Goal: Task Accomplishment & Management: Complete application form

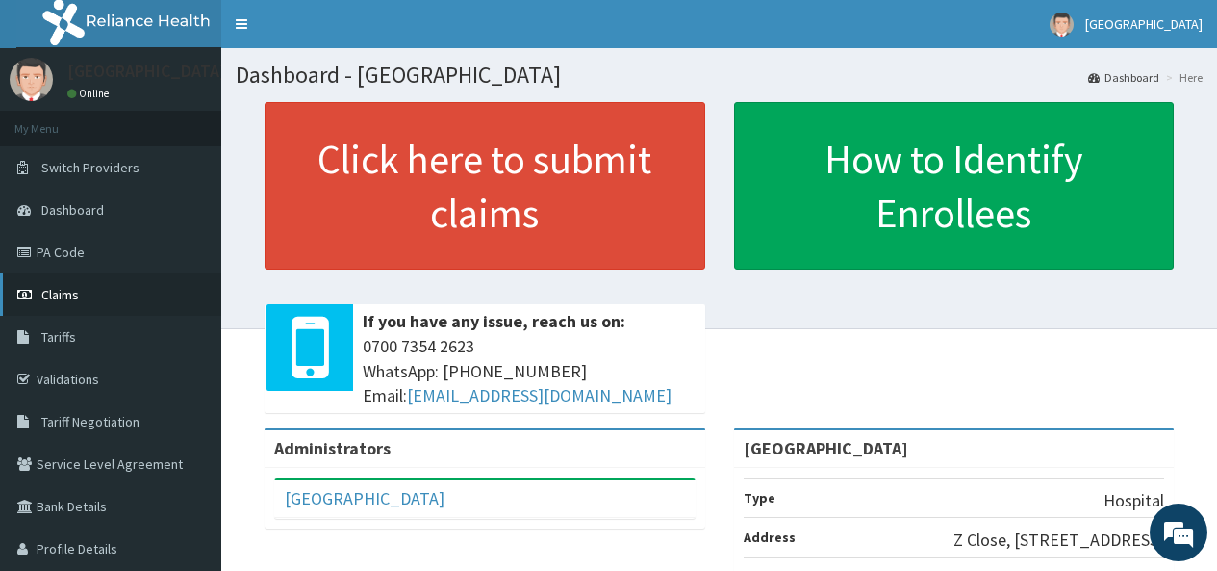
click at [54, 291] on span "Claims" at bounding box center [60, 294] width 38 height 17
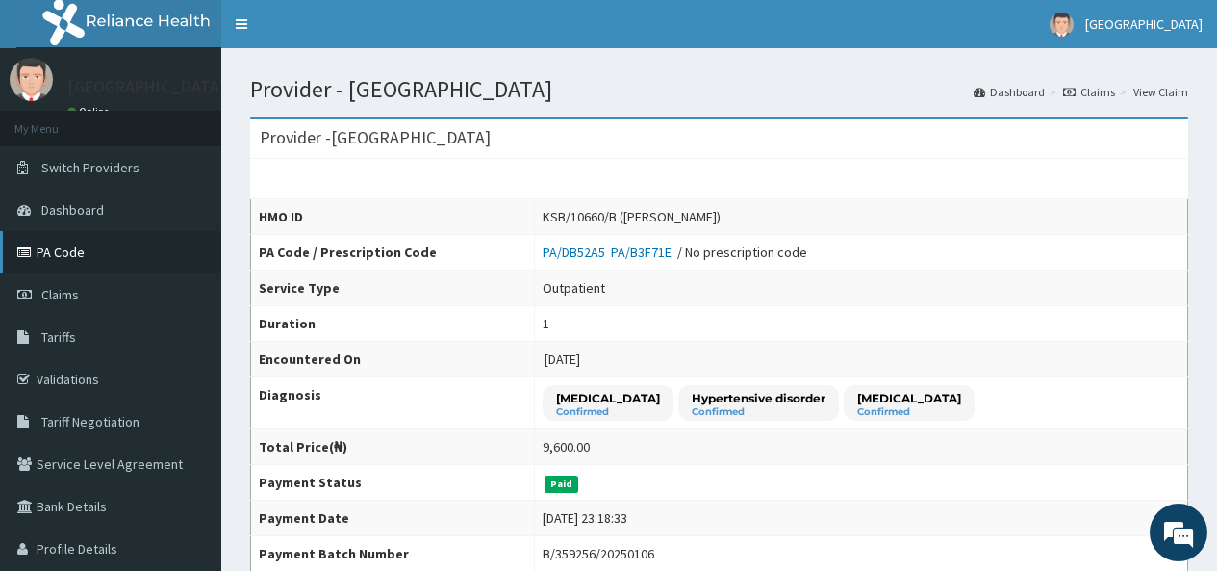
click at [61, 250] on link "PA Code" at bounding box center [110, 252] width 221 height 42
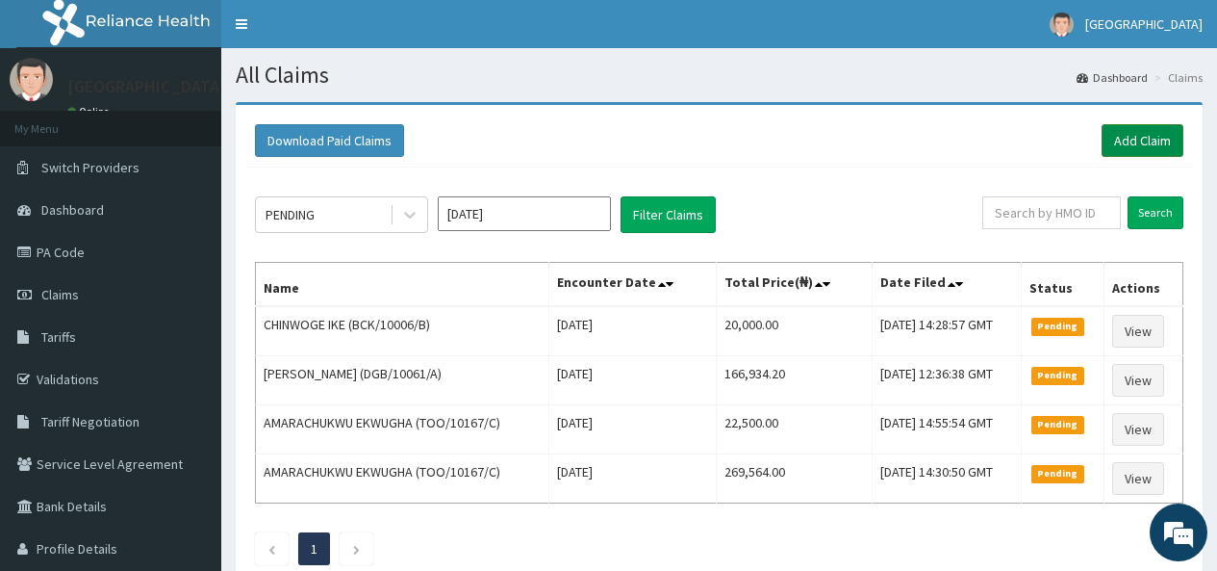
click at [1153, 135] on link "Add Claim" at bounding box center [1143, 140] width 82 height 33
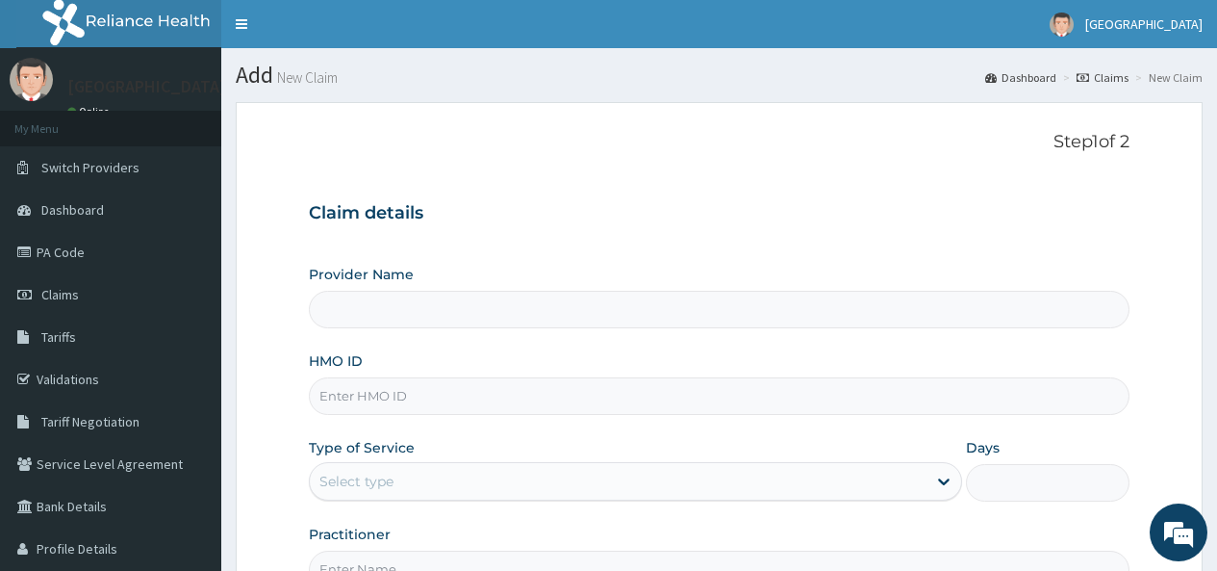
type input "[GEOGRAPHIC_DATA]"
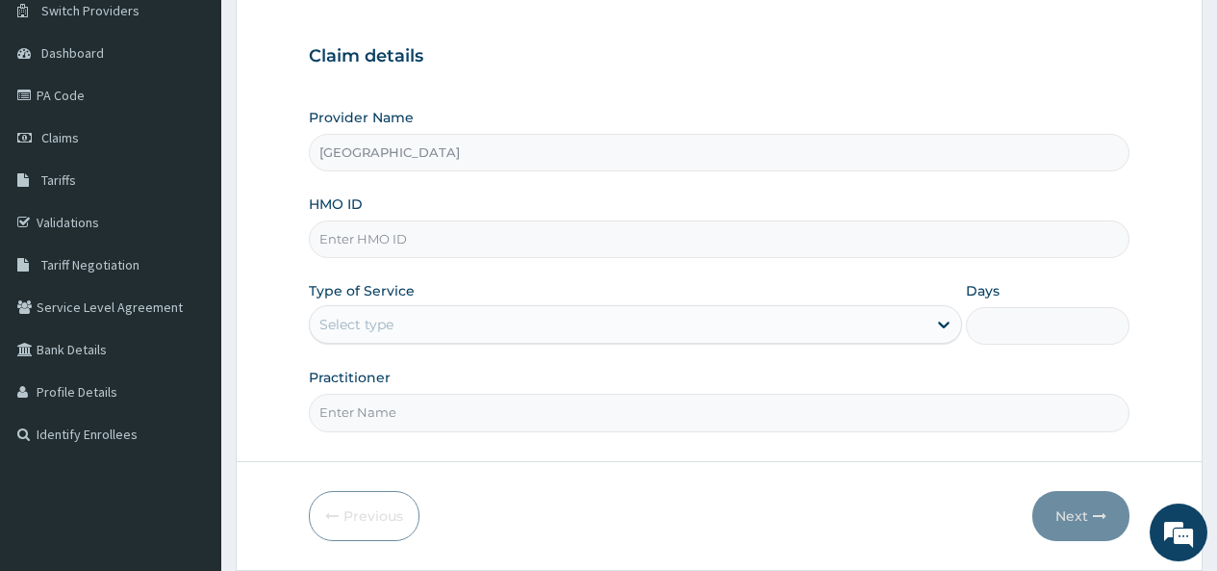
scroll to position [192, 0]
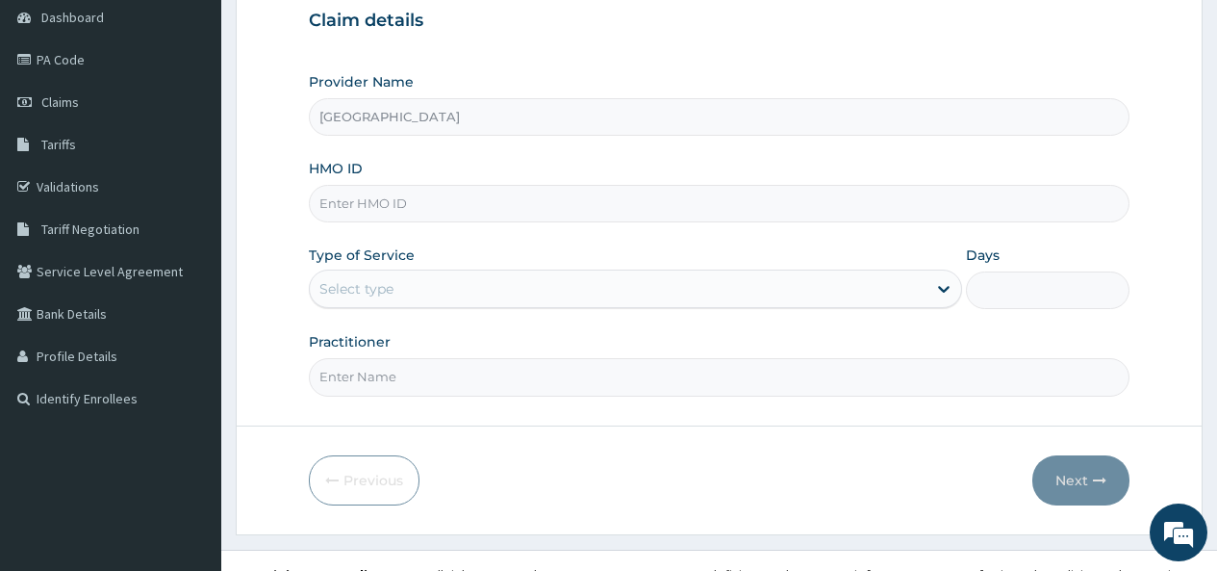
click at [408, 200] on input "HMO ID" at bounding box center [719, 204] width 821 height 38
type input "s"
type input "SWF/10098/C"
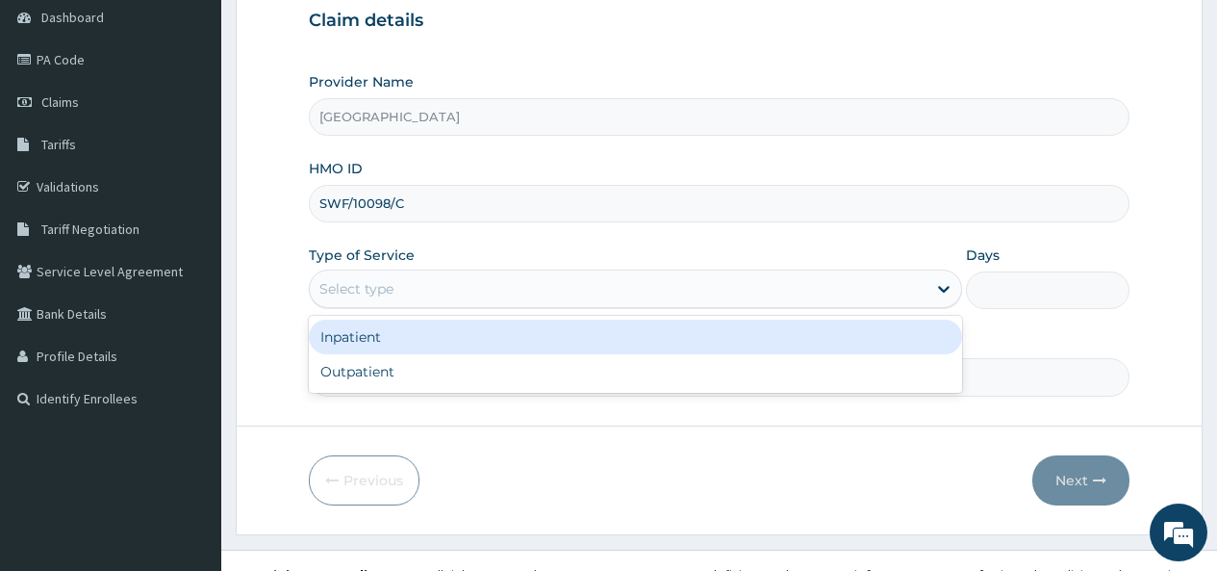
click at [395, 290] on div "Select type" at bounding box center [618, 288] width 617 height 31
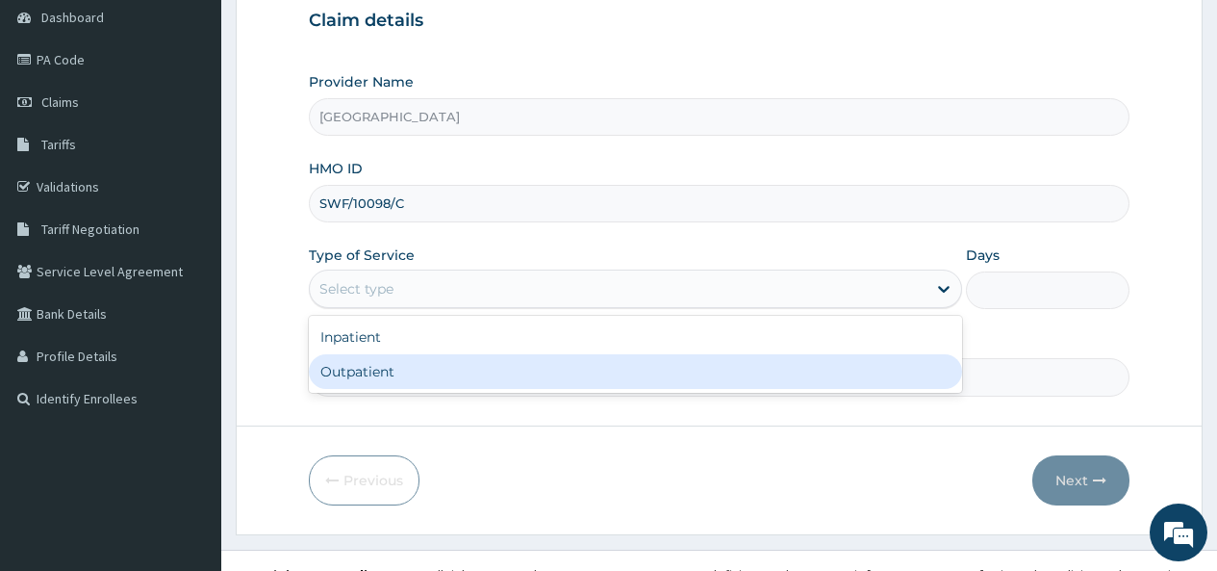
click at [365, 377] on div "Outpatient" at bounding box center [635, 371] width 653 height 35
type input "1"
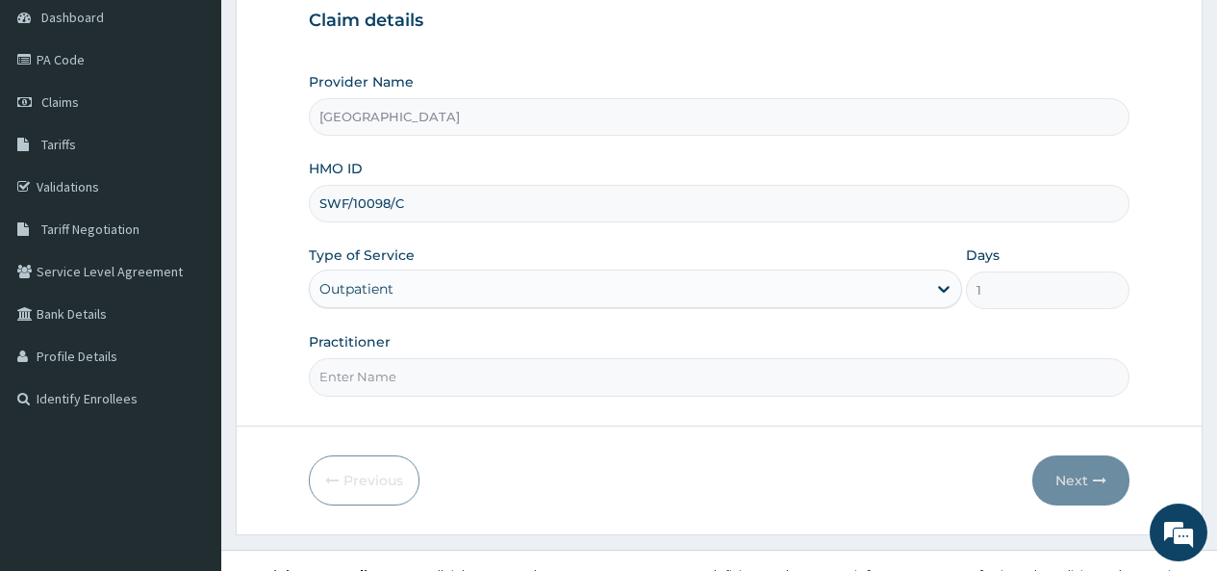
click at [365, 377] on input "Practitioner" at bounding box center [719, 377] width 821 height 38
type input "DR OKOH"
click at [1067, 476] on button "Next" at bounding box center [1081, 480] width 97 height 50
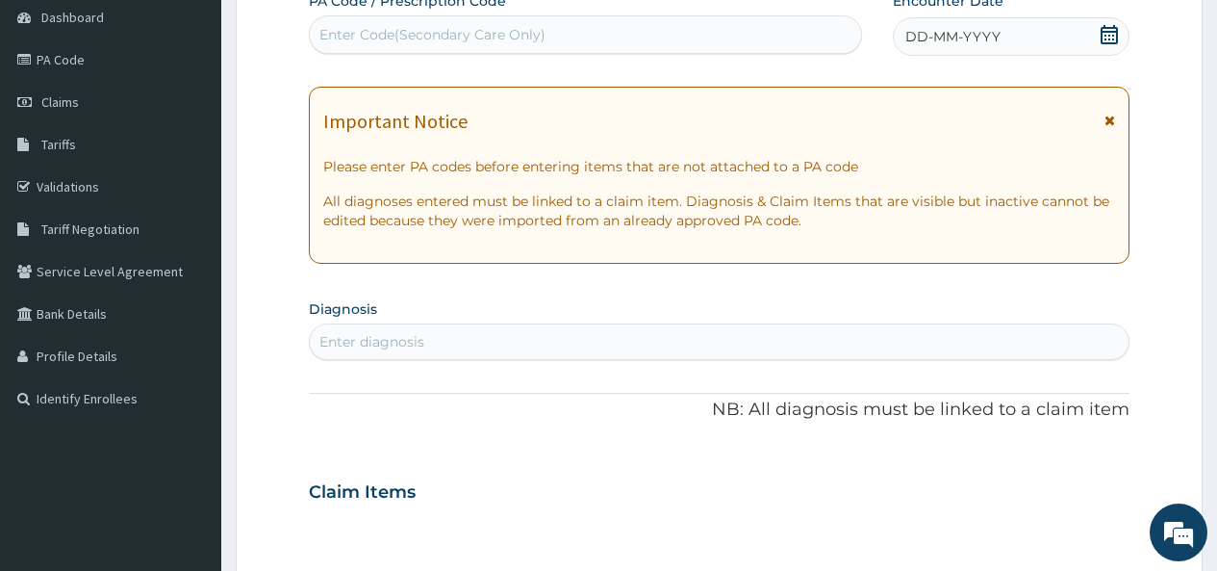
click at [1113, 38] on icon at bounding box center [1109, 34] width 19 height 19
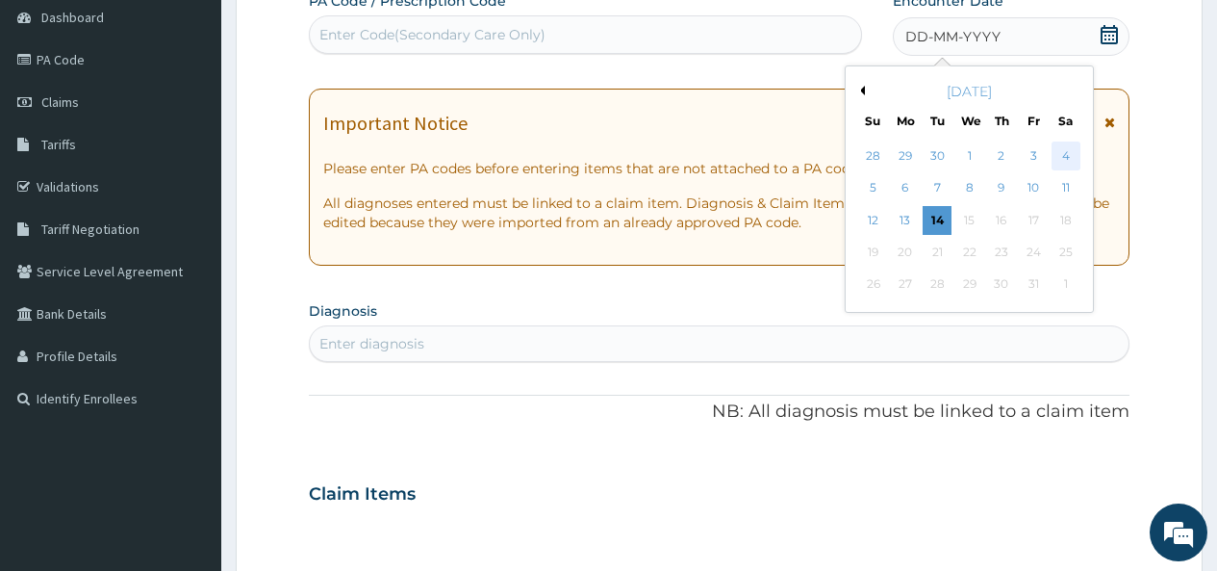
click at [1064, 157] on div "4" at bounding box center [1065, 155] width 29 height 29
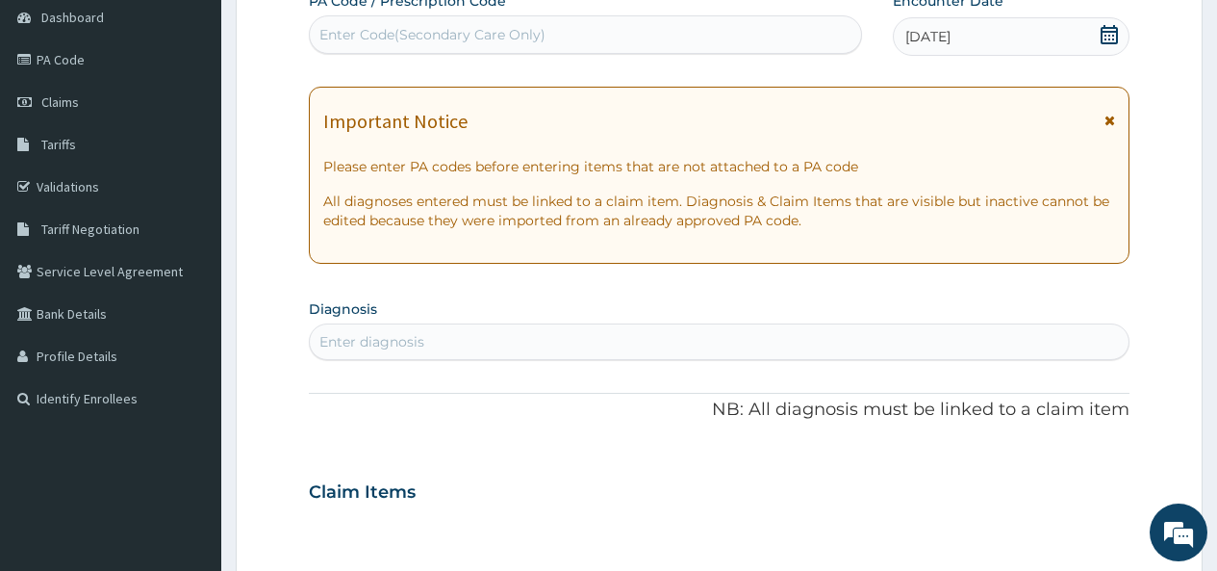
click at [408, 331] on div "Enter diagnosis" at bounding box center [719, 341] width 819 height 31
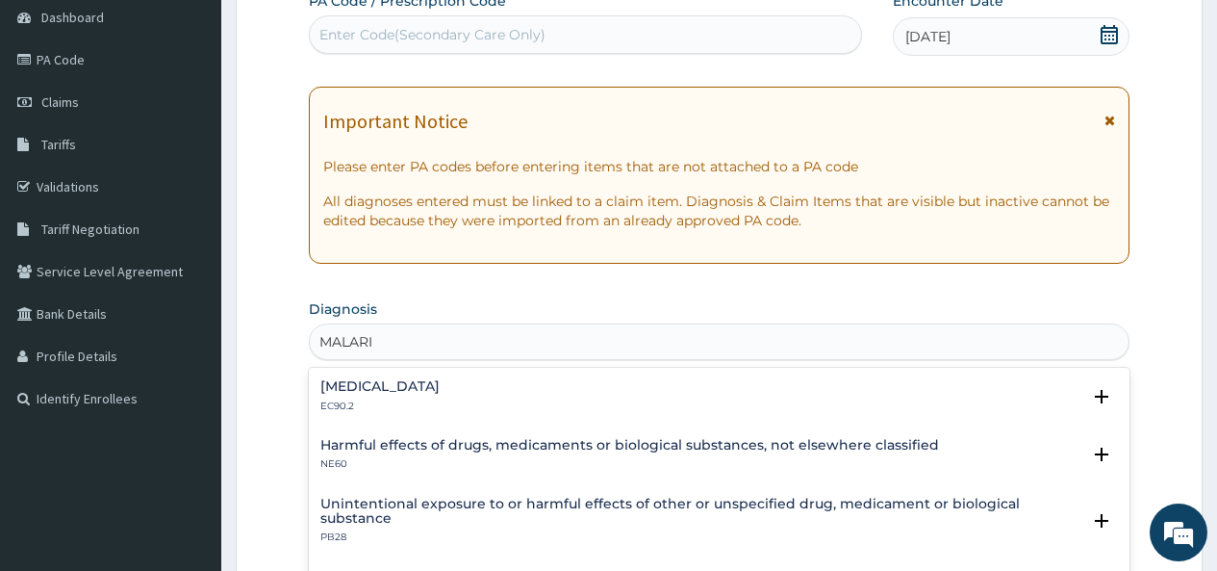
type input "MALARIA"
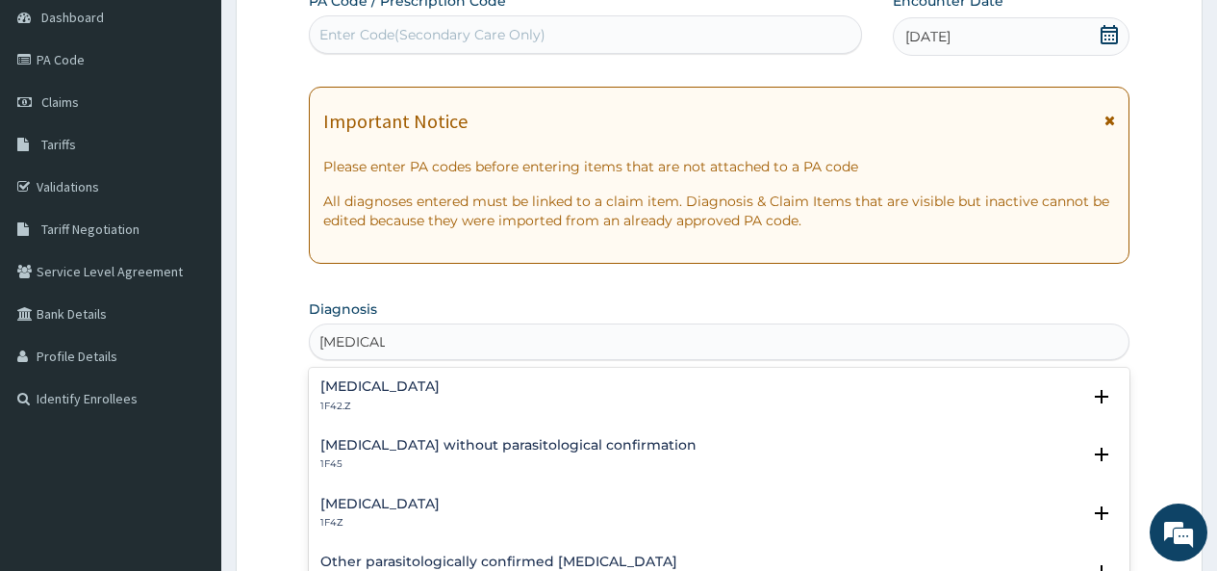
click at [365, 504] on h4 "Malaria, unspecified" at bounding box center [379, 504] width 119 height 14
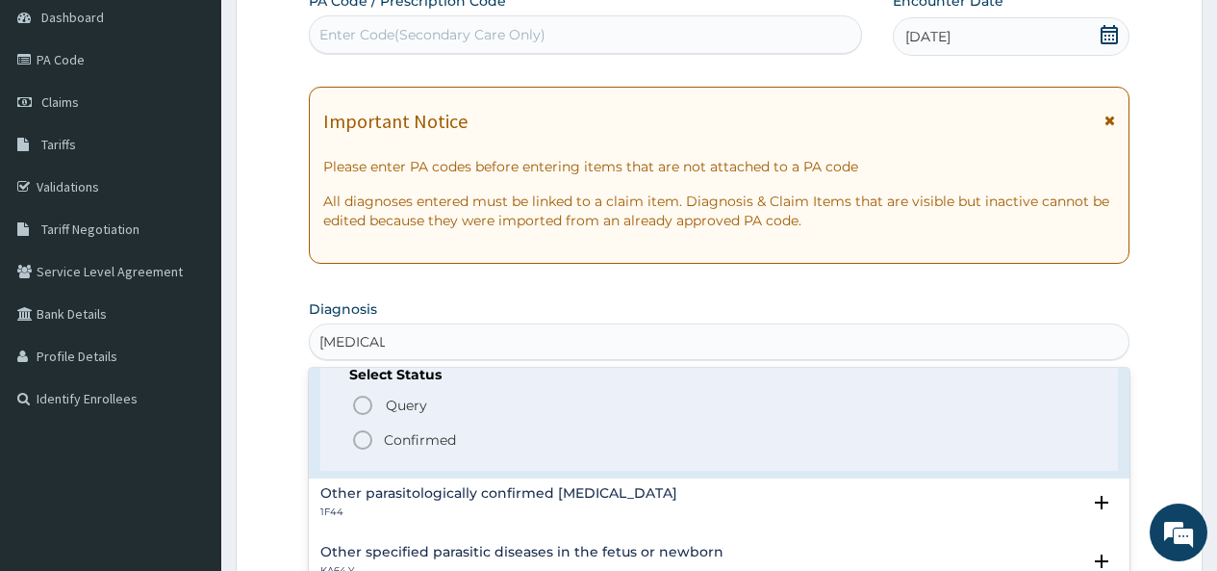
scroll to position [192, 0]
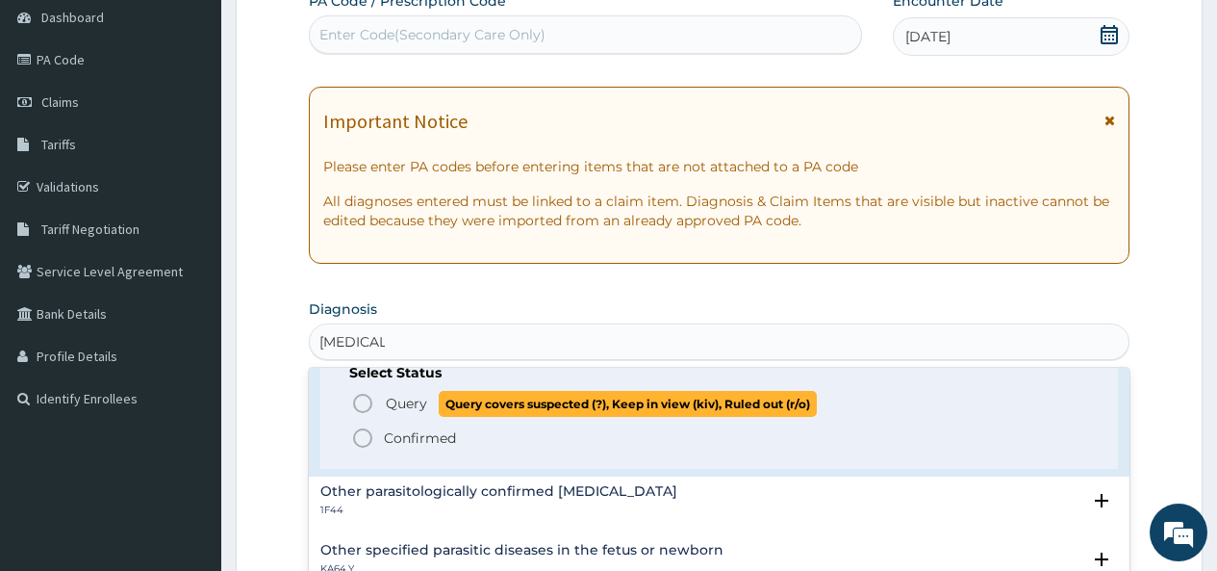
click at [361, 400] on icon "status option query" at bounding box center [362, 403] width 23 height 23
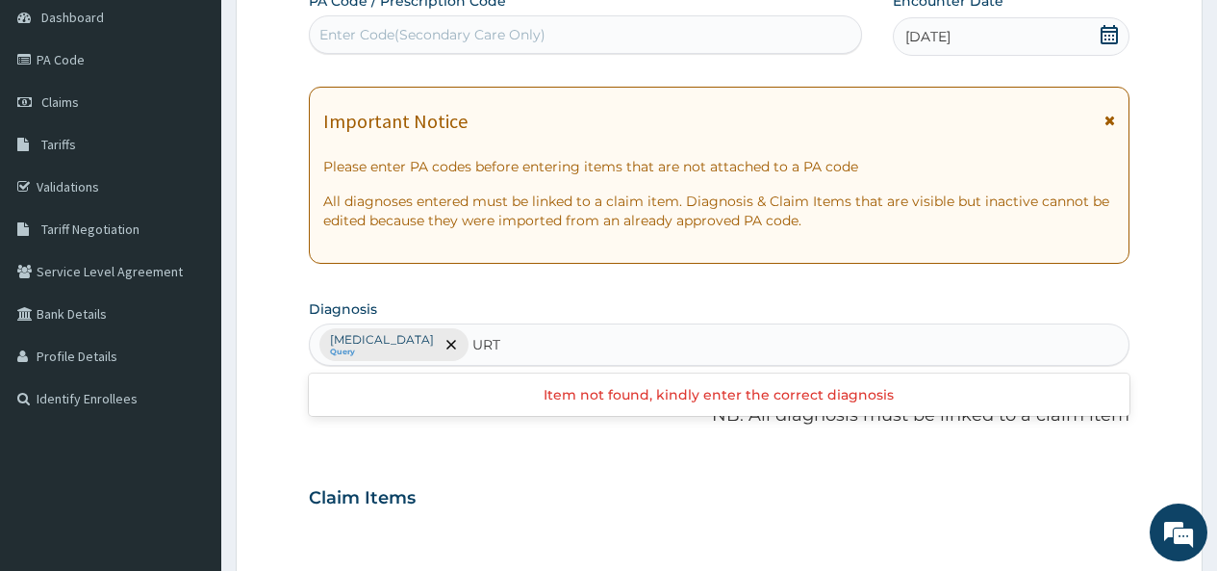
type input "URTI"
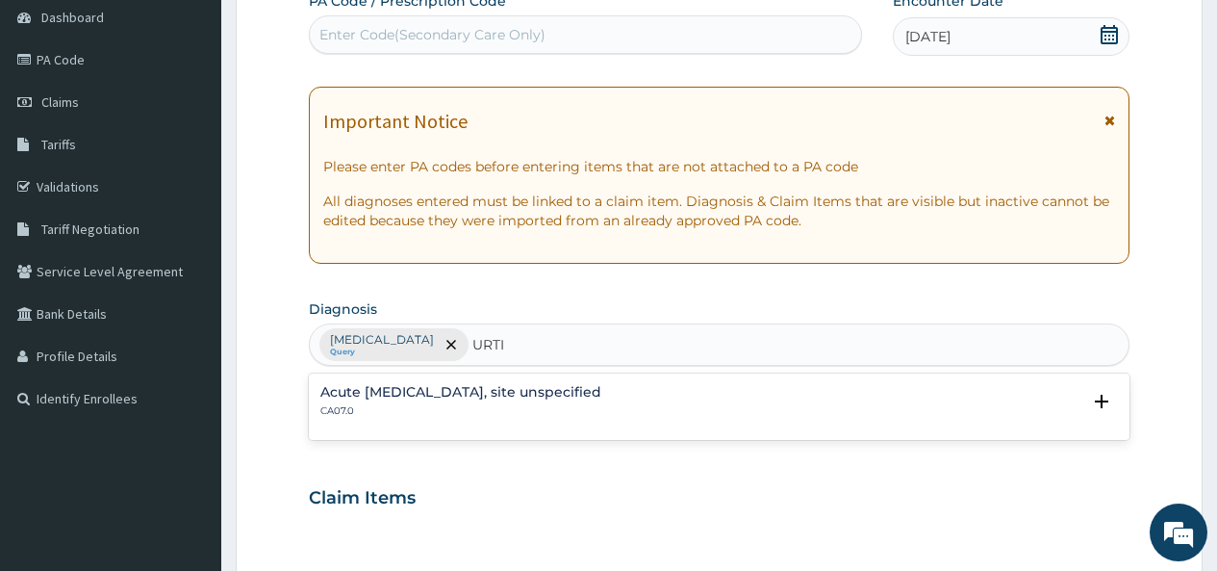
click at [362, 401] on div "Acute upper respiratory infection, site unspecified CA07.0" at bounding box center [460, 402] width 281 height 34
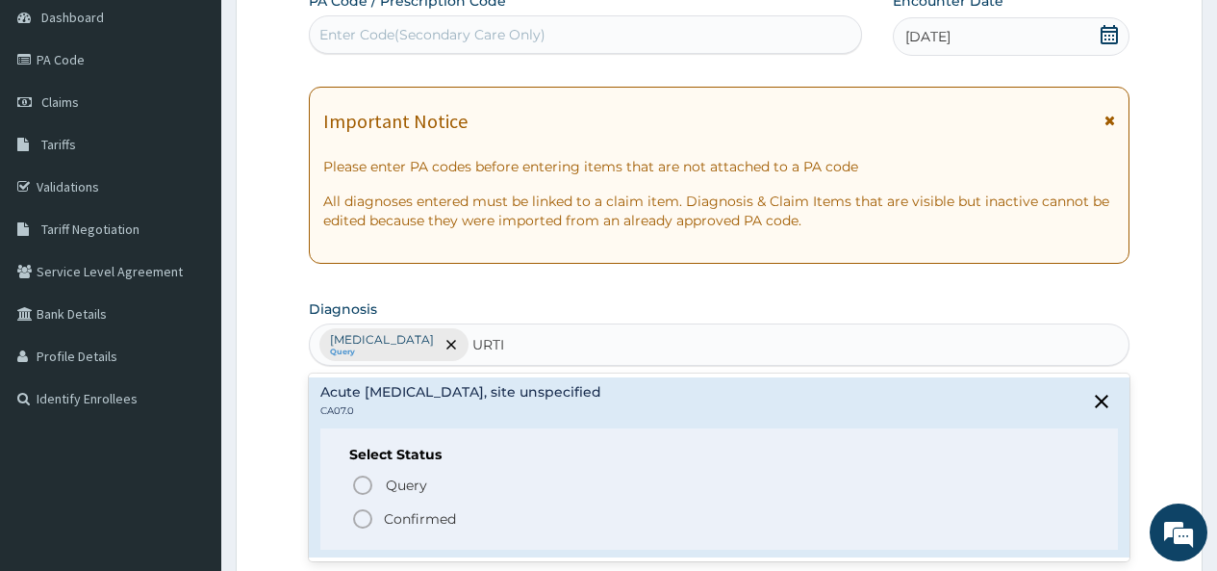
click at [363, 523] on icon "status option filled" at bounding box center [362, 518] width 23 height 23
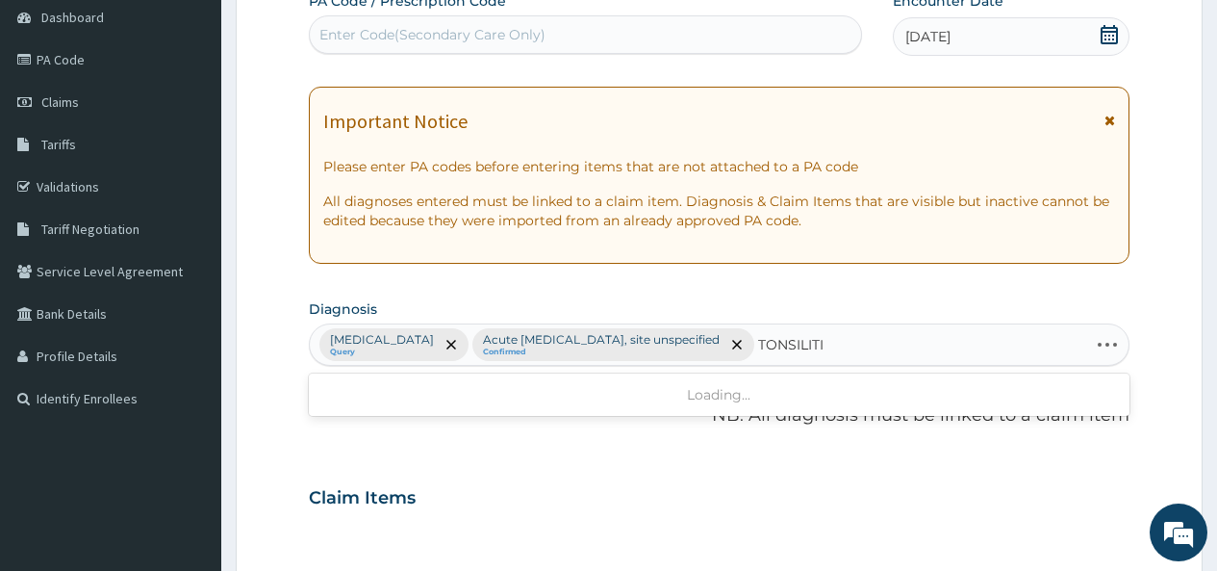
type input "TONSILITIS"
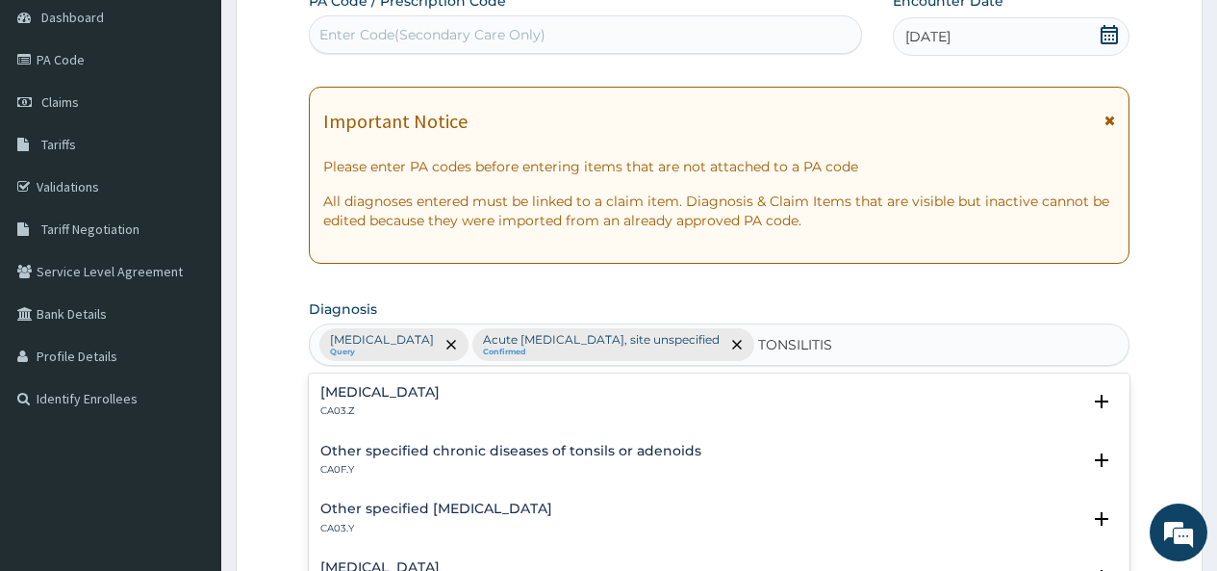
click at [367, 401] on div "Acute tonsillitis, unspecified CA03.Z" at bounding box center [379, 402] width 119 height 34
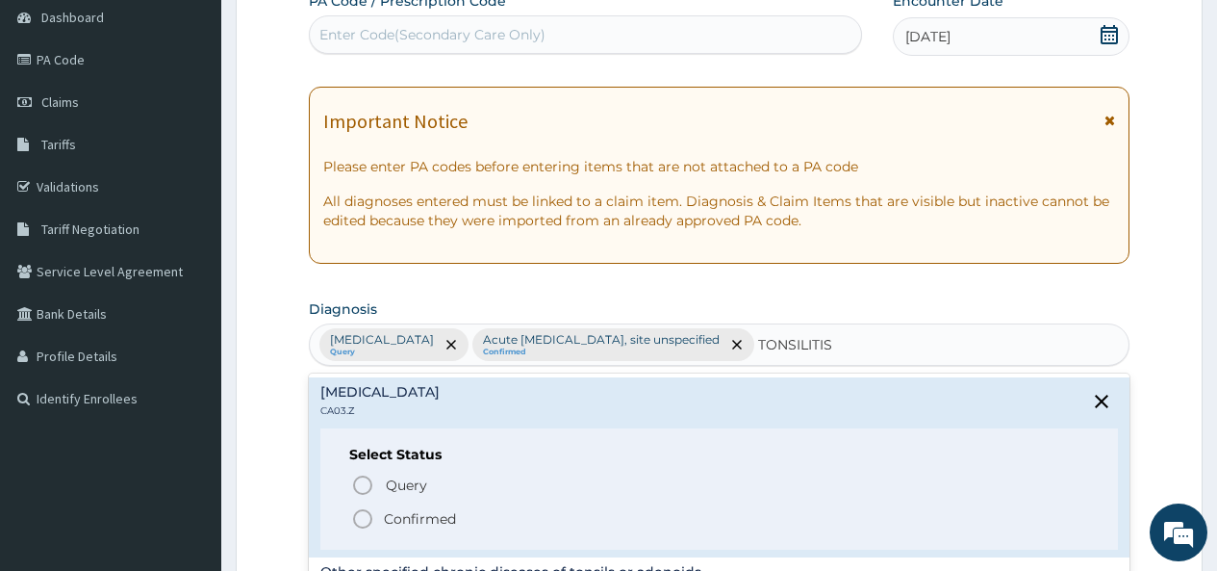
click at [366, 517] on icon "status option filled" at bounding box center [362, 518] width 23 height 23
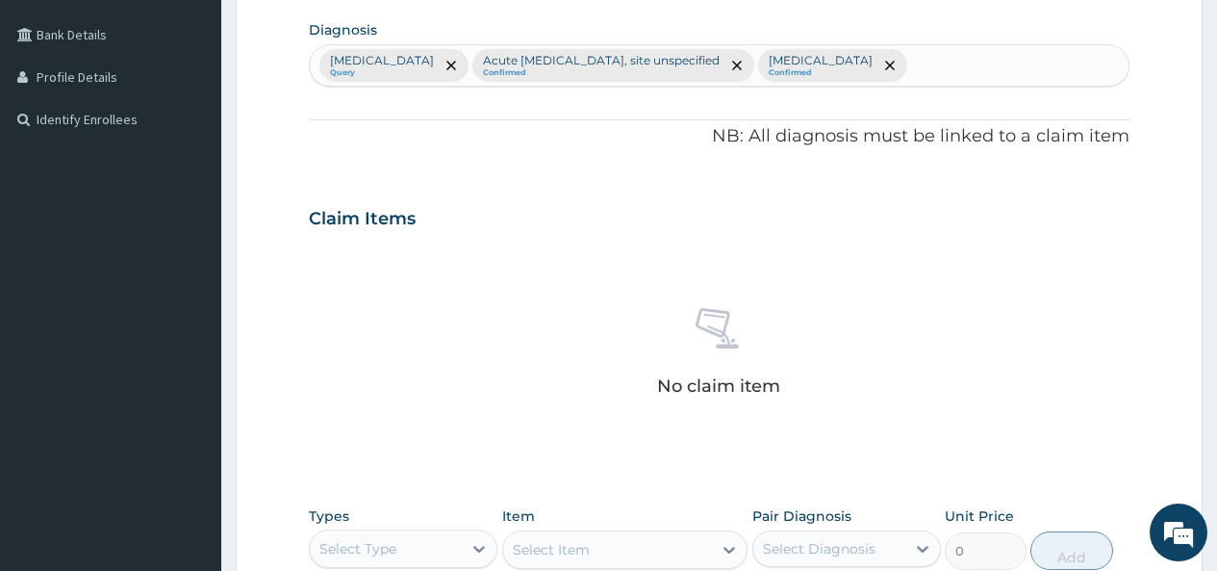
scroll to position [577, 0]
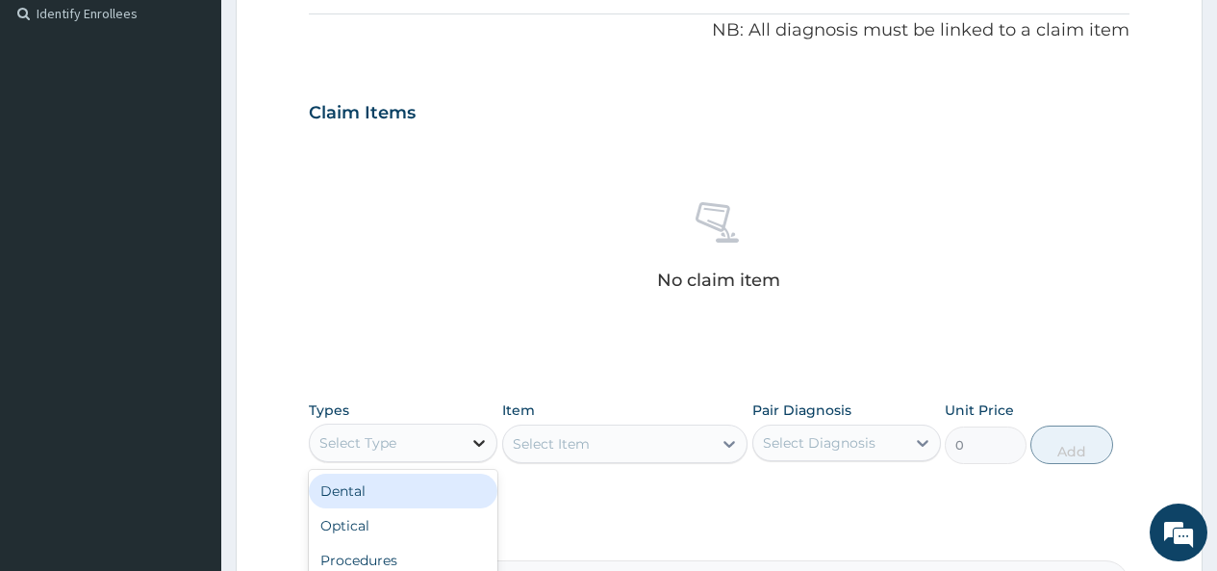
click at [479, 439] on icon at bounding box center [479, 442] width 19 height 19
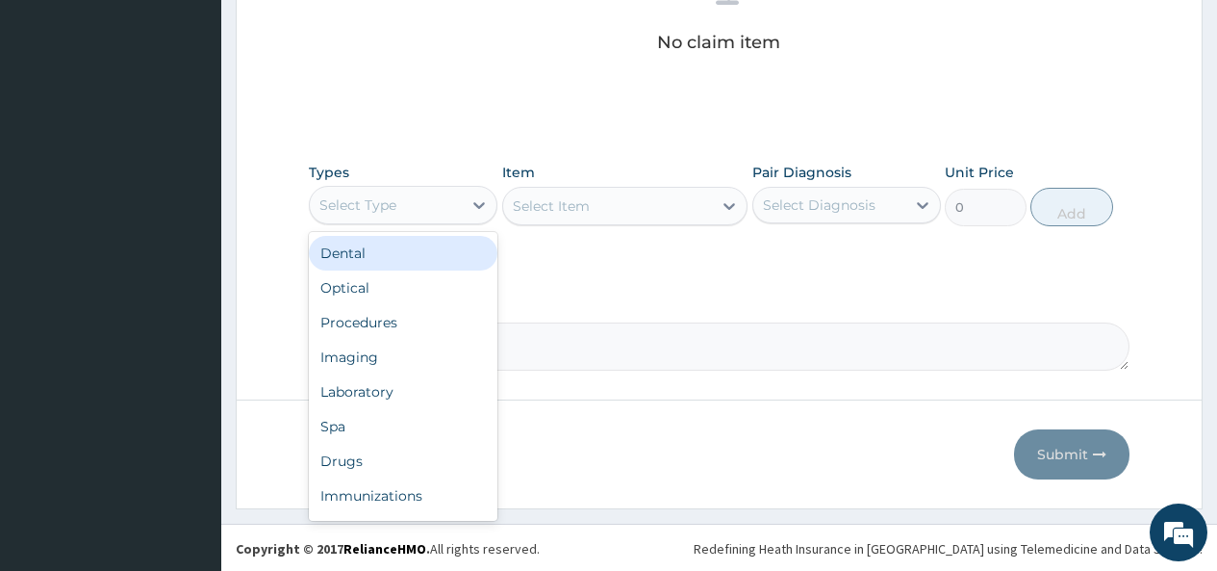
scroll to position [817, 0]
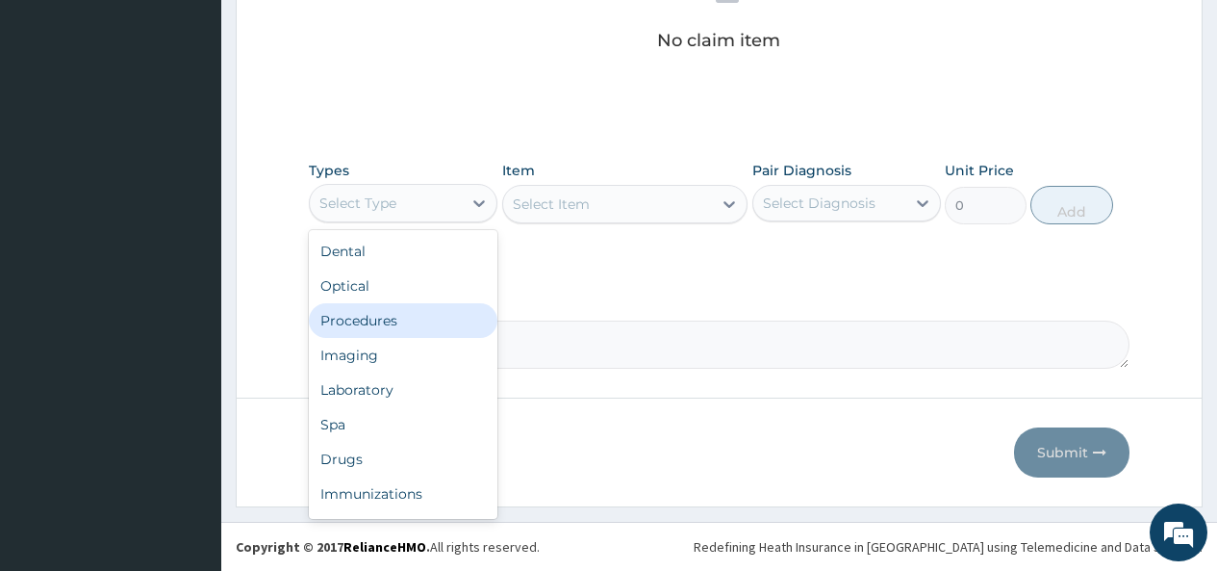
click at [380, 325] on div "Procedures" at bounding box center [403, 320] width 189 height 35
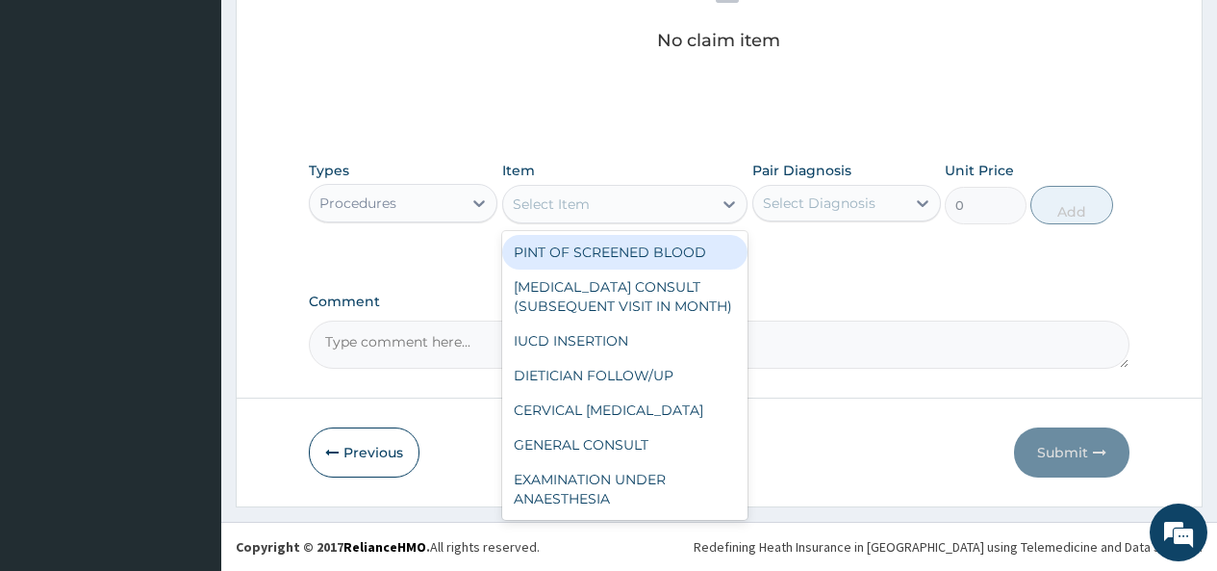
click at [703, 203] on div "Select Item" at bounding box center [608, 204] width 210 height 31
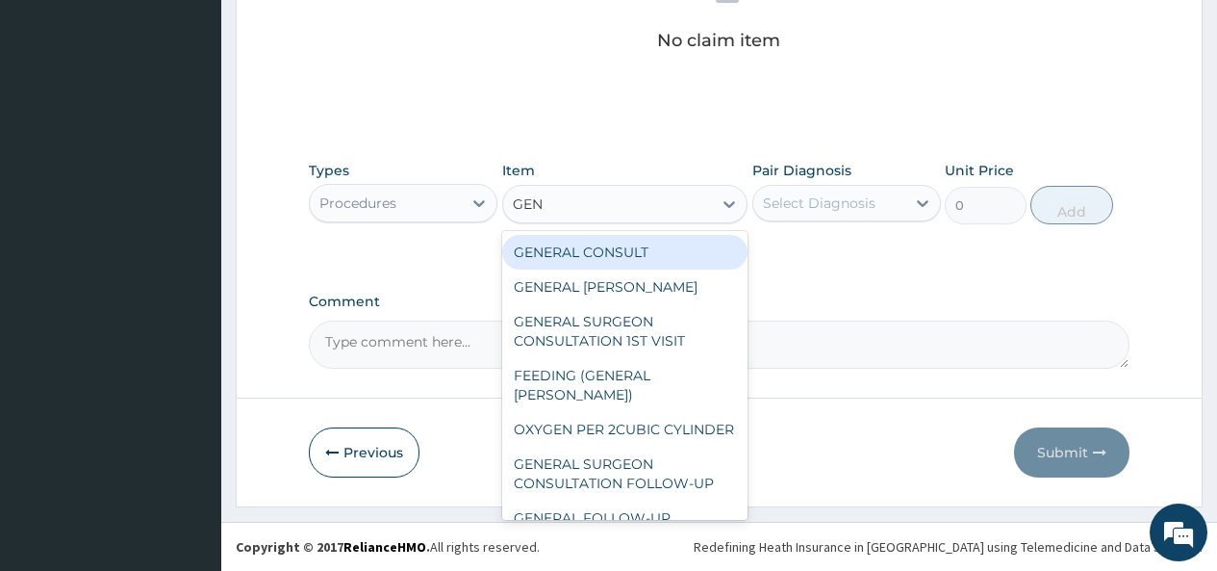
type input "GENE"
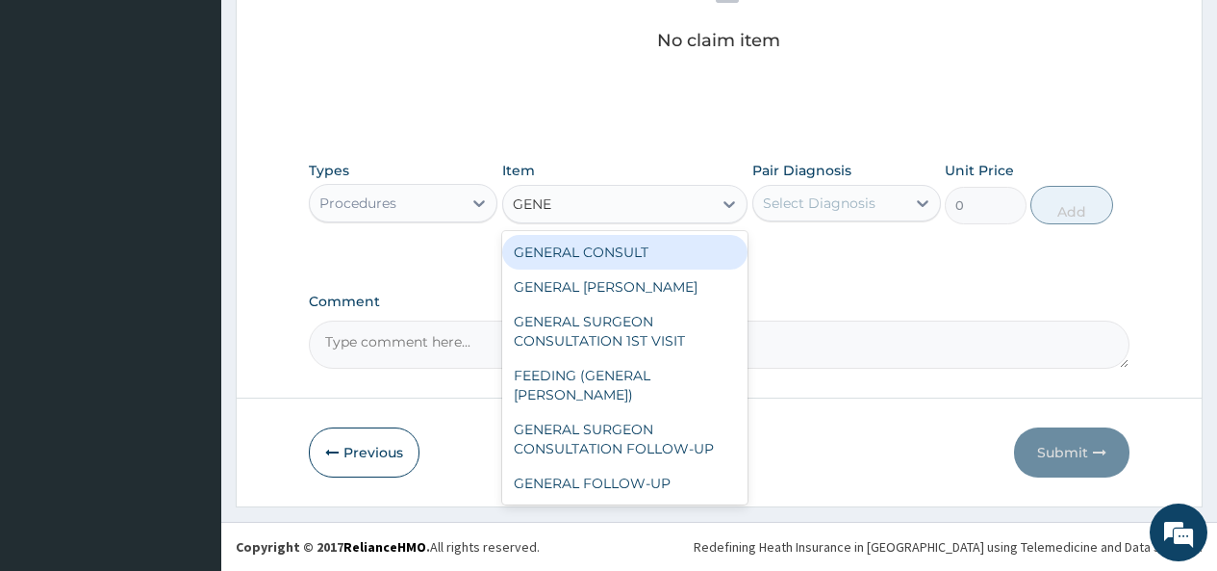
click at [669, 256] on div "GENERAL CONSULT" at bounding box center [625, 252] width 246 height 35
type input "5000"
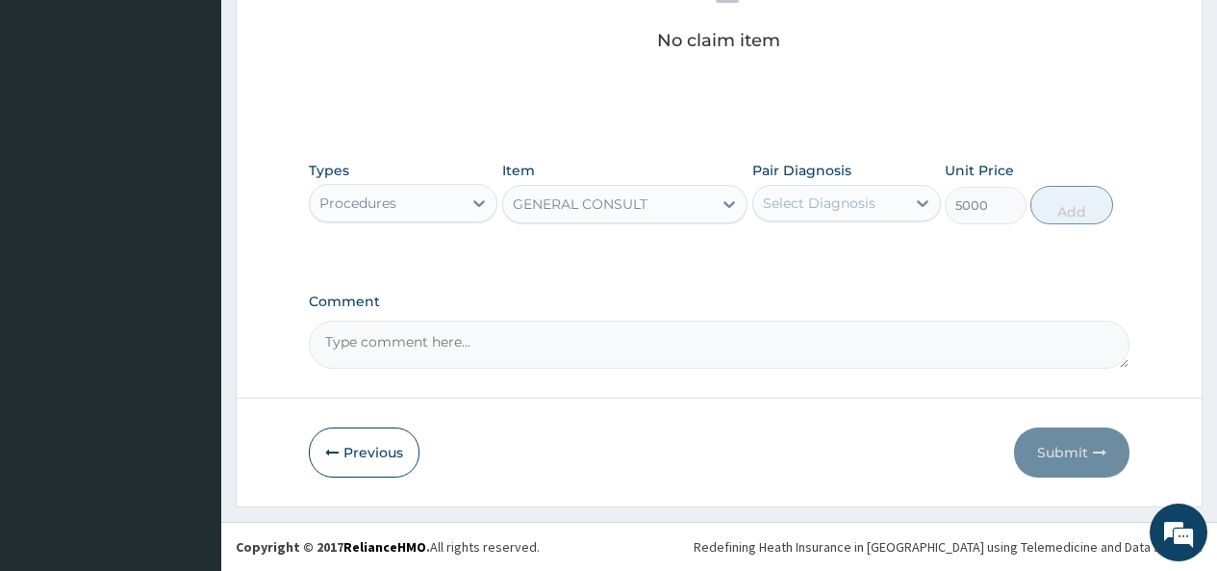
click at [854, 203] on div "Select Diagnosis" at bounding box center [819, 202] width 113 height 19
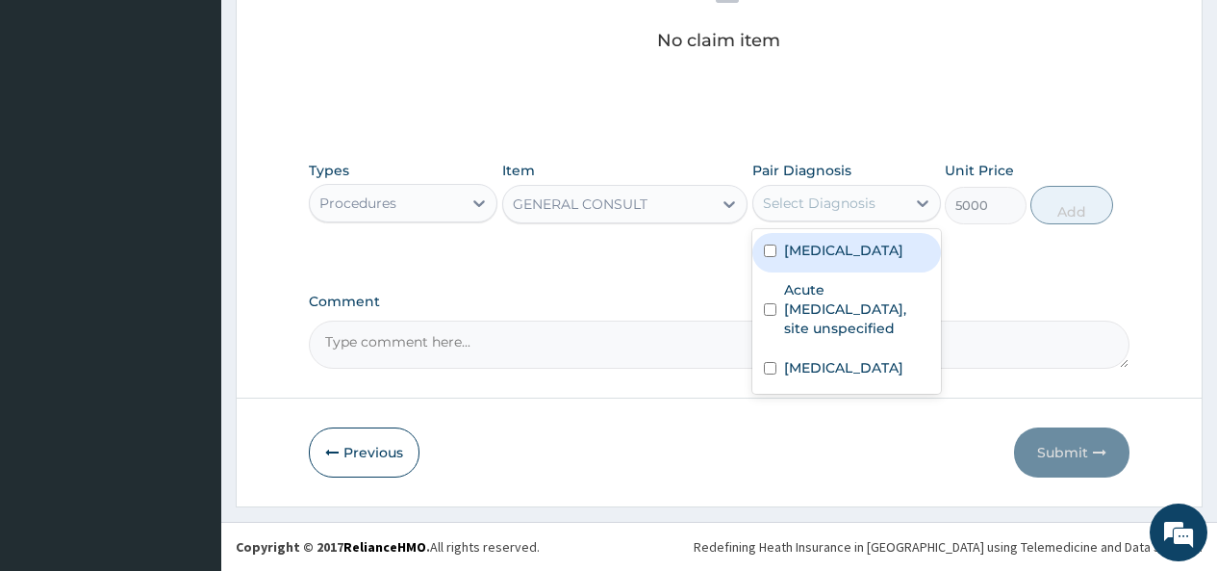
click at [819, 263] on div "Malaria, unspecified" at bounding box center [846, 252] width 189 height 39
checkbox input "true"
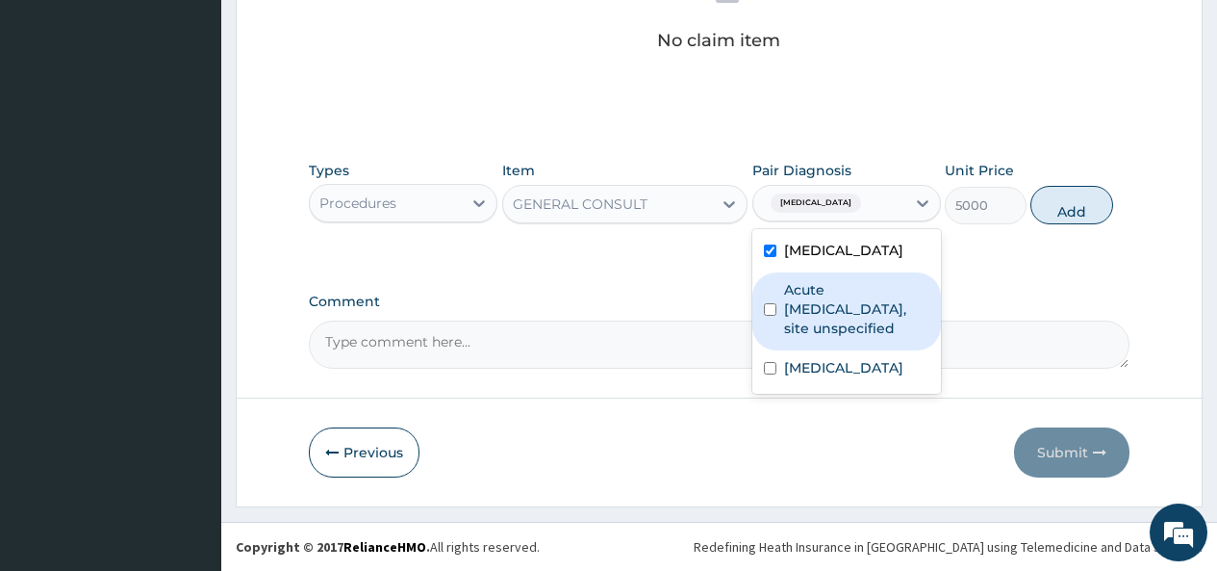
click at [794, 321] on label "Acute upper respiratory infection, site unspecified" at bounding box center [856, 309] width 145 height 58
checkbox input "true"
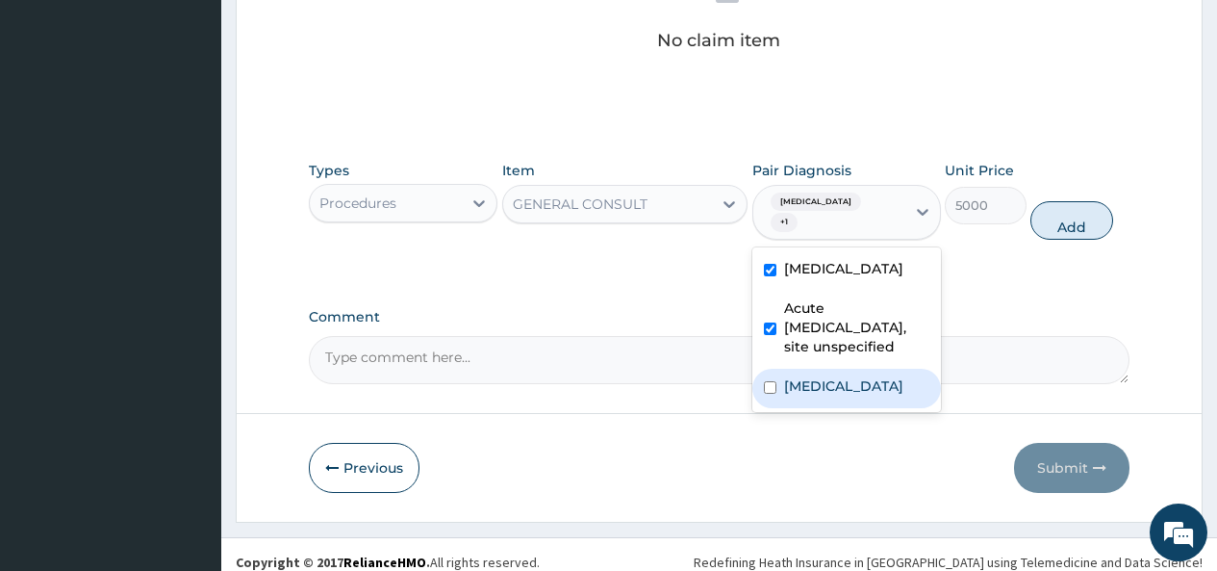
click at [784, 387] on label "Acute tonsillitis, unspecified" at bounding box center [843, 385] width 119 height 19
checkbox input "true"
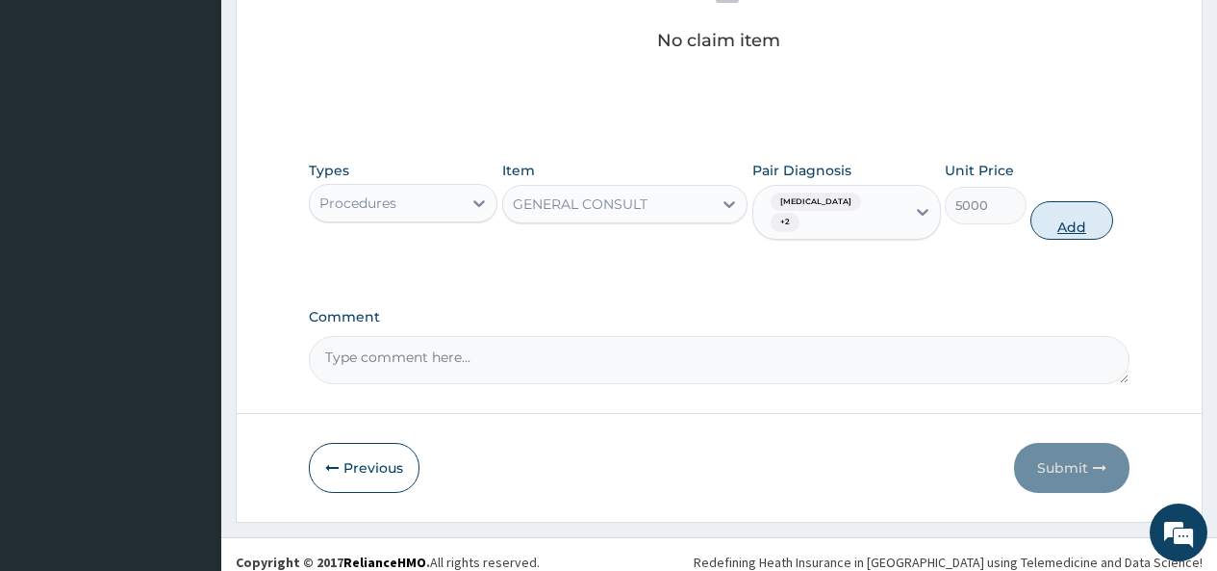
click at [1071, 219] on button "Add" at bounding box center [1072, 220] width 82 height 38
type input "0"
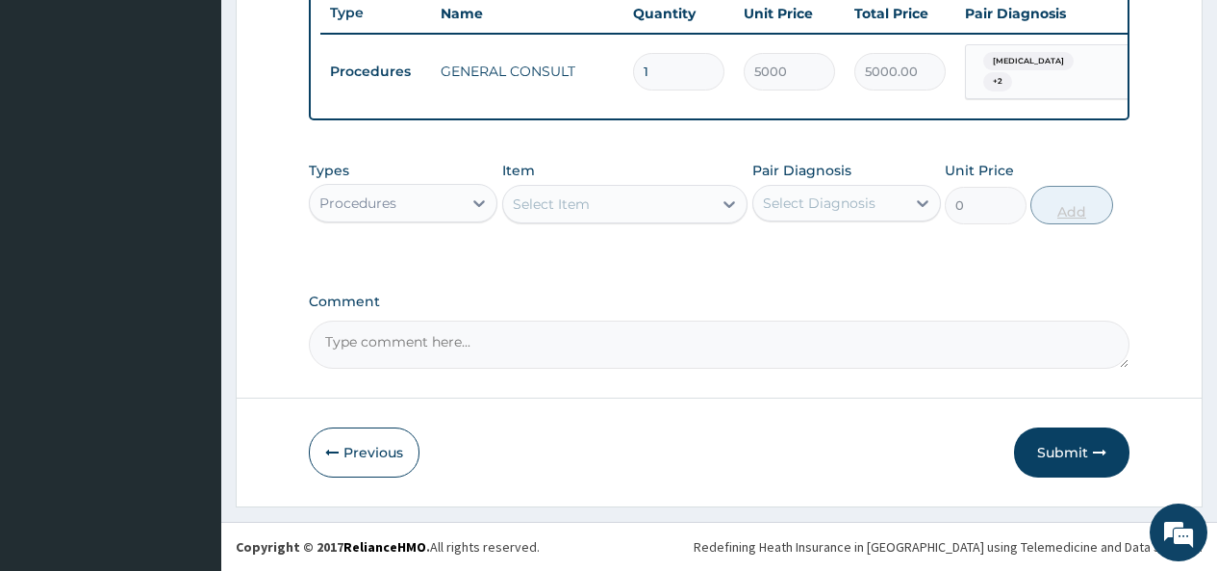
scroll to position [748, 0]
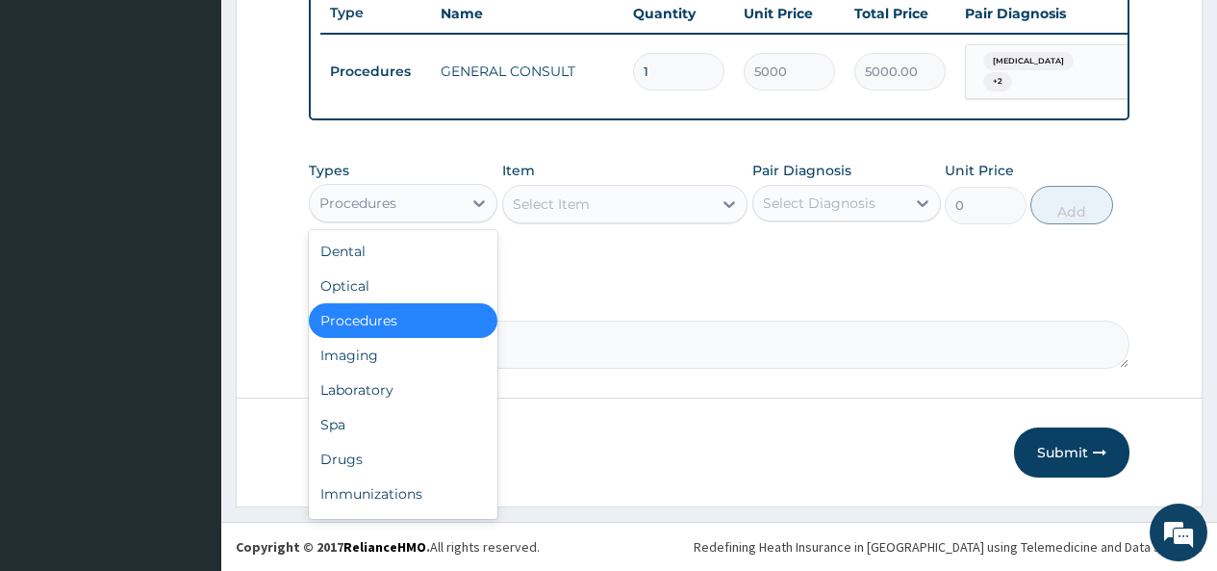
click at [455, 196] on div "Procedures" at bounding box center [386, 203] width 152 height 31
click at [358, 392] on div "Laboratory" at bounding box center [403, 389] width 189 height 35
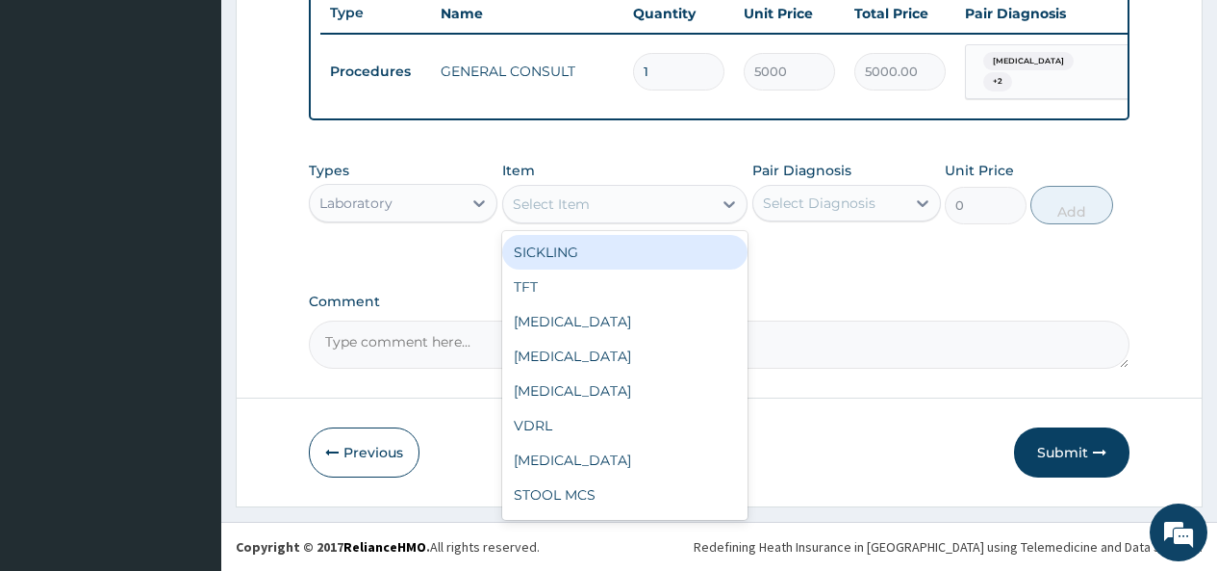
click at [687, 211] on div "Select Item" at bounding box center [608, 204] width 210 height 31
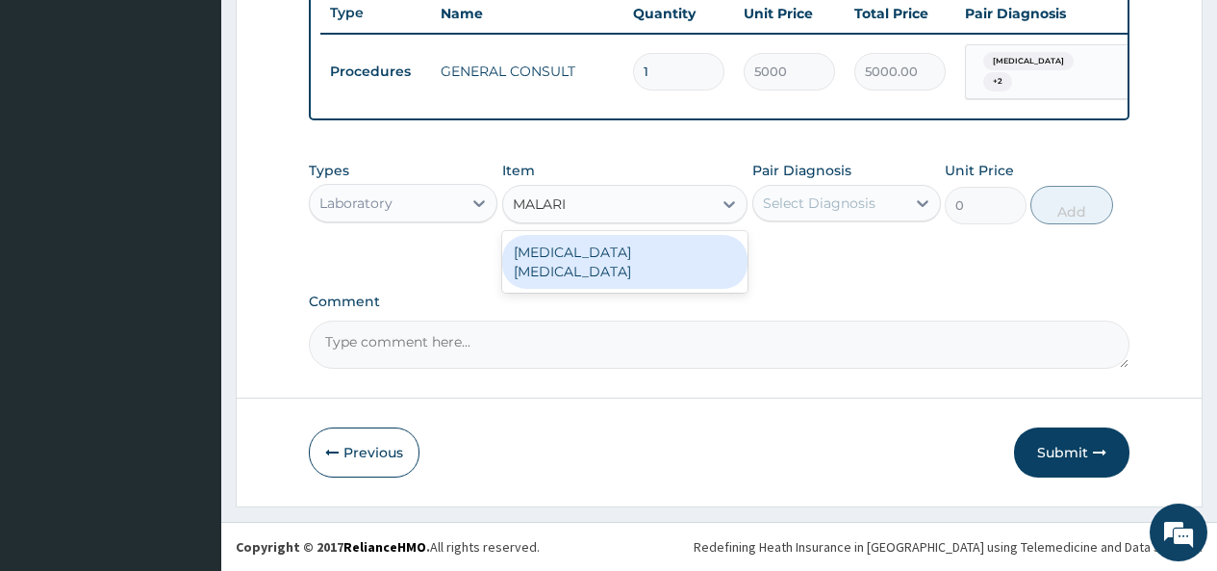
type input "MALARIA"
click at [679, 254] on div "MALARIA PARASITE" at bounding box center [625, 262] width 246 height 54
type input "2000"
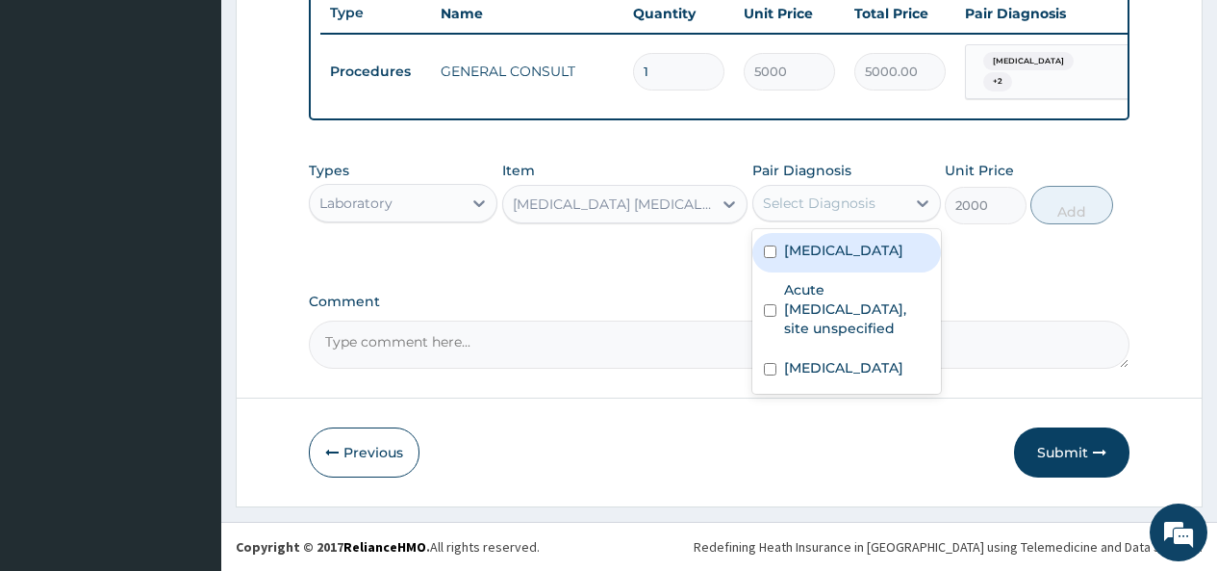
click at [824, 210] on div "Select Diagnosis" at bounding box center [819, 202] width 113 height 19
click at [817, 258] on label "Malaria, unspecified" at bounding box center [843, 250] width 119 height 19
checkbox input "true"
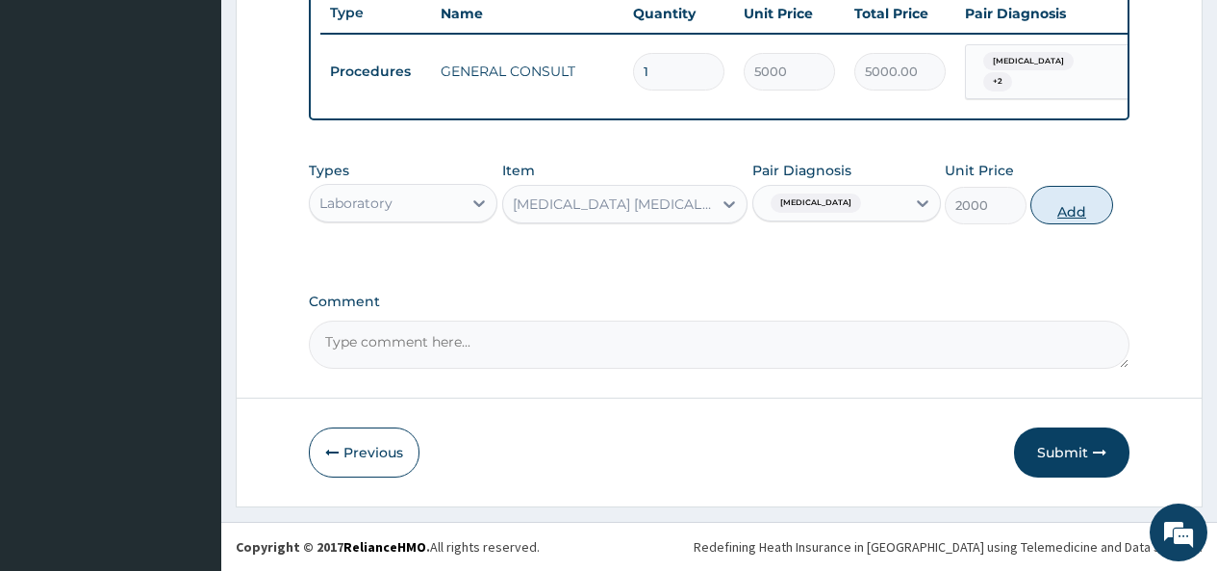
click at [1064, 200] on button "Add" at bounding box center [1072, 205] width 82 height 38
type input "0"
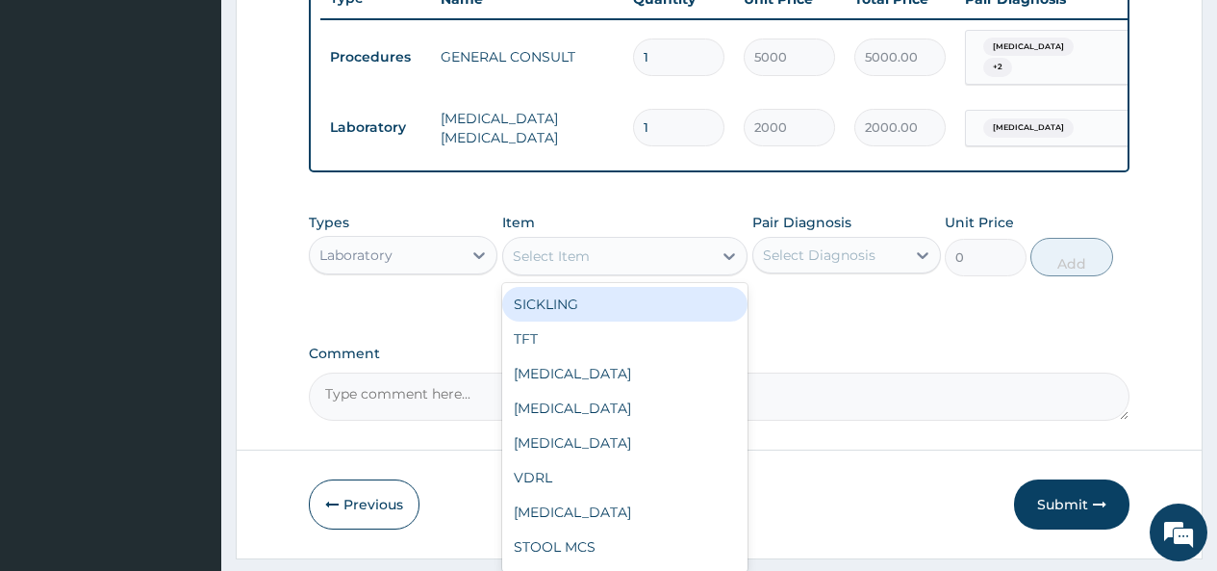
click at [625, 271] on div "Select Item" at bounding box center [608, 256] width 210 height 31
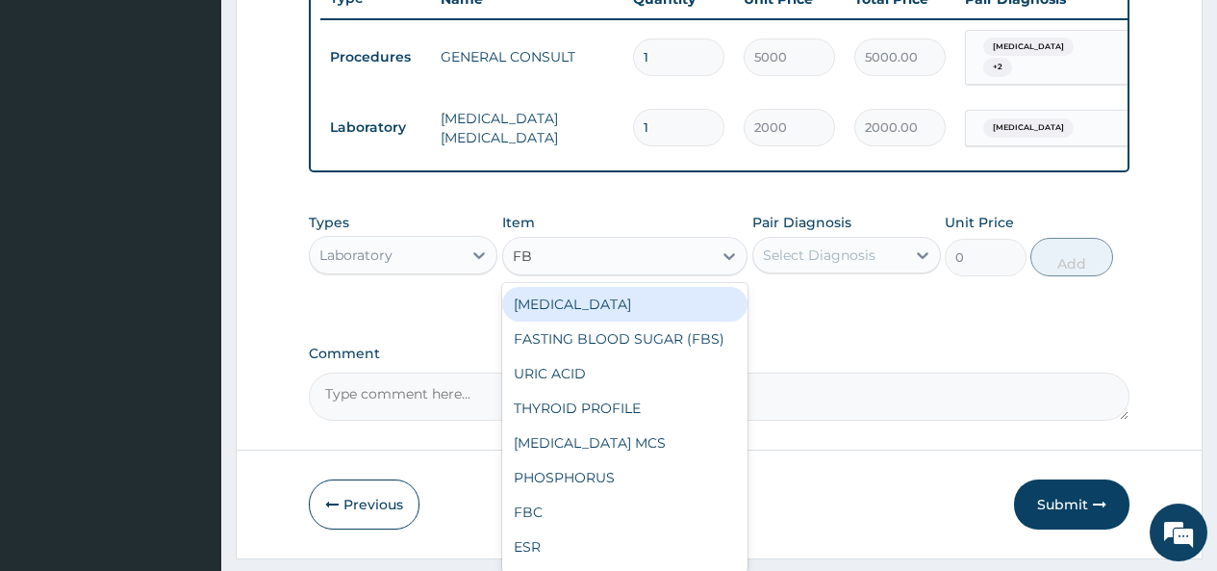
type input "FBC"
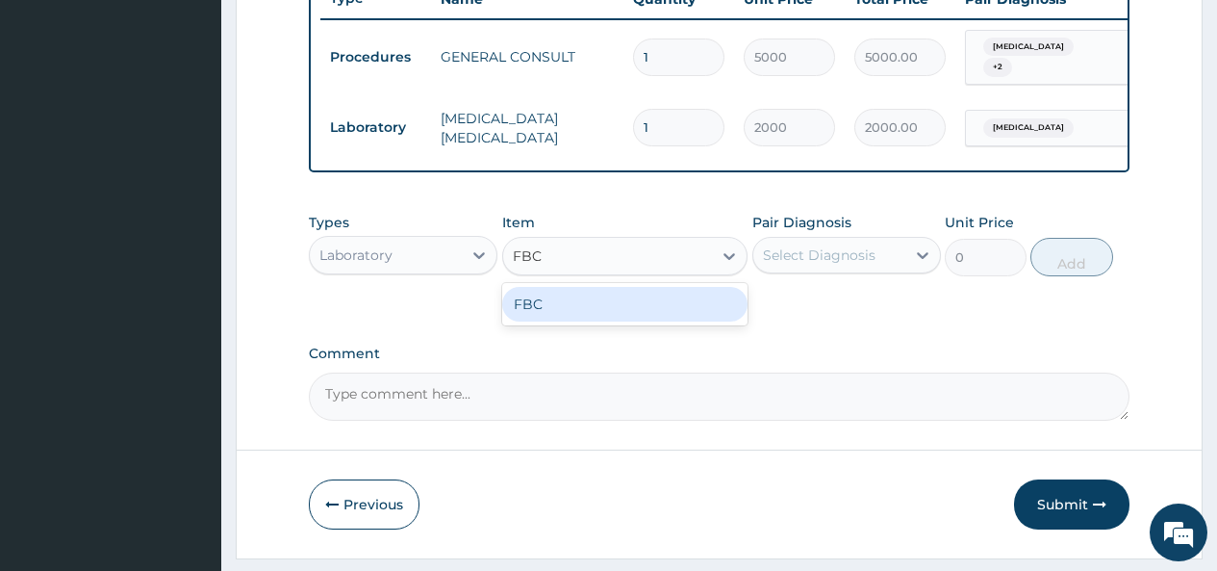
click at [626, 318] on div "FBC" at bounding box center [625, 304] width 246 height 35
type input "4500"
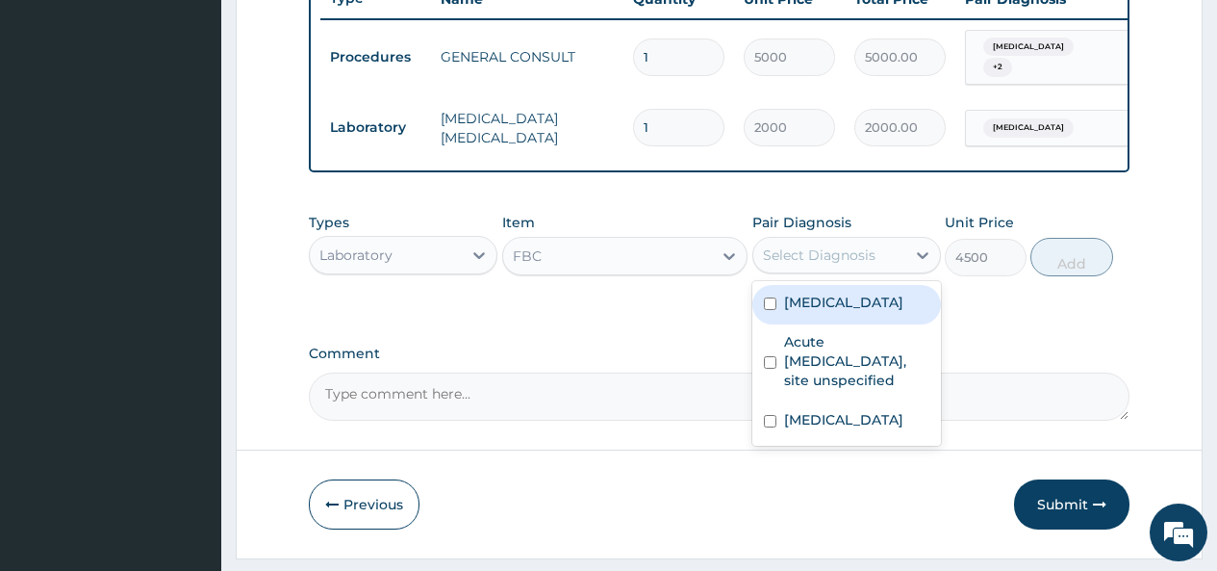
click at [779, 256] on div "Select Diagnosis" at bounding box center [829, 255] width 152 height 31
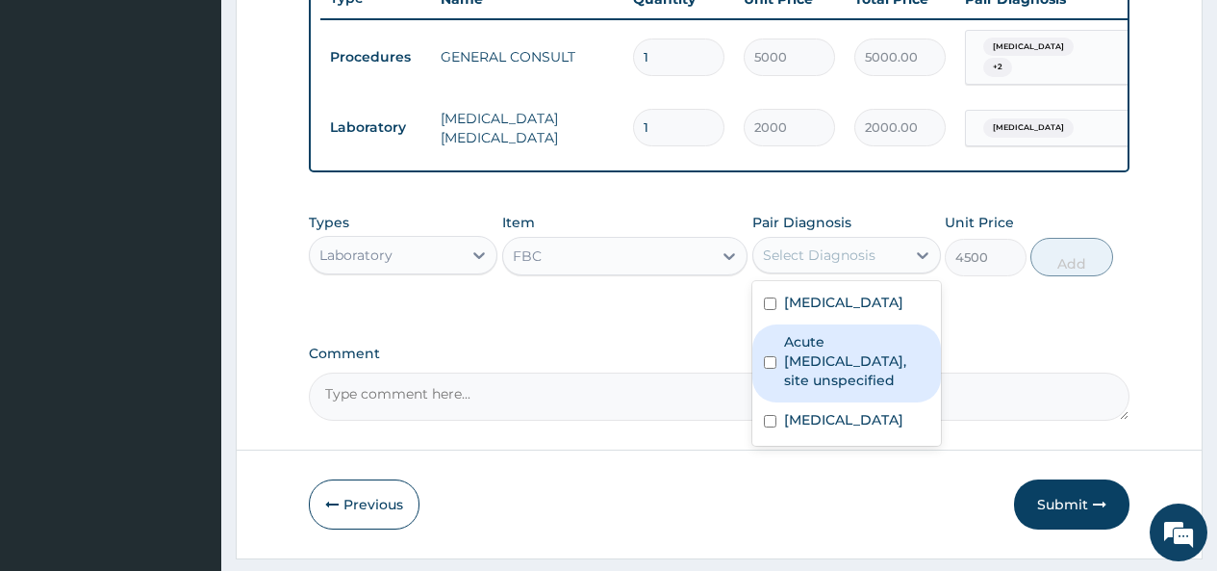
click at [803, 383] on label "Acute upper respiratory infection, site unspecified" at bounding box center [856, 361] width 145 height 58
checkbox input "true"
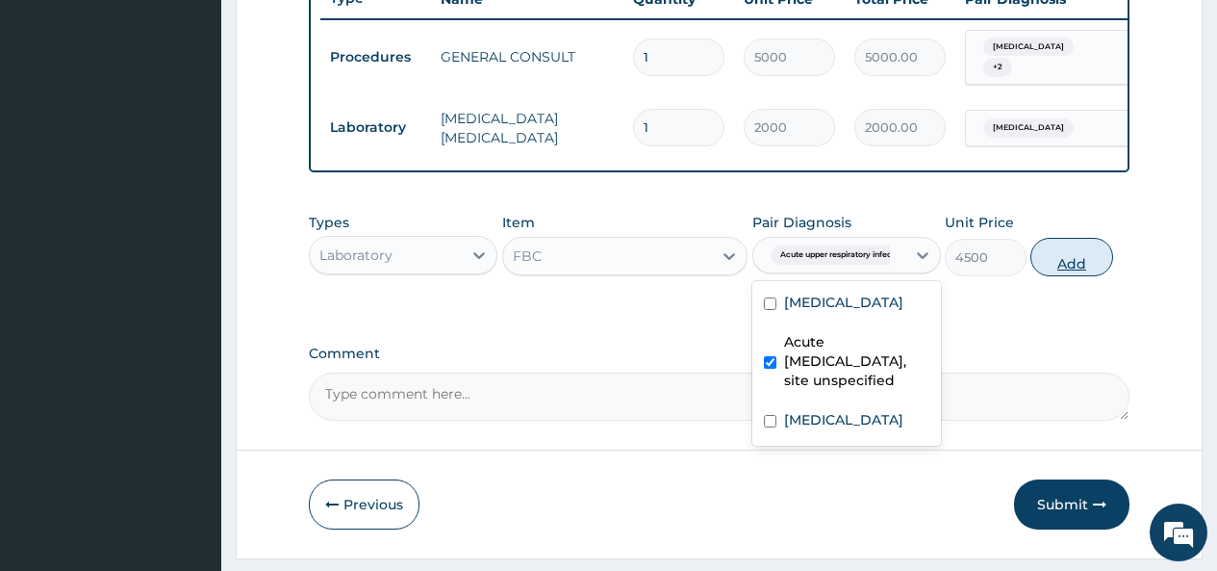
click at [1066, 273] on button "Add" at bounding box center [1072, 257] width 82 height 38
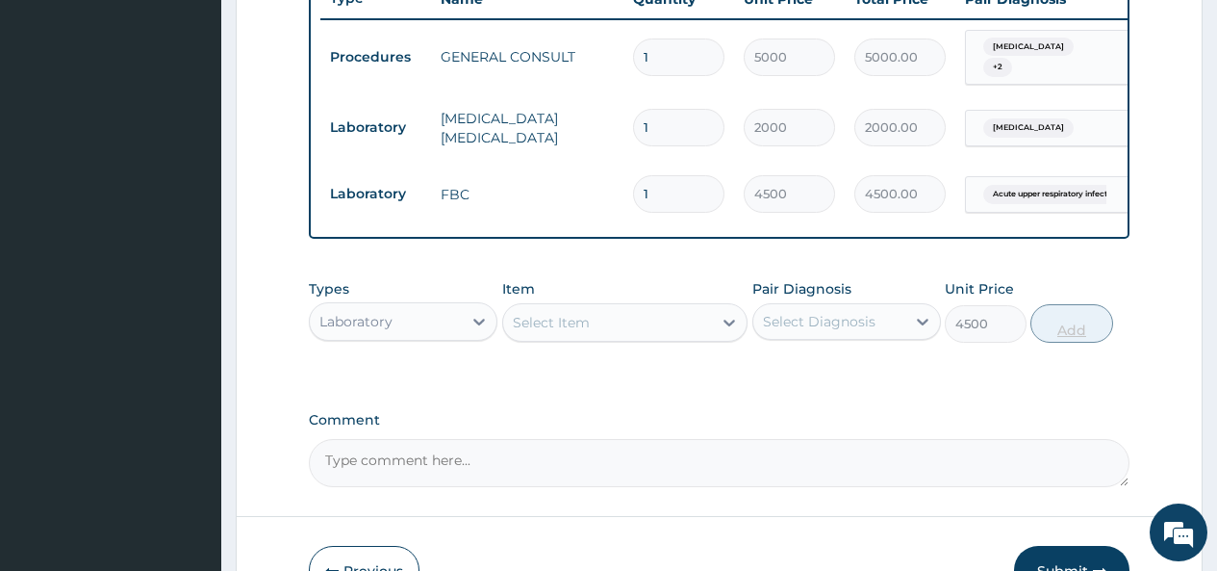
type input "0"
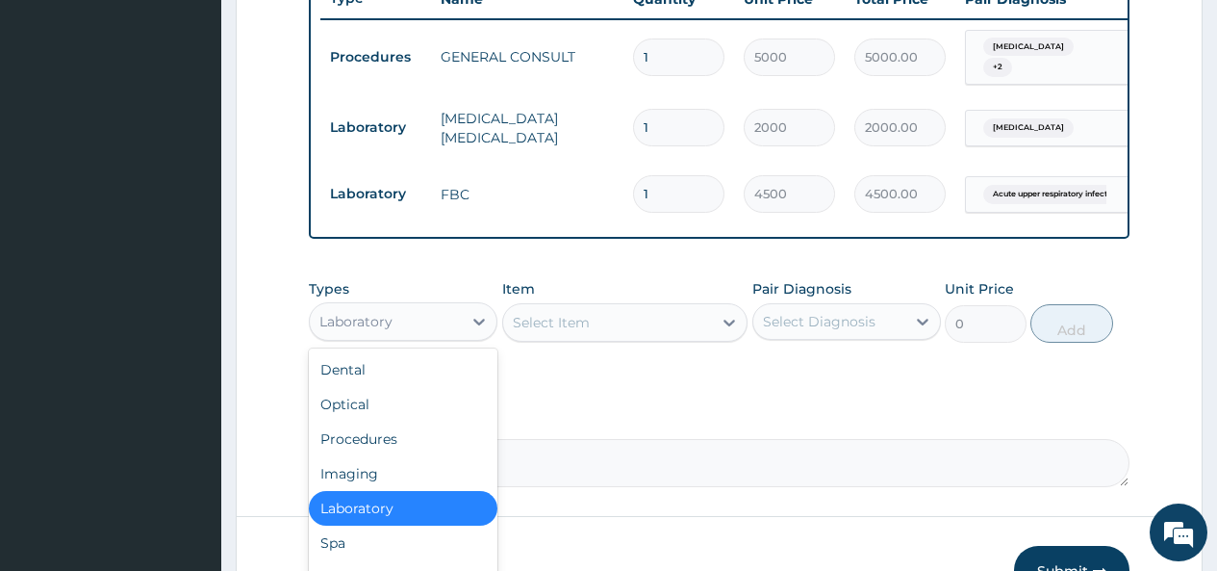
click at [435, 334] on div "Laboratory" at bounding box center [386, 321] width 152 height 31
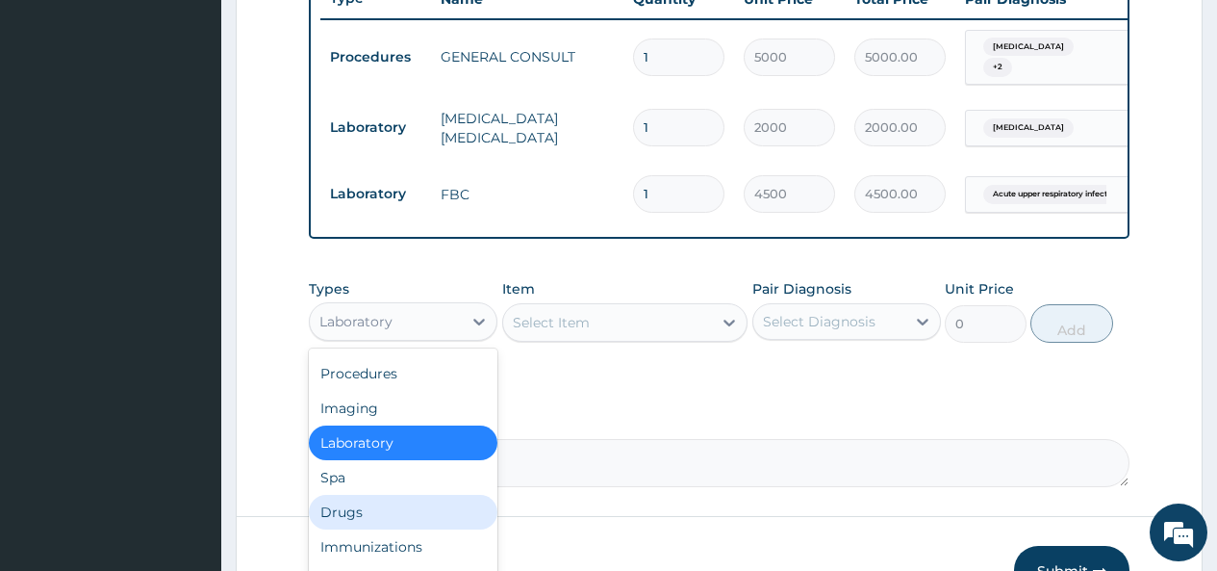
click at [348, 525] on div "Drugs" at bounding box center [403, 512] width 189 height 35
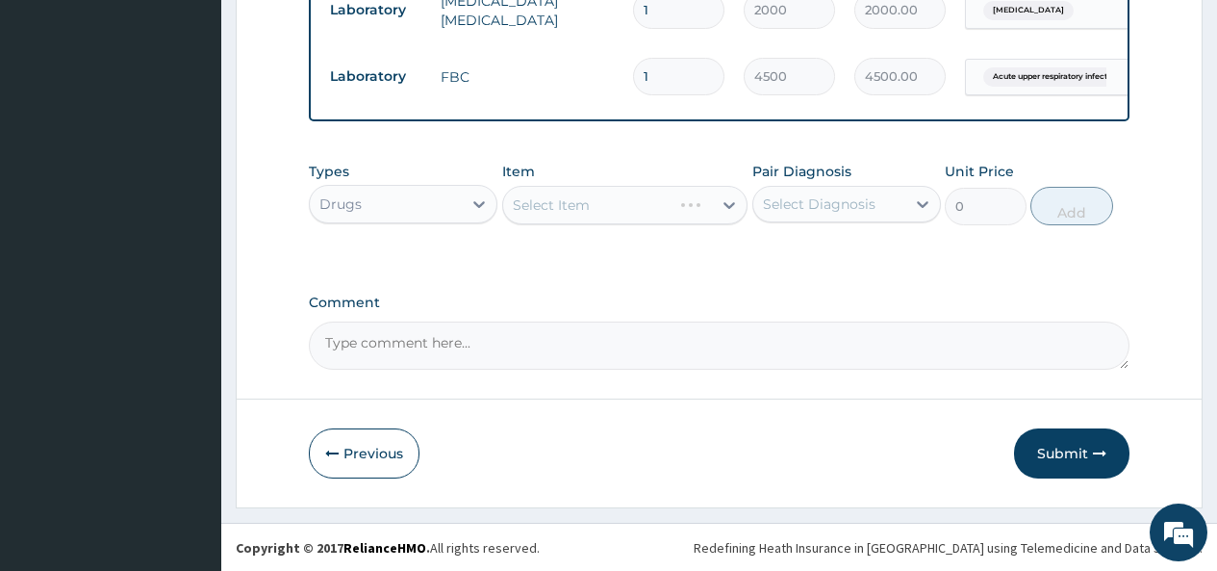
scroll to position [880, 0]
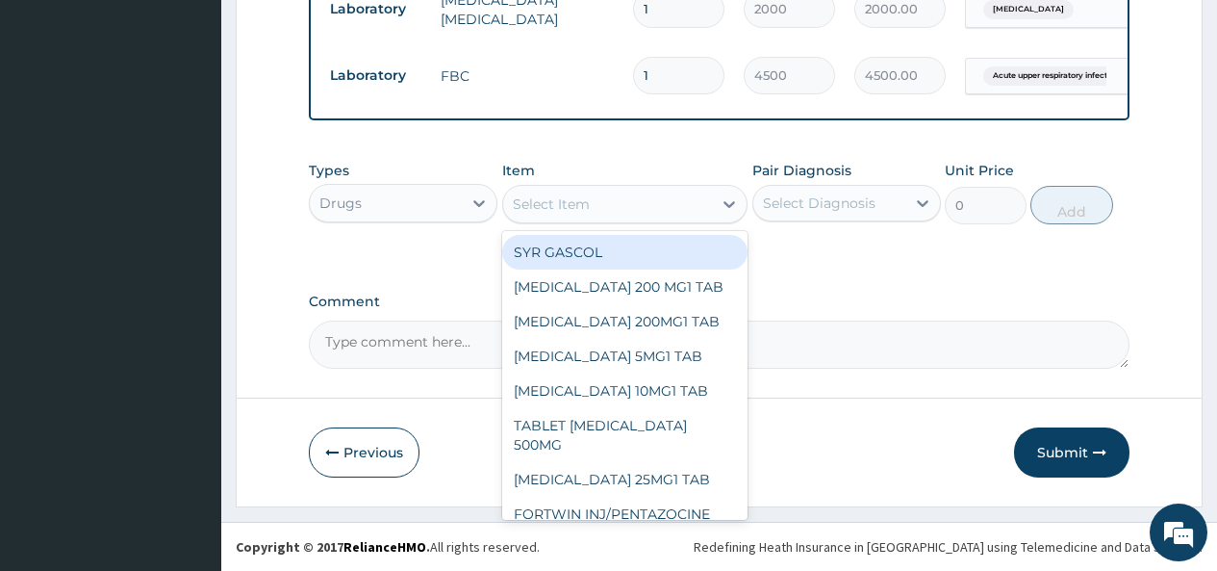
click at [700, 205] on div "Select Item" at bounding box center [608, 204] width 210 height 31
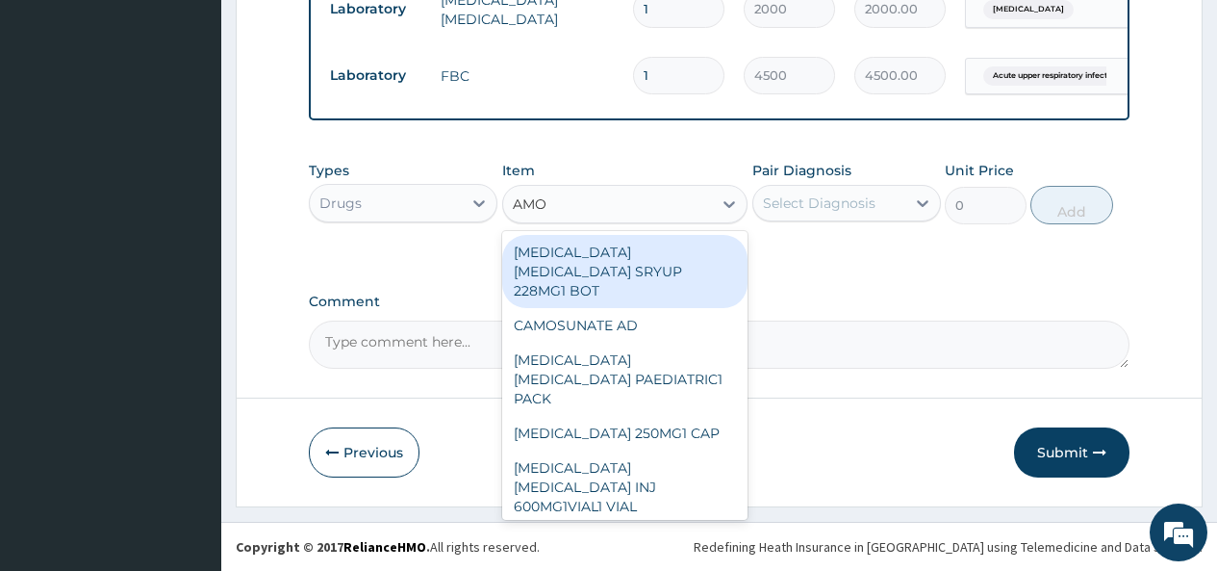
type input "AMOX"
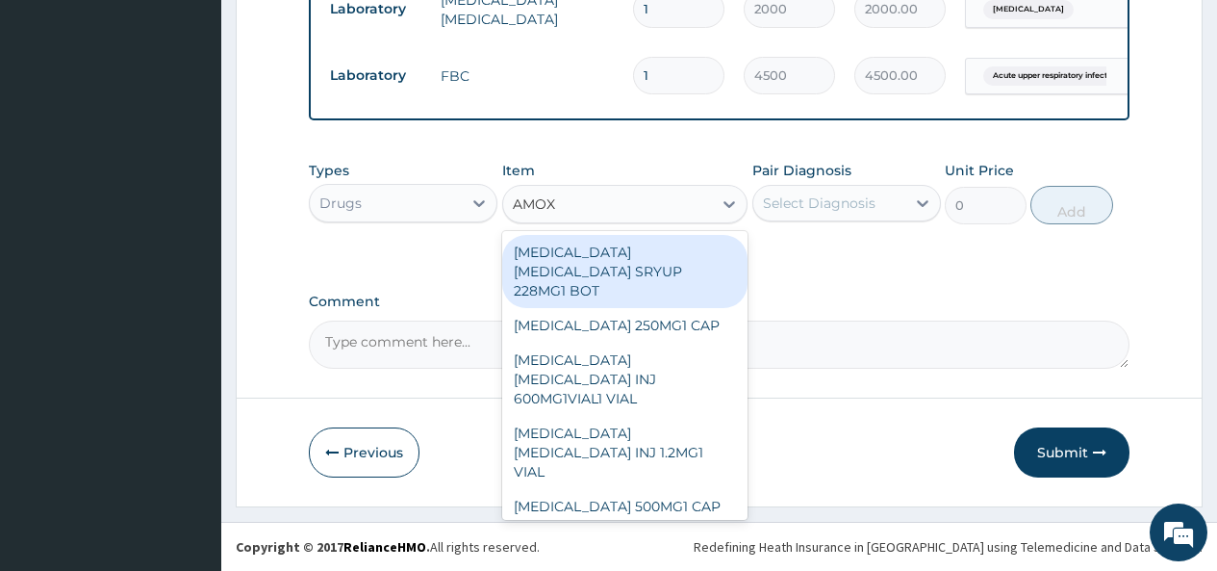
click at [653, 266] on div "[MEDICAL_DATA] [MEDICAL_DATA] SRYUP 228MG1 BOT" at bounding box center [625, 271] width 246 height 73
type input "2850"
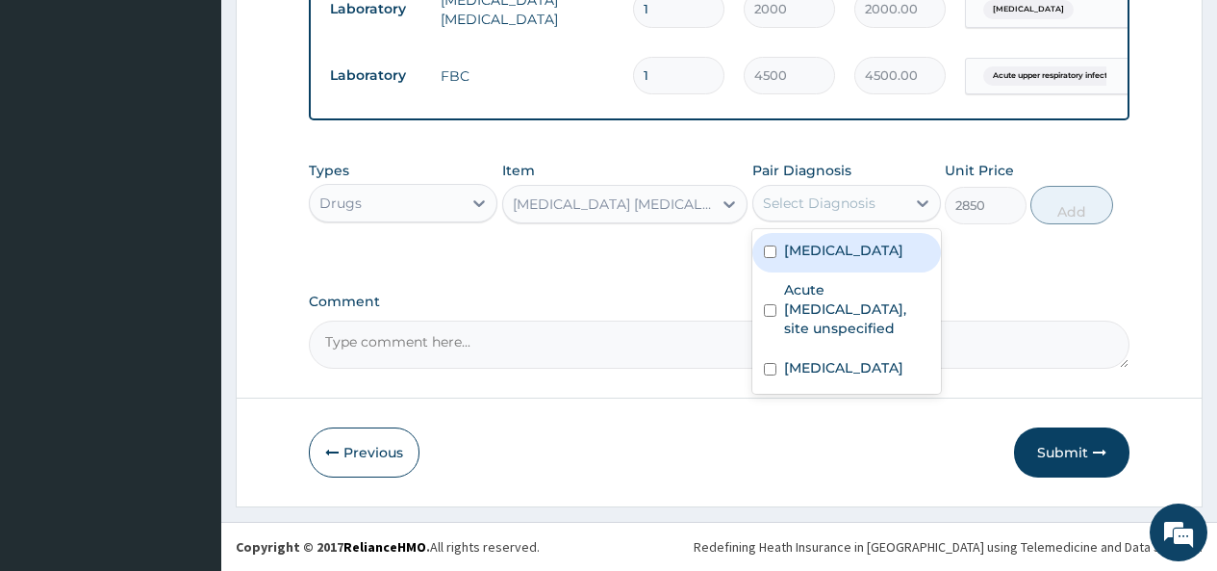
click at [847, 193] on div "Select Diagnosis" at bounding box center [819, 202] width 113 height 19
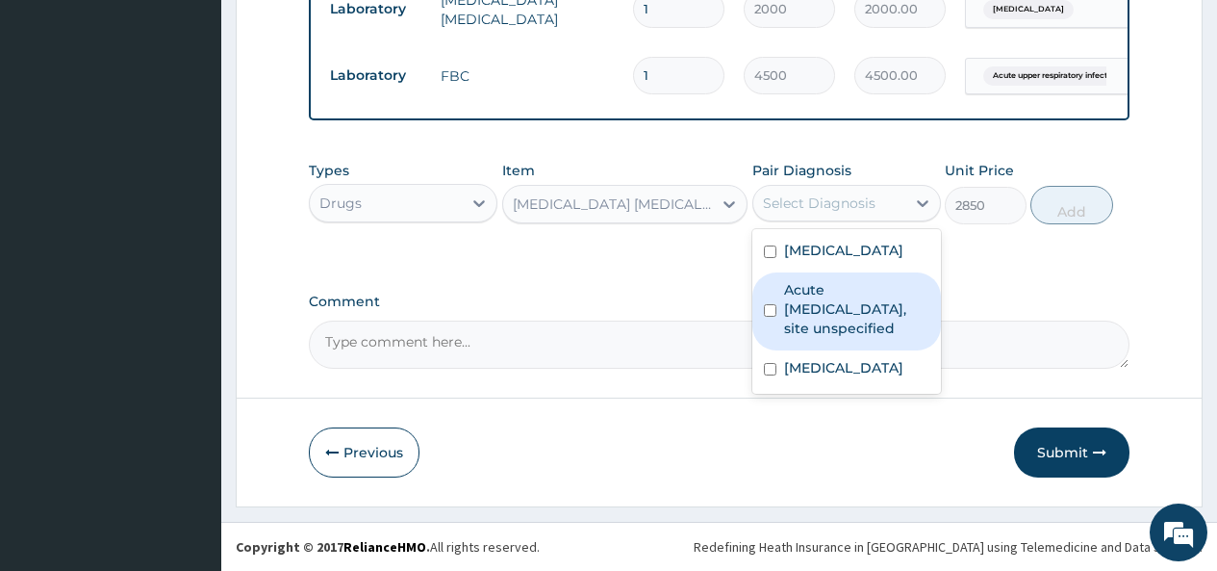
click at [803, 319] on label "Acute upper respiratory infection, site unspecified" at bounding box center [856, 309] width 145 height 58
checkbox input "true"
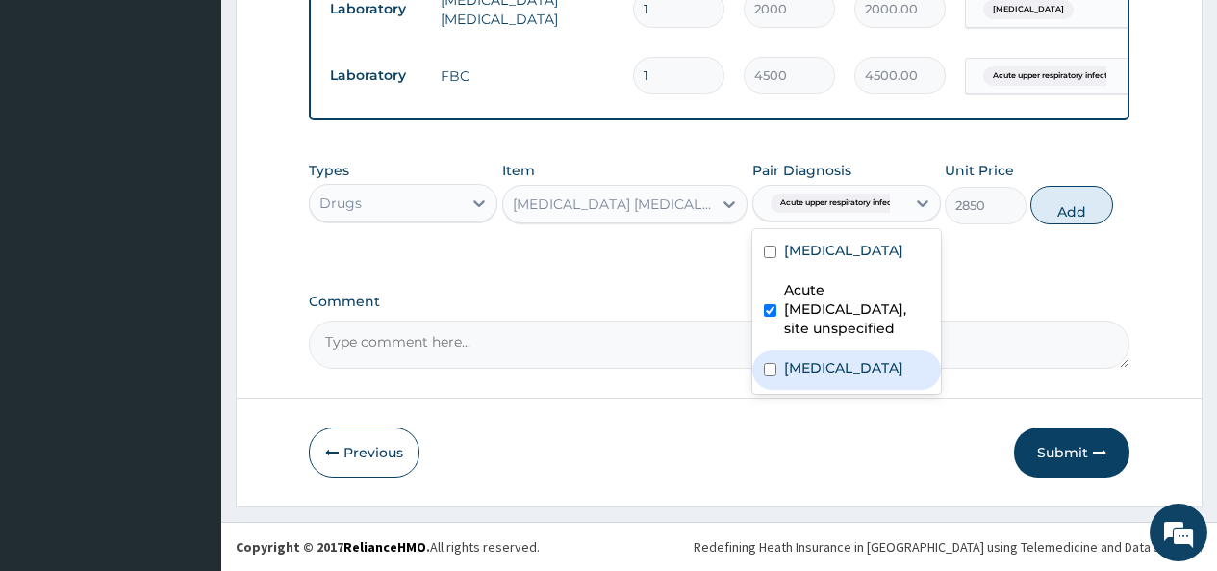
click at [781, 377] on div "Acute tonsillitis, unspecified" at bounding box center [846, 369] width 189 height 39
checkbox input "true"
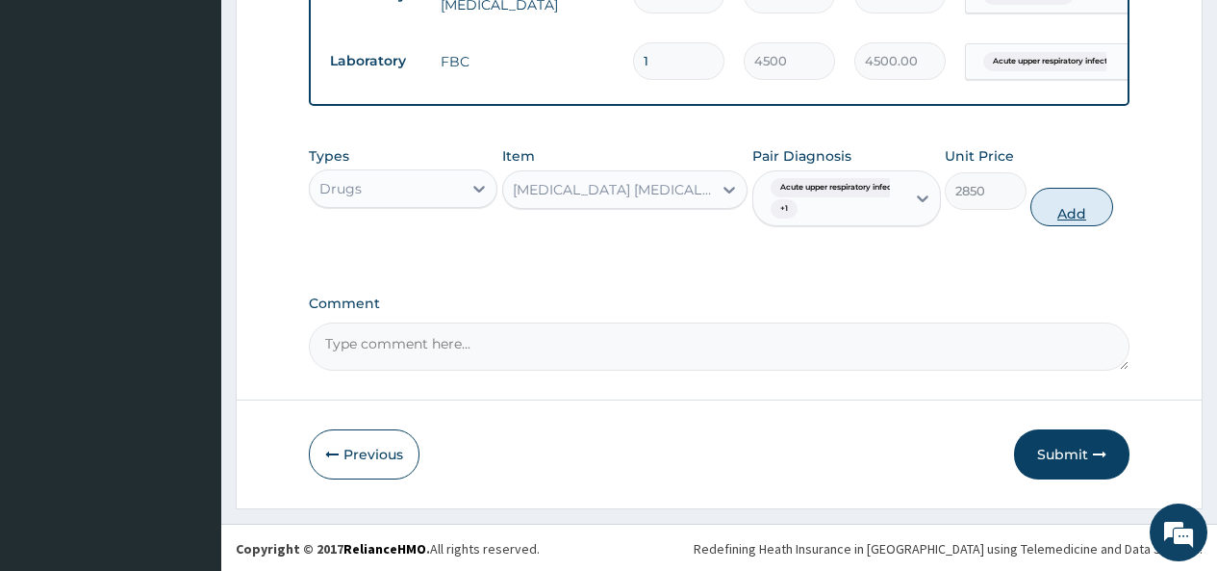
click at [1077, 225] on button "Add" at bounding box center [1072, 207] width 82 height 38
type input "0"
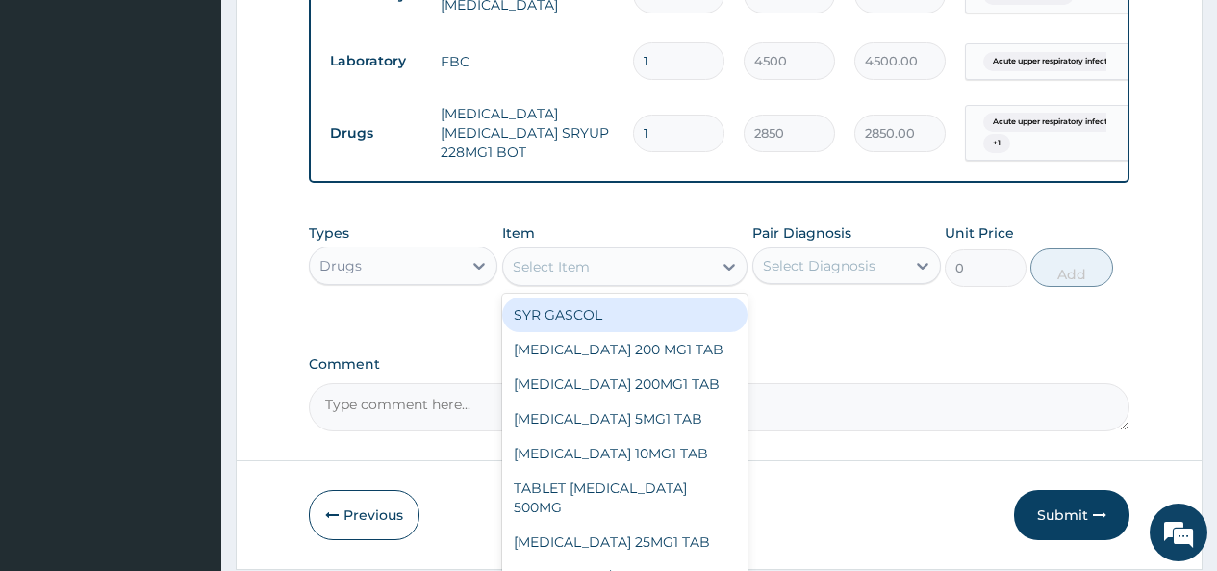
click at [568, 269] on div "Select Item" at bounding box center [608, 266] width 210 height 31
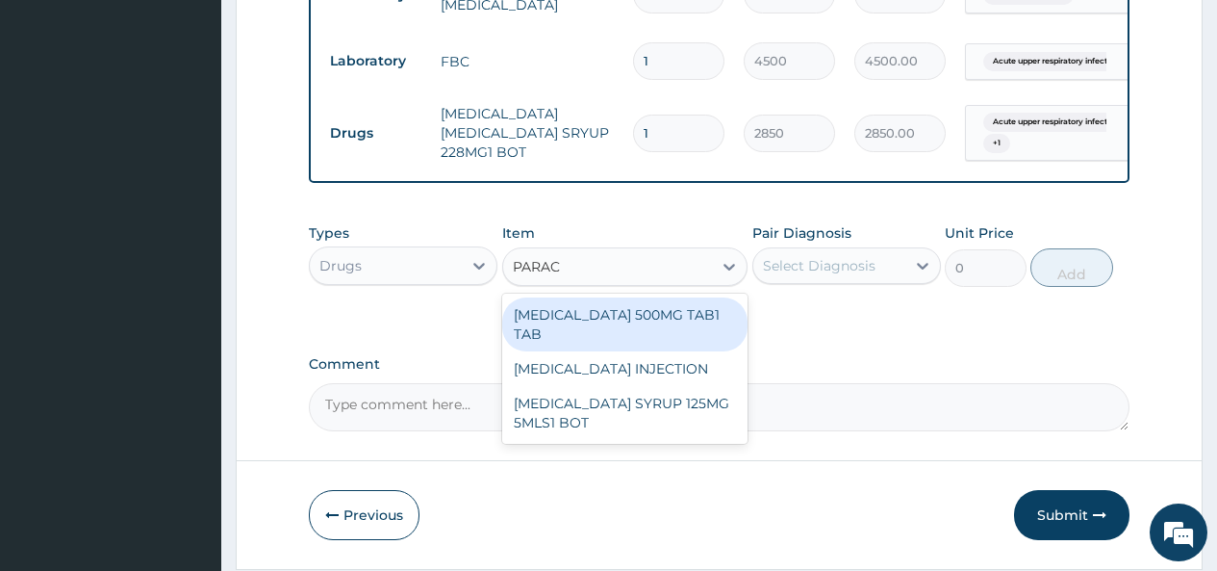
type input "PARACE"
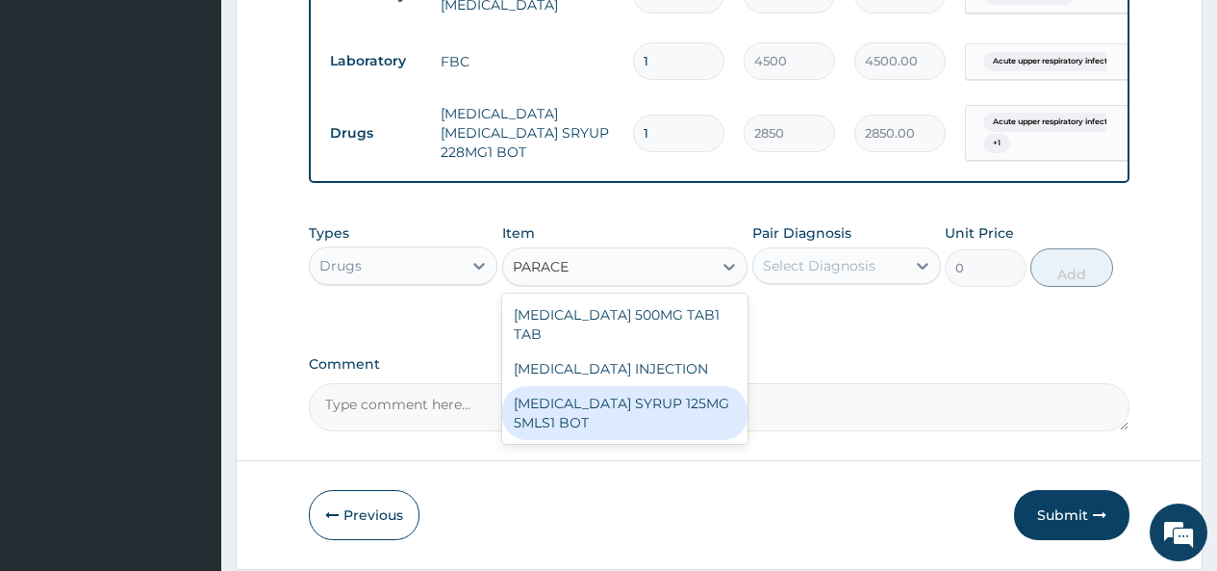
click at [587, 420] on div "[MEDICAL_DATA] SYRUP 125MG 5MLS1 BOT" at bounding box center [625, 413] width 246 height 54
type input "1000"
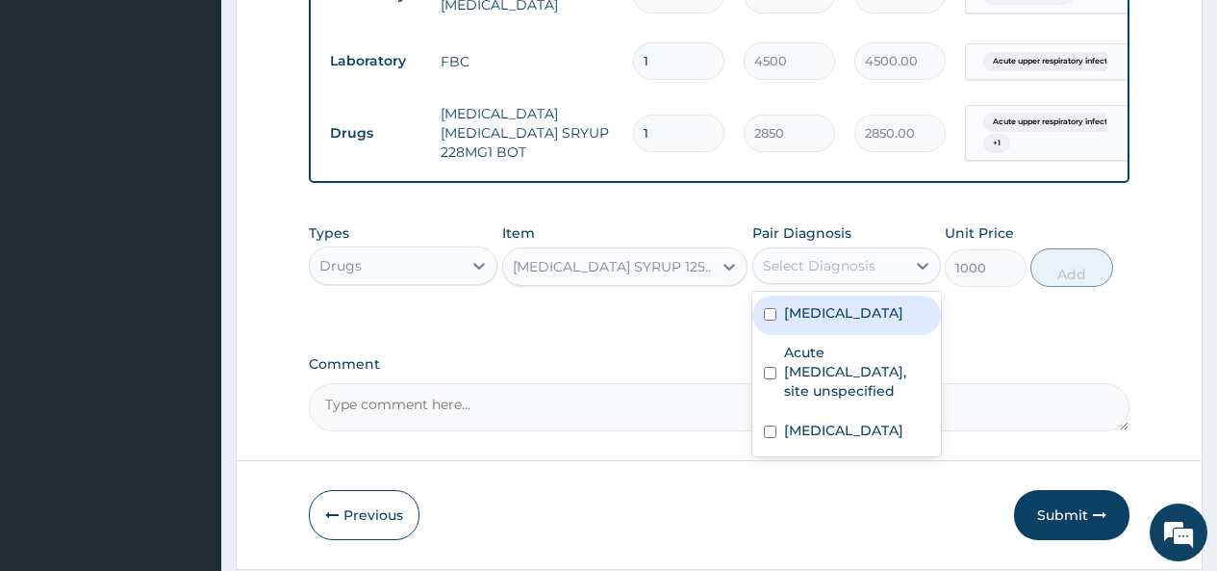
drag, startPoint x: 888, startPoint y: 274, endPoint x: 873, endPoint y: 284, distance: 18.2
click at [887, 274] on div "Select Diagnosis" at bounding box center [829, 265] width 152 height 31
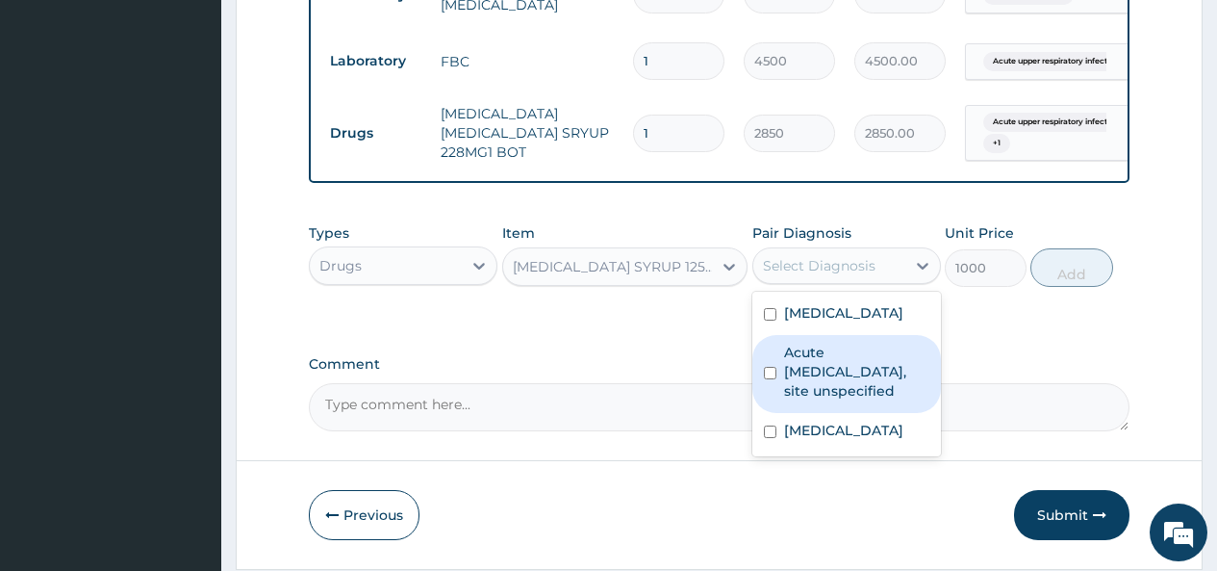
click at [810, 385] on label "Acute upper respiratory infection, site unspecified" at bounding box center [856, 372] width 145 height 58
checkbox input "true"
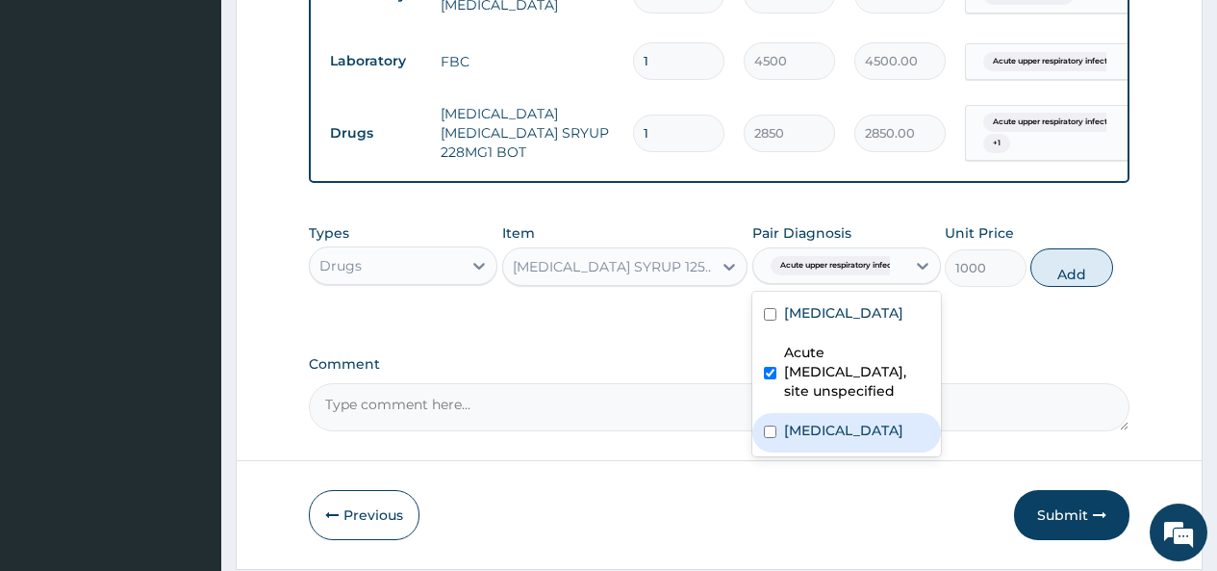
click at [784, 440] on label "Acute tonsillitis, unspecified" at bounding box center [843, 430] width 119 height 19
checkbox input "true"
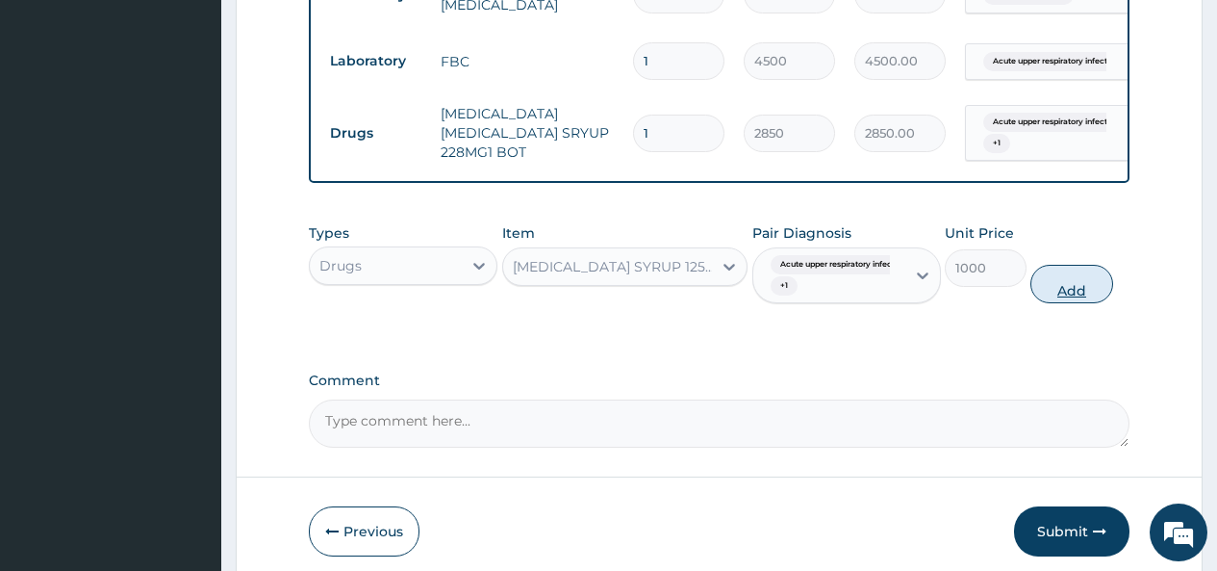
click at [1069, 303] on button "Add" at bounding box center [1072, 284] width 82 height 38
type input "0"
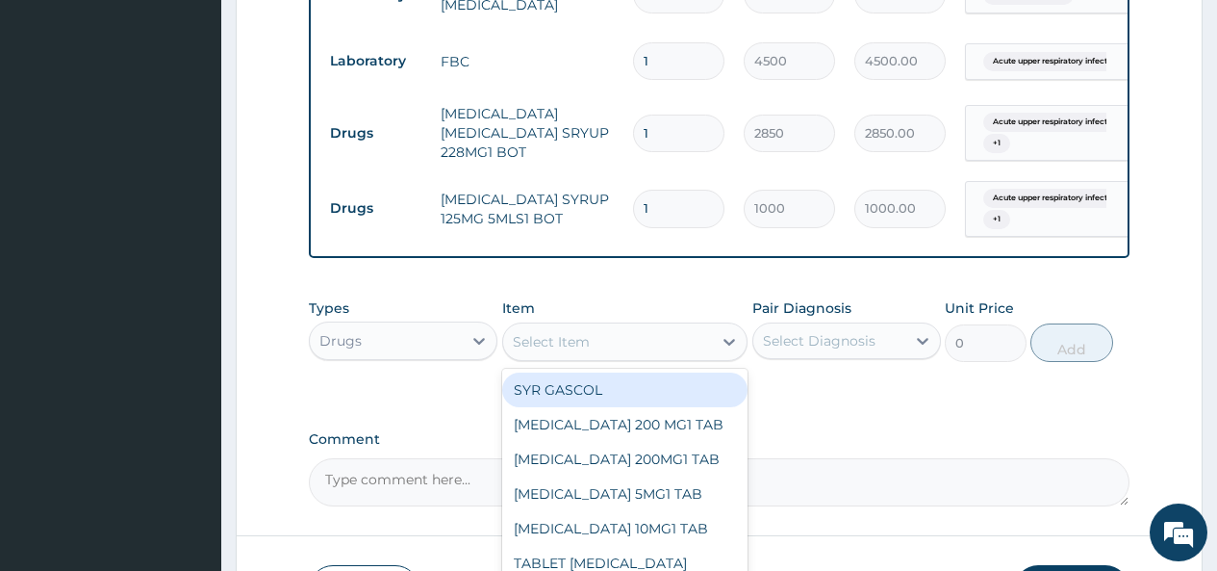
click at [692, 357] on div "Select Item" at bounding box center [608, 341] width 210 height 31
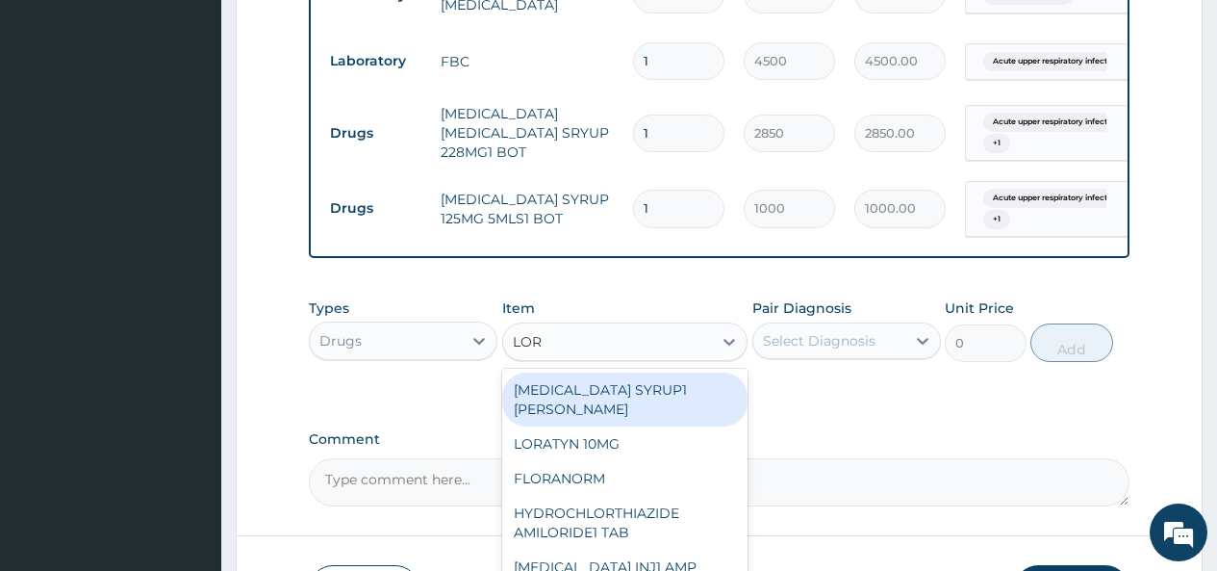
type input "LORA"
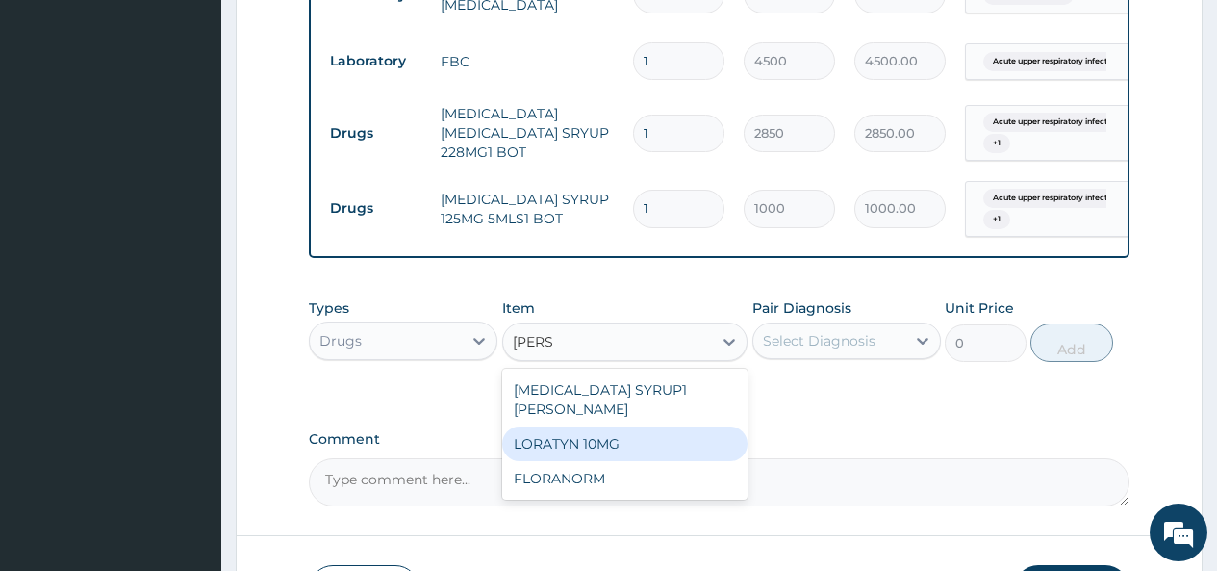
click at [546, 436] on div "LORATYN 10MG" at bounding box center [625, 443] width 246 height 35
type input "34"
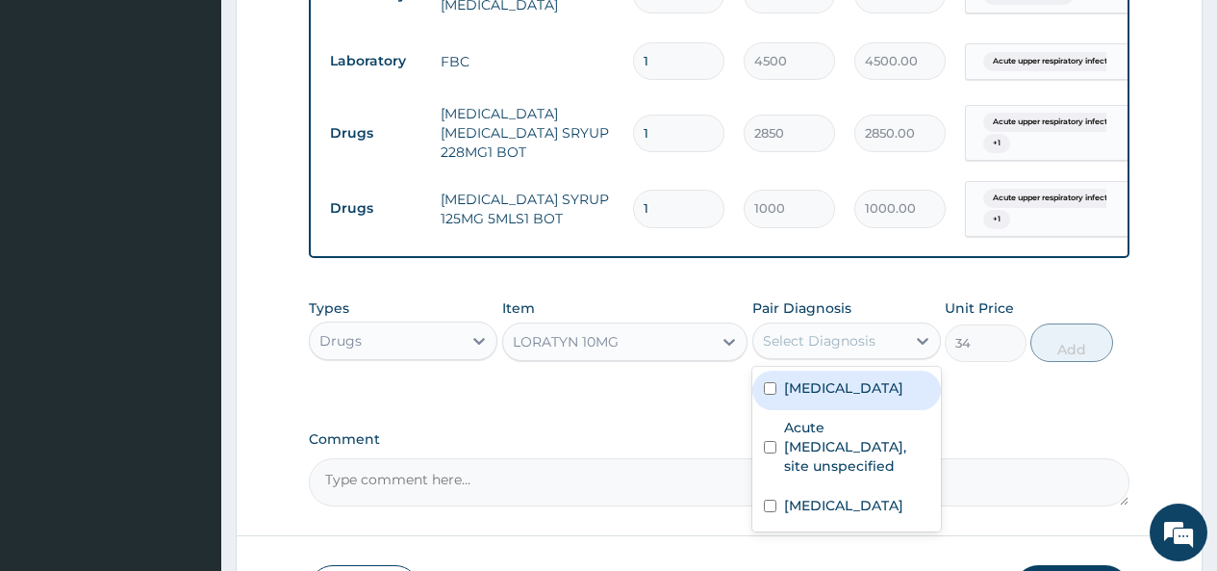
click at [857, 350] on div "Select Diagnosis" at bounding box center [819, 340] width 113 height 19
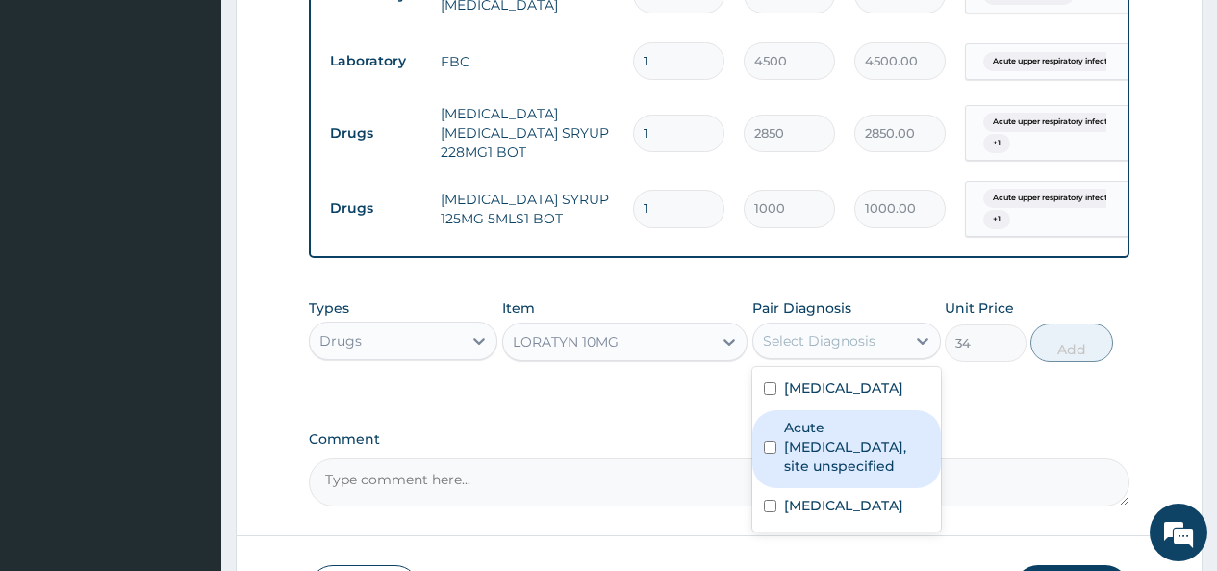
click at [815, 475] on label "Acute upper respiratory infection, site unspecified" at bounding box center [856, 447] width 145 height 58
checkbox input "true"
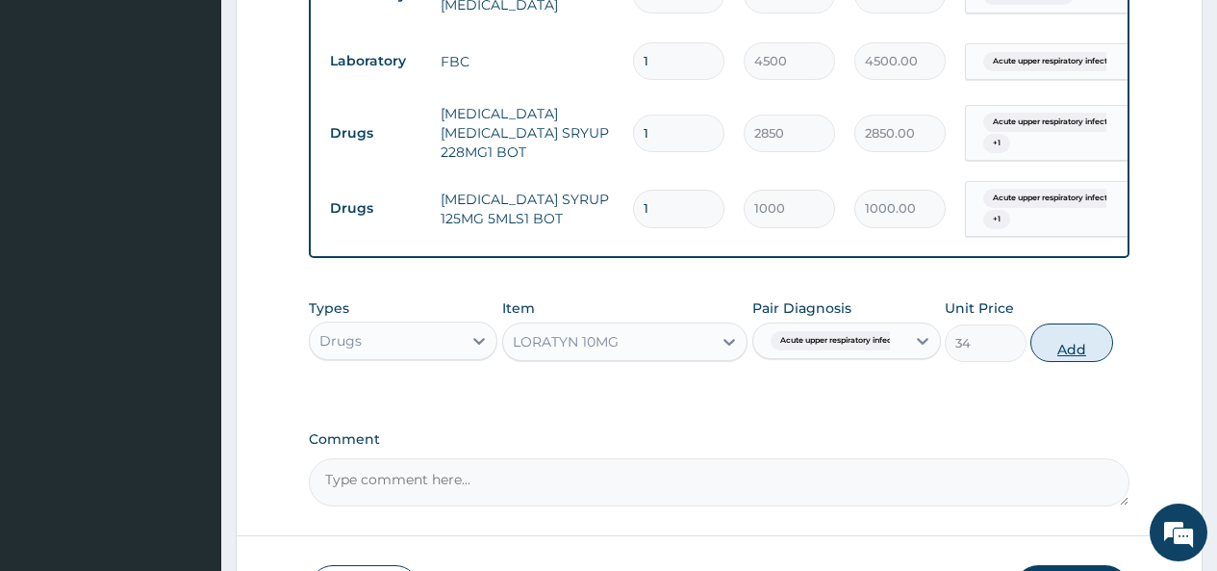
click at [1069, 360] on button "Add" at bounding box center [1072, 342] width 82 height 38
type input "0"
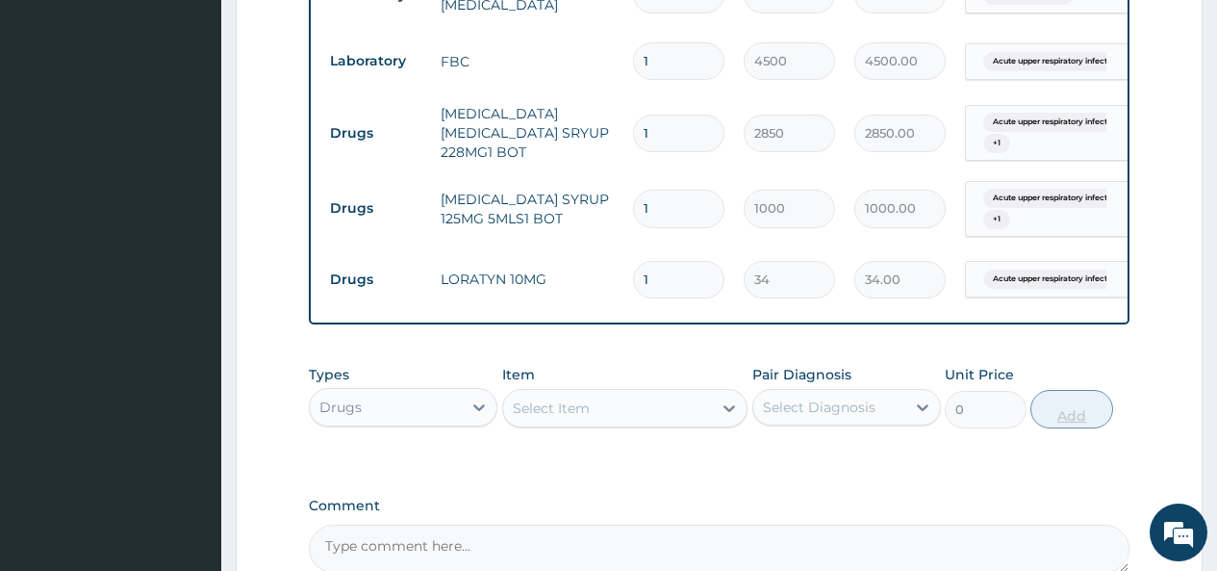
type input "0.00"
type input "5"
type input "170.00"
type input "0.00"
type input "3"
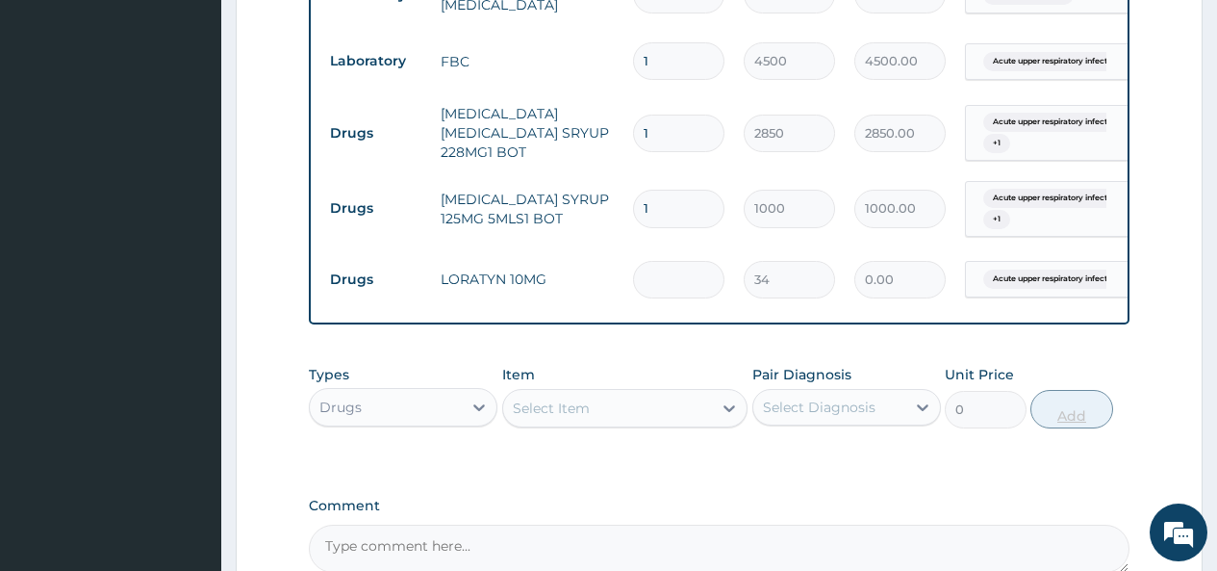
type input "102.00"
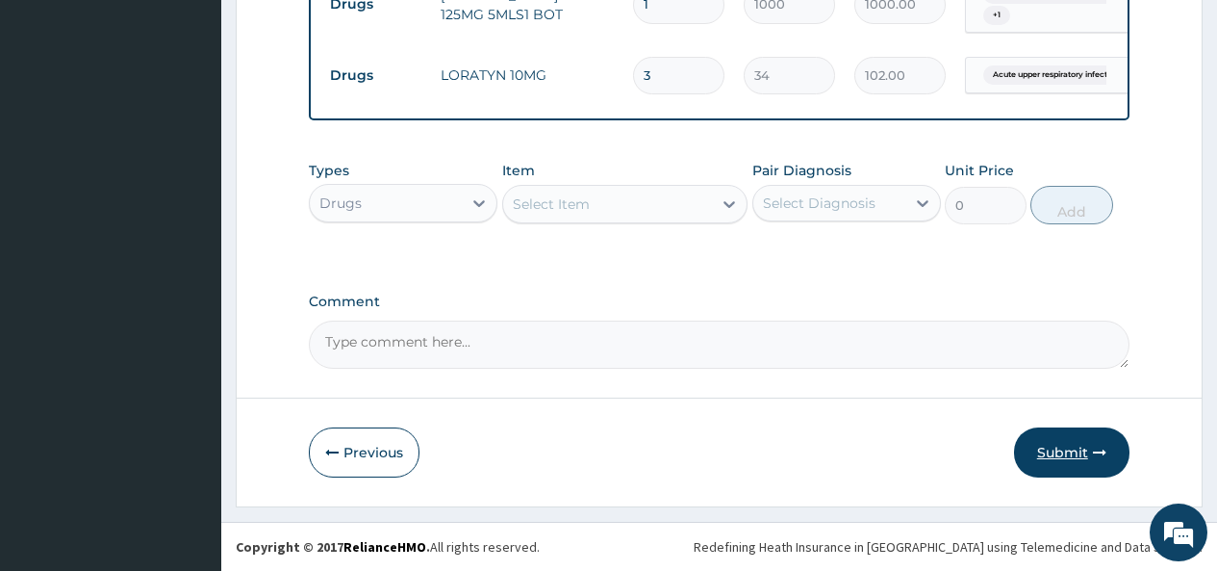
scroll to position [1099, 0]
type input "3"
click at [1060, 449] on button "Submit" at bounding box center [1071, 452] width 115 height 50
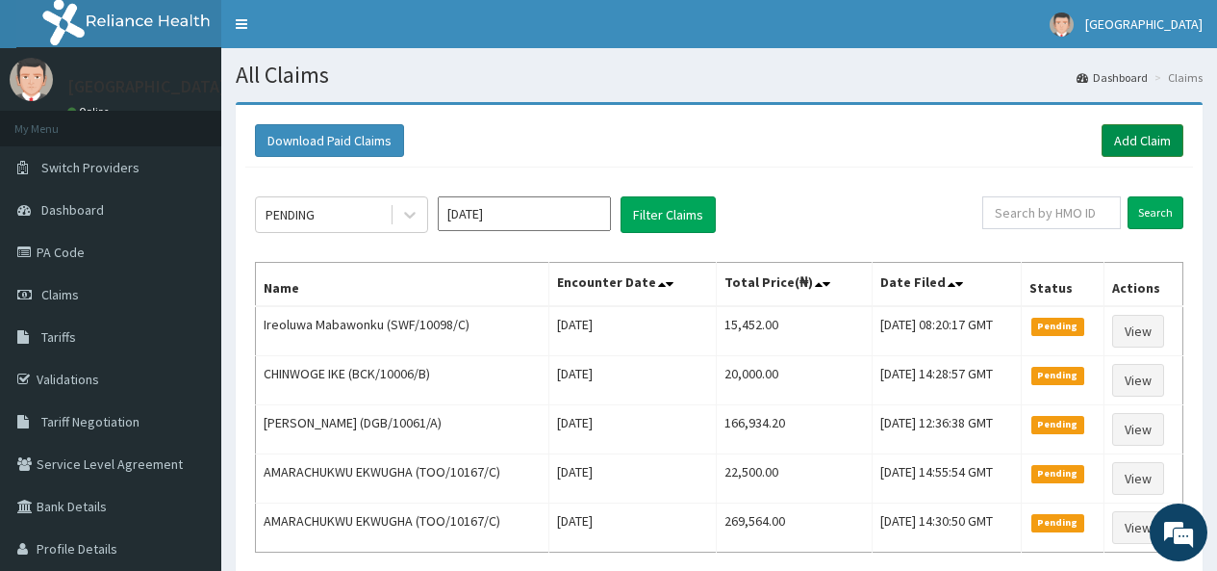
click at [1132, 142] on link "Add Claim" at bounding box center [1143, 140] width 82 height 33
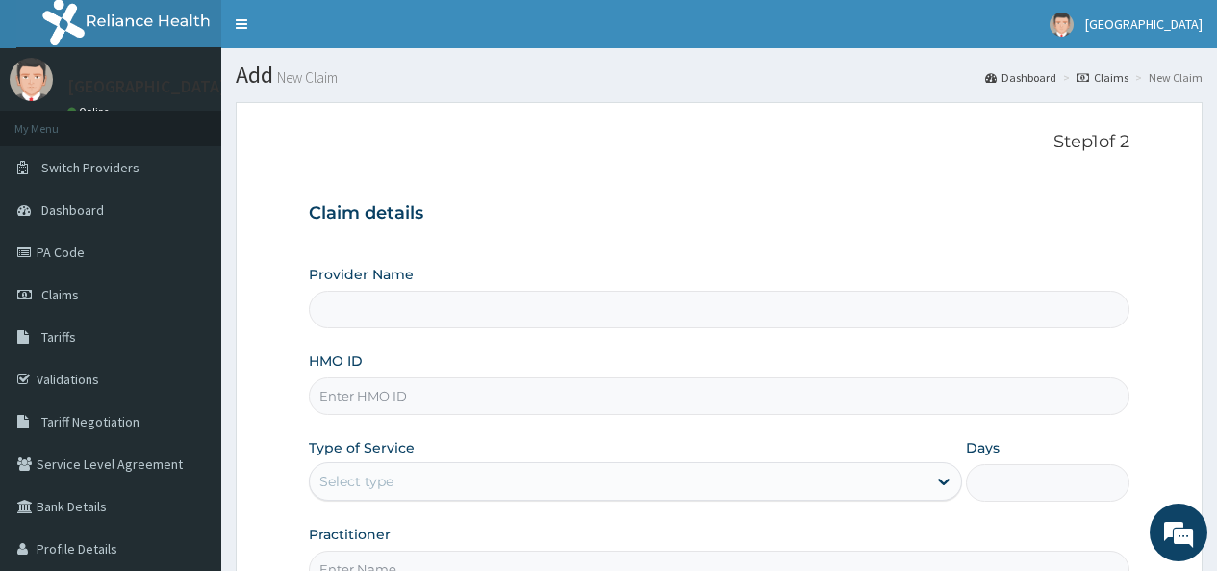
type input "[GEOGRAPHIC_DATA]"
click at [400, 388] on input "HMO ID" at bounding box center [719, 396] width 821 height 38
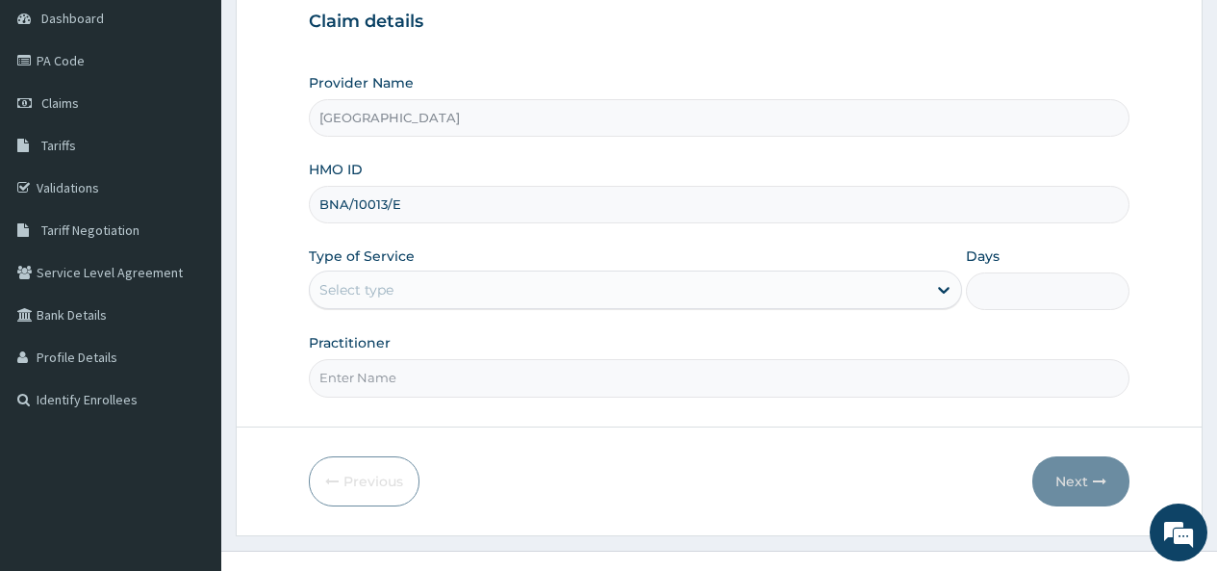
scroll to position [192, 0]
type input "BNA/10013/E"
click at [376, 283] on div "Select type" at bounding box center [356, 288] width 74 height 19
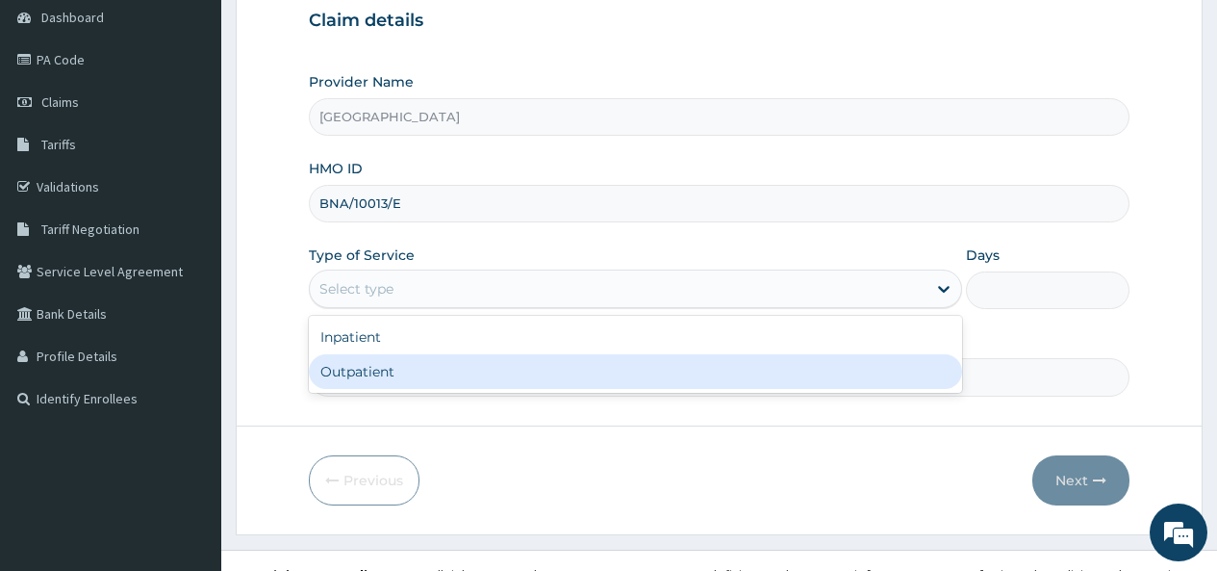
click at [374, 369] on div "Outpatient" at bounding box center [635, 371] width 653 height 35
type input "1"
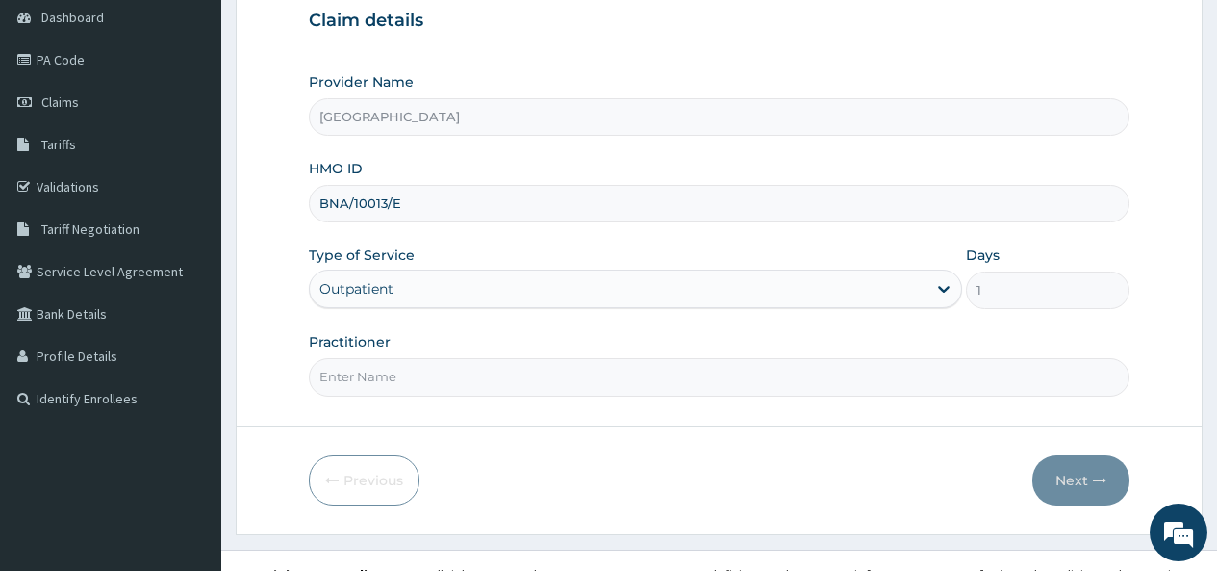
click at [374, 369] on input "Practitioner" at bounding box center [719, 377] width 821 height 38
type input "[PERSON_NAME]"
click at [1070, 480] on button "Next" at bounding box center [1081, 480] width 97 height 50
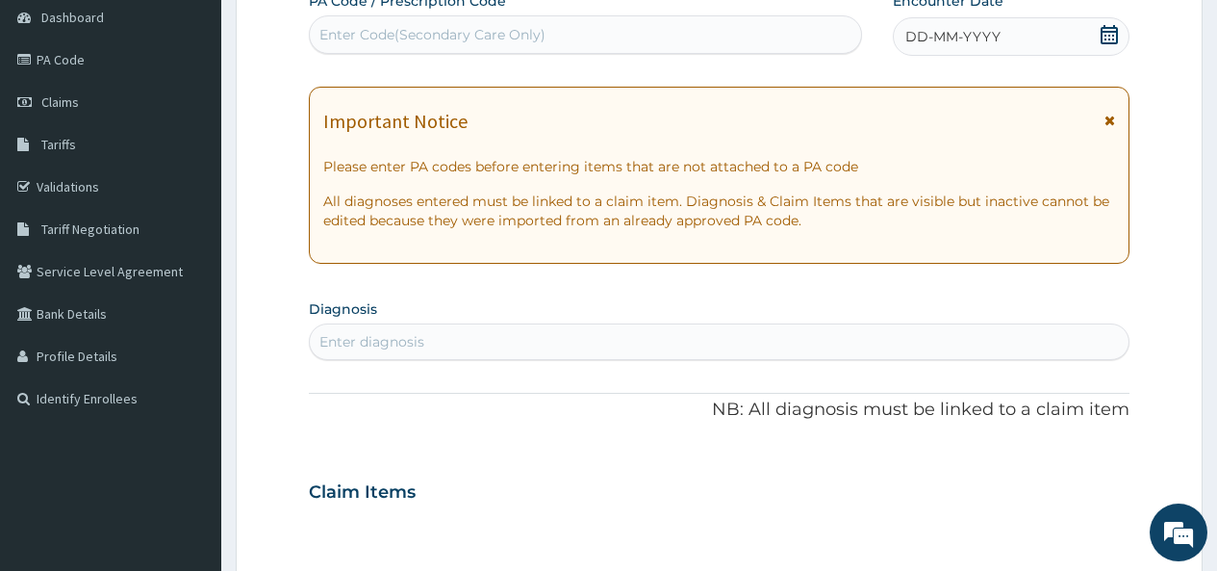
click at [1110, 35] on icon at bounding box center [1109, 34] width 19 height 19
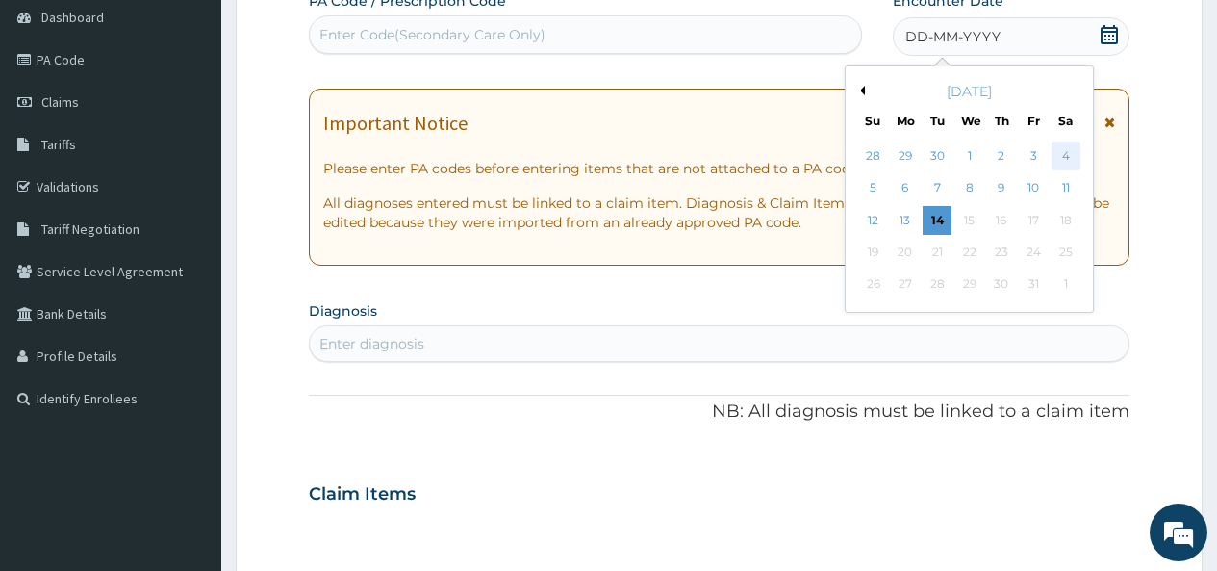
click at [1064, 160] on div "4" at bounding box center [1065, 155] width 29 height 29
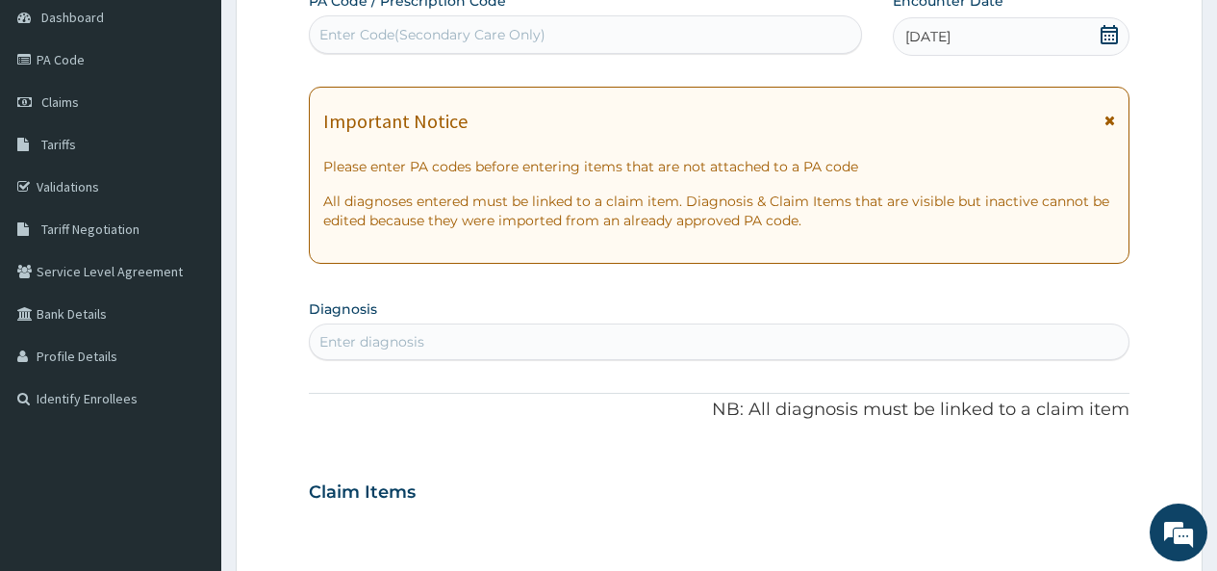
click at [351, 346] on div "Enter diagnosis" at bounding box center [371, 341] width 105 height 19
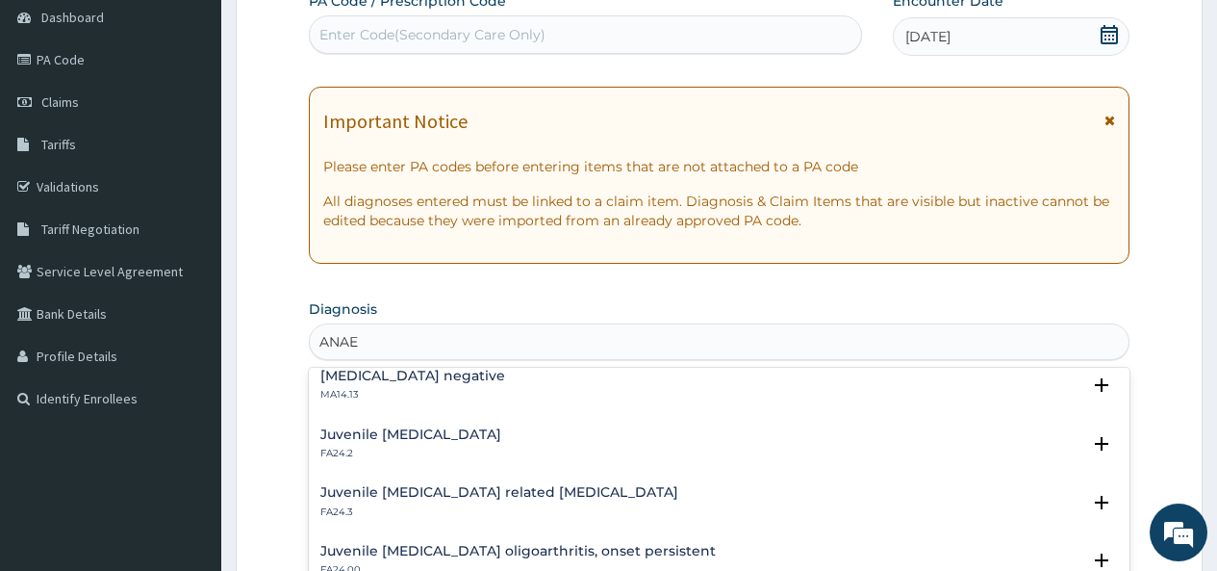
scroll to position [0, 0]
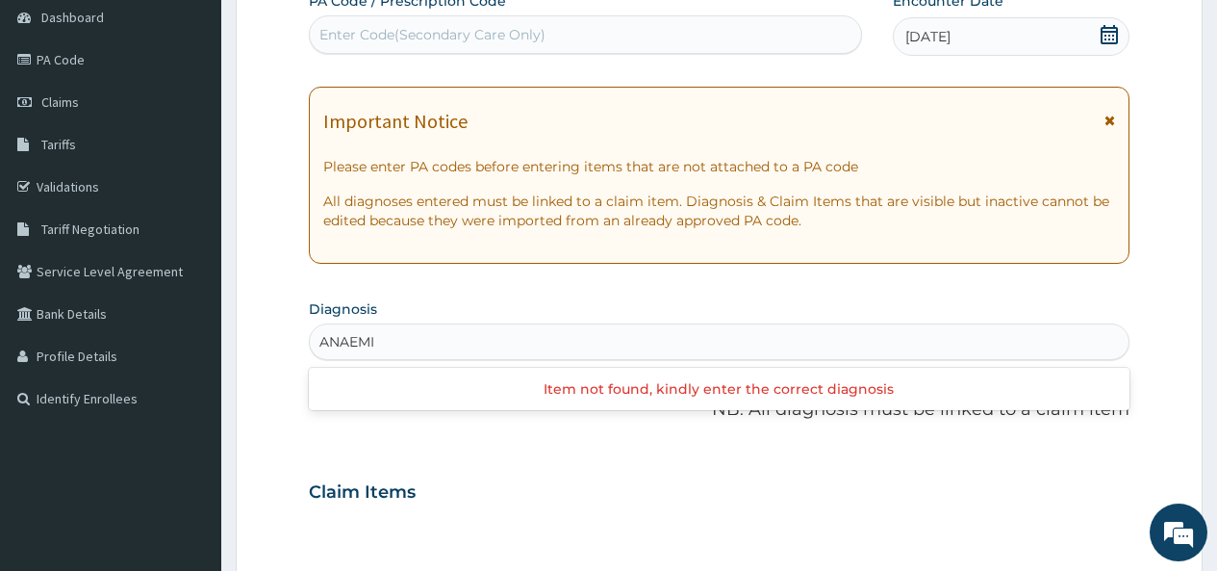
type input "ANAEMIA"
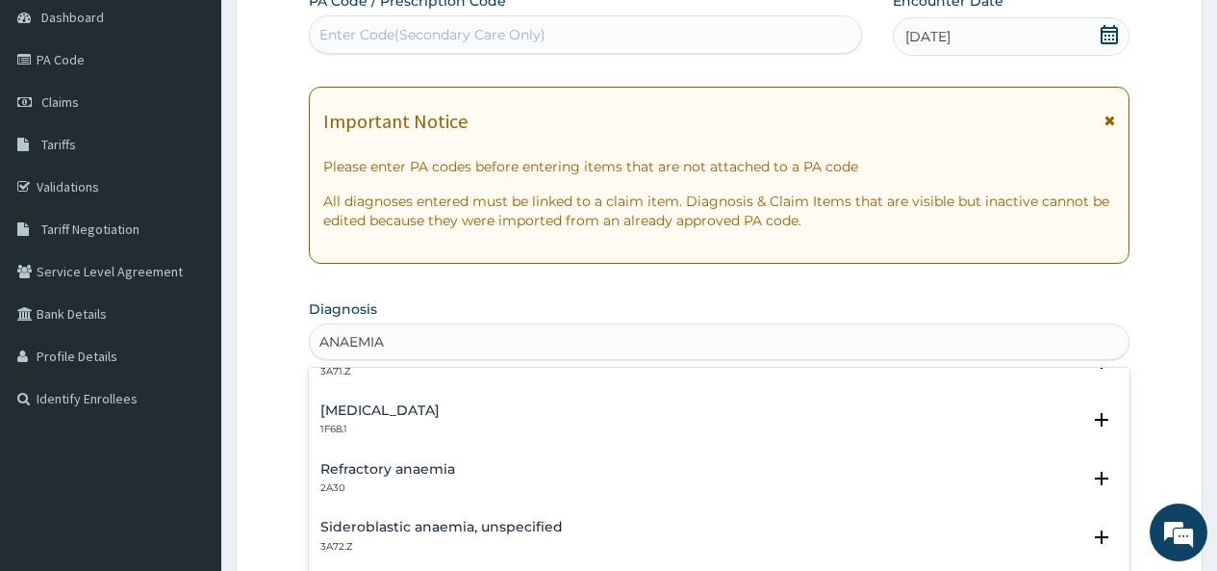
scroll to position [289, 0]
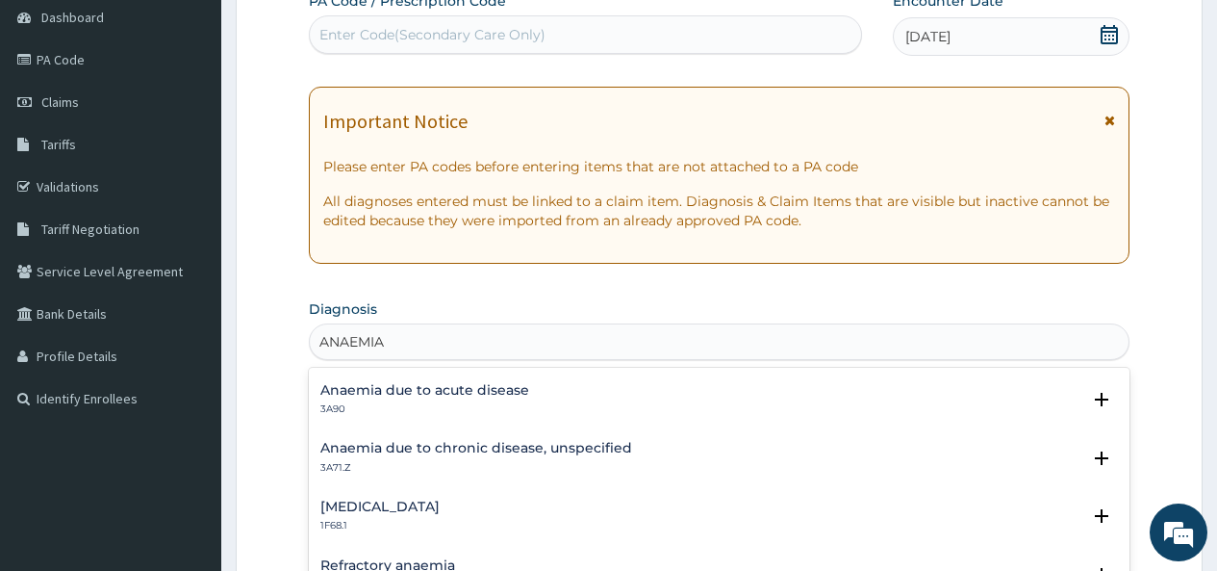
click at [374, 448] on h4 "Anaemia due to chronic disease, unspecified" at bounding box center [476, 448] width 312 height 14
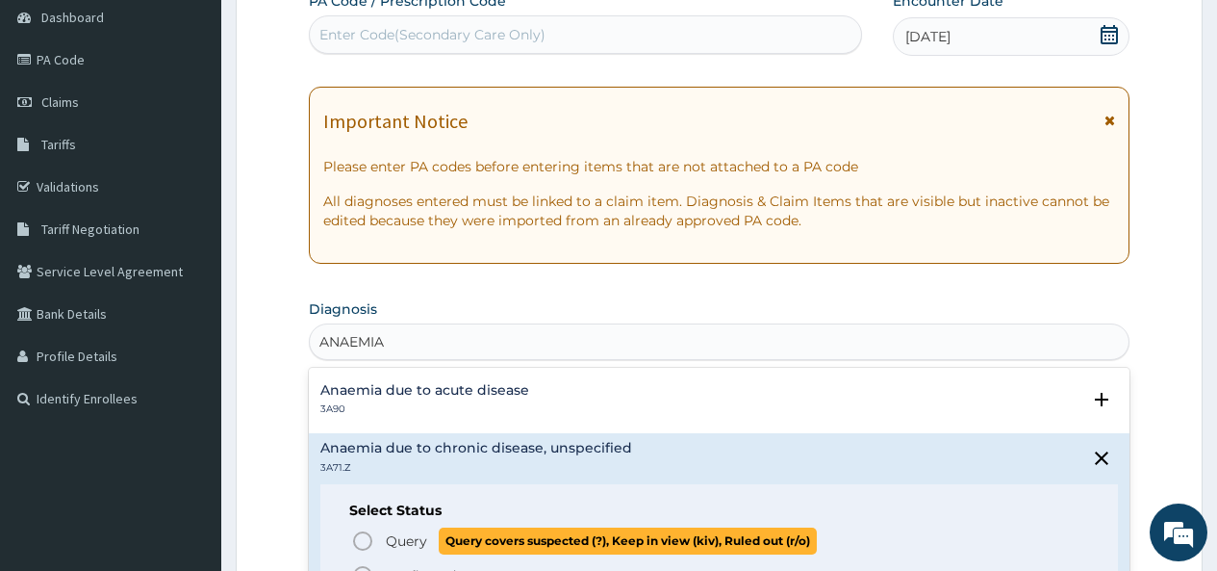
click at [361, 540] on icon "status option query" at bounding box center [362, 540] width 23 height 23
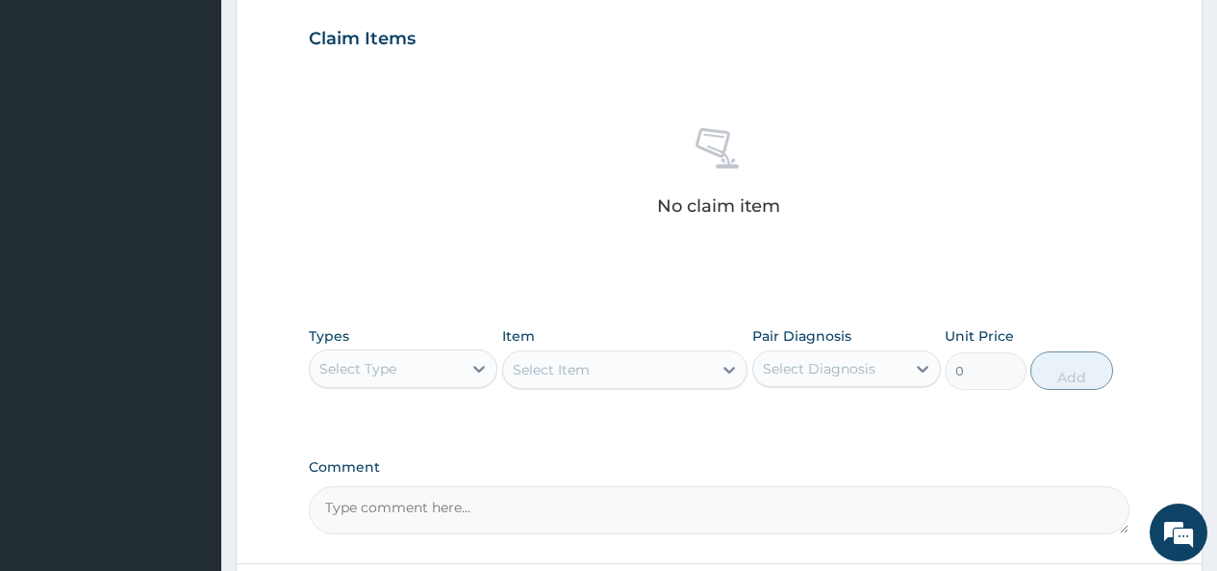
scroll to position [674, 0]
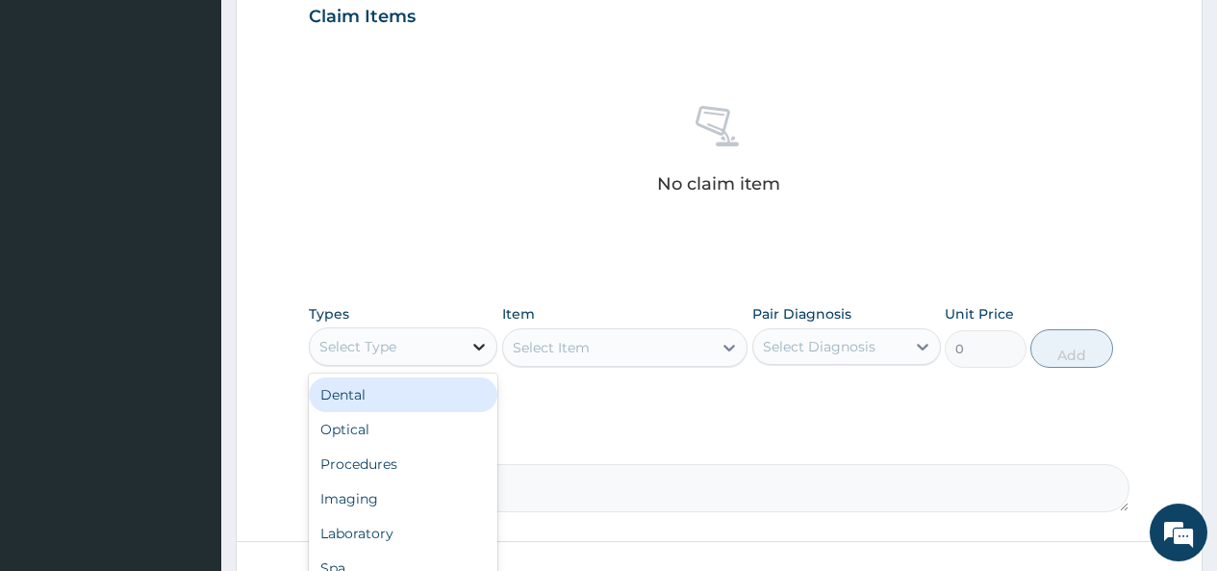
click at [477, 346] on icon at bounding box center [479, 347] width 12 height 7
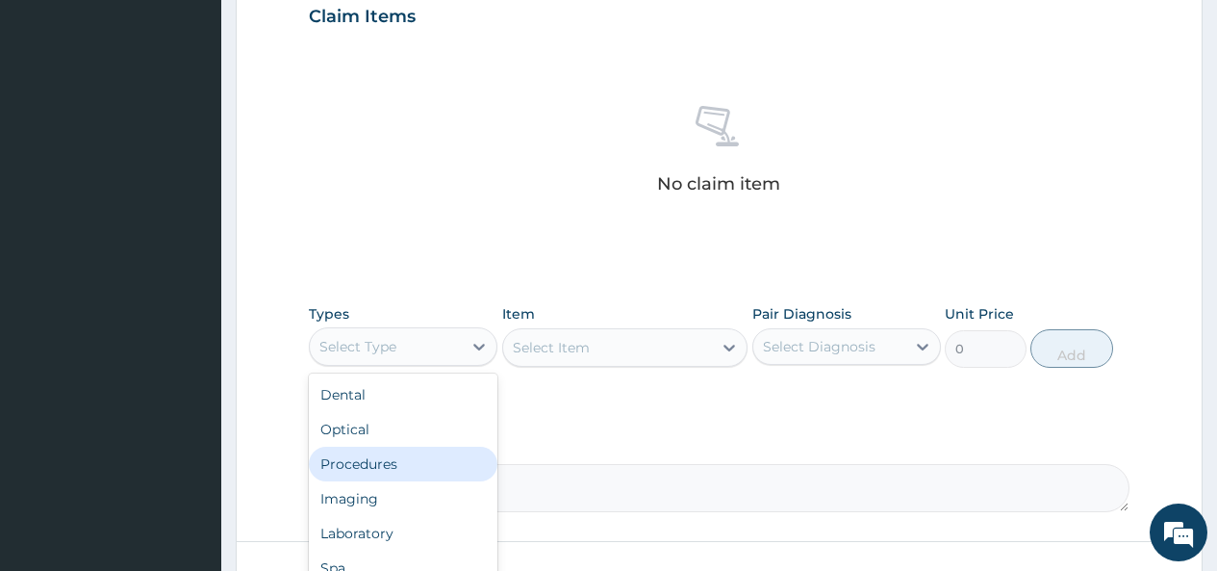
click at [382, 466] on div "Procedures" at bounding box center [403, 463] width 189 height 35
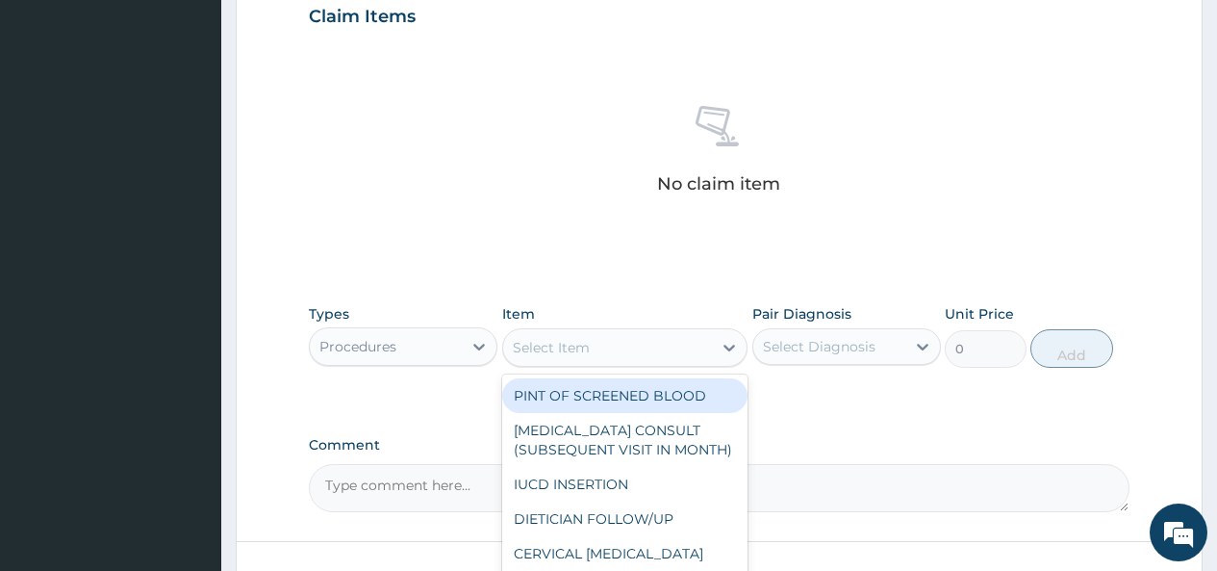
click at [668, 340] on div "Select Item" at bounding box center [608, 347] width 210 height 31
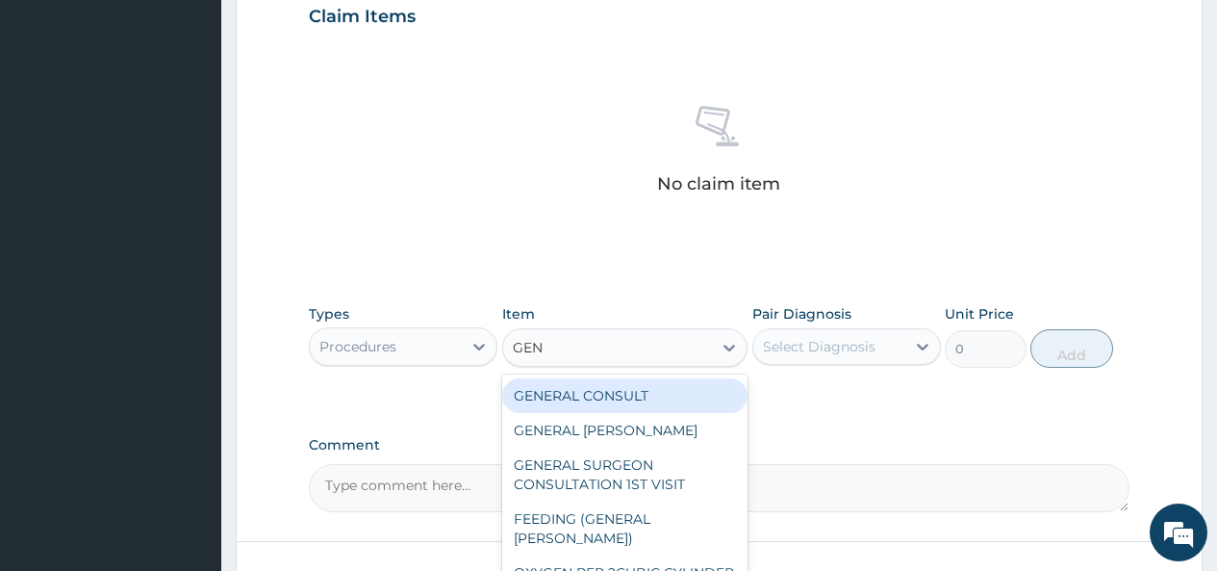
type input "GENE"
click at [674, 394] on div "GENERAL CONSULT" at bounding box center [625, 395] width 246 height 35
type input "5000"
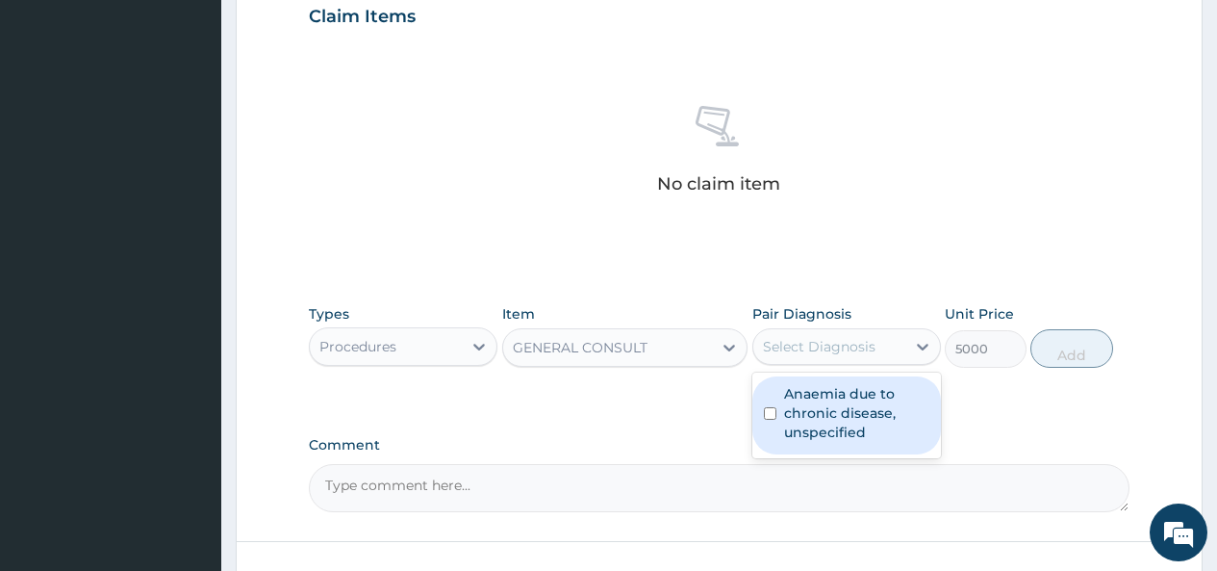
click at [854, 344] on div "Select Diagnosis" at bounding box center [819, 346] width 113 height 19
click at [829, 409] on label "Anaemia due to chronic disease, unspecified" at bounding box center [856, 413] width 145 height 58
checkbox input "true"
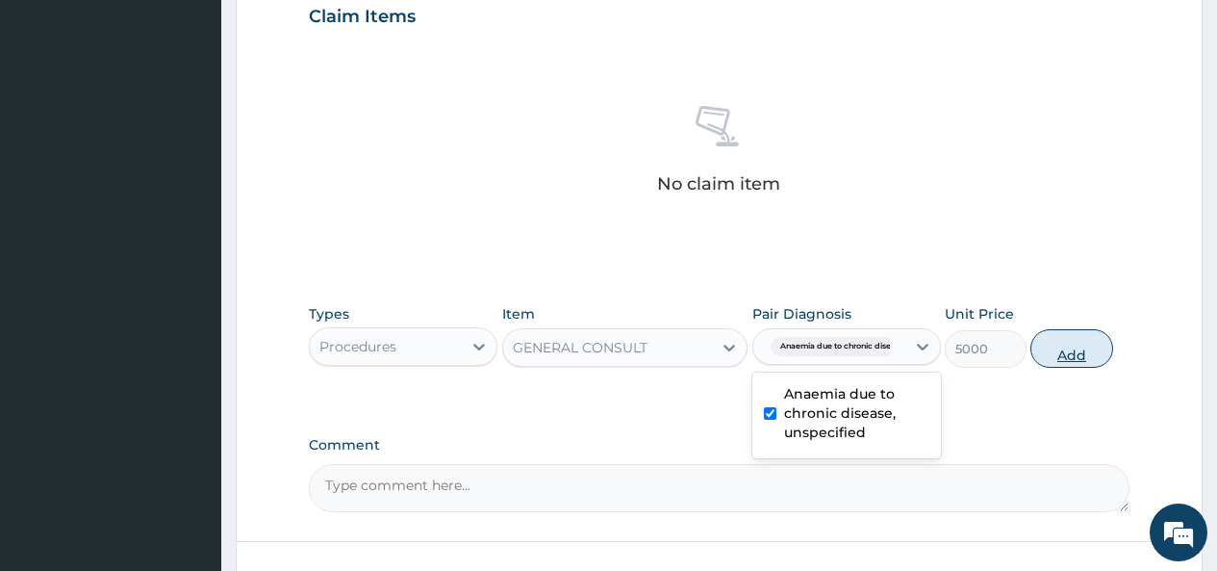
click at [1075, 344] on button "Add" at bounding box center [1072, 348] width 82 height 38
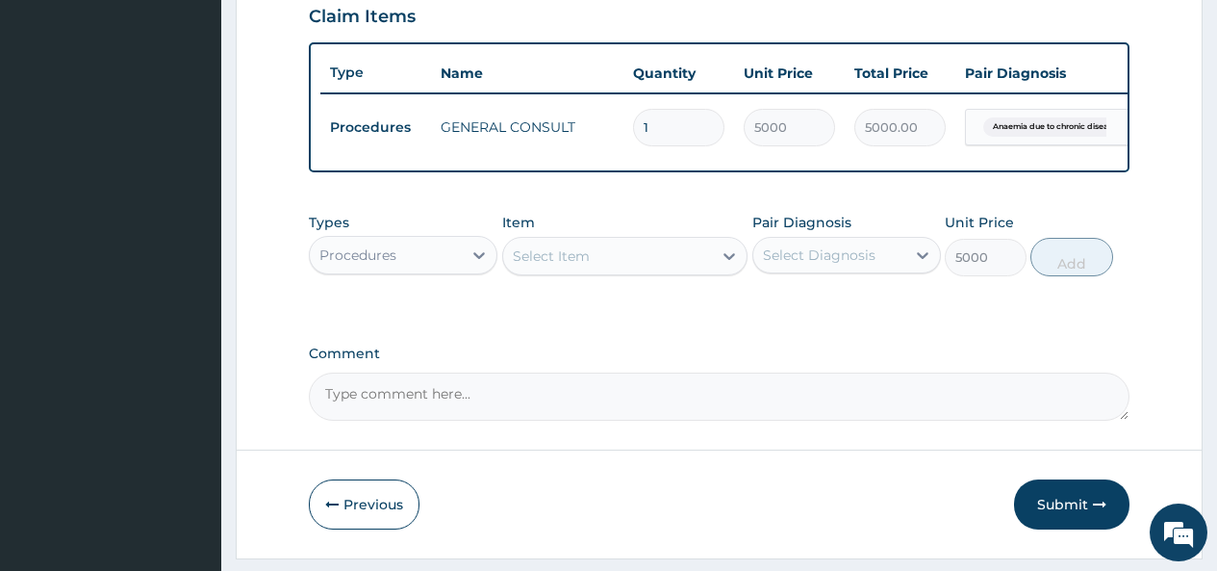
type input "0"
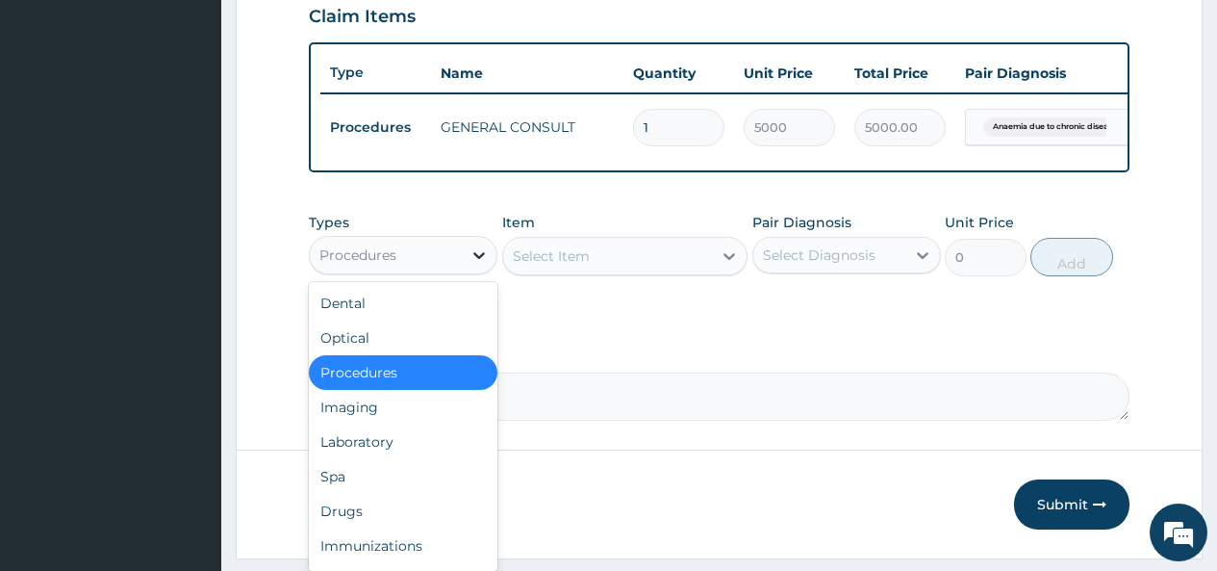
click at [473, 265] on icon at bounding box center [479, 254] width 19 height 19
click at [379, 451] on div "Laboratory" at bounding box center [403, 441] width 189 height 35
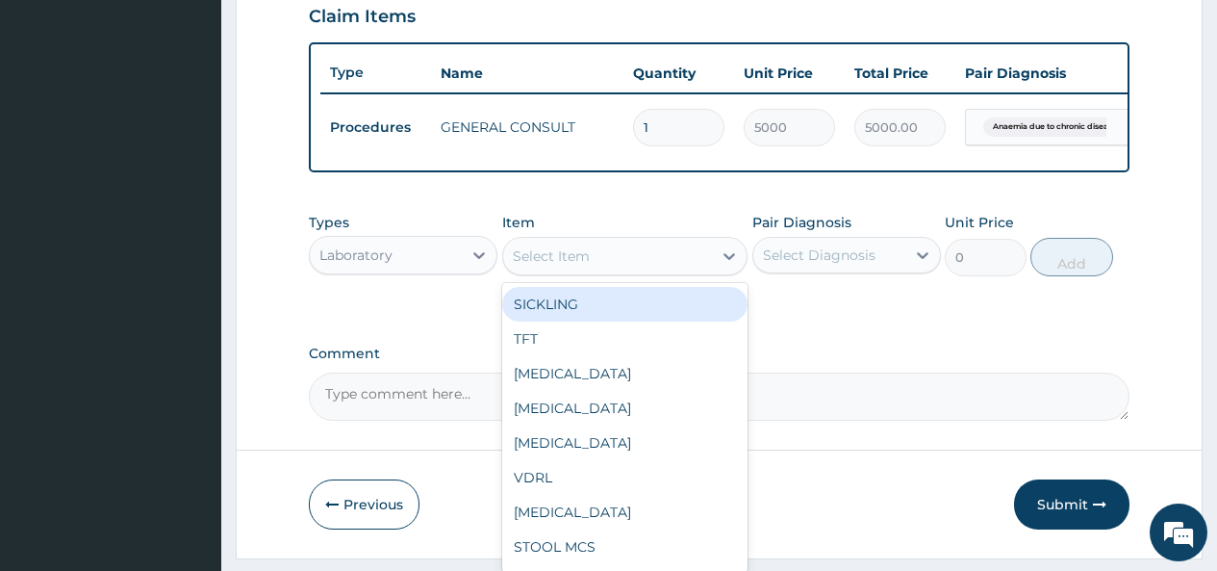
click at [701, 268] on div "Select Item" at bounding box center [608, 256] width 210 height 31
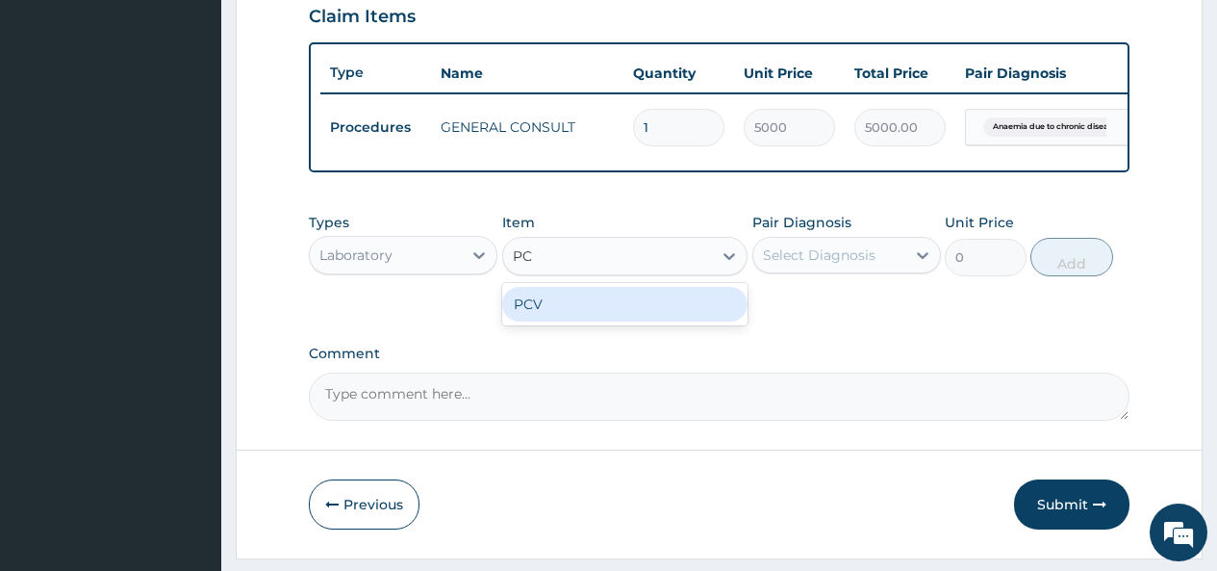
type input "PCV"
click at [675, 321] on div "PCV" at bounding box center [625, 304] width 246 height 35
type input "2000"
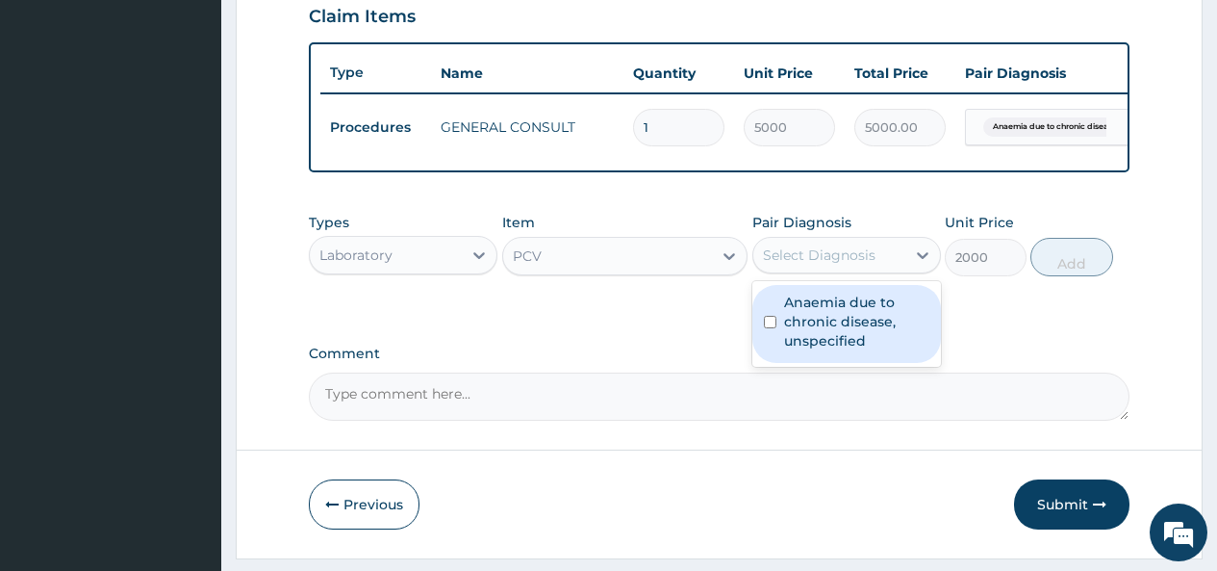
drag, startPoint x: 896, startPoint y: 271, endPoint x: 836, endPoint y: 310, distance: 71.0
click at [889, 270] on div "Select Diagnosis" at bounding box center [829, 255] width 152 height 31
click at [820, 338] on label "Anaemia due to chronic disease, unspecified" at bounding box center [856, 322] width 145 height 58
checkbox input "true"
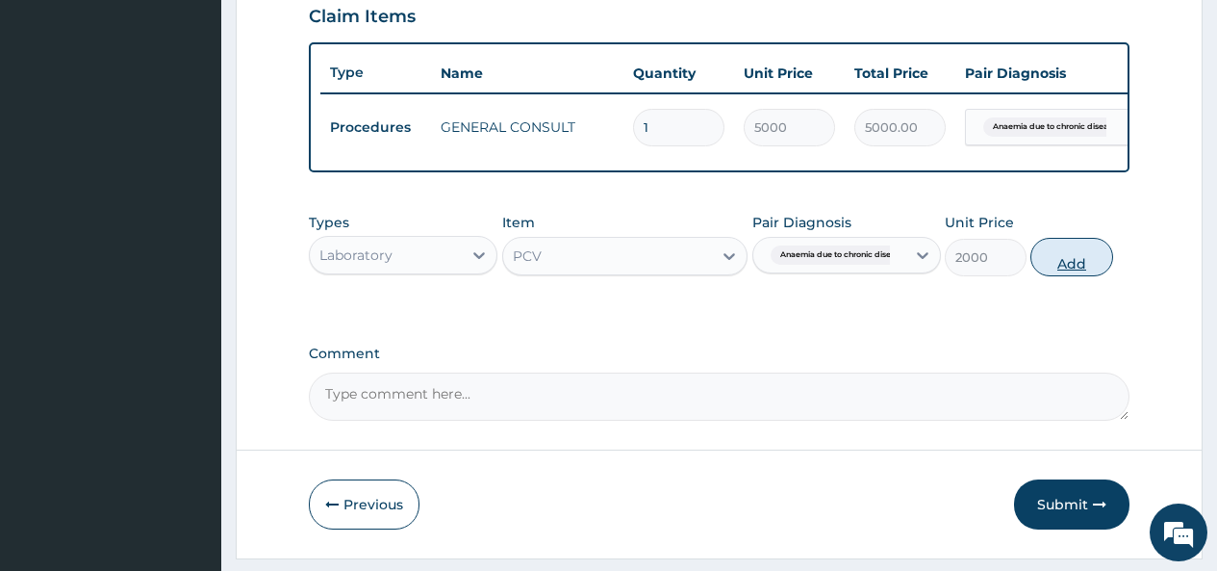
click at [1084, 274] on button "Add" at bounding box center [1072, 257] width 82 height 38
type input "0"
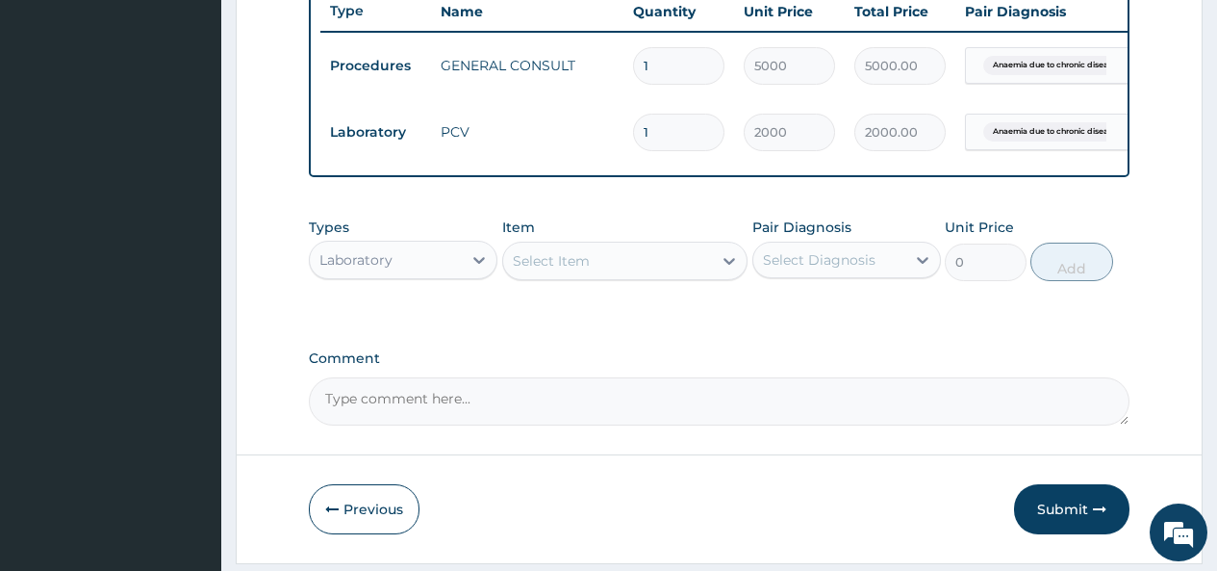
scroll to position [806, 0]
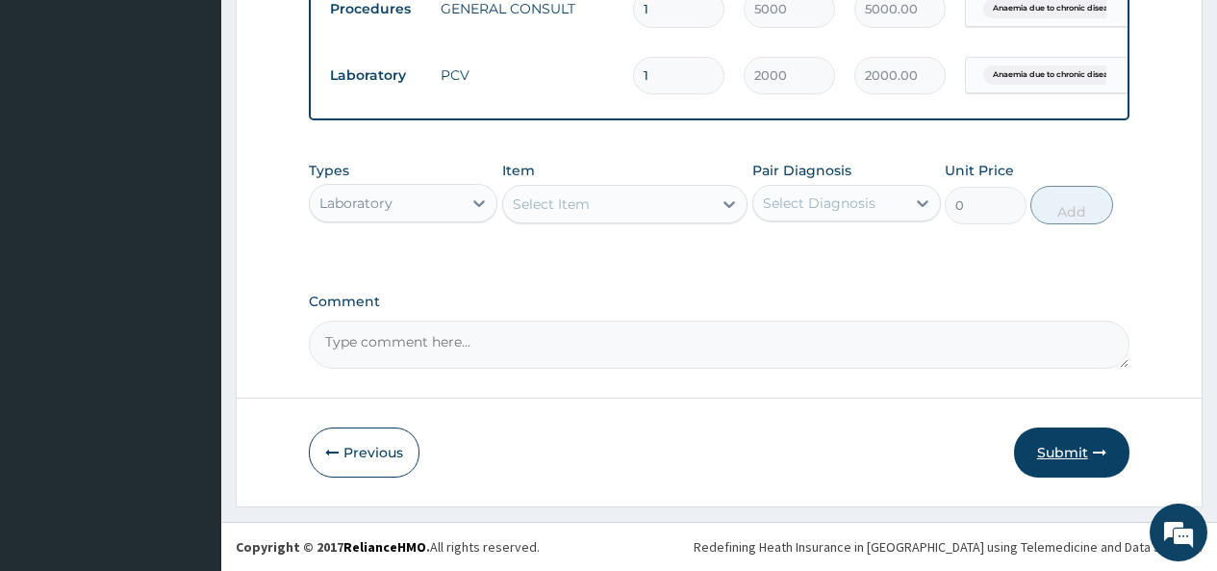
click at [1054, 454] on button "Submit" at bounding box center [1071, 452] width 115 height 50
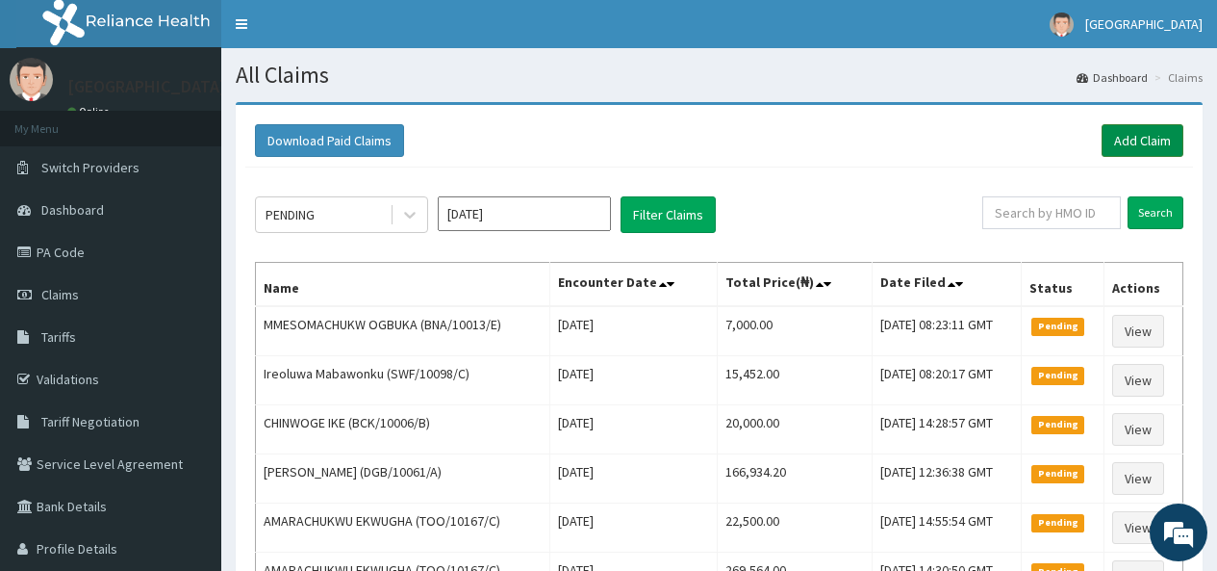
click at [1151, 134] on link "Add Claim" at bounding box center [1143, 140] width 82 height 33
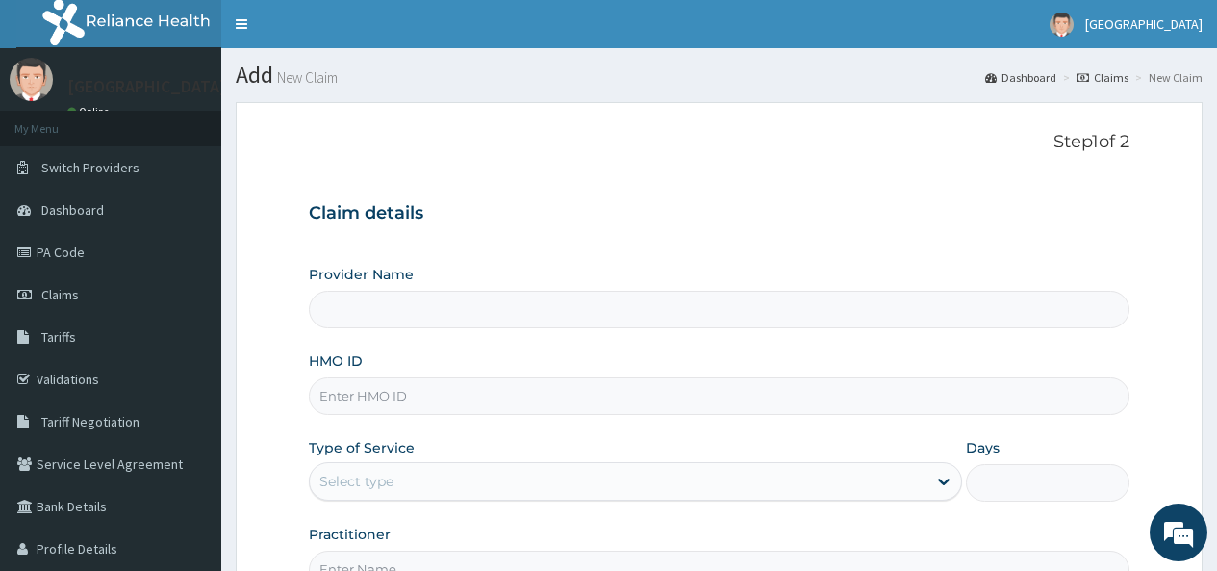
type input "[GEOGRAPHIC_DATA]"
click at [388, 394] on input "HMO ID" at bounding box center [719, 396] width 821 height 38
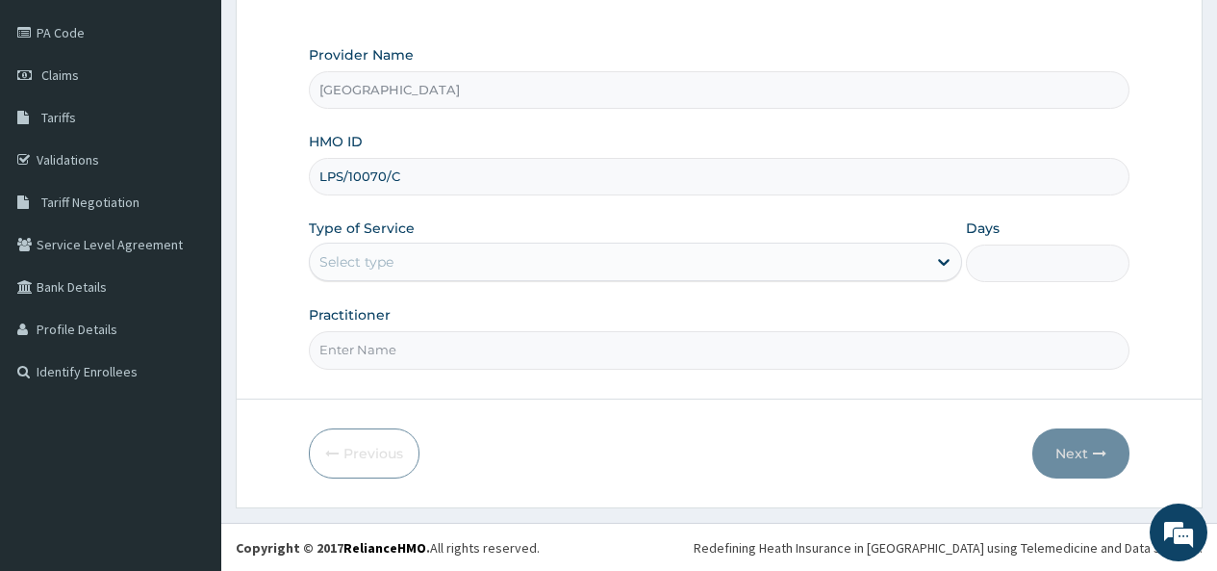
scroll to position [220, 0]
type input "LPS/10070/C"
click at [446, 254] on div "Select type" at bounding box center [618, 260] width 617 height 31
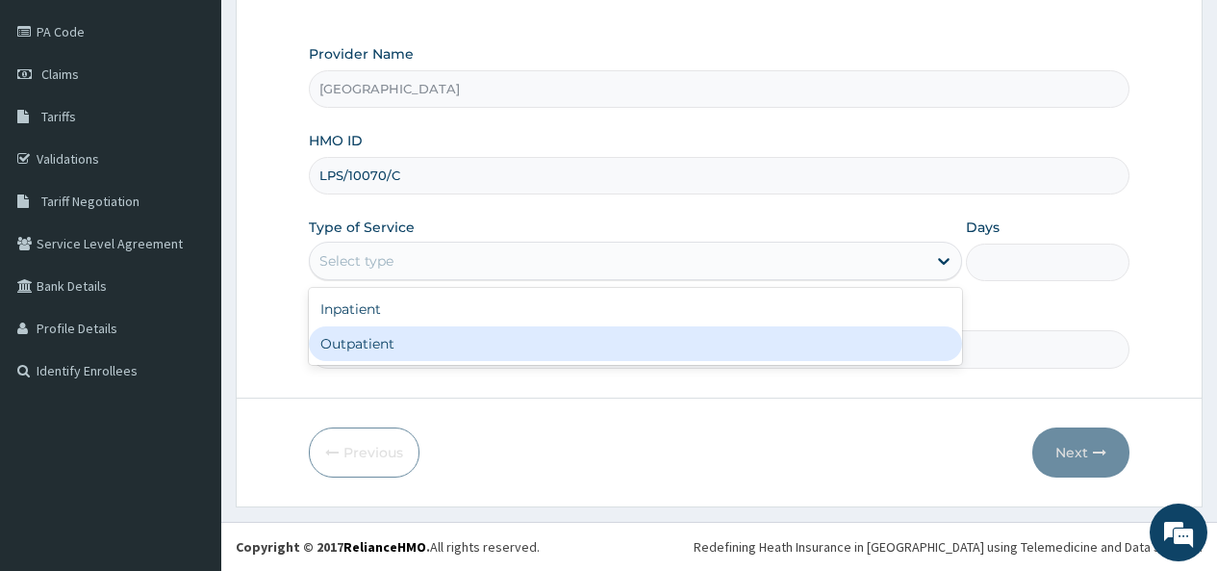
click at [397, 339] on div "Outpatient" at bounding box center [635, 343] width 653 height 35
type input "1"
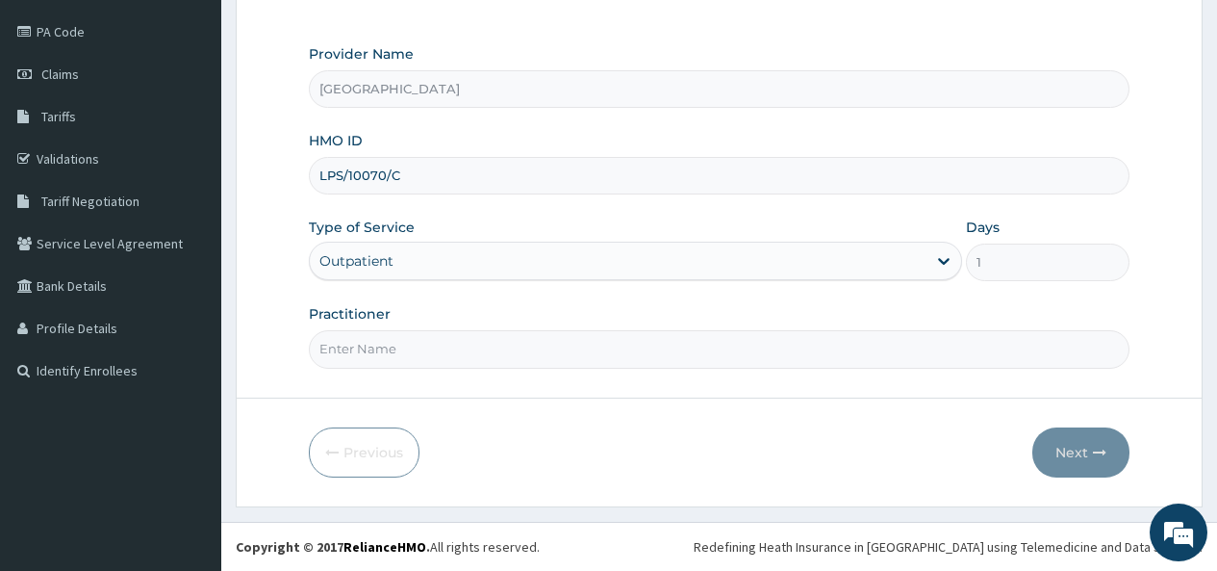
click at [396, 340] on input "Practitioner" at bounding box center [719, 349] width 821 height 38
type input "[PERSON_NAME]"
click at [1071, 449] on button "Next" at bounding box center [1081, 452] width 97 height 50
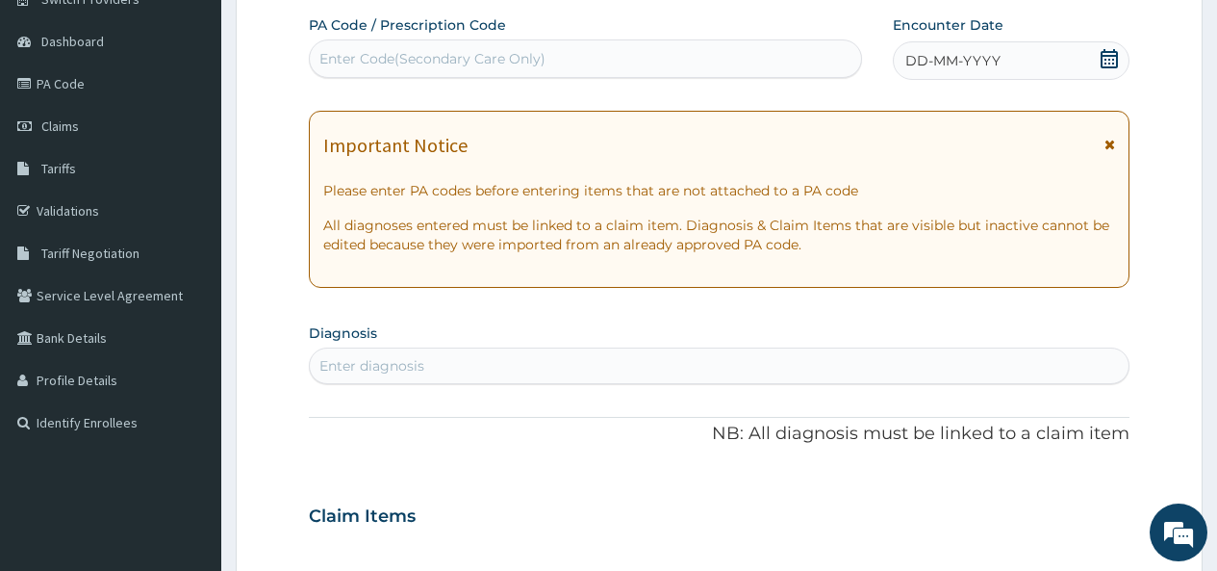
scroll to position [124, 0]
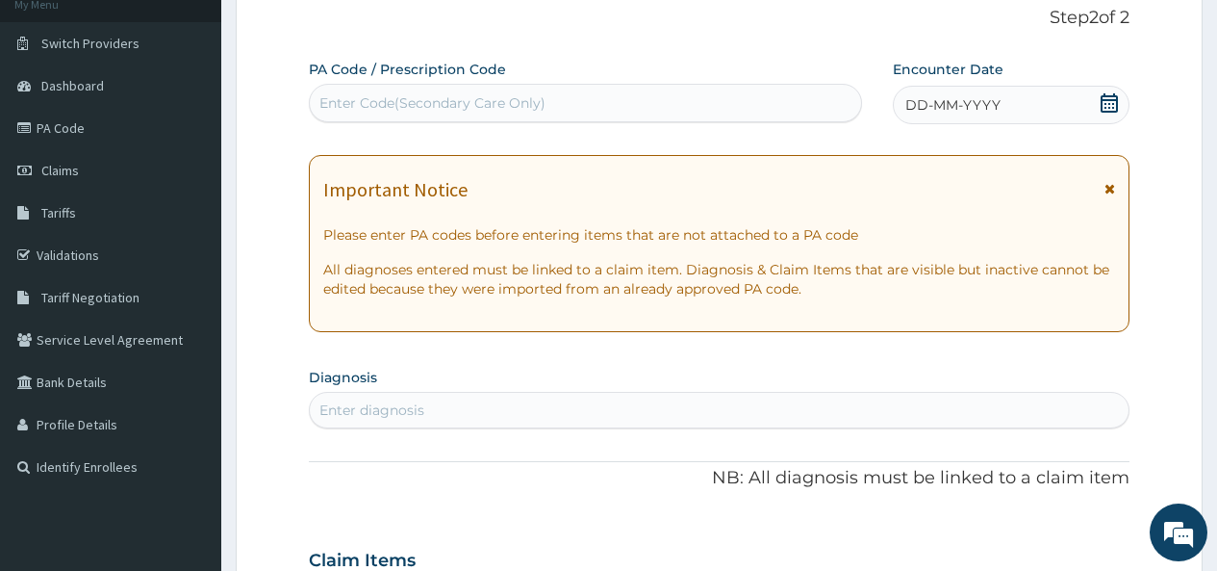
click at [363, 100] on div "Enter Code(Secondary Care Only)" at bounding box center [432, 102] width 226 height 19
paste input "PA/F91328"
type input "PA/F91328"
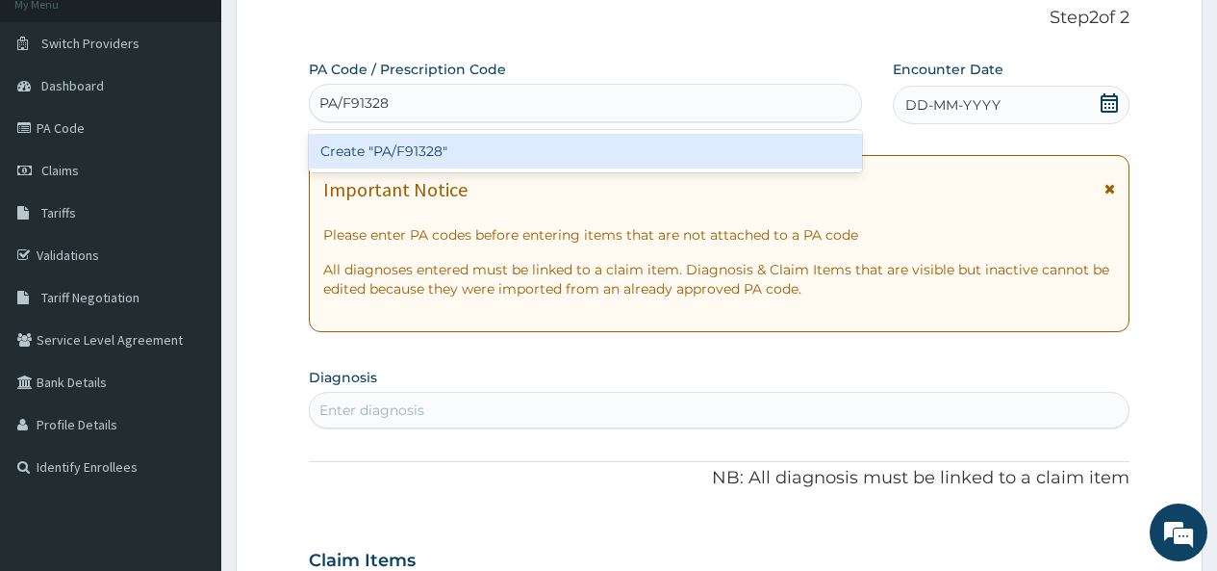
click at [444, 145] on div "Create "PA/F91328"" at bounding box center [585, 151] width 552 height 35
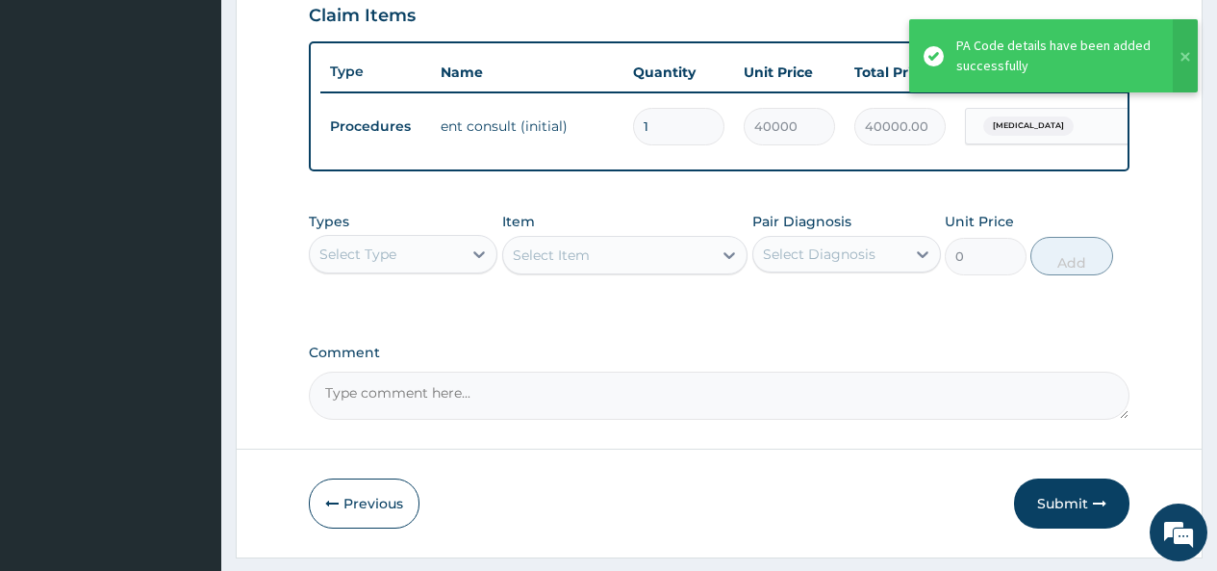
scroll to position [708, 0]
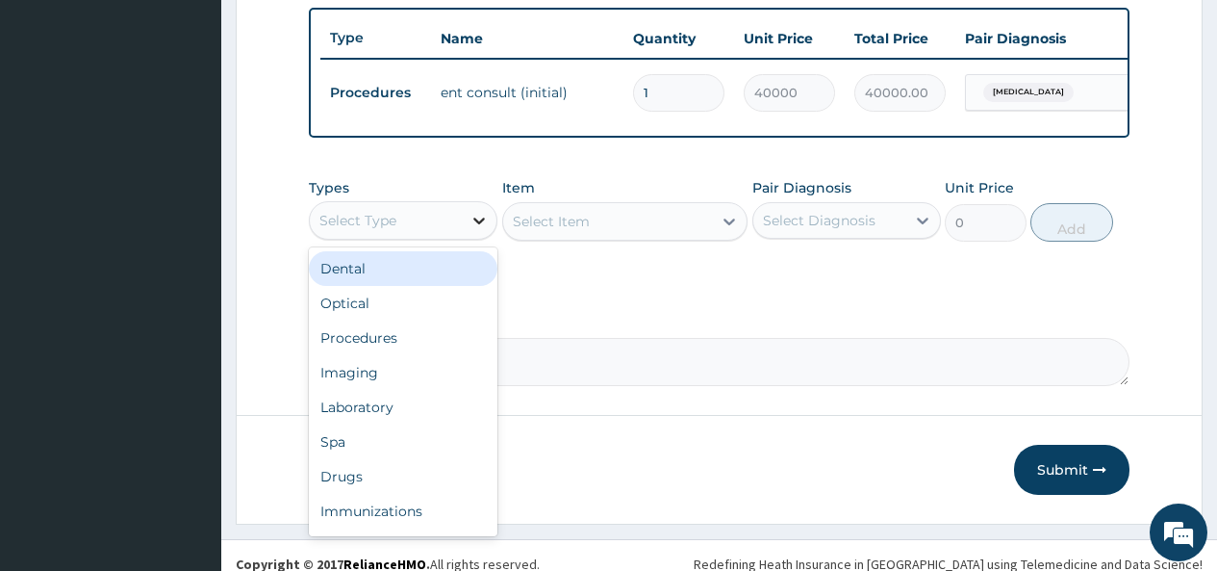
click at [468, 235] on div at bounding box center [479, 220] width 35 height 35
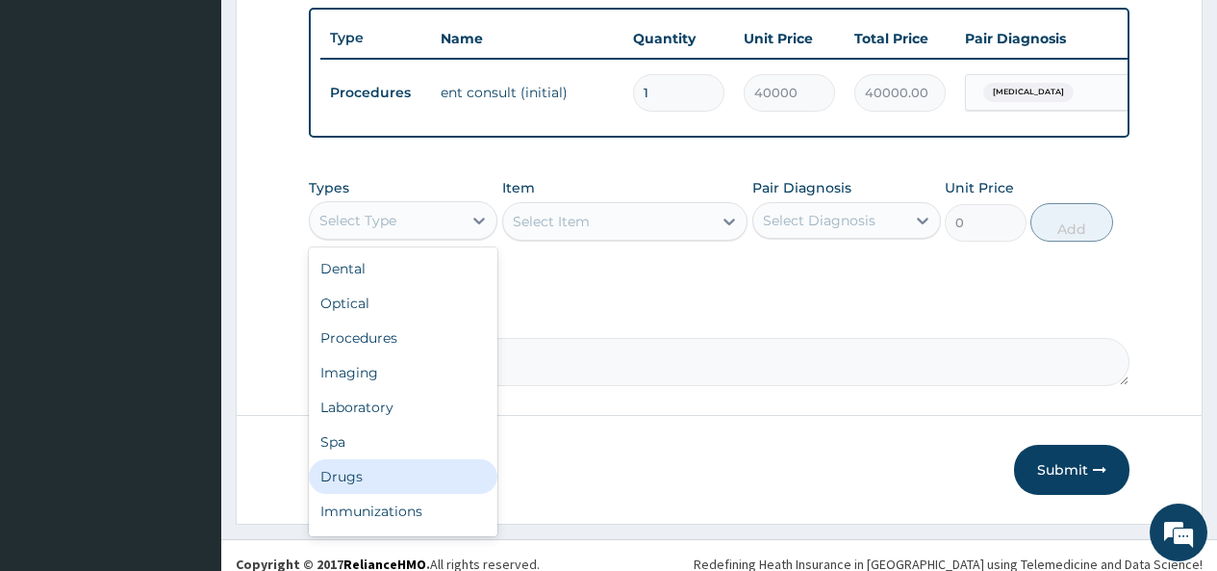
click at [367, 490] on div "Drugs" at bounding box center [403, 476] width 189 height 35
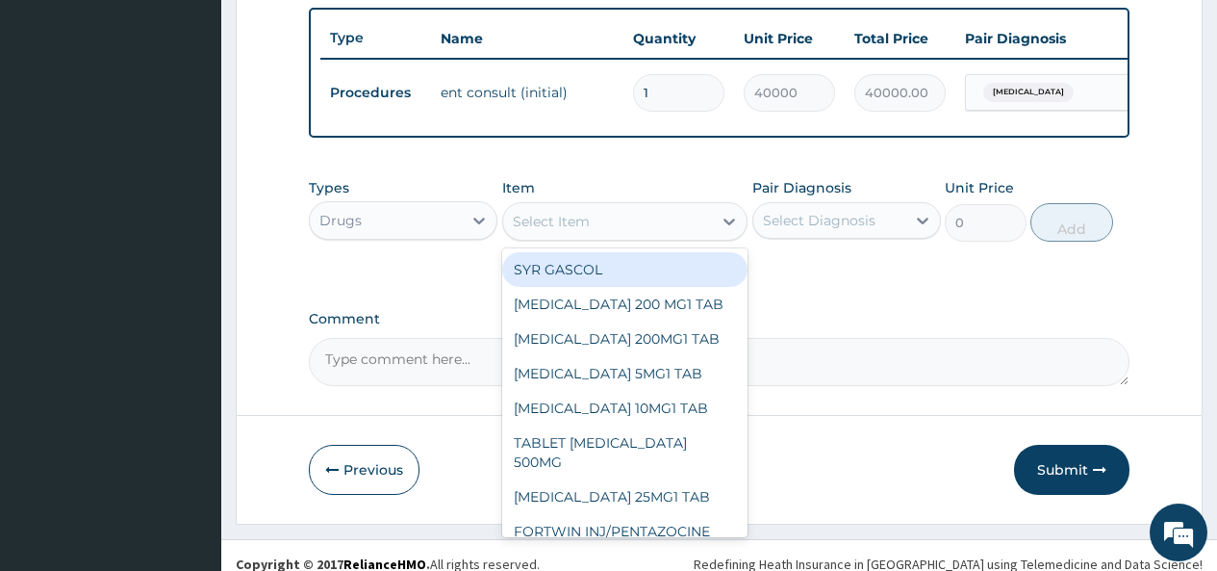
click at [695, 236] on div "Select Item" at bounding box center [608, 221] width 210 height 31
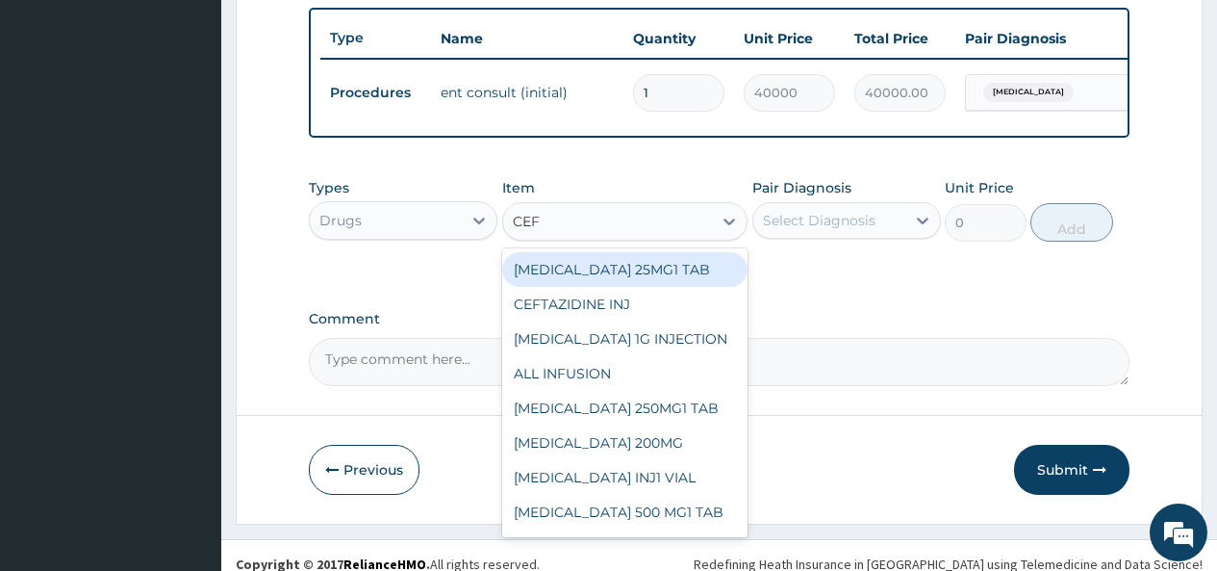
type input "CEFI"
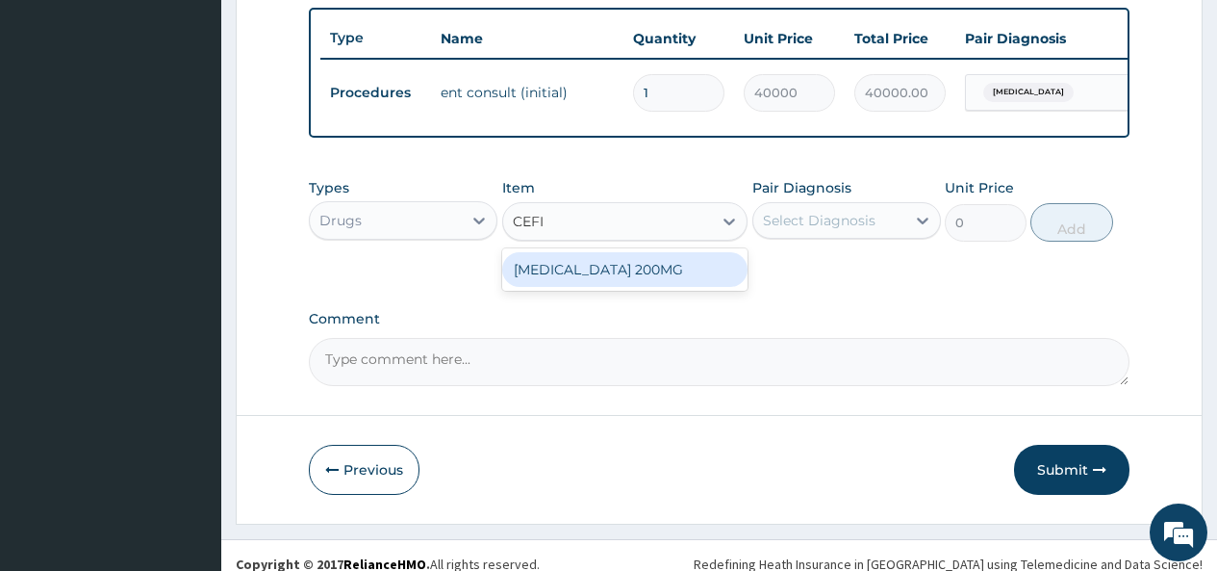
click at [688, 285] on div "[MEDICAL_DATA] 200MG" at bounding box center [625, 269] width 246 height 35
type input "490"
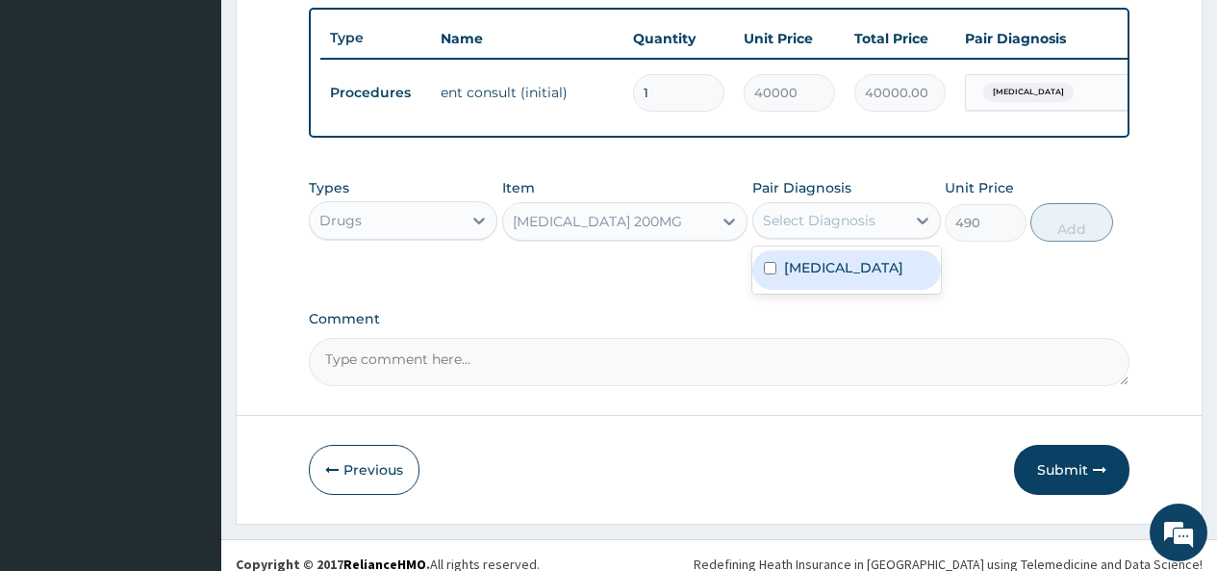
click at [829, 230] on div "Select Diagnosis" at bounding box center [819, 220] width 113 height 19
click at [820, 272] on label "Otitis media" at bounding box center [843, 267] width 119 height 19
checkbox input "true"
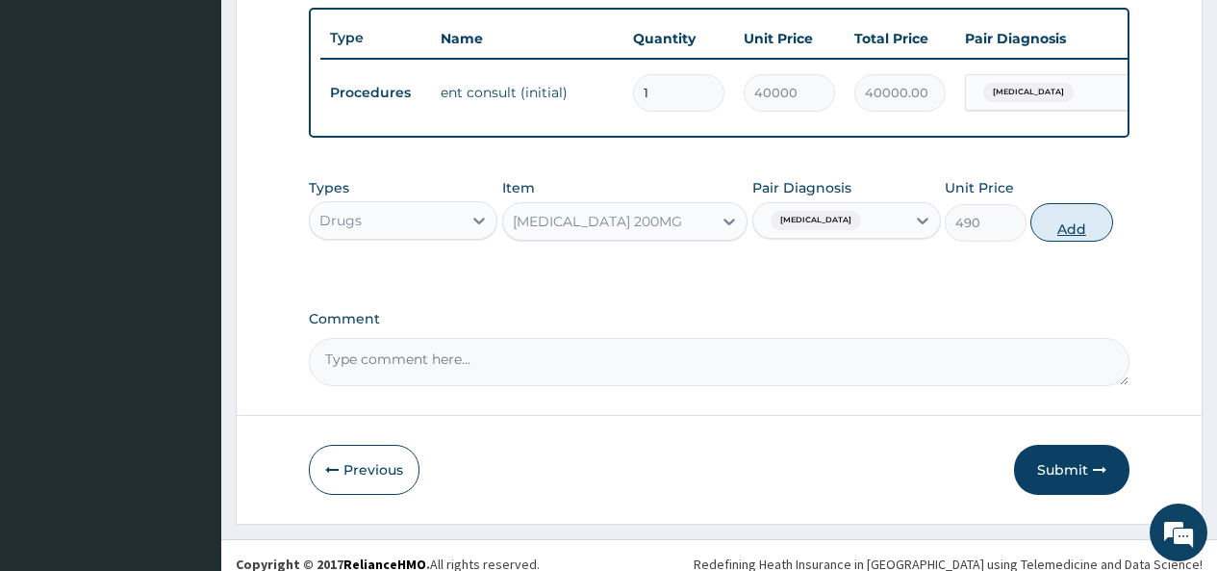
click at [1074, 241] on button "Add" at bounding box center [1072, 222] width 82 height 38
type input "0"
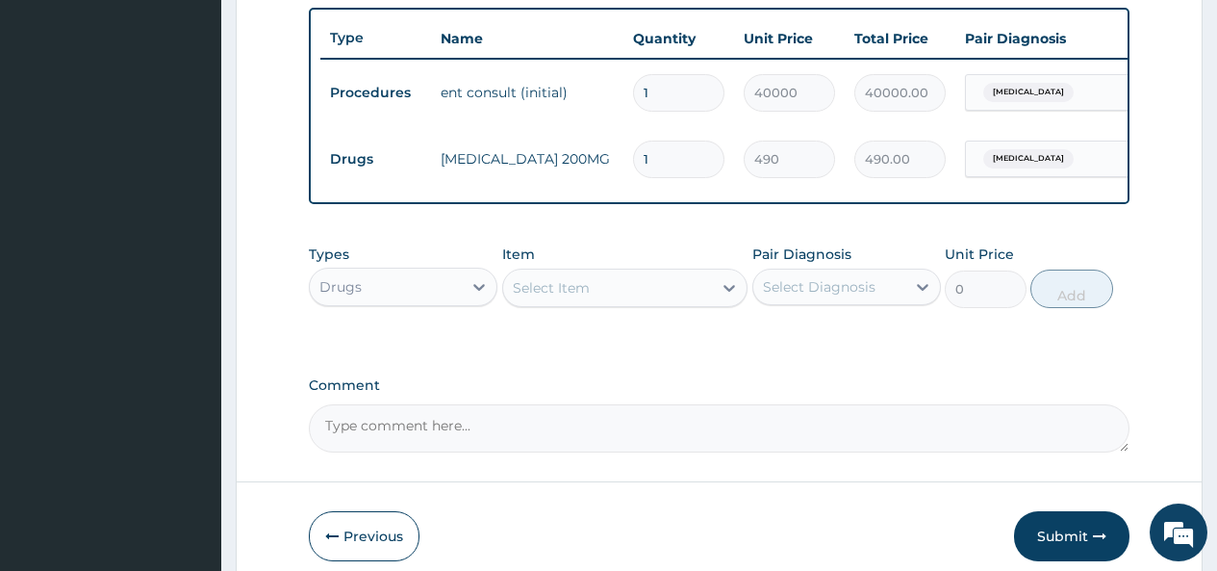
type input "0.00"
type input "5"
type input "2450.00"
type input "0.00"
type input "3"
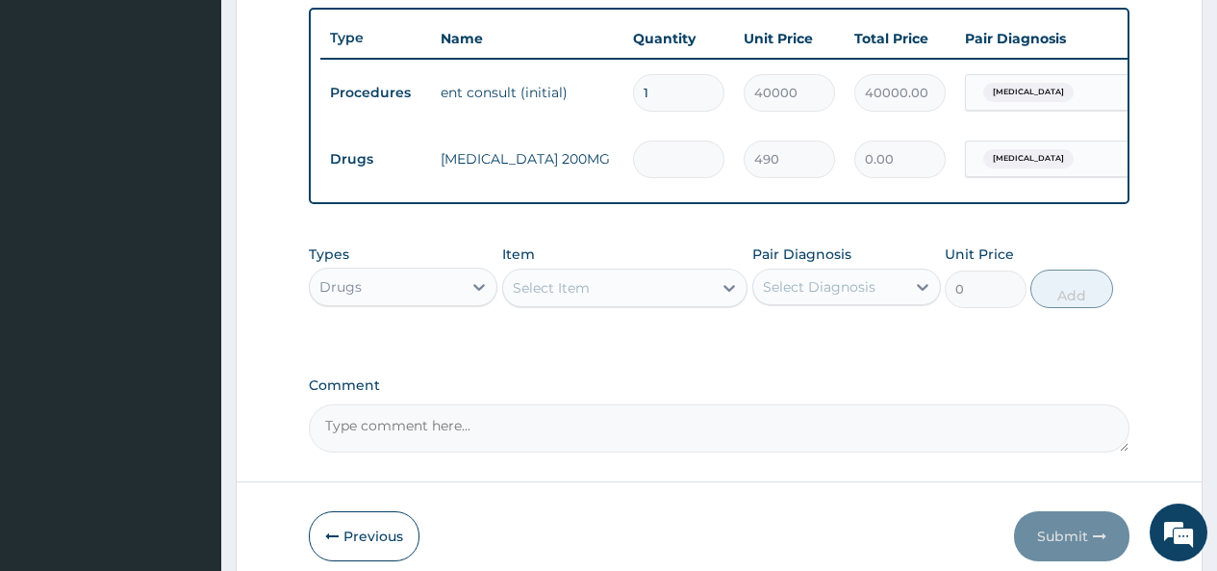
type input "1470.00"
type input "3"
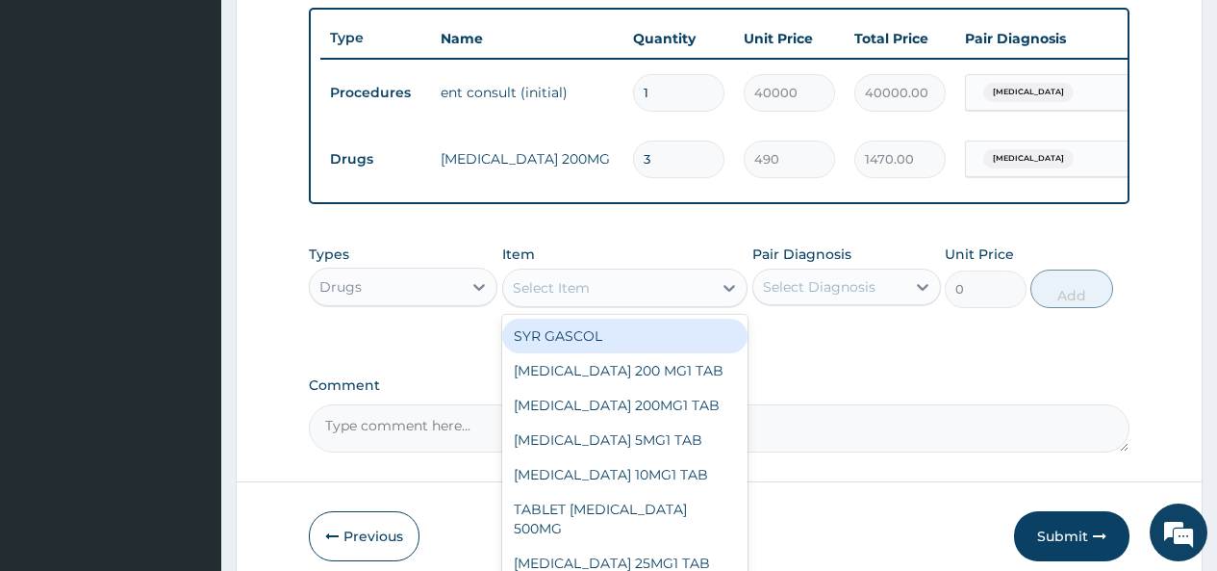
click at [530, 297] on div "Select Item" at bounding box center [551, 287] width 77 height 19
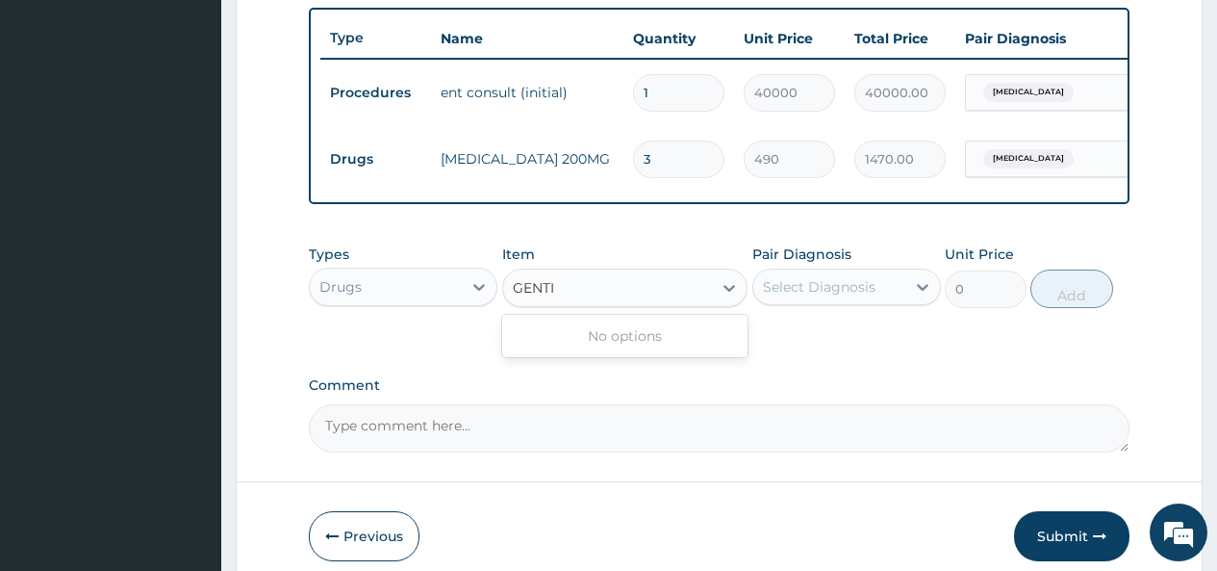
type input "GENT"
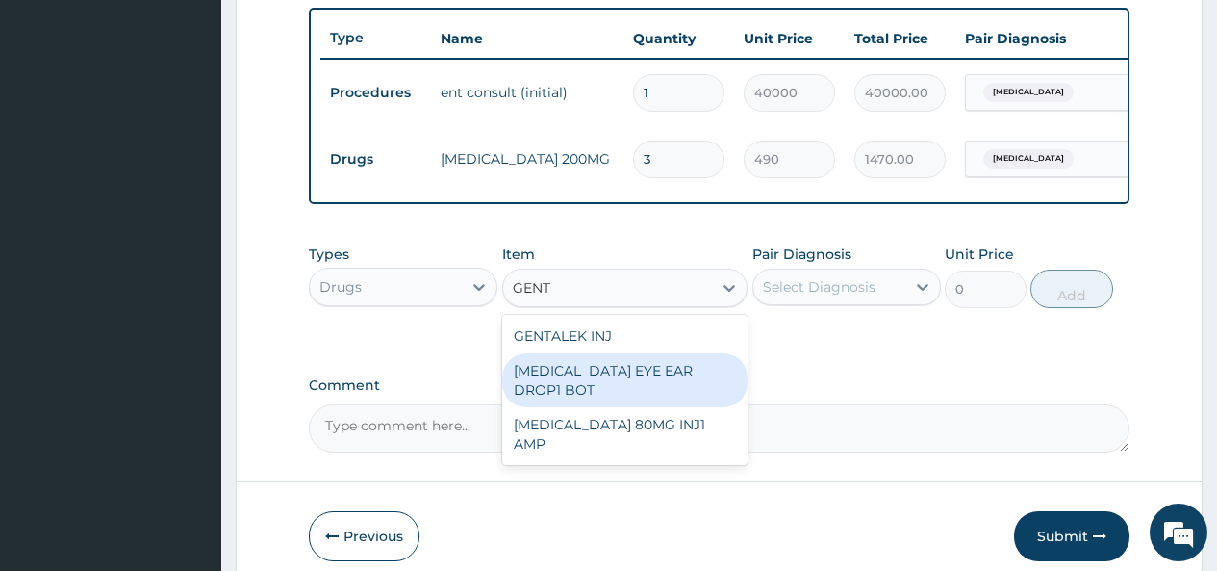
click at [580, 390] on div "[MEDICAL_DATA] EYE EAR DROP1 BOT" at bounding box center [625, 380] width 246 height 54
type input "800"
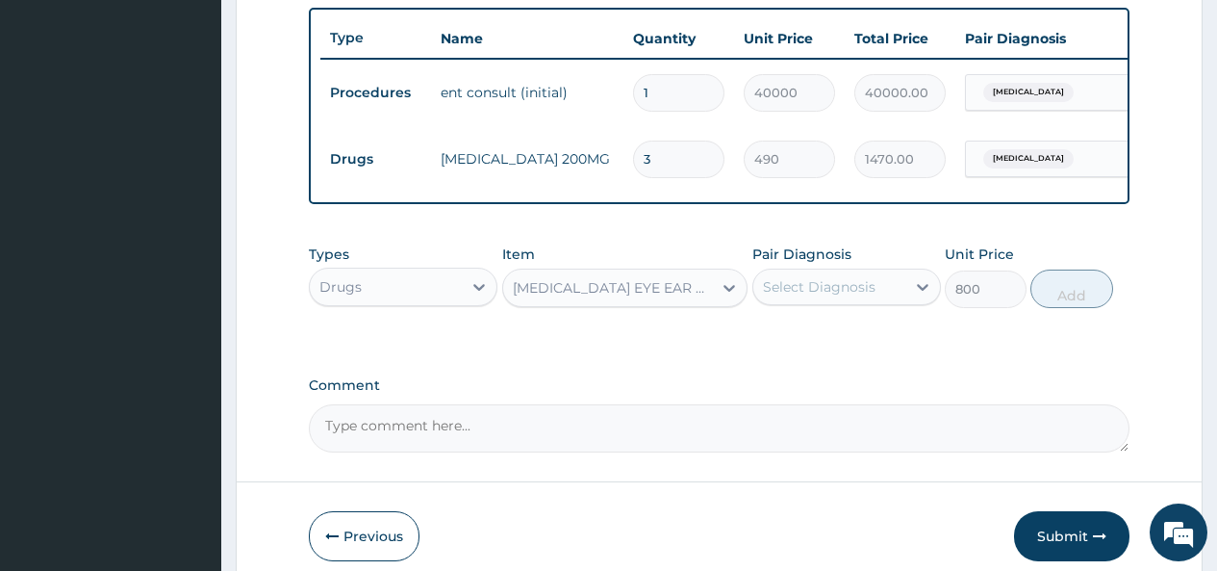
click at [841, 302] on div "Select Diagnosis" at bounding box center [829, 286] width 152 height 31
click at [807, 344] on label "Otitis media" at bounding box center [843, 333] width 119 height 19
checkbox input "true"
click at [1070, 300] on button "Add" at bounding box center [1072, 288] width 82 height 38
type input "0"
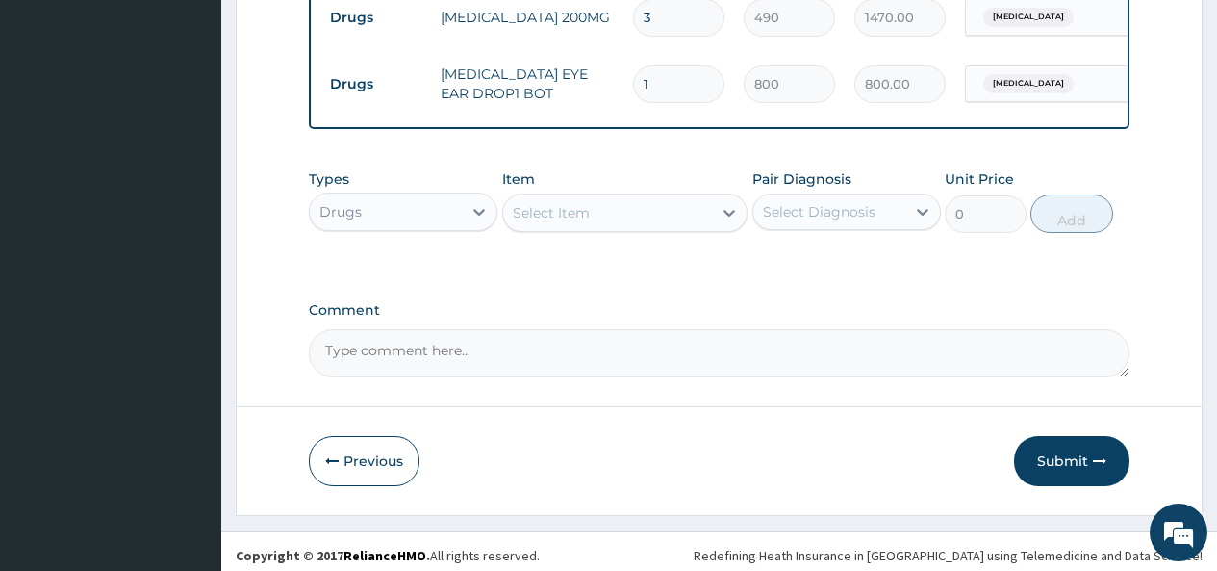
scroll to position [873, 0]
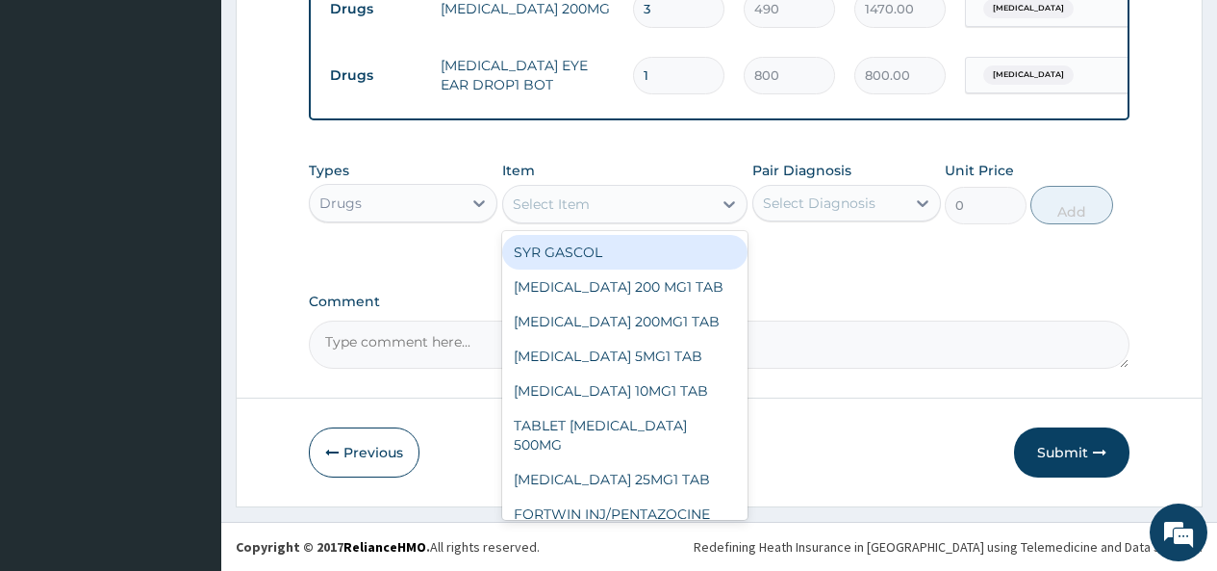
click at [571, 199] on div "Select Item" at bounding box center [551, 203] width 77 height 19
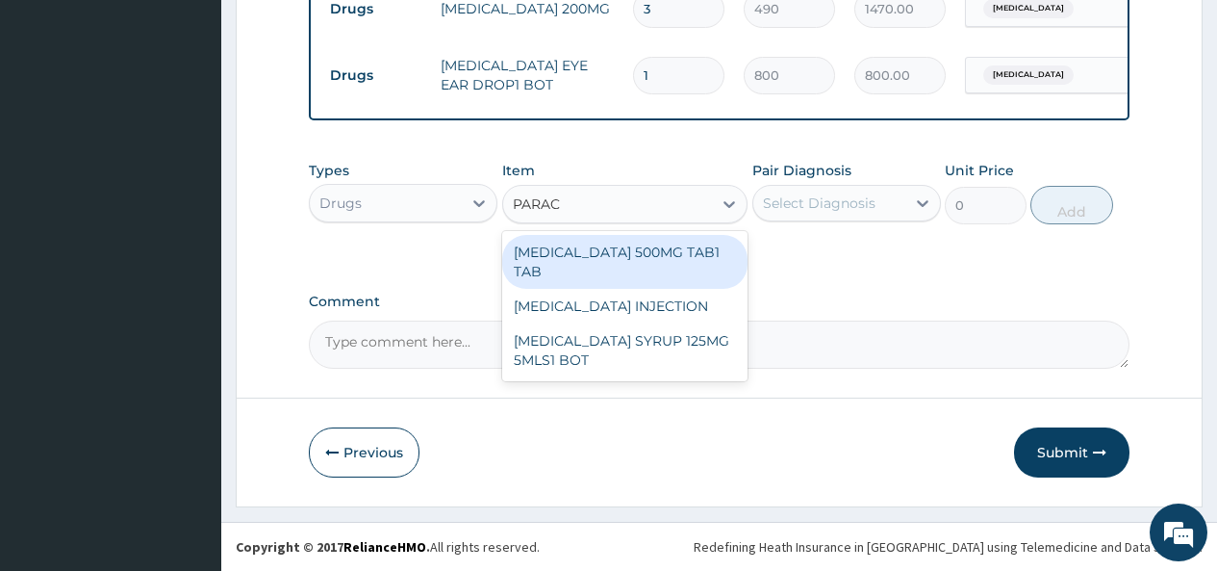
type input "PARACE"
click at [556, 270] on div "[MEDICAL_DATA] 500MG TAB1 TAB" at bounding box center [625, 262] width 246 height 54
type input "50"
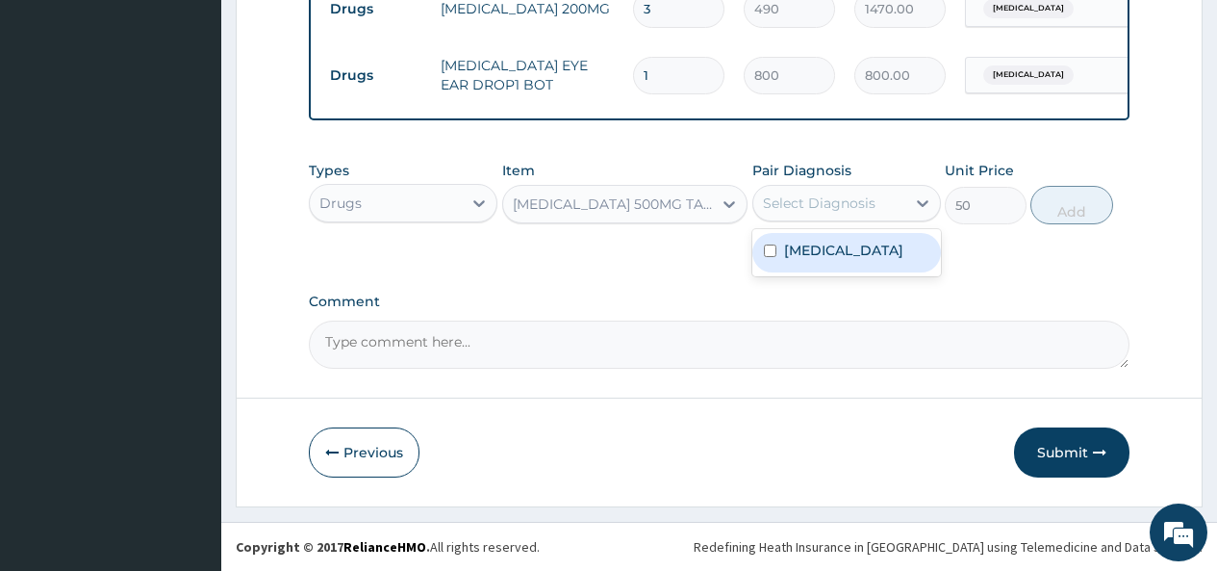
click at [820, 210] on div "Select Diagnosis" at bounding box center [819, 202] width 113 height 19
click at [801, 257] on label "Otitis media" at bounding box center [843, 250] width 119 height 19
checkbox input "true"
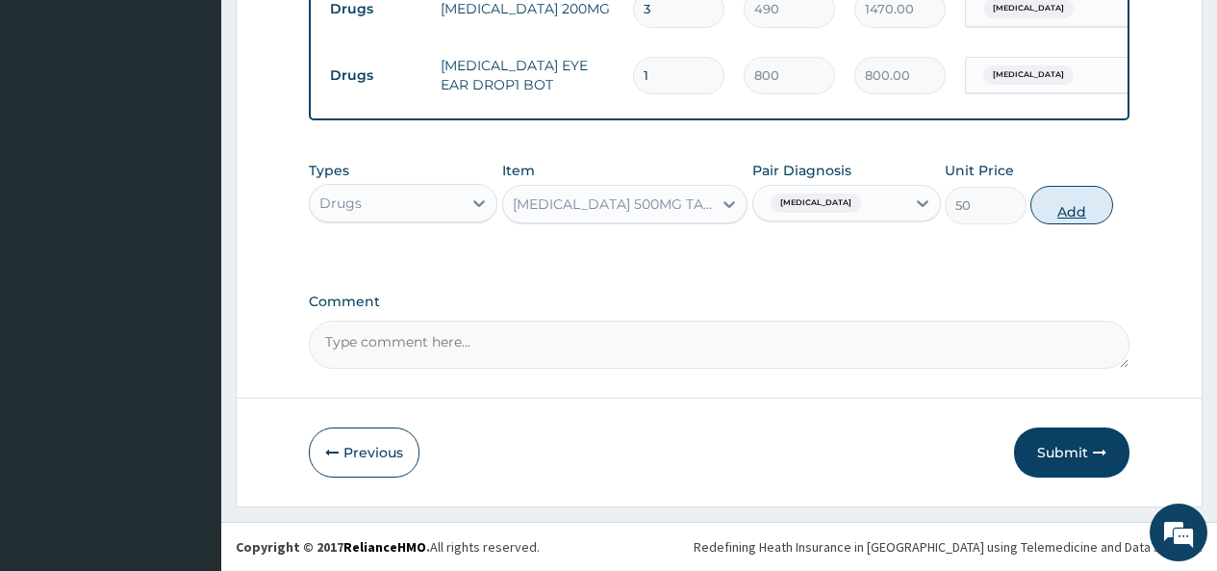
click at [1080, 203] on button "Add" at bounding box center [1072, 205] width 82 height 38
type input "0"
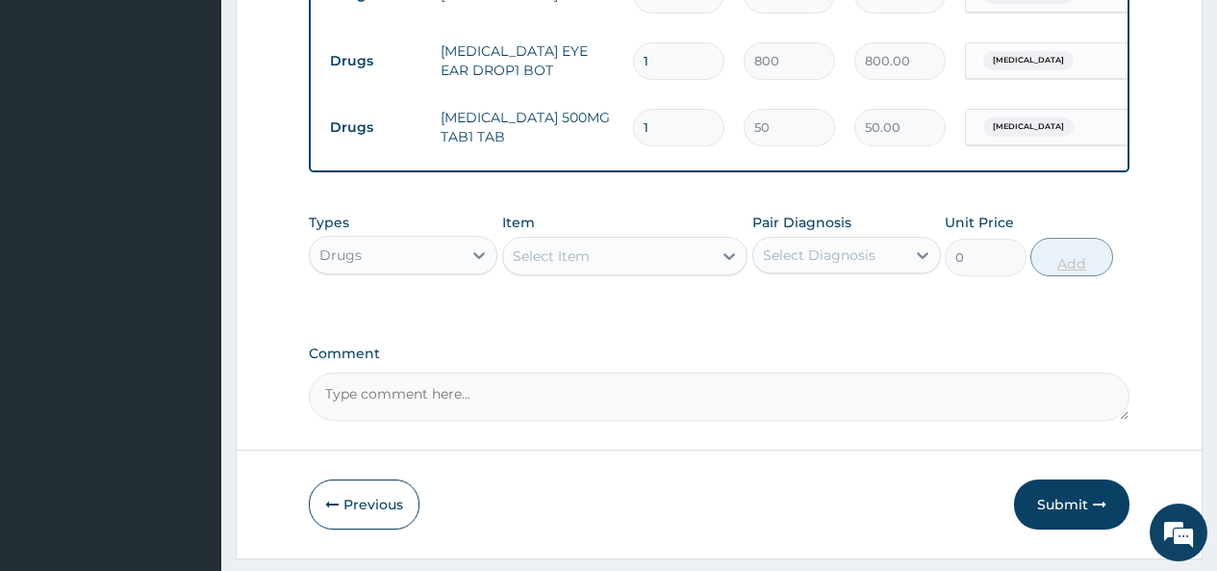
type input "0.00"
type input "9"
type input "450.00"
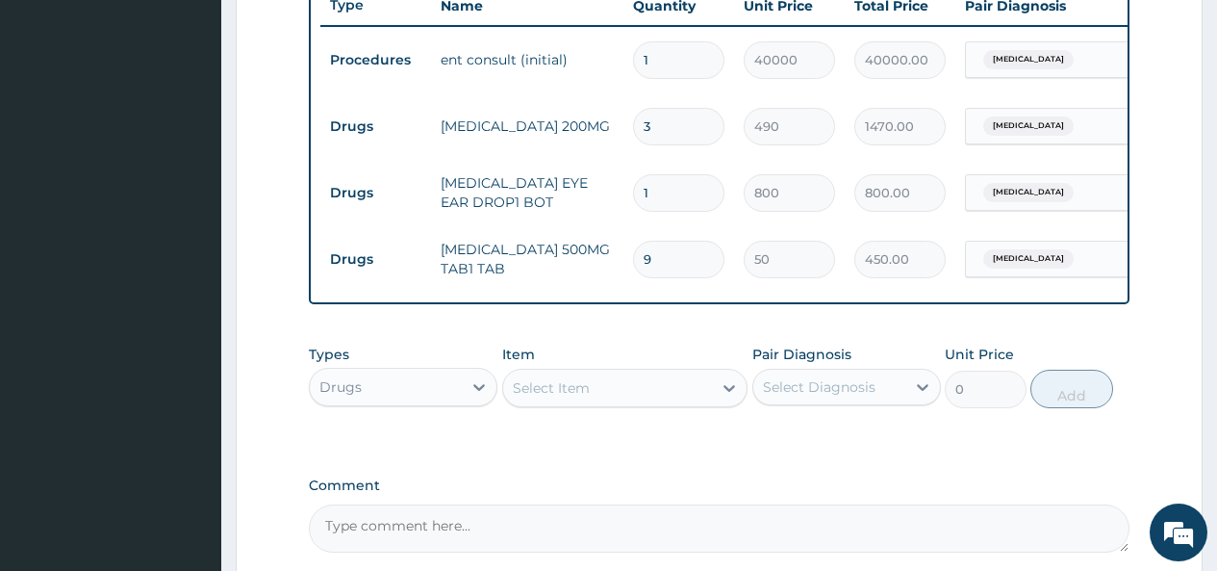
scroll to position [939, 0]
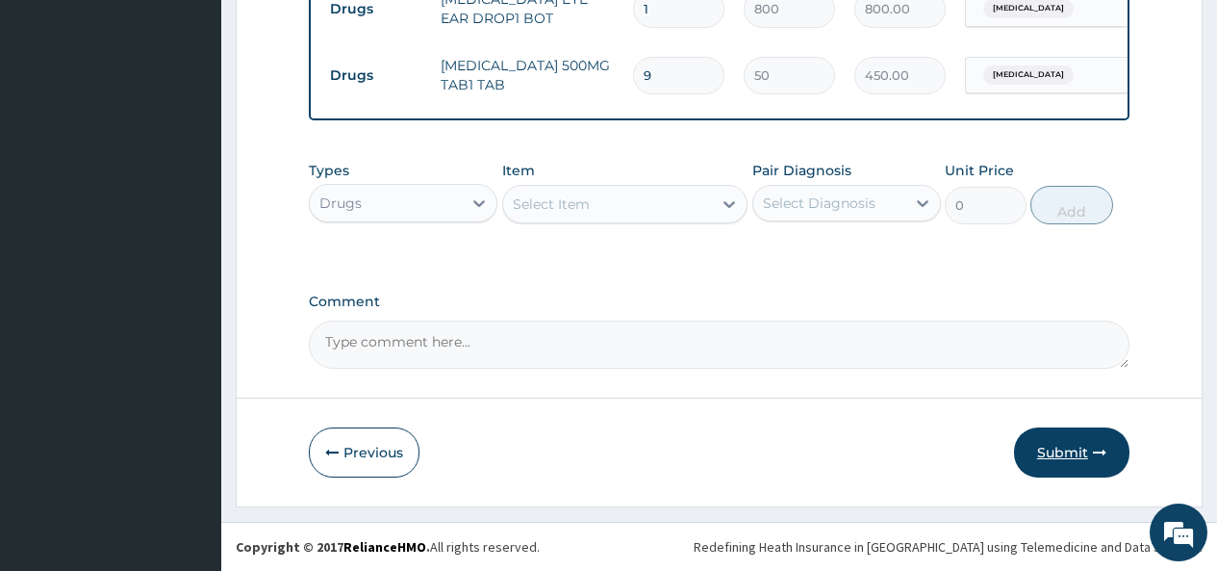
type input "9"
click at [1058, 447] on button "Submit" at bounding box center [1071, 452] width 115 height 50
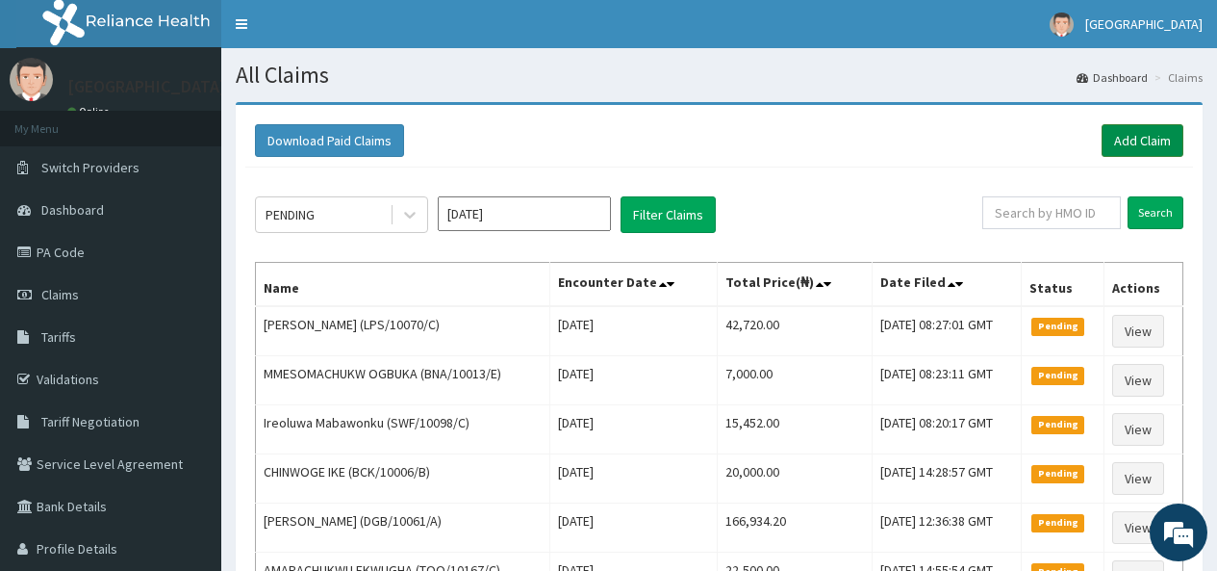
click at [1133, 142] on link "Add Claim" at bounding box center [1143, 140] width 82 height 33
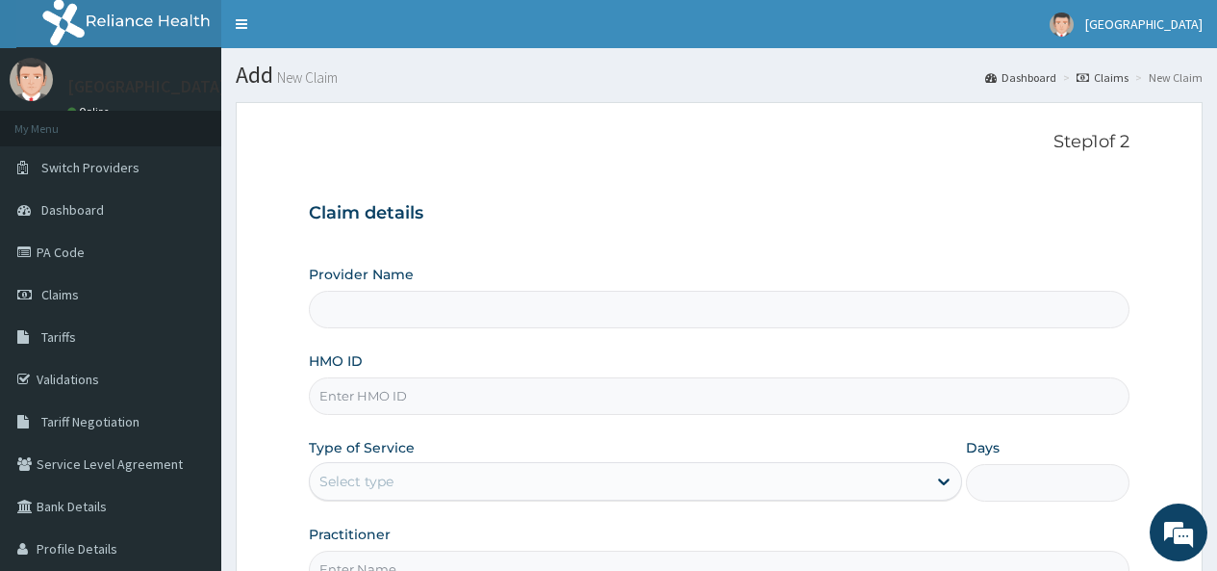
type input "[GEOGRAPHIC_DATA]"
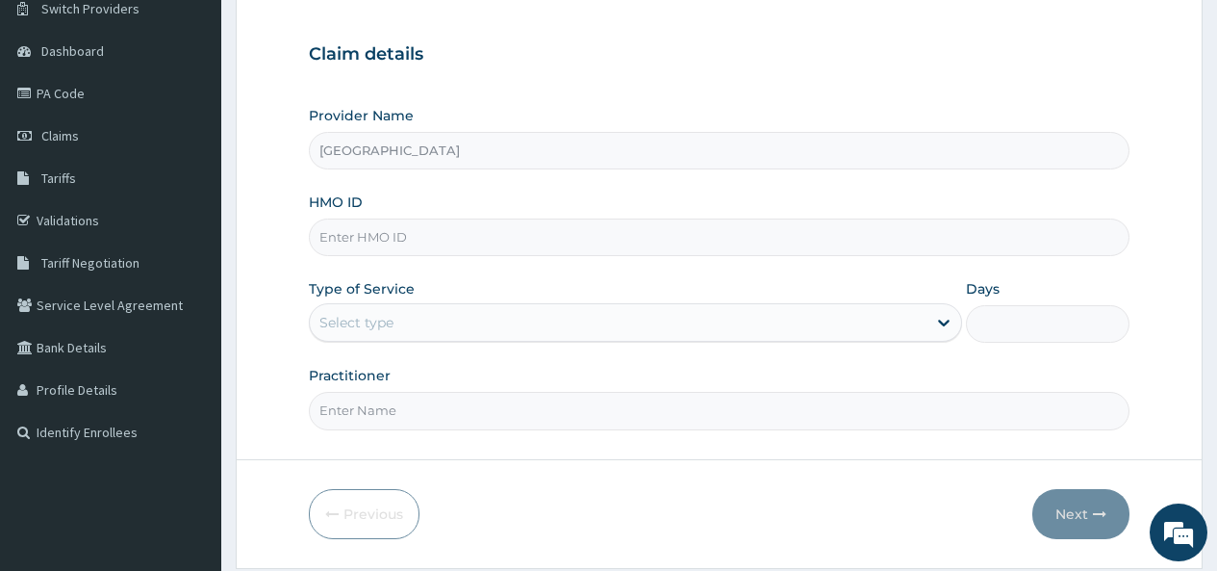
scroll to position [192, 0]
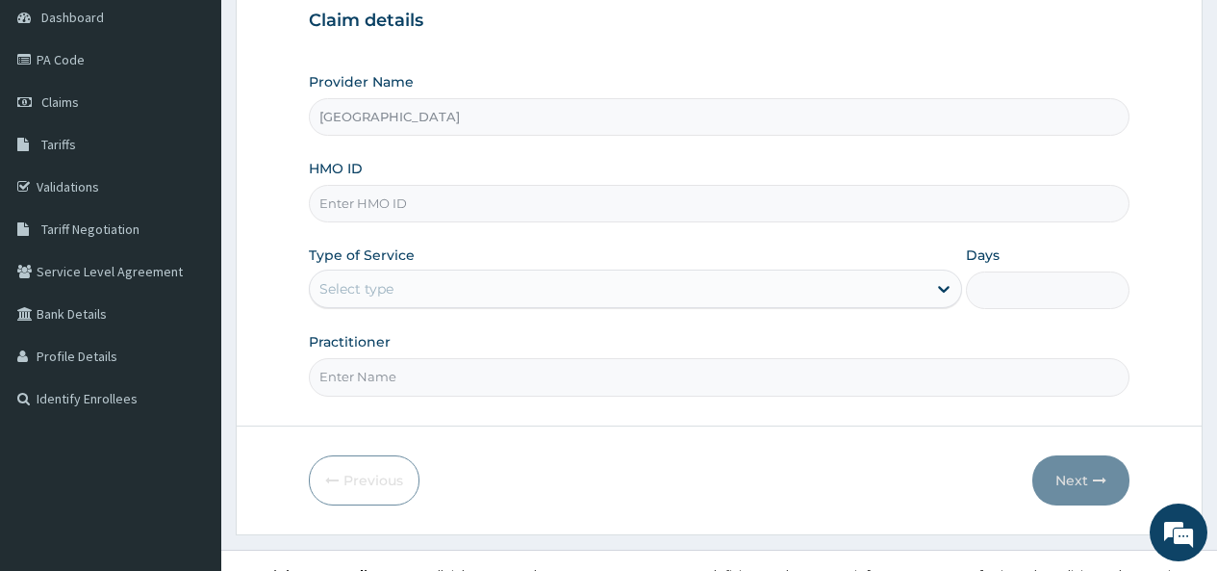
click at [453, 202] on input "HMO ID" at bounding box center [719, 204] width 821 height 38
type input "PPI/10023/A"
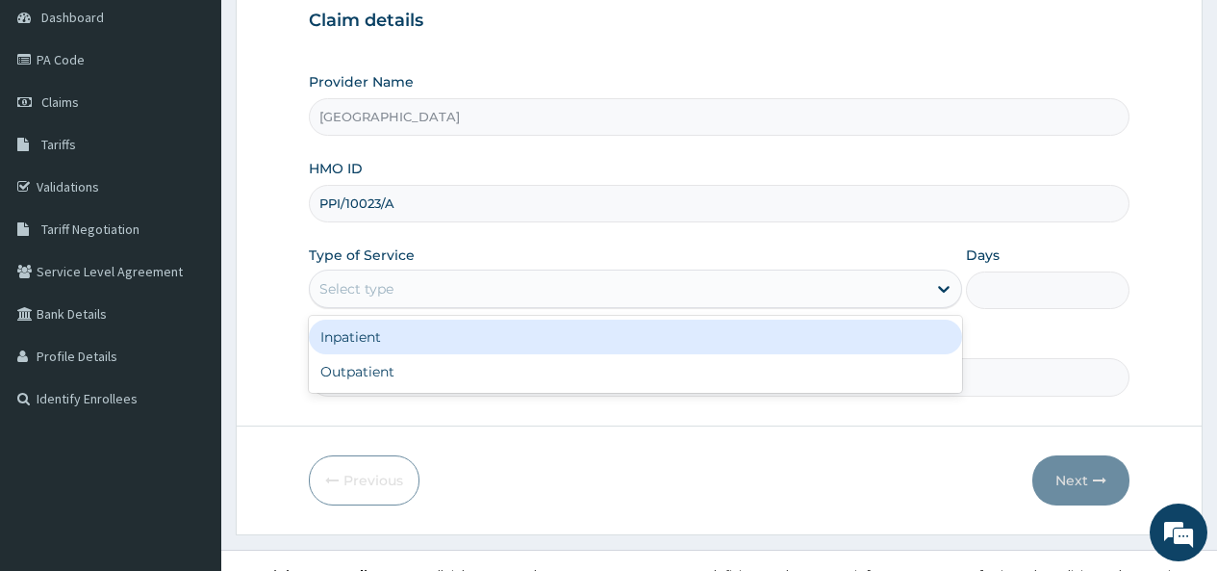
click at [368, 285] on div "Select type" at bounding box center [356, 288] width 74 height 19
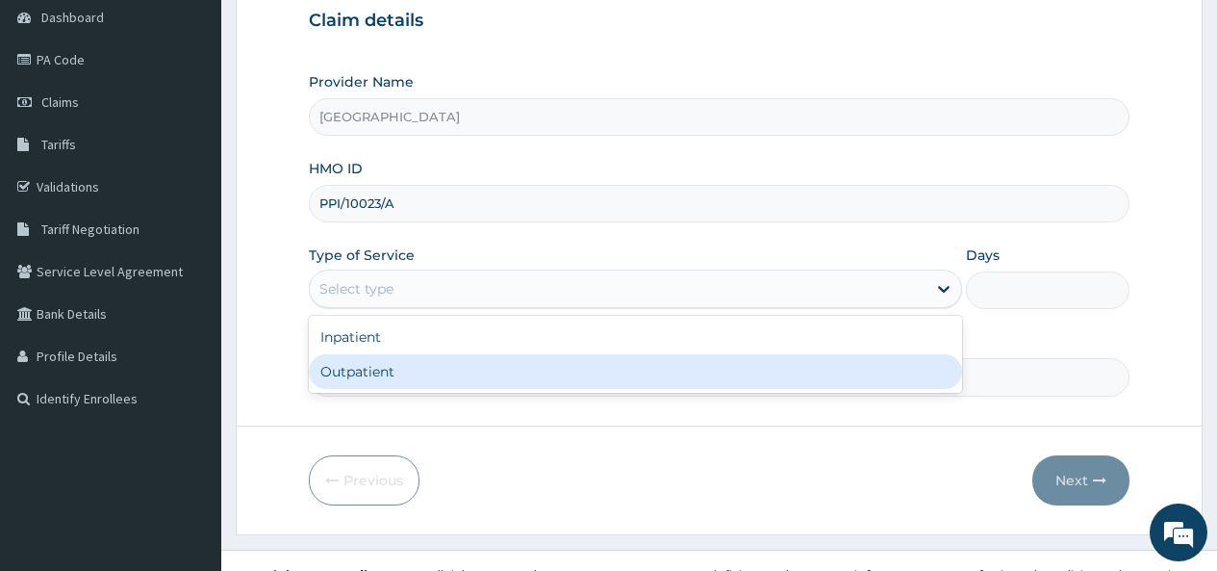
click at [366, 376] on div "Outpatient" at bounding box center [635, 371] width 653 height 35
type input "1"
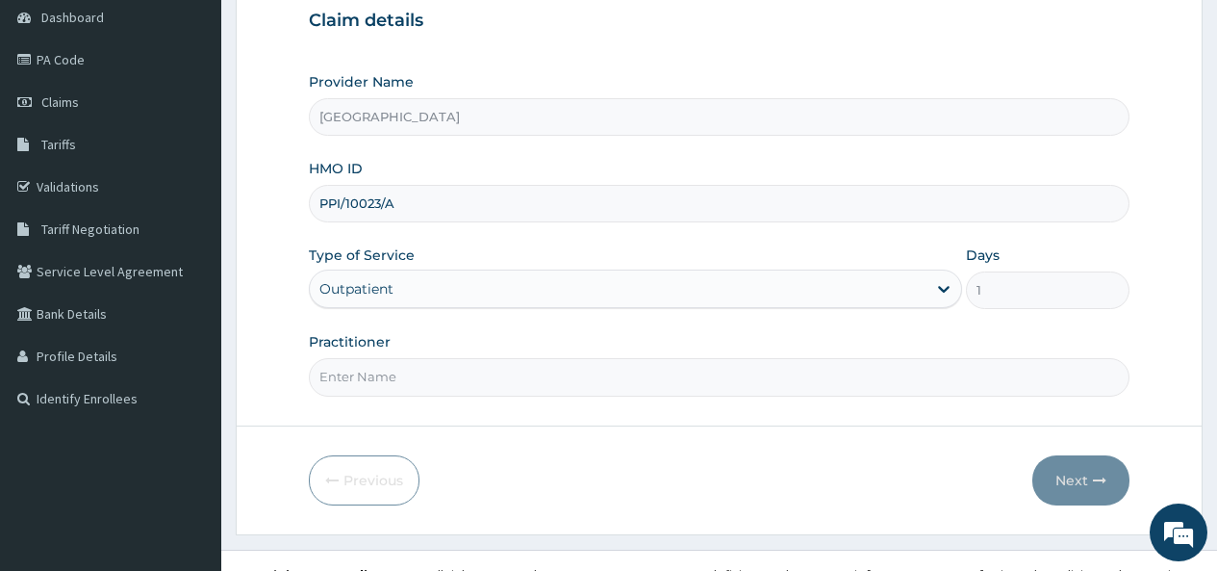
click at [386, 378] on input "Practitioner" at bounding box center [719, 377] width 821 height 38
type input "[PERSON_NAME]"
click at [1073, 483] on button "Next" at bounding box center [1081, 480] width 97 height 50
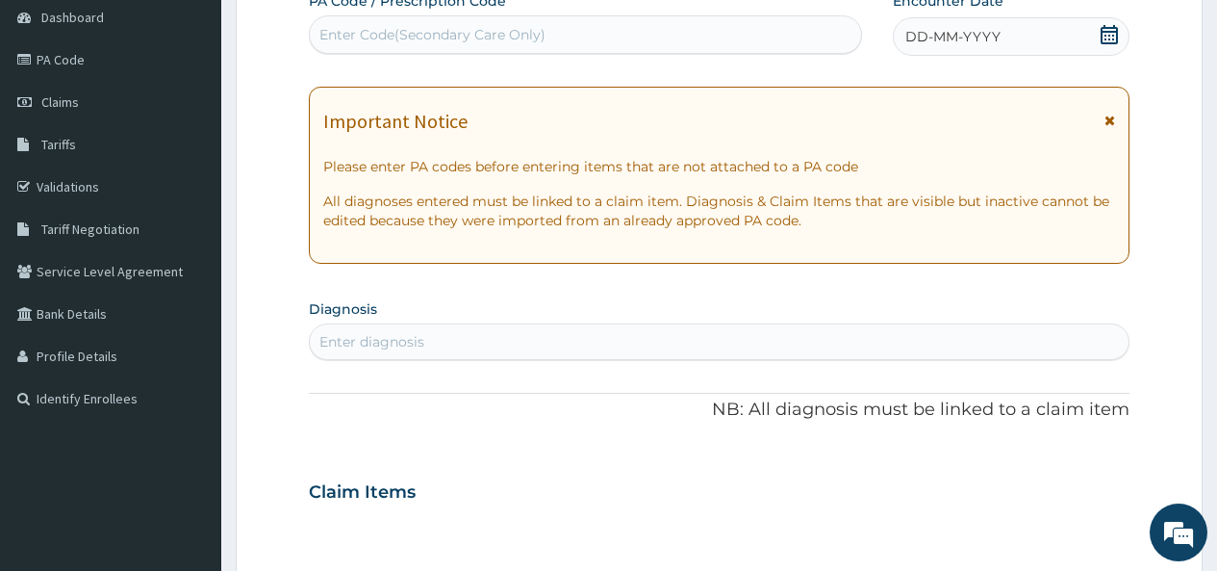
click at [1111, 36] on icon at bounding box center [1109, 34] width 19 height 19
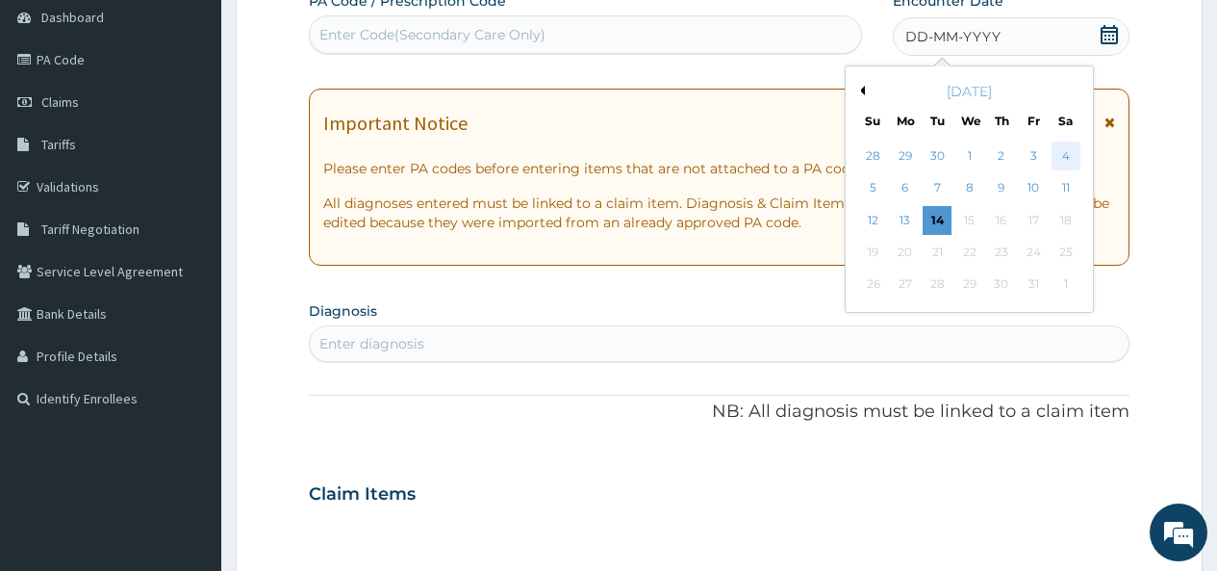
click at [1065, 159] on div "4" at bounding box center [1065, 155] width 29 height 29
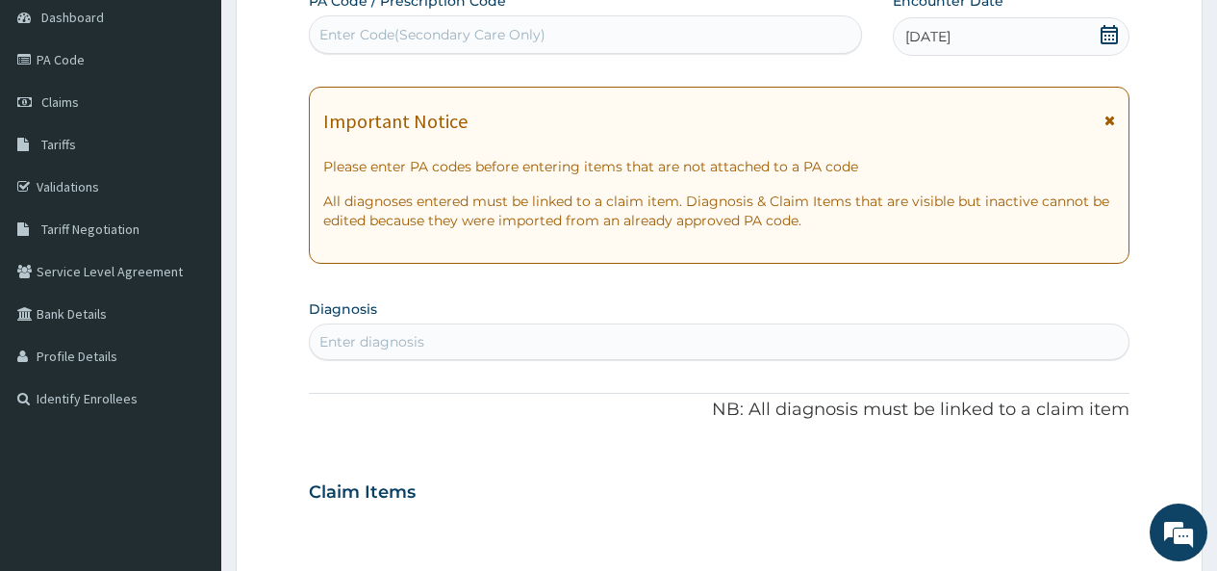
click at [436, 340] on div "Enter diagnosis" at bounding box center [719, 341] width 819 height 31
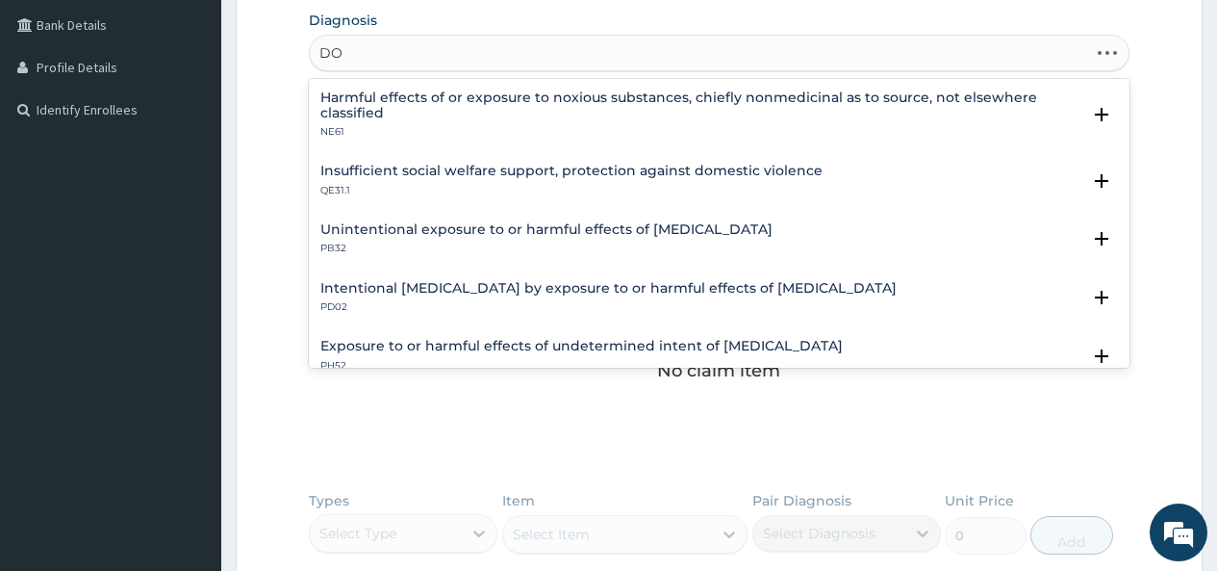
type input "D"
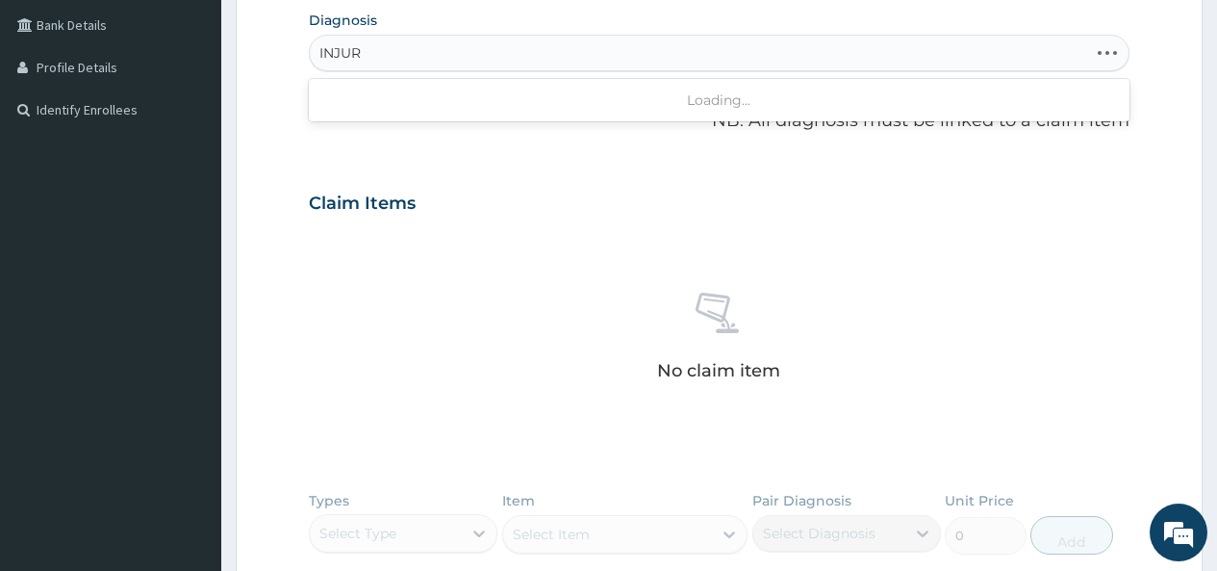
type input "INJURY"
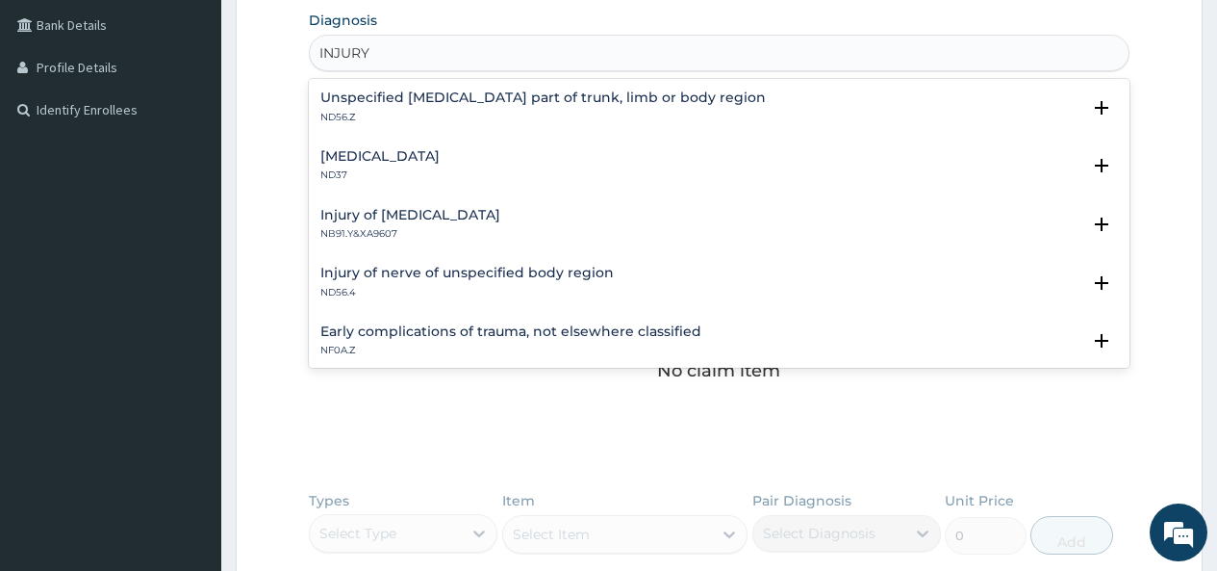
click at [429, 162] on h4 "[MEDICAL_DATA]" at bounding box center [379, 156] width 119 height 14
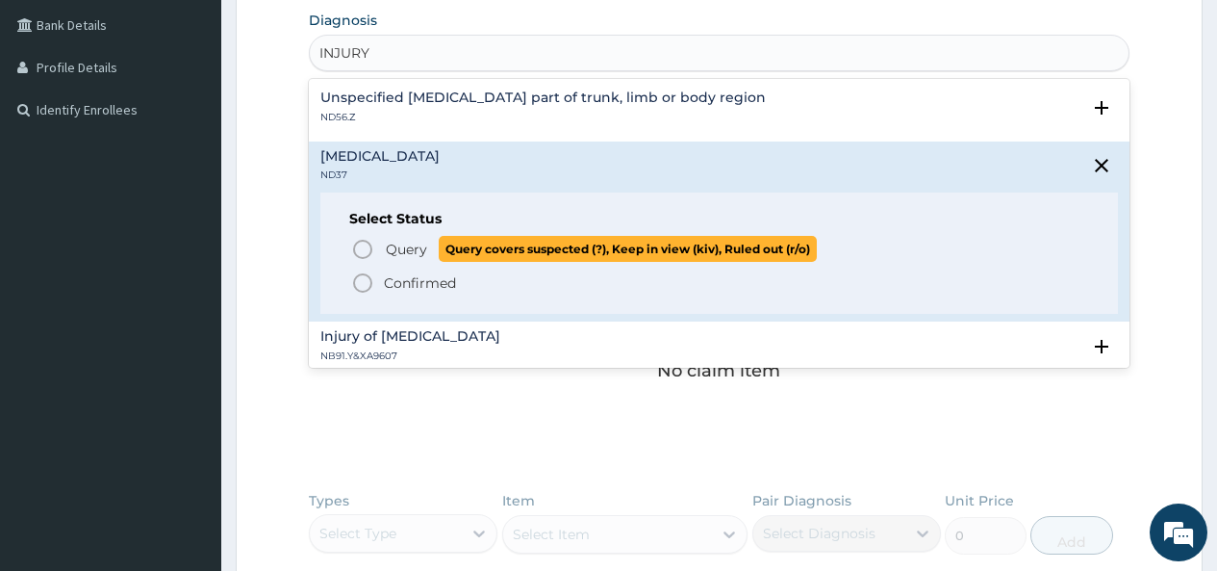
click at [360, 255] on icon "status option query" at bounding box center [362, 249] width 23 height 23
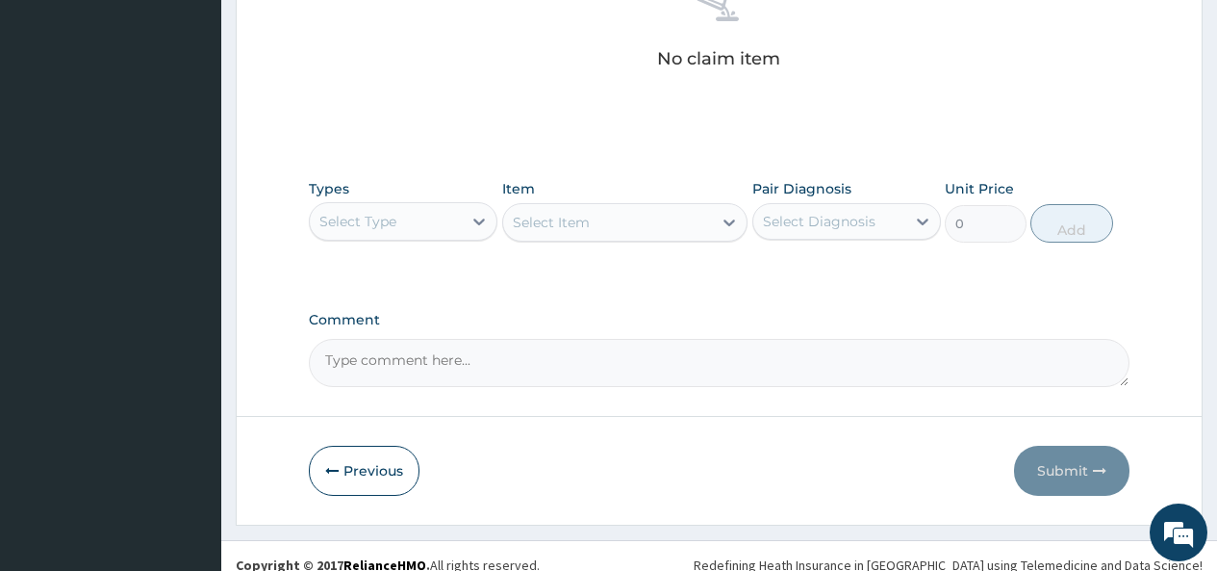
scroll to position [817, 0]
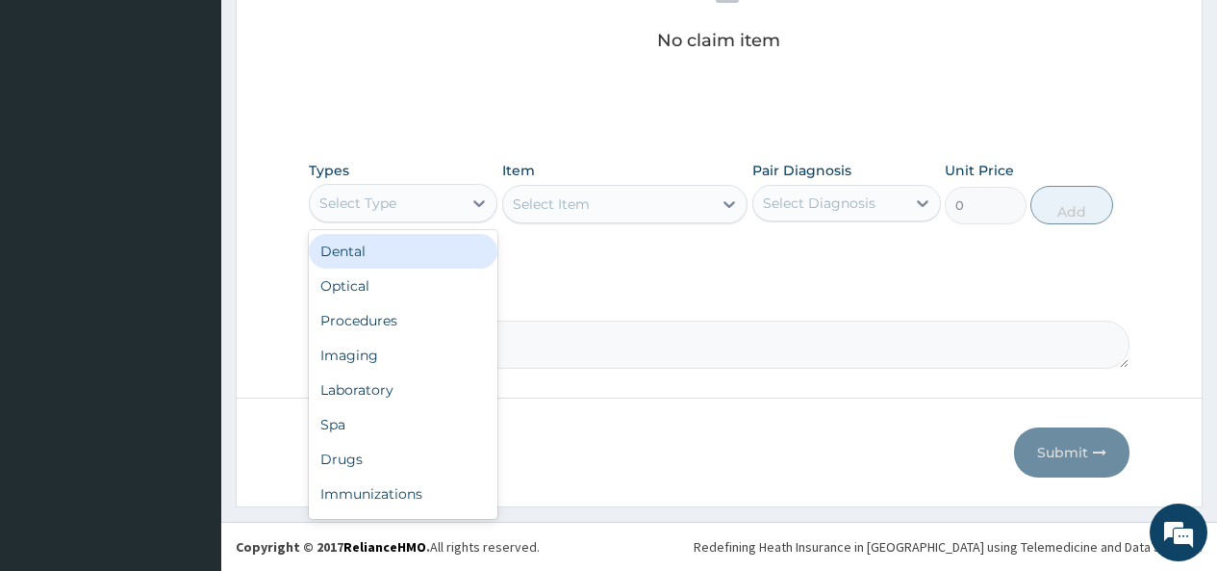
click at [458, 200] on div "Select Type" at bounding box center [386, 203] width 152 height 31
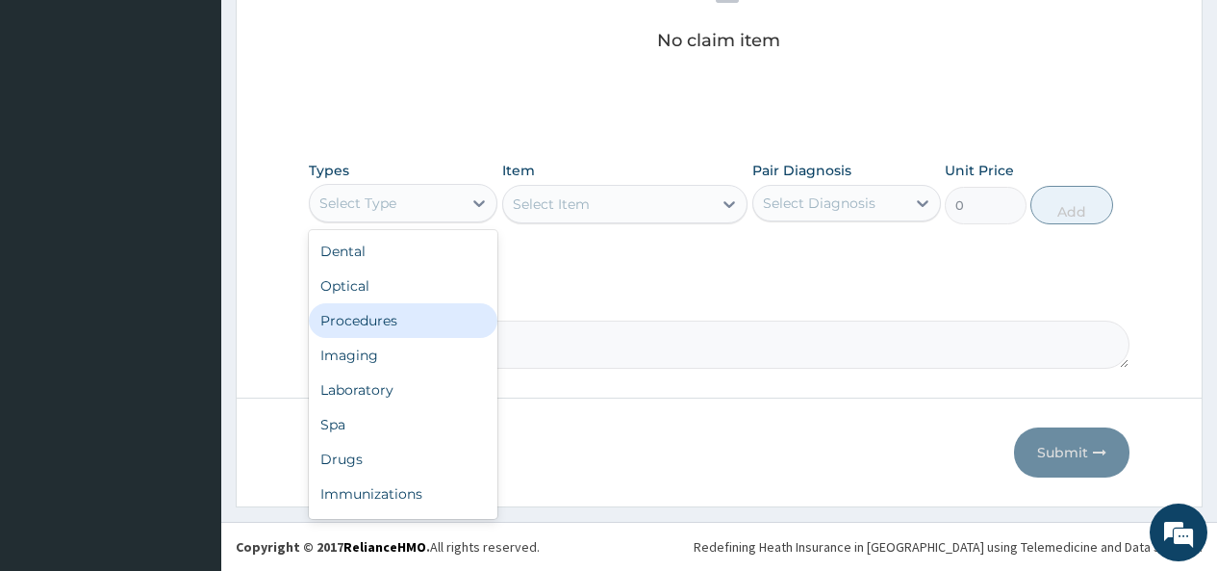
click at [399, 328] on div "Procedures" at bounding box center [403, 320] width 189 height 35
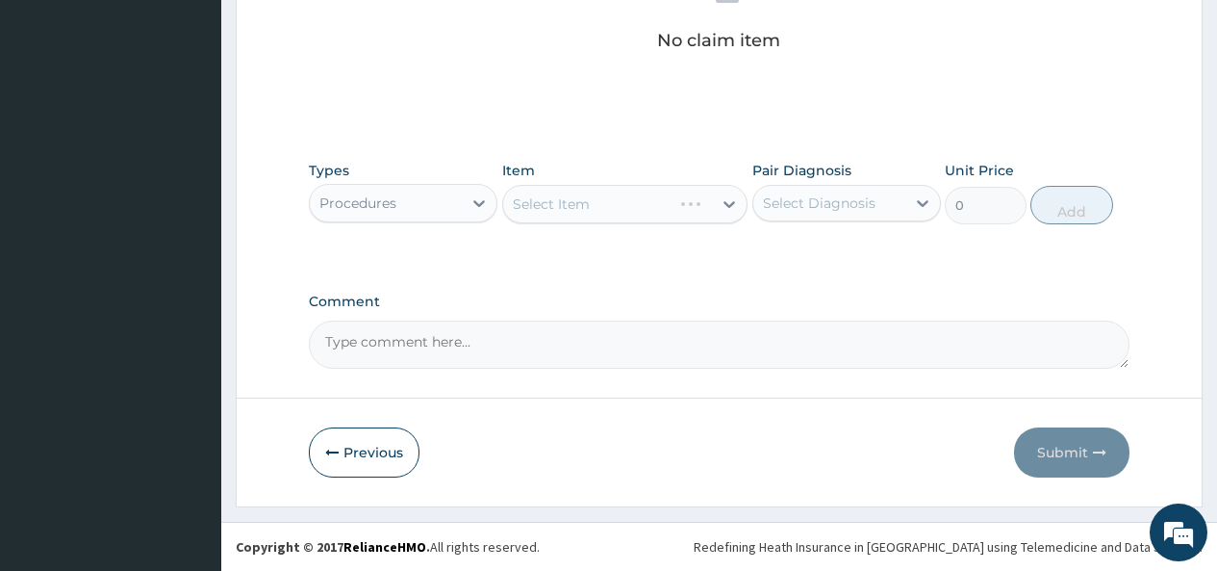
click at [685, 200] on div "Select Item" at bounding box center [625, 204] width 246 height 38
click at [699, 207] on div "Select Item" at bounding box center [608, 204] width 210 height 31
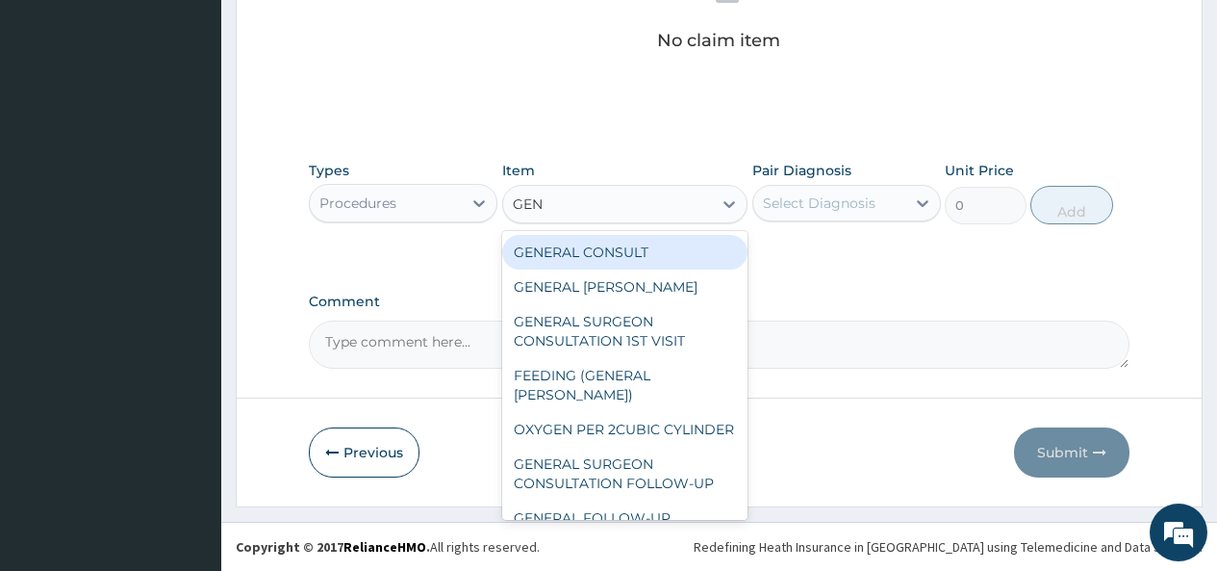
type input "GENE"
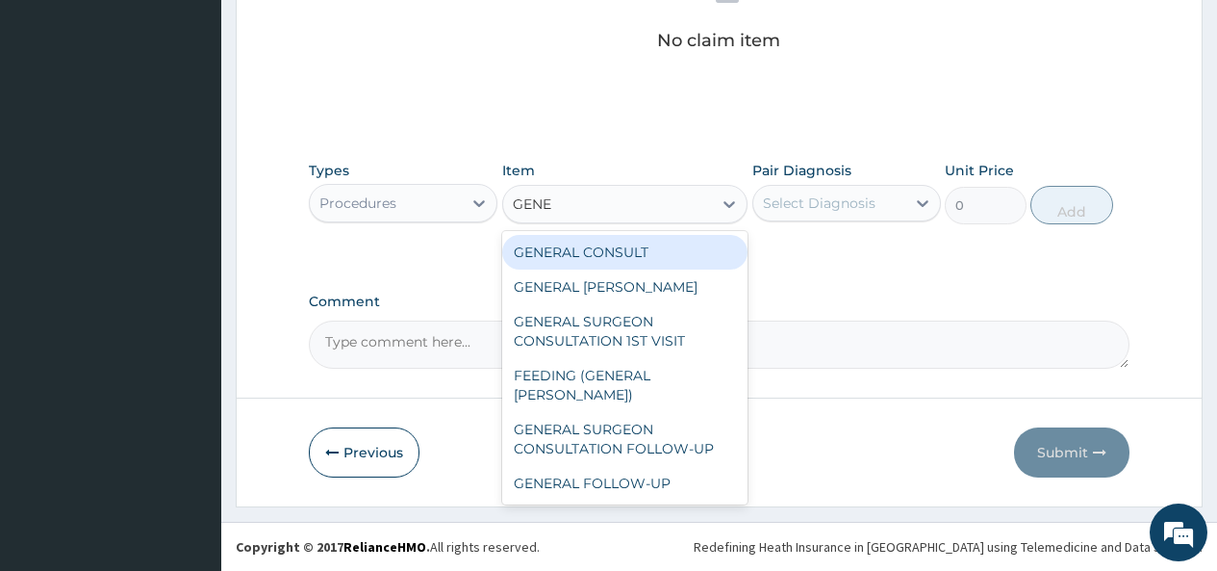
click at [691, 256] on div "GENERAL CONSULT" at bounding box center [625, 252] width 246 height 35
type input "5000"
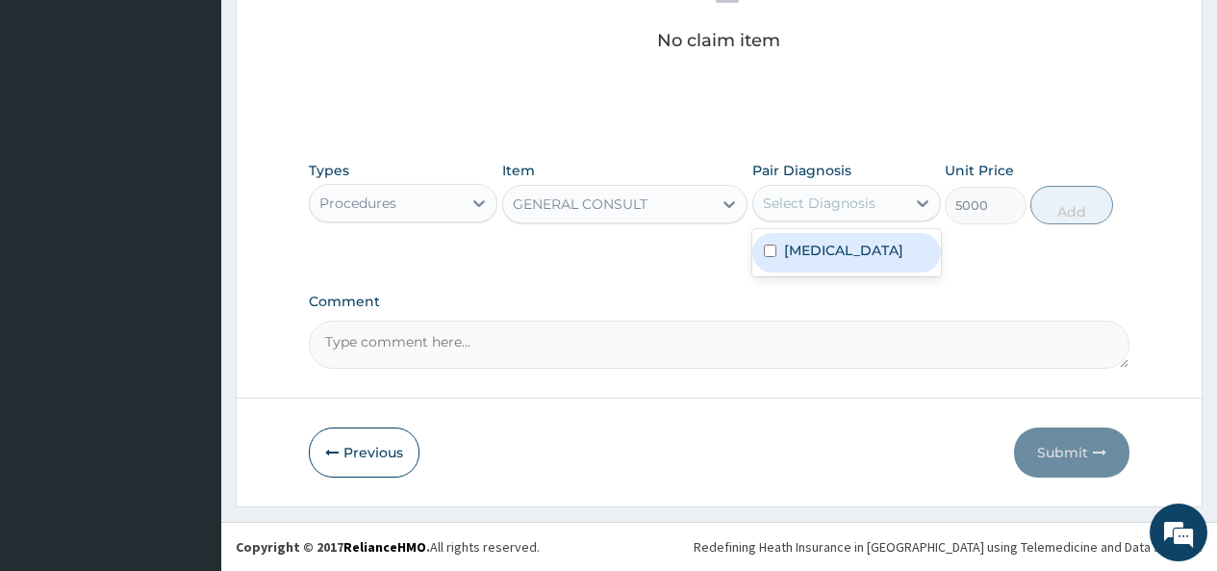
click at [835, 201] on div "Select Diagnosis" at bounding box center [819, 202] width 113 height 19
click at [809, 255] on label "Unspecified multiple injuries" at bounding box center [843, 250] width 119 height 19
checkbox input "true"
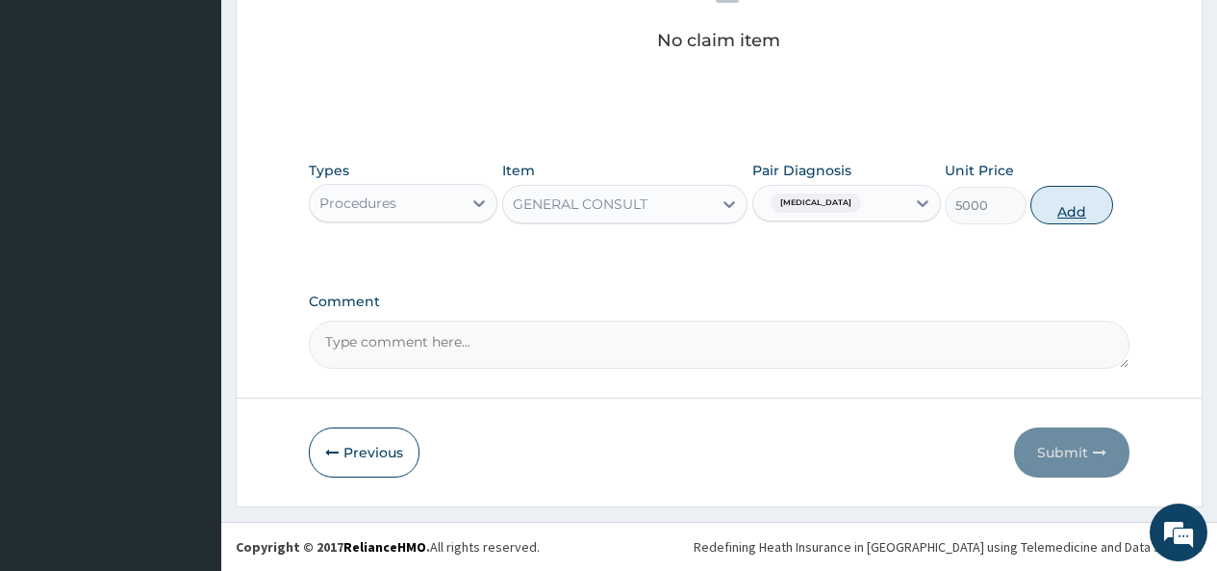
click at [1078, 207] on button "Add" at bounding box center [1072, 205] width 82 height 38
type input "0"
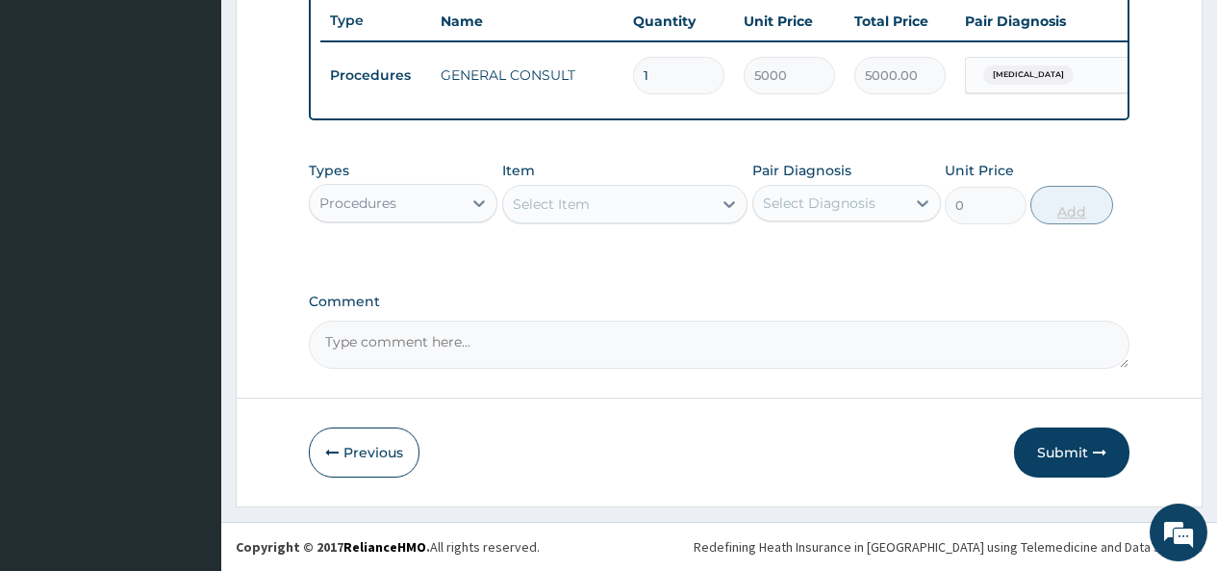
scroll to position [740, 0]
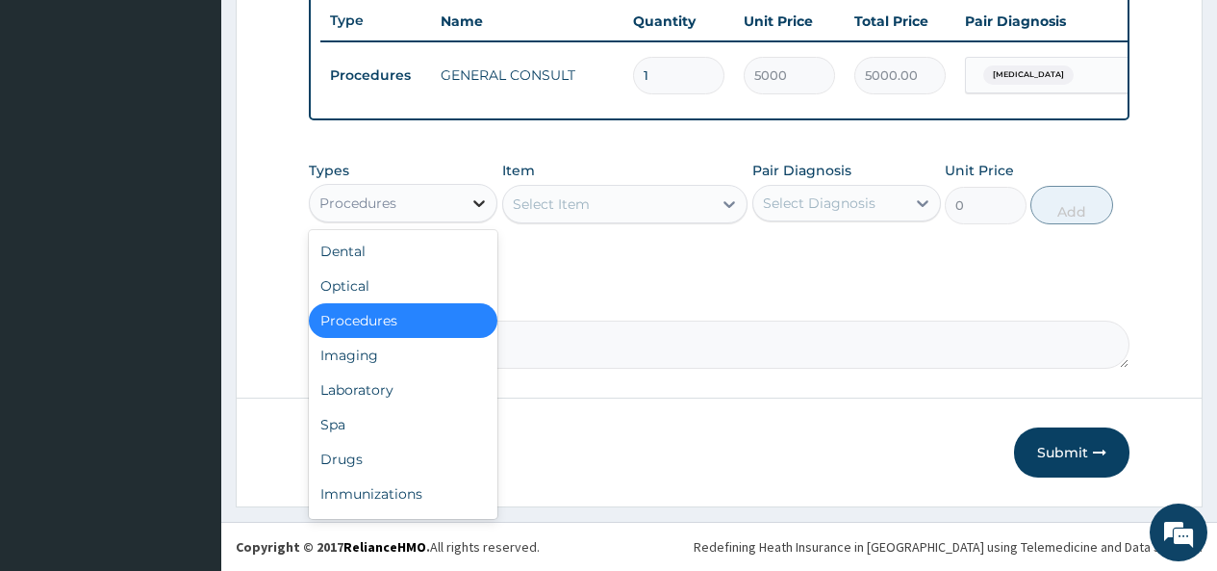
click at [467, 200] on div at bounding box center [479, 203] width 35 height 35
click at [352, 463] on div "Drugs" at bounding box center [403, 459] width 189 height 35
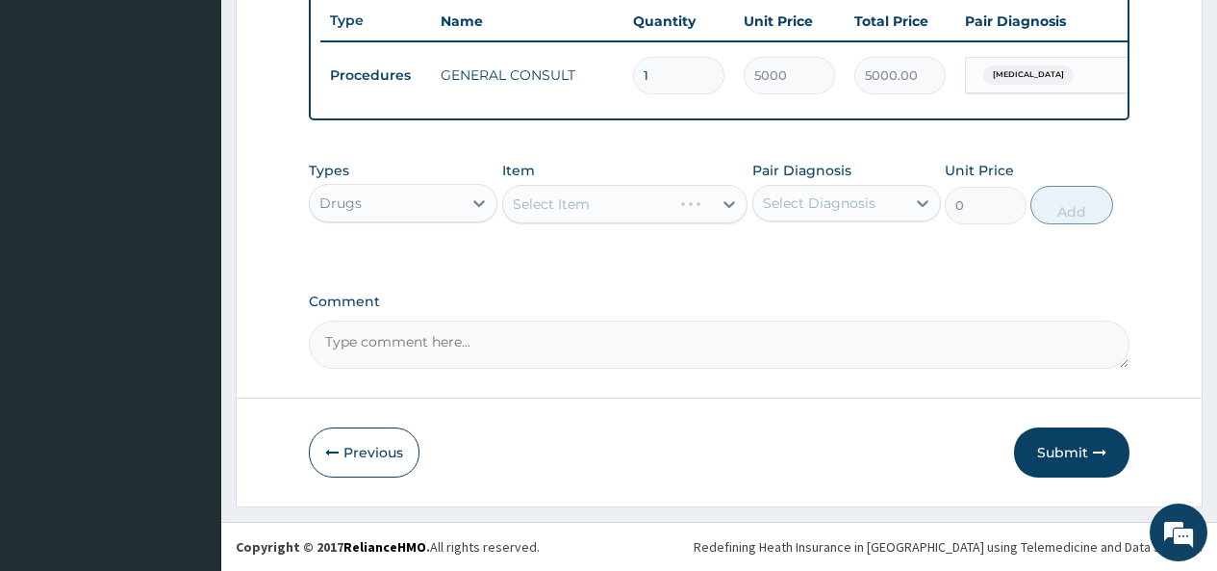
click at [704, 207] on div "Select Item" at bounding box center [625, 204] width 246 height 38
click at [704, 207] on div "Select Item" at bounding box center [608, 204] width 210 height 31
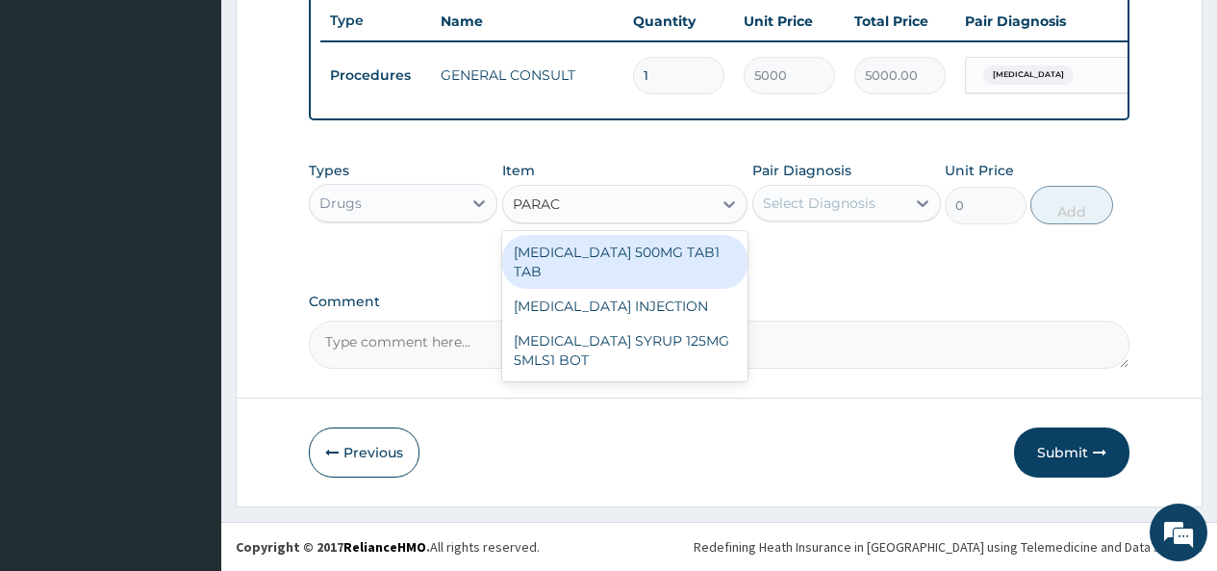
type input "PARACE"
click at [665, 263] on div "[MEDICAL_DATA] 500MG TAB1 TAB" at bounding box center [625, 262] width 246 height 54
type input "50"
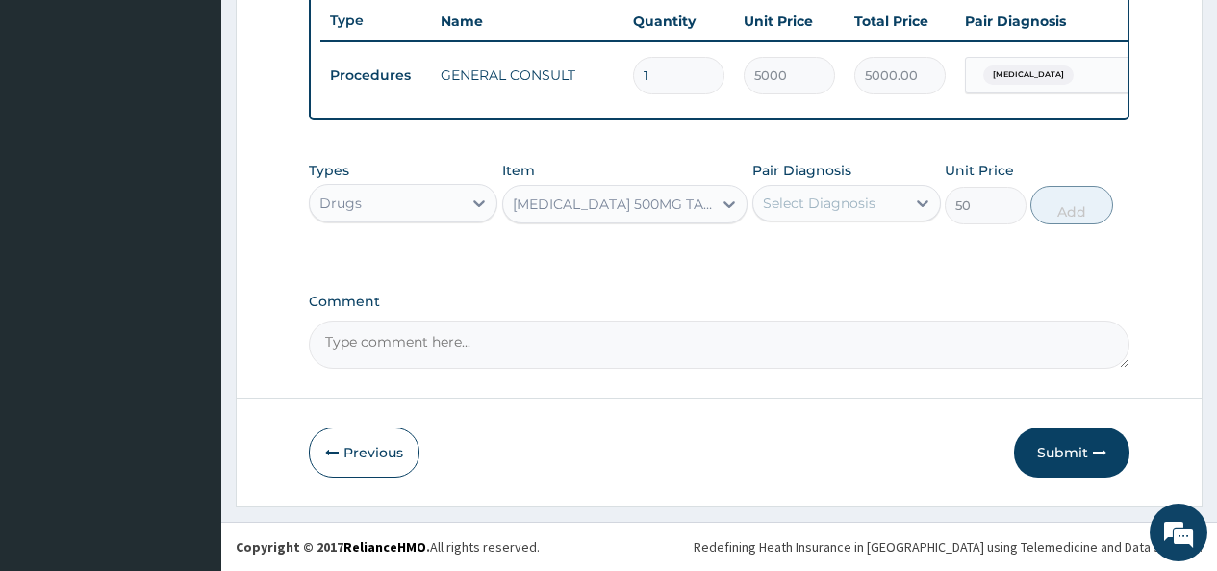
click at [865, 190] on div "Select Diagnosis" at bounding box center [829, 203] width 152 height 31
click at [849, 247] on label "Unspecified multiple injuries" at bounding box center [843, 250] width 119 height 19
checkbox input "true"
click at [1089, 209] on button "Add" at bounding box center [1072, 205] width 82 height 38
type input "0"
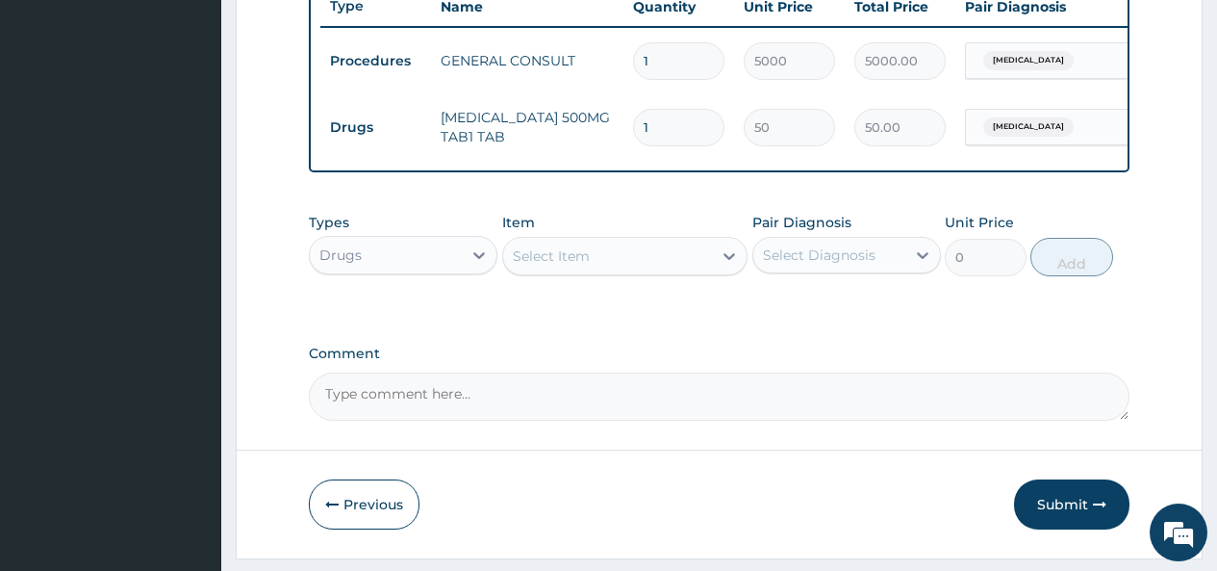
type input "18"
type input "900.00"
type input "18"
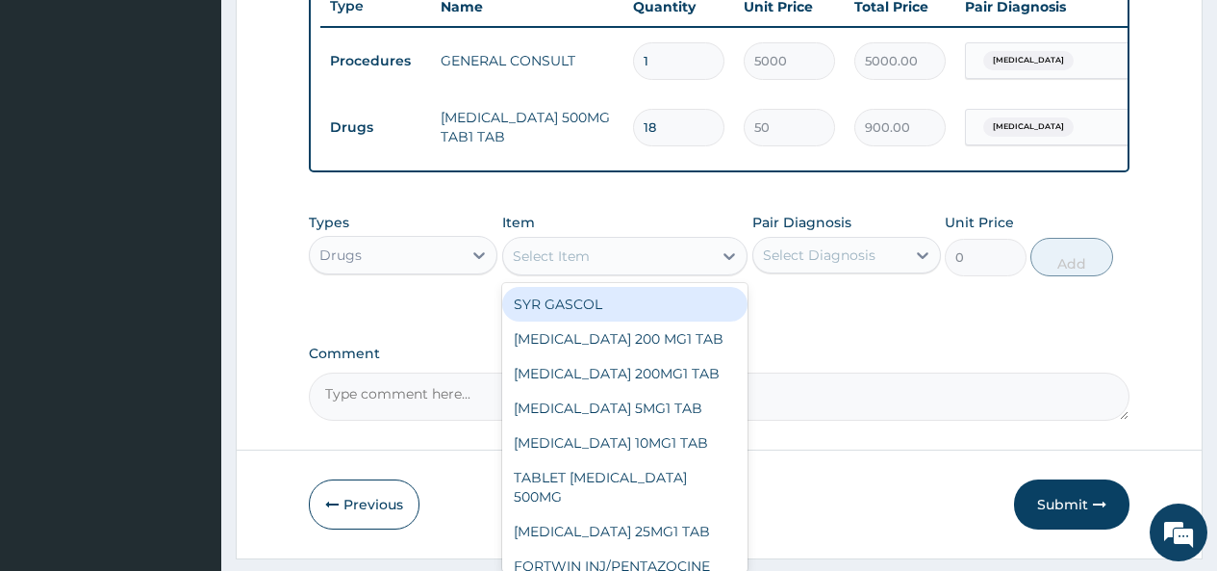
click at [582, 266] on div "Select Item" at bounding box center [551, 255] width 77 height 19
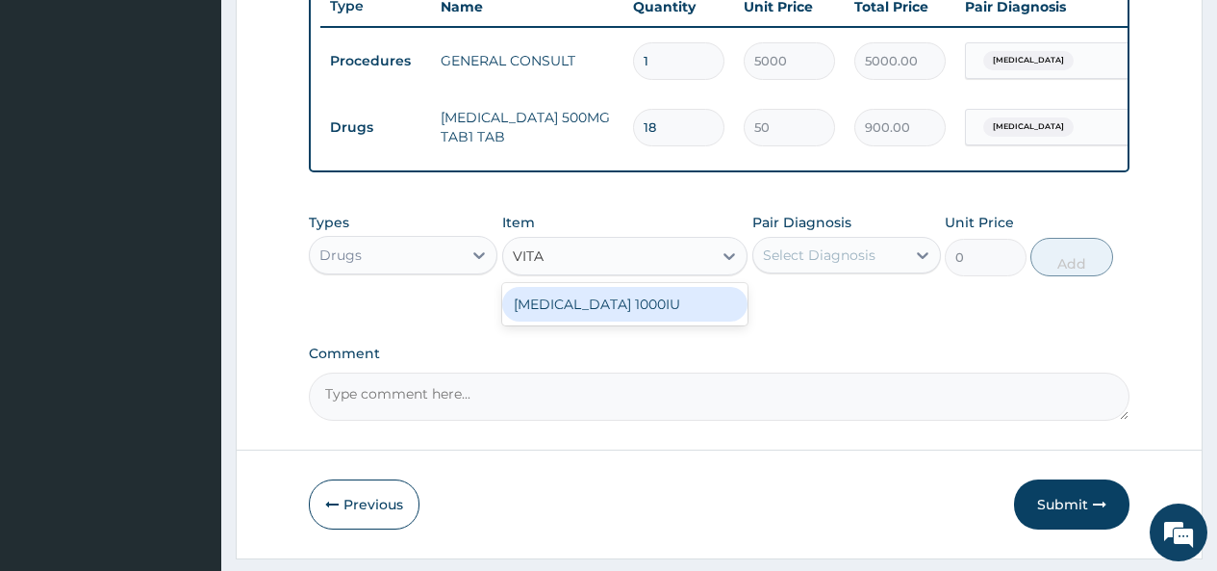
type input "VIT"
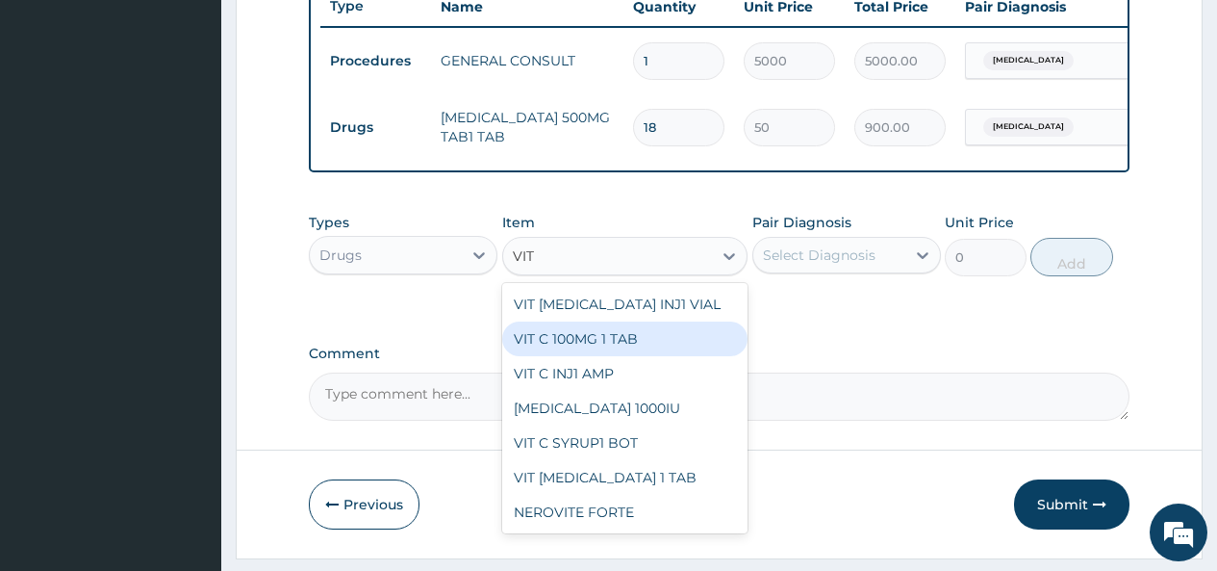
click at [579, 353] on div "VIT C 100MG 1 TAB" at bounding box center [625, 338] width 246 height 35
type input "50"
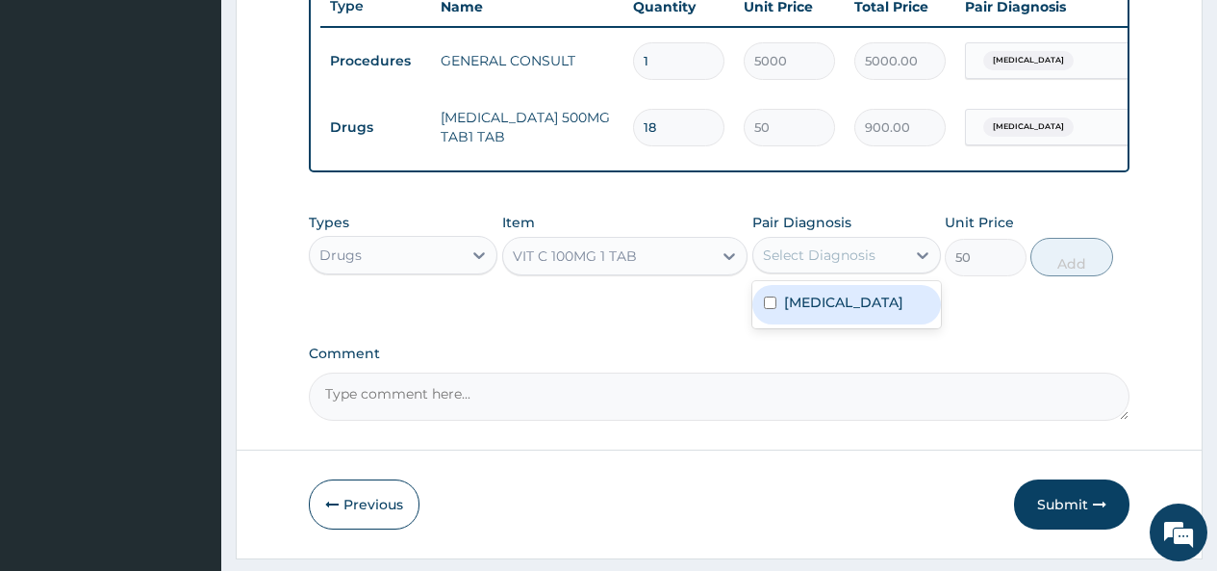
click at [838, 265] on div "Select Diagnosis" at bounding box center [819, 254] width 113 height 19
click at [808, 312] on label "Unspecified multiple injuries" at bounding box center [843, 302] width 119 height 19
checkbox input "true"
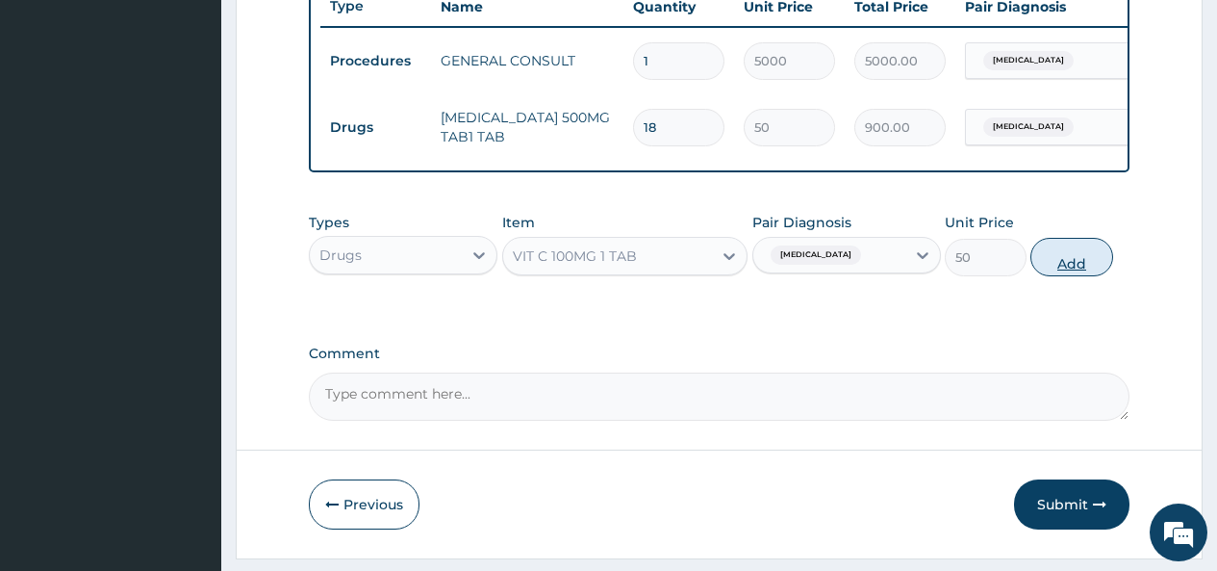
click at [1081, 275] on button "Add" at bounding box center [1072, 257] width 82 height 38
type input "0"
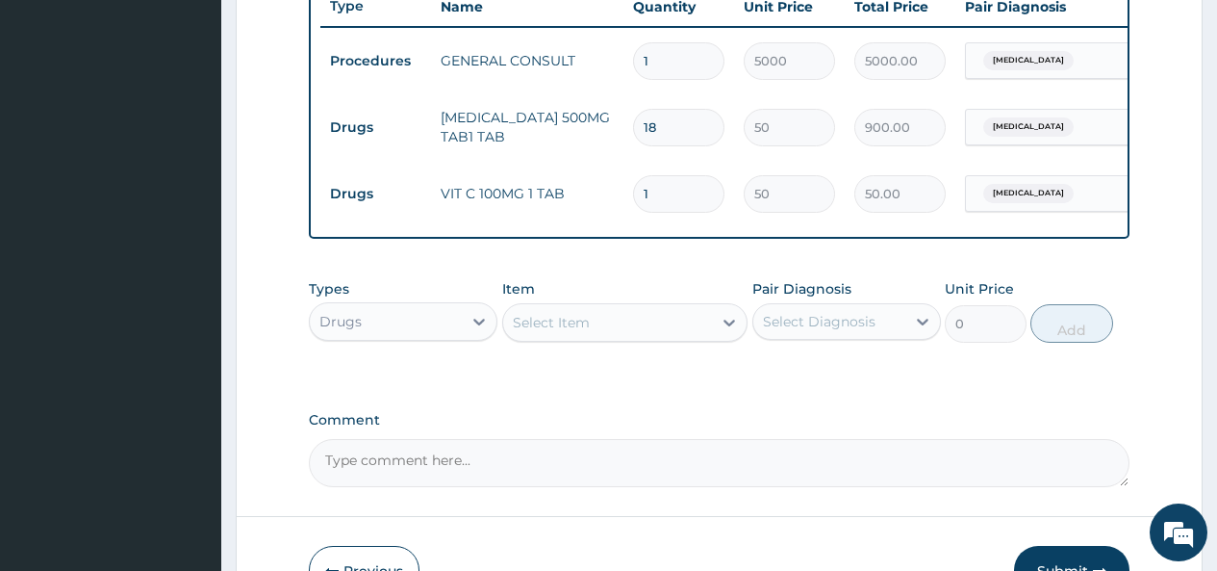
type input "0.00"
type input "4"
type input "200.00"
type input "42"
type input "2100.00"
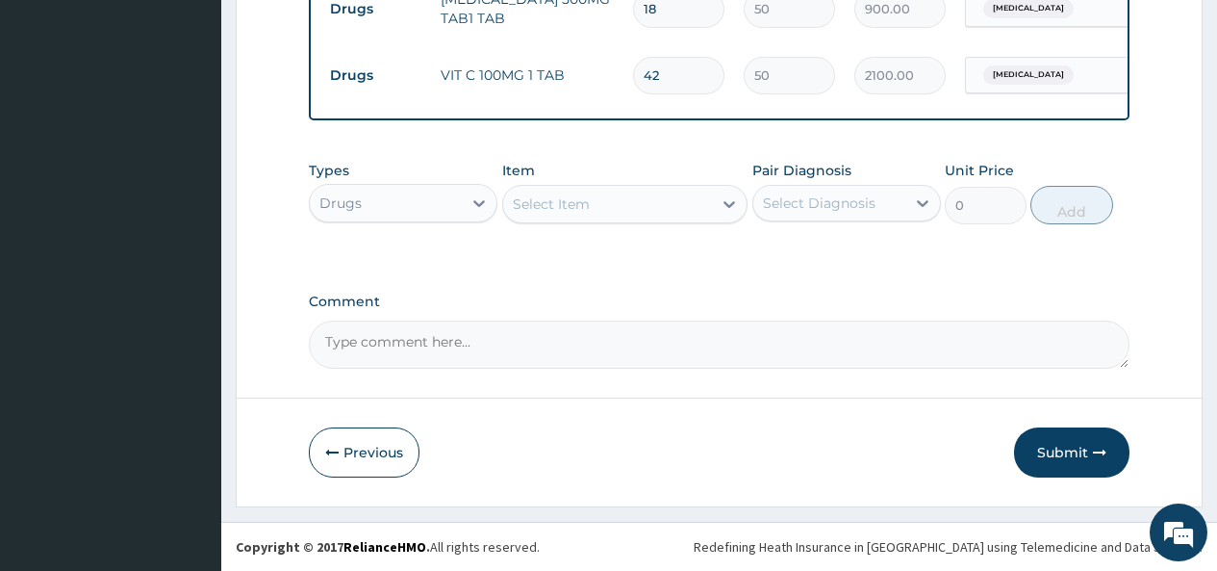
scroll to position [873, 0]
type input "42"
click at [1060, 449] on button "Submit" at bounding box center [1071, 452] width 115 height 50
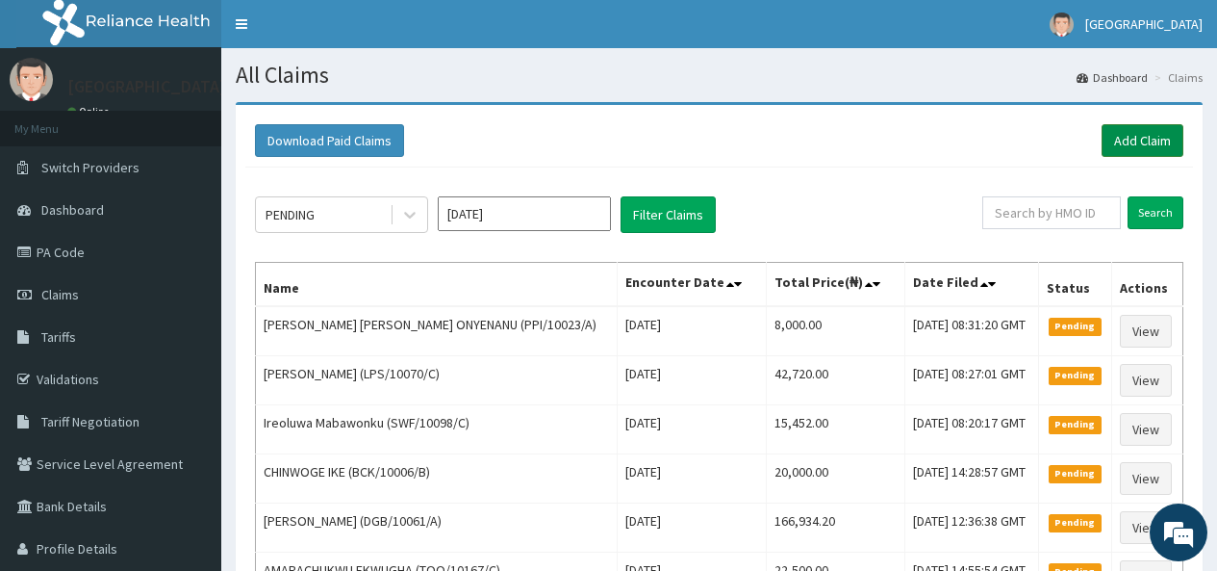
click at [1142, 140] on link "Add Claim" at bounding box center [1143, 140] width 82 height 33
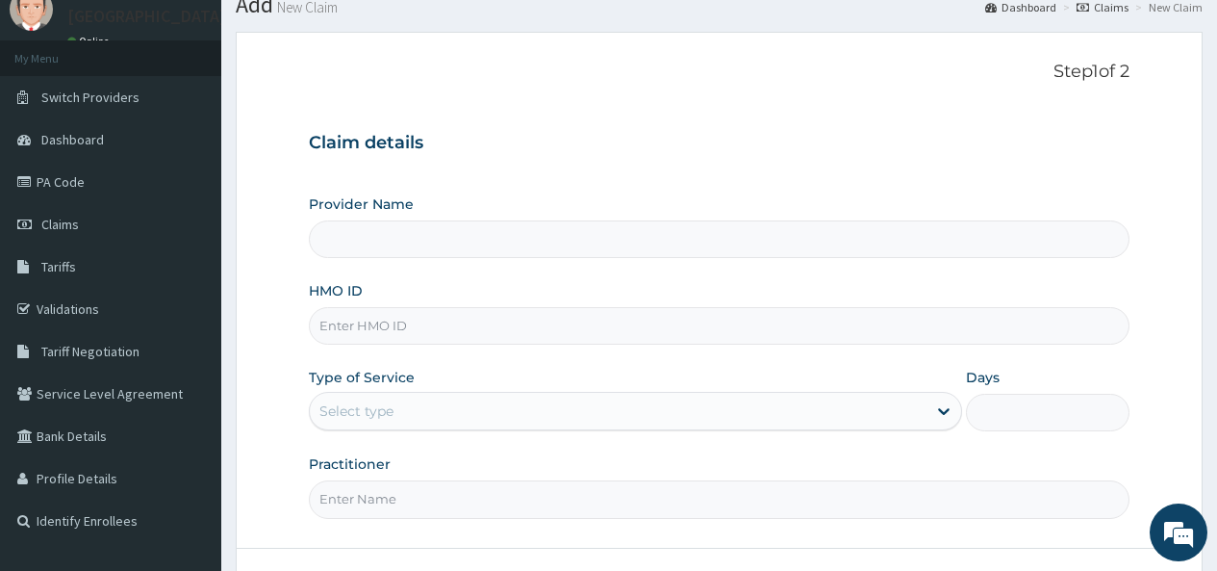
type input "Emel Hospital"
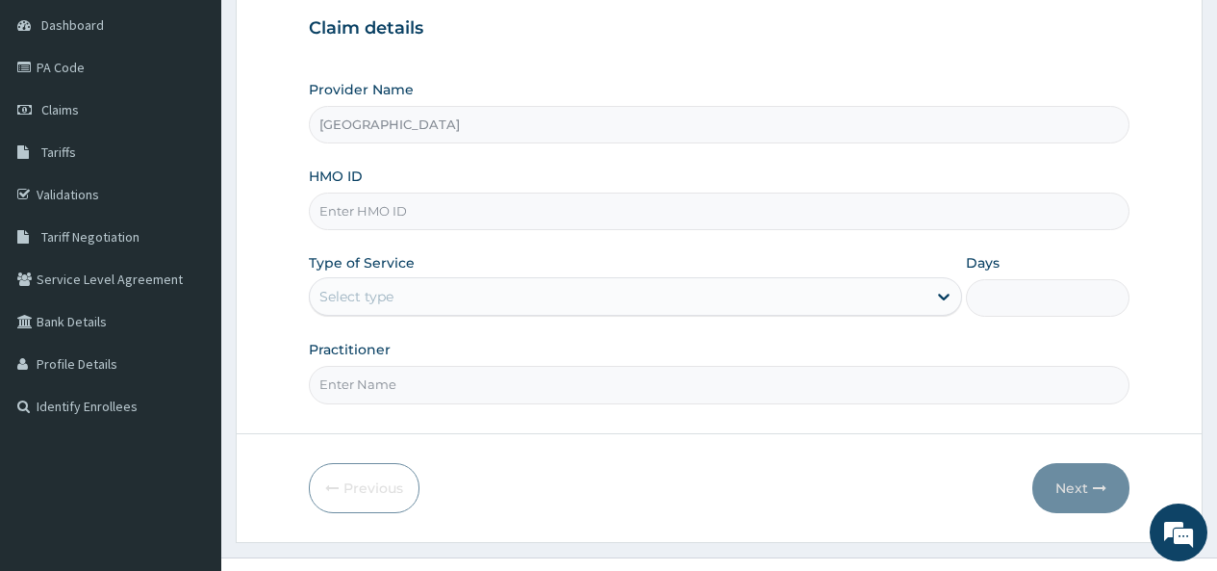
scroll to position [192, 0]
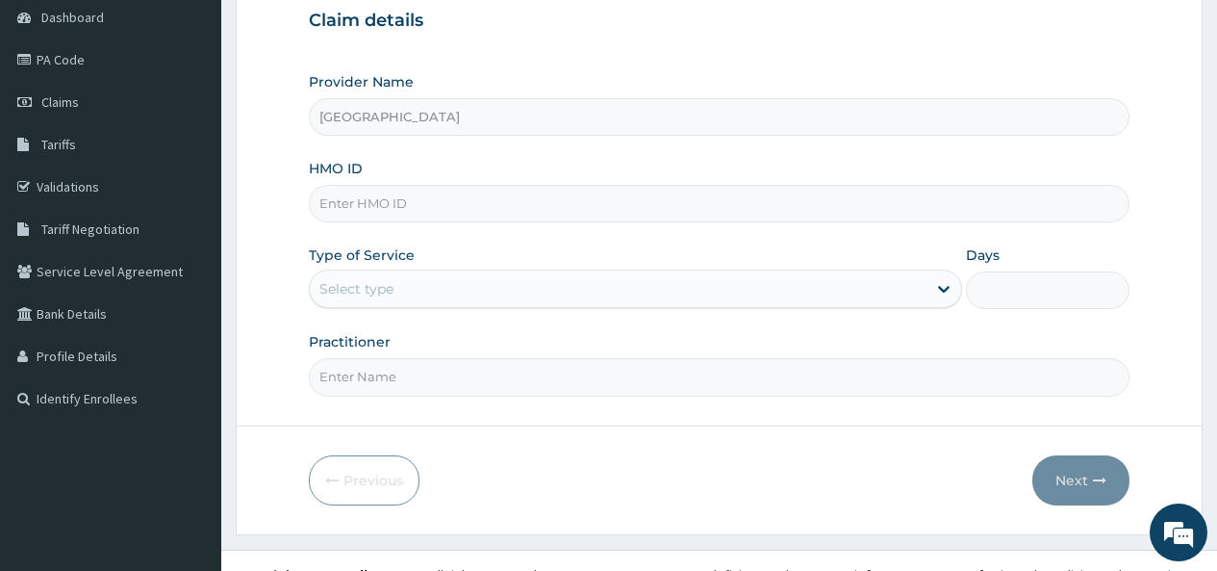
click at [407, 192] on input "HMO ID" at bounding box center [719, 204] width 821 height 38
type input "GNL/10063/D"
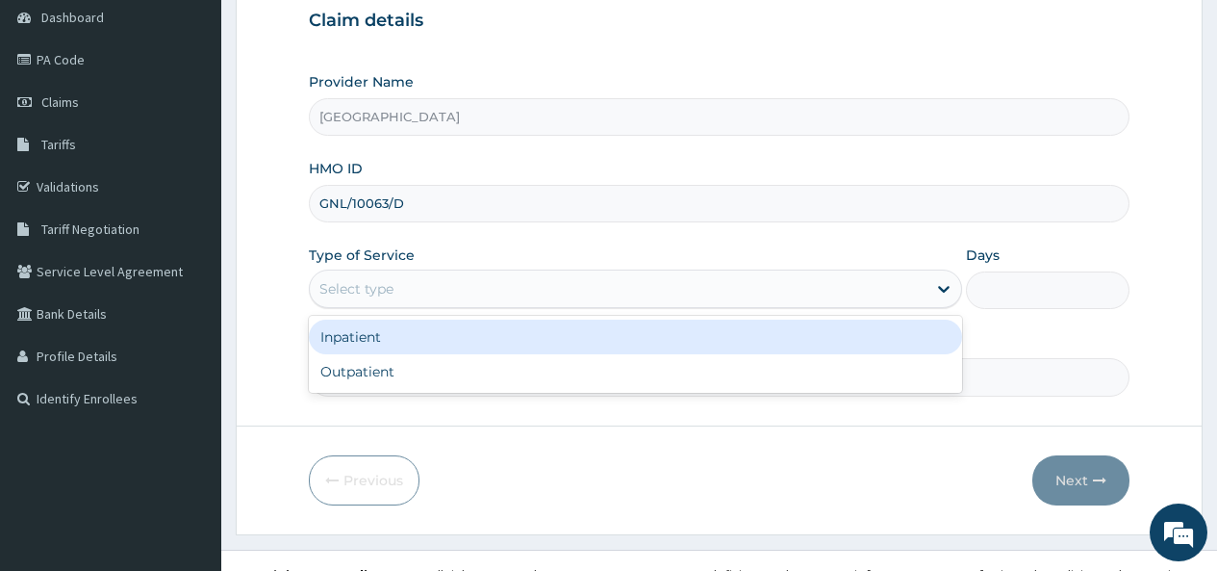
click at [348, 291] on div "Select type" at bounding box center [356, 288] width 74 height 19
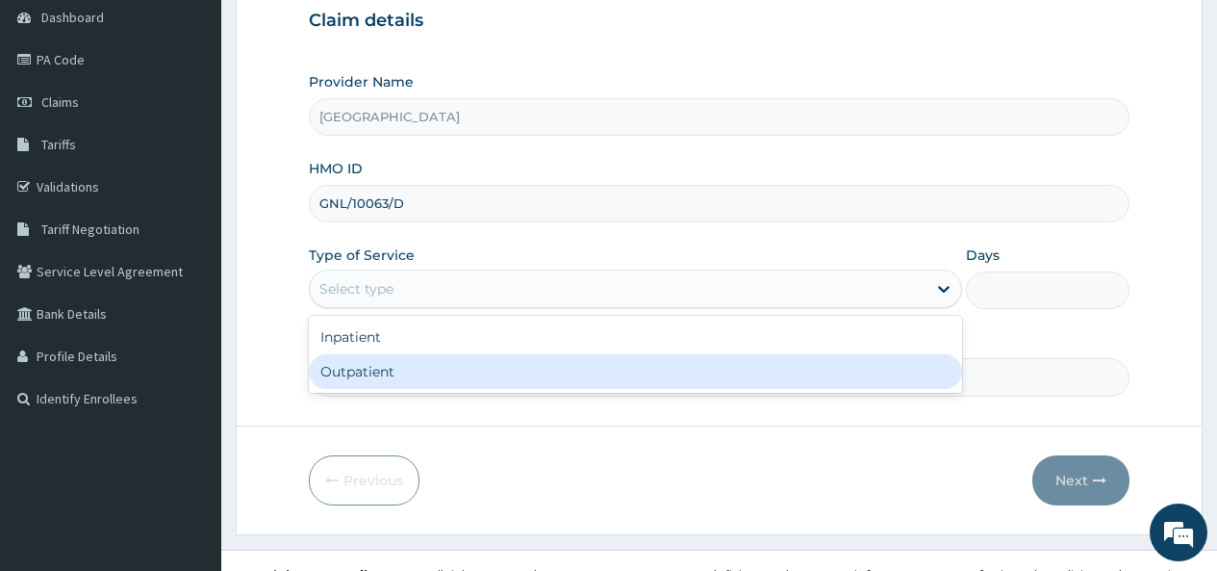
click at [351, 374] on div "Outpatient" at bounding box center [635, 371] width 653 height 35
type input "1"
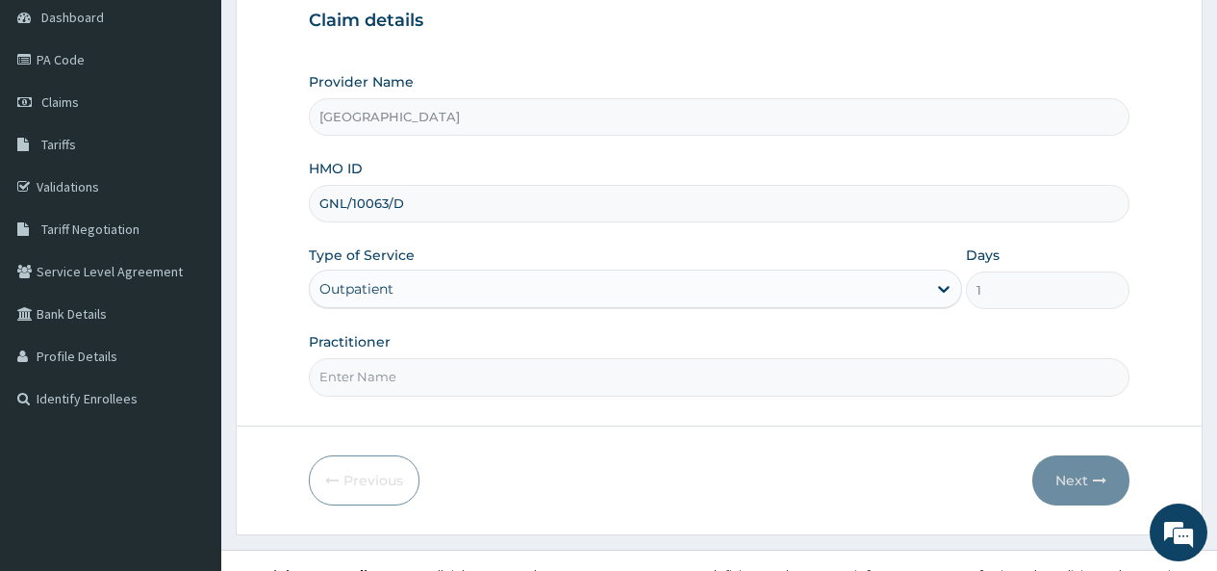
click at [369, 382] on input "Practitioner" at bounding box center [719, 377] width 821 height 38
type input "[PERSON_NAME]"
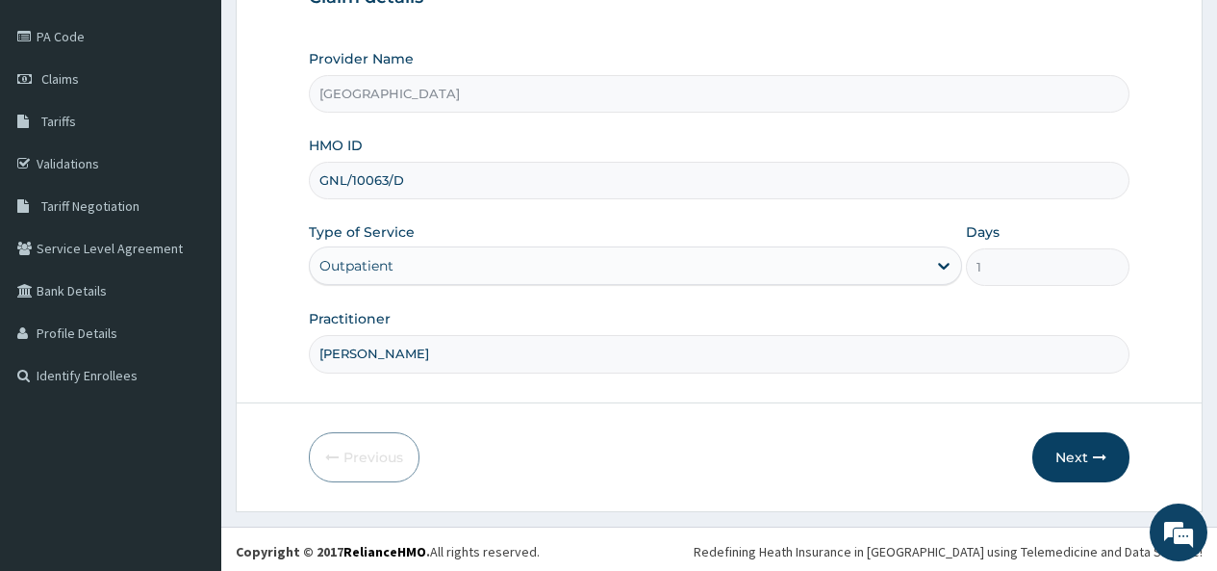
scroll to position [220, 0]
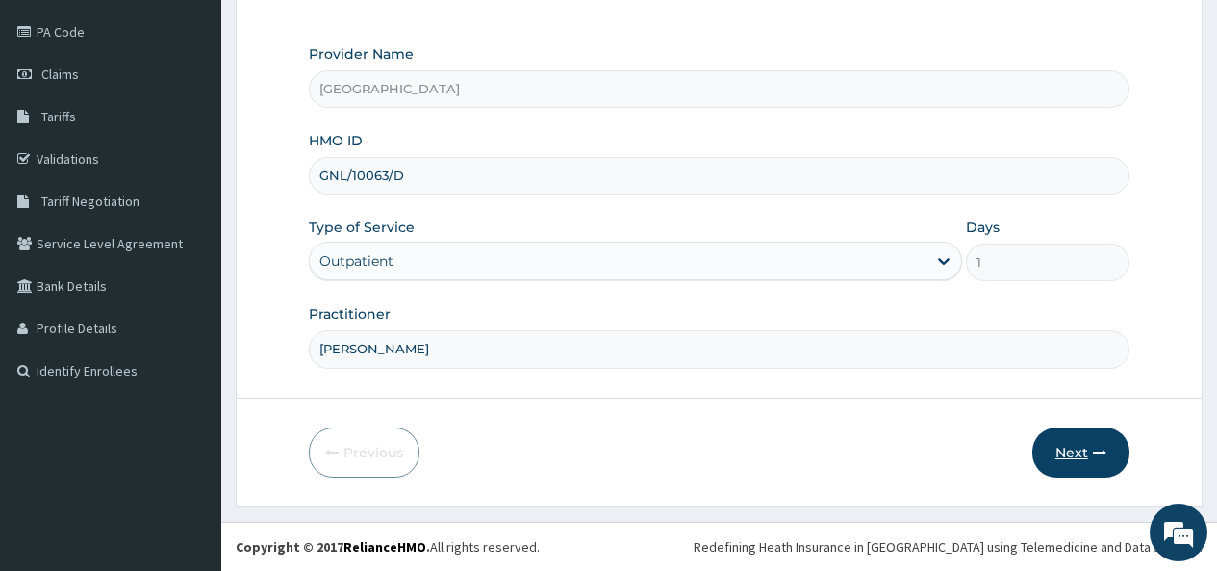
click at [1070, 446] on button "Next" at bounding box center [1081, 452] width 97 height 50
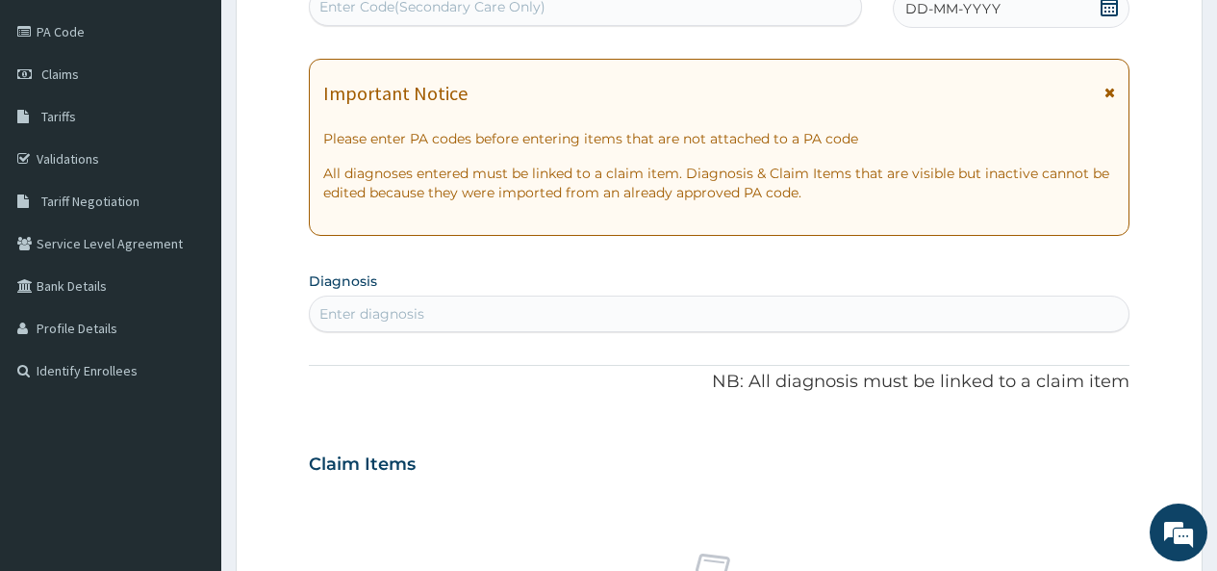
click at [1109, 13] on icon at bounding box center [1109, 6] width 19 height 19
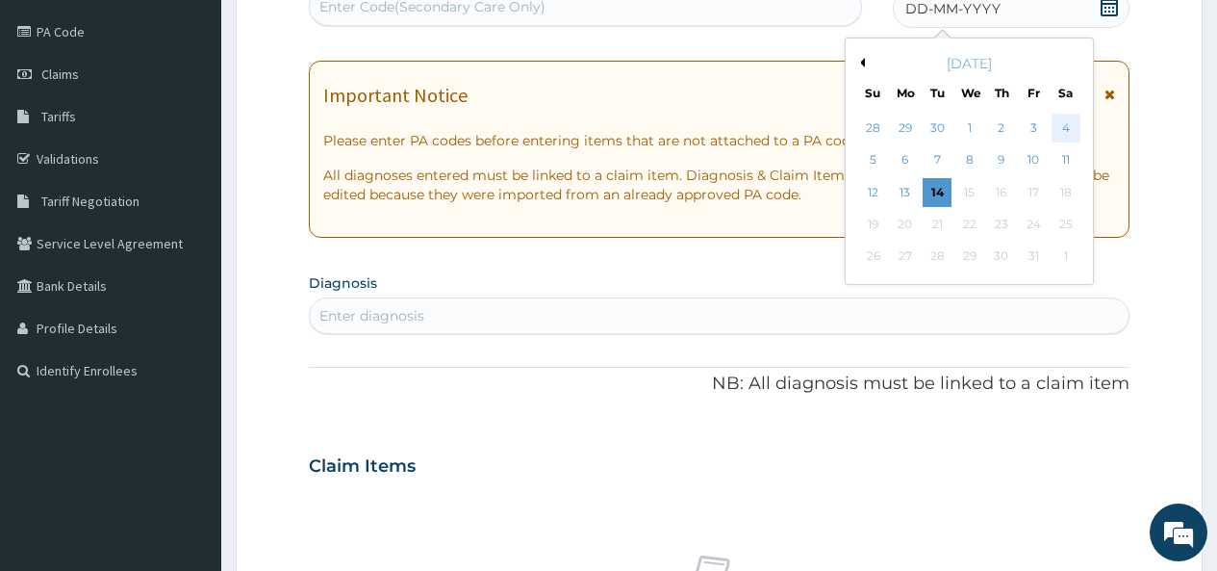
click at [1059, 126] on div "4" at bounding box center [1065, 128] width 29 height 29
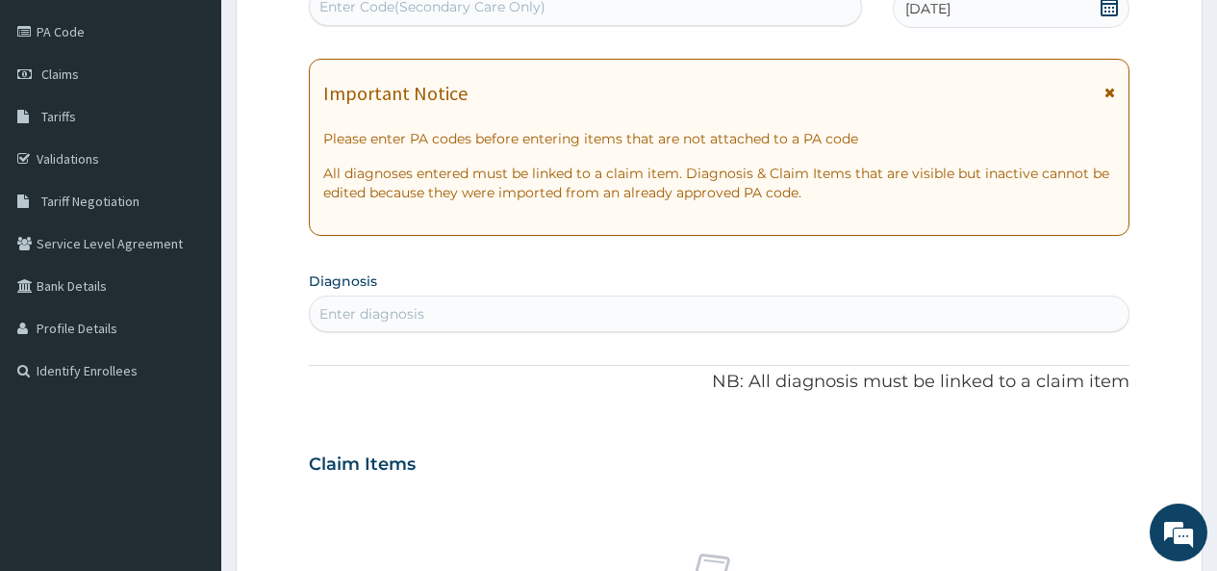
click at [380, 309] on div "Enter diagnosis" at bounding box center [371, 313] width 105 height 19
type input "MALARIA"
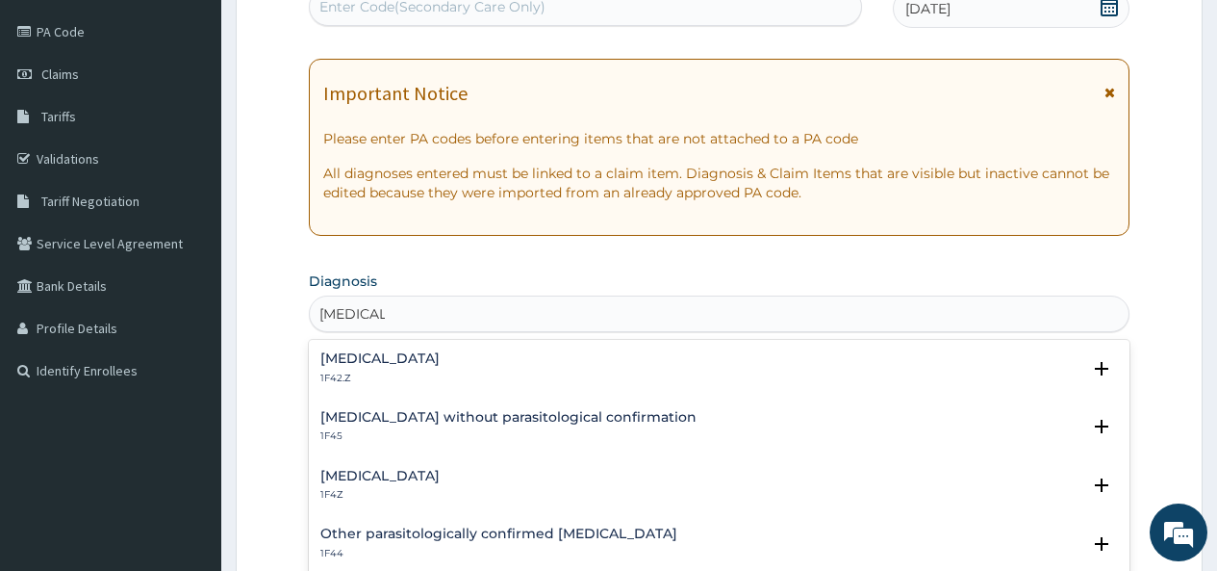
click at [374, 481] on h4 "Malaria, unspecified" at bounding box center [379, 476] width 119 height 14
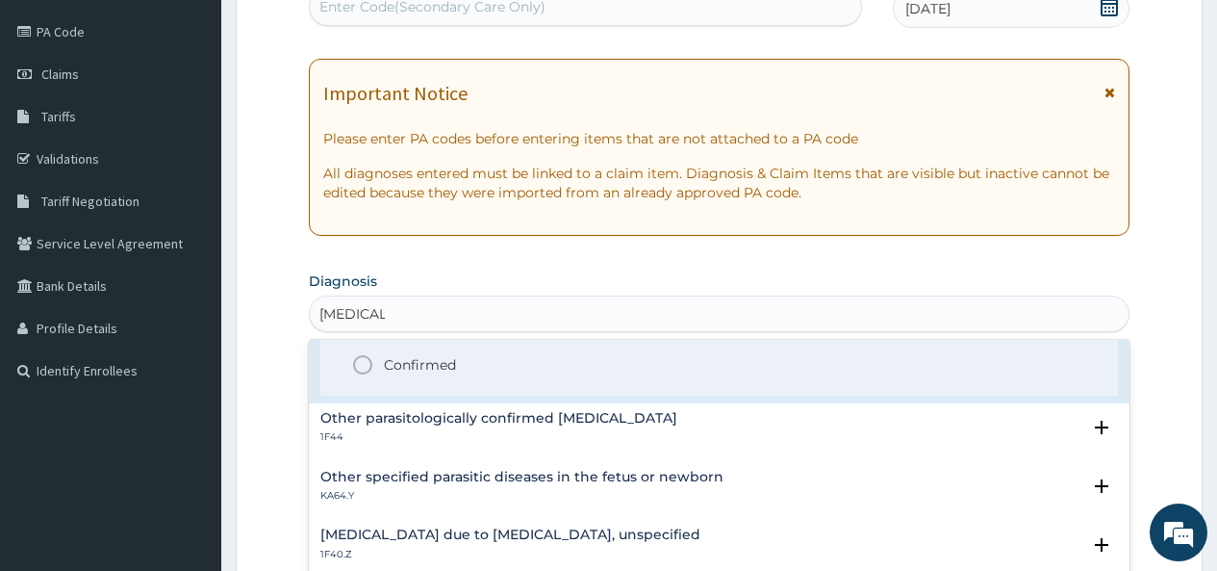
scroll to position [192, 0]
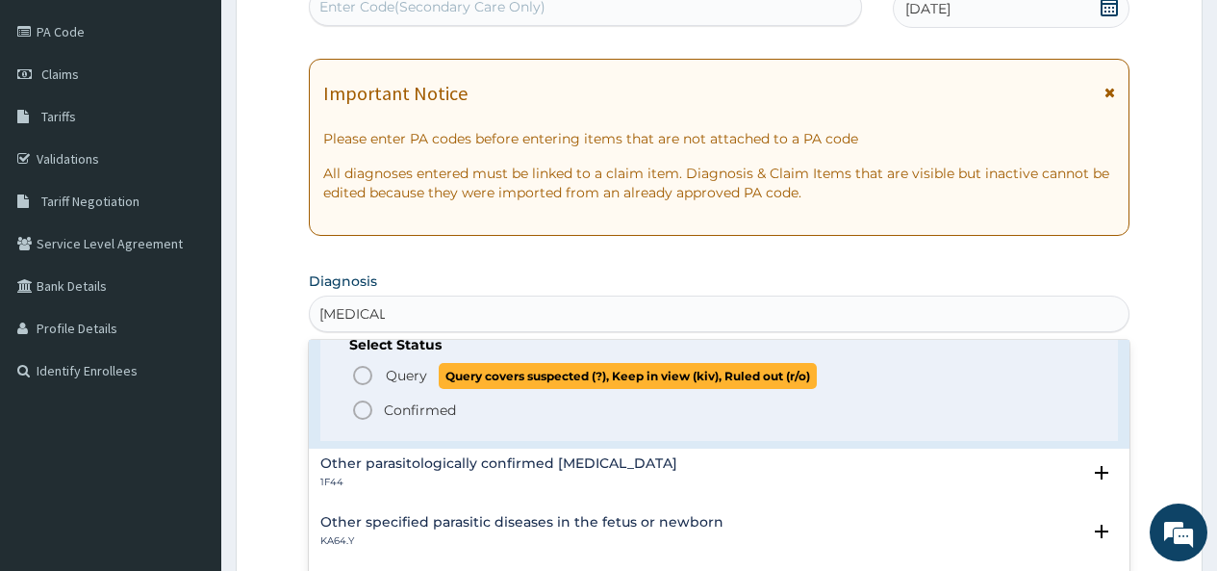
click at [363, 374] on icon "status option query" at bounding box center [362, 375] width 23 height 23
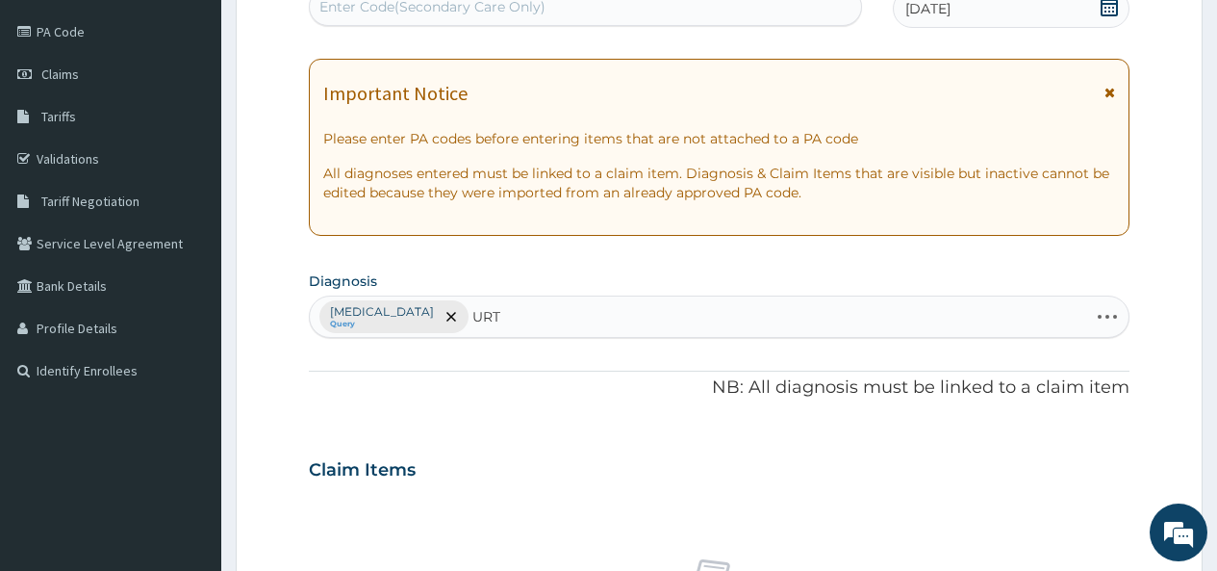
type input "URTI"
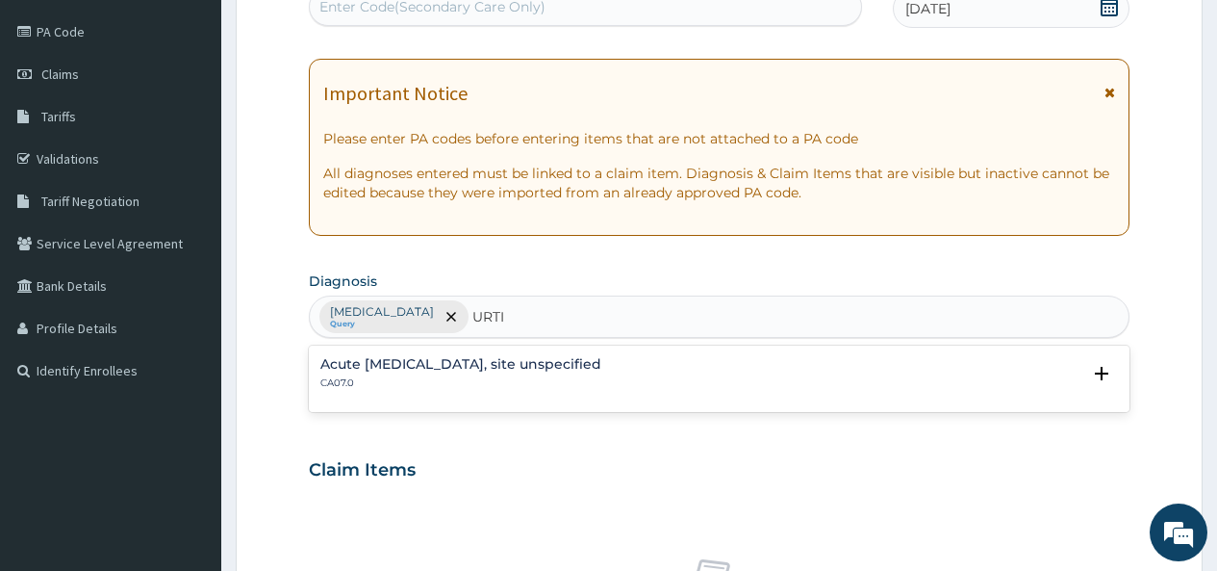
click at [413, 370] on h4 "Acute upper respiratory infection, site unspecified" at bounding box center [460, 364] width 281 height 14
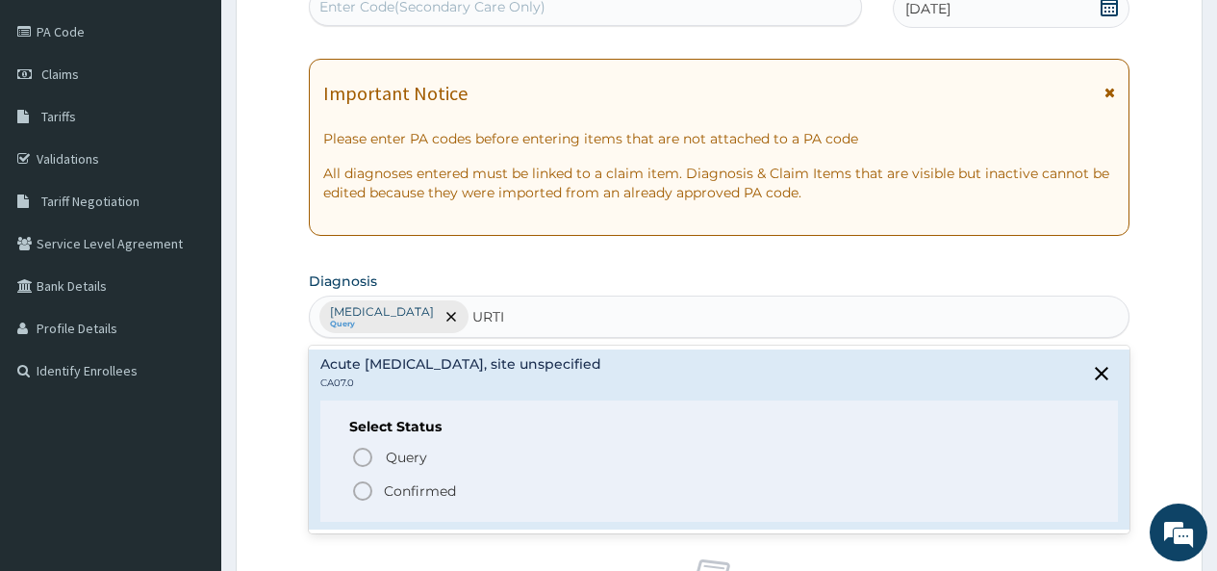
click at [365, 493] on icon "status option filled" at bounding box center [362, 490] width 23 height 23
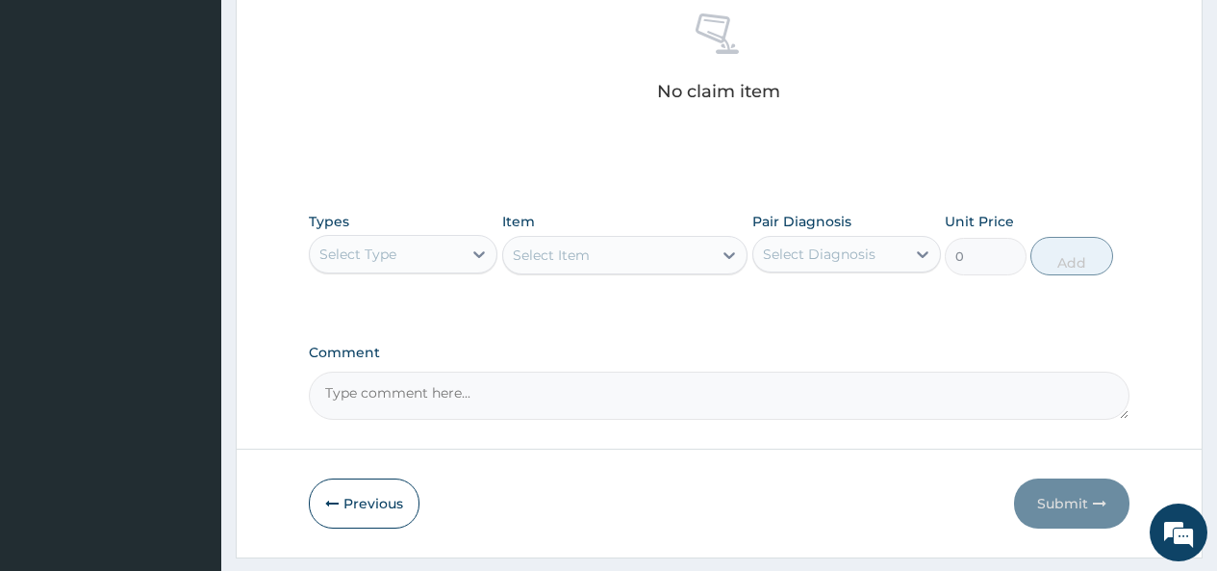
scroll to position [817, 0]
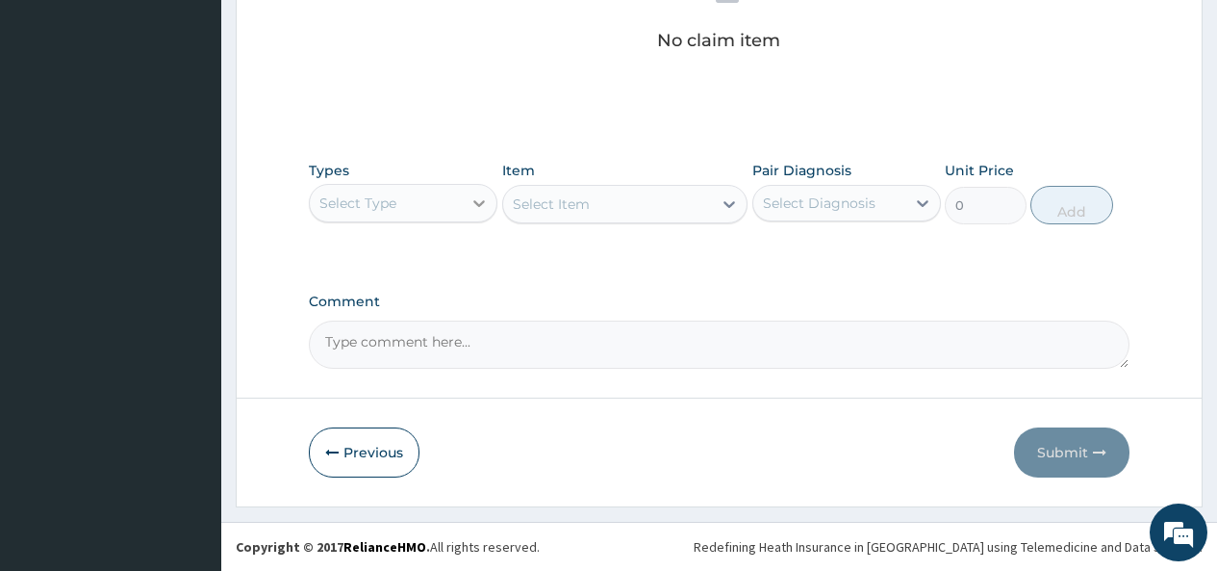
click at [479, 198] on icon at bounding box center [479, 202] width 19 height 19
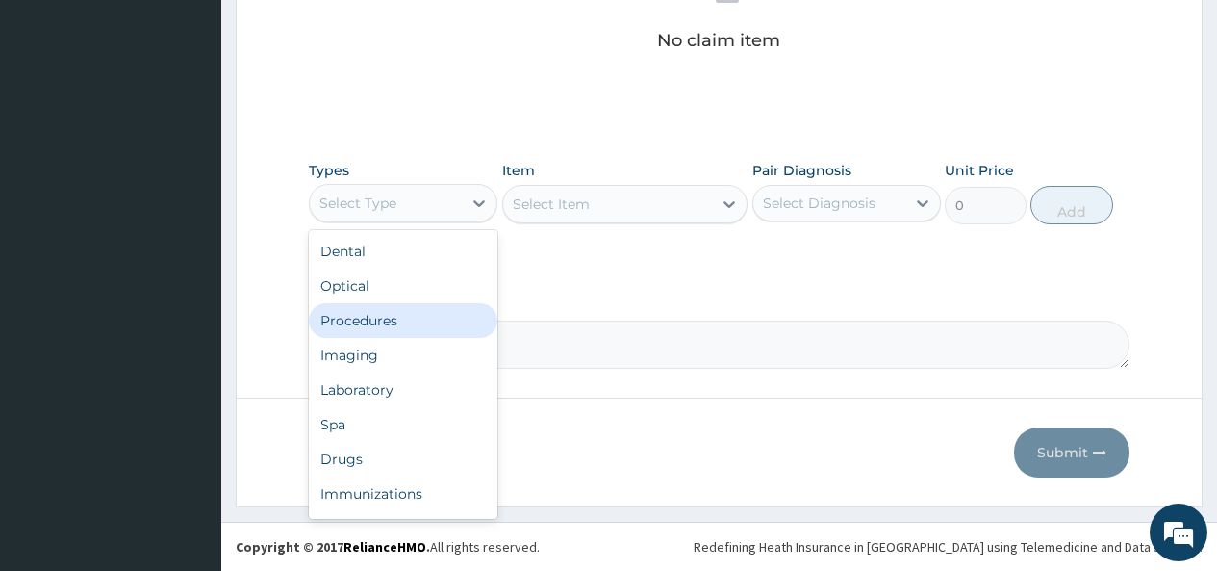
click at [418, 324] on div "Procedures" at bounding box center [403, 320] width 189 height 35
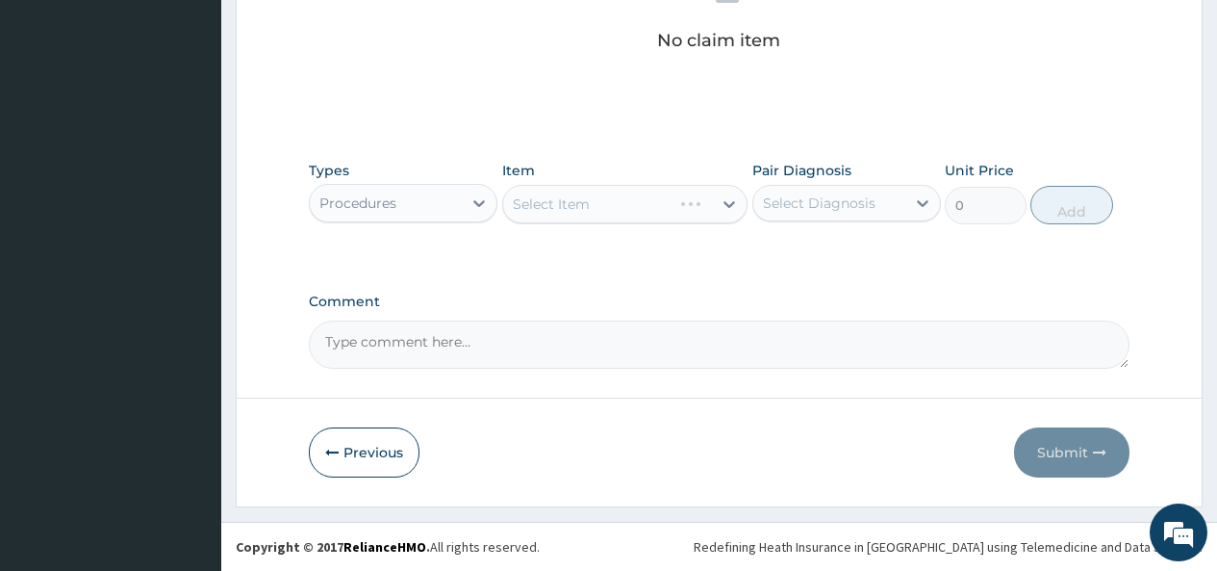
click at [701, 203] on div "Select Item" at bounding box center [625, 204] width 246 height 38
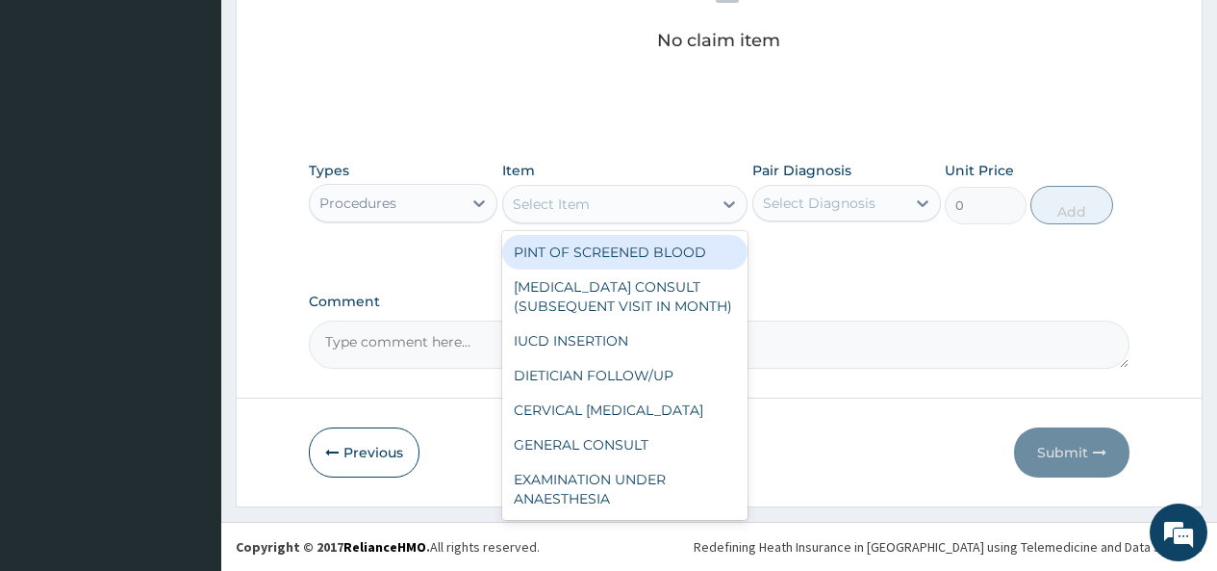
click at [701, 201] on div "Select Item" at bounding box center [608, 204] width 210 height 31
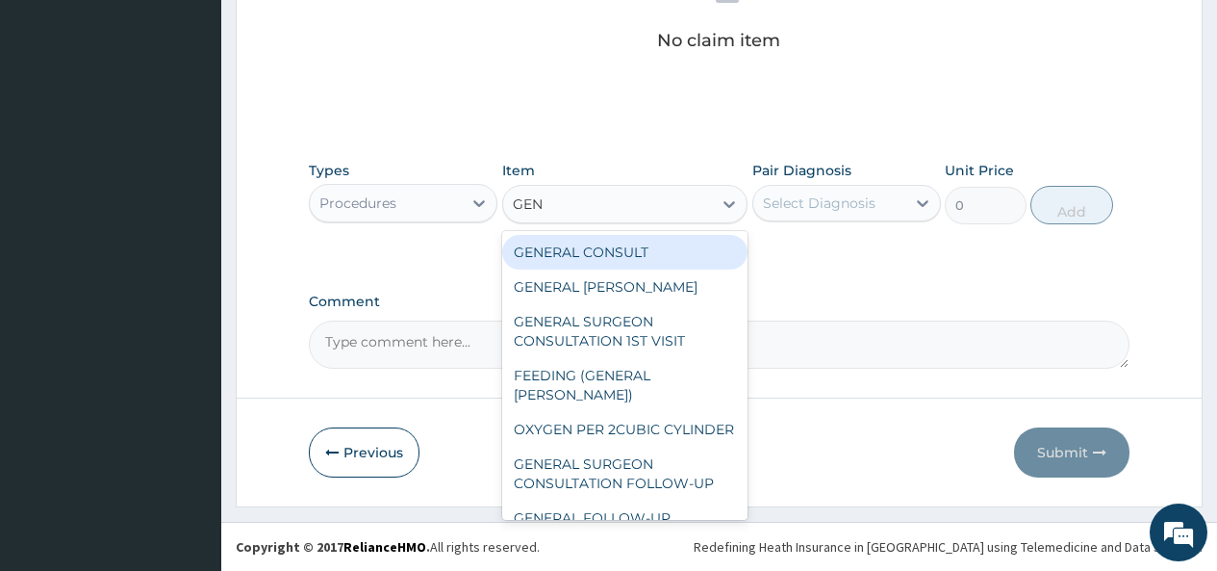
type input "GENE"
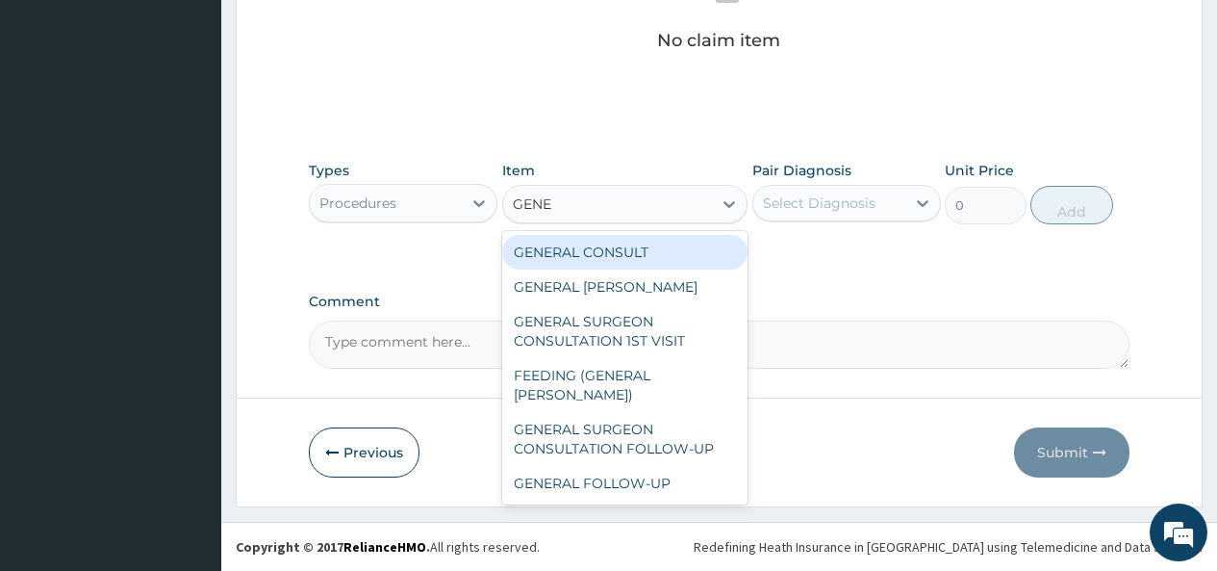
drag, startPoint x: 657, startPoint y: 254, endPoint x: 665, endPoint y: 246, distance: 10.9
click at [657, 253] on div "GENERAL CONSULT" at bounding box center [625, 252] width 246 height 35
type input "5000"
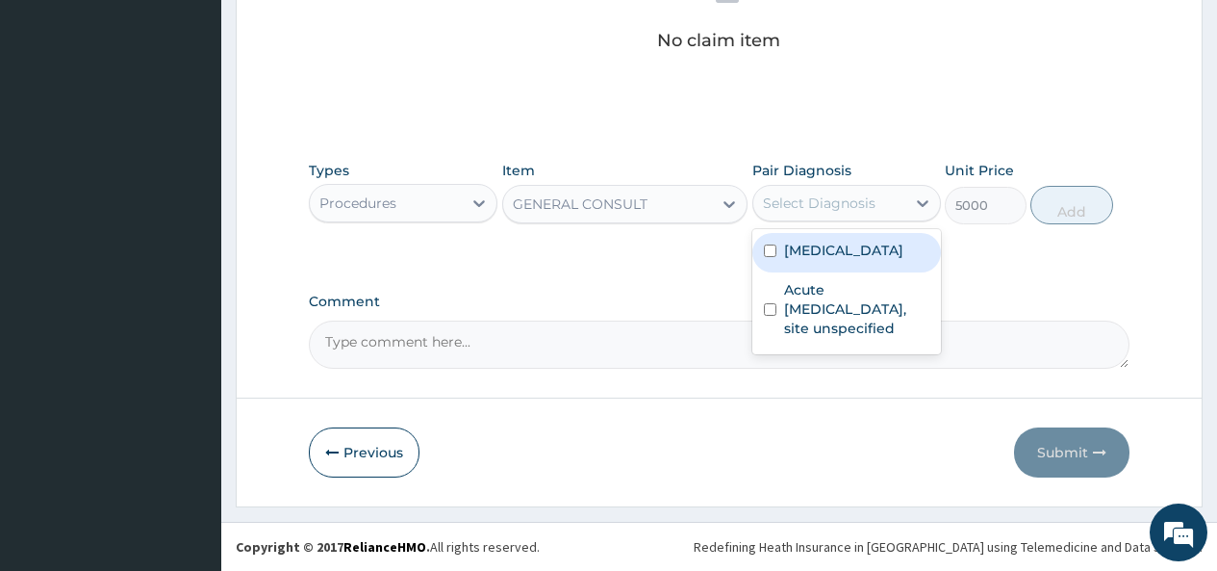
click at [802, 203] on div "Select Diagnosis" at bounding box center [819, 202] width 113 height 19
click at [780, 266] on div "Malaria, unspecified" at bounding box center [846, 252] width 189 height 39
checkbox input "true"
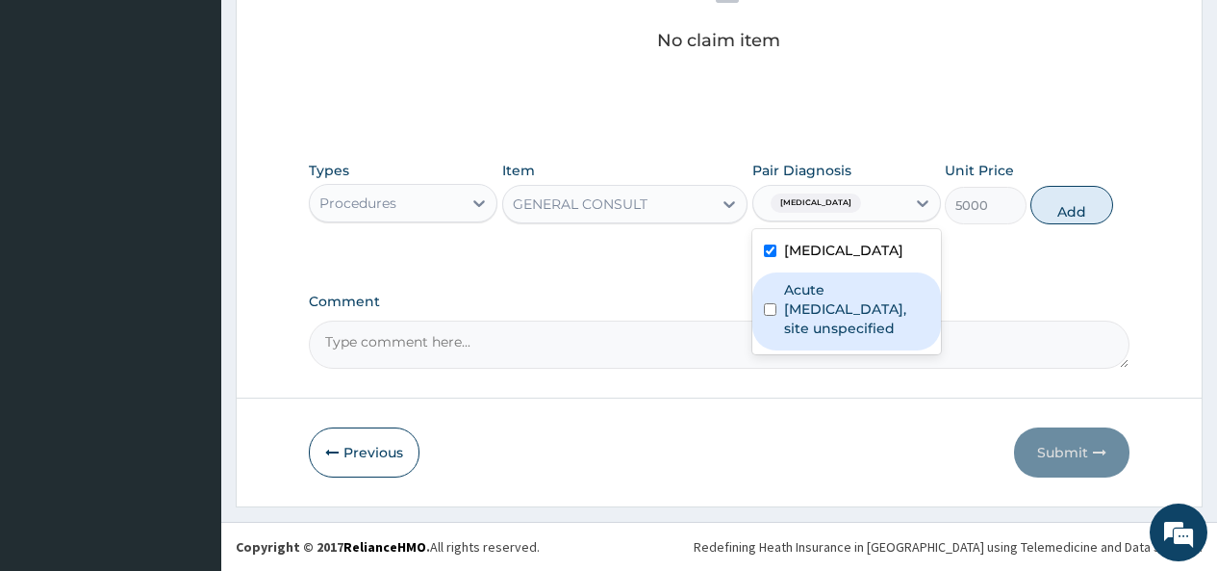
click at [778, 298] on div "Acute [MEDICAL_DATA], site unspecified" at bounding box center [846, 311] width 189 height 78
checkbox input "true"
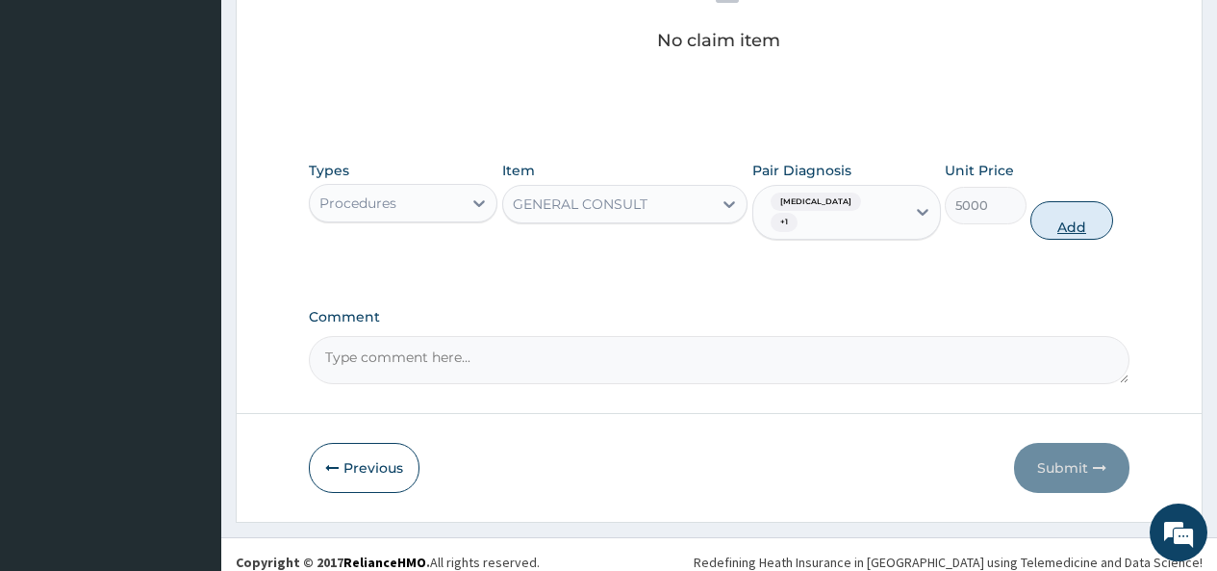
click at [1066, 219] on button "Add" at bounding box center [1072, 220] width 82 height 38
type input "0"
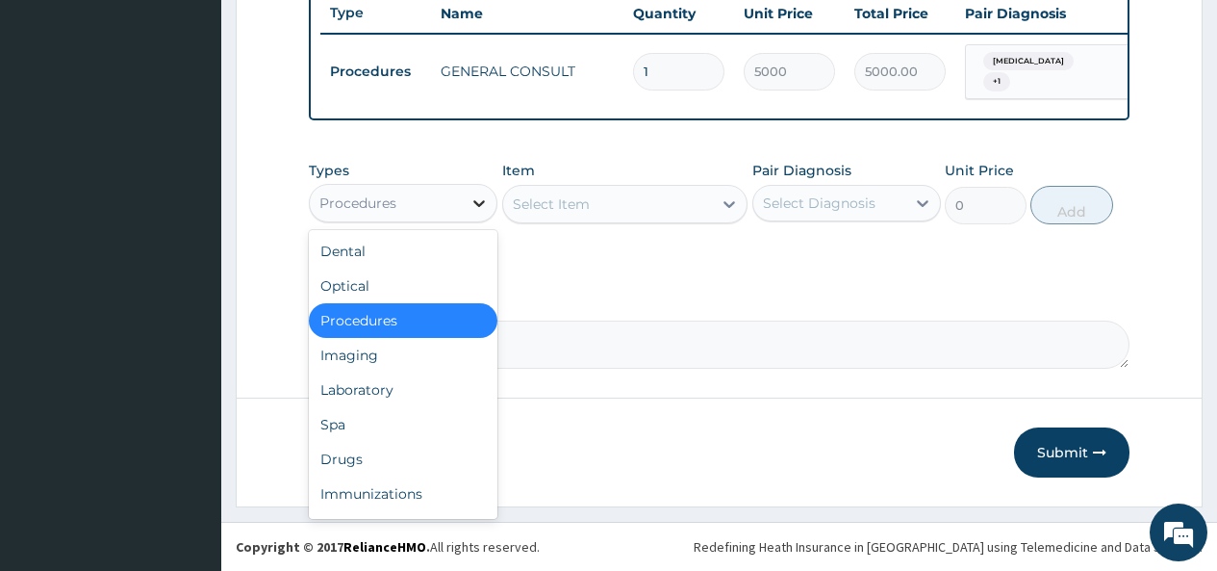
click at [469, 202] on div at bounding box center [479, 203] width 35 height 35
click at [398, 383] on div "Laboratory" at bounding box center [403, 389] width 189 height 35
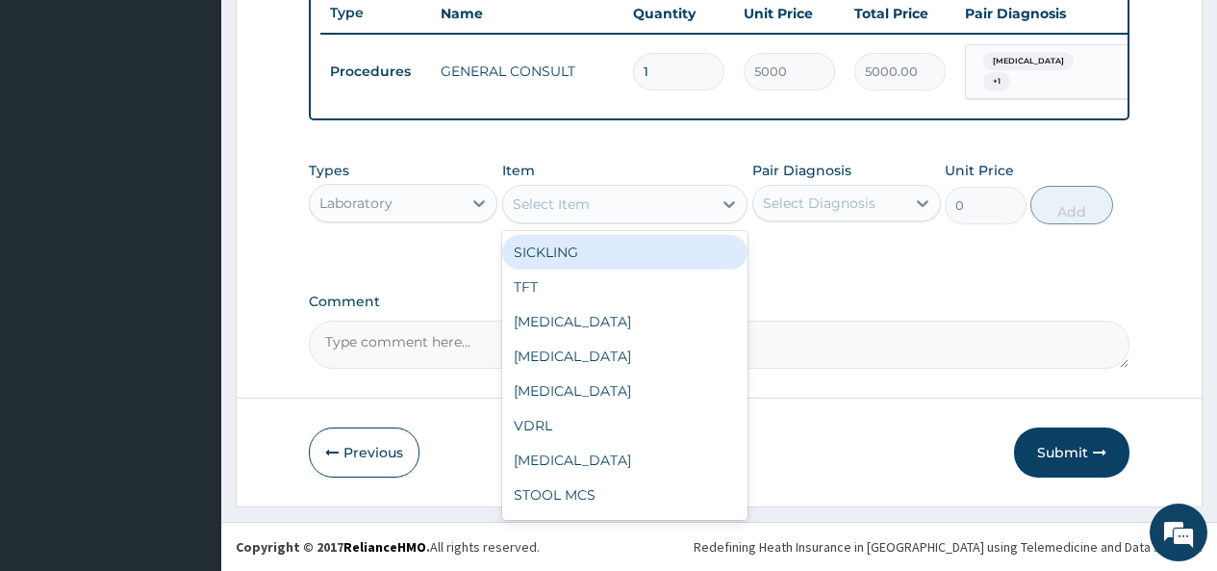
click at [683, 195] on div "Select Item" at bounding box center [608, 204] width 210 height 31
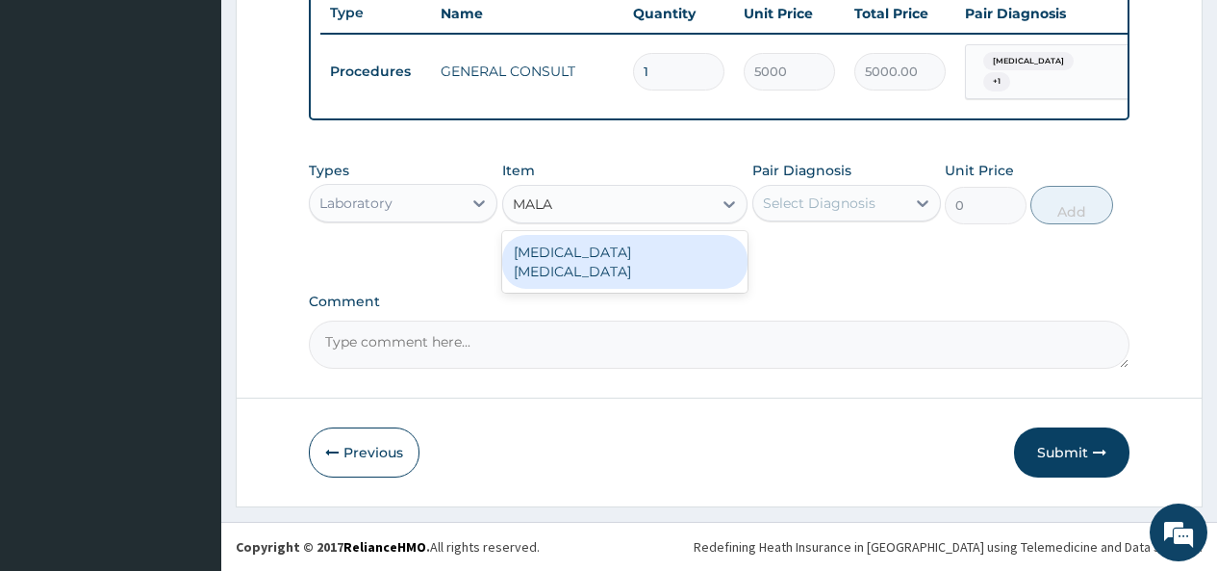
type input "MALAR"
click at [627, 239] on div "MALARIA PARASITE" at bounding box center [625, 262] width 246 height 54
type input "2000"
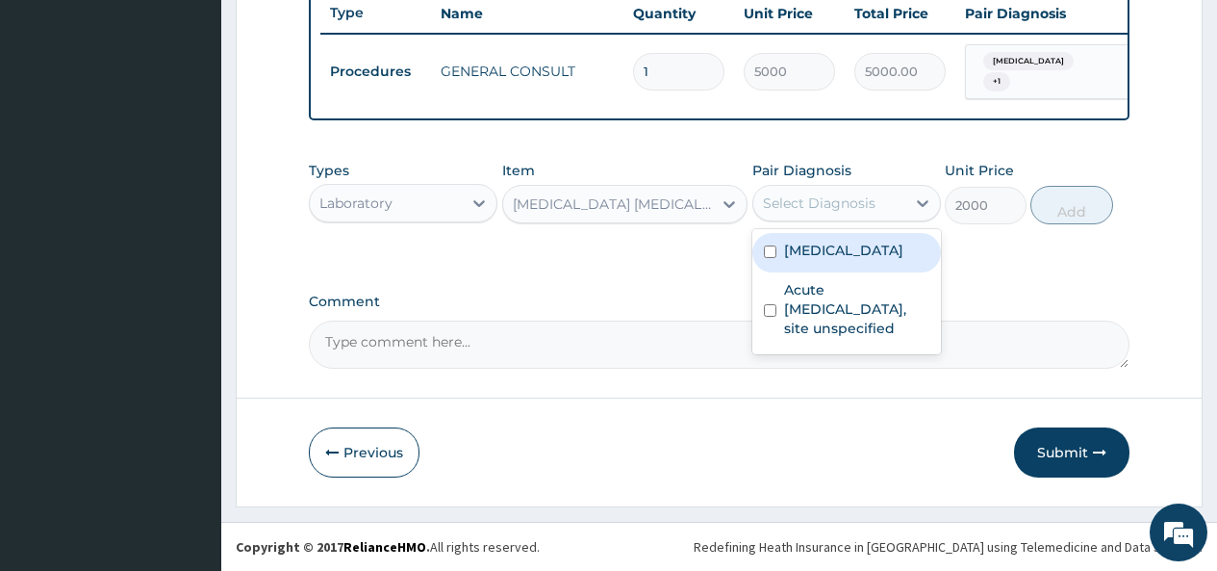
click at [823, 198] on div "Select Diagnosis" at bounding box center [819, 202] width 113 height 19
click at [804, 263] on div "Malaria, unspecified" at bounding box center [846, 252] width 189 height 39
checkbox input "true"
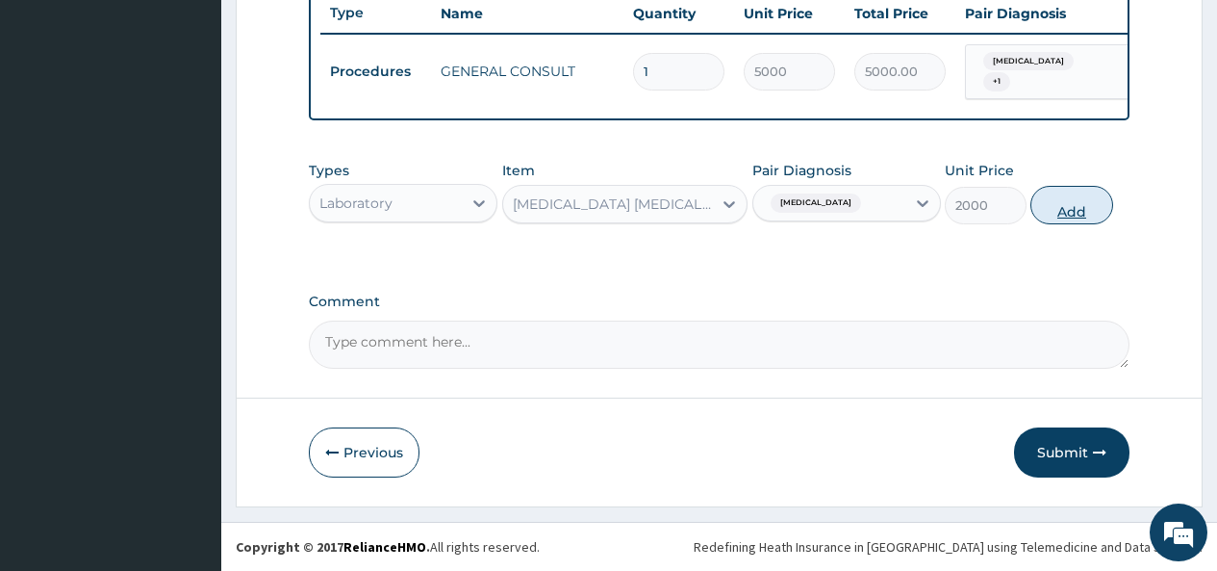
click at [1092, 204] on button "Add" at bounding box center [1072, 205] width 82 height 38
type input "0"
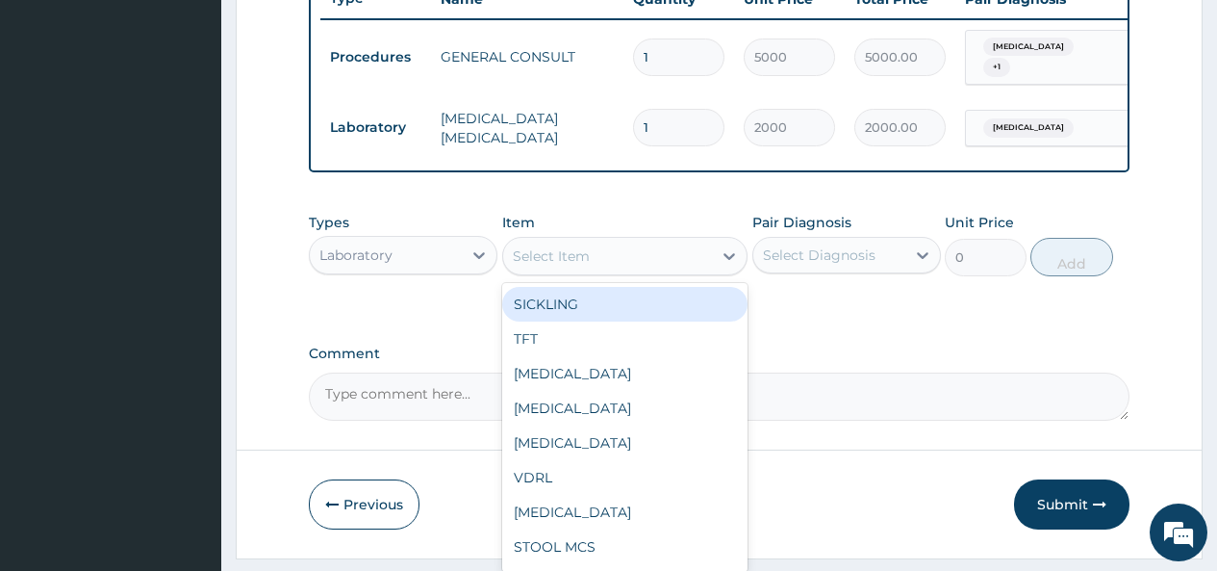
click at [585, 265] on div "Select Item" at bounding box center [551, 255] width 77 height 19
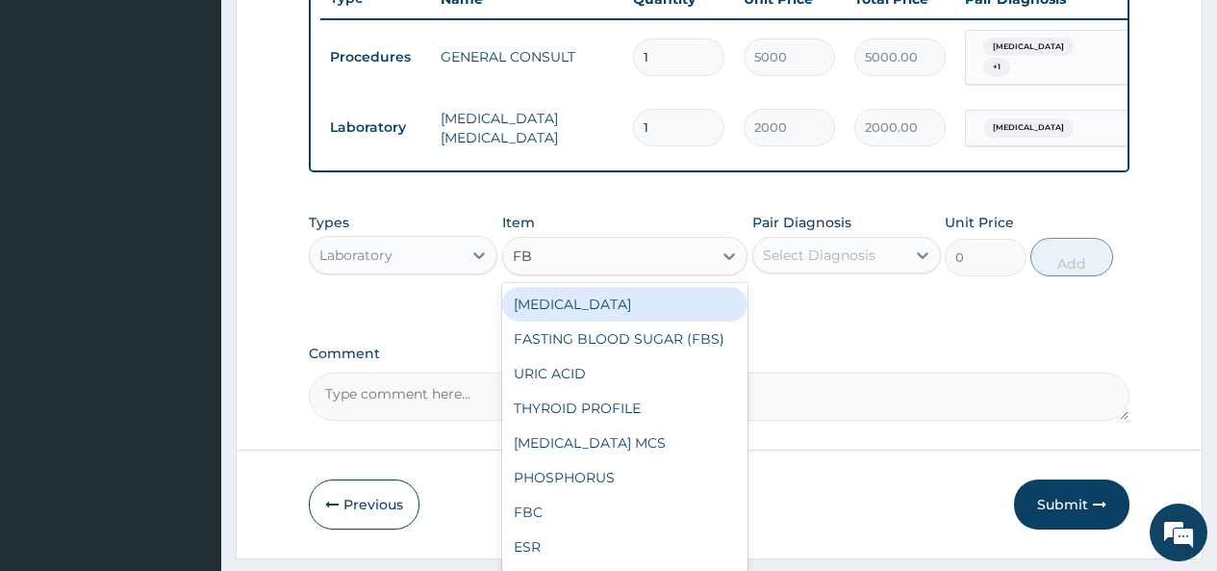
type input "FBC"
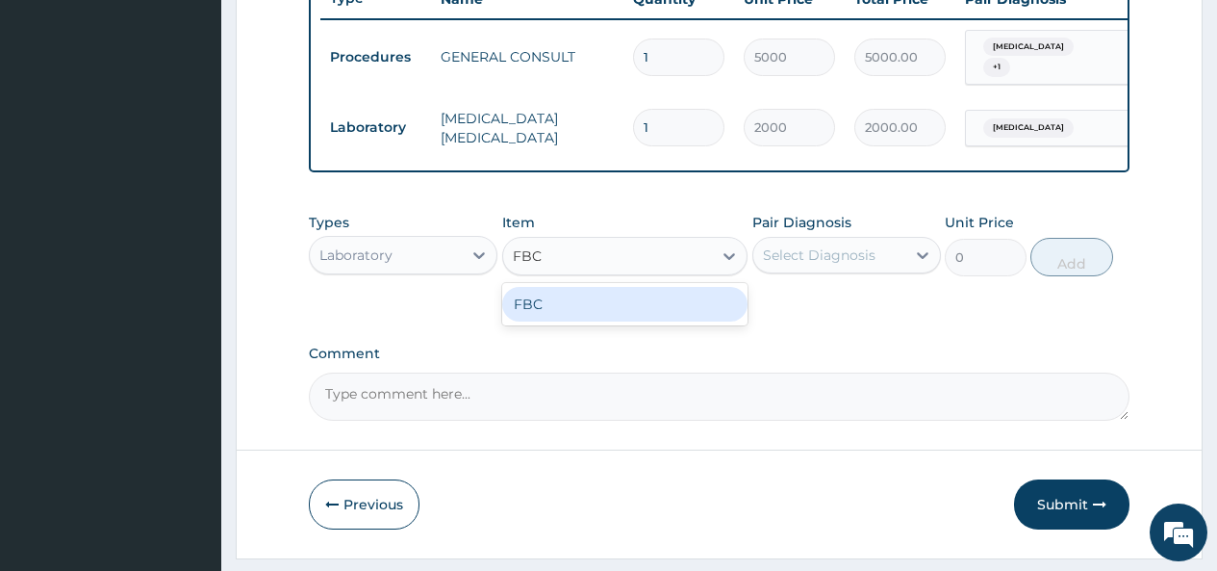
click at [589, 321] on div "FBC" at bounding box center [625, 304] width 246 height 35
type input "4500"
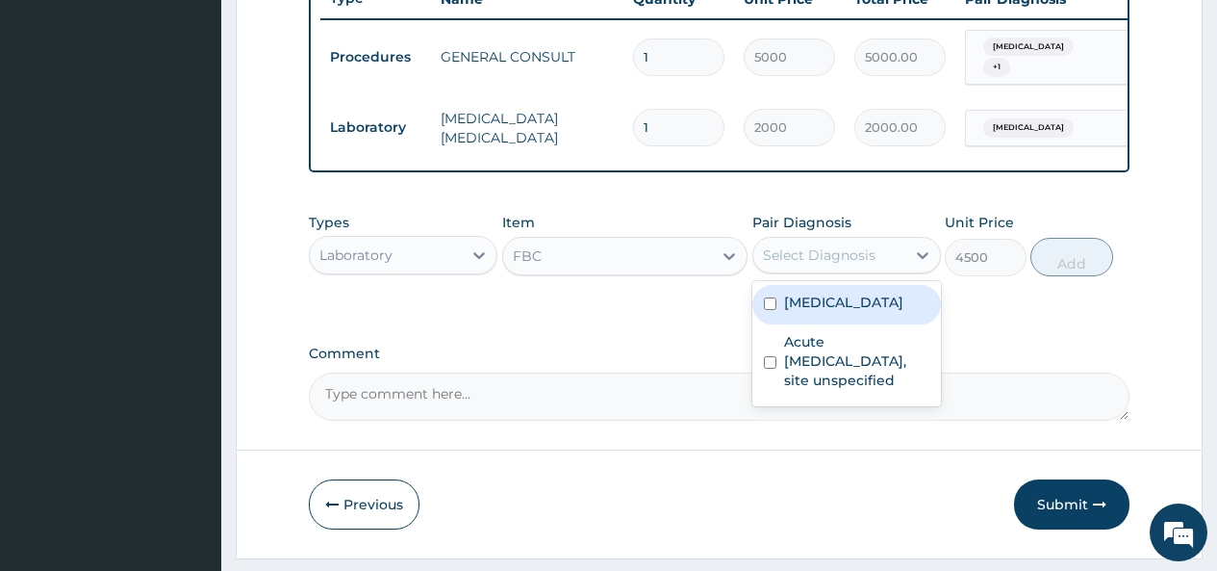
click at [792, 265] on div "Select Diagnosis" at bounding box center [819, 254] width 113 height 19
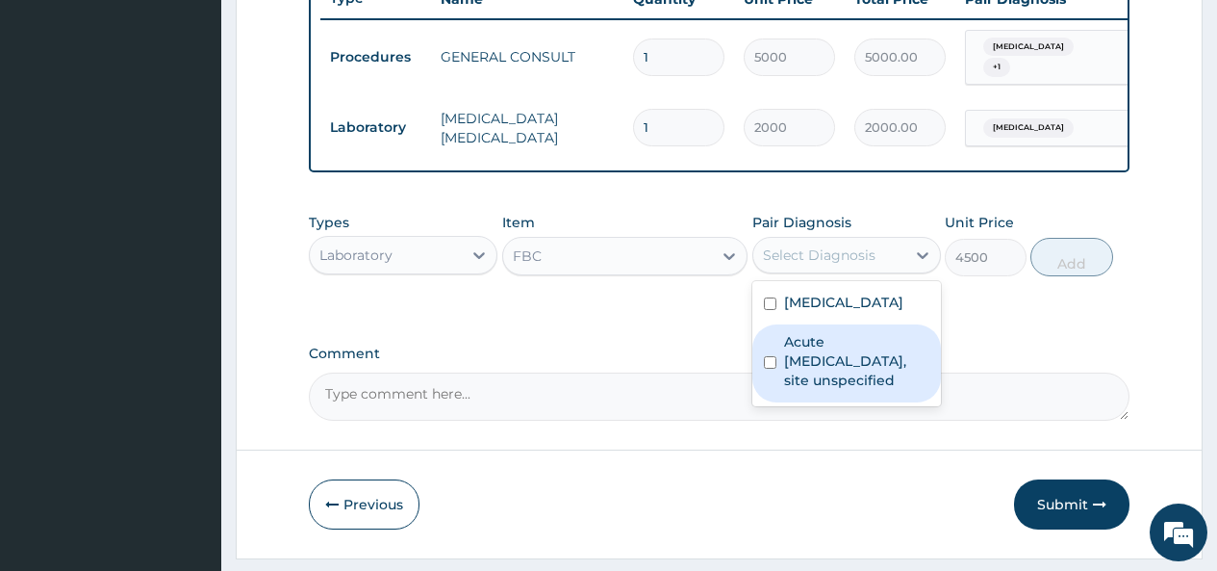
click at [781, 372] on div "Acute [MEDICAL_DATA], site unspecified" at bounding box center [846, 363] width 189 height 78
checkbox input "true"
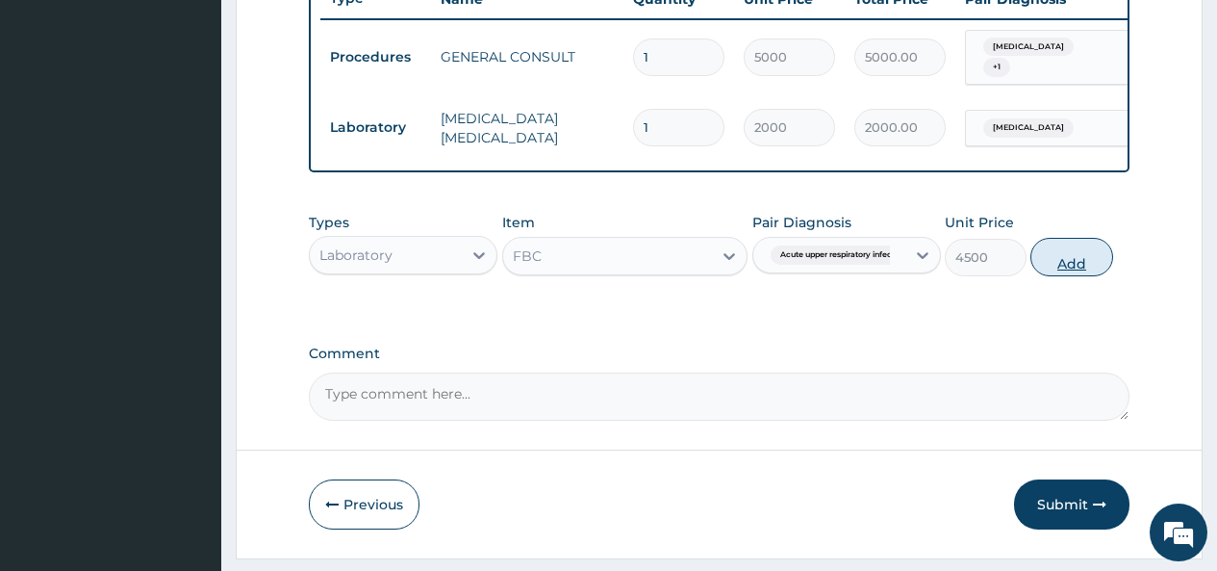
click at [1083, 276] on button "Add" at bounding box center [1072, 257] width 82 height 38
type input "0"
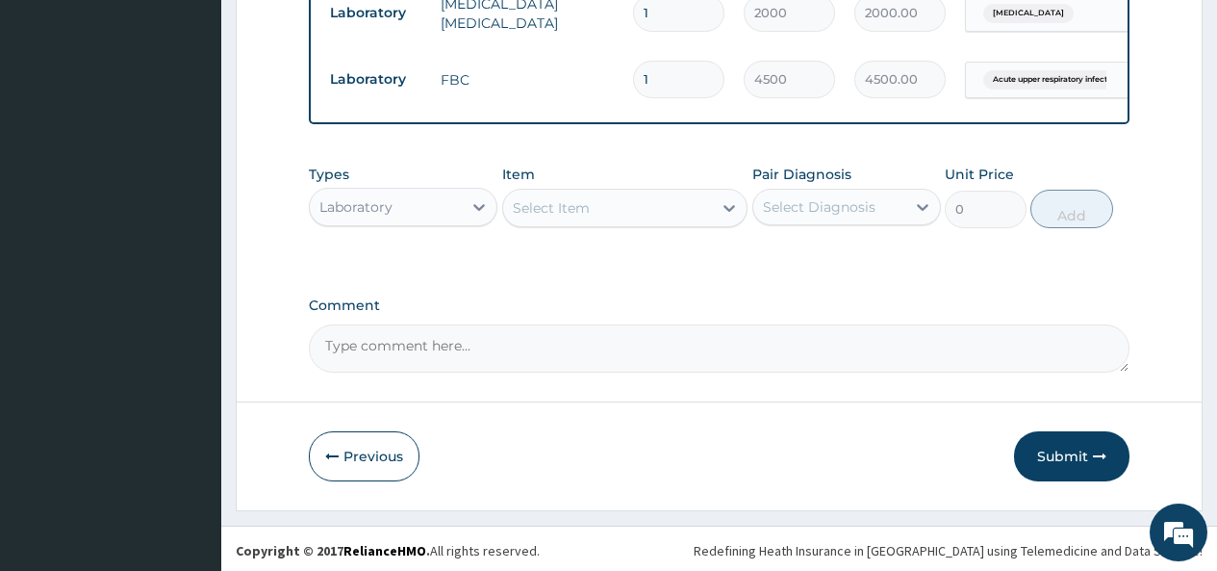
scroll to position [880, 0]
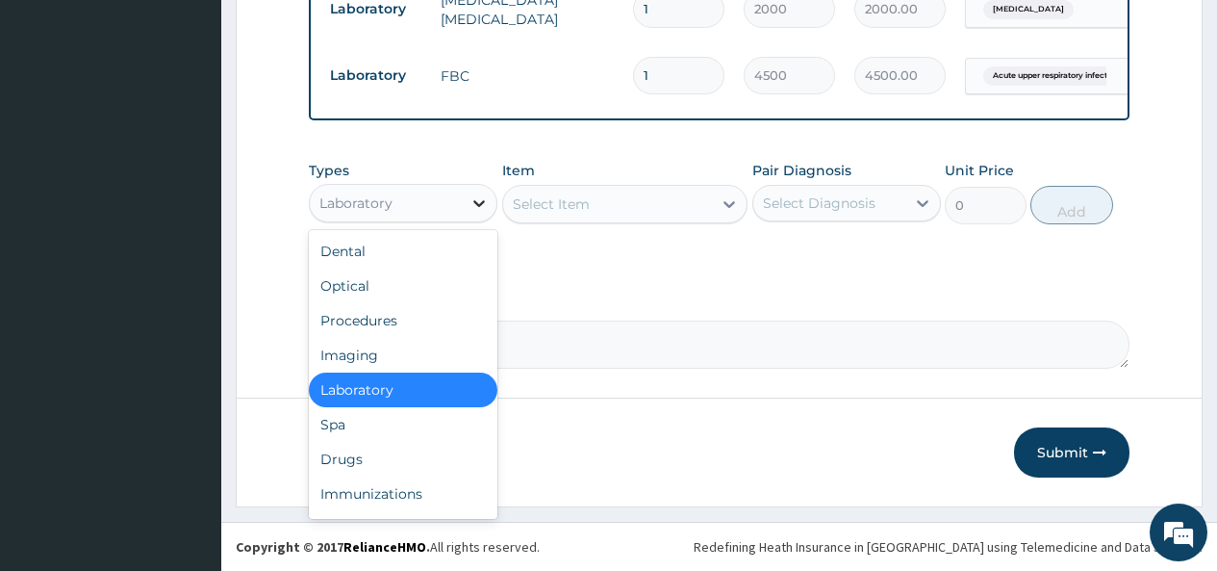
click at [478, 196] on icon at bounding box center [479, 202] width 19 height 19
click at [351, 461] on div "Drugs" at bounding box center [403, 459] width 189 height 35
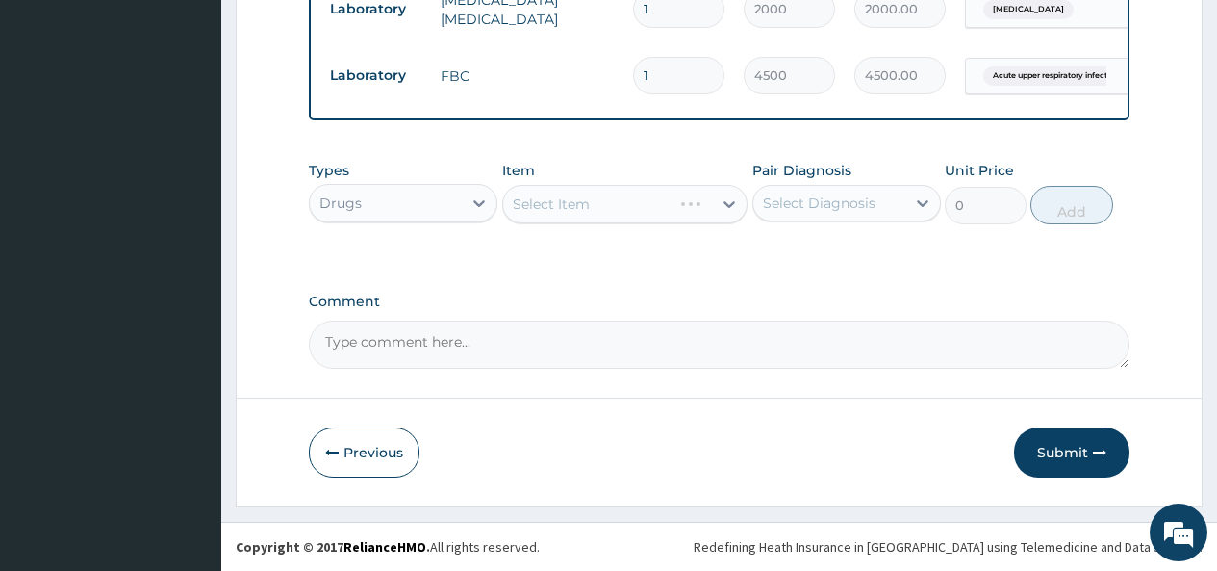
click at [685, 204] on div "Select Item" at bounding box center [625, 204] width 246 height 38
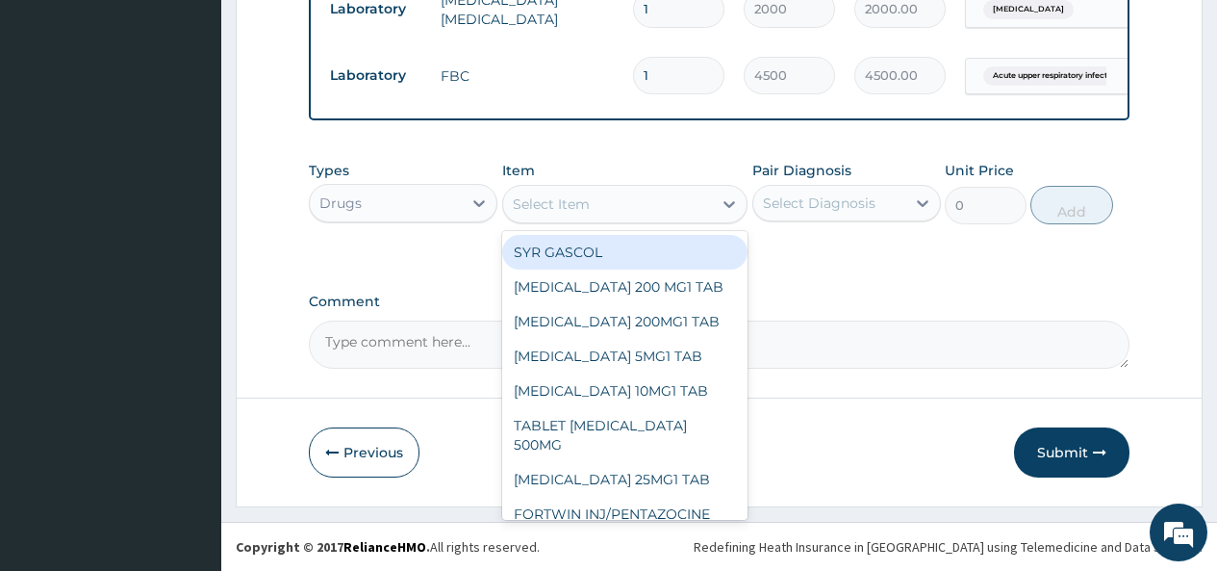
click at [694, 204] on div "Select Item" at bounding box center [608, 204] width 210 height 31
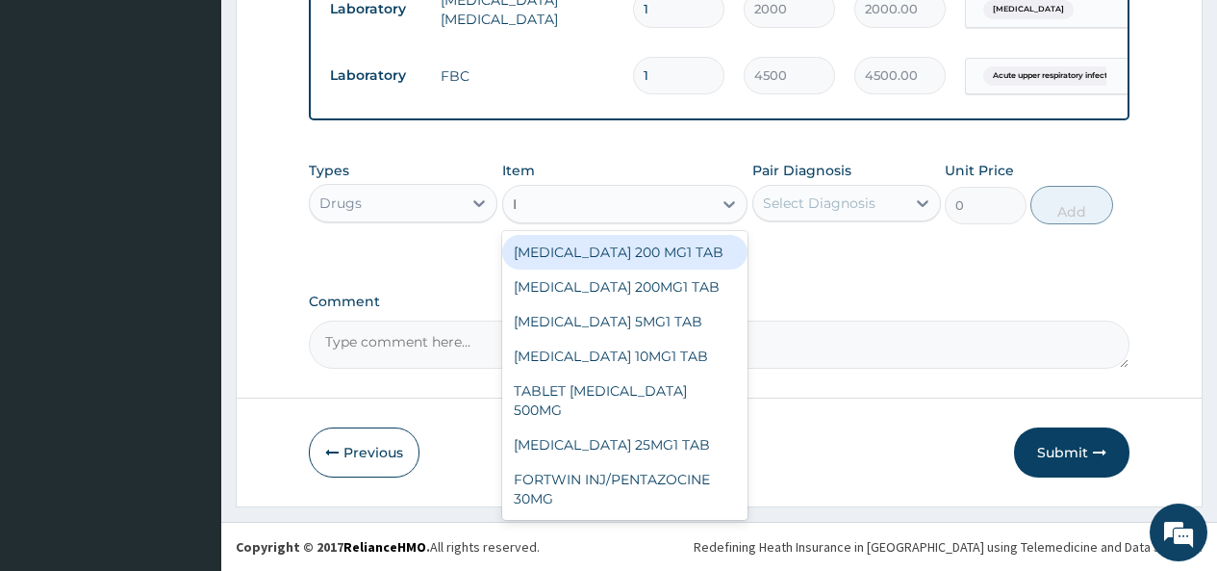
type input "IB"
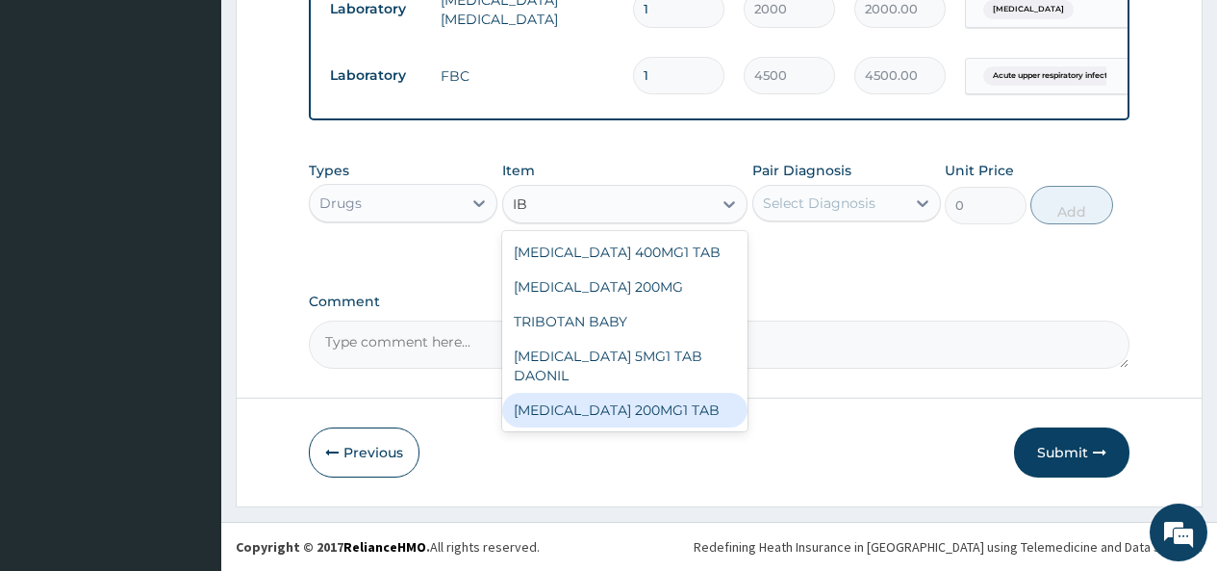
click at [604, 409] on div "IBUPROFEN 200MG1 TAB" at bounding box center [625, 410] width 246 height 35
type input "51"
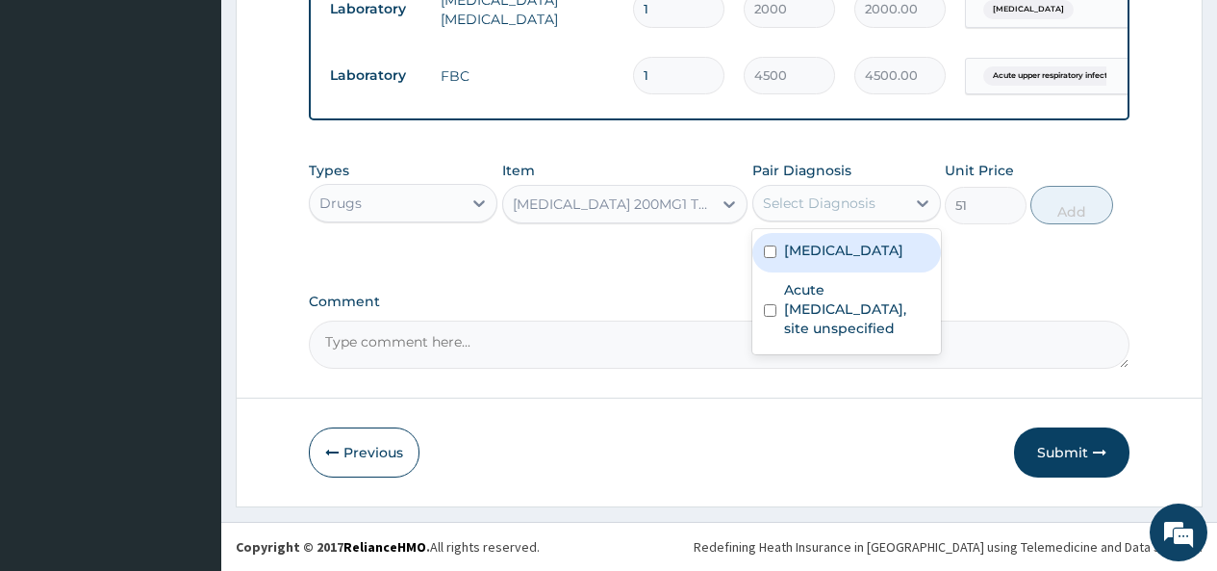
click at [874, 194] on div "Select Diagnosis" at bounding box center [819, 202] width 113 height 19
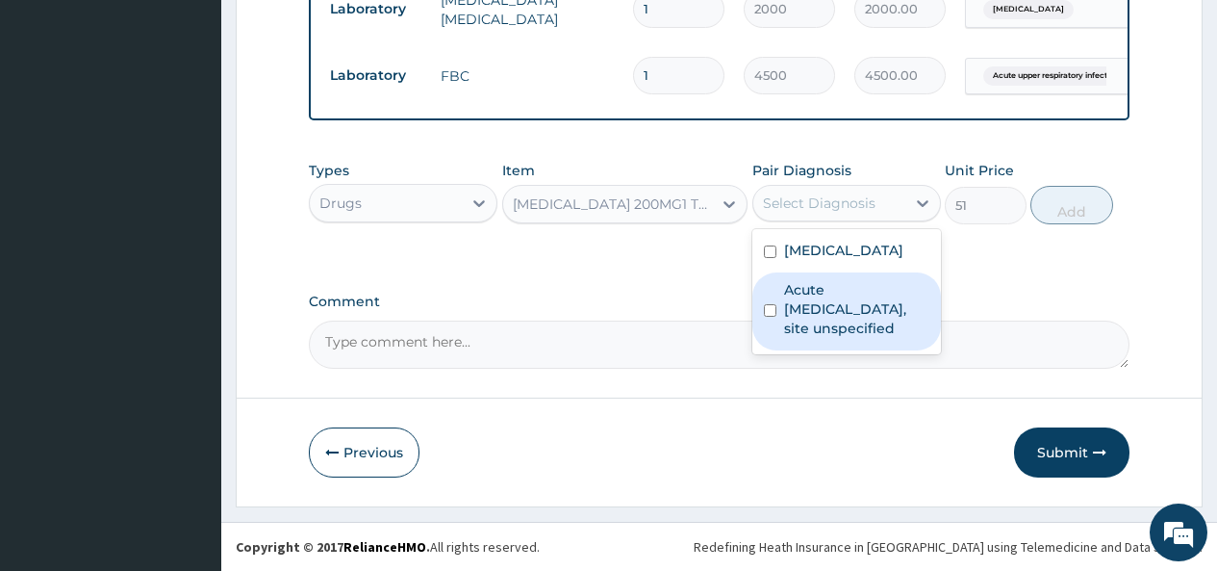
click at [831, 301] on label "Acute upper respiratory infection, site unspecified" at bounding box center [856, 309] width 145 height 58
checkbox input "true"
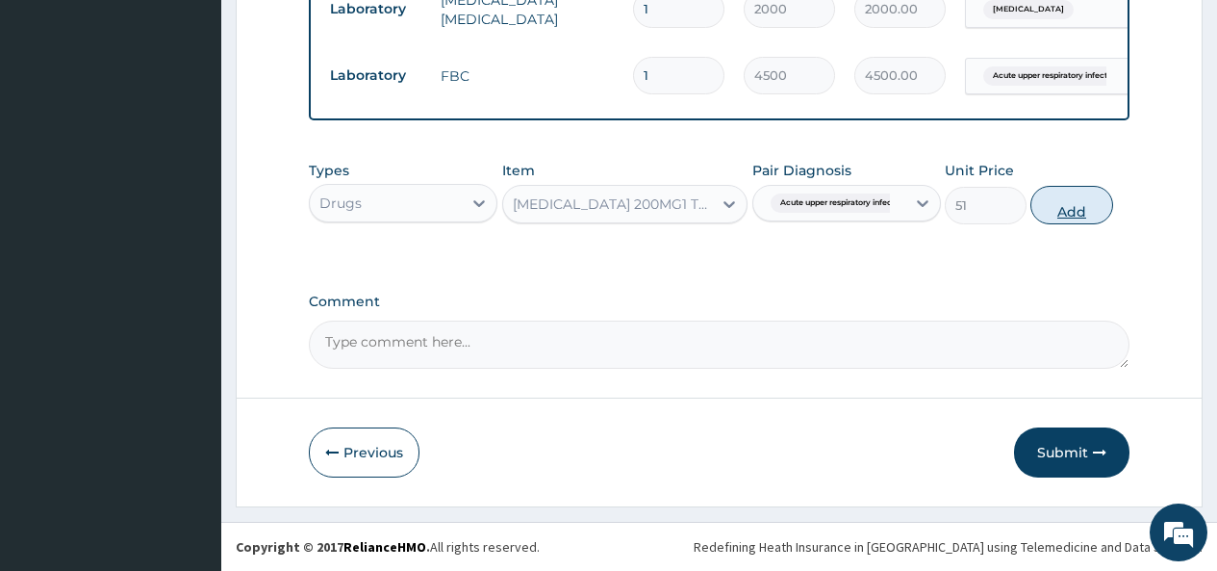
click at [1070, 201] on button "Add" at bounding box center [1072, 205] width 82 height 38
type input "0"
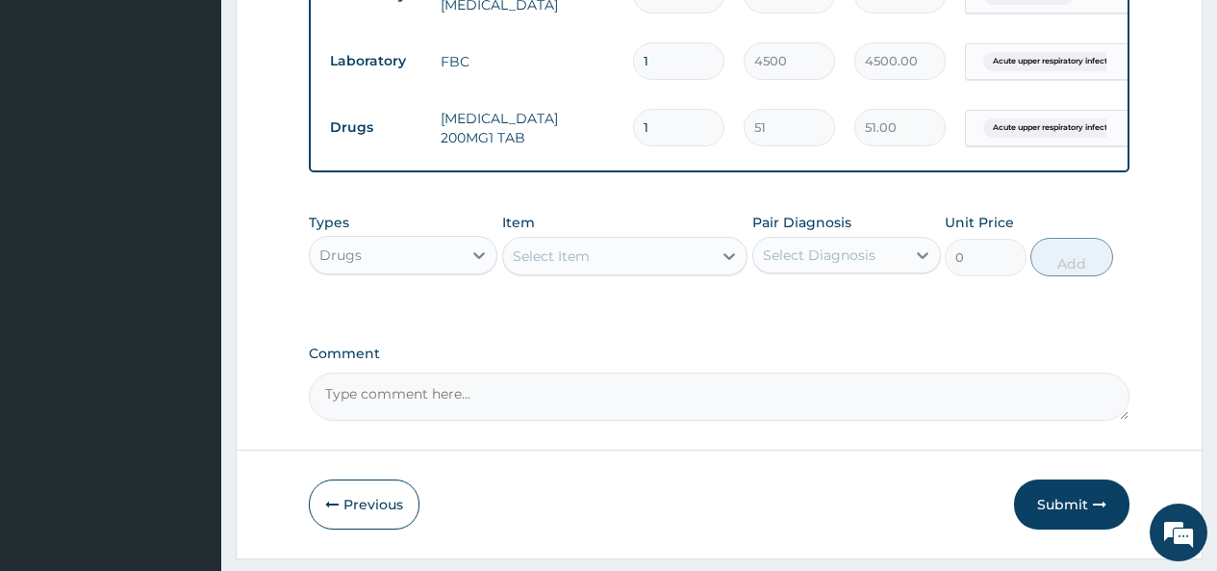
type input "0.00"
type input "2"
type input "102.00"
type input "20"
type input "1020.00"
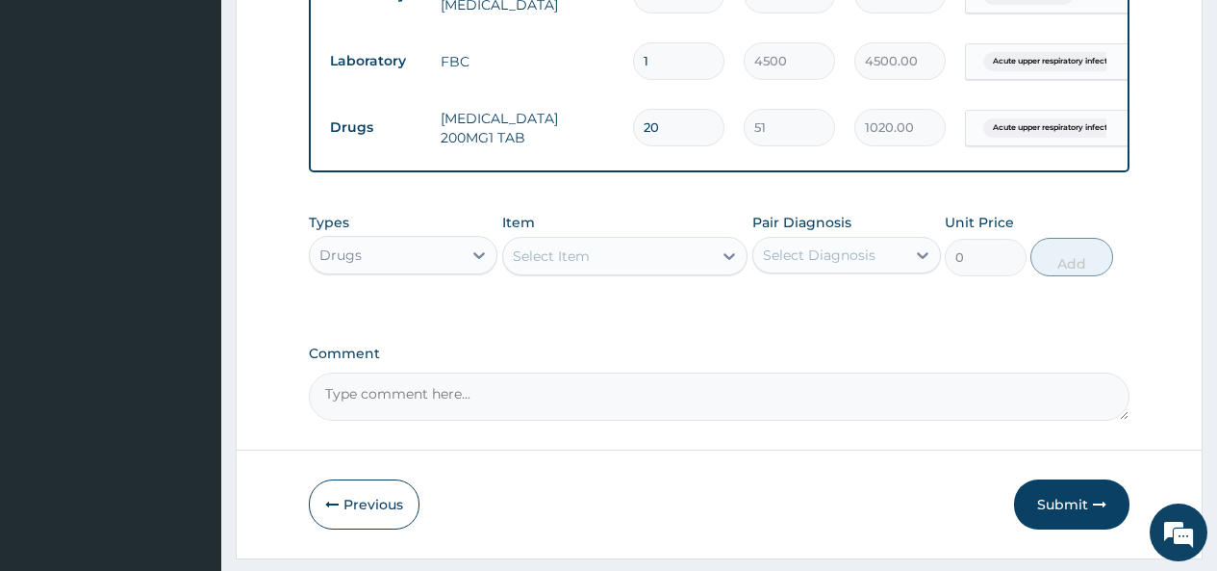
type input "20"
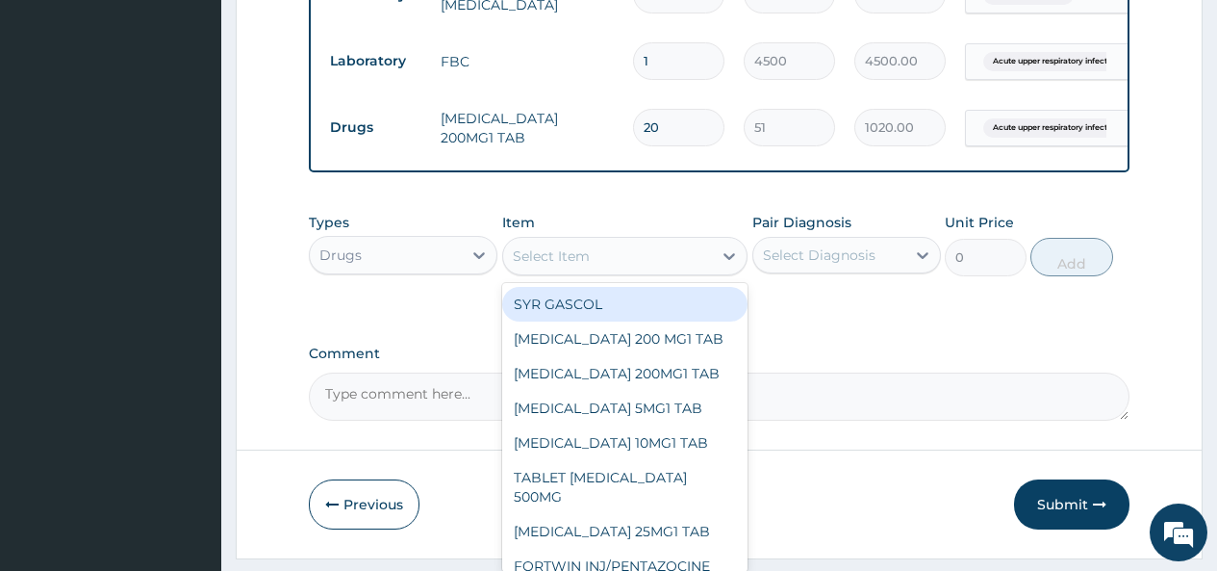
click at [599, 260] on div "Select Item" at bounding box center [608, 256] width 210 height 31
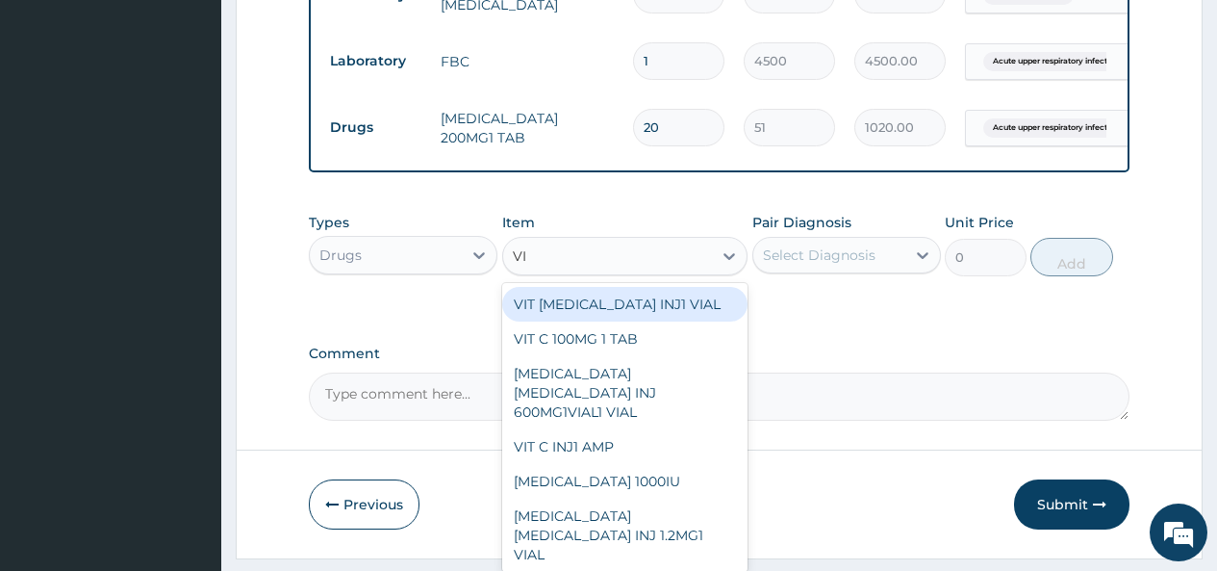
type input "VIT"
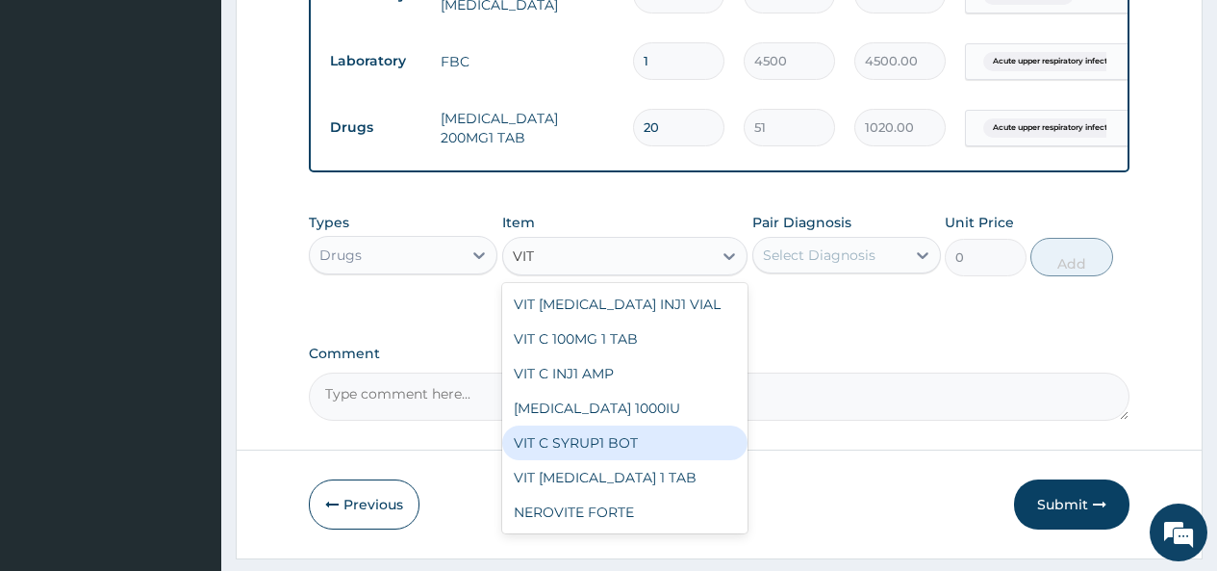
click at [551, 455] on div "VIT C SYRUP1 BOT" at bounding box center [625, 442] width 246 height 35
type input "1000"
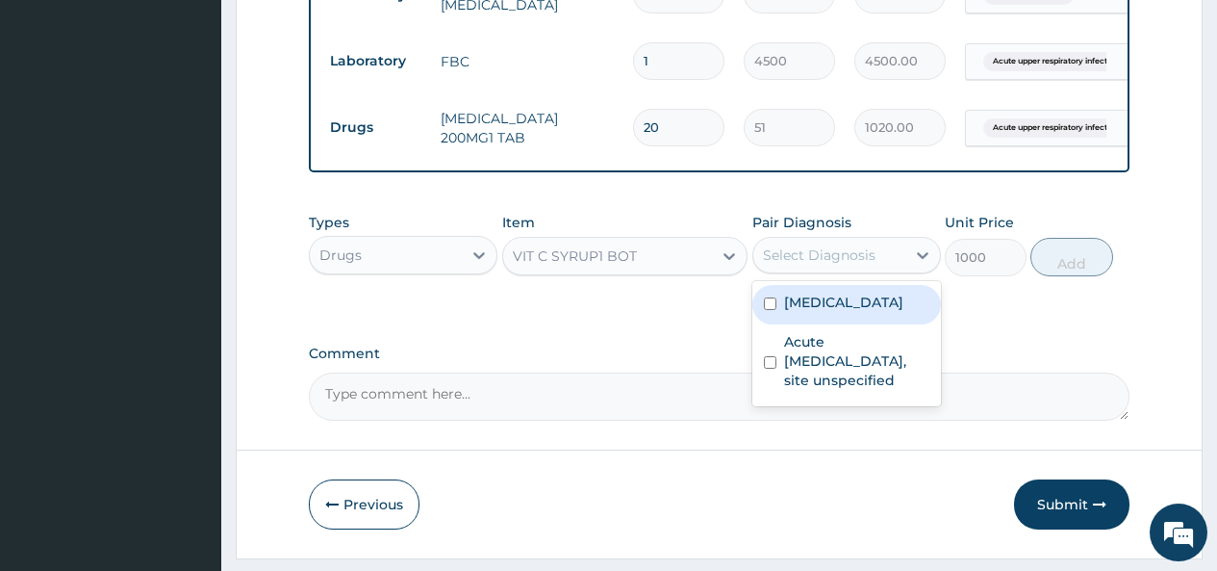
click at [876, 263] on div "Select Diagnosis" at bounding box center [829, 255] width 152 height 31
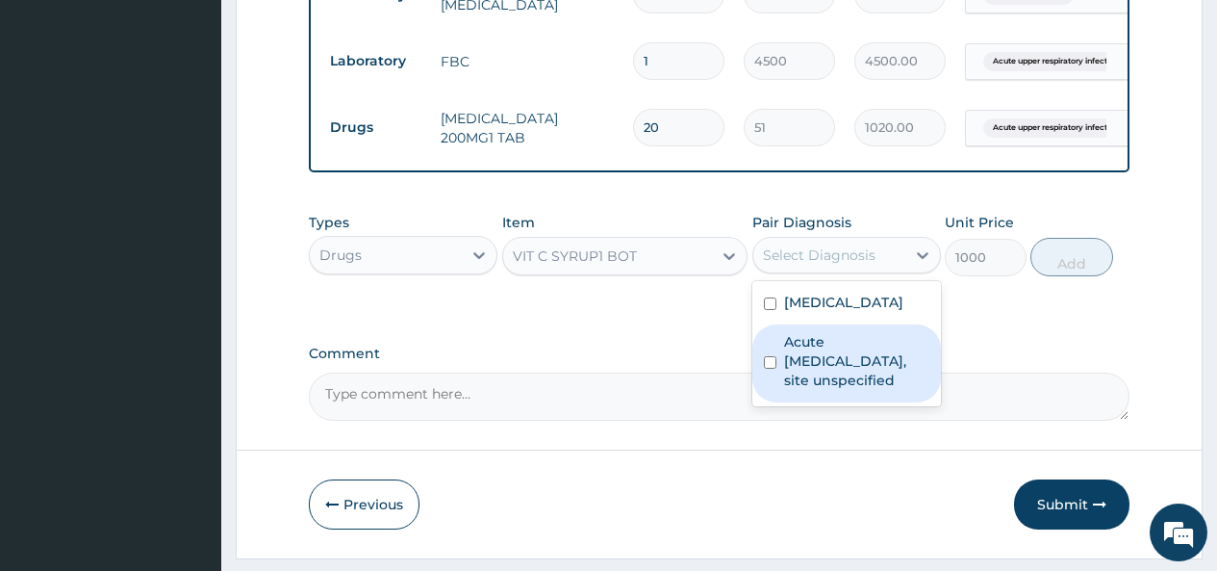
click at [838, 370] on label "Acute upper respiratory infection, site unspecified" at bounding box center [856, 361] width 145 height 58
checkbox input "true"
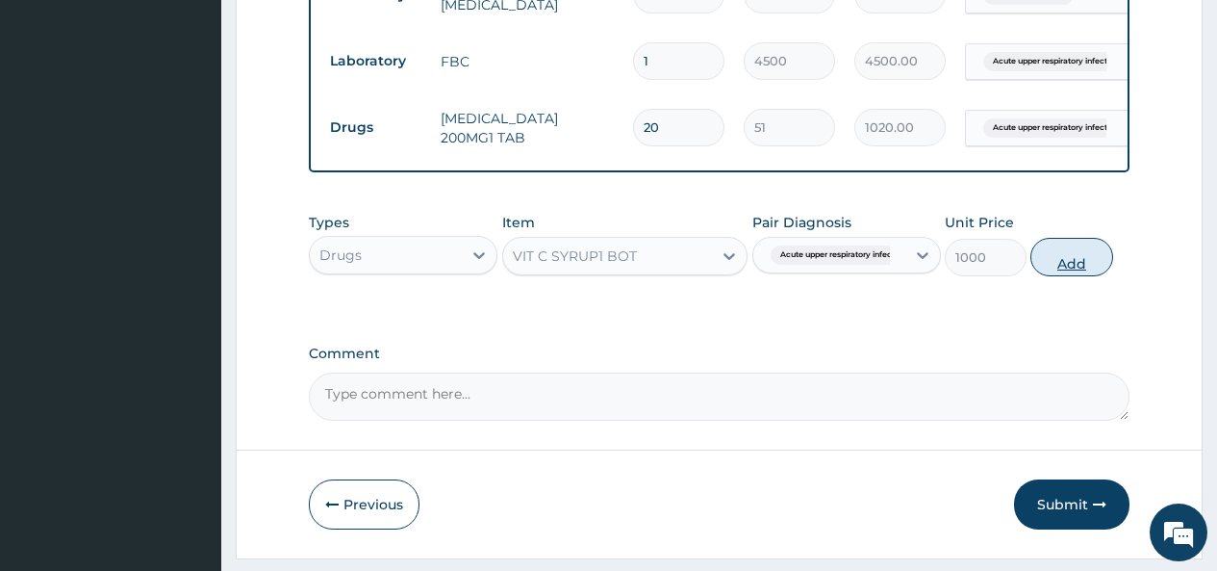
click at [1084, 270] on button "Add" at bounding box center [1072, 257] width 82 height 38
type input "0"
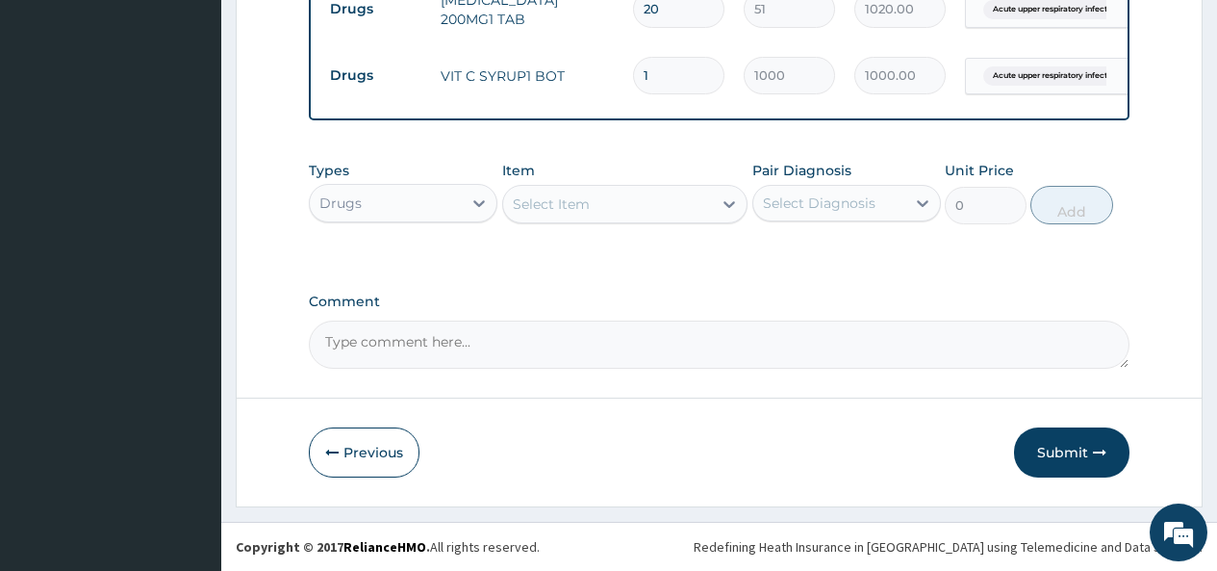
scroll to position [1013, 0]
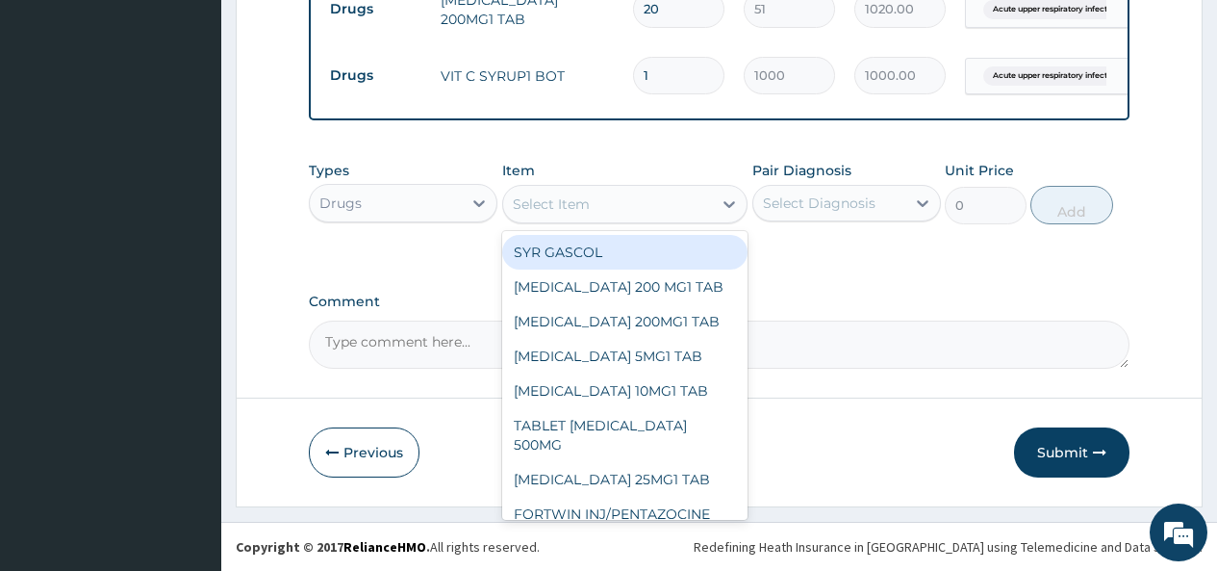
click at [599, 200] on div "Select Item" at bounding box center [608, 204] width 210 height 31
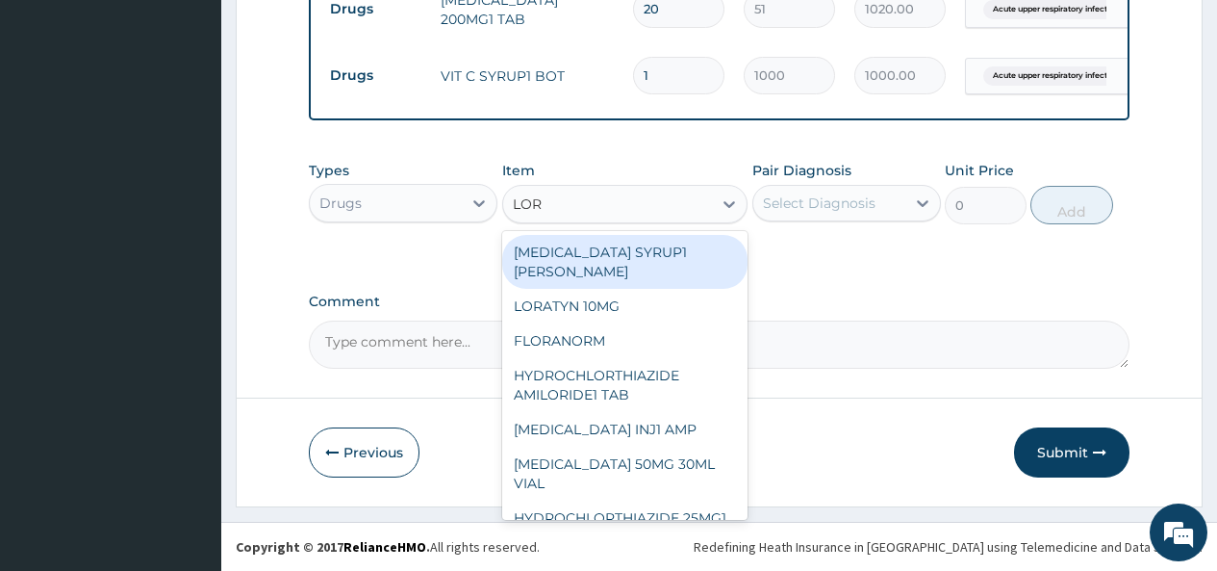
type input "LORA"
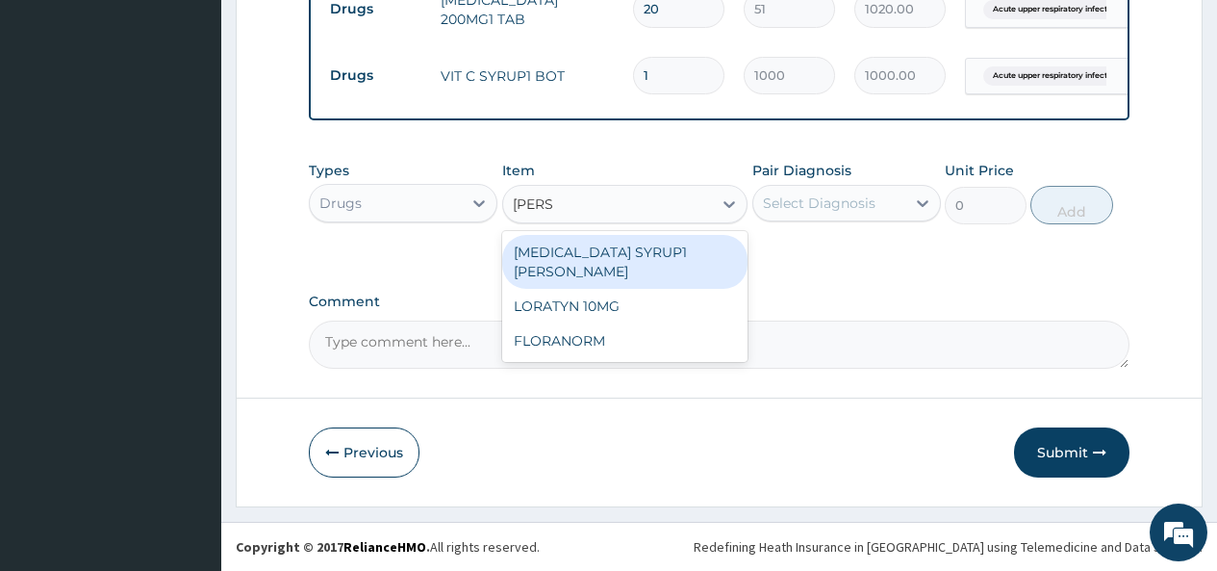
click at [602, 245] on div "LORATADINE SYRUP1 BOTT" at bounding box center [625, 262] width 246 height 54
type input "1800"
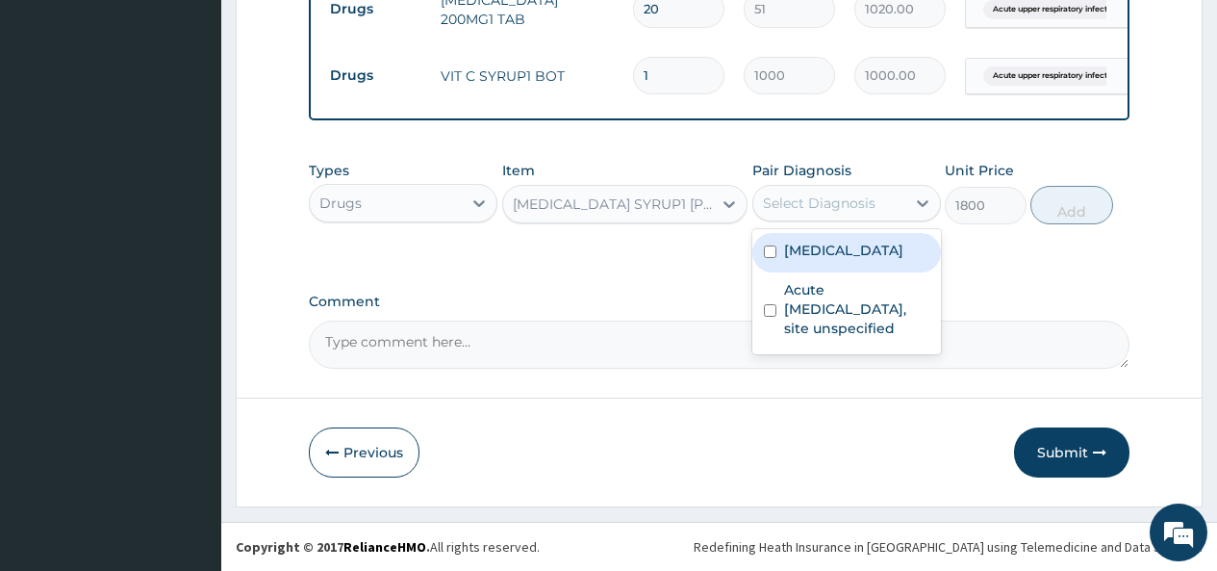
click at [841, 202] on div "Select Diagnosis" at bounding box center [819, 202] width 113 height 19
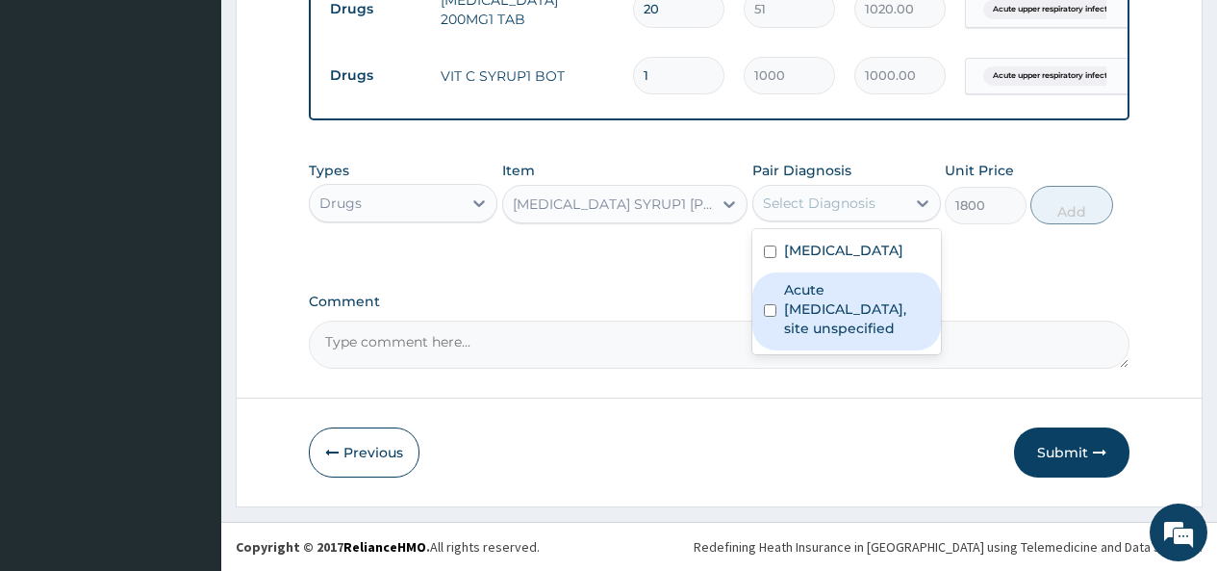
click at [796, 323] on label "Acute [MEDICAL_DATA], site unspecified" at bounding box center [856, 309] width 145 height 58
checkbox input "true"
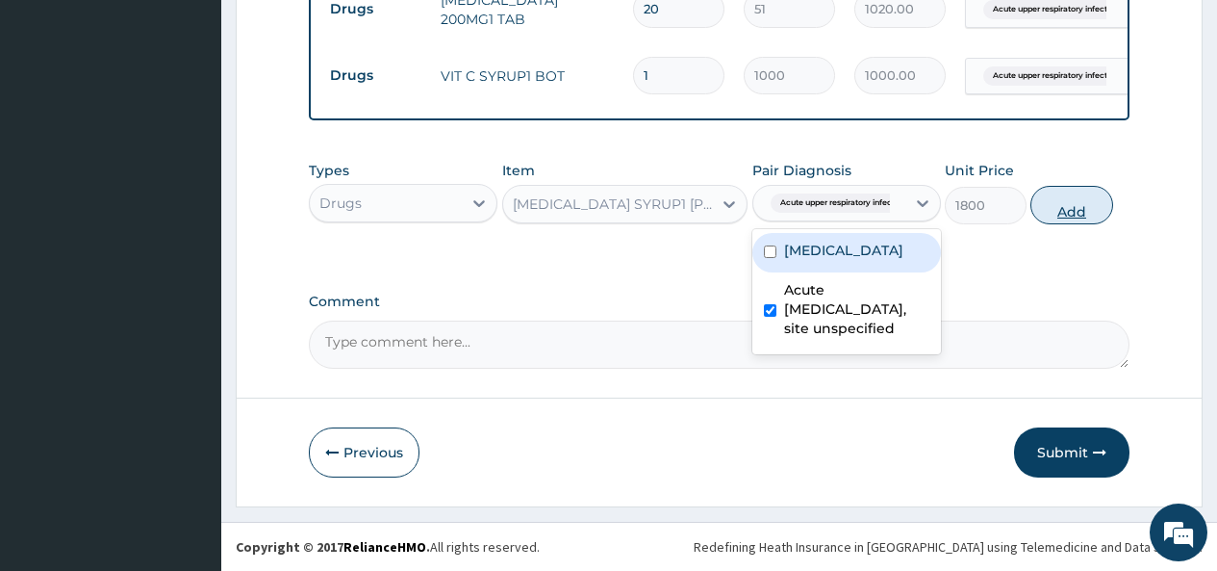
click at [1066, 205] on button "Add" at bounding box center [1072, 205] width 82 height 38
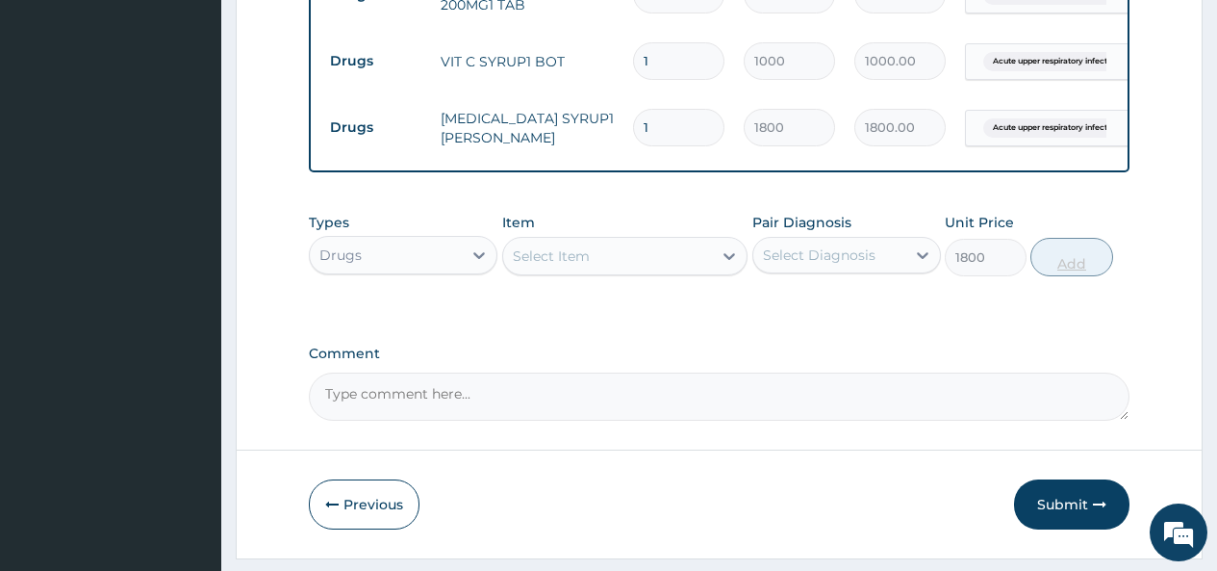
type input "0"
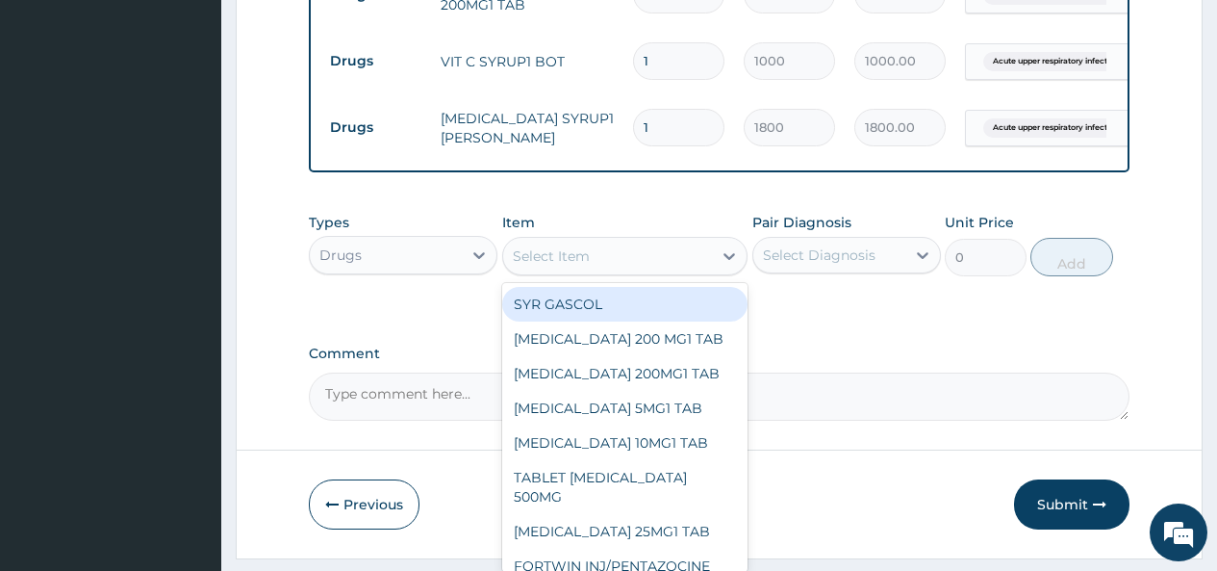
click at [564, 262] on div "Select Item" at bounding box center [551, 255] width 77 height 19
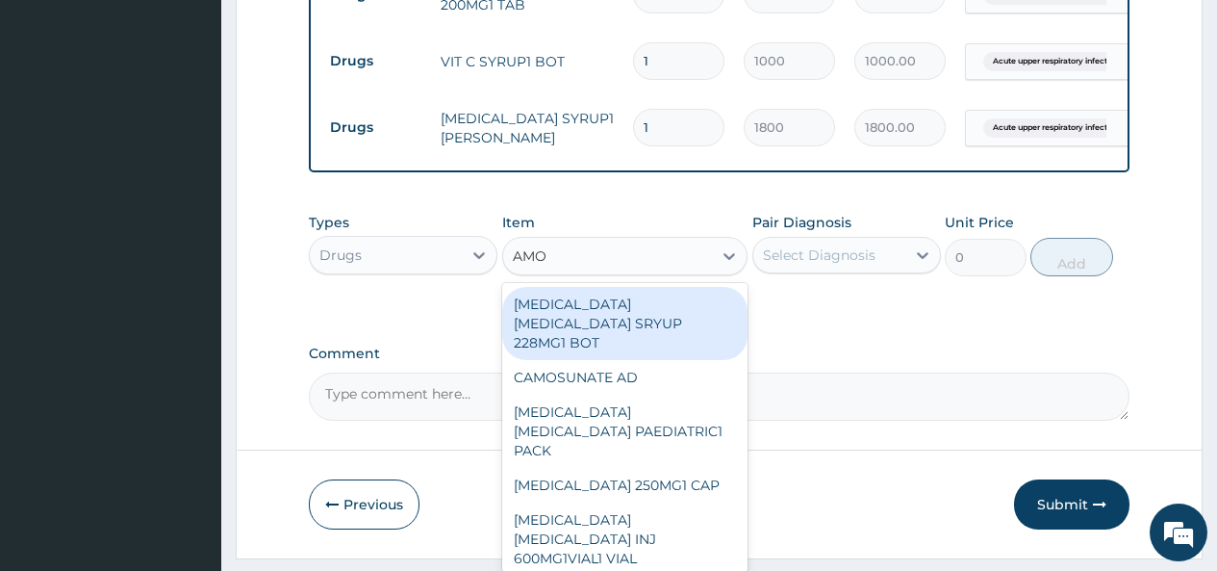
type input "AMOX"
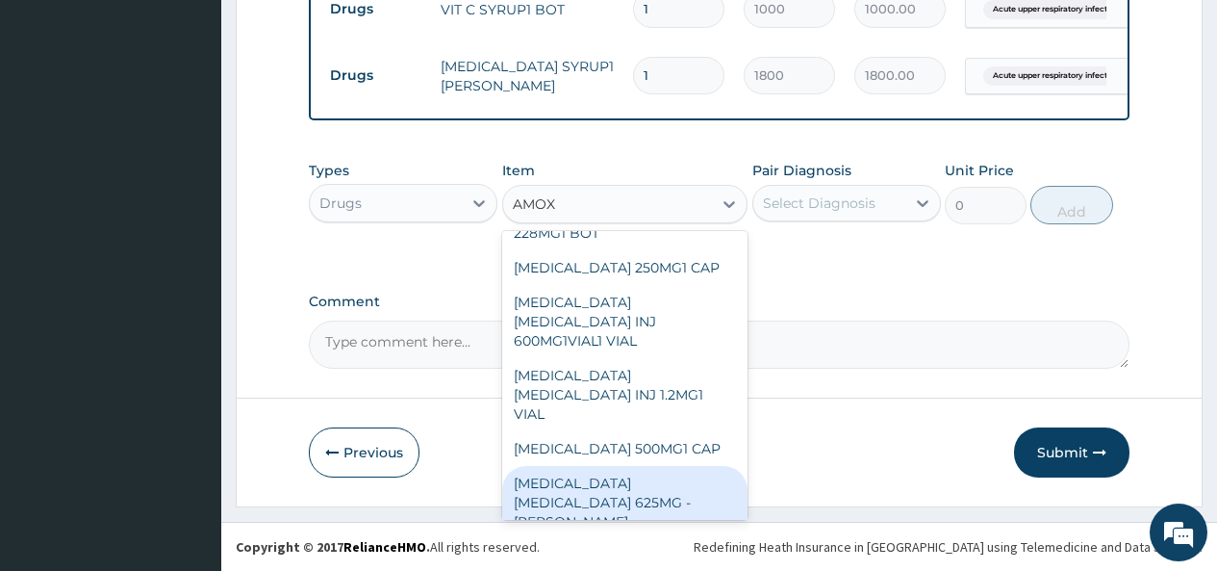
scroll to position [0, 0]
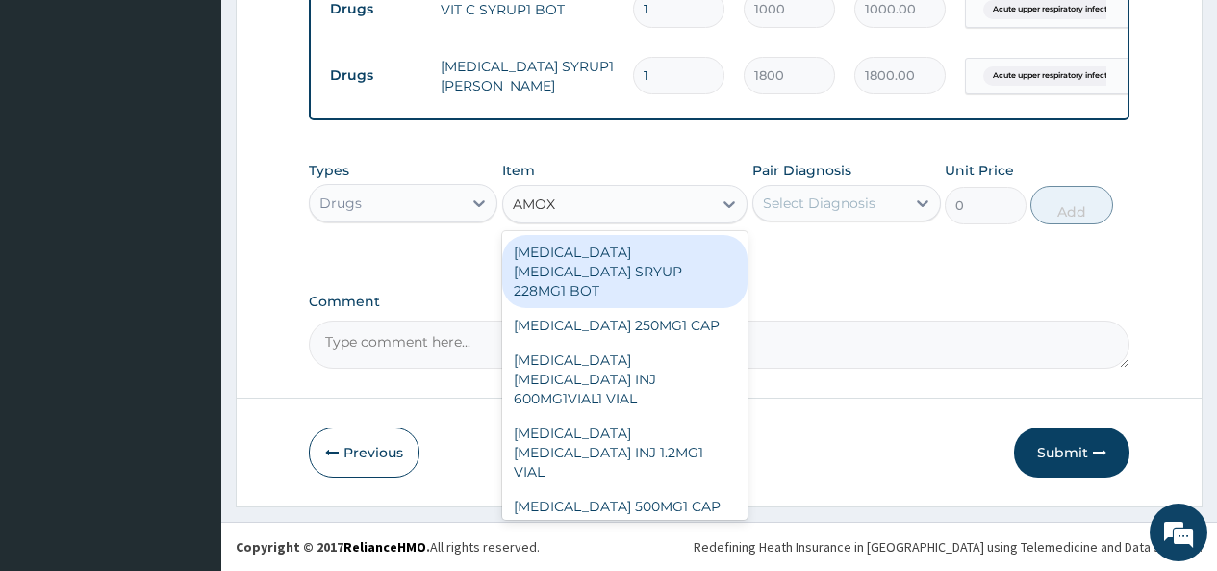
click at [650, 259] on div "AMOXICILLIN CLAVULANIC ACID SRYUP 228MG1 BOT" at bounding box center [625, 271] width 246 height 73
type input "2850"
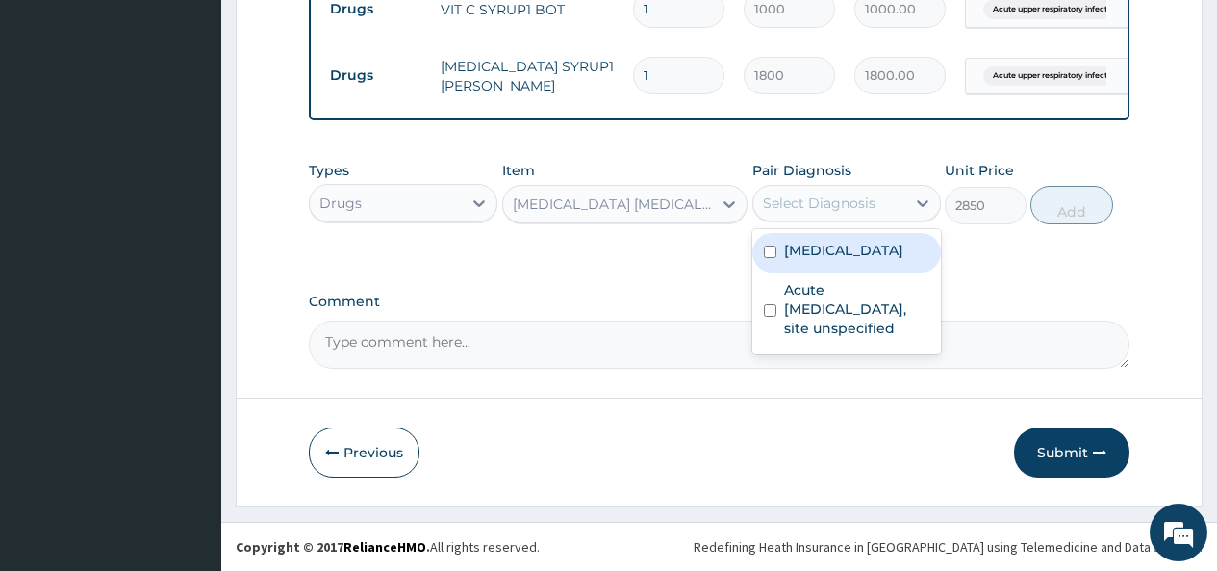
click at [810, 198] on div "Select Diagnosis" at bounding box center [819, 202] width 113 height 19
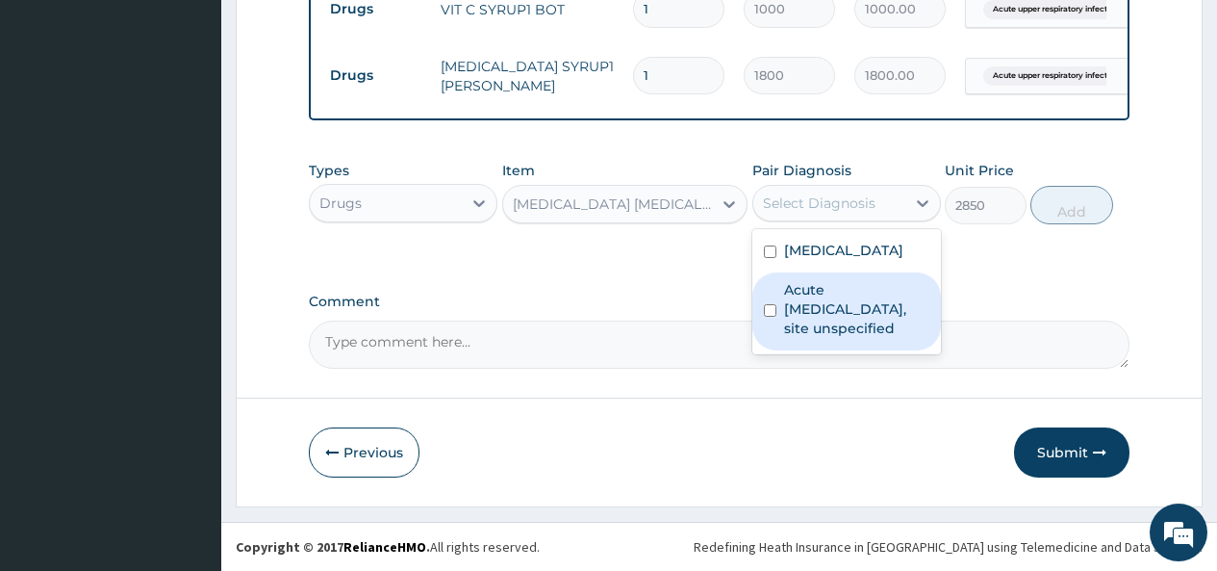
click at [786, 315] on label "Acute upper respiratory infection, site unspecified" at bounding box center [856, 309] width 145 height 58
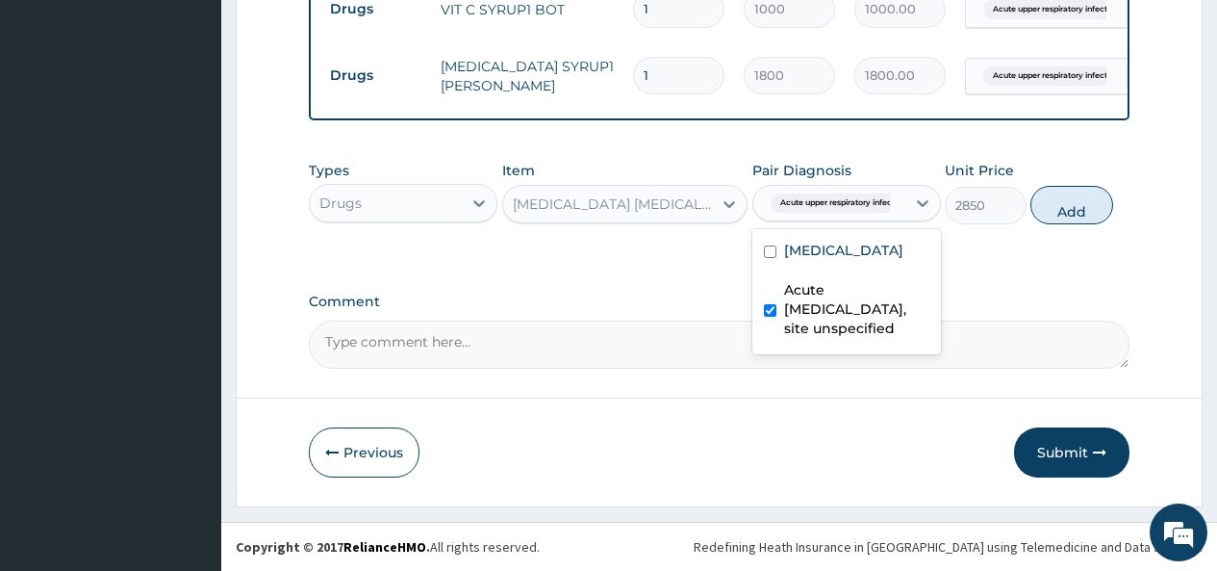
checkbox input "true"
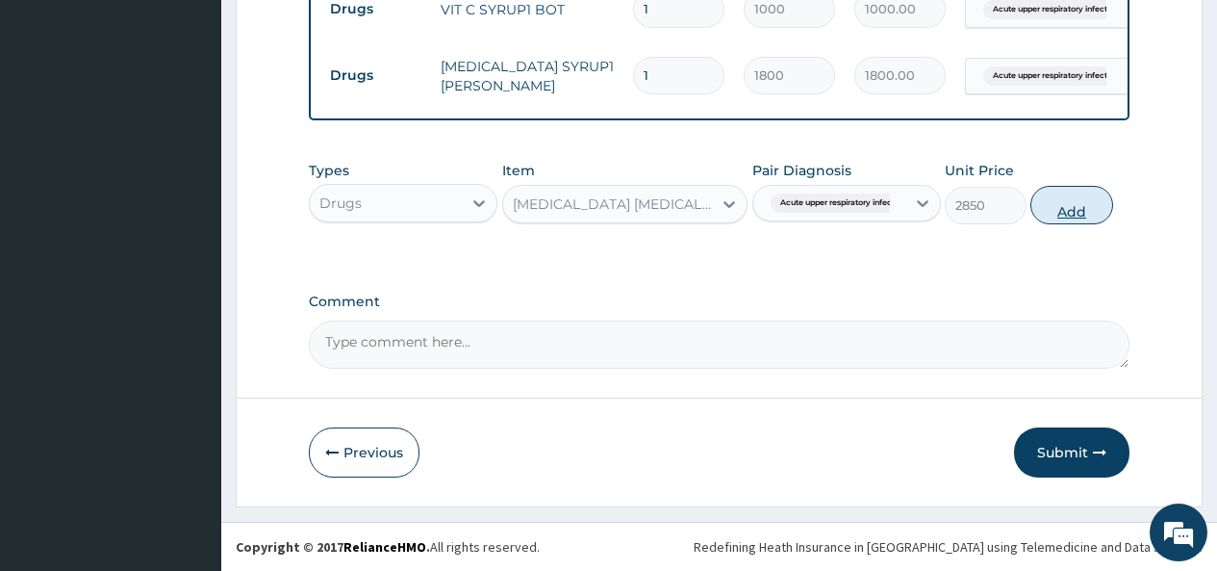
click at [1077, 202] on button "Add" at bounding box center [1072, 205] width 82 height 38
type input "0"
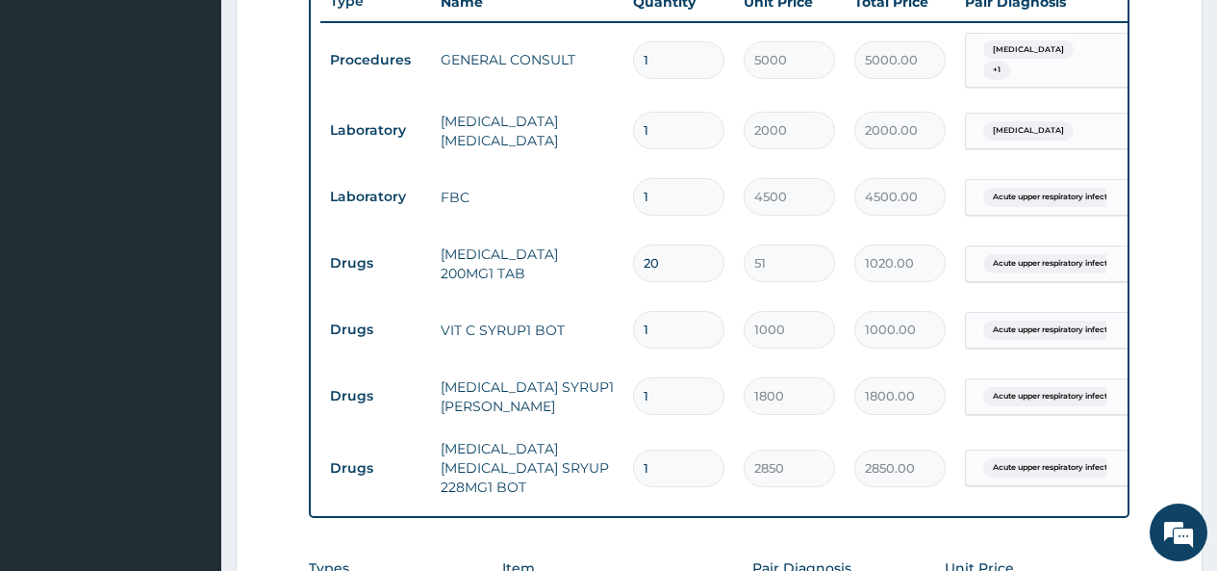
scroll to position [1157, 0]
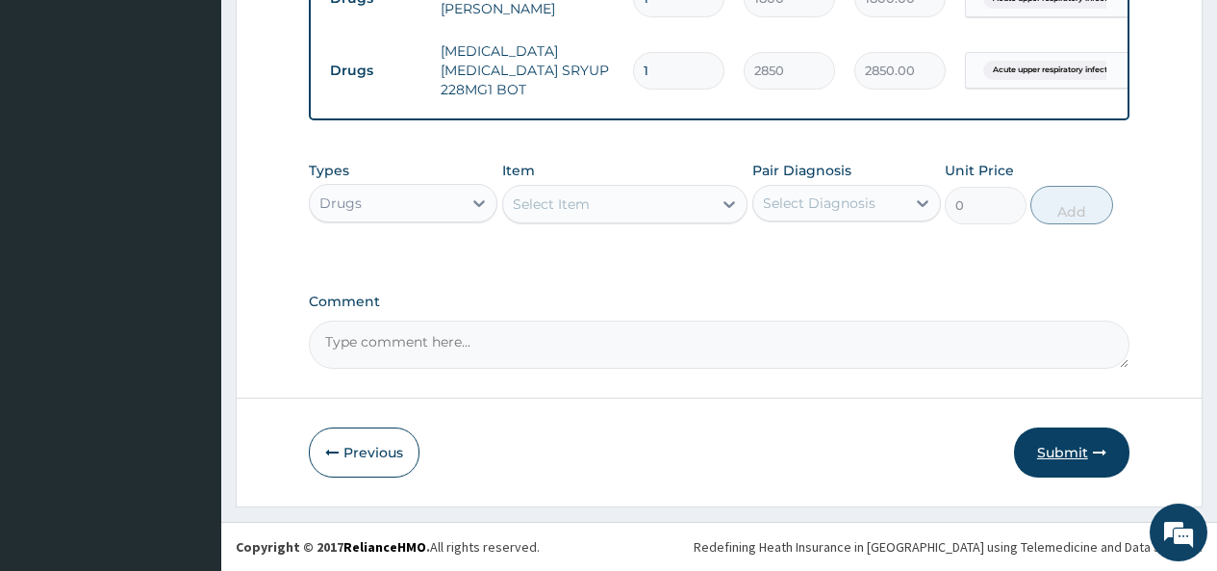
click at [1057, 448] on button "Submit" at bounding box center [1071, 452] width 115 height 50
click at [1068, 446] on button "Submit" at bounding box center [1071, 452] width 115 height 50
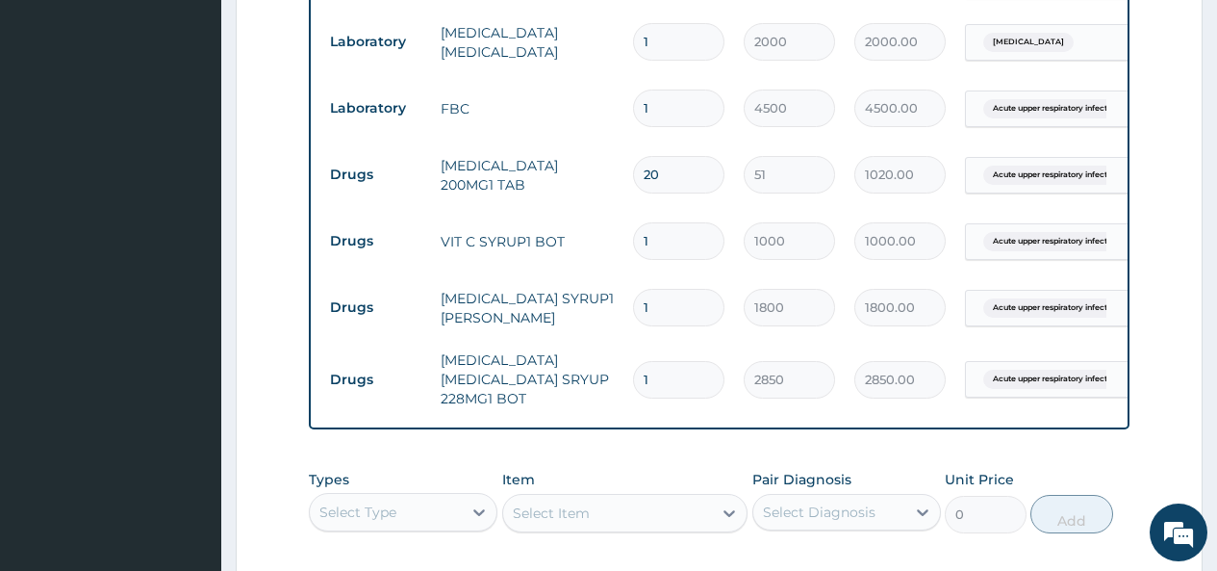
scroll to position [1155, 0]
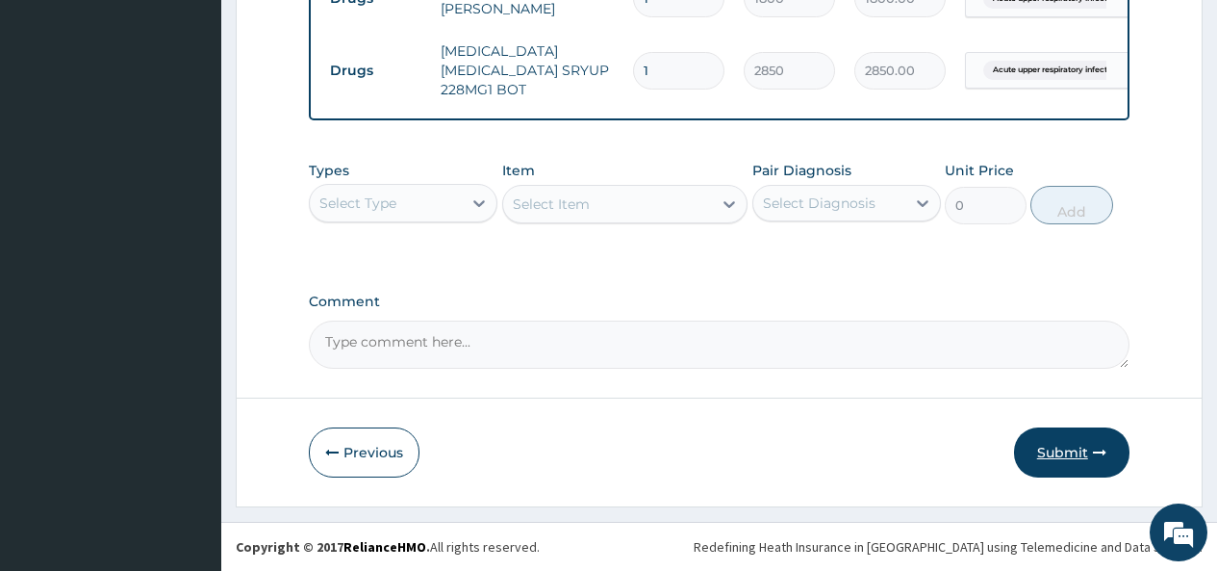
click at [1058, 454] on button "Submit" at bounding box center [1071, 452] width 115 height 50
click at [364, 454] on button "Previous" at bounding box center [364, 452] width 111 height 50
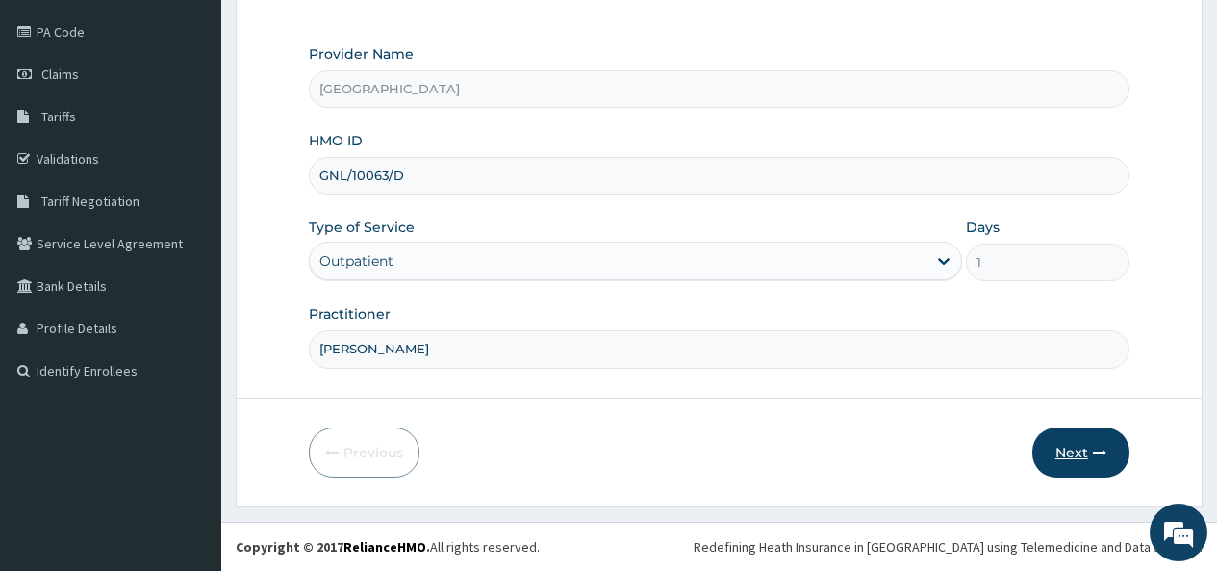
click at [1072, 446] on button "Next" at bounding box center [1081, 452] width 97 height 50
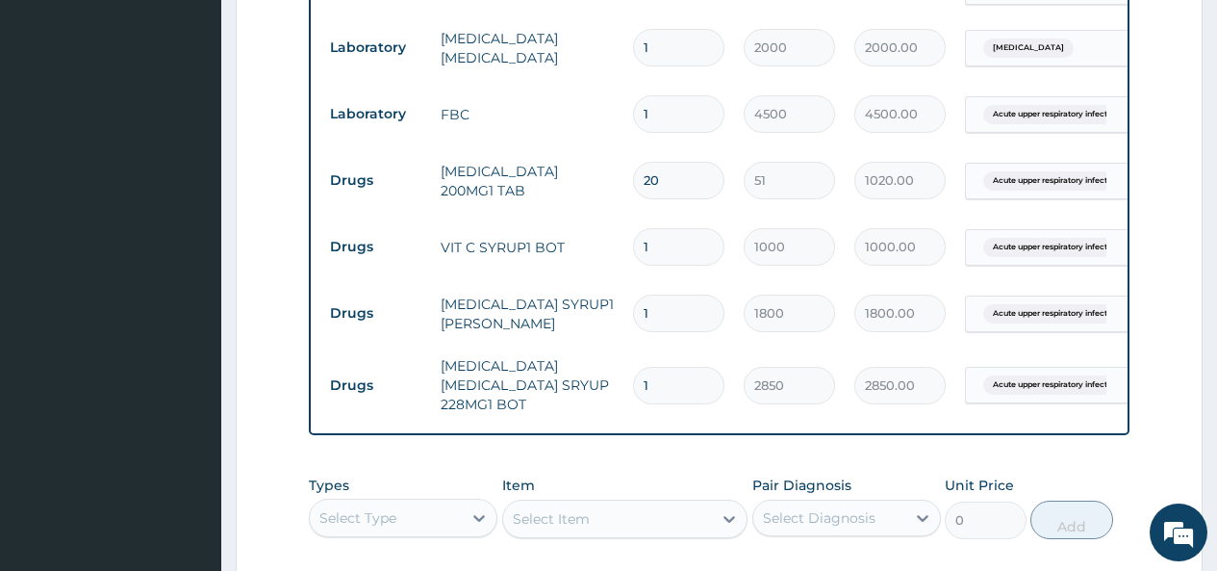
scroll to position [1157, 0]
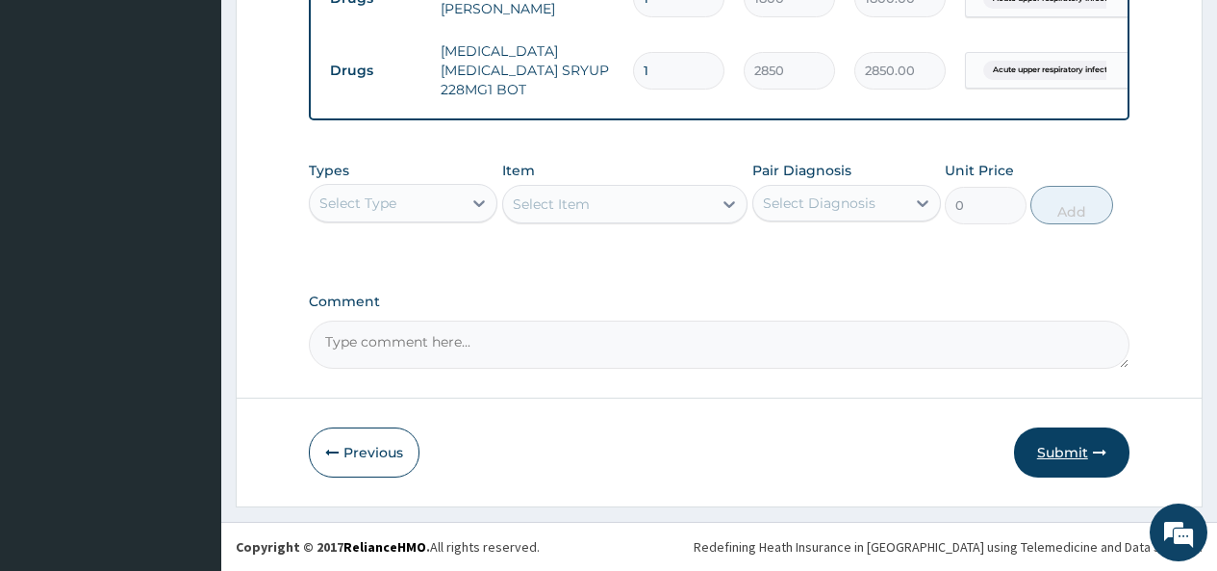
click at [1056, 447] on button "Submit" at bounding box center [1071, 452] width 115 height 50
click at [1065, 447] on button "Submit" at bounding box center [1071, 452] width 115 height 50
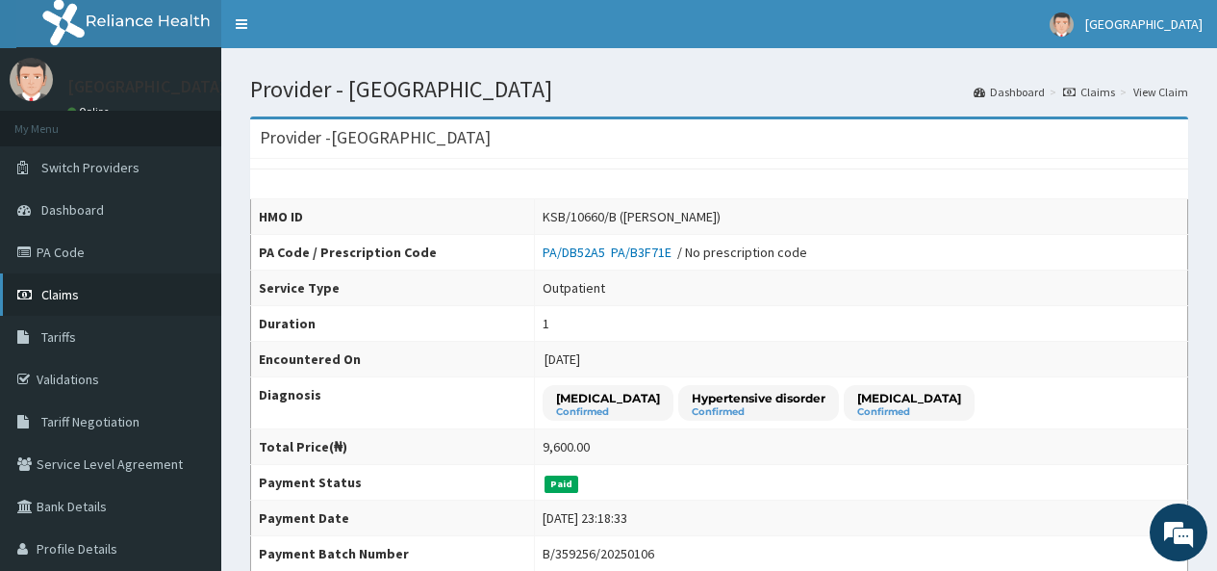
click at [60, 289] on span "Claims" at bounding box center [60, 294] width 38 height 17
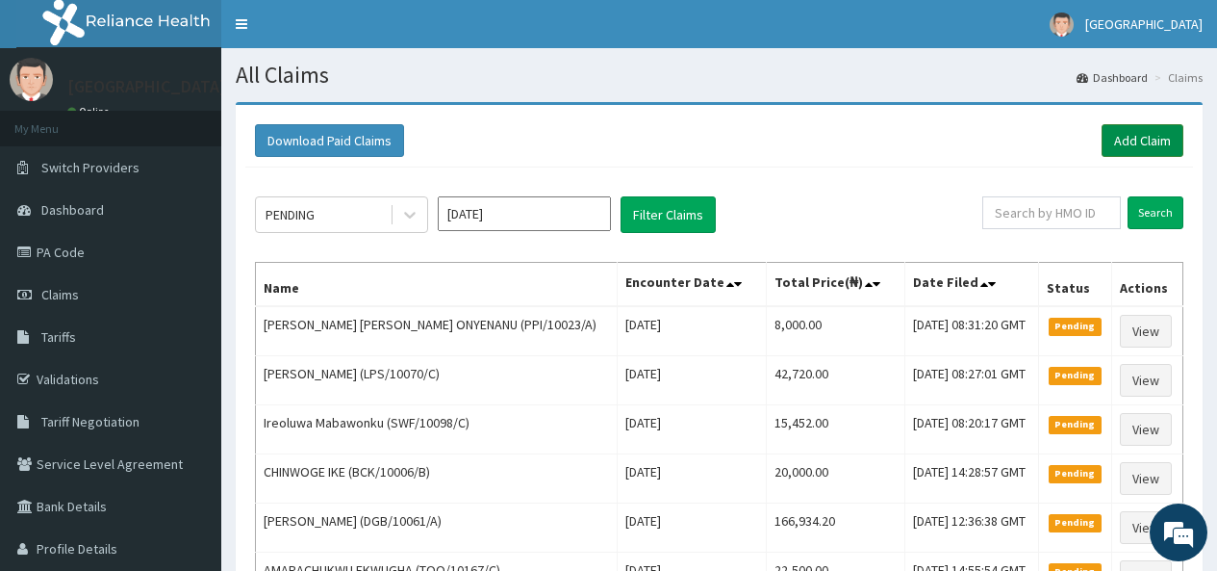
click at [1124, 131] on link "Add Claim" at bounding box center [1143, 140] width 82 height 33
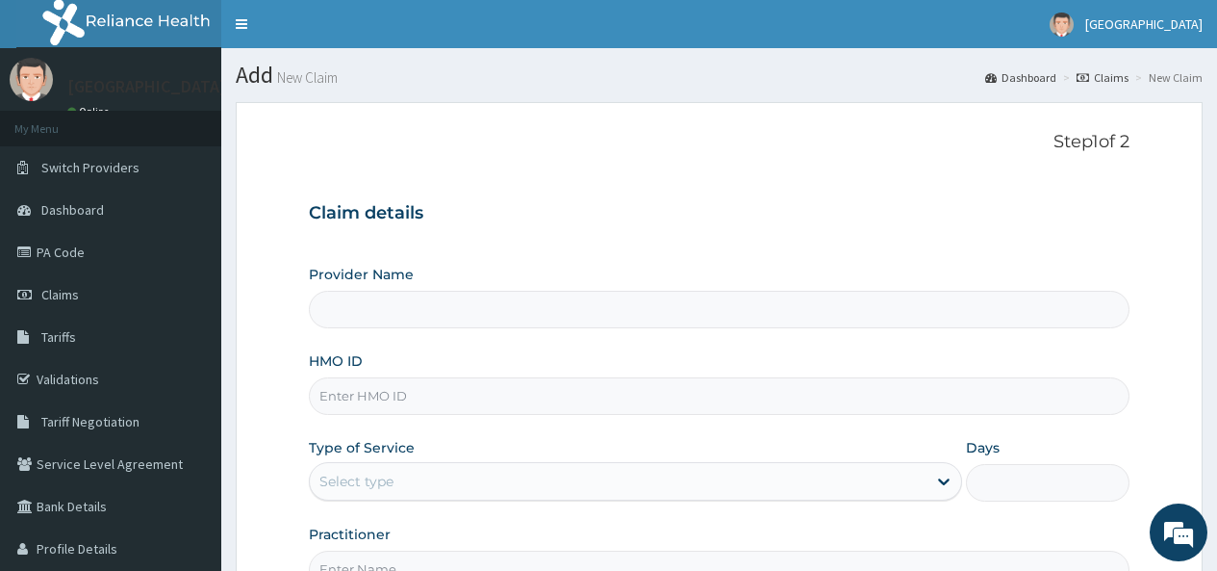
type input "[GEOGRAPHIC_DATA]"
click at [397, 394] on input "HMO ID" at bounding box center [719, 396] width 821 height 38
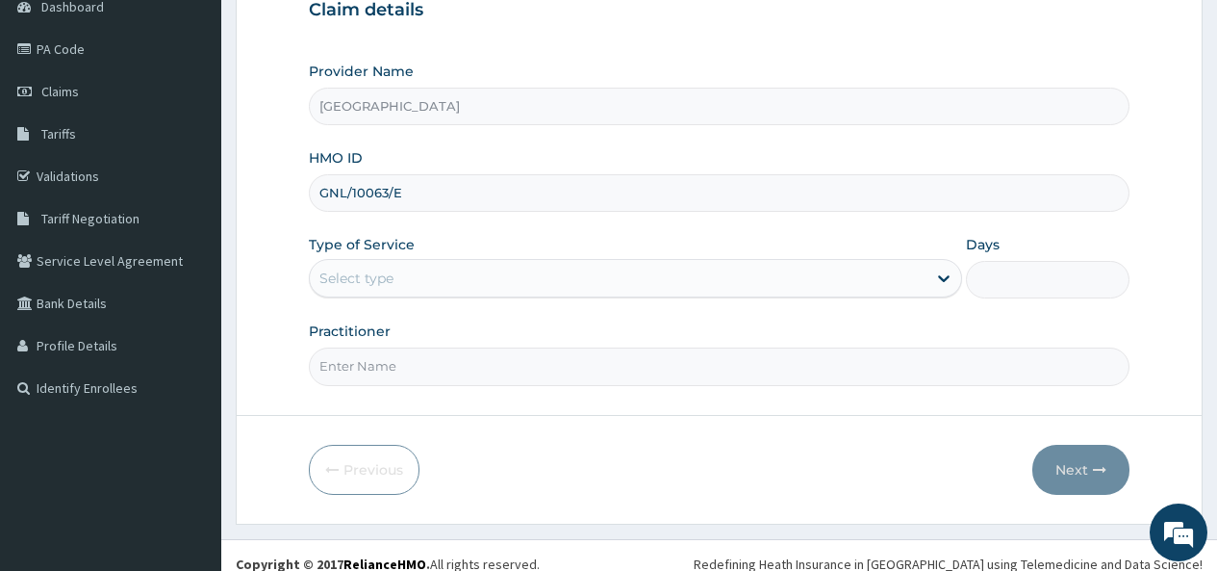
scroll to position [220, 0]
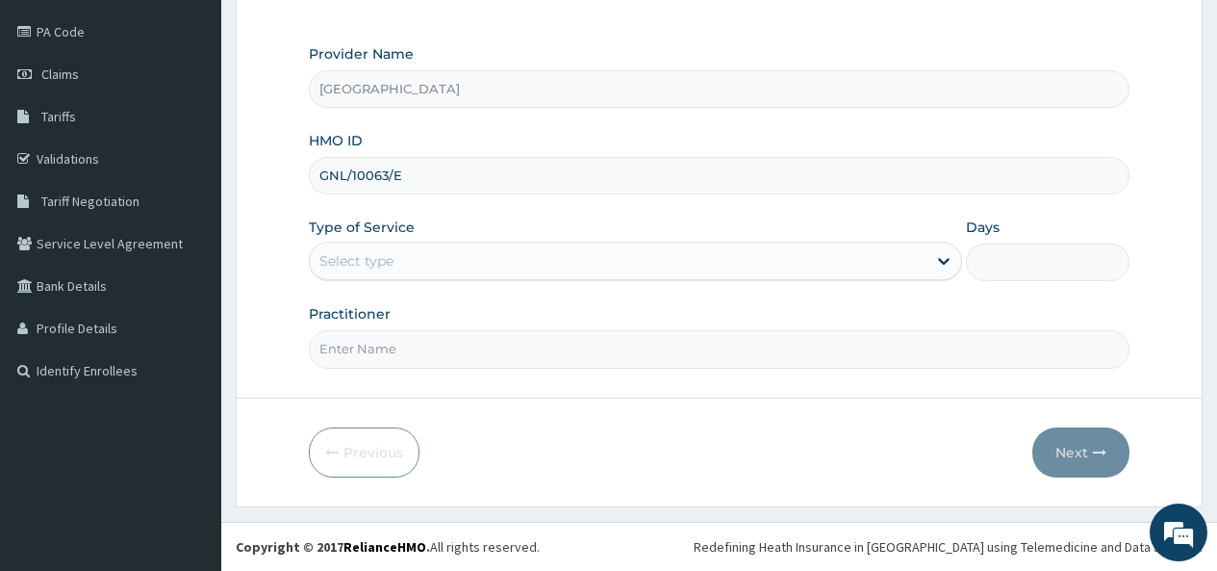
type input "GNL/10063/E"
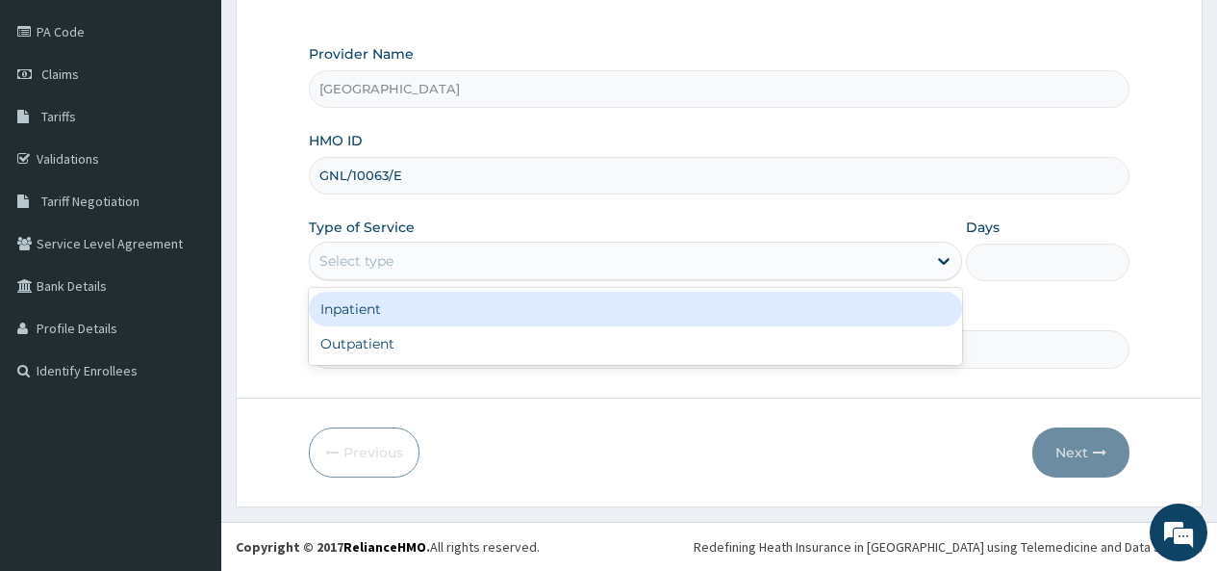
click at [387, 252] on div "Select type" at bounding box center [356, 260] width 74 height 19
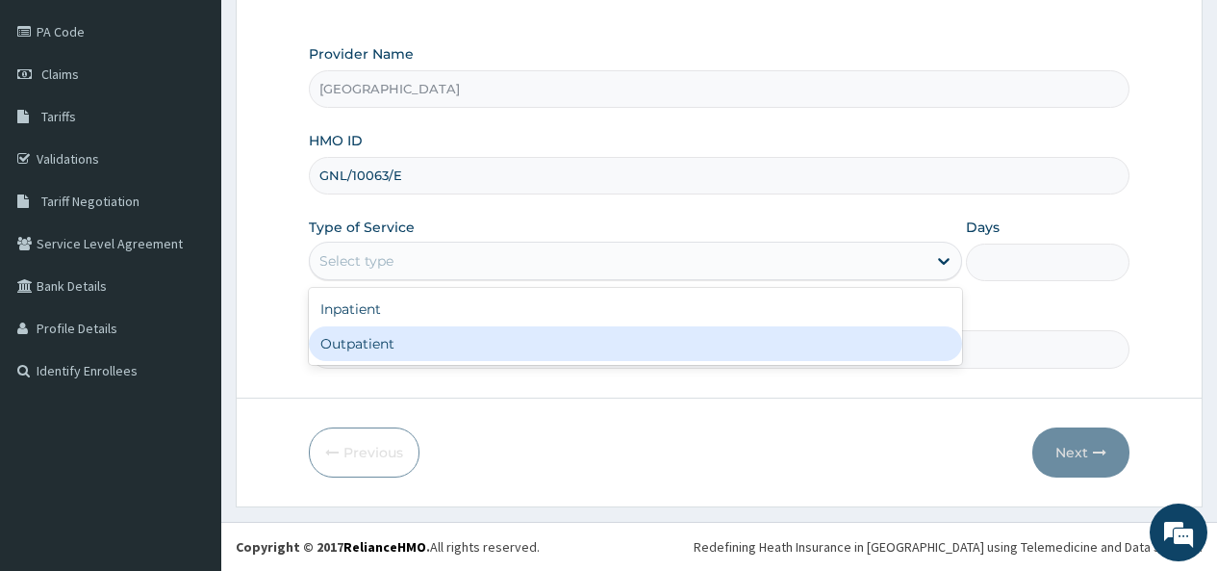
click at [351, 338] on div "Outpatient" at bounding box center [635, 343] width 653 height 35
type input "1"
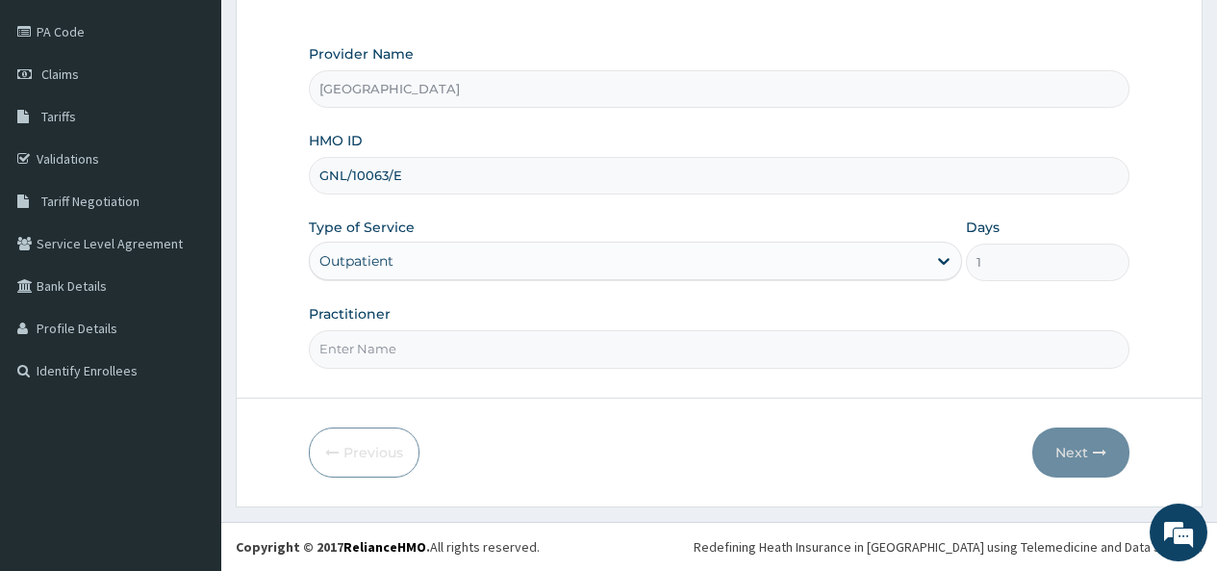
click at [348, 345] on input "Practitioner" at bounding box center [719, 349] width 821 height 38
type input "[PERSON_NAME]"
click at [1063, 452] on button "Next" at bounding box center [1081, 452] width 97 height 50
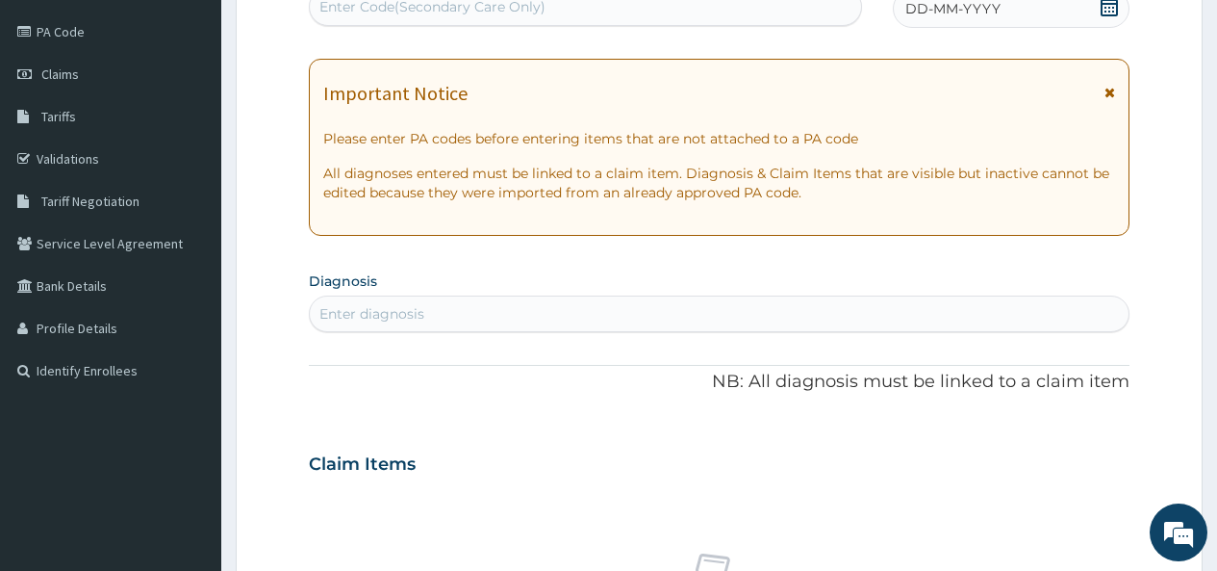
click at [1113, 6] on icon at bounding box center [1109, 6] width 19 height 19
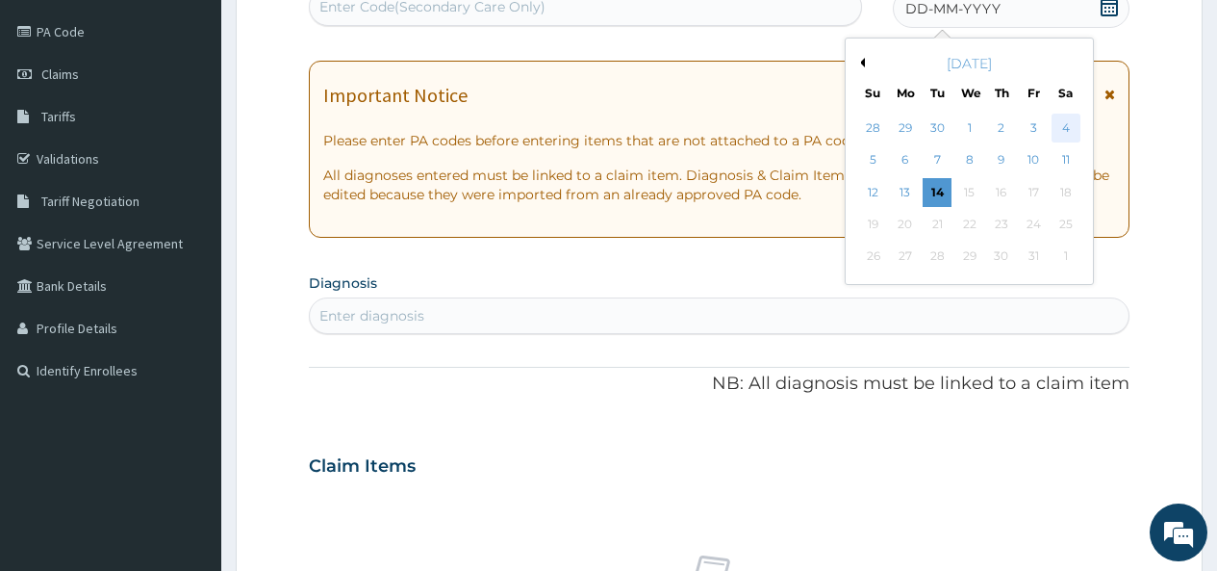
click at [1068, 127] on div "4" at bounding box center [1065, 128] width 29 height 29
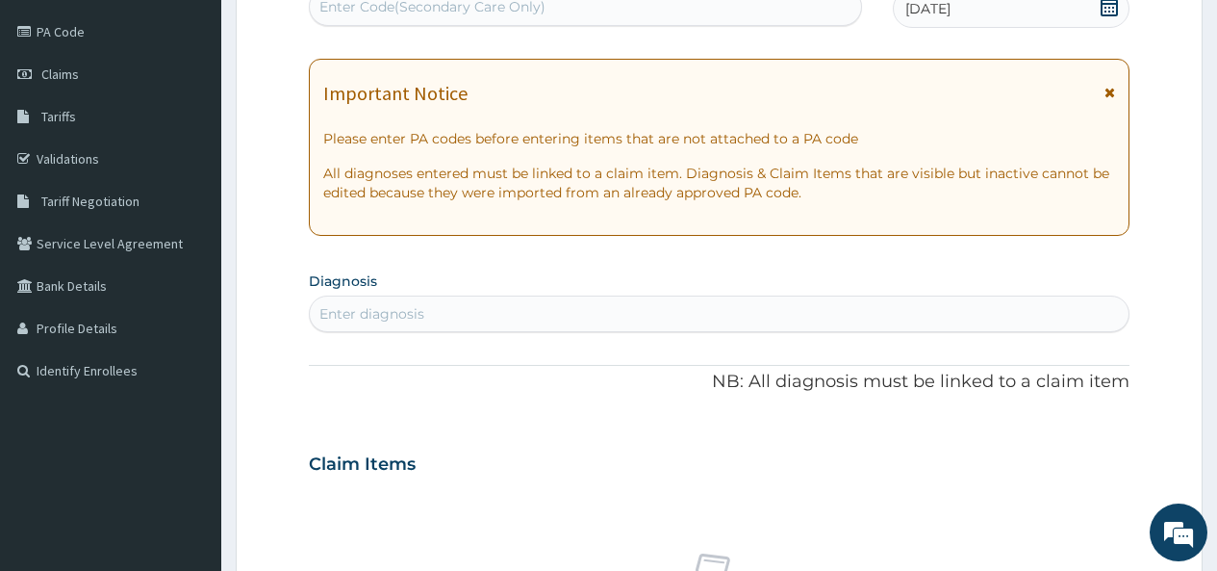
click at [467, 297] on div "Enter diagnosis" at bounding box center [719, 313] width 821 height 37
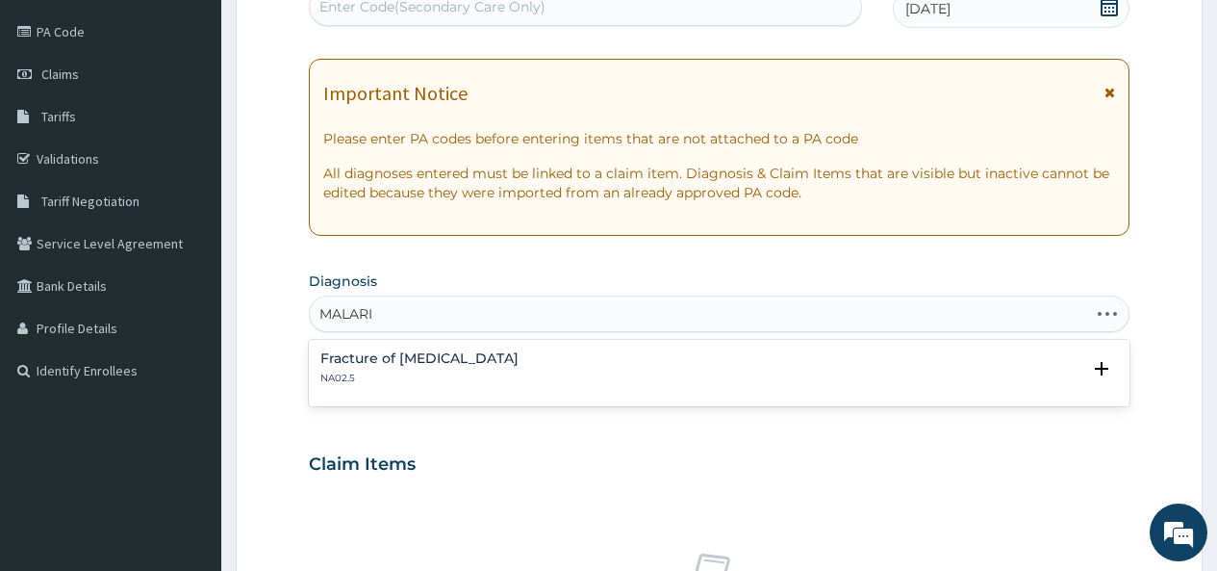
type input "[MEDICAL_DATA]"
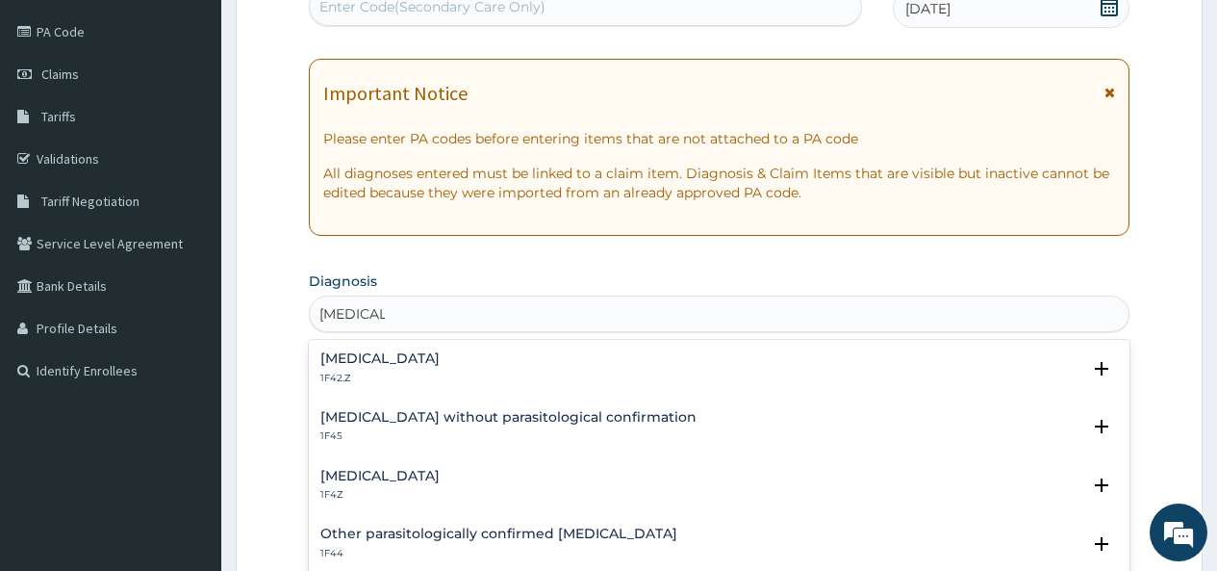
click at [360, 475] on h4 "[MEDICAL_DATA]" at bounding box center [379, 476] width 119 height 14
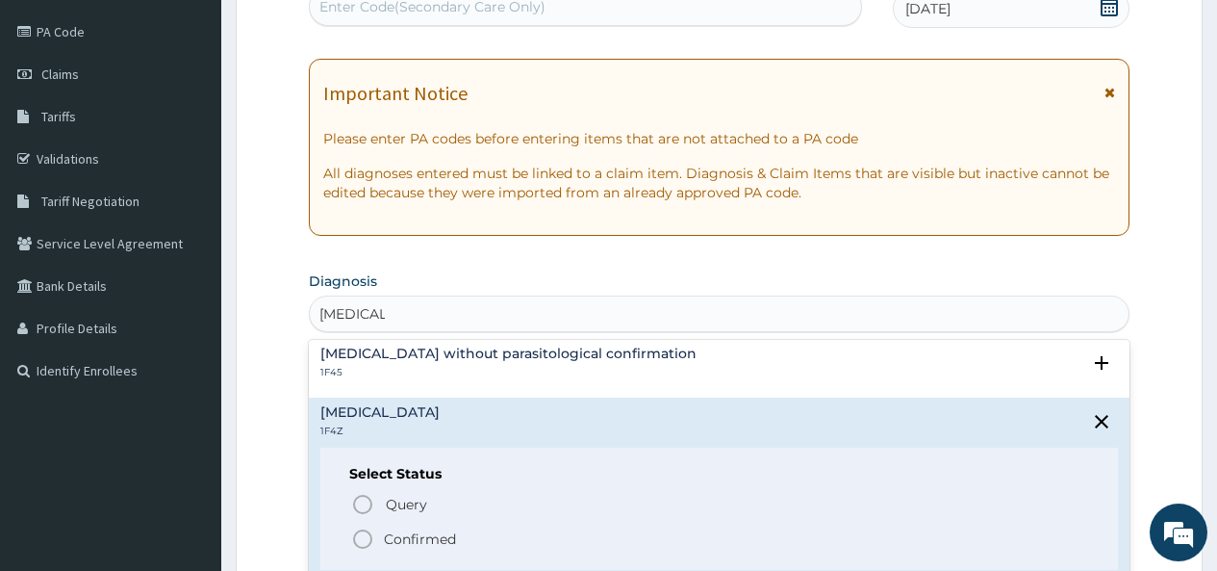
scroll to position [96, 0]
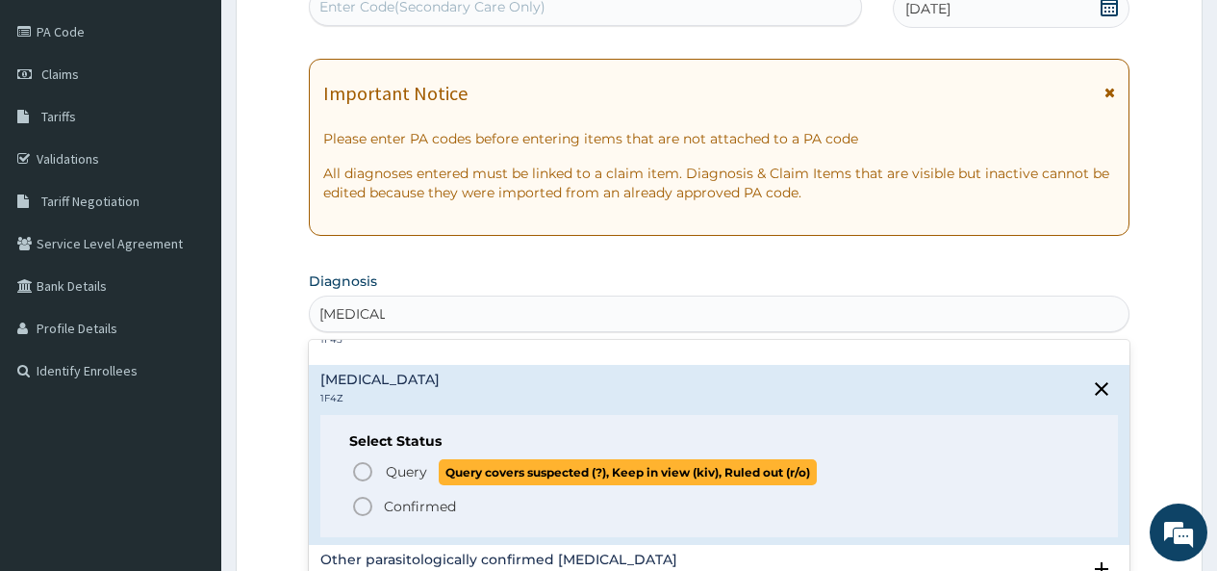
click at [366, 474] on icon "status option query" at bounding box center [362, 471] width 23 height 23
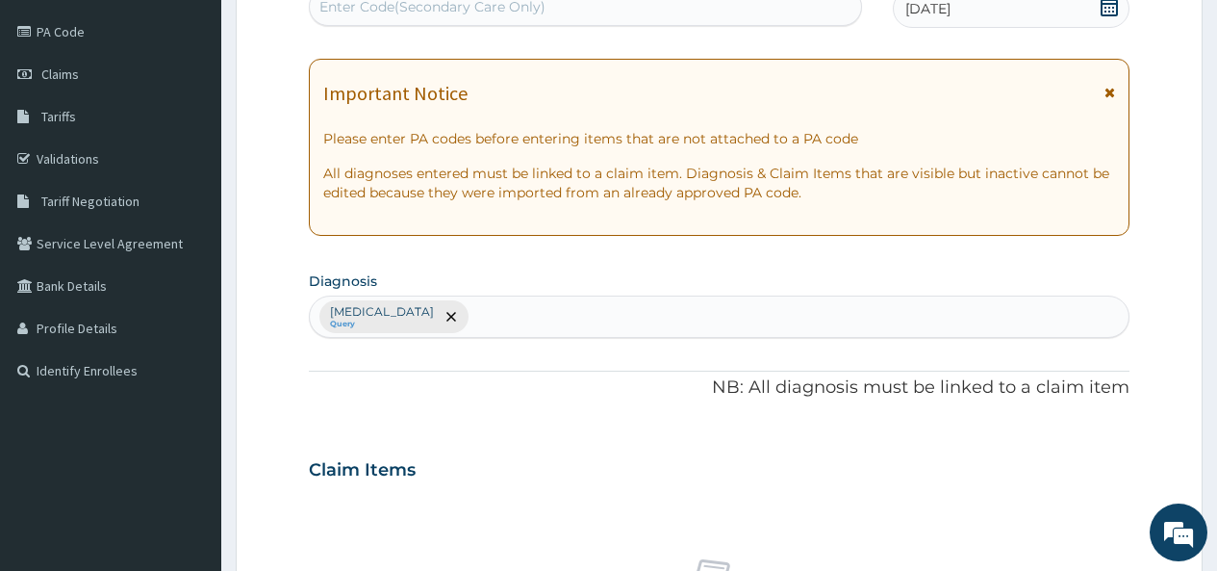
click at [513, 312] on div "[MEDICAL_DATA] Query" at bounding box center [719, 316] width 819 height 40
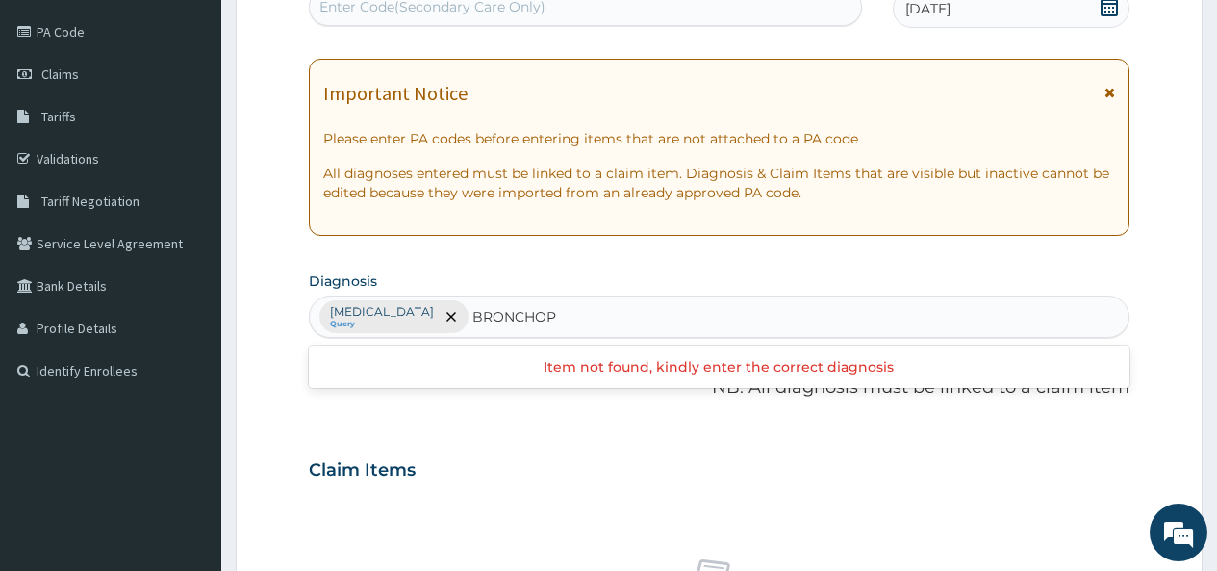
type input "BRONCHO"
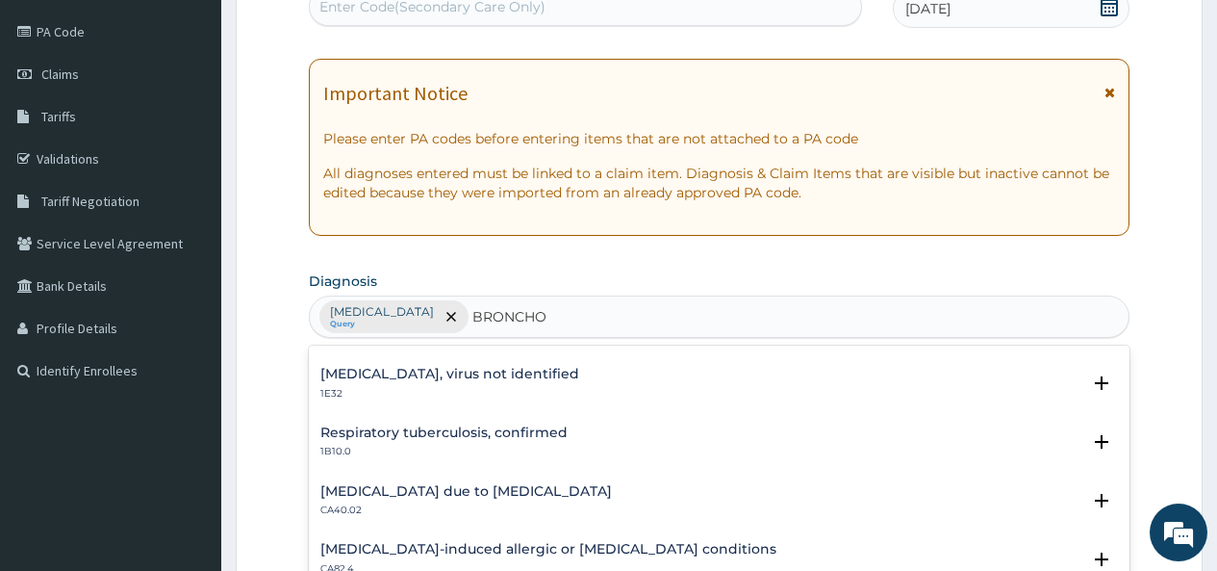
scroll to position [945, 0]
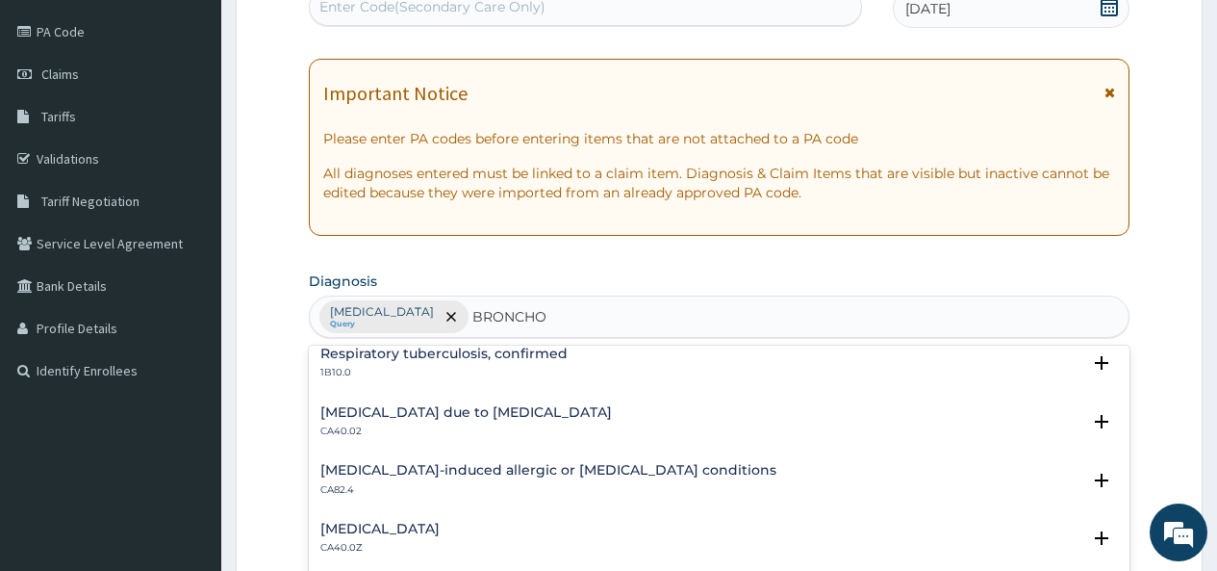
click at [370, 539] on div "[MEDICAL_DATA] CA40.0Z" at bounding box center [379, 539] width 119 height 34
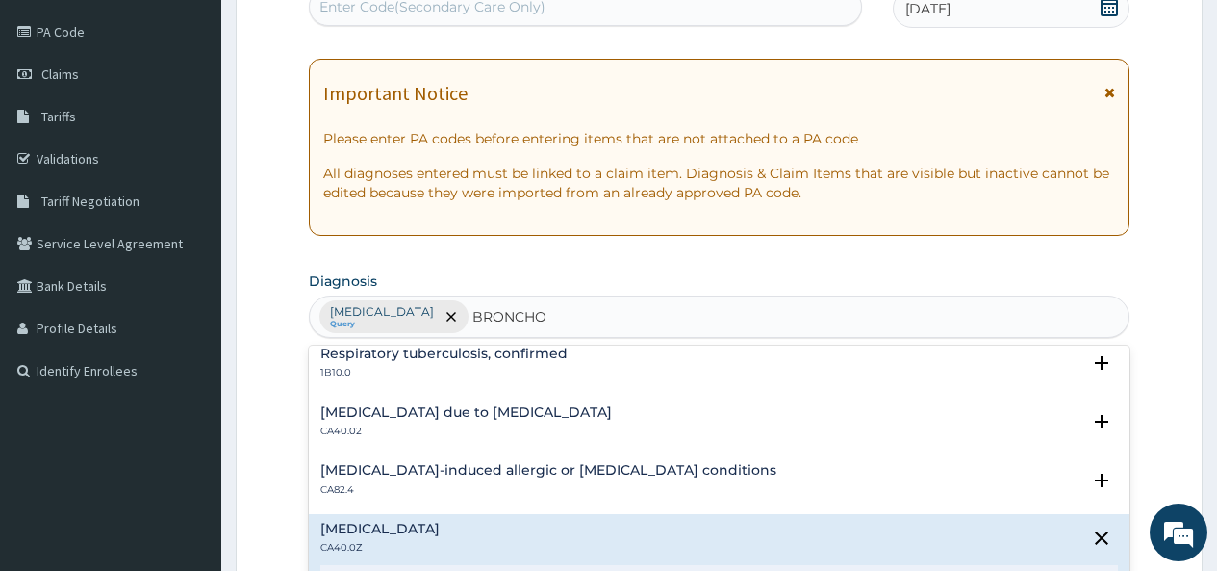
scroll to position [1067, 0]
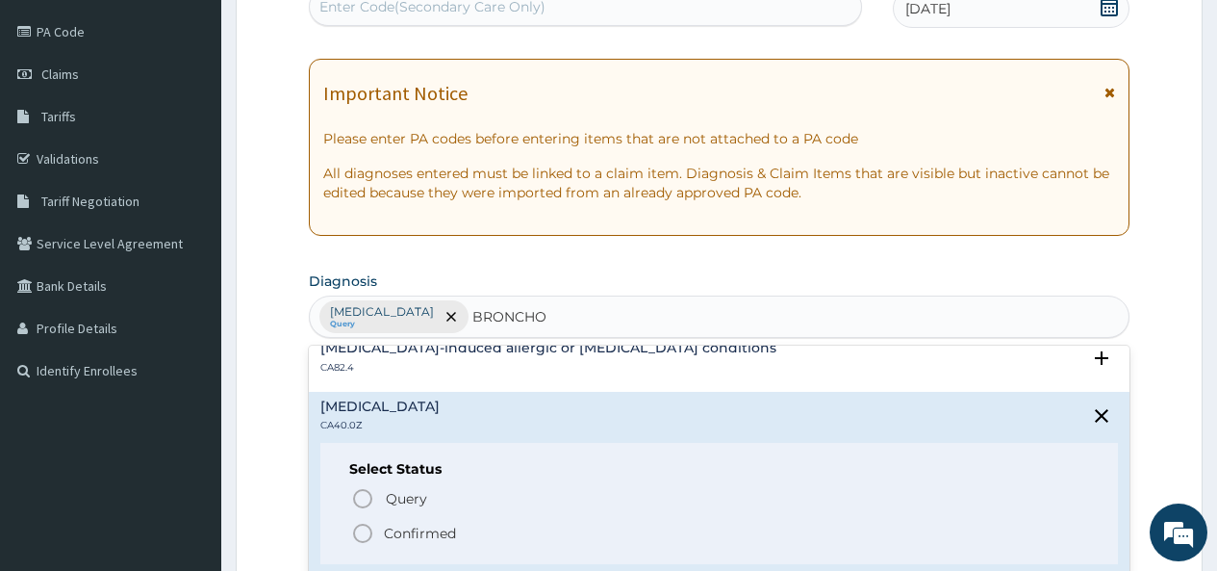
click at [363, 529] on icon "status option filled" at bounding box center [362, 533] width 23 height 23
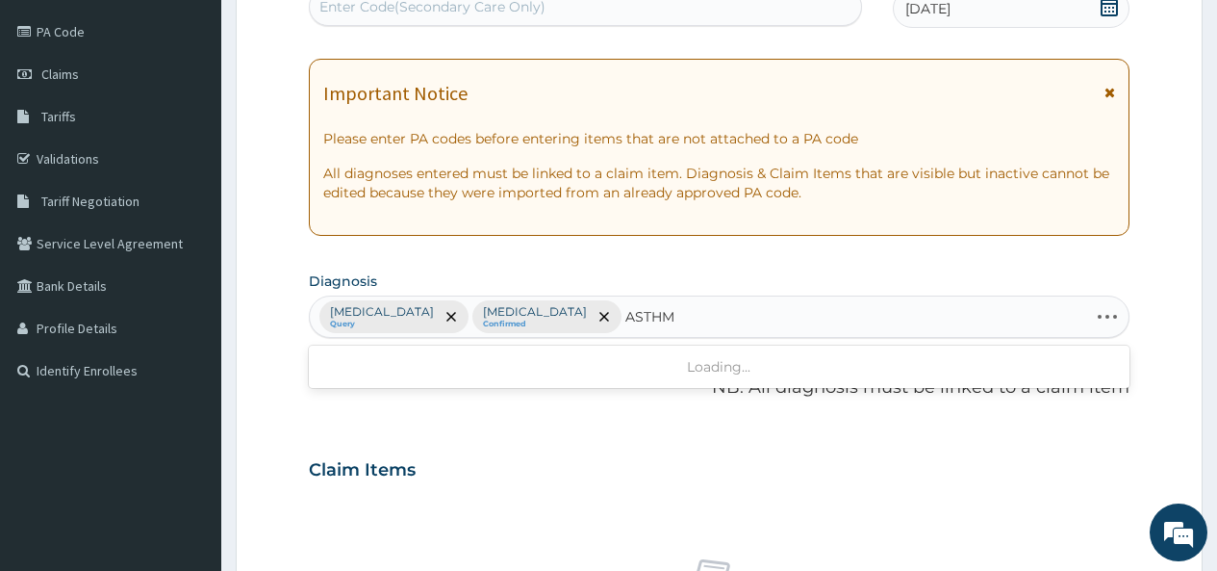
type input "[MEDICAL_DATA]"
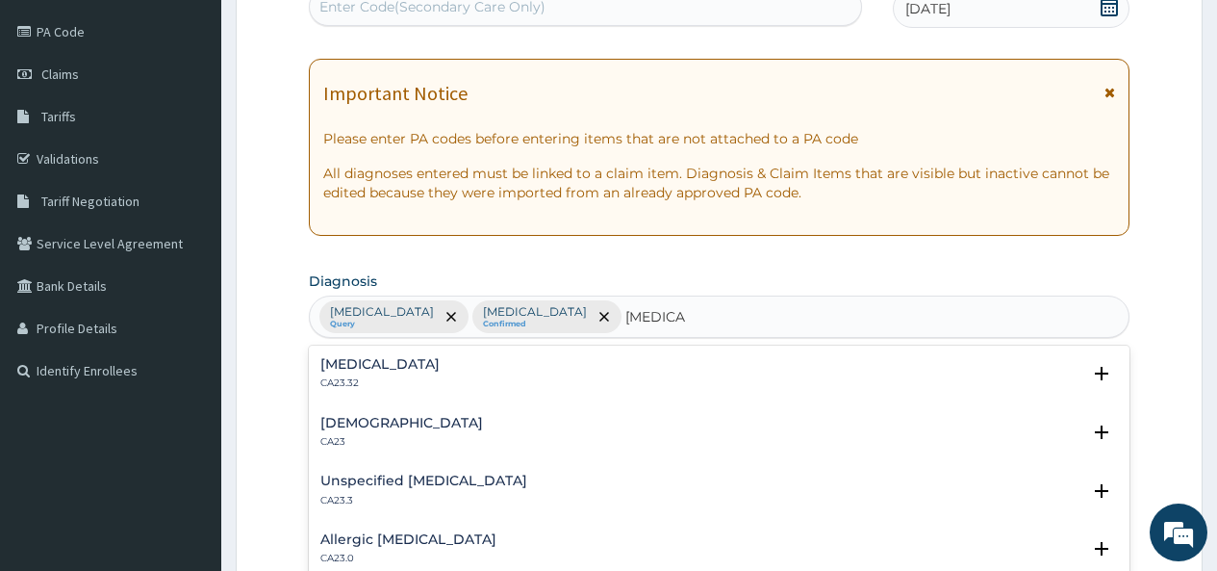
click at [336, 423] on h4 "[DEMOGRAPHIC_DATA]" at bounding box center [401, 423] width 163 height 14
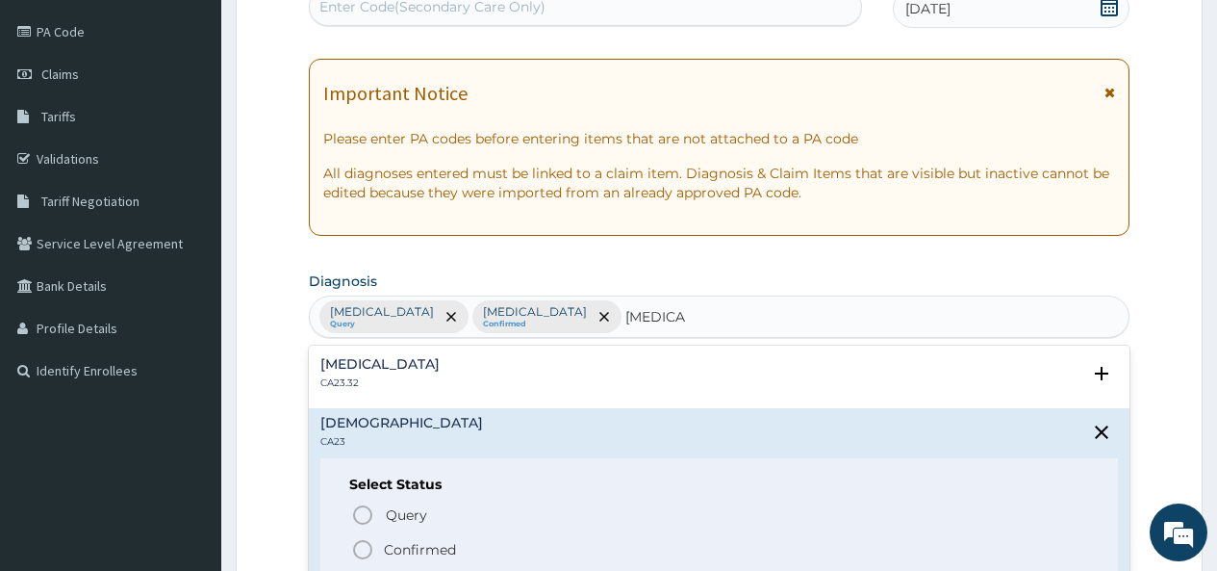
click at [362, 549] on icon "status option filled" at bounding box center [362, 549] width 23 height 23
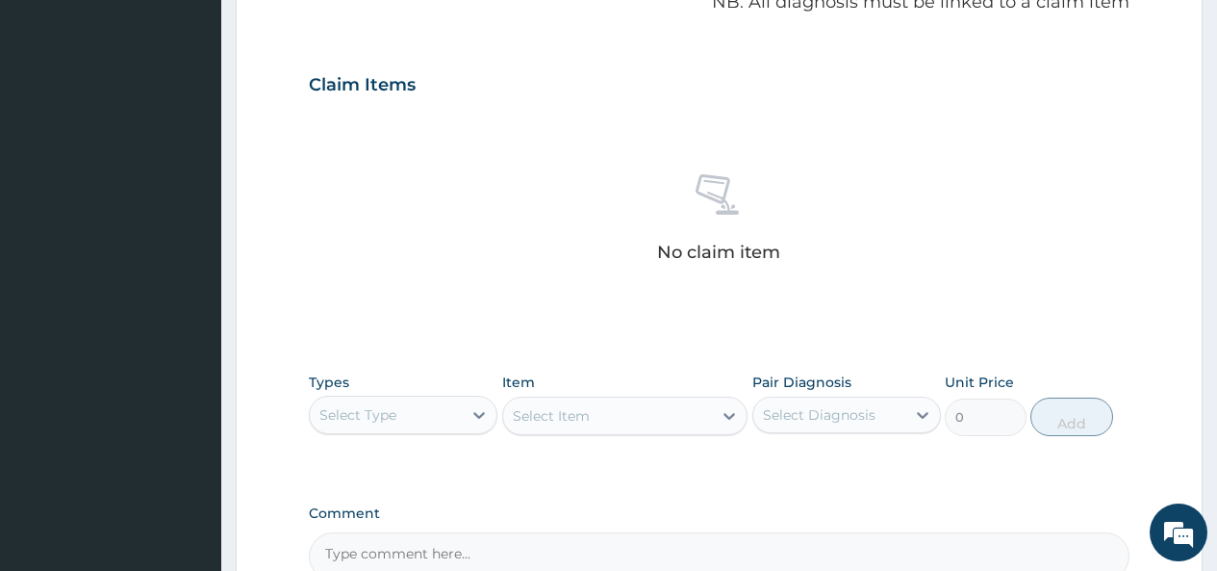
scroll to position [701, 0]
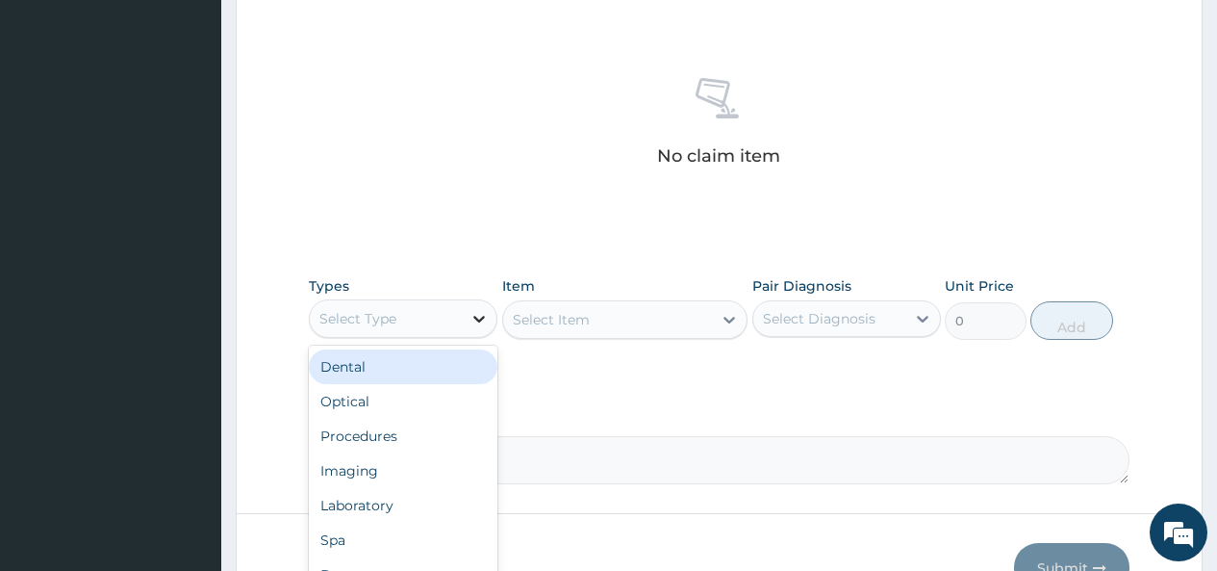
click at [474, 319] on icon at bounding box center [479, 318] width 19 height 19
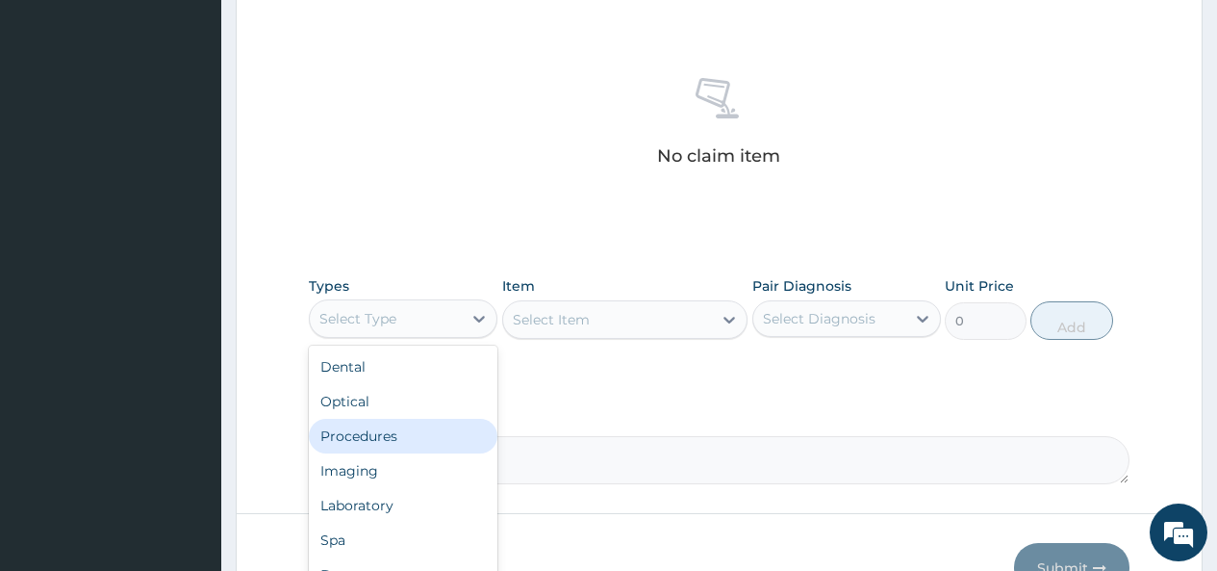
click at [395, 432] on div "Procedures" at bounding box center [403, 436] width 189 height 35
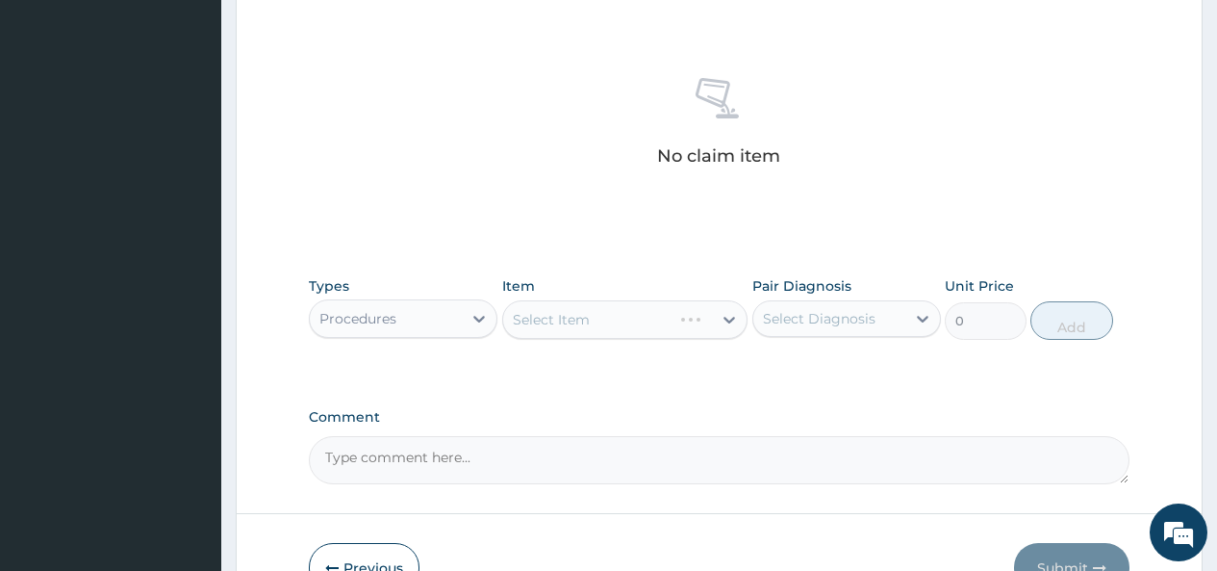
click at [706, 319] on div "Select Item" at bounding box center [625, 319] width 246 height 38
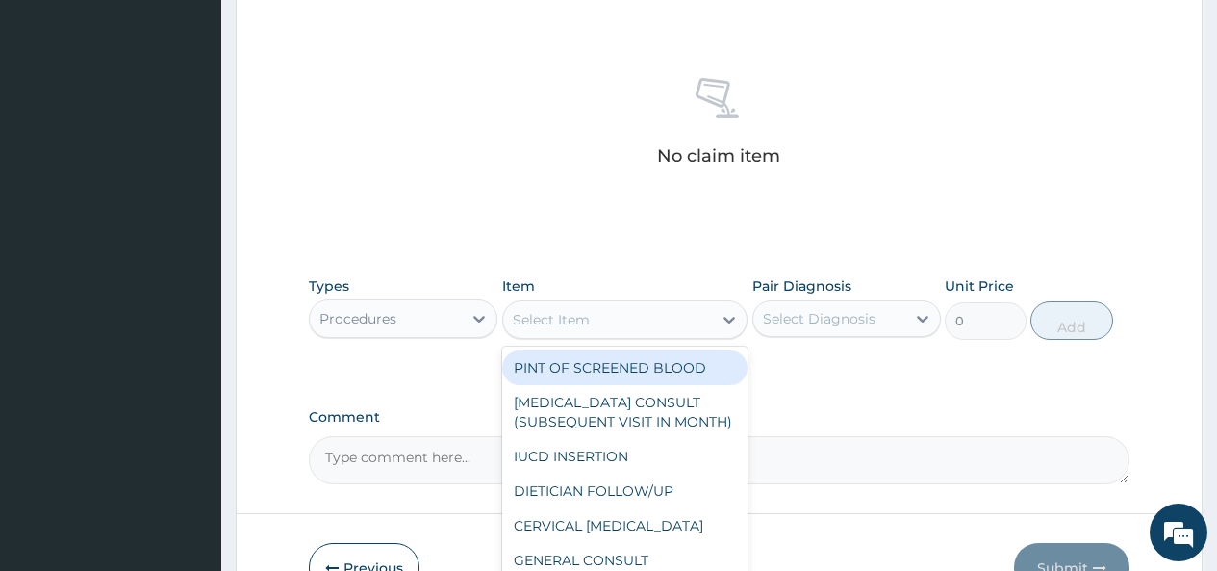
click at [706, 319] on div "Select Item" at bounding box center [608, 319] width 210 height 31
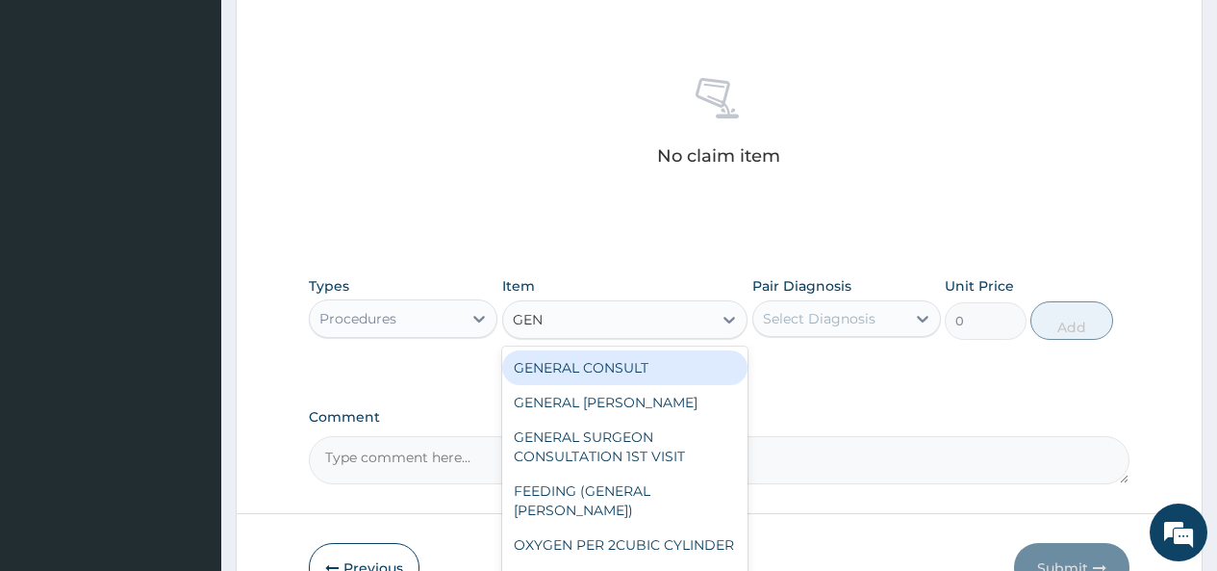
type input "GENE"
click at [665, 363] on div "GENERAL CONSULT" at bounding box center [625, 367] width 246 height 35
type input "5000"
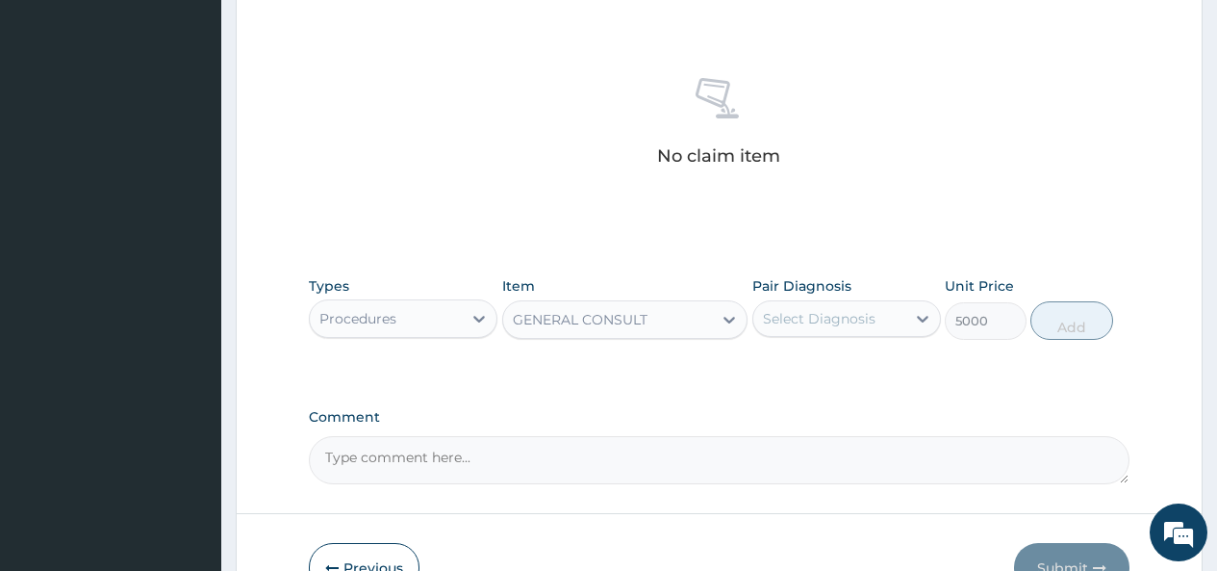
click at [792, 316] on div "Select Diagnosis" at bounding box center [819, 318] width 113 height 19
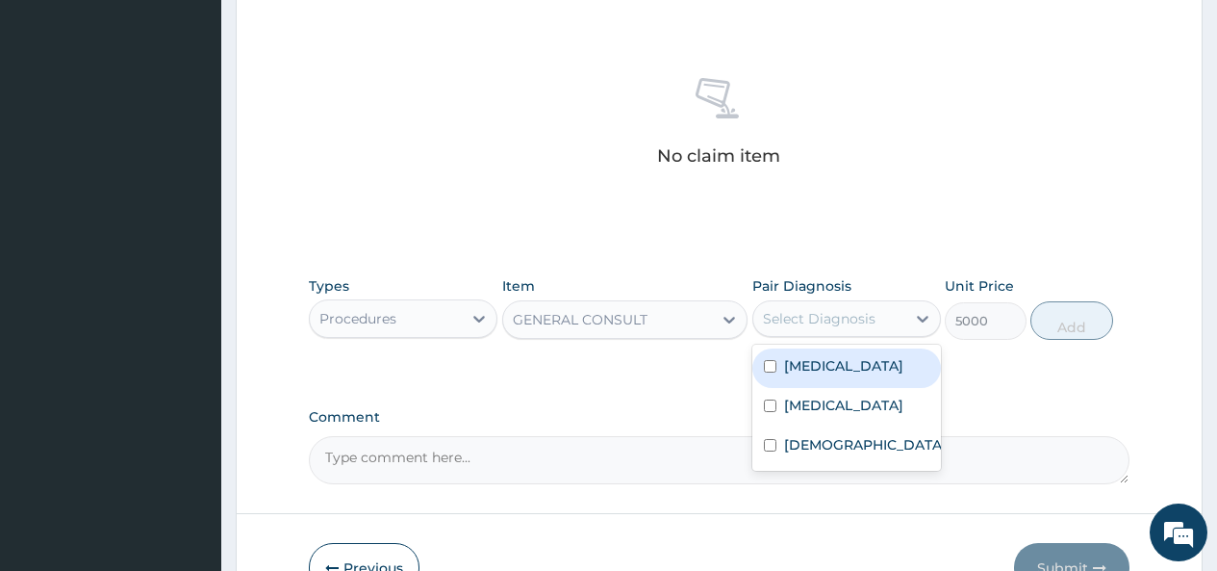
drag, startPoint x: 783, startPoint y: 376, endPoint x: 776, endPoint y: 415, distance: 39.3
click at [781, 381] on div "[MEDICAL_DATA]" at bounding box center [846, 367] width 189 height 39
checkbox input "true"
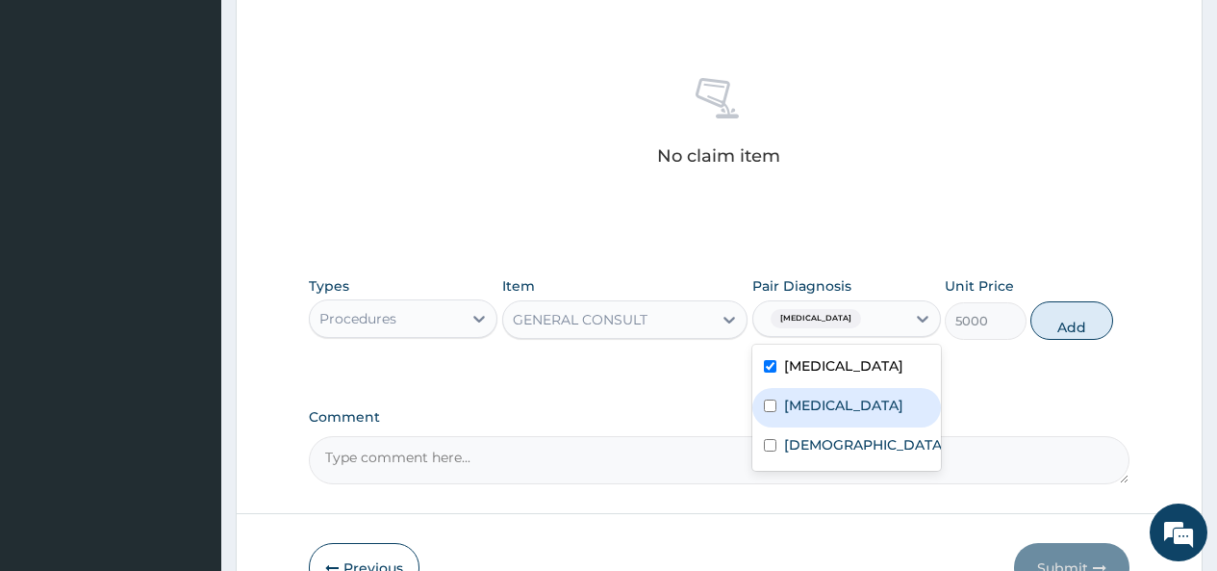
click at [776, 412] on input "checkbox" at bounding box center [770, 405] width 13 height 13
checkbox input "true"
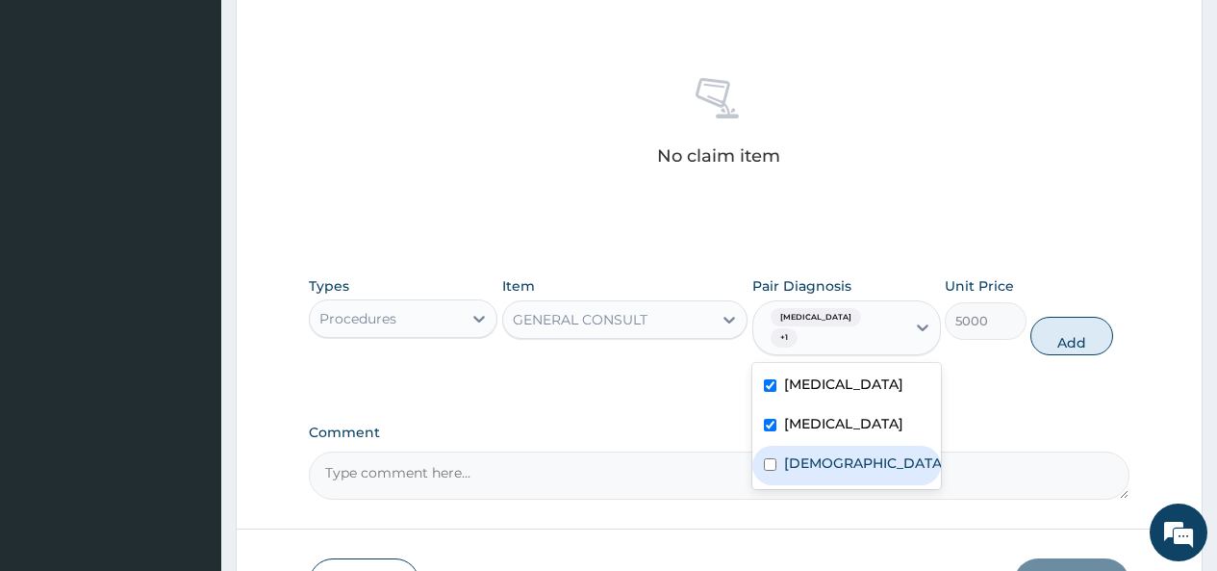
click at [773, 471] on input "checkbox" at bounding box center [770, 464] width 13 height 13
checkbox input "true"
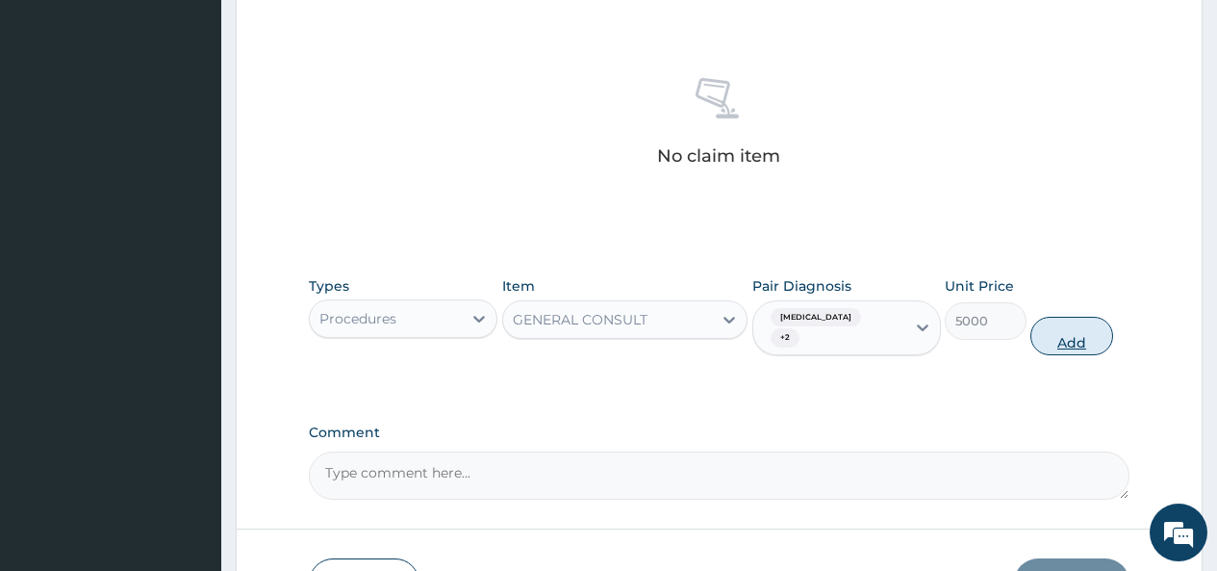
click at [1063, 336] on button "Add" at bounding box center [1072, 336] width 82 height 38
type input "0"
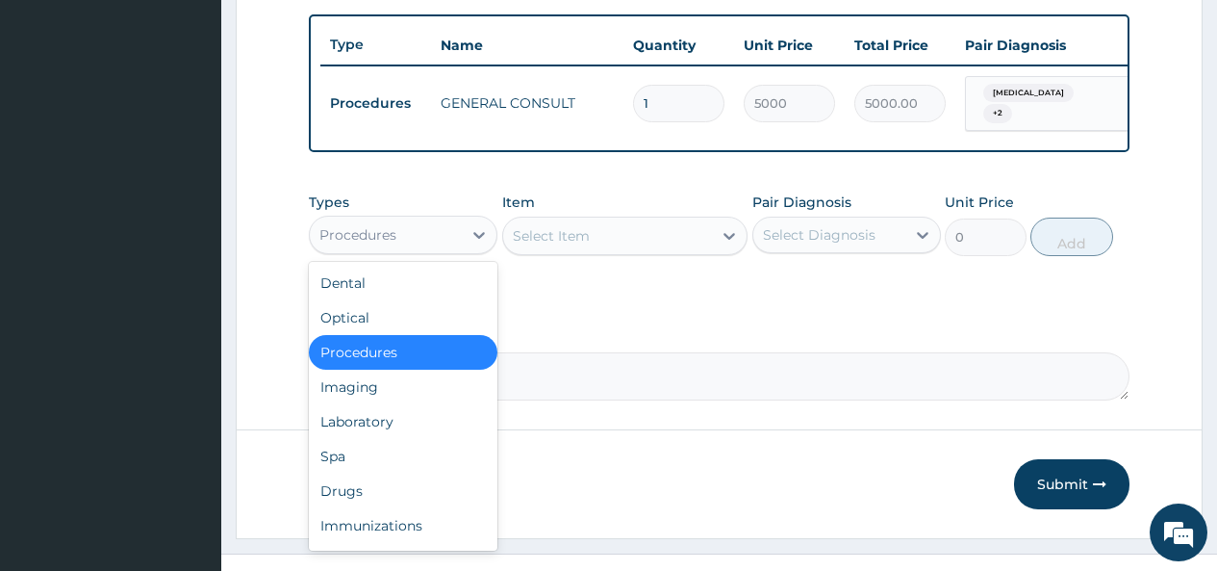
click at [461, 250] on div "Procedures" at bounding box center [386, 234] width 152 height 31
click at [382, 432] on div "Laboratory" at bounding box center [403, 421] width 189 height 35
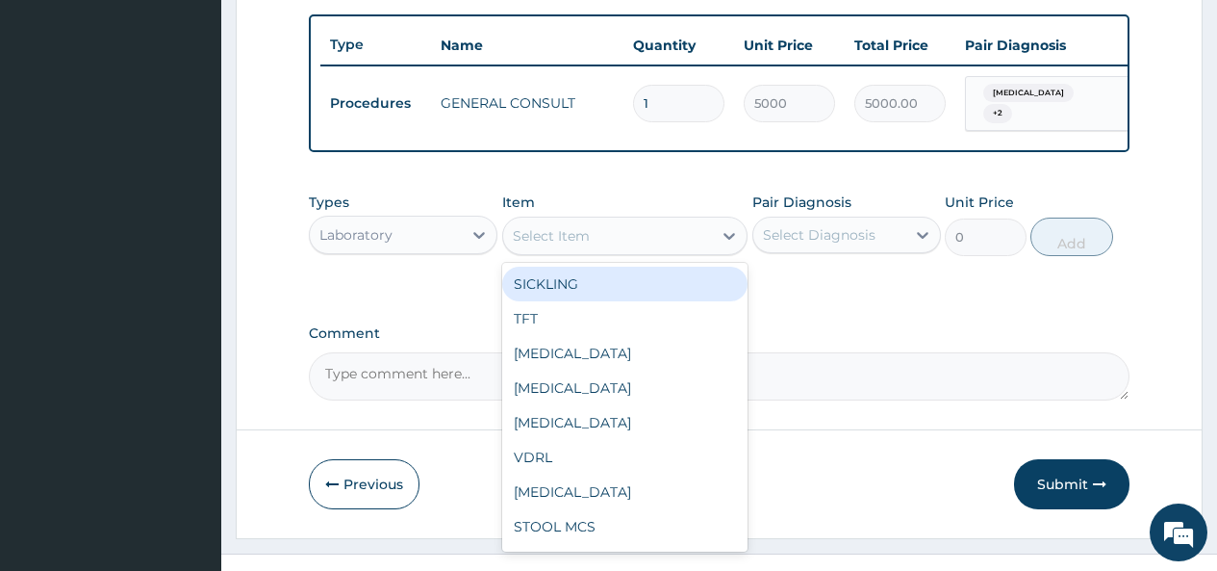
click at [680, 250] on div "Select Item" at bounding box center [608, 235] width 210 height 31
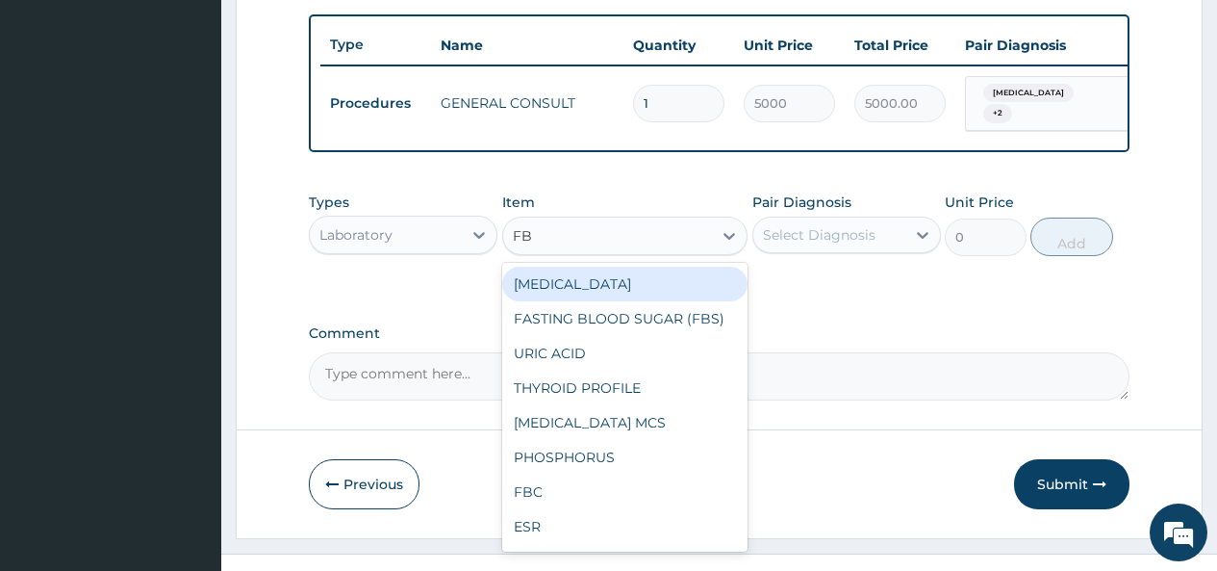
type input "FBC"
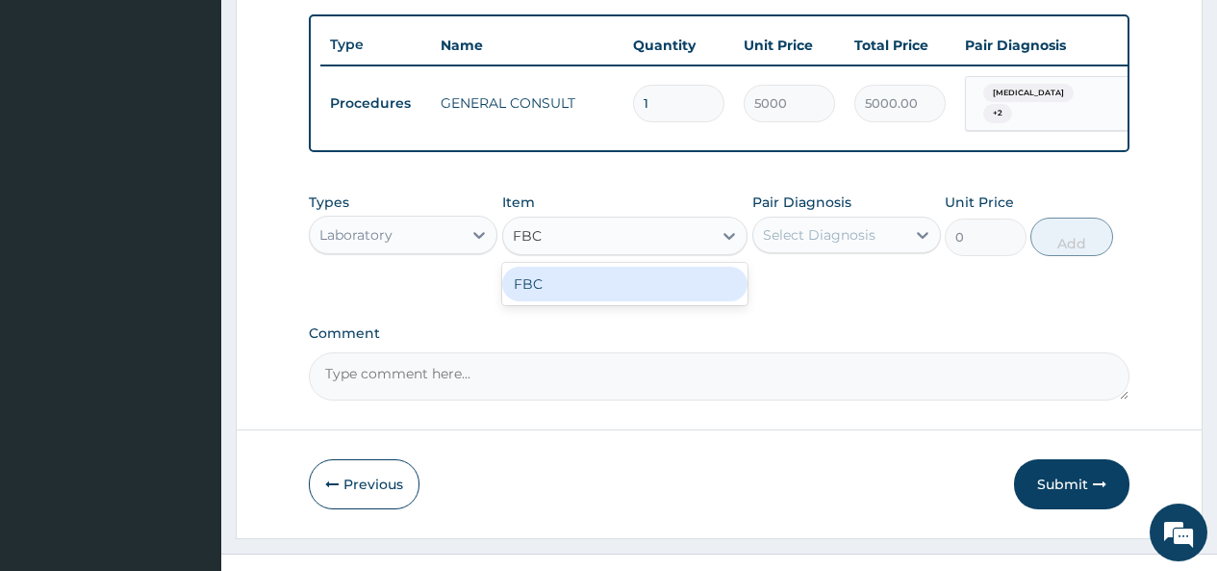
click at [648, 297] on div "FBC" at bounding box center [625, 284] width 246 height 35
type input "4500"
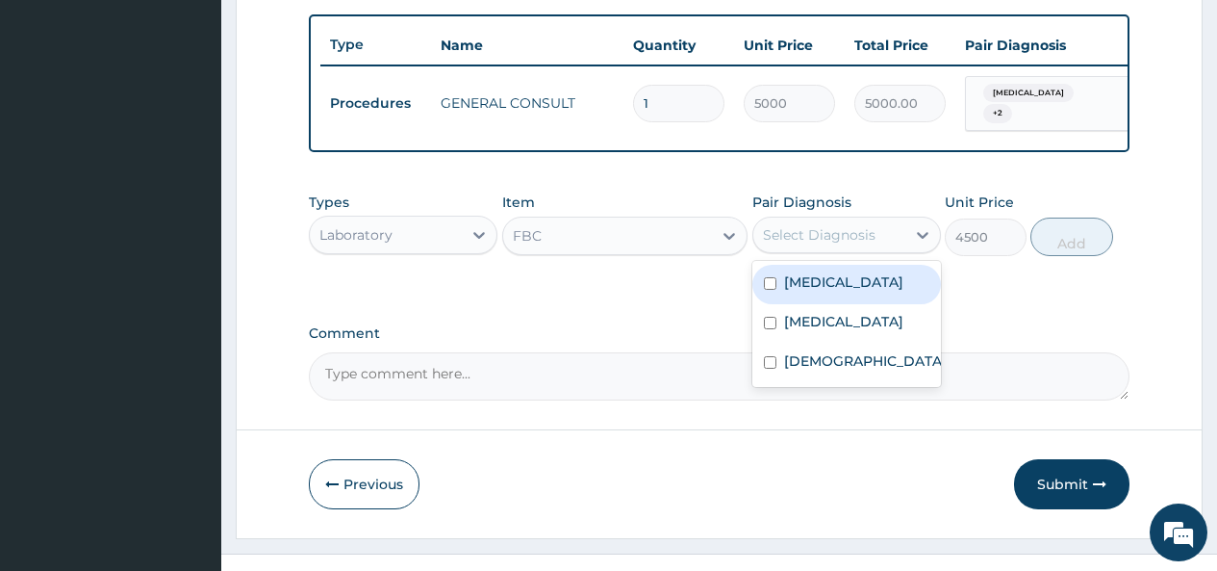
click at [812, 241] on div "Select Diagnosis" at bounding box center [819, 234] width 113 height 19
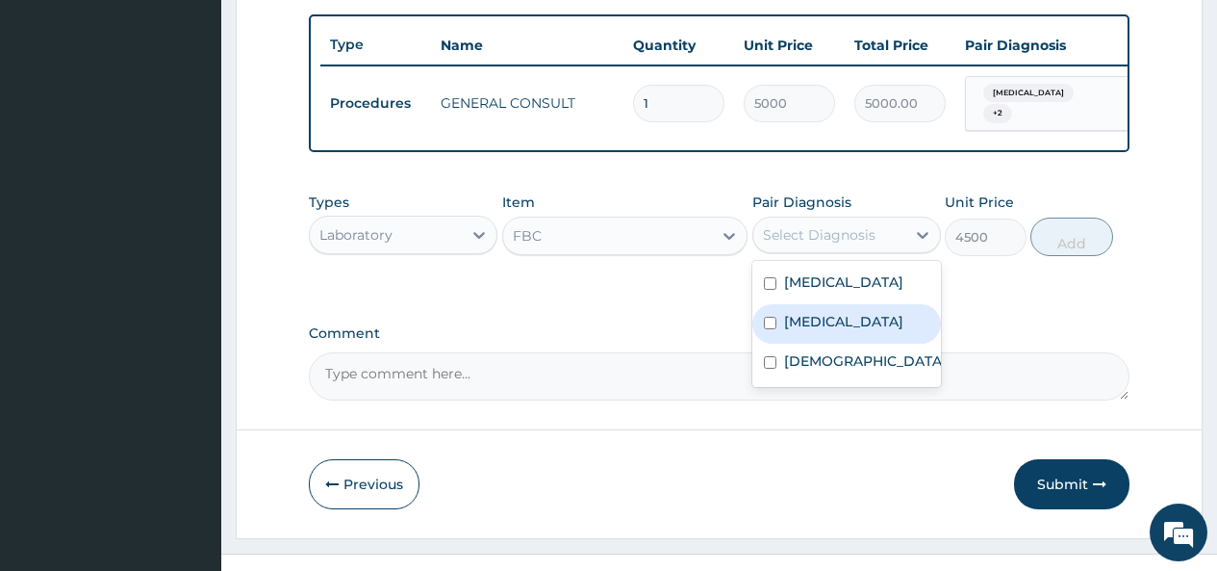
click at [786, 331] on label "[MEDICAL_DATA]" at bounding box center [843, 321] width 119 height 19
checkbox input "true"
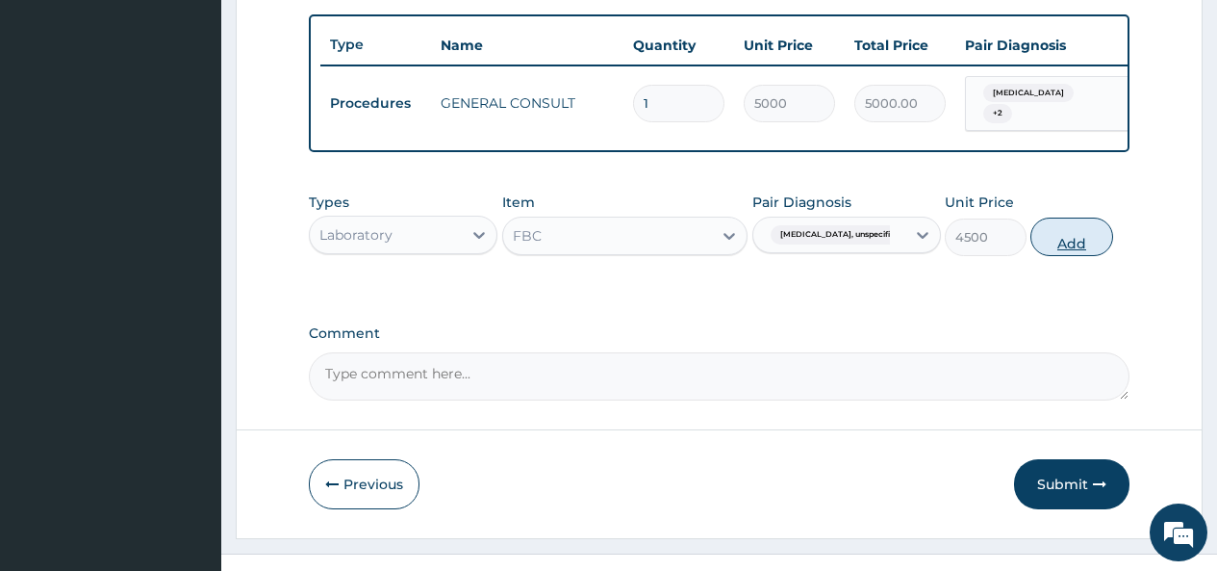
click at [1056, 256] on button "Add" at bounding box center [1072, 236] width 82 height 38
type input "0"
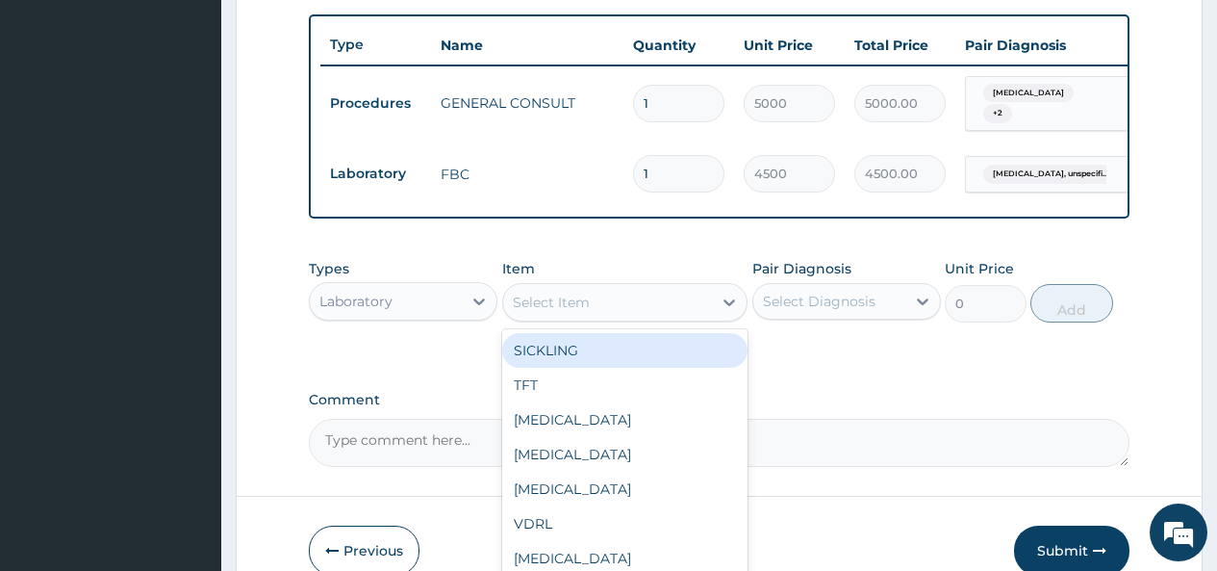
click at [630, 305] on div "Select Item" at bounding box center [608, 302] width 210 height 31
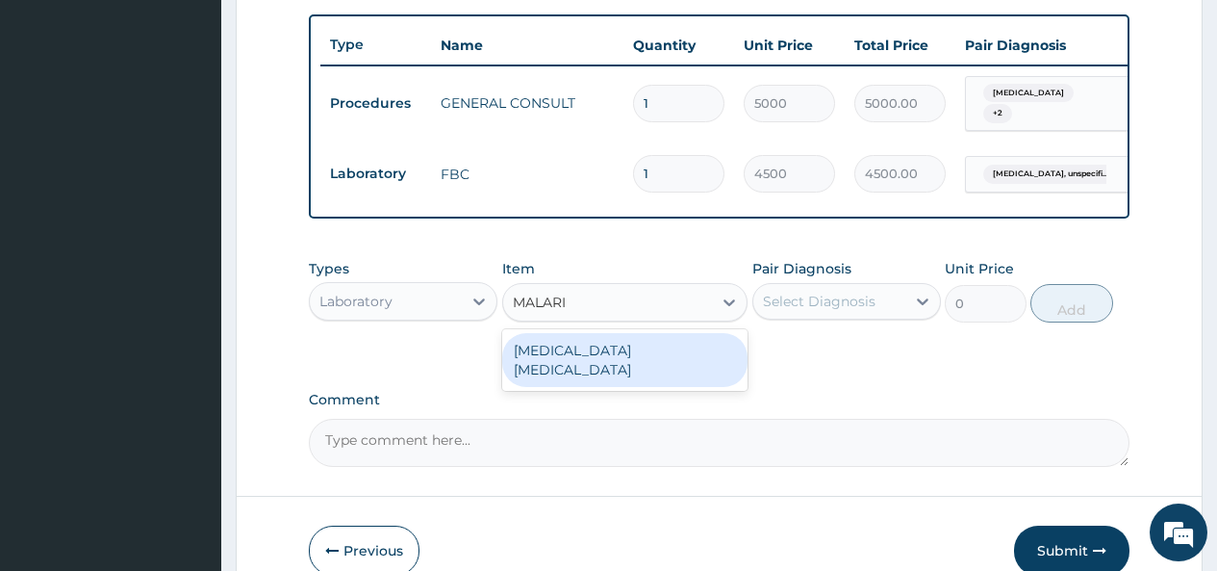
type input "[MEDICAL_DATA]"
click at [629, 362] on div "[MEDICAL_DATA] [MEDICAL_DATA]" at bounding box center [625, 360] width 246 height 54
type input "2000"
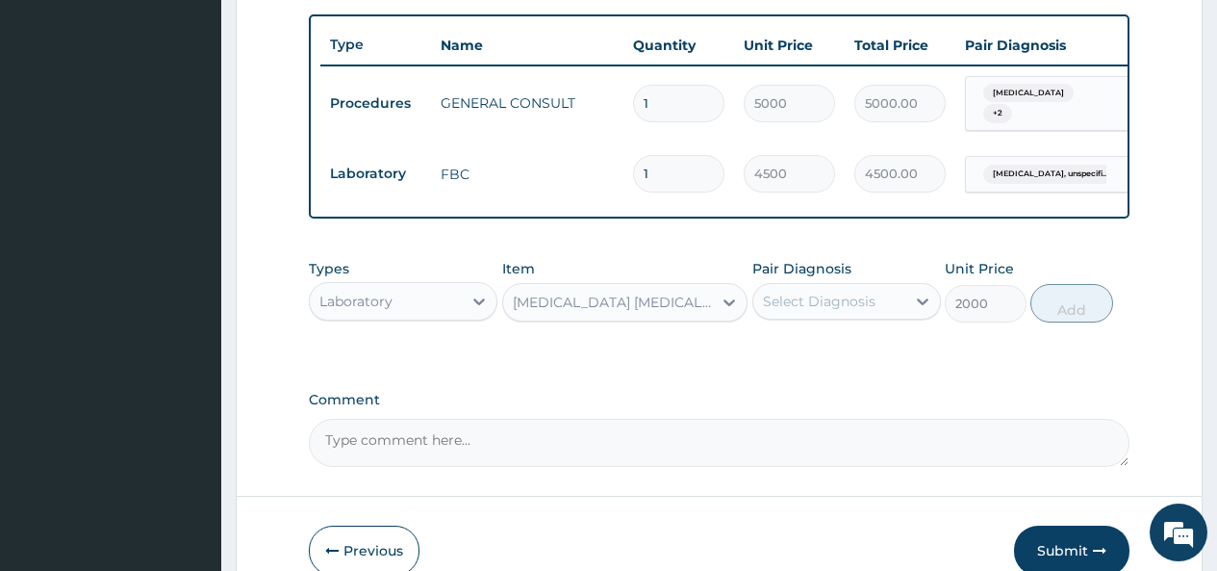
click at [829, 311] on div "Select Diagnosis" at bounding box center [819, 301] width 113 height 19
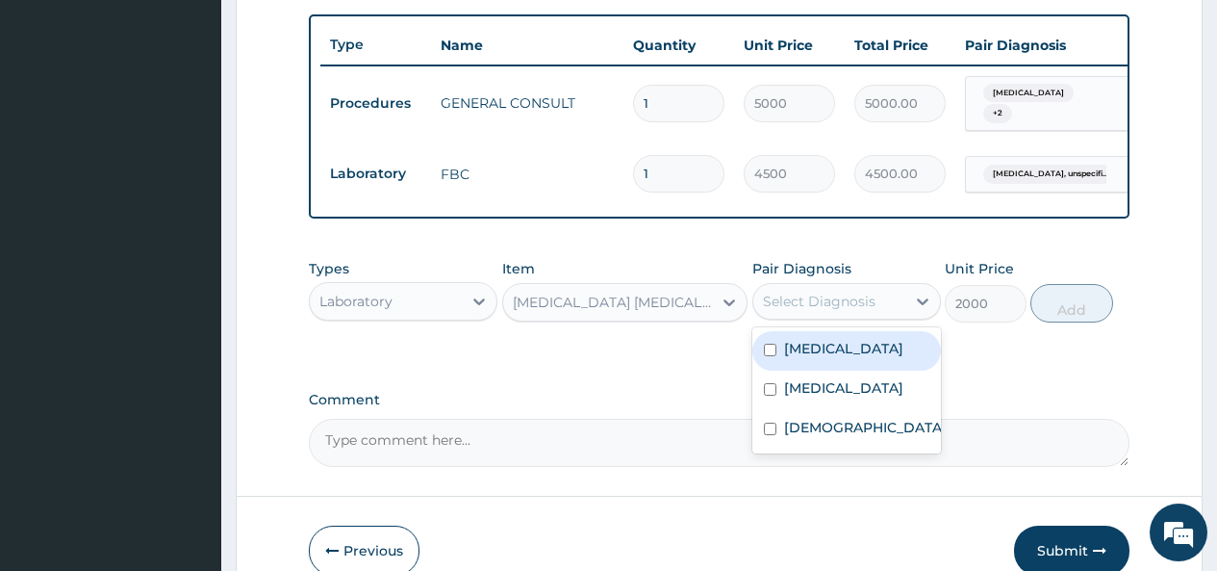
click at [803, 358] on label "[MEDICAL_DATA]" at bounding box center [843, 348] width 119 height 19
checkbox input "true"
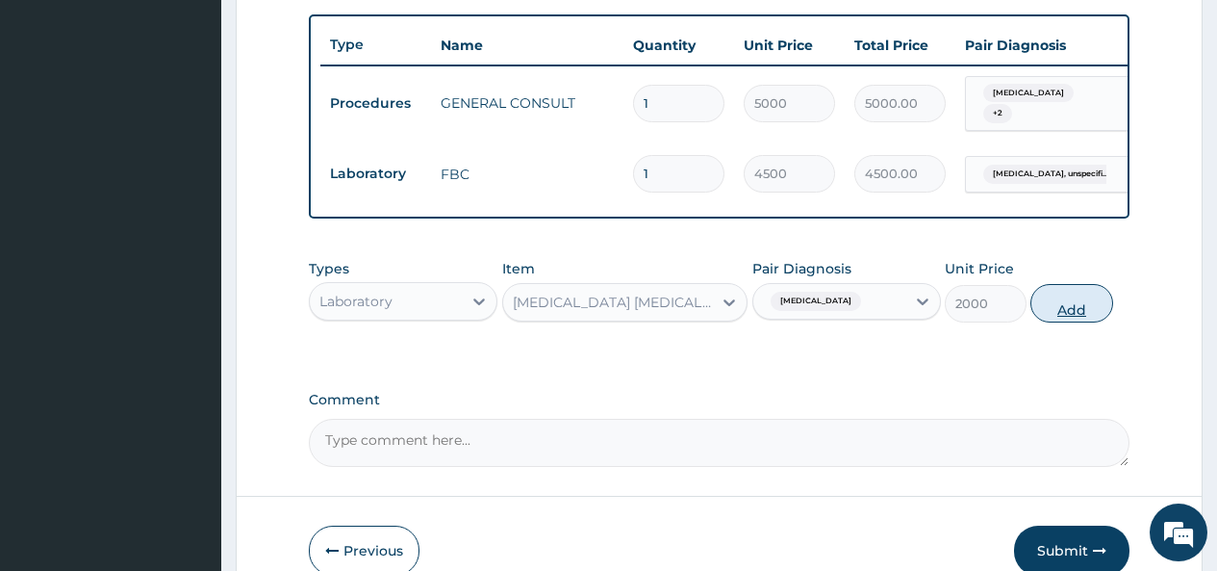
click at [1084, 305] on button "Add" at bounding box center [1072, 303] width 82 height 38
type input "0"
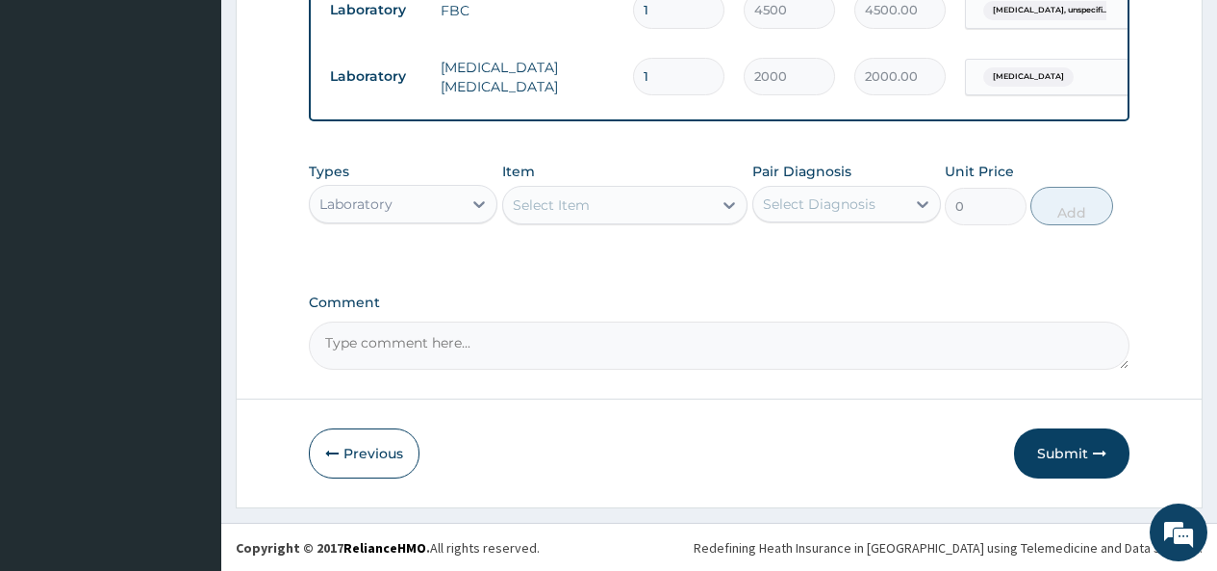
scroll to position [880, 0]
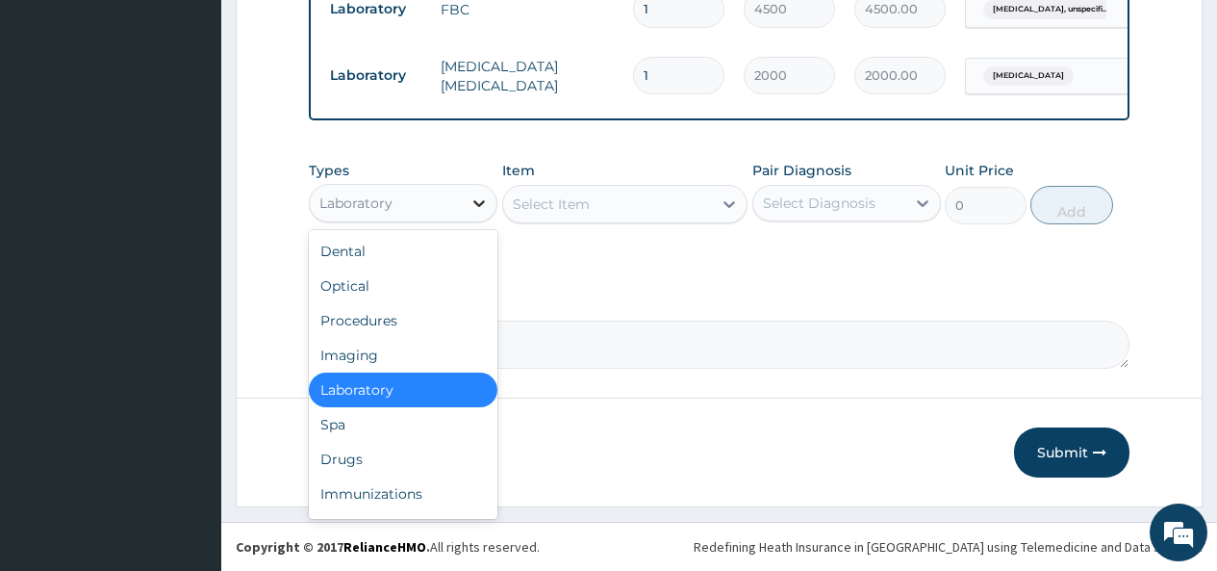
click at [472, 206] on icon at bounding box center [479, 202] width 19 height 19
click at [344, 459] on div "Drugs" at bounding box center [403, 459] width 189 height 35
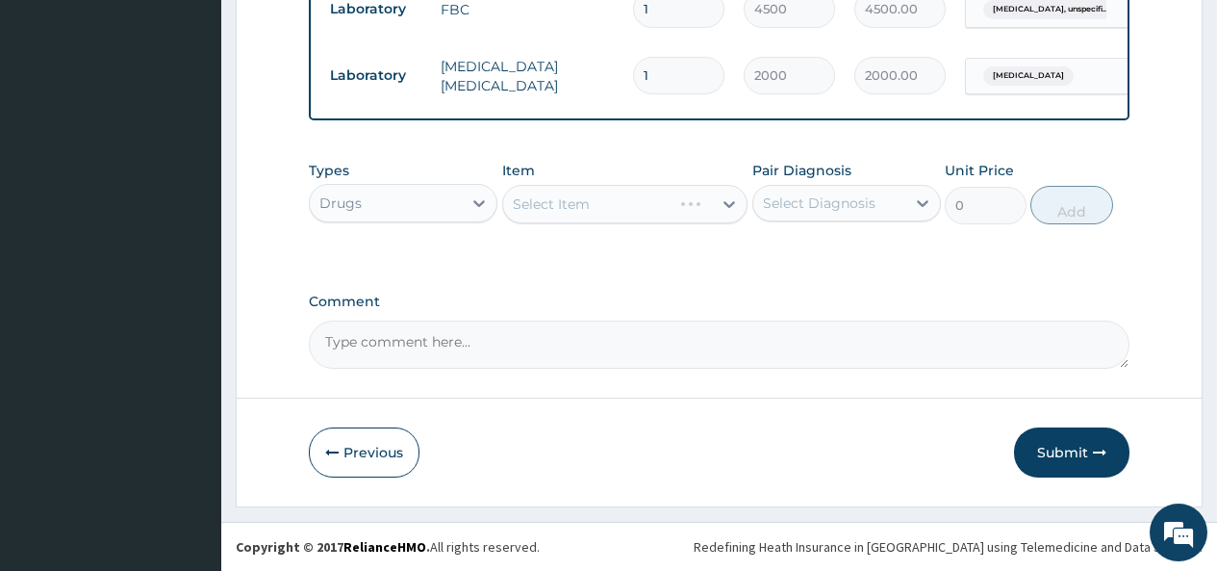
click at [694, 195] on div "Select Item" at bounding box center [625, 204] width 246 height 38
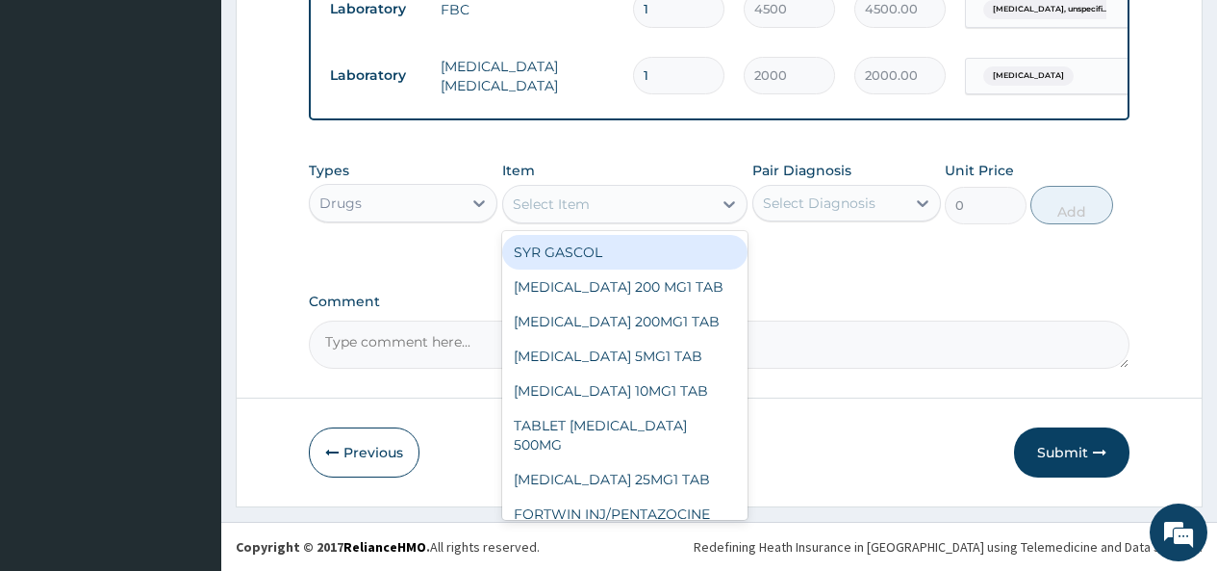
click at [669, 205] on div "Select Item" at bounding box center [608, 204] width 210 height 31
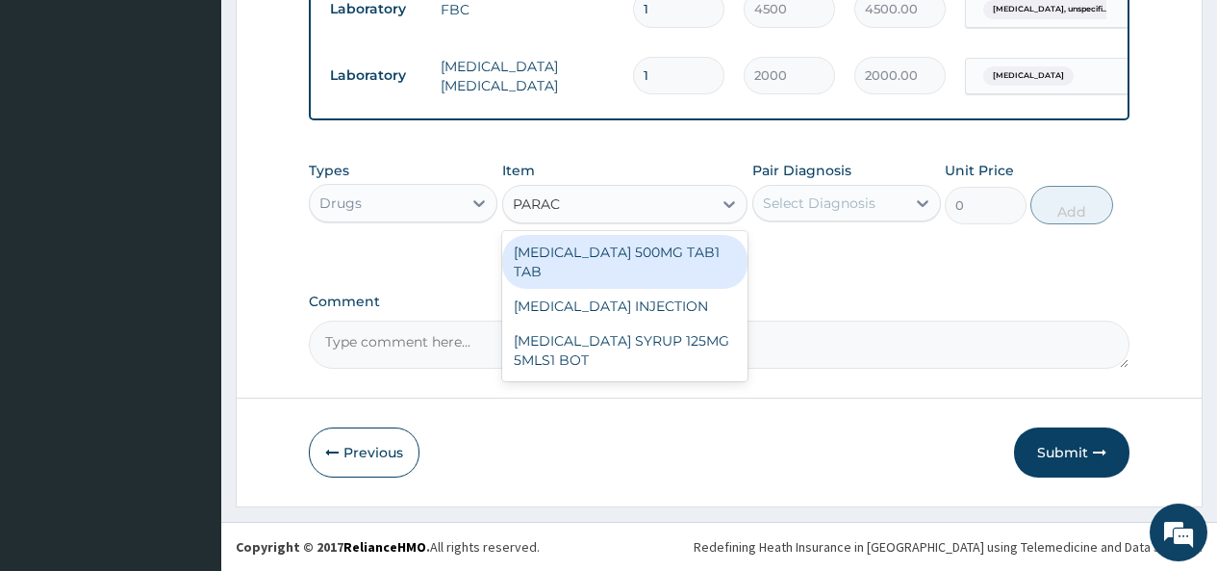
type input "PARACE"
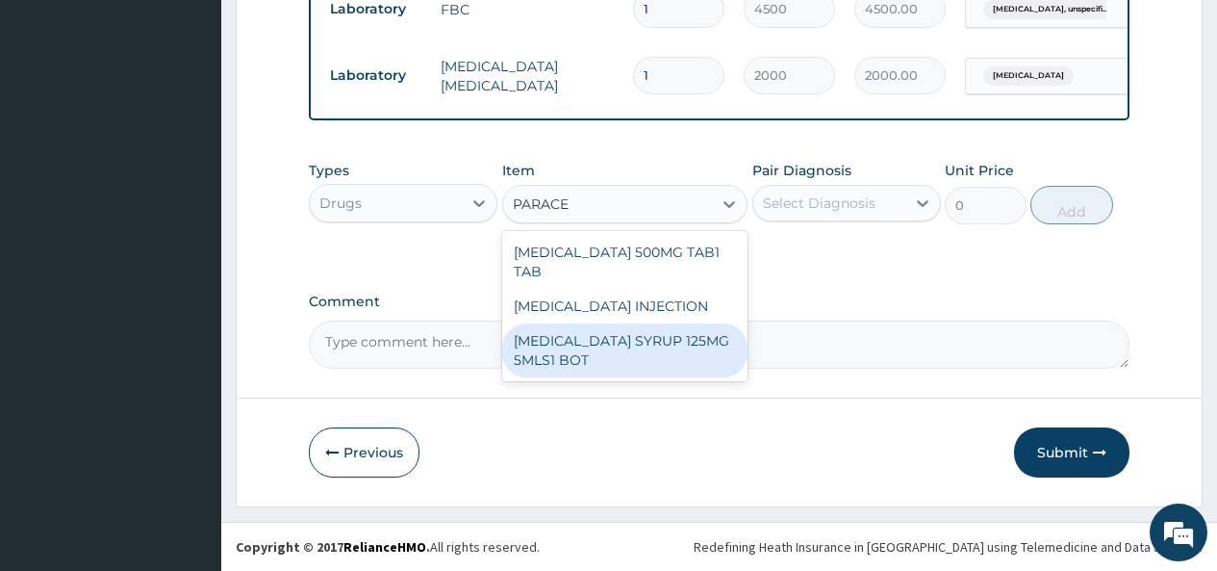
click at [626, 346] on div "[MEDICAL_DATA] SYRUP 125MG 5MLS1 BOT" at bounding box center [625, 350] width 246 height 54
type input "1000"
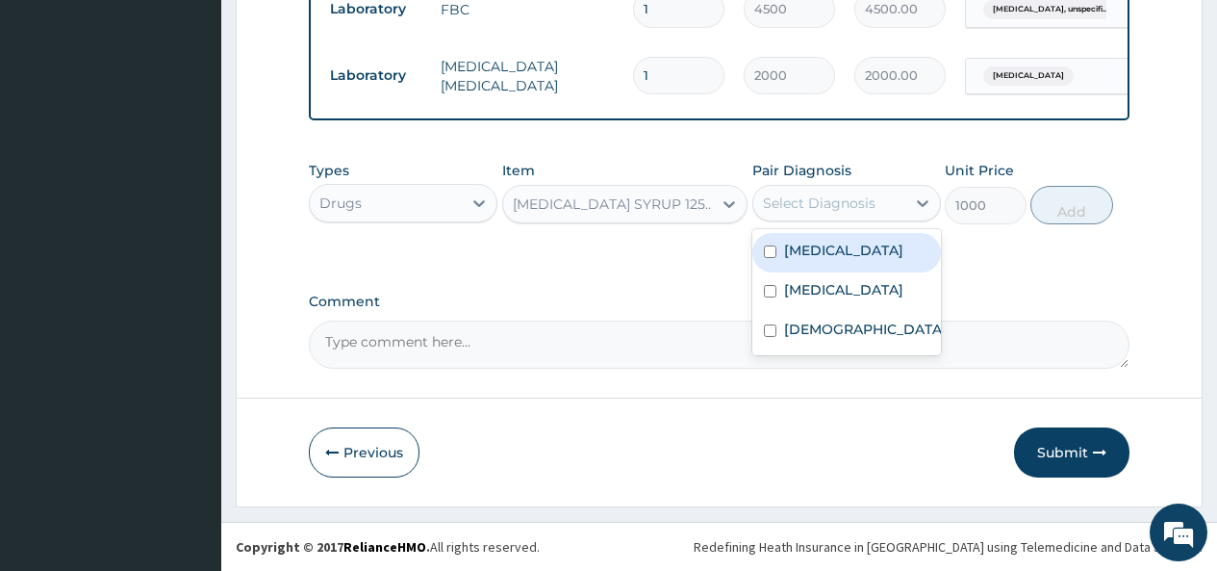
click at [888, 194] on div "Select Diagnosis" at bounding box center [829, 203] width 152 height 31
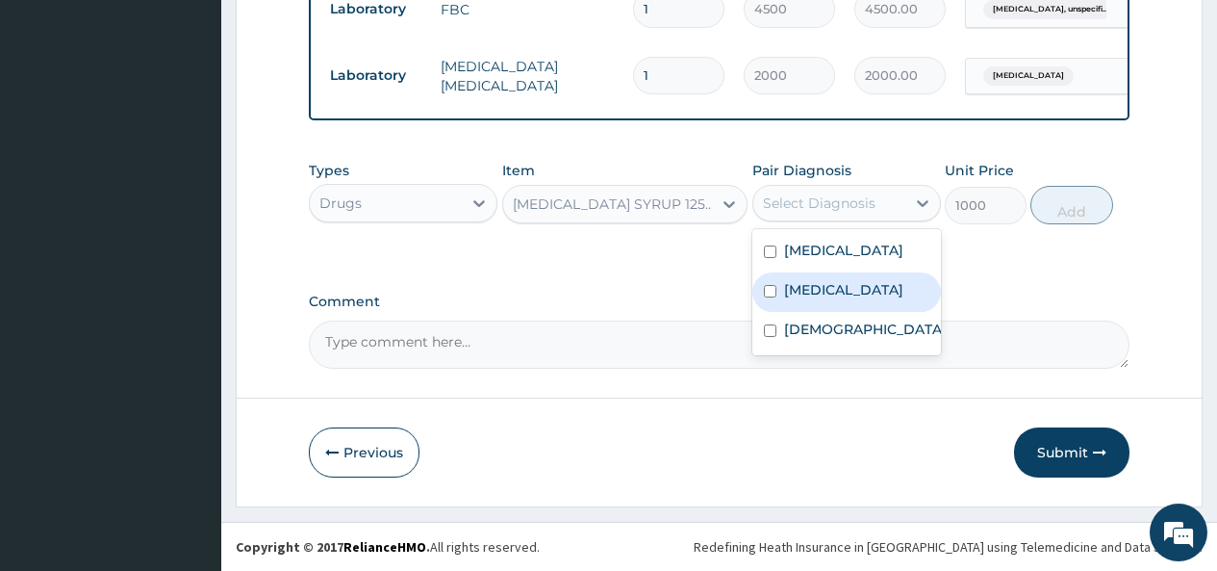
drag, startPoint x: 828, startPoint y: 298, endPoint x: 810, endPoint y: 340, distance: 44.9
click at [826, 299] on label "[MEDICAL_DATA]" at bounding box center [843, 289] width 119 height 19
checkbox input "true"
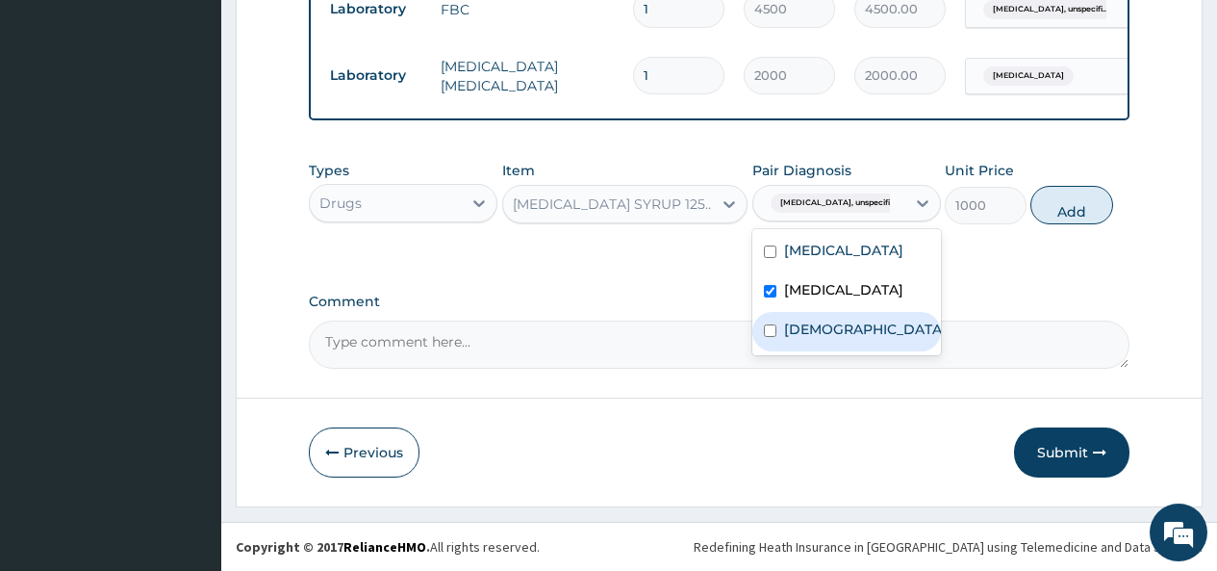
click at [803, 339] on label "[DEMOGRAPHIC_DATA]" at bounding box center [865, 328] width 163 height 19
checkbox input "true"
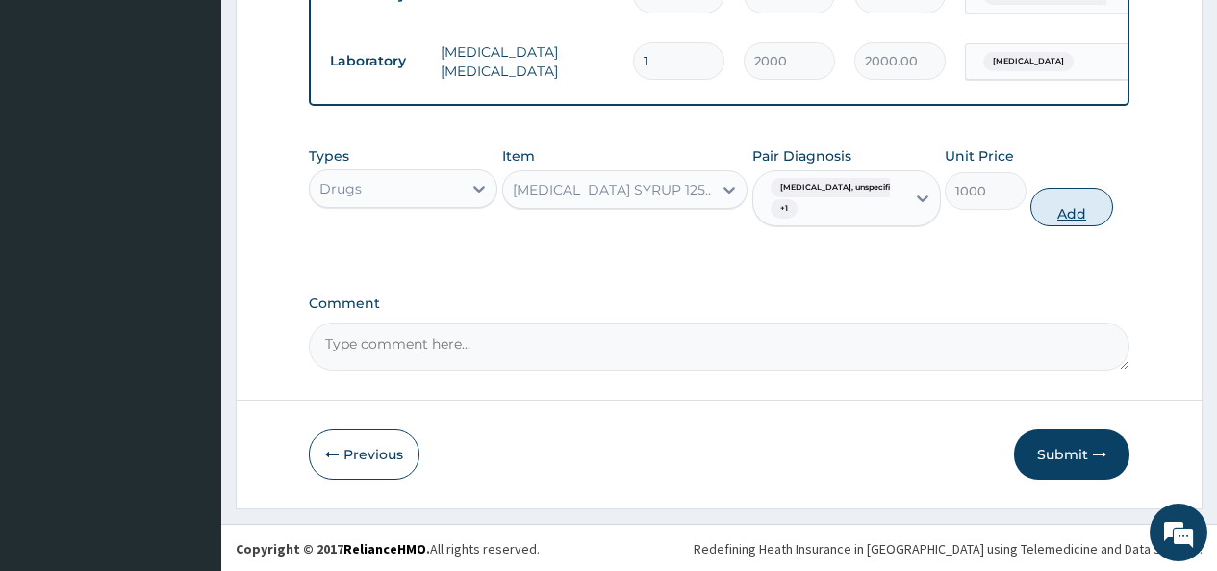
click at [1082, 220] on button "Add" at bounding box center [1072, 207] width 82 height 38
type input "0"
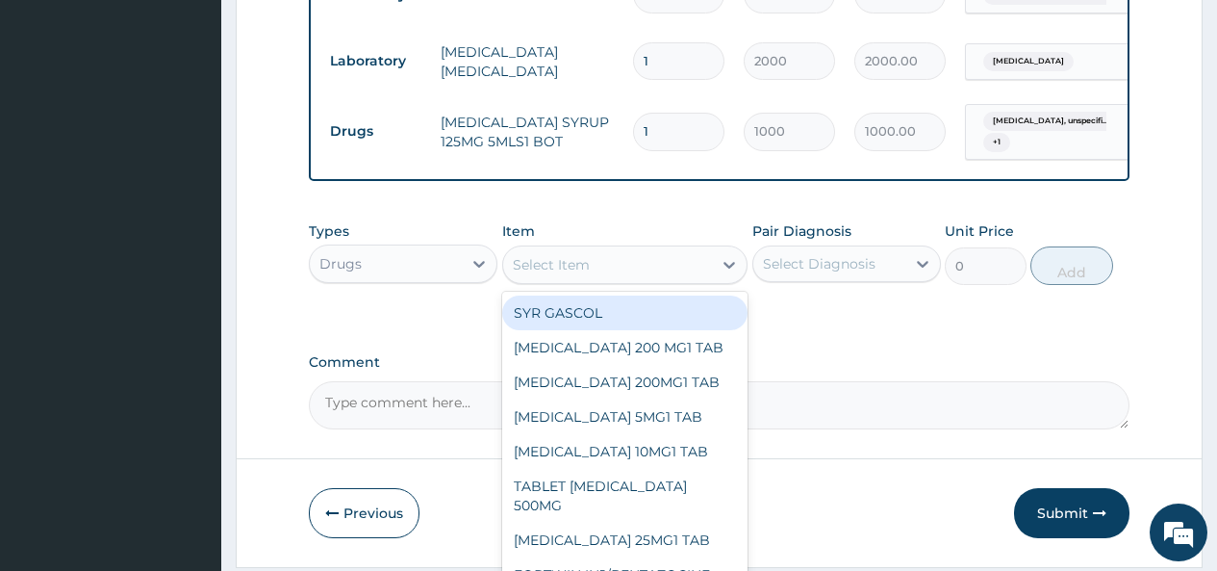
click at [697, 275] on div "Select Item" at bounding box center [608, 264] width 210 height 31
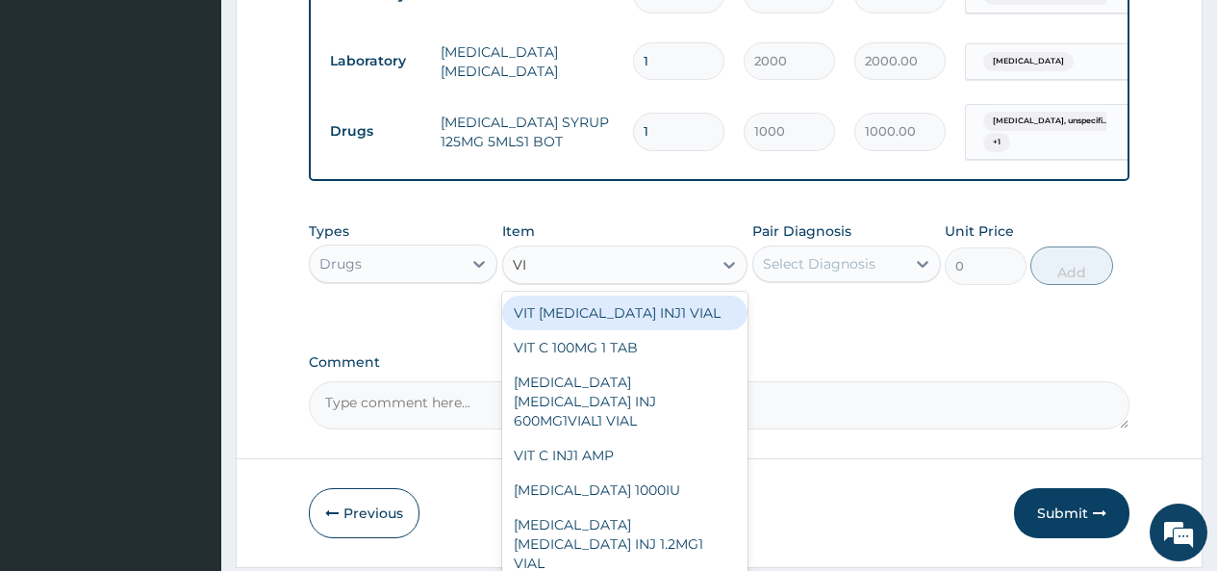
type input "VIT"
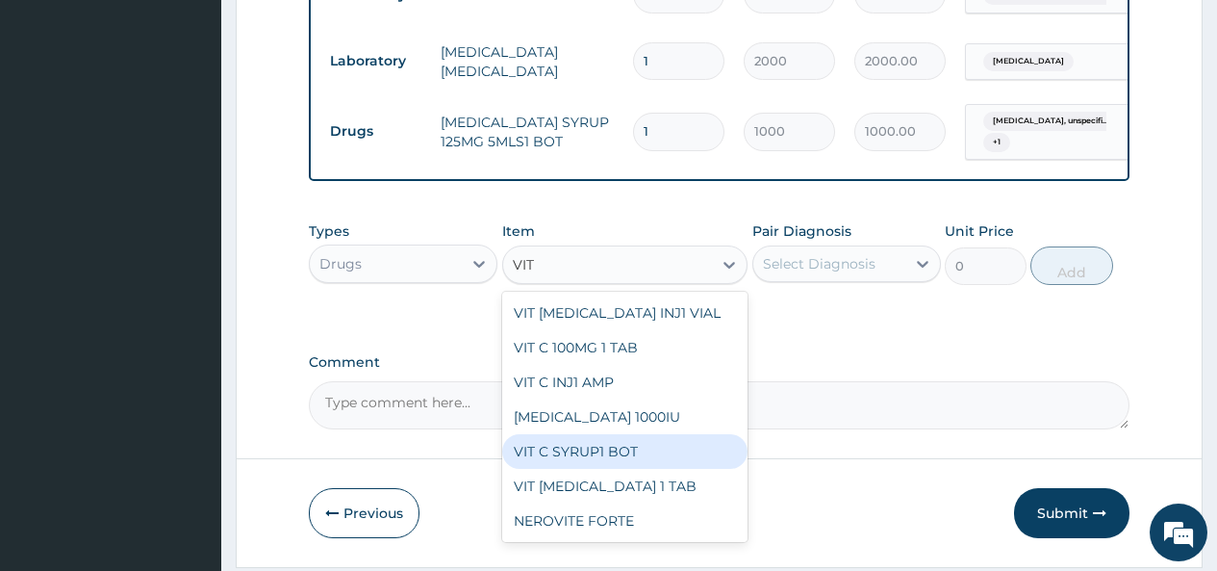
click at [592, 465] on div "VIT C SYRUP1 BOT" at bounding box center [625, 451] width 246 height 35
type input "1000"
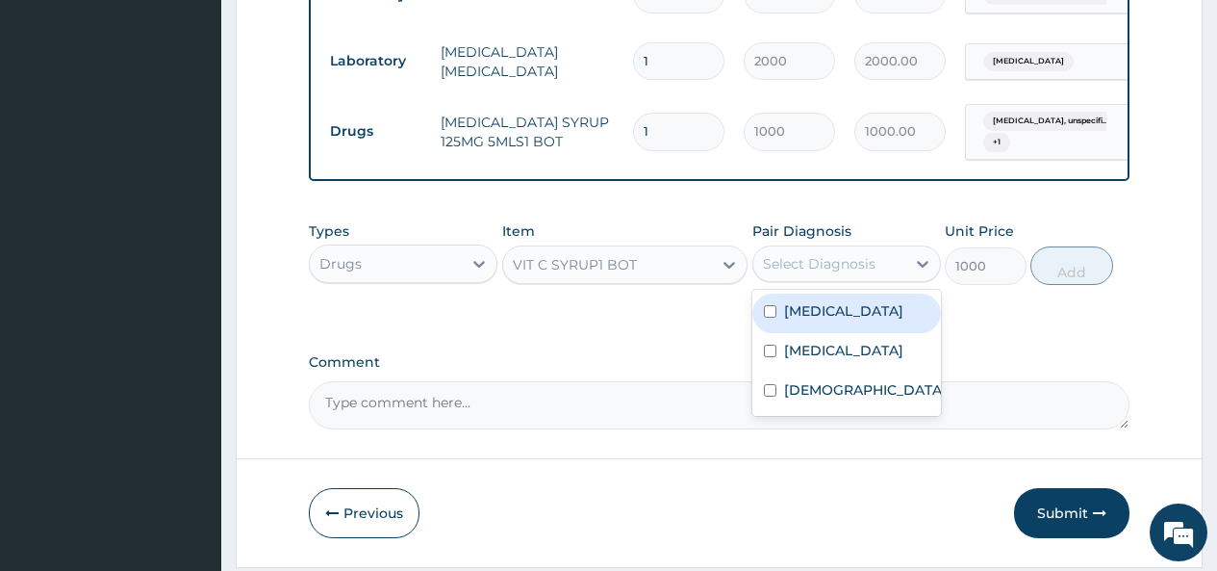
drag, startPoint x: 868, startPoint y: 275, endPoint x: 838, endPoint y: 313, distance: 47.9
click at [865, 273] on div "Select Diagnosis" at bounding box center [819, 263] width 113 height 19
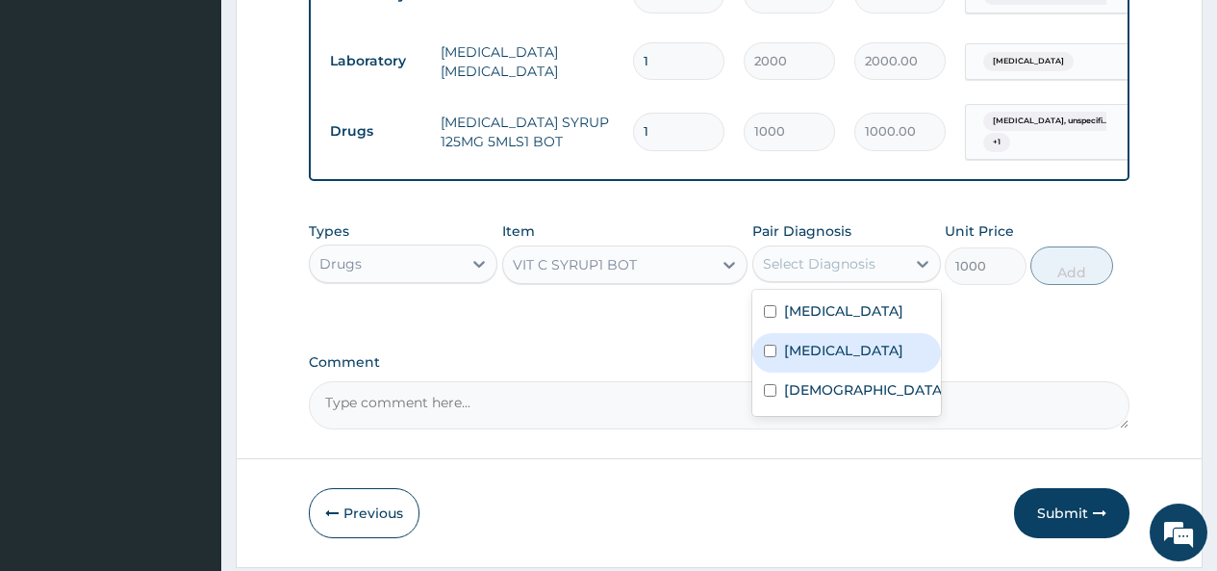
click at [784, 360] on label "[MEDICAL_DATA]" at bounding box center [843, 350] width 119 height 19
checkbox input "true"
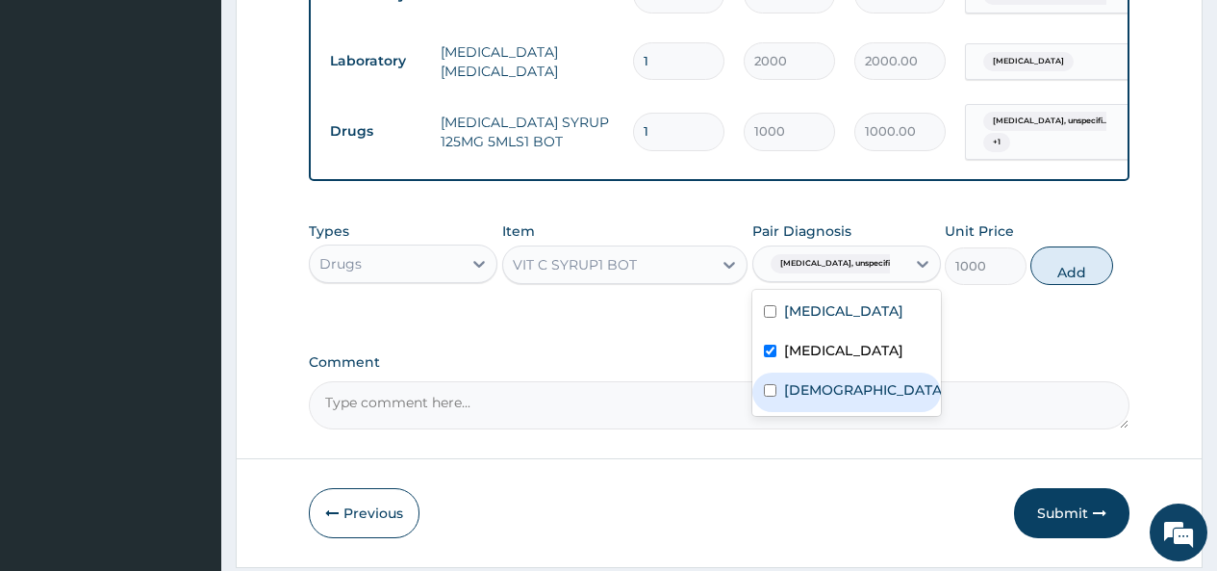
click at [782, 412] on div "[DEMOGRAPHIC_DATA]" at bounding box center [846, 391] width 189 height 39
checkbox input "true"
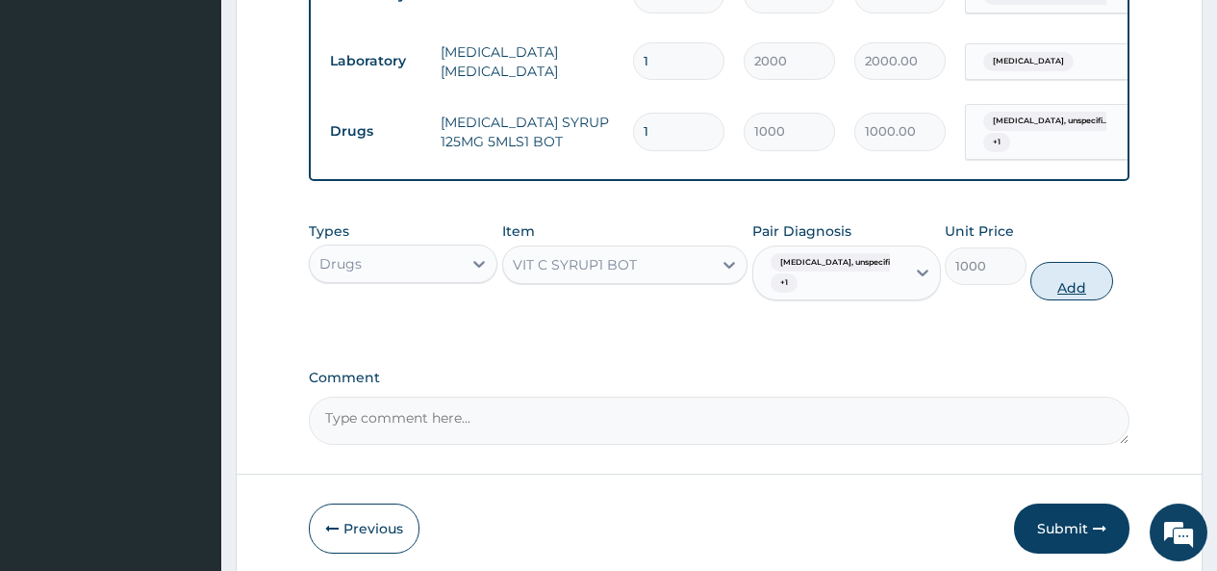
click at [1075, 295] on button "Add" at bounding box center [1072, 281] width 82 height 38
type input "0"
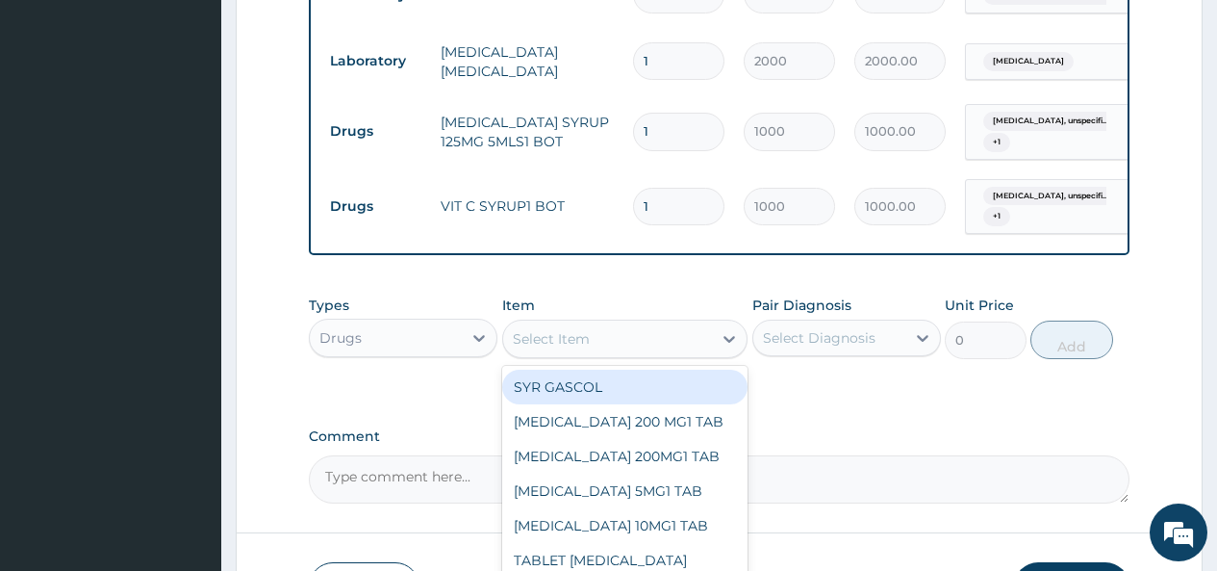
click at [607, 354] on div "Select Item" at bounding box center [608, 338] width 210 height 31
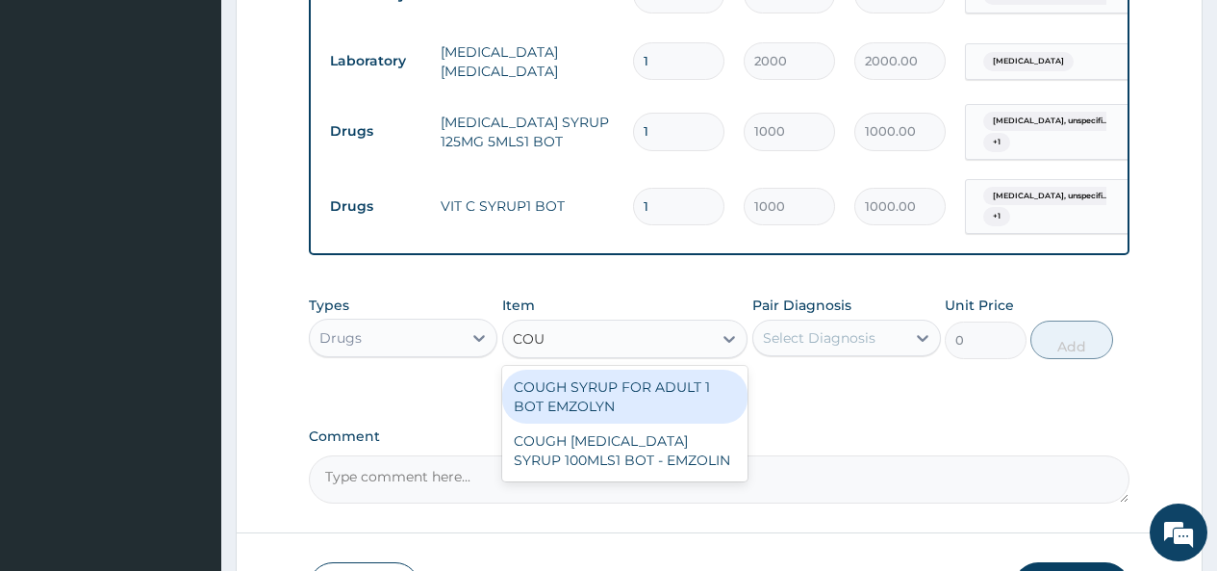
type input "COUG"
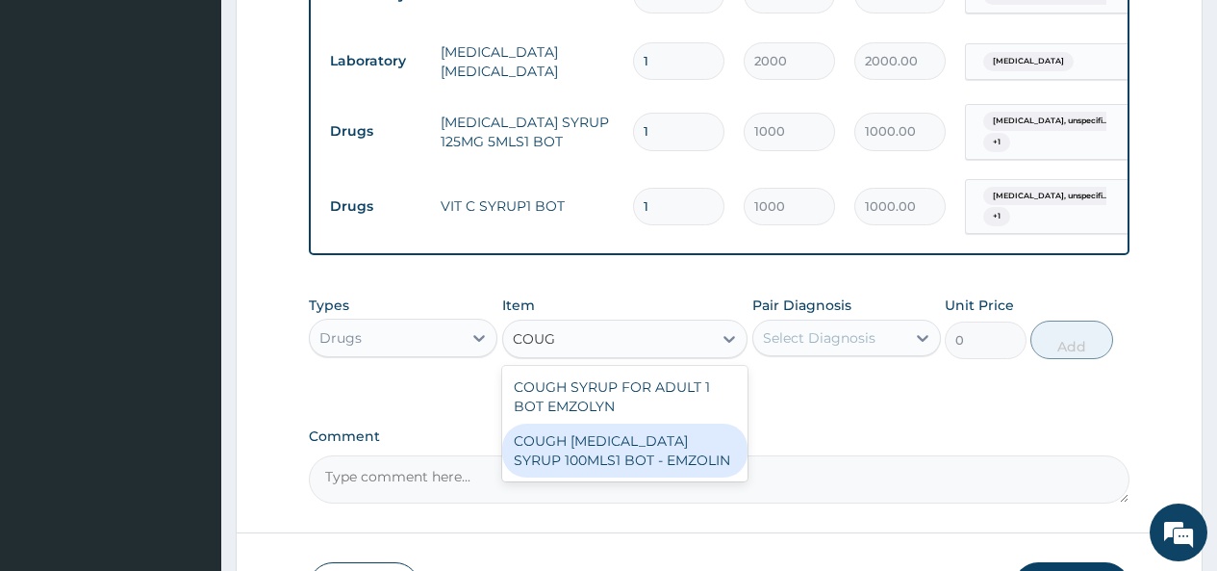
click at [630, 457] on div "COUGH [MEDICAL_DATA] SYRUP 100MLS1 BOT - EMZOLIN" at bounding box center [625, 450] width 246 height 54
type input "1125"
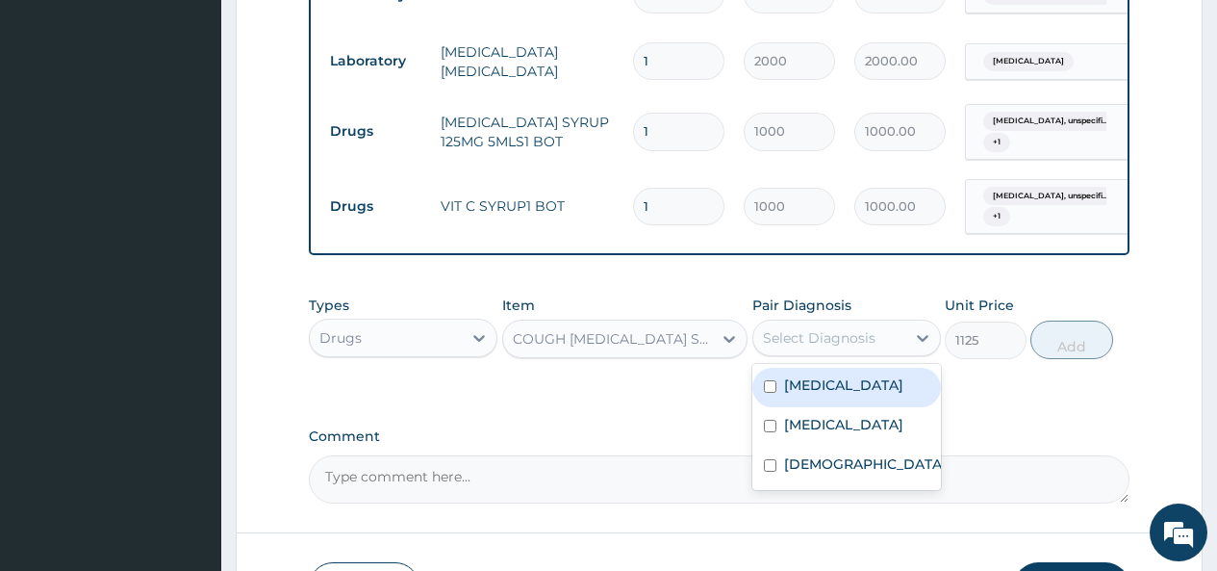
click at [832, 347] on div "Select Diagnosis" at bounding box center [819, 337] width 113 height 19
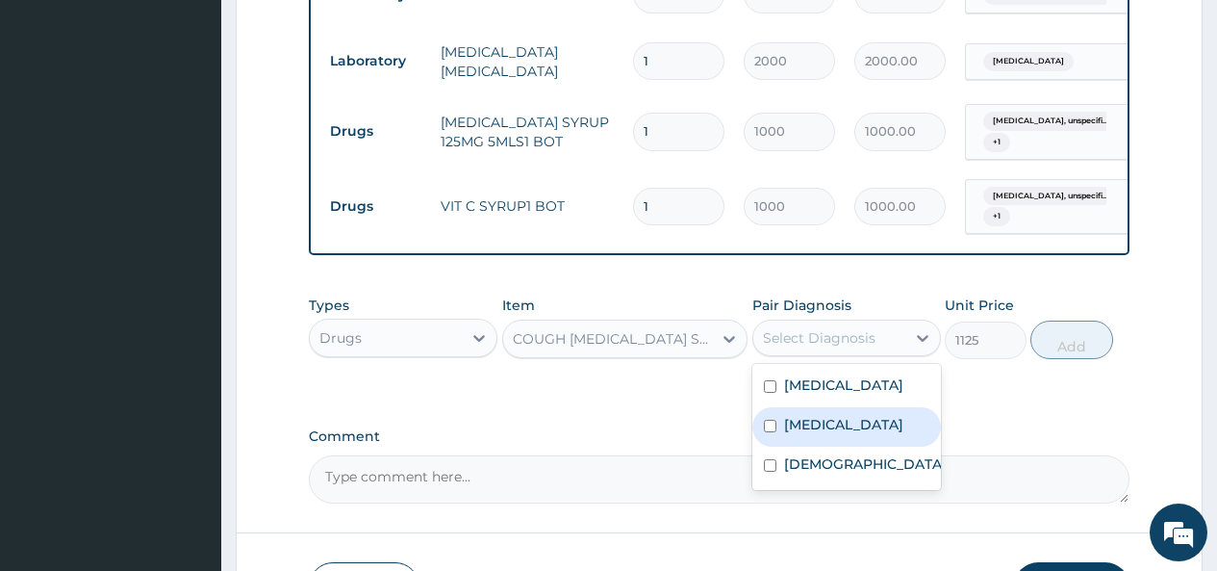
click at [813, 434] on label "[MEDICAL_DATA]" at bounding box center [843, 424] width 119 height 19
checkbox input "true"
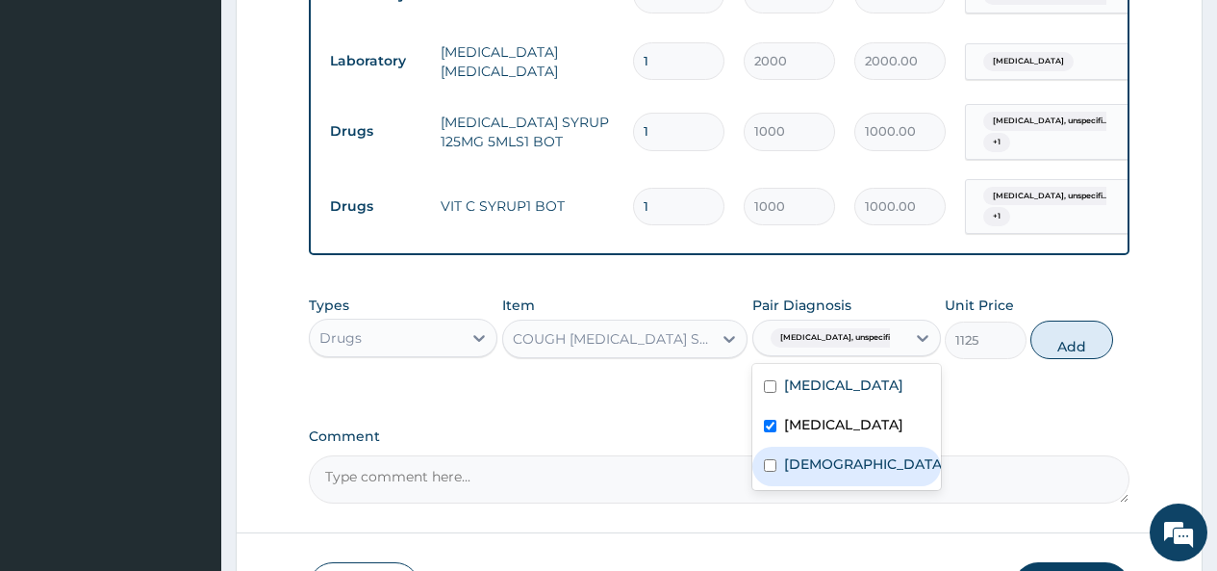
click at [785, 473] on label "[DEMOGRAPHIC_DATA]" at bounding box center [865, 463] width 163 height 19
checkbox input "true"
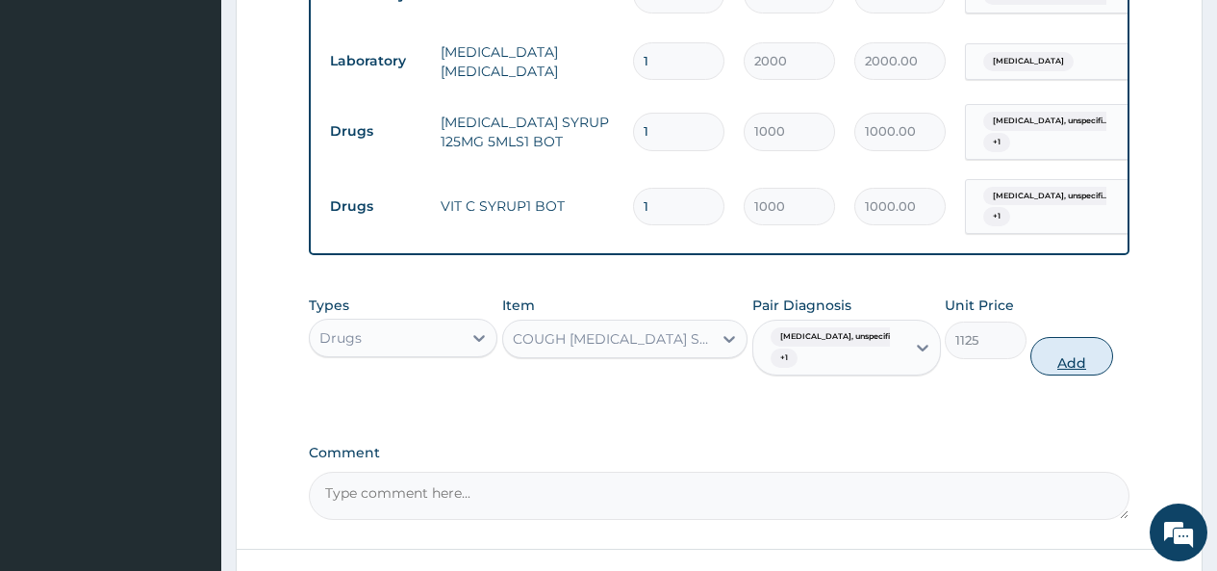
click at [1069, 373] on button "Add" at bounding box center [1072, 356] width 82 height 38
type input "0"
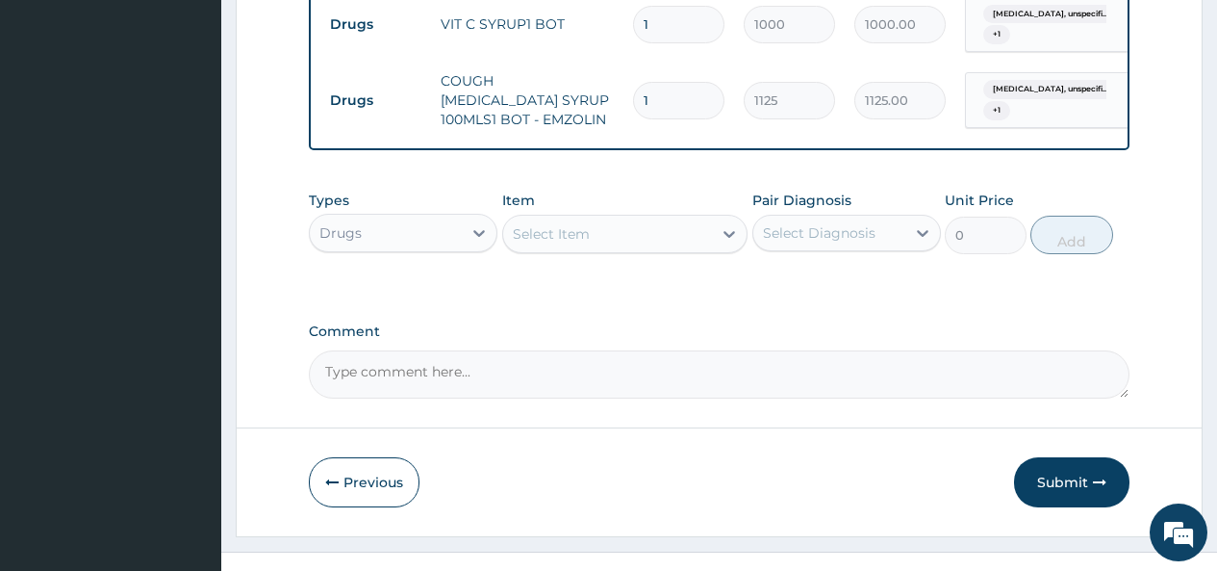
scroll to position [1107, 0]
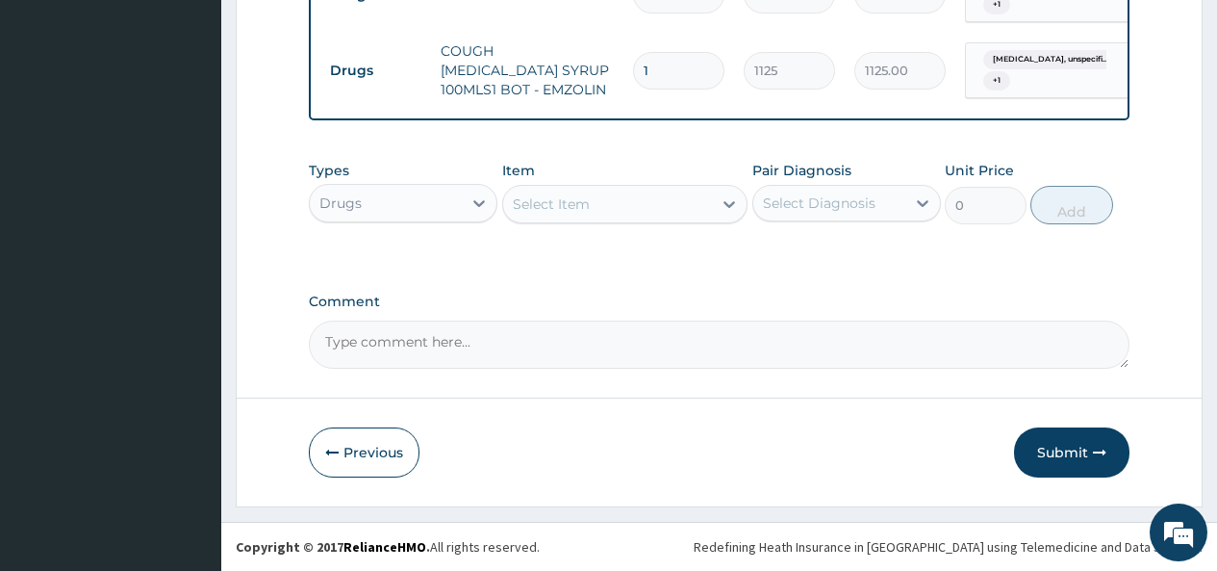
click at [643, 201] on div "Select Item" at bounding box center [608, 204] width 210 height 31
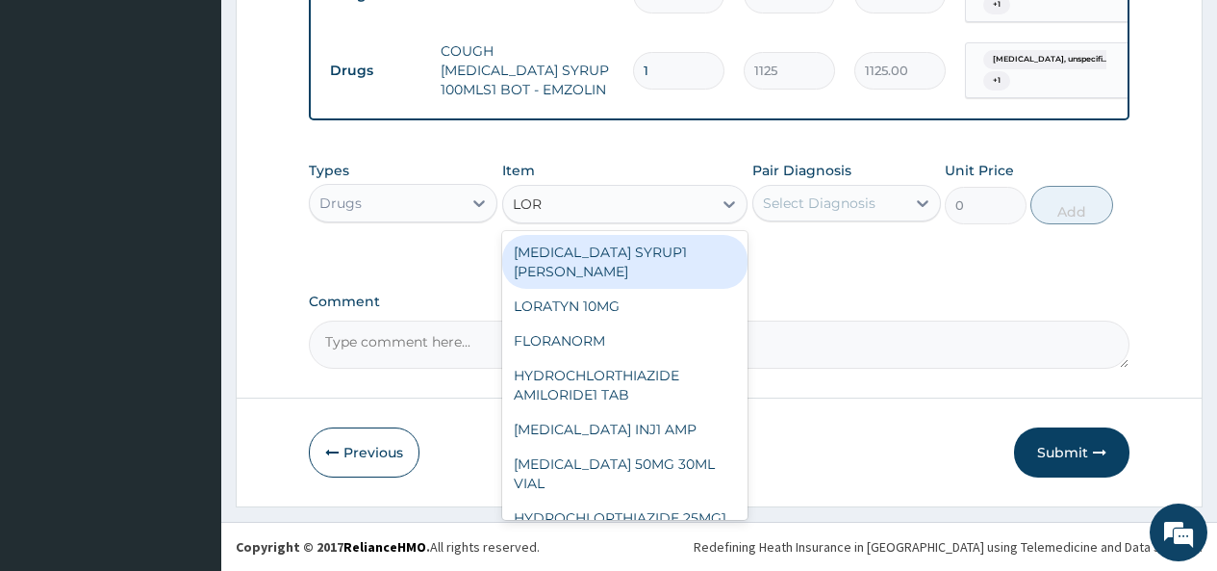
type input "[PERSON_NAME]"
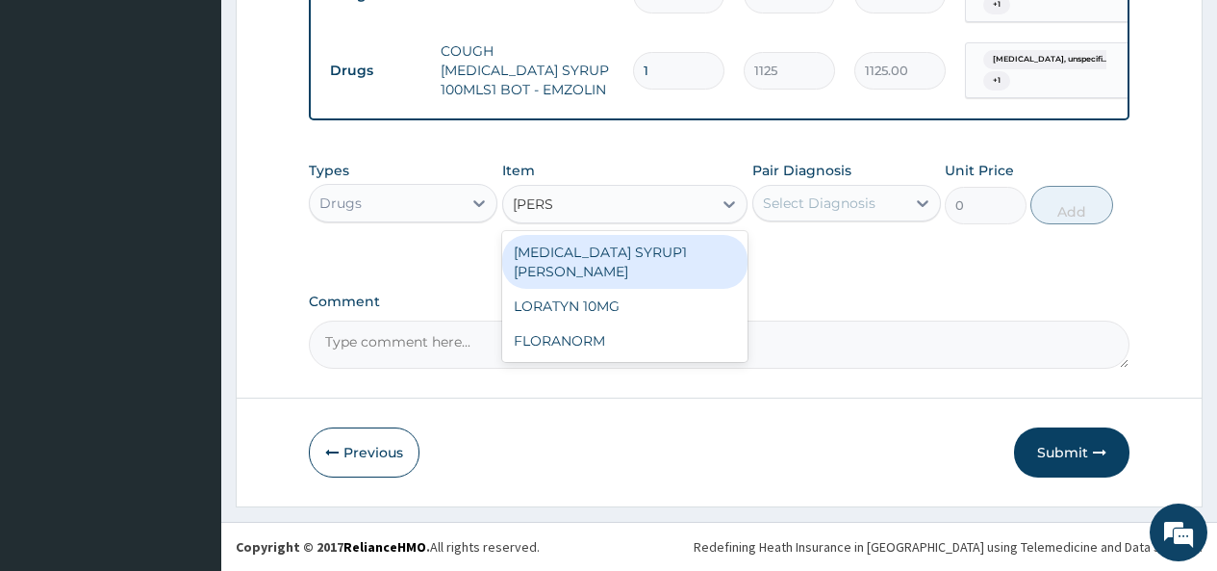
click at [632, 249] on div "[MEDICAL_DATA] SYRUP1 [PERSON_NAME]" at bounding box center [625, 262] width 246 height 54
type input "1800"
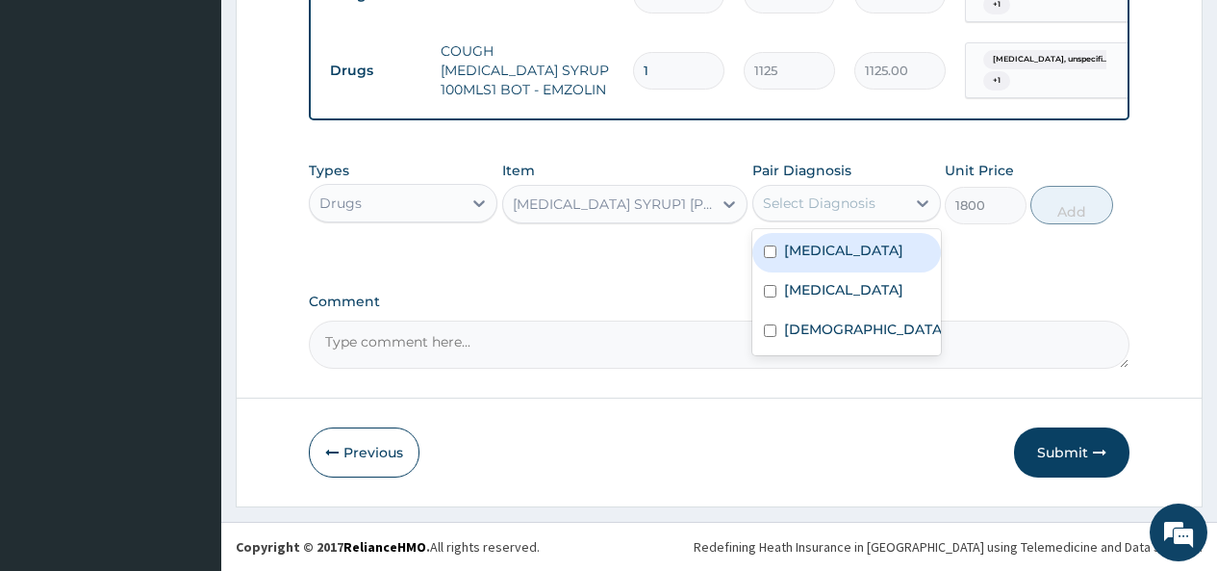
click at [819, 207] on div "Select Diagnosis" at bounding box center [819, 202] width 113 height 19
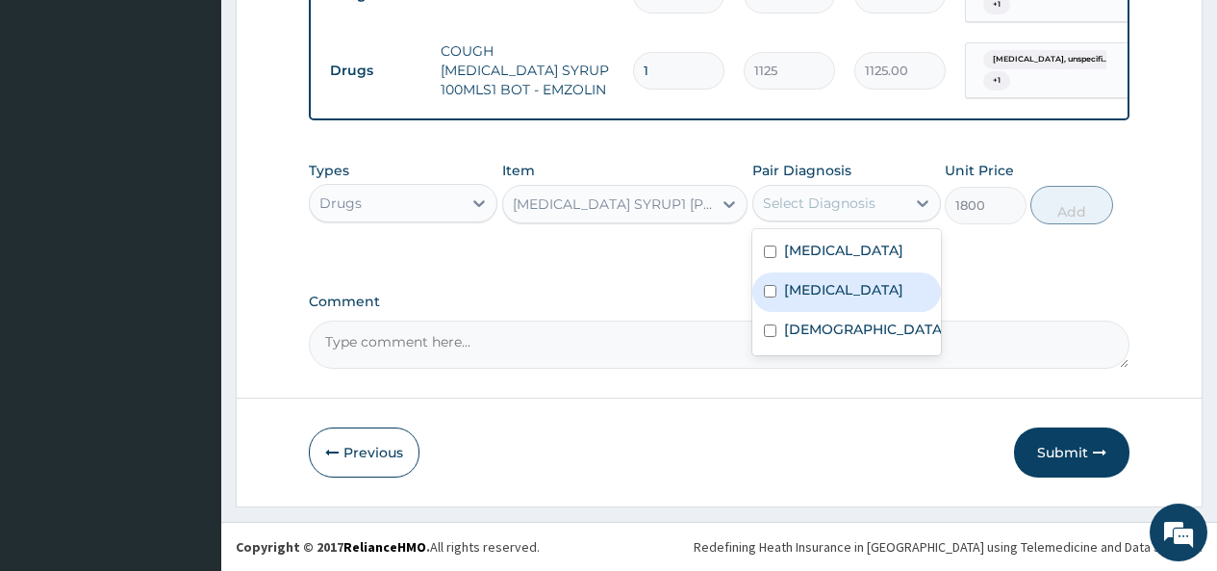
click at [798, 299] on label "[MEDICAL_DATA]" at bounding box center [843, 289] width 119 height 19
checkbox input "true"
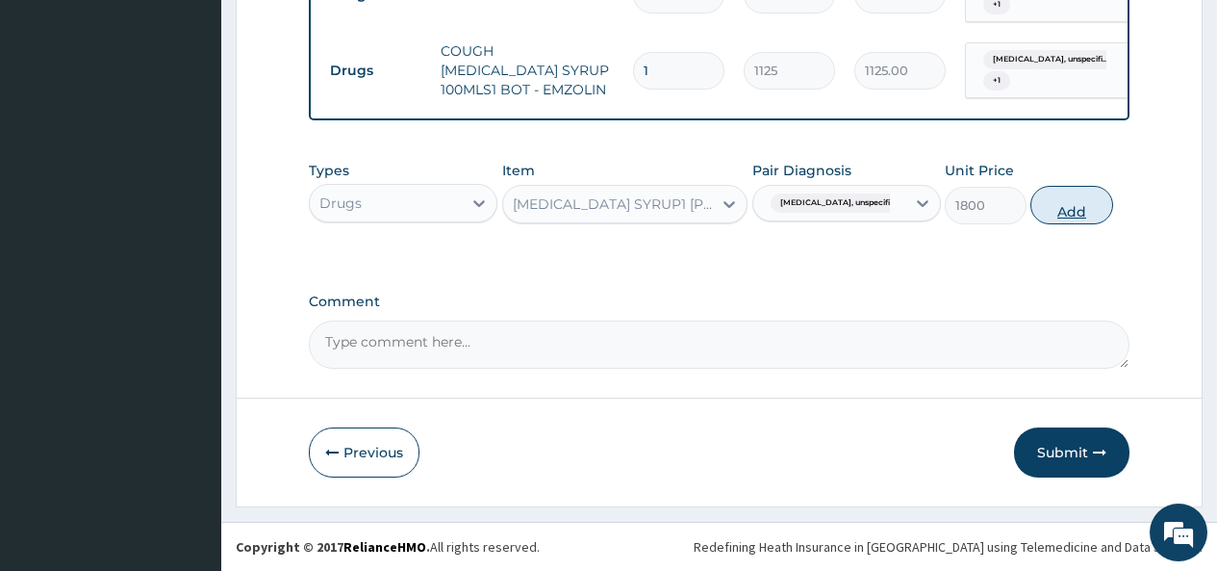
click at [1074, 201] on button "Add" at bounding box center [1072, 205] width 82 height 38
type input "0"
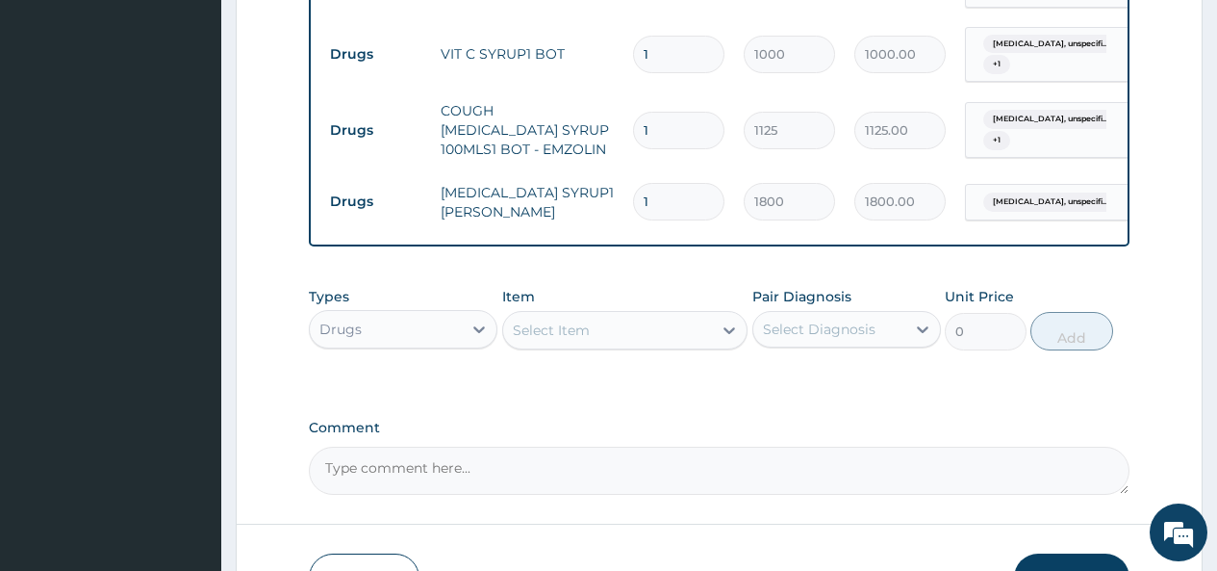
scroll to position [1173, 0]
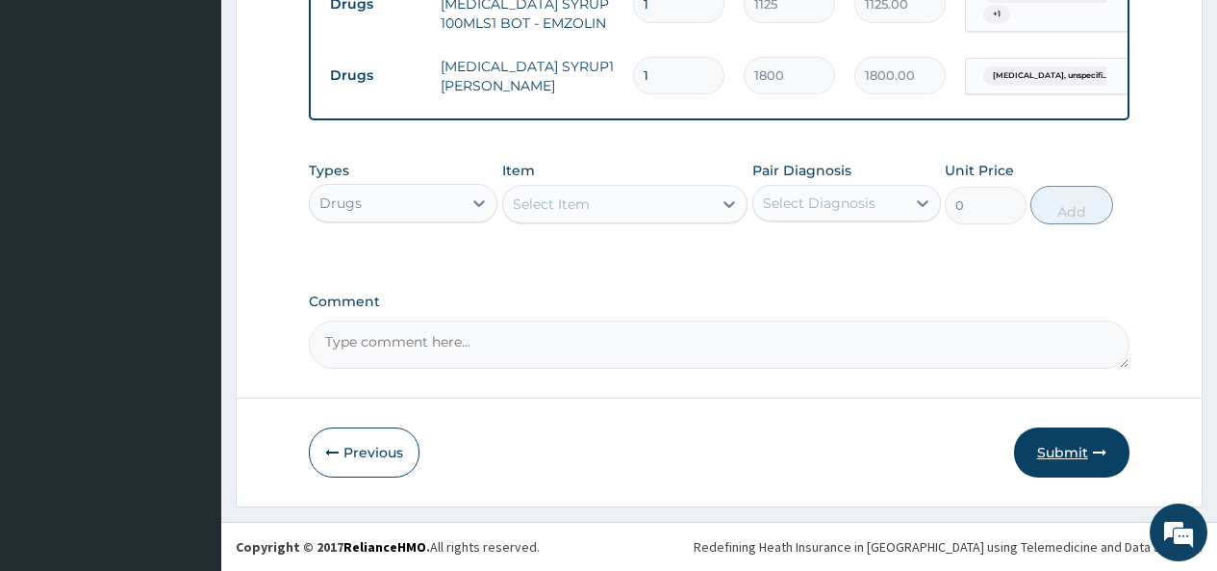
click at [1067, 447] on button "Submit" at bounding box center [1071, 452] width 115 height 50
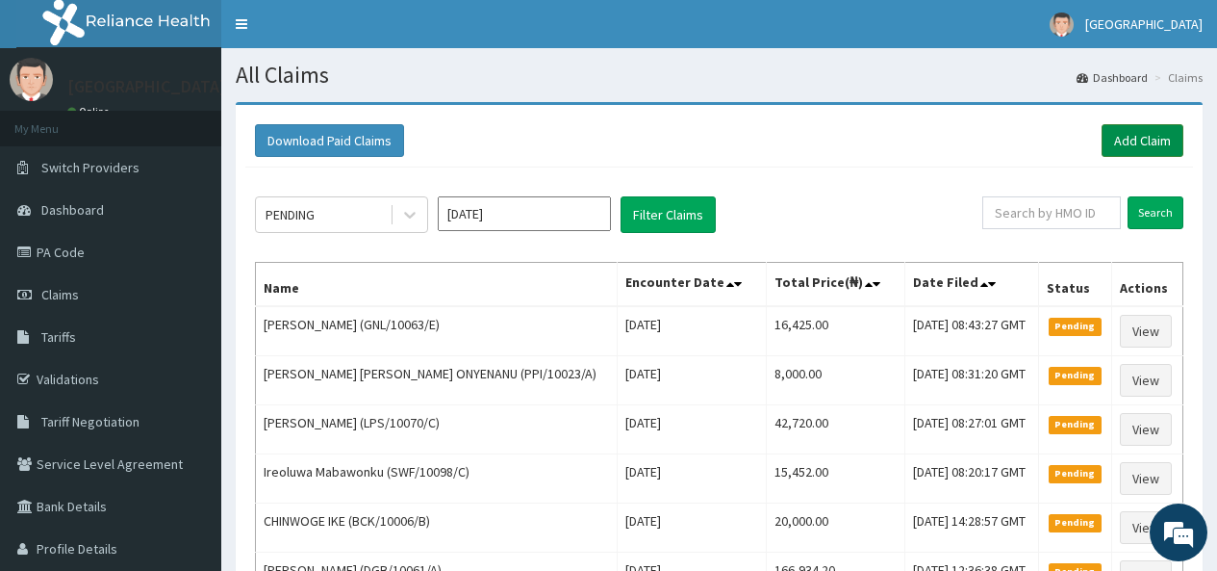
click at [1139, 135] on link "Add Claim" at bounding box center [1143, 140] width 82 height 33
click at [1136, 138] on link "Add Claim" at bounding box center [1143, 140] width 82 height 33
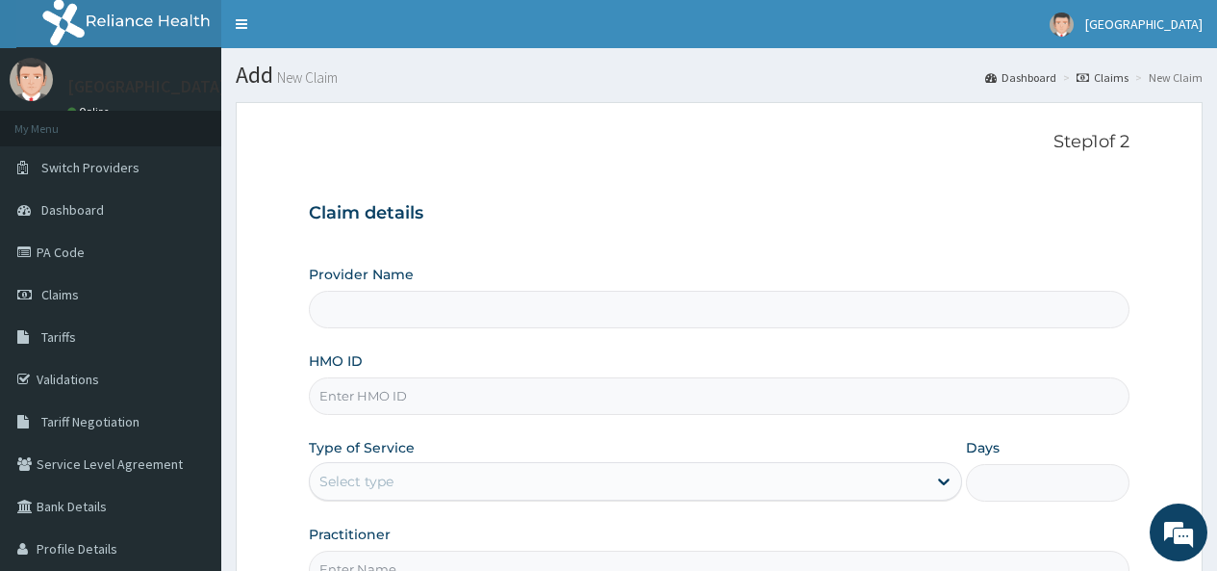
type input "[GEOGRAPHIC_DATA]"
click at [356, 396] on input "HMO ID" at bounding box center [719, 396] width 821 height 38
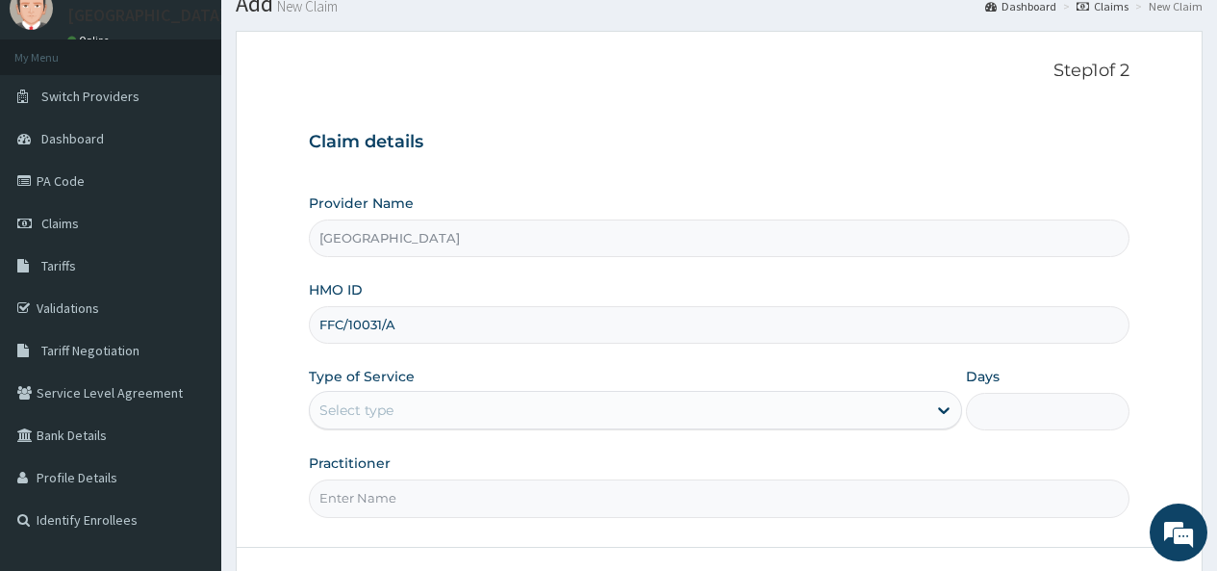
scroll to position [192, 0]
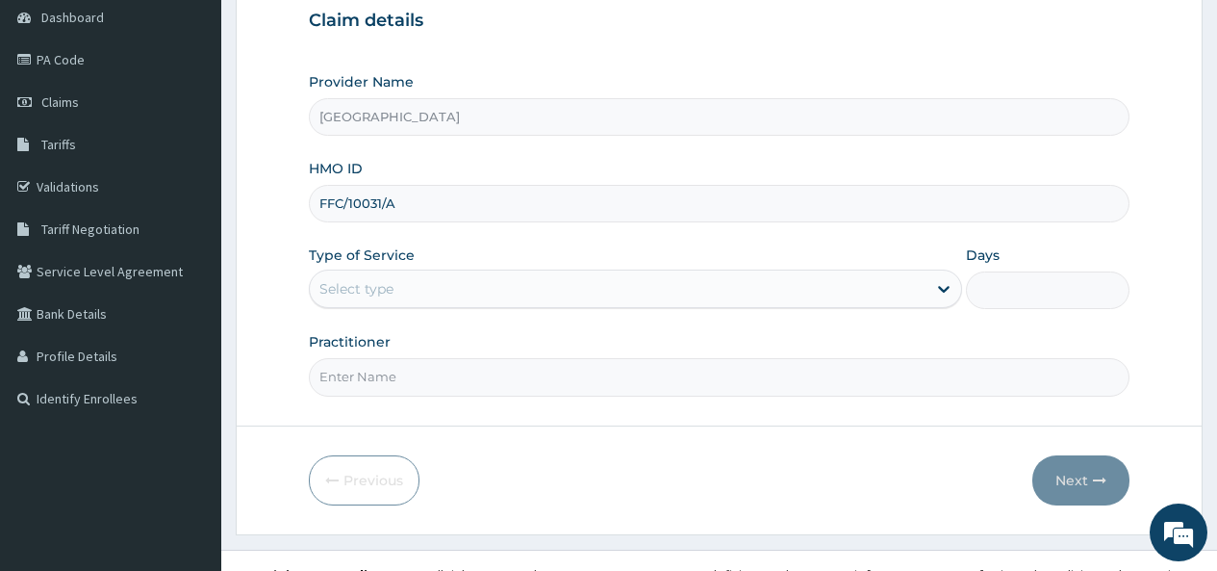
type input "FFC/10031/A"
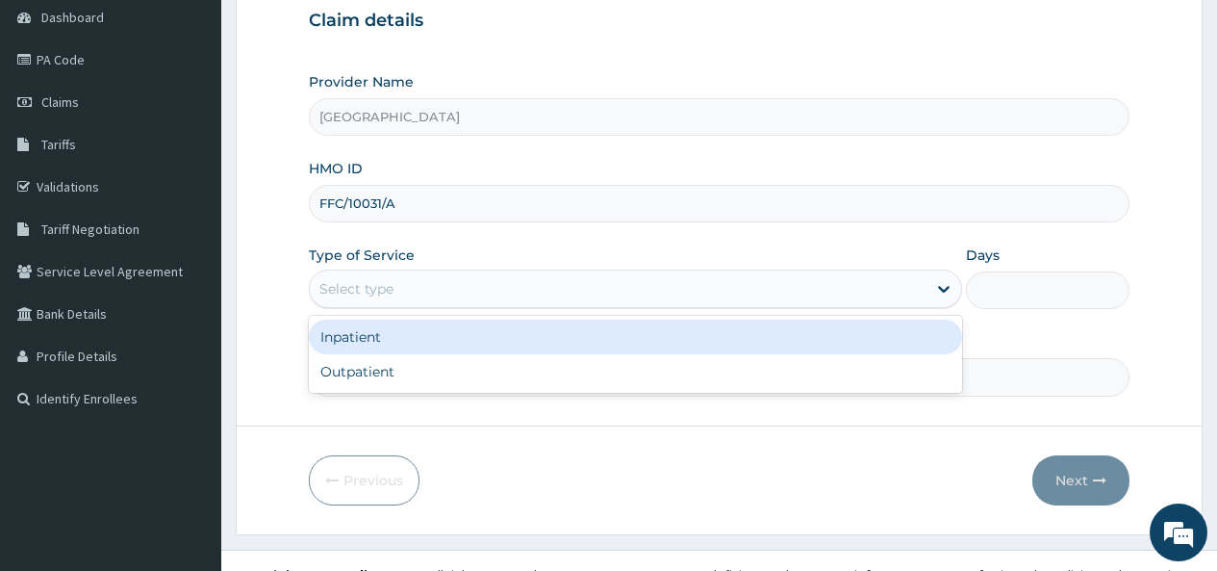
click at [440, 293] on div "Select type" at bounding box center [618, 288] width 617 height 31
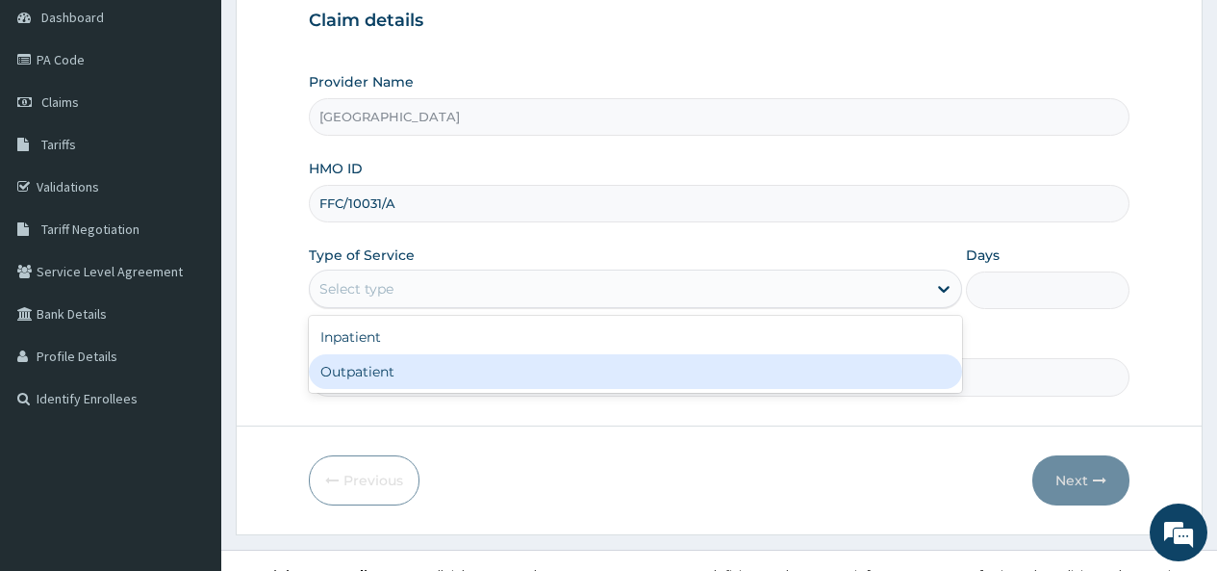
click at [398, 372] on div "Outpatient" at bounding box center [635, 371] width 653 height 35
type input "1"
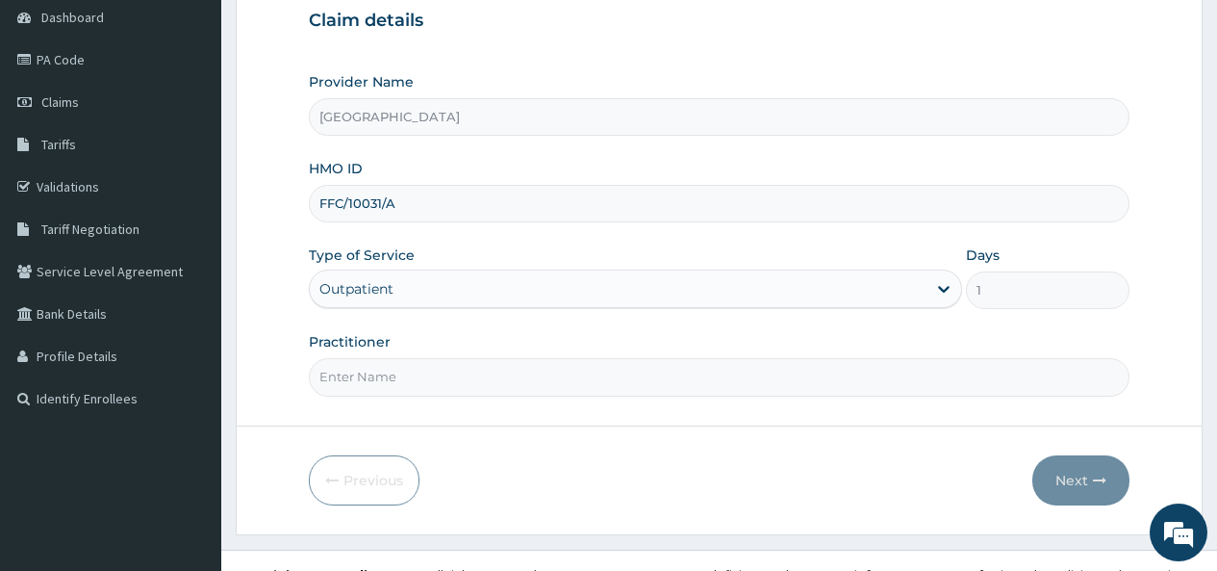
click at [398, 375] on input "Practitioner" at bounding box center [719, 377] width 821 height 38
type input "[PERSON_NAME]"
click at [1069, 480] on button "Next" at bounding box center [1081, 480] width 97 height 50
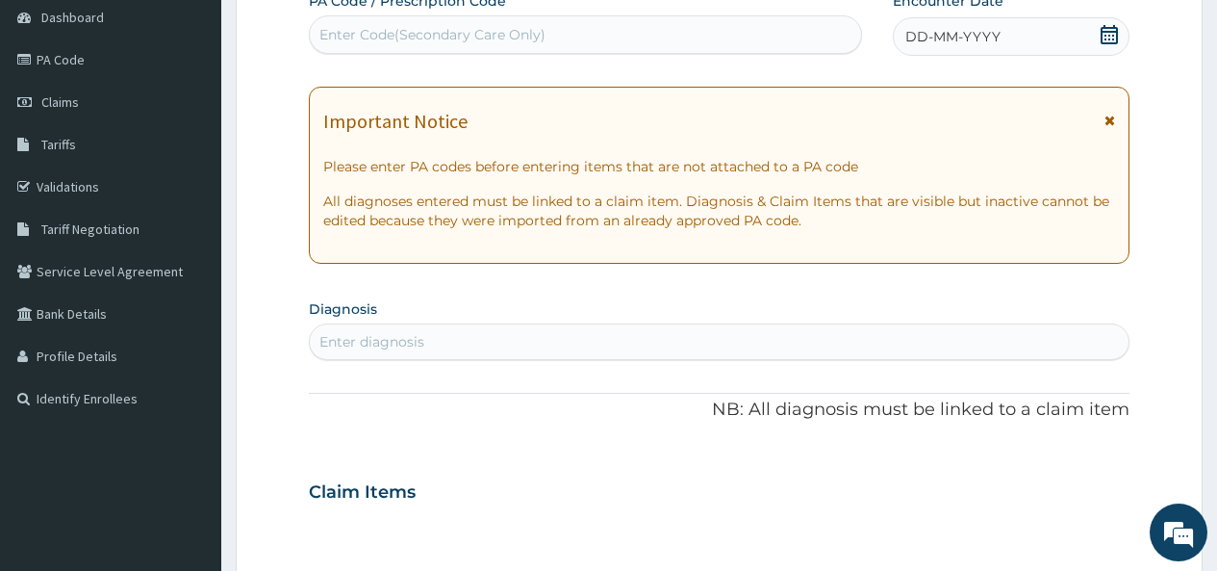
click at [1109, 30] on icon at bounding box center [1109, 34] width 19 height 19
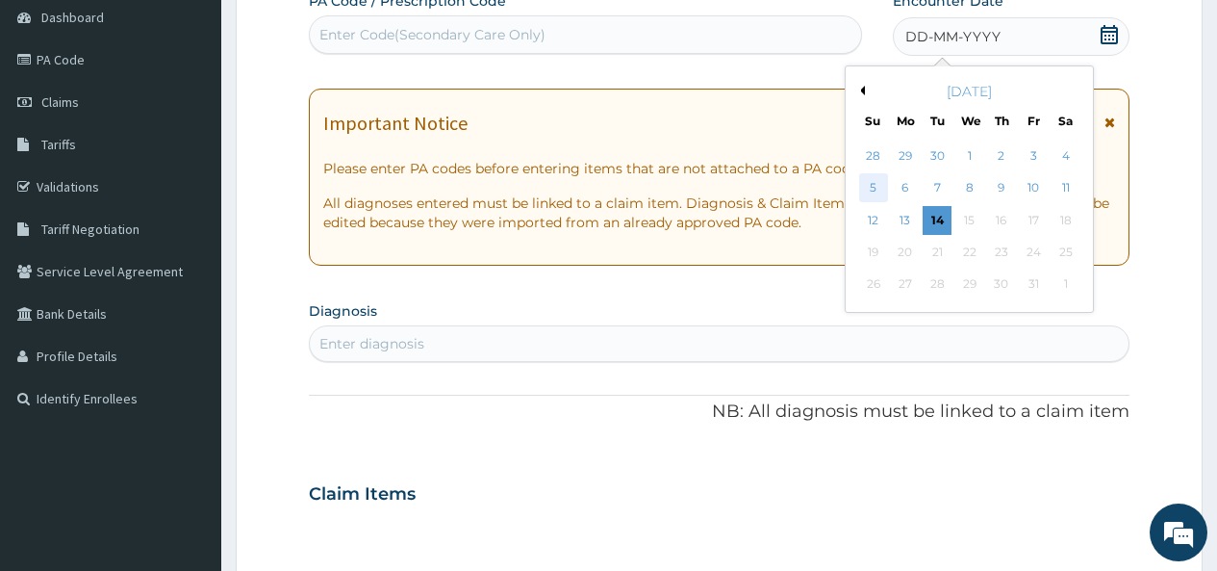
click at [875, 188] on div "5" at bounding box center [872, 188] width 29 height 29
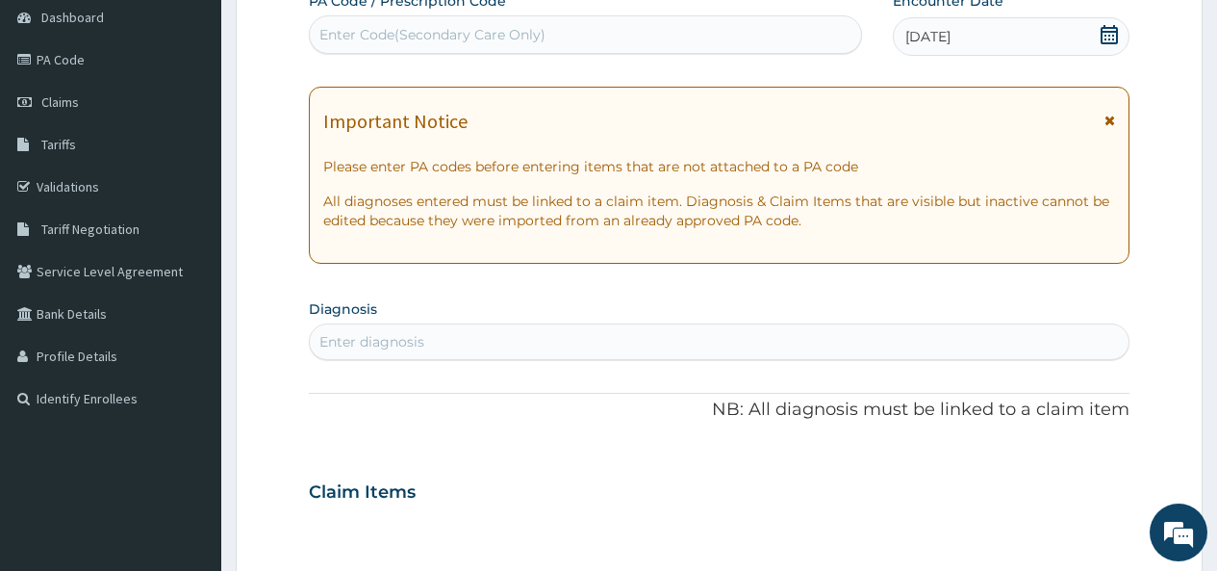
click at [442, 335] on div "Enter diagnosis" at bounding box center [719, 341] width 819 height 31
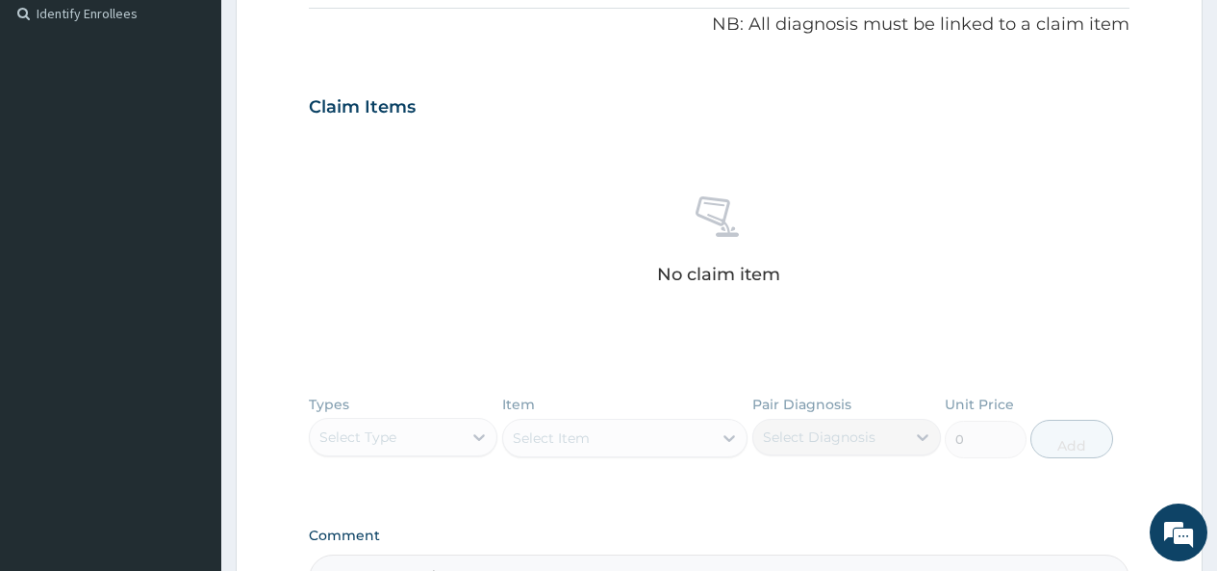
scroll to position [525, 0]
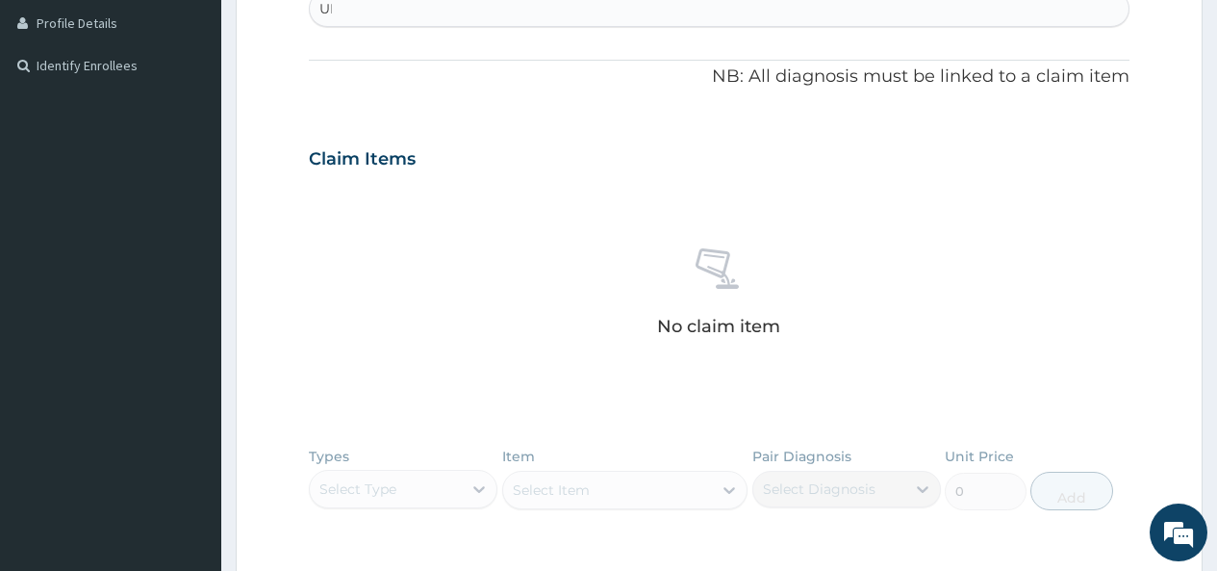
type input "U"
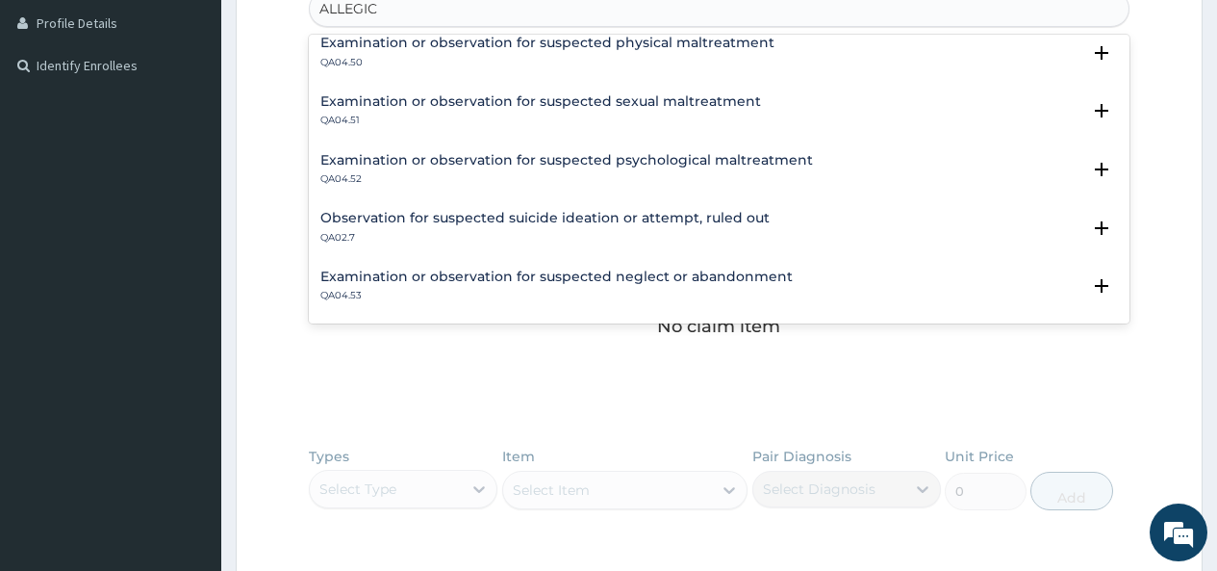
scroll to position [0, 0]
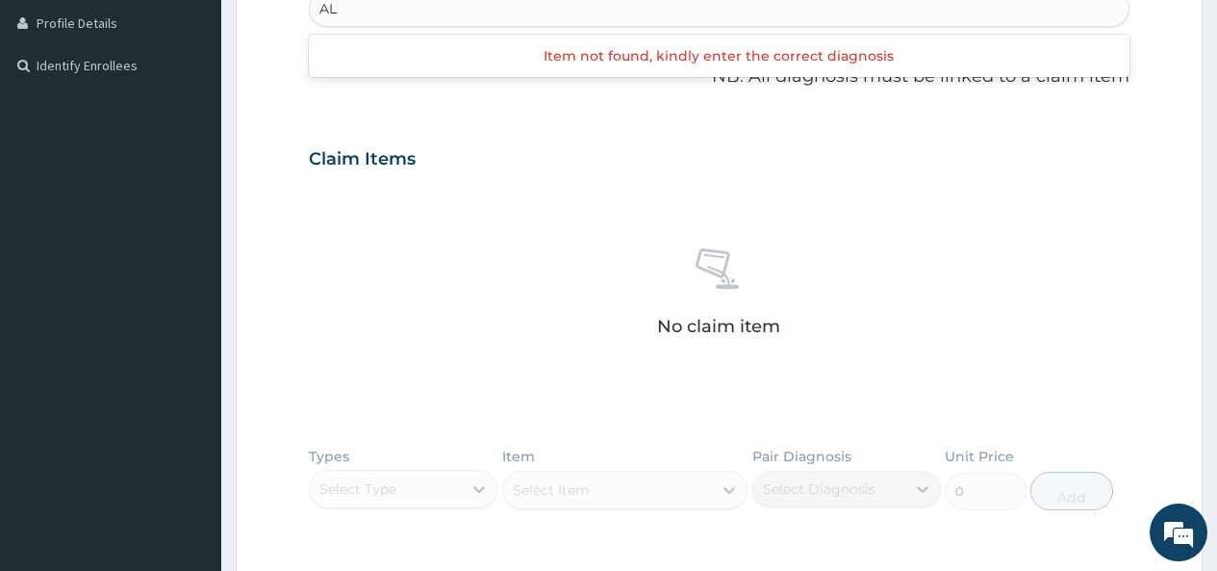
type input "A"
type input "REACTION"
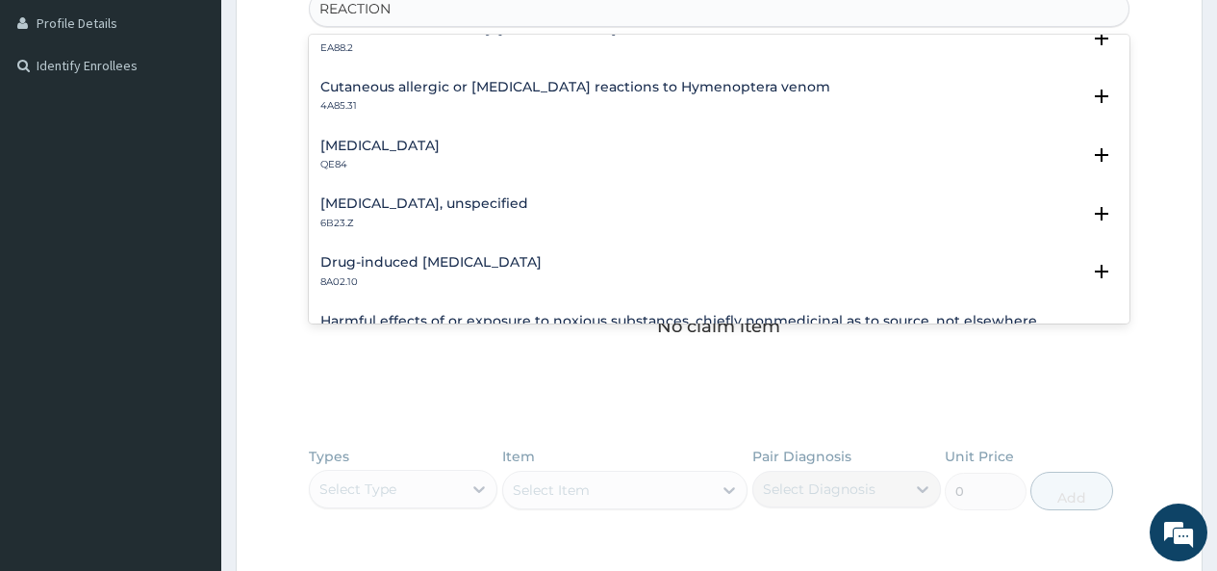
scroll to position [481, 0]
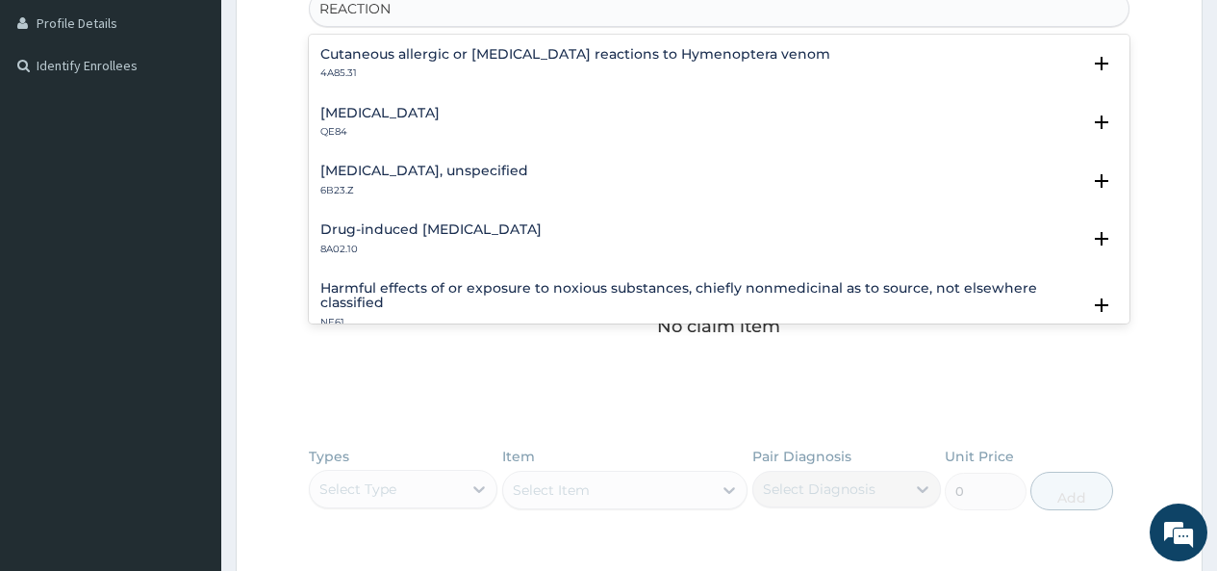
click at [388, 109] on h4 "Acute stress reaction" at bounding box center [379, 113] width 119 height 14
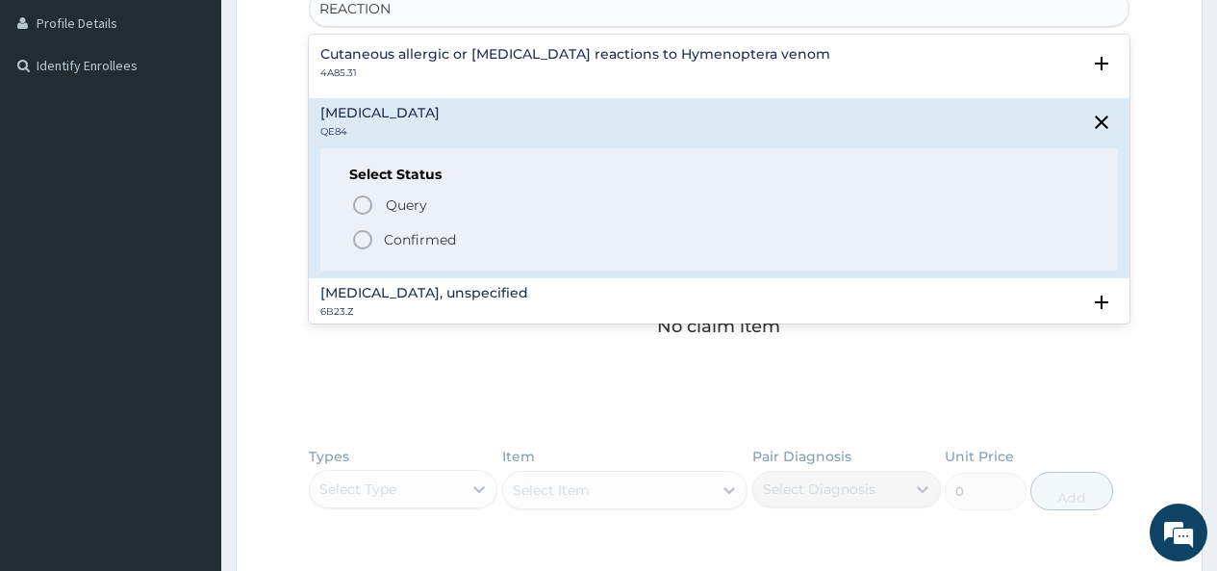
click at [360, 238] on icon "status option filled" at bounding box center [362, 239] width 23 height 23
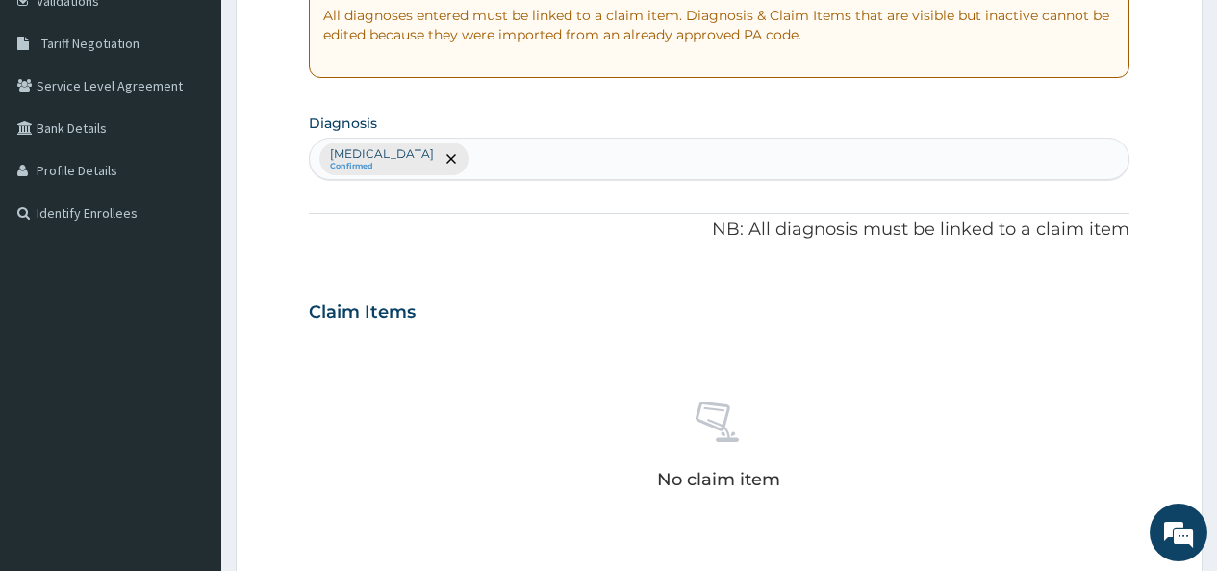
scroll to position [333, 0]
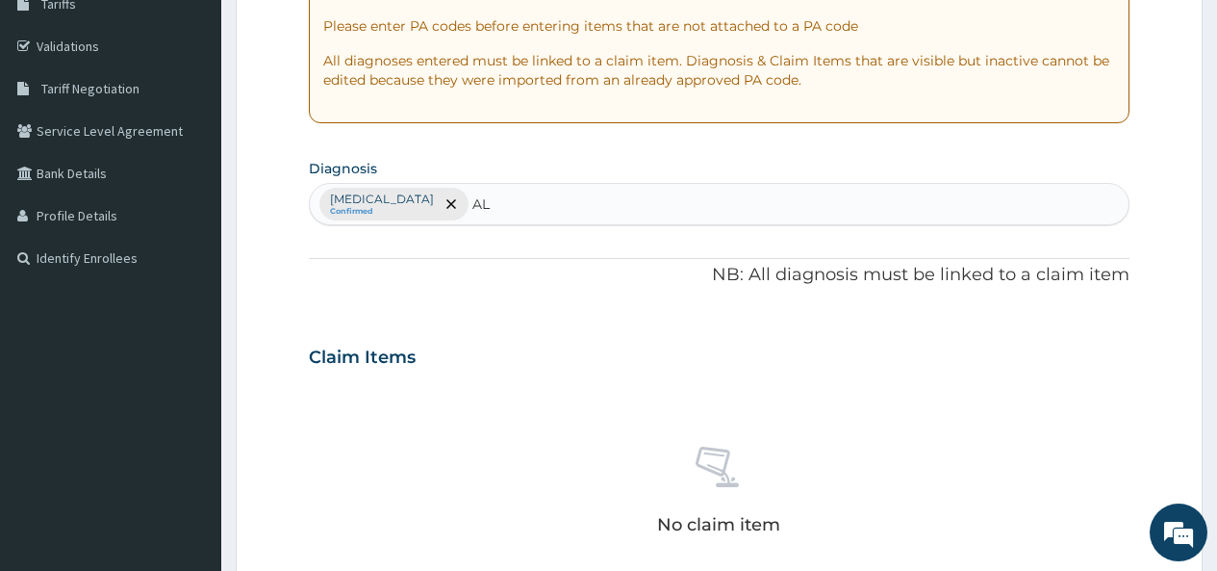
type input "A"
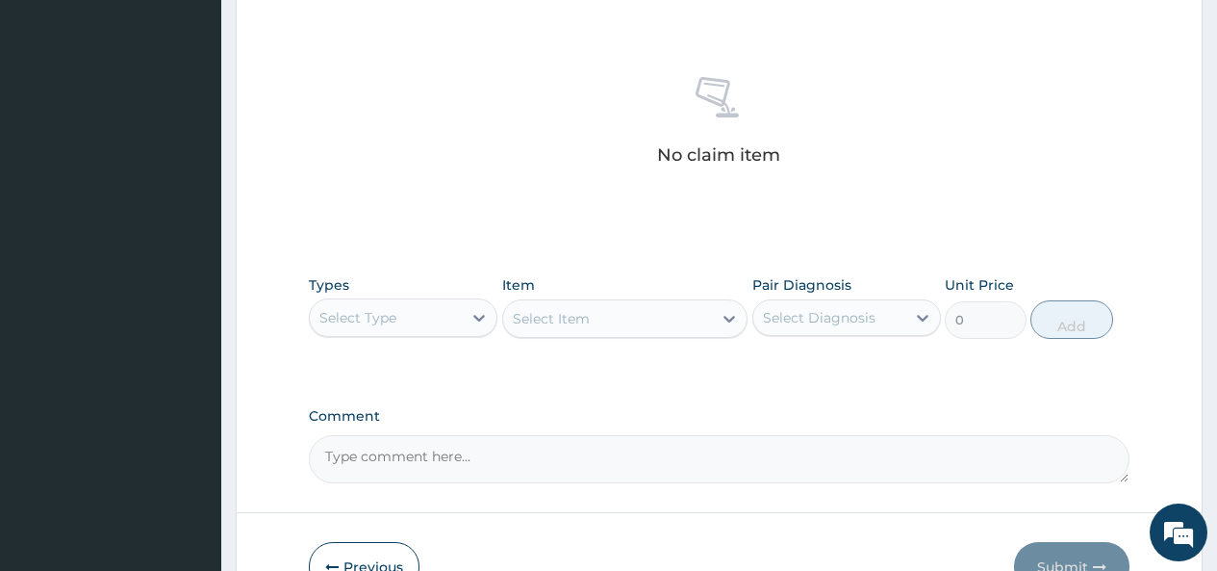
scroll to position [718, 0]
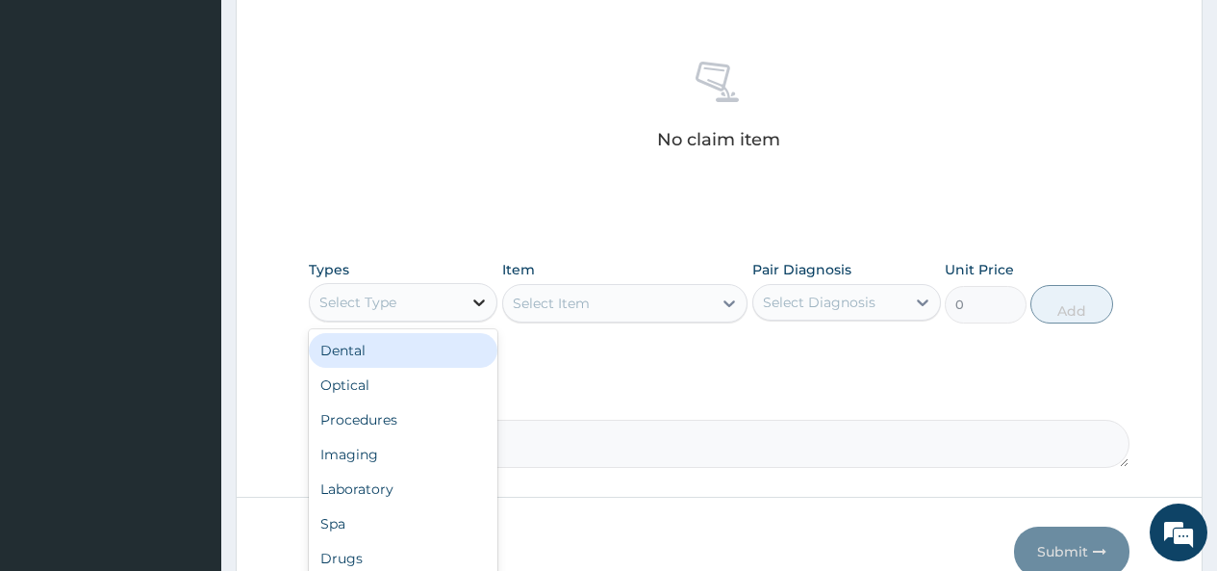
click at [483, 296] on icon at bounding box center [479, 302] width 19 height 19
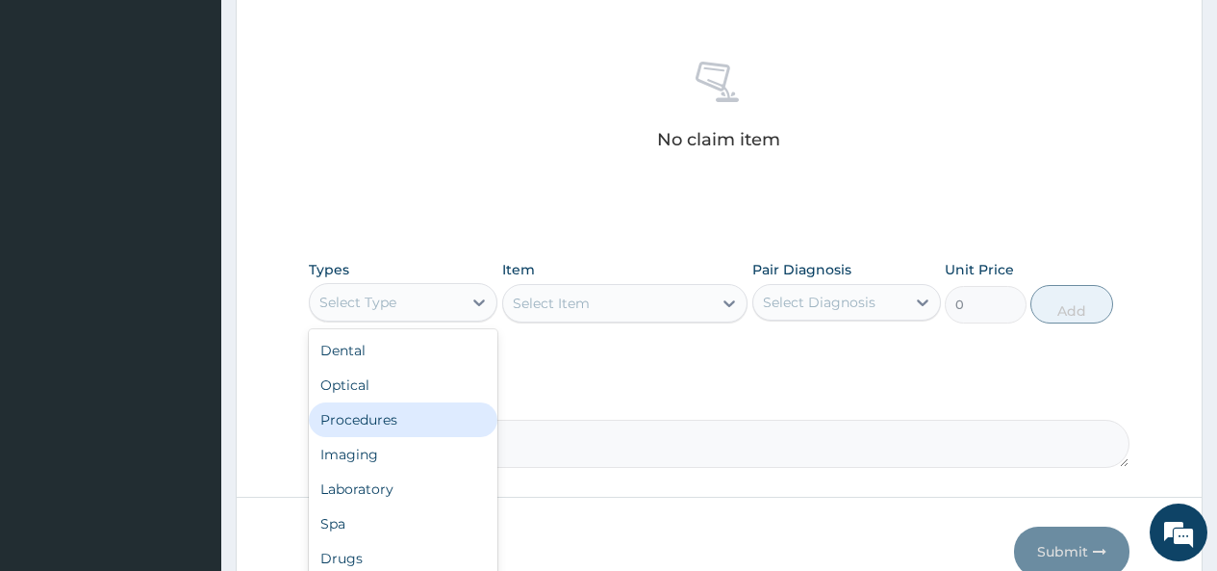
click at [361, 426] on div "Procedures" at bounding box center [403, 419] width 189 height 35
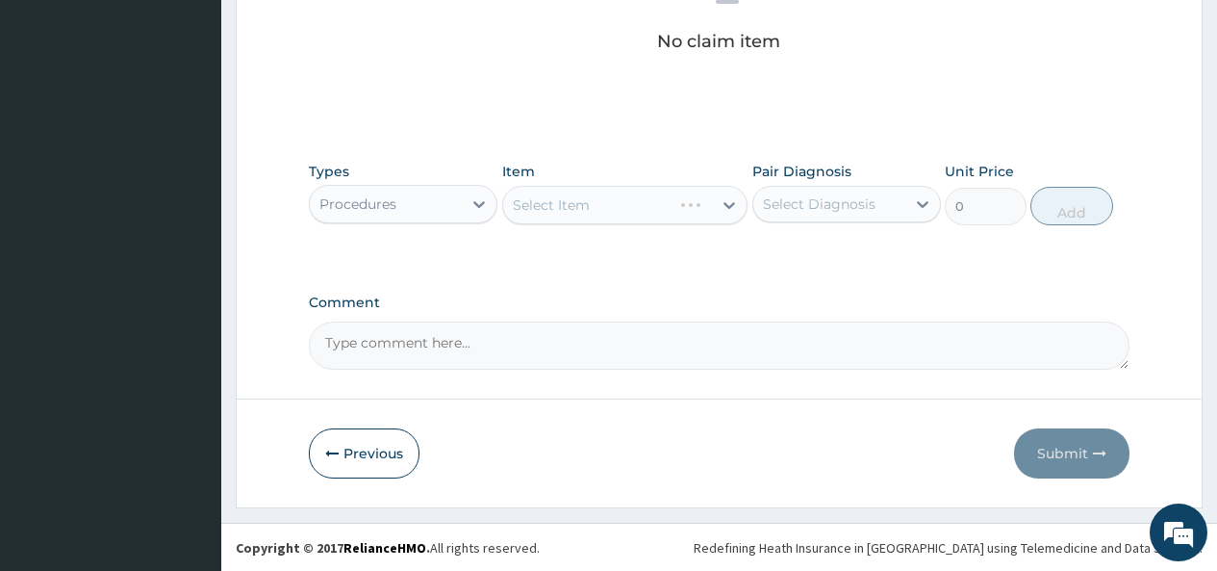
scroll to position [817, 0]
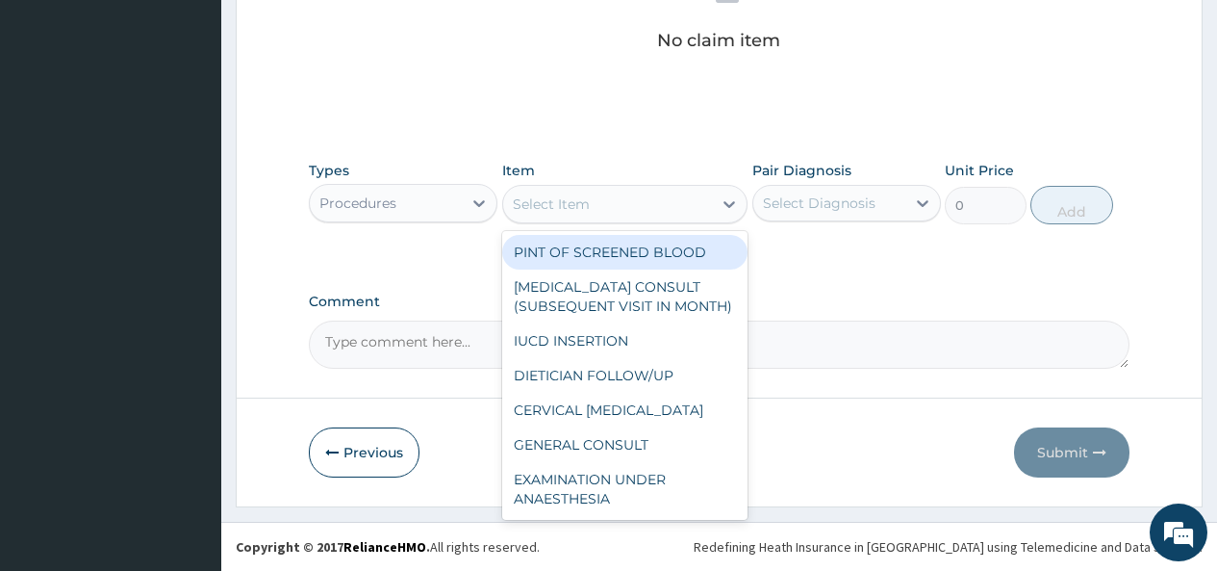
click at [677, 205] on div "Select Item" at bounding box center [608, 204] width 210 height 31
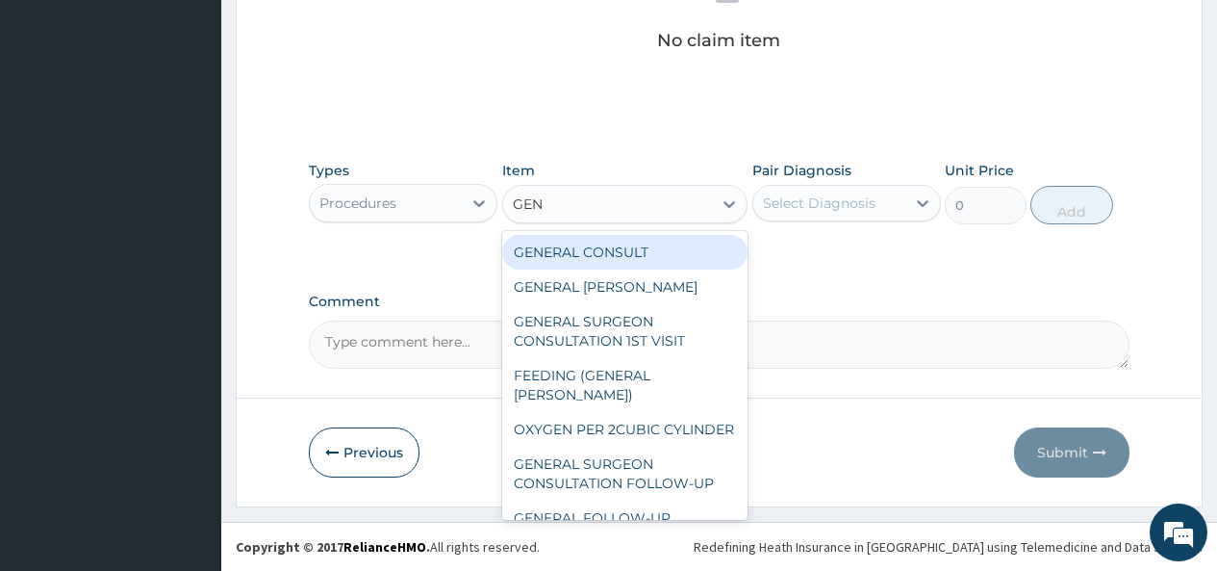
type input "GENE"
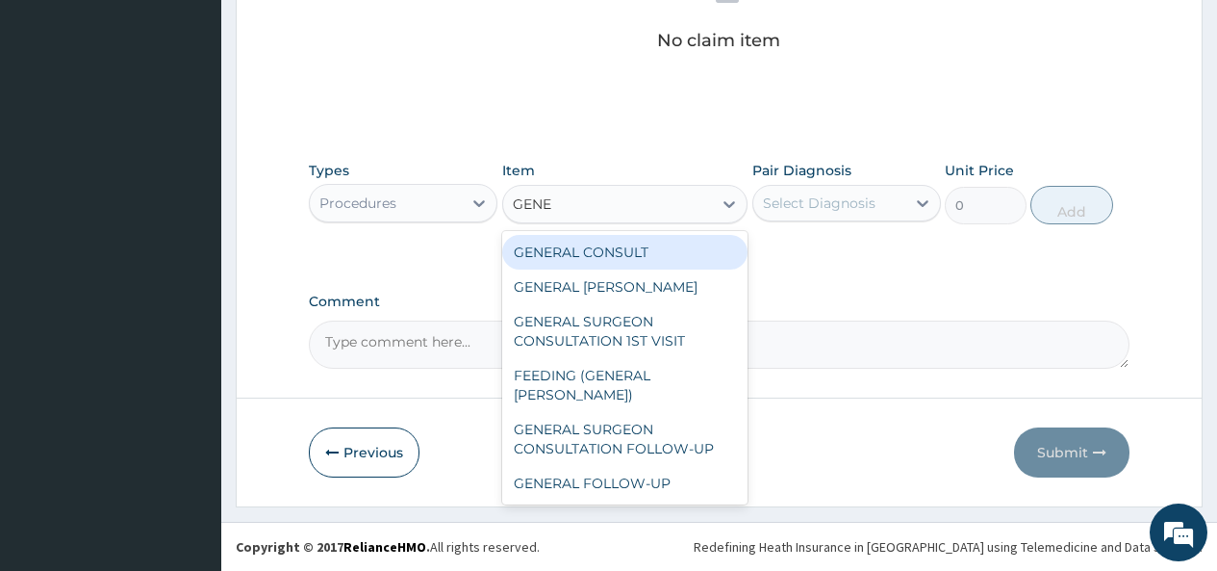
click at [693, 250] on div "GENERAL CONSULT" at bounding box center [625, 252] width 246 height 35
type input "5000"
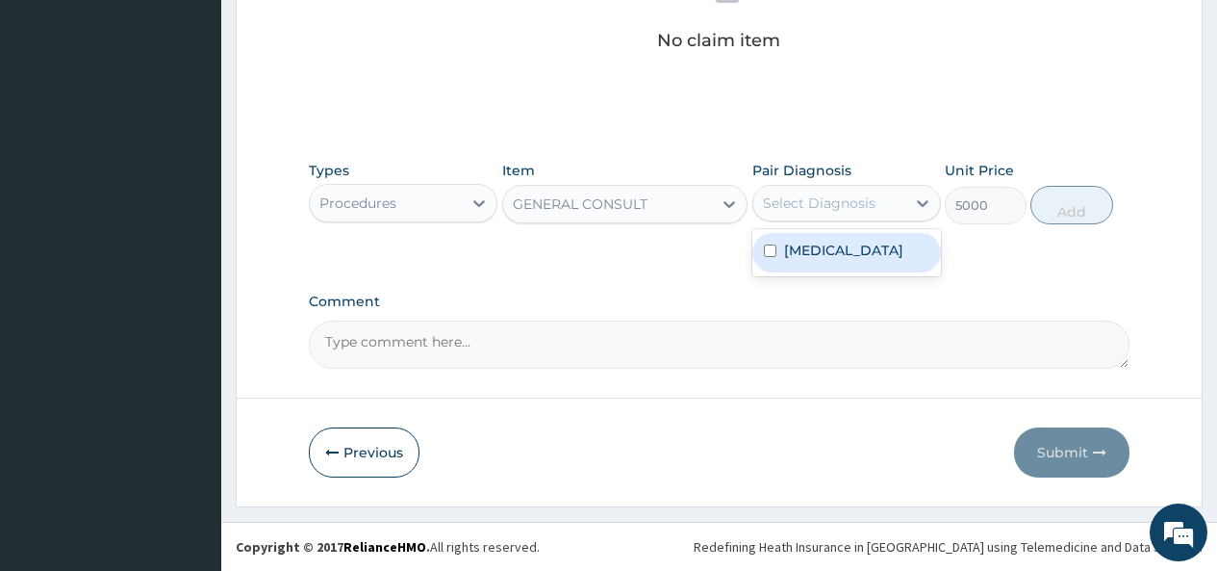
click at [817, 207] on div "Select Diagnosis" at bounding box center [819, 202] width 113 height 19
click at [798, 254] on label "Acute stress reaction" at bounding box center [843, 250] width 119 height 19
checkbox input "true"
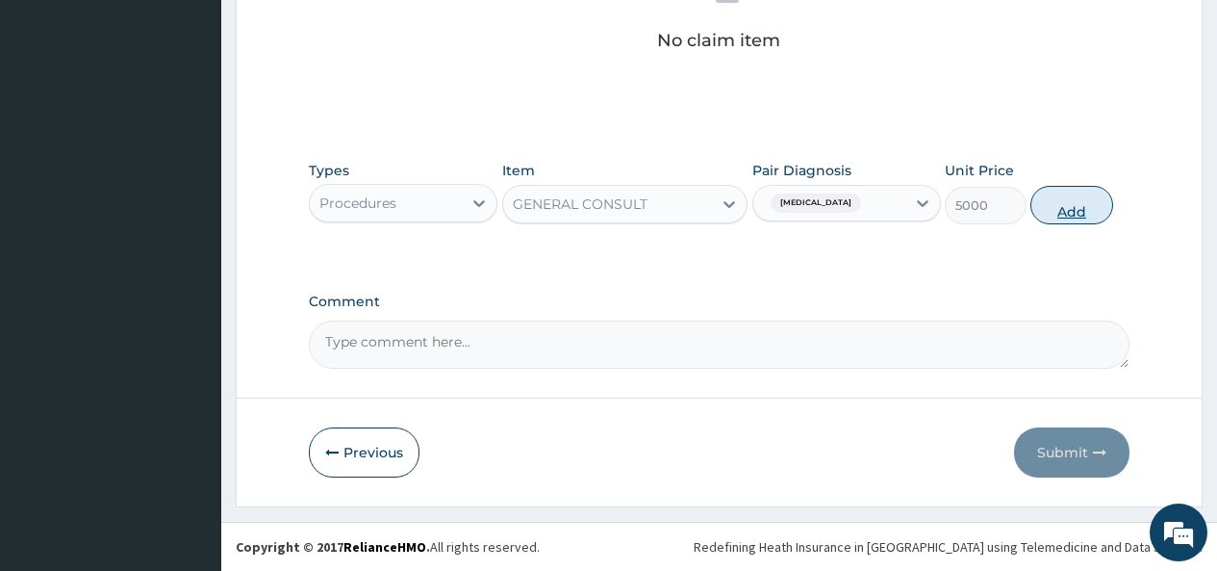
click at [1088, 204] on button "Add" at bounding box center [1072, 205] width 82 height 38
type input "0"
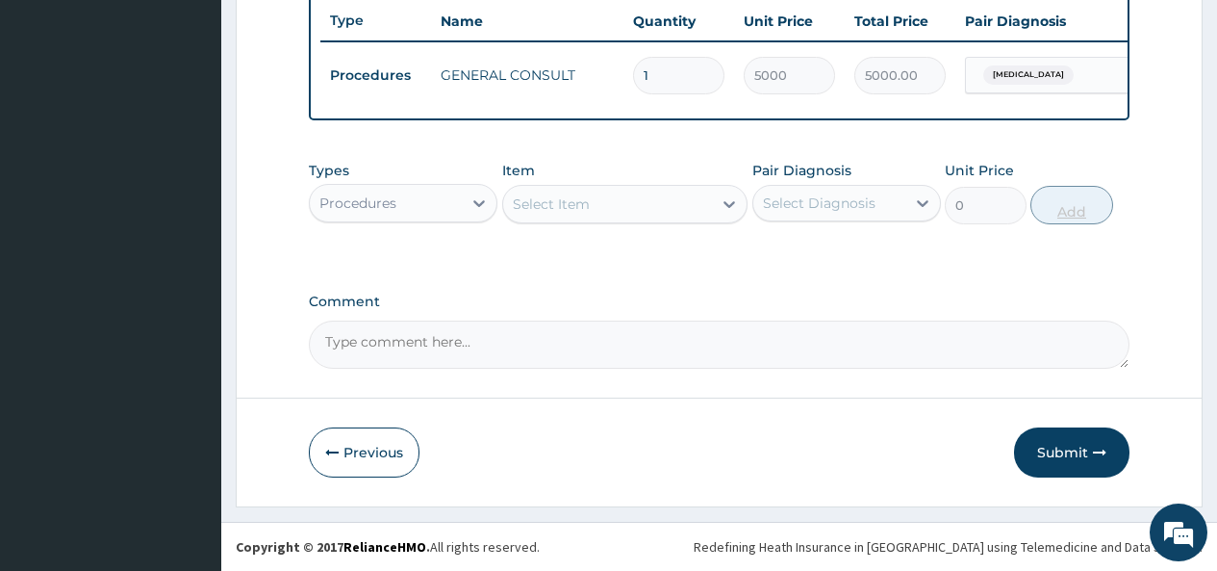
scroll to position [740, 0]
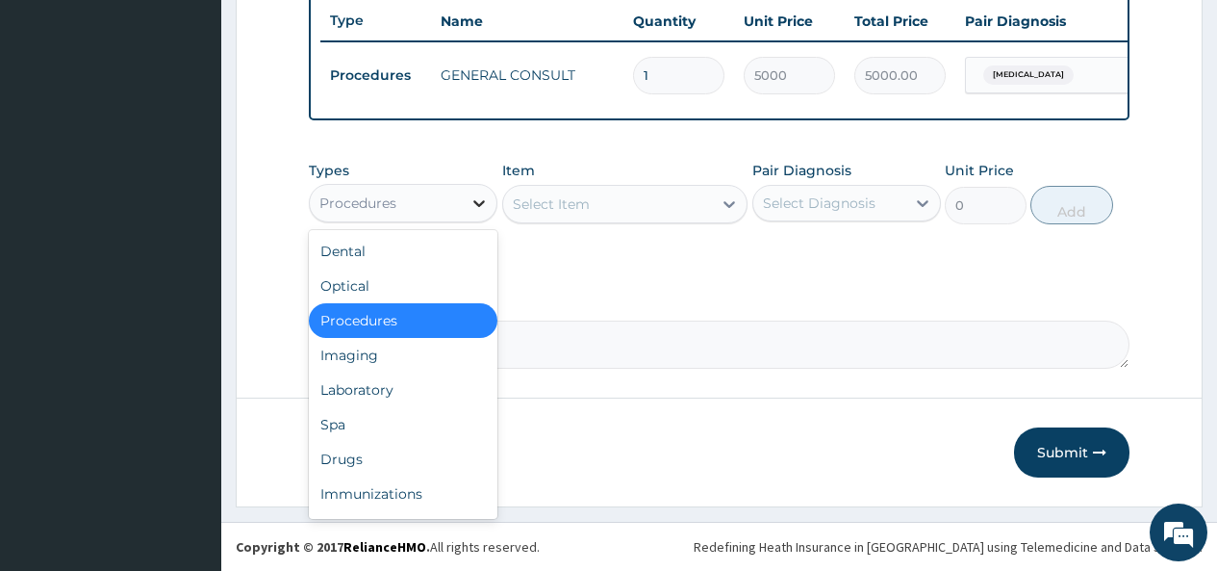
click at [467, 205] on div at bounding box center [479, 203] width 35 height 35
click at [329, 457] on div "Drugs" at bounding box center [403, 459] width 189 height 35
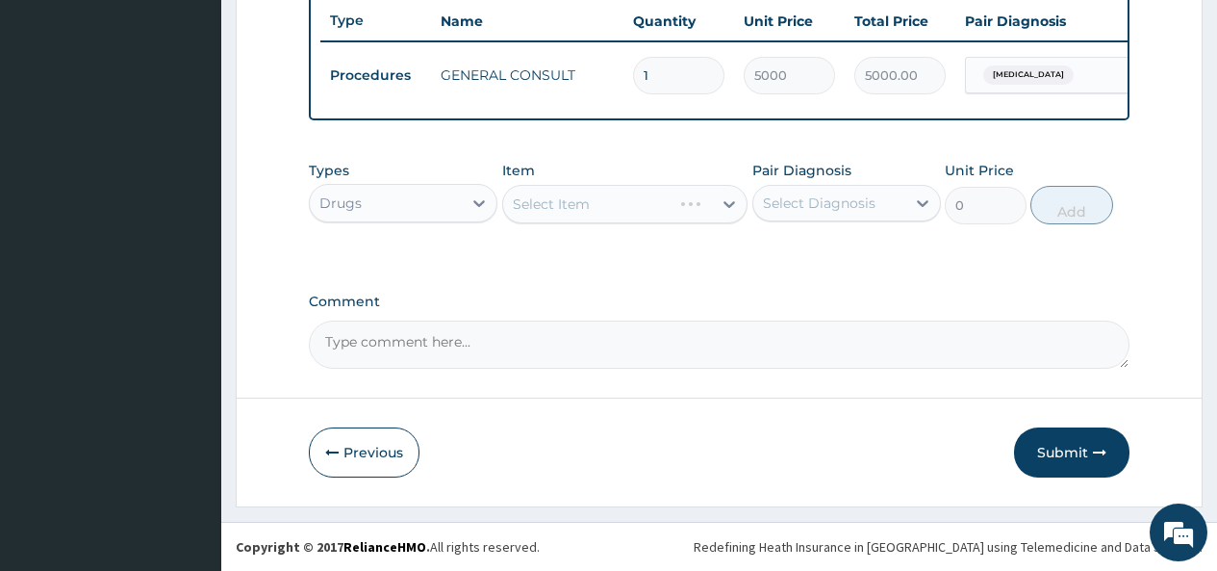
click at [663, 205] on div "Select Item" at bounding box center [625, 204] width 246 height 38
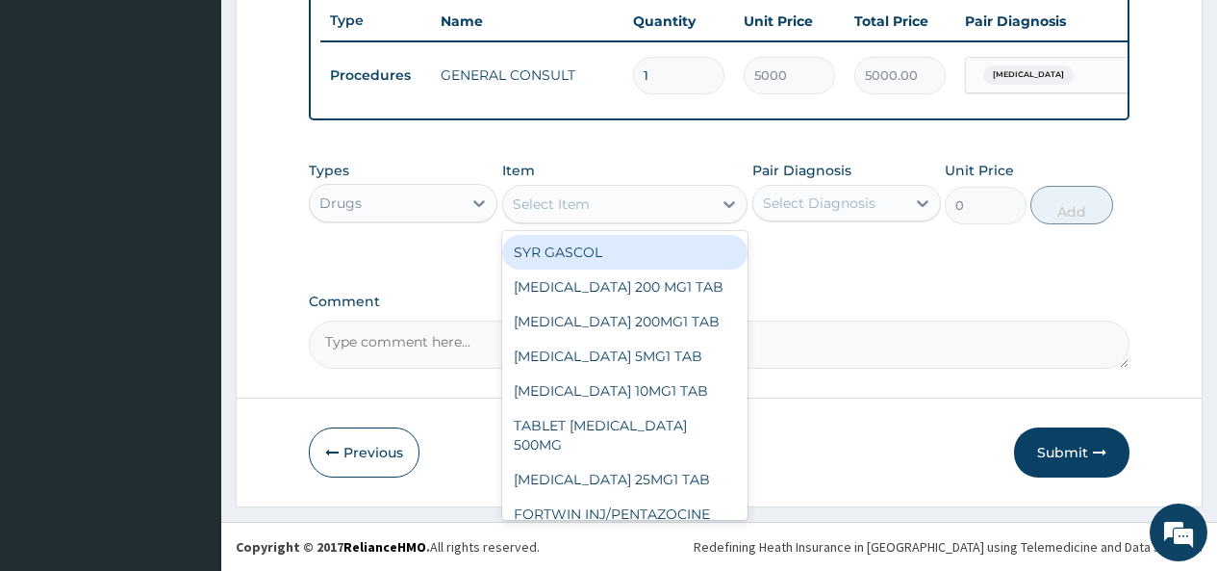
click at [668, 203] on div "Select Item" at bounding box center [608, 204] width 210 height 31
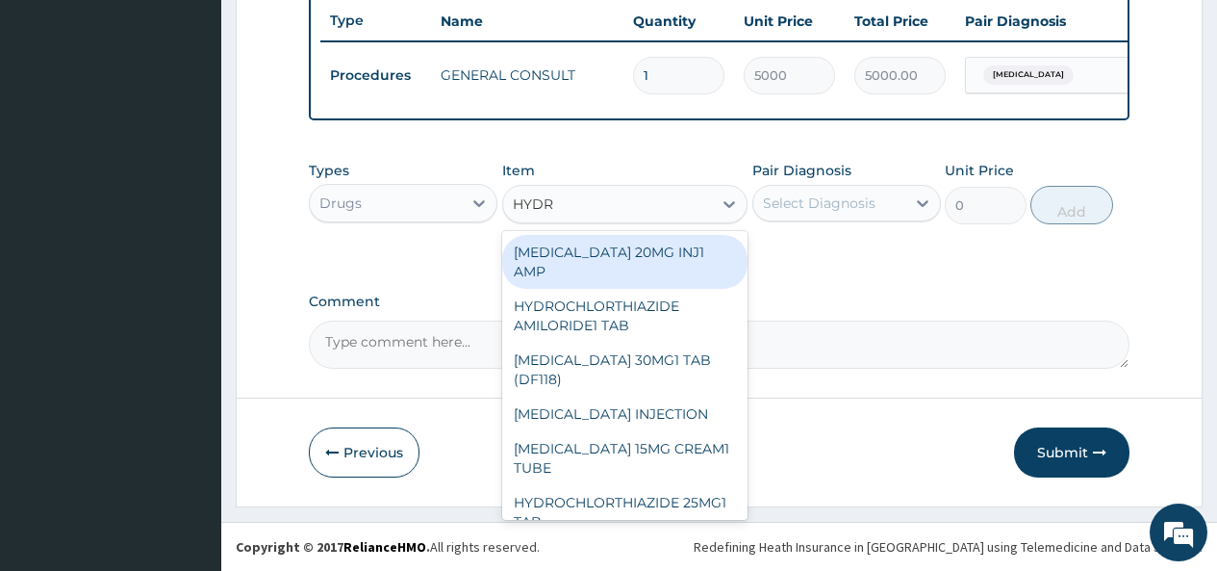
type input "HYDRO"
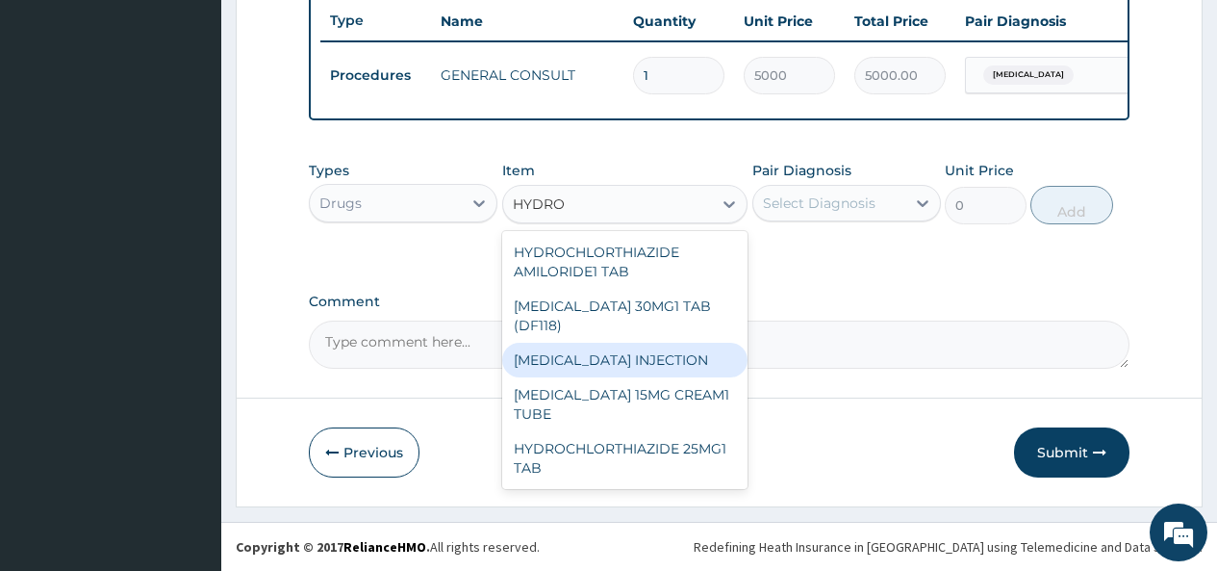
click at [631, 357] on div "[MEDICAL_DATA] INJECTION" at bounding box center [625, 360] width 246 height 35
type input "700"
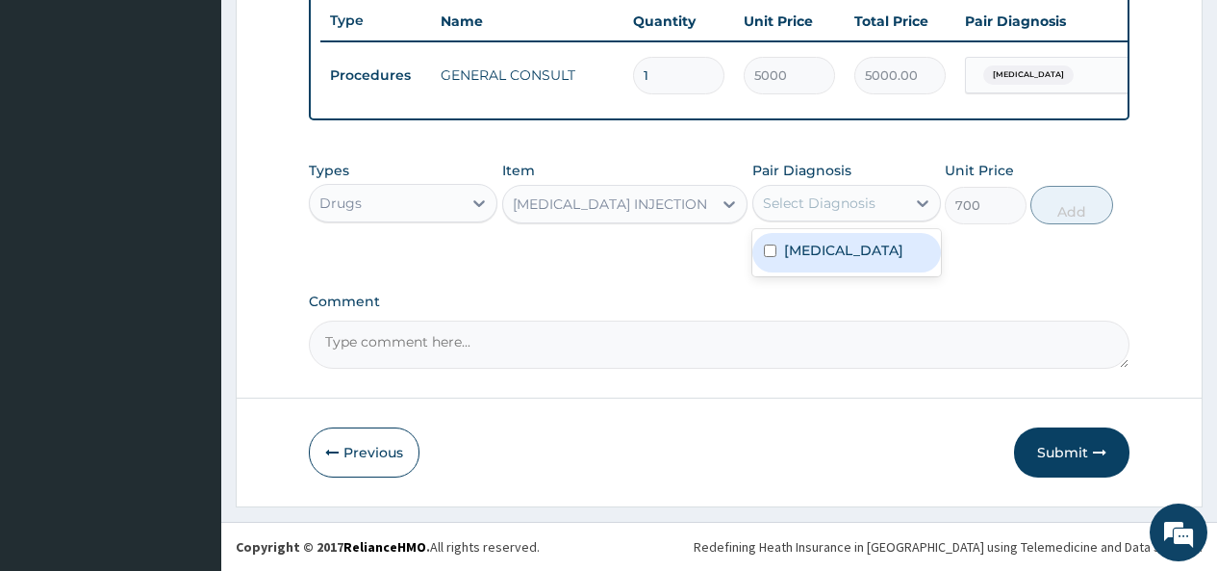
click at [852, 200] on div "Select Diagnosis" at bounding box center [819, 202] width 113 height 19
click at [826, 245] on label "Acute stress reaction" at bounding box center [843, 250] width 119 height 19
checkbox input "true"
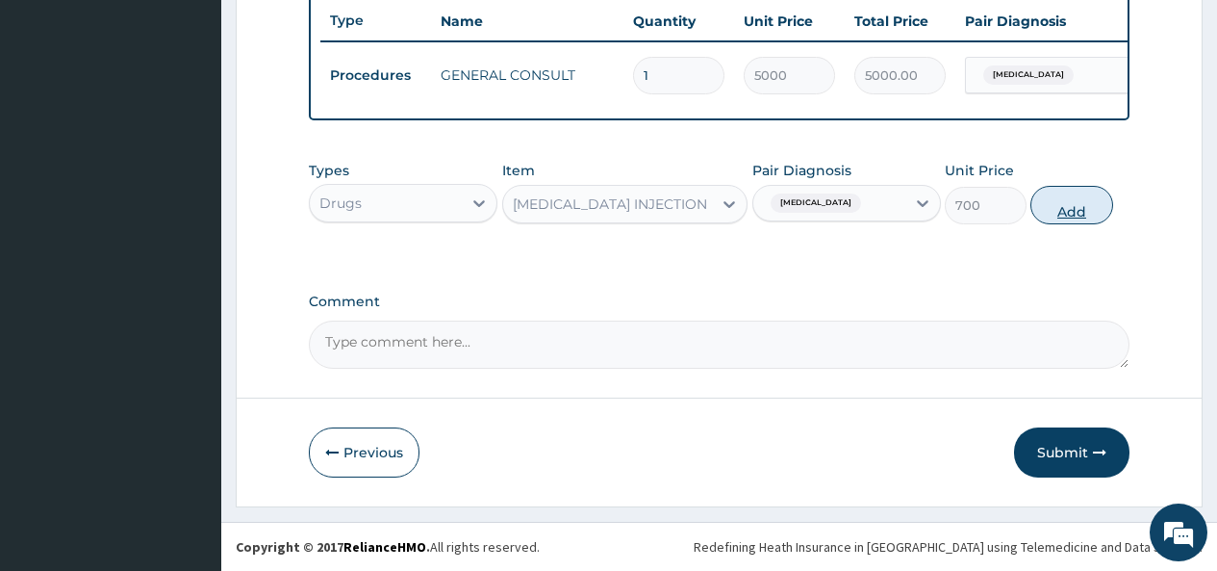
click at [1091, 206] on button "Add" at bounding box center [1072, 205] width 82 height 38
type input "0"
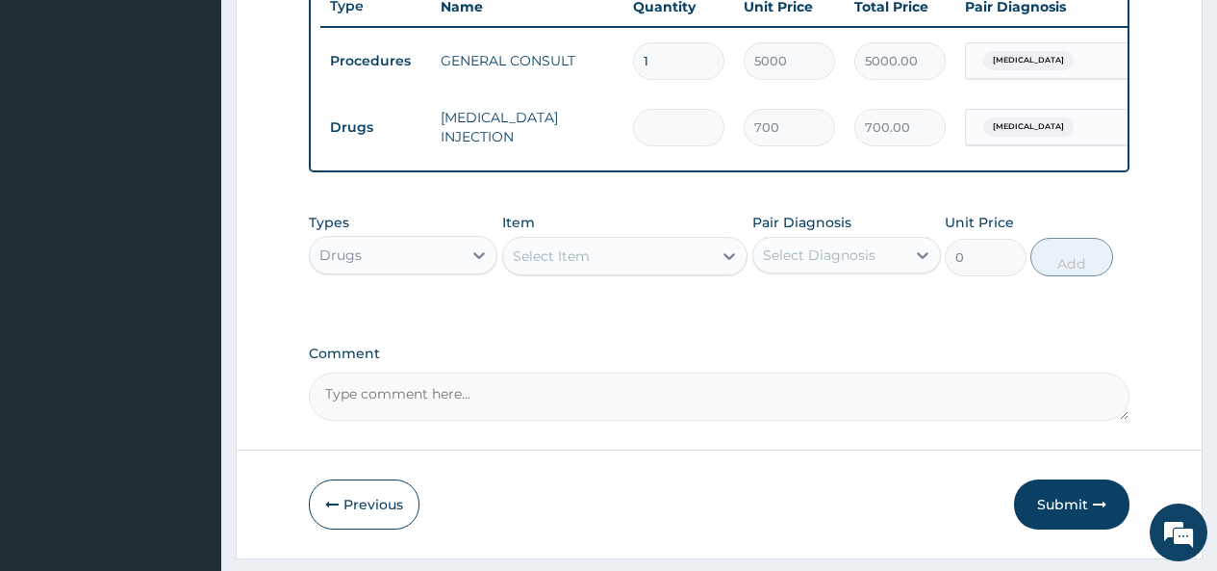
type input "0.00"
type input "4"
type input "2800.00"
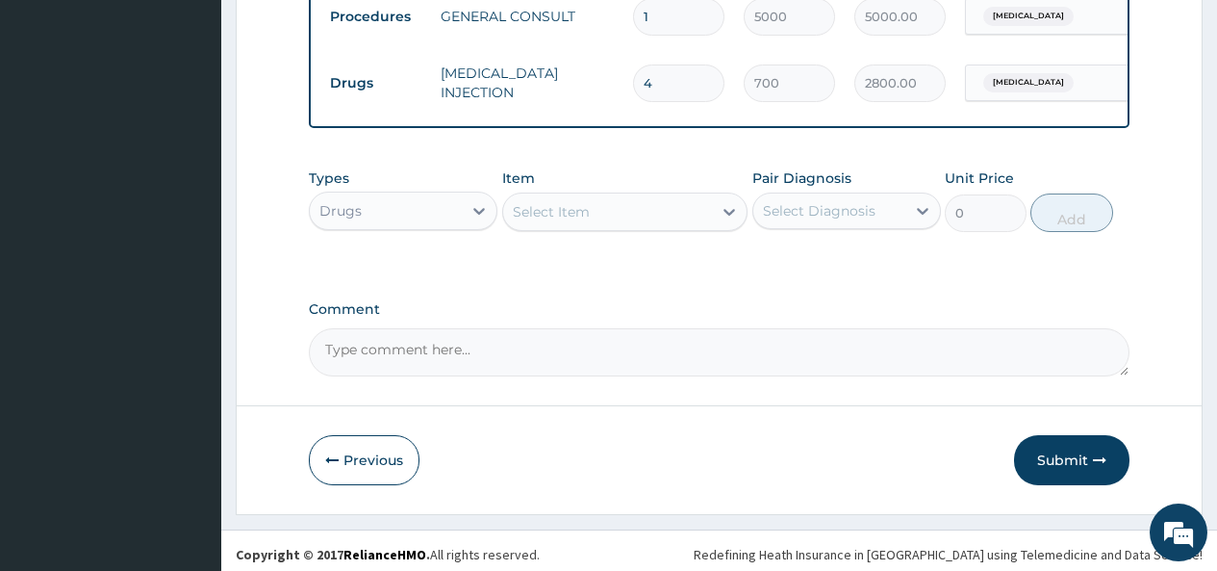
scroll to position [806, 0]
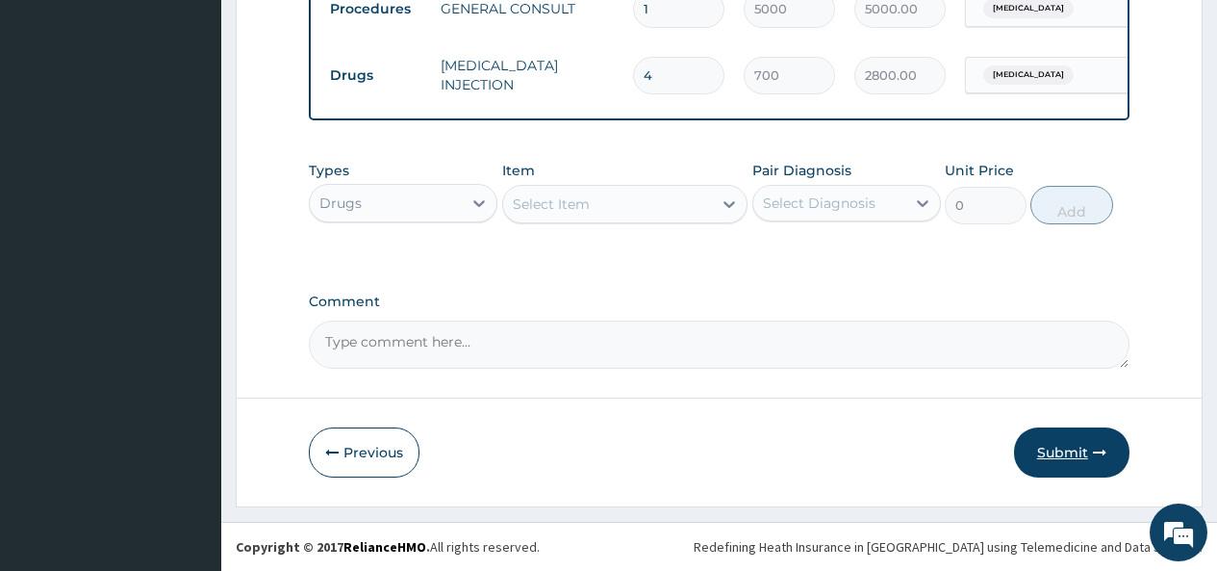
type input "4"
click at [1052, 452] on button "Submit" at bounding box center [1071, 452] width 115 height 50
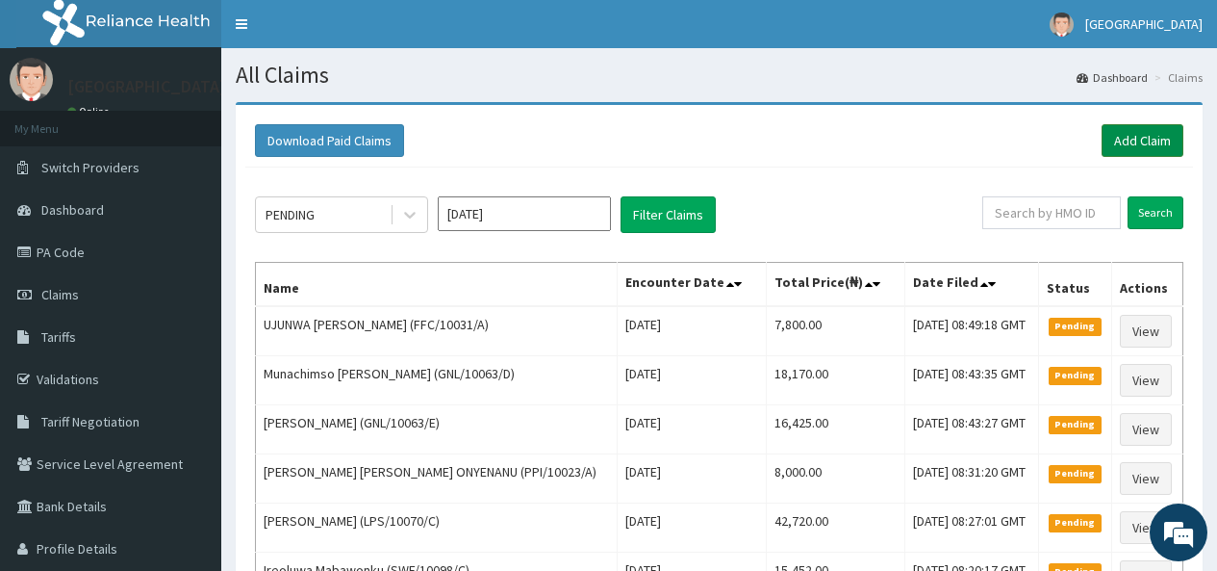
click at [1138, 141] on link "Add Claim" at bounding box center [1143, 140] width 82 height 33
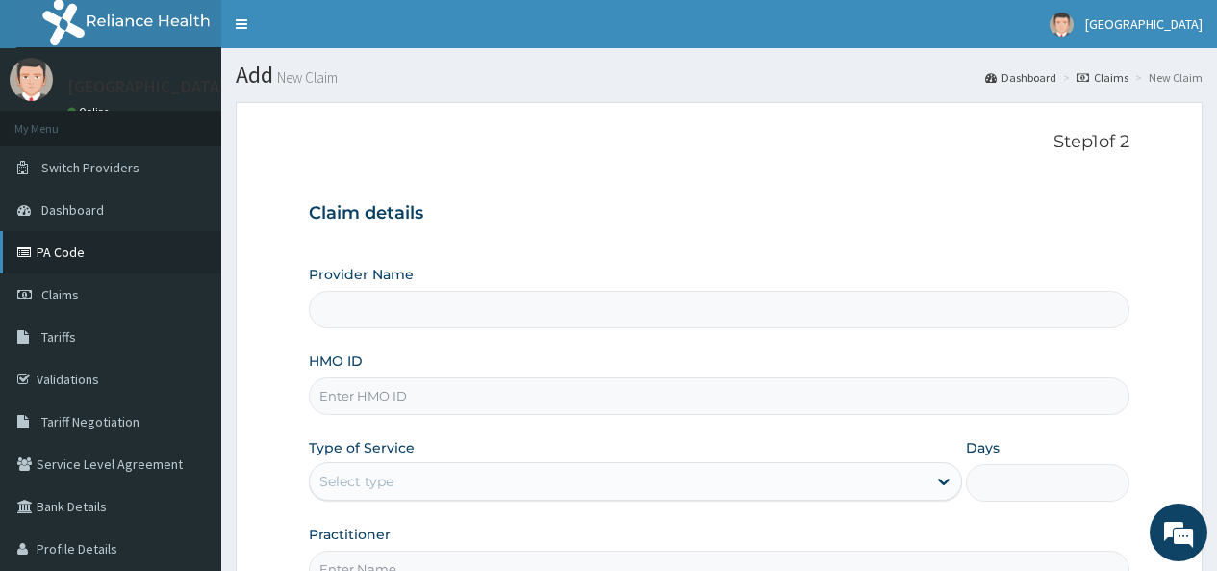
type input "[GEOGRAPHIC_DATA]"
click at [378, 393] on input "HMO ID" at bounding box center [719, 396] width 821 height 38
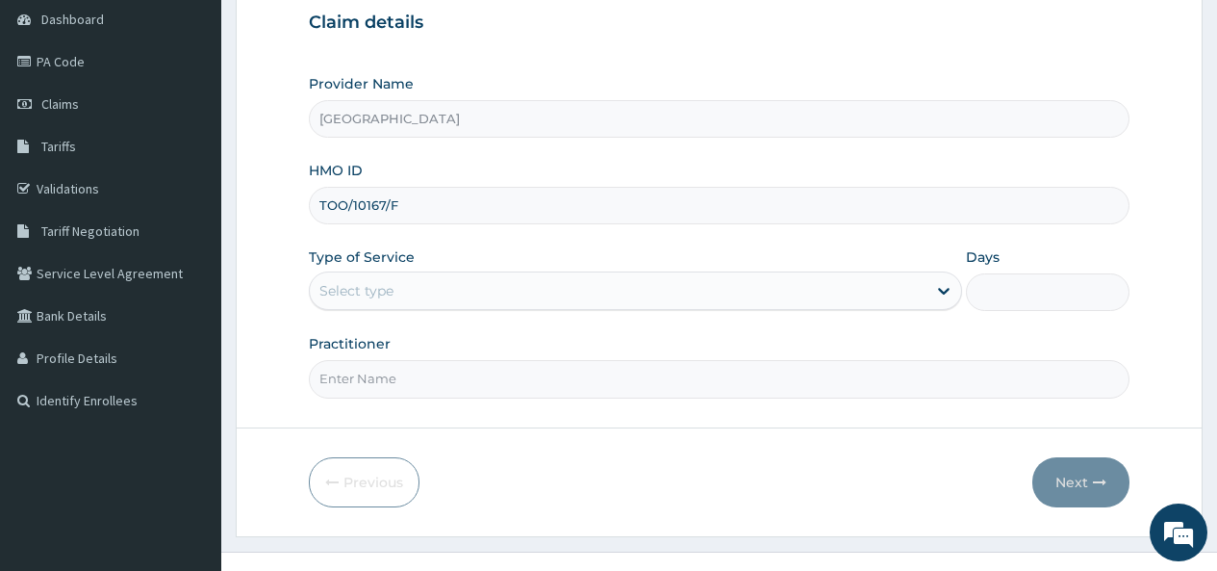
scroll to position [192, 0]
type input "TOO/10167/F"
click at [447, 287] on div "Select type" at bounding box center [618, 288] width 617 height 31
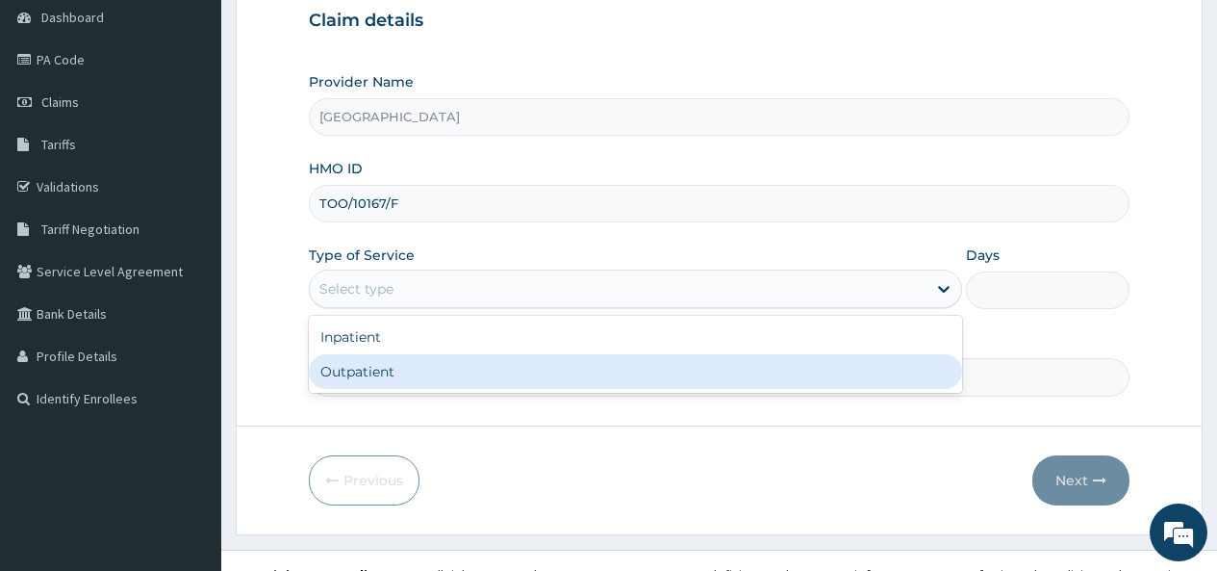
click at [387, 378] on div "Outpatient" at bounding box center [635, 371] width 653 height 35
type input "1"
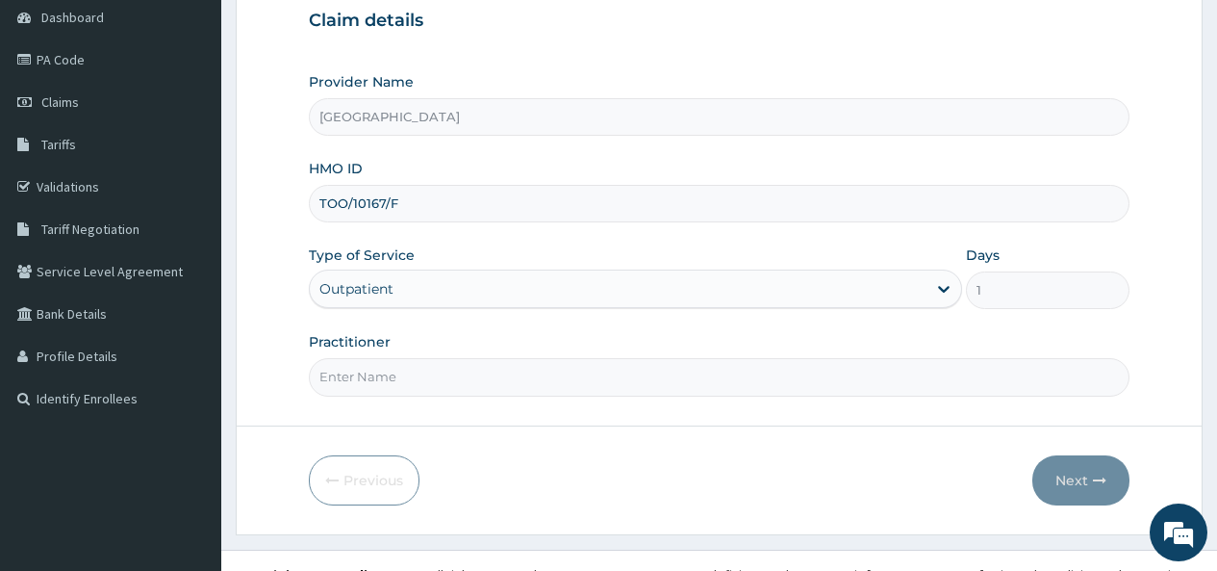
click at [387, 377] on input "Practitioner" at bounding box center [719, 377] width 821 height 38
type input "[PERSON_NAME]"
click at [1075, 474] on button "Next" at bounding box center [1081, 480] width 97 height 50
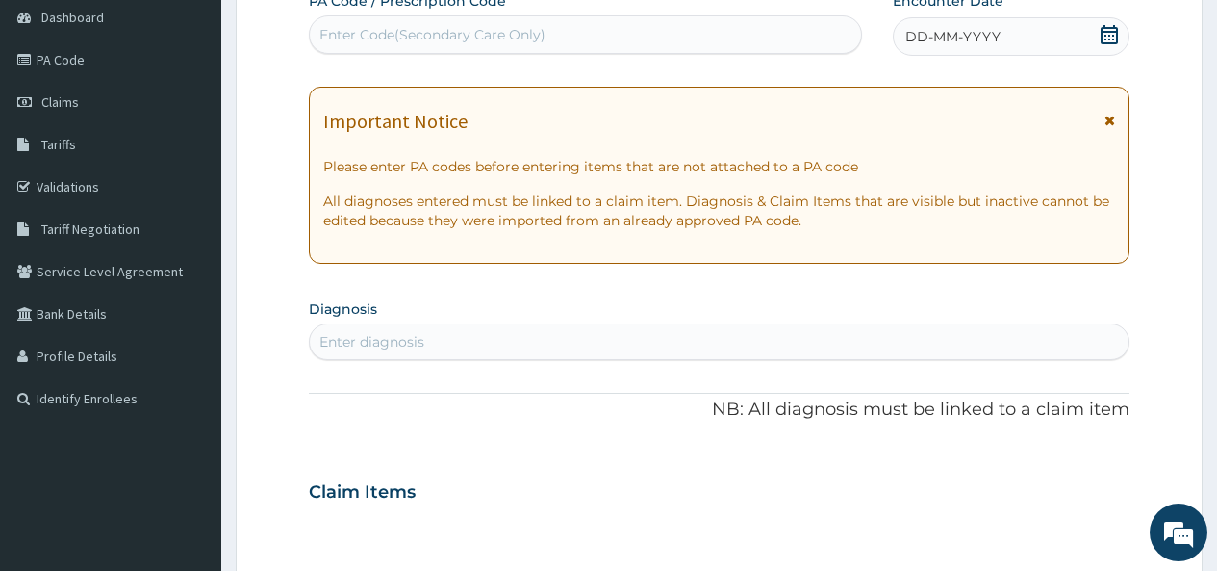
click at [1109, 33] on icon at bounding box center [1109, 34] width 19 height 19
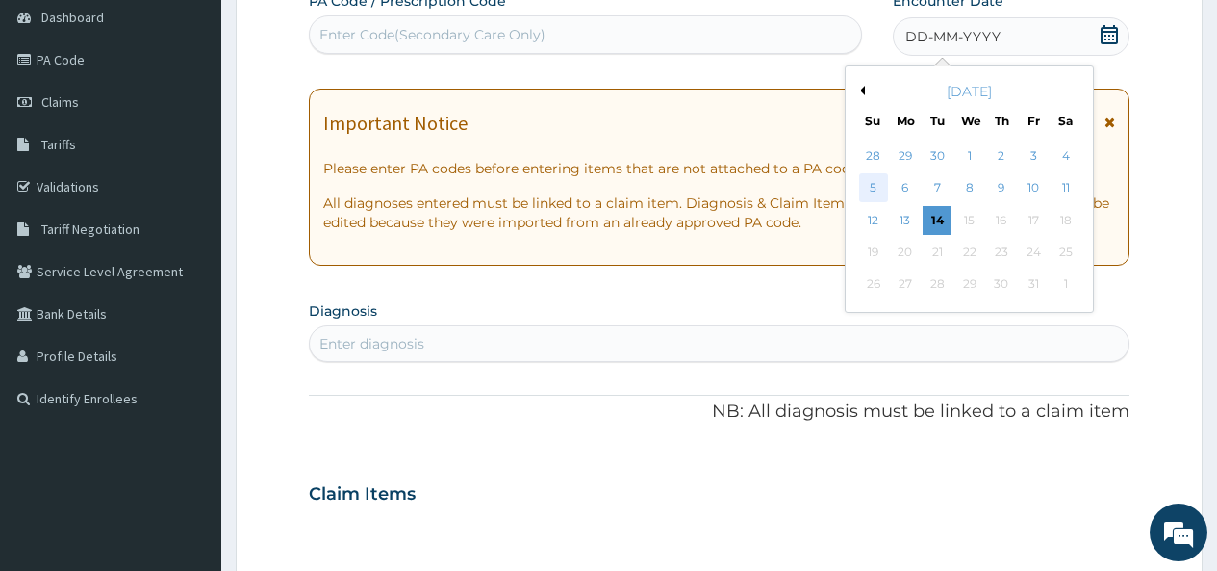
click at [876, 190] on div "5" at bounding box center [872, 188] width 29 height 29
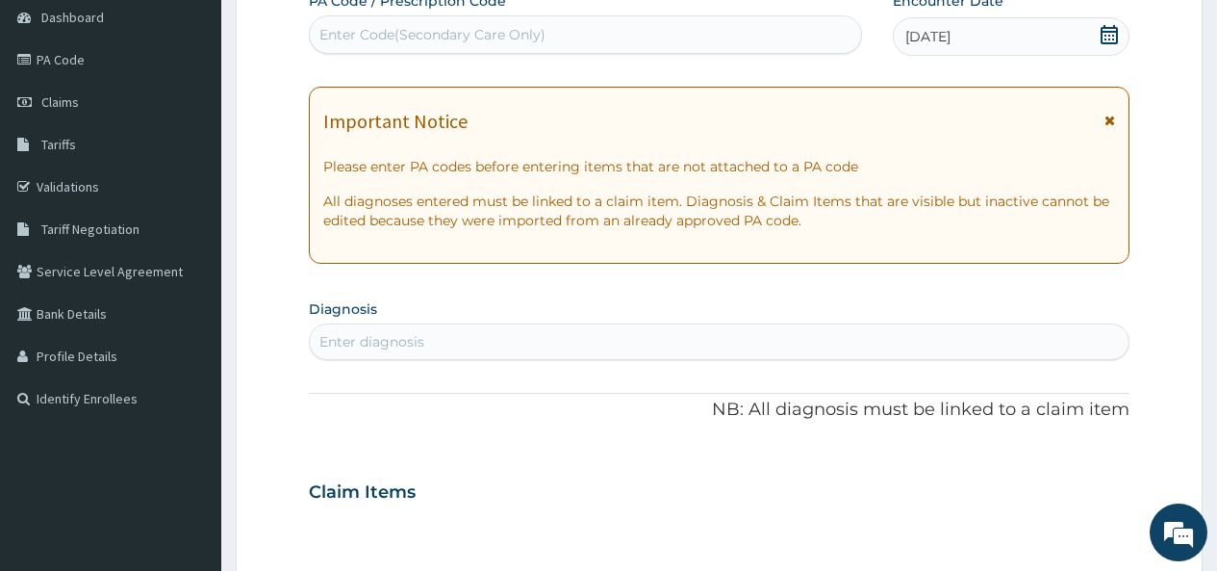
click at [418, 342] on div "Enter diagnosis" at bounding box center [371, 341] width 105 height 19
type input "URTI"
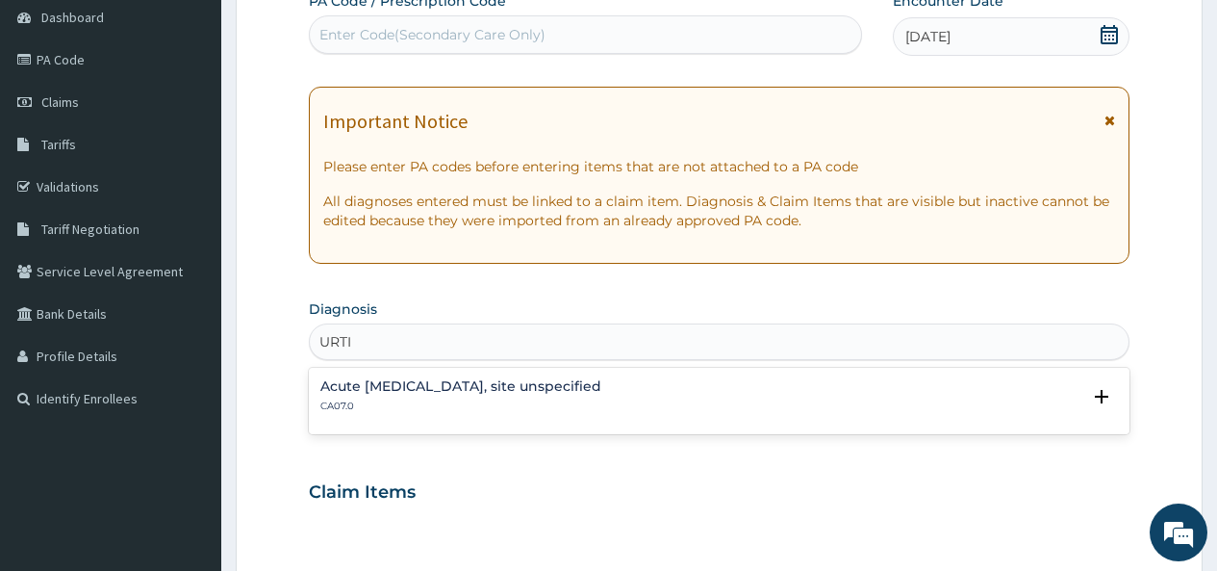
click at [399, 386] on h4 "Acute [MEDICAL_DATA], site unspecified" at bounding box center [460, 386] width 281 height 14
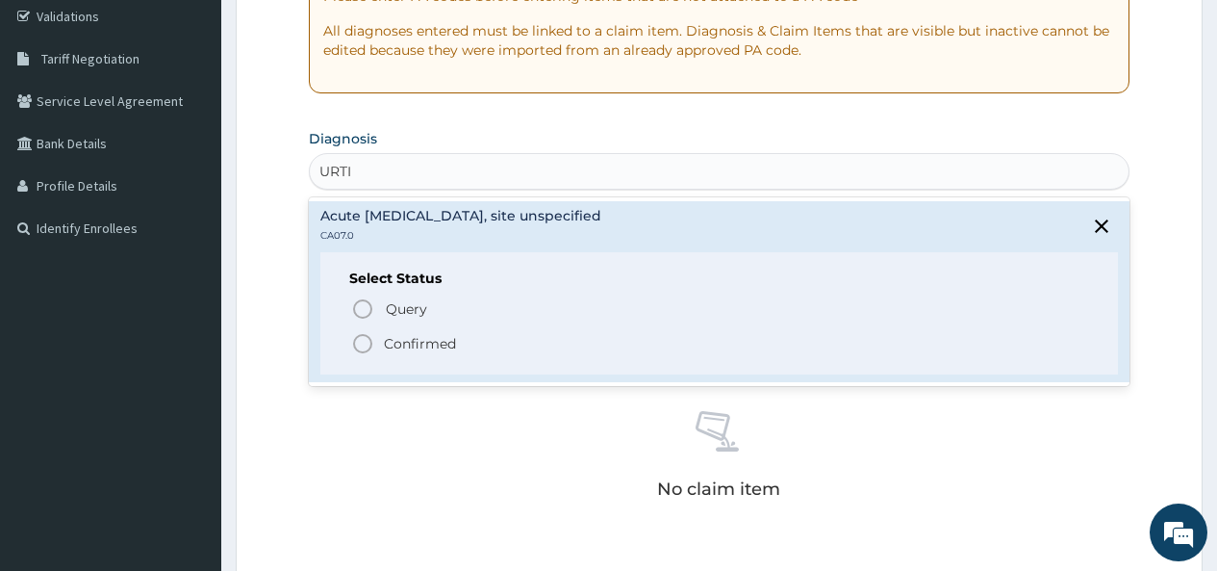
scroll to position [385, 0]
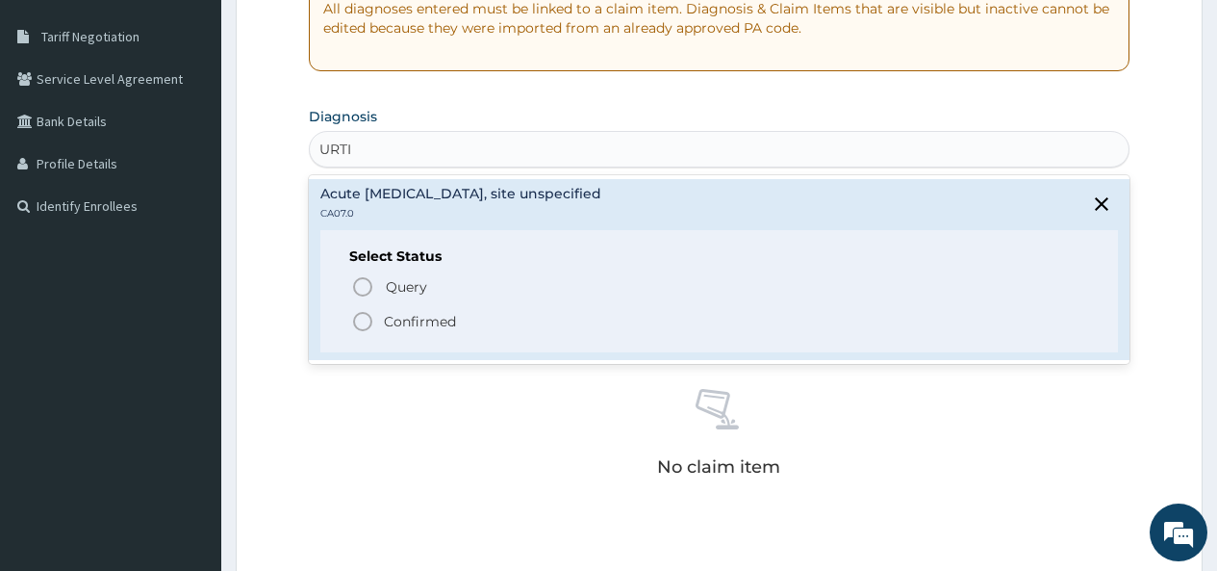
click at [362, 320] on icon "status option filled" at bounding box center [362, 321] width 23 height 23
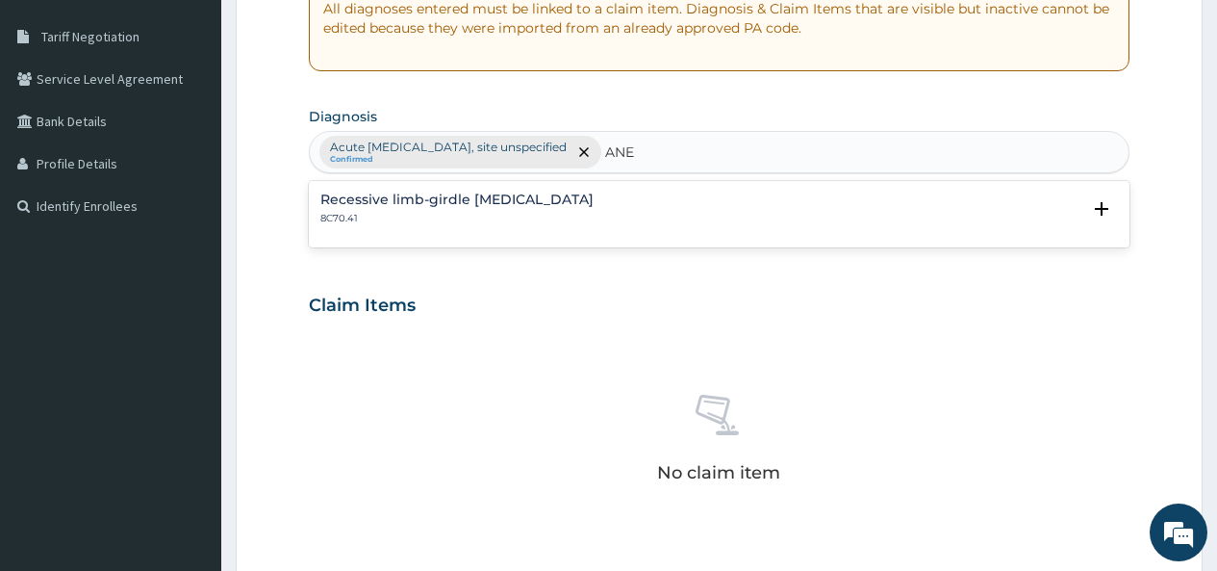
type input "ANEM"
click at [347, 204] on h4 "Anaemias or other erythrocyte disorders, unspecified" at bounding box center [506, 199] width 372 height 14
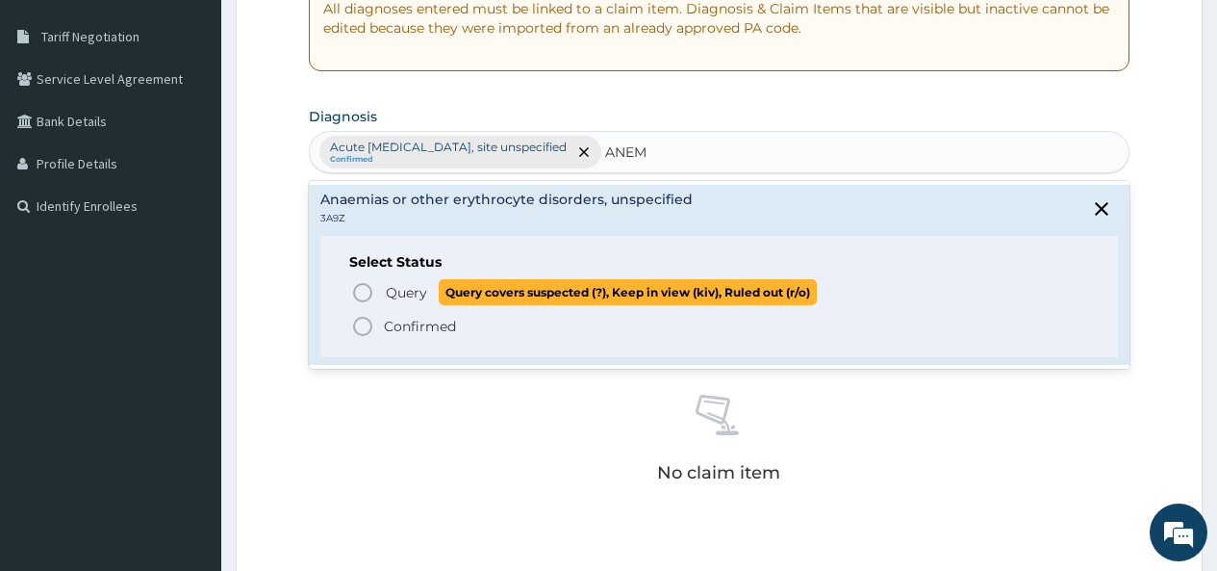
click at [360, 294] on icon "status option query" at bounding box center [362, 292] width 23 height 23
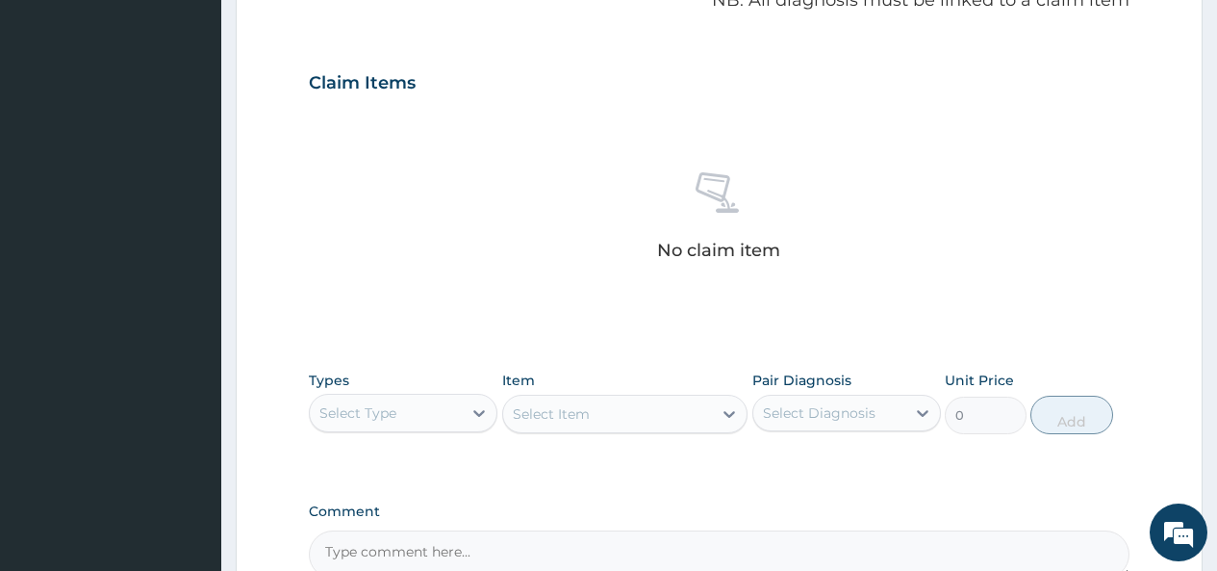
scroll to position [674, 0]
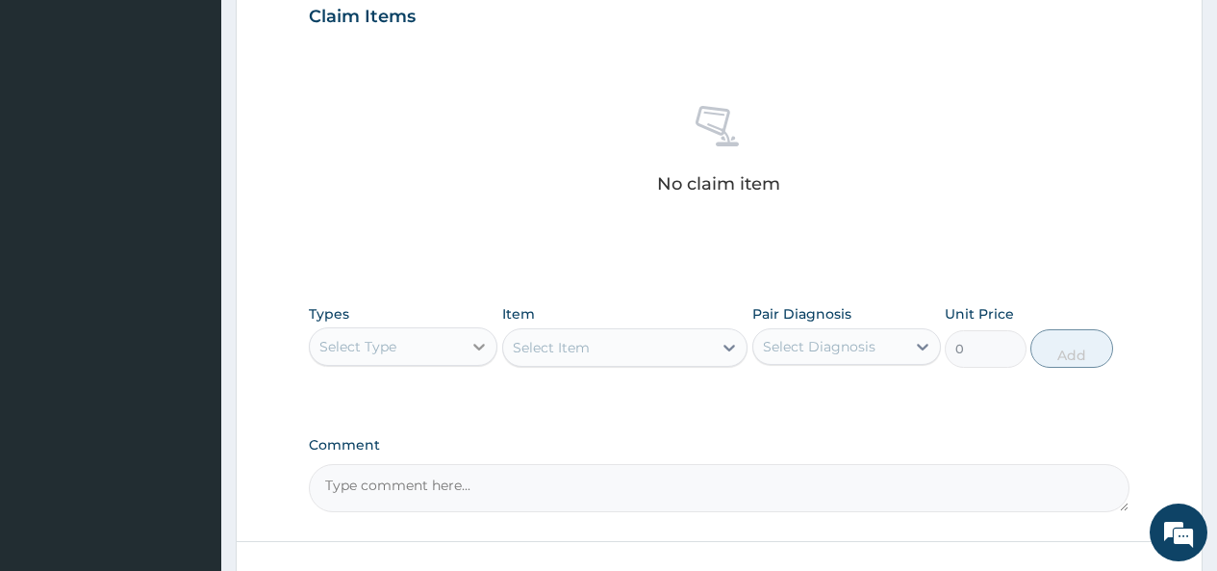
click at [466, 346] on div at bounding box center [479, 346] width 35 height 35
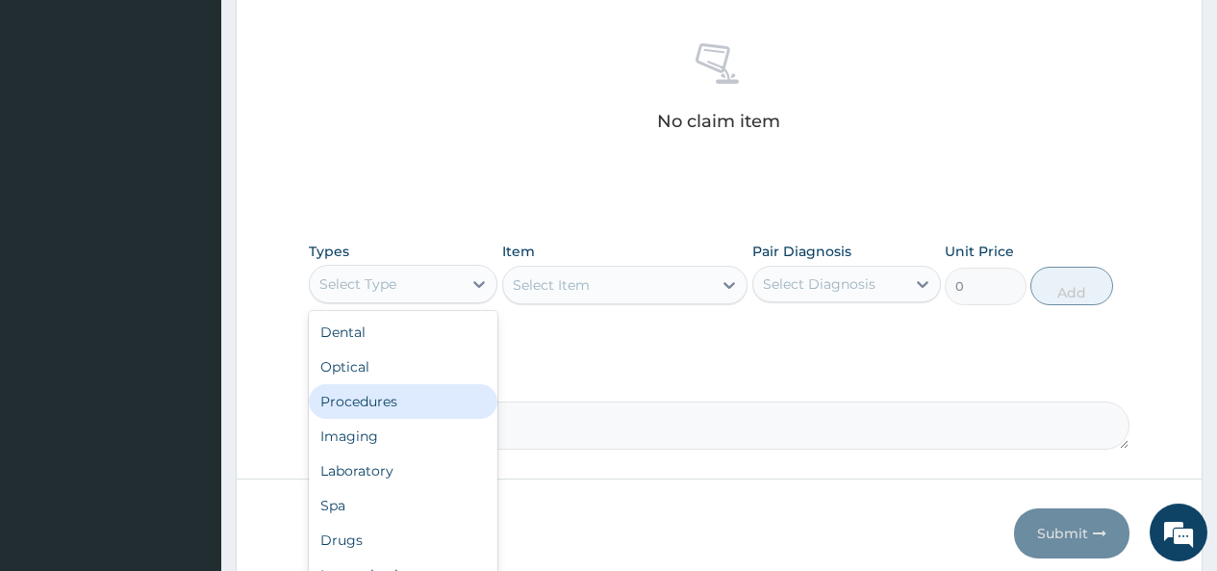
scroll to position [65, 0]
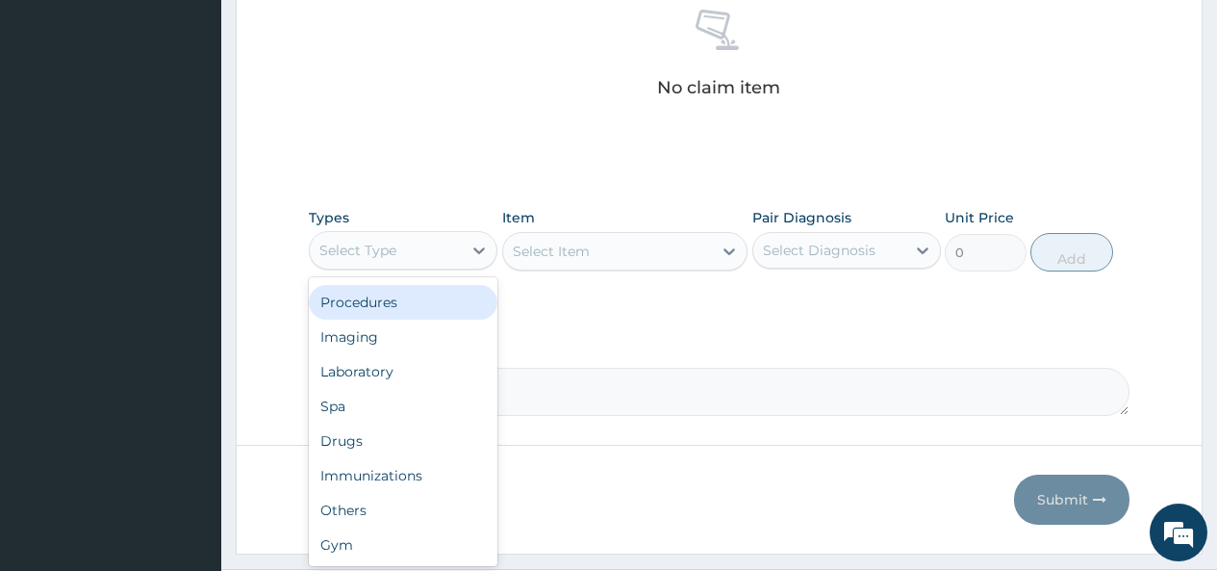
click at [396, 308] on div "Procedures" at bounding box center [403, 302] width 189 height 35
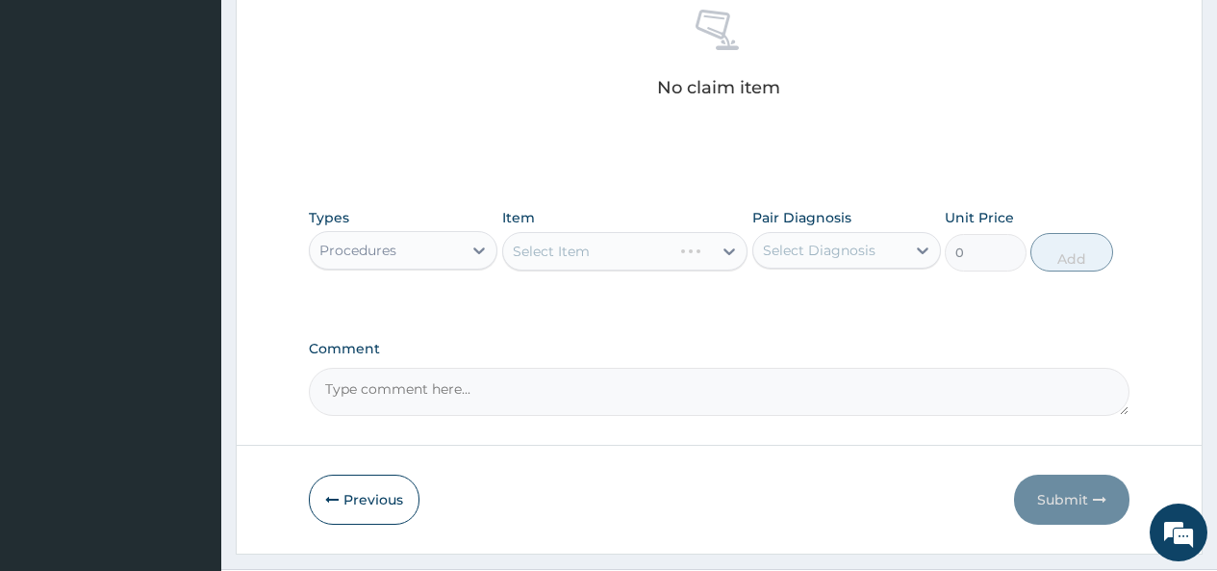
click at [661, 255] on div "Select Item" at bounding box center [625, 251] width 246 height 38
click at [691, 252] on div "Select Item" at bounding box center [625, 251] width 246 height 38
click at [683, 252] on div "Select Item" at bounding box center [625, 251] width 246 height 38
click at [699, 250] on div "Select Item" at bounding box center [608, 251] width 210 height 31
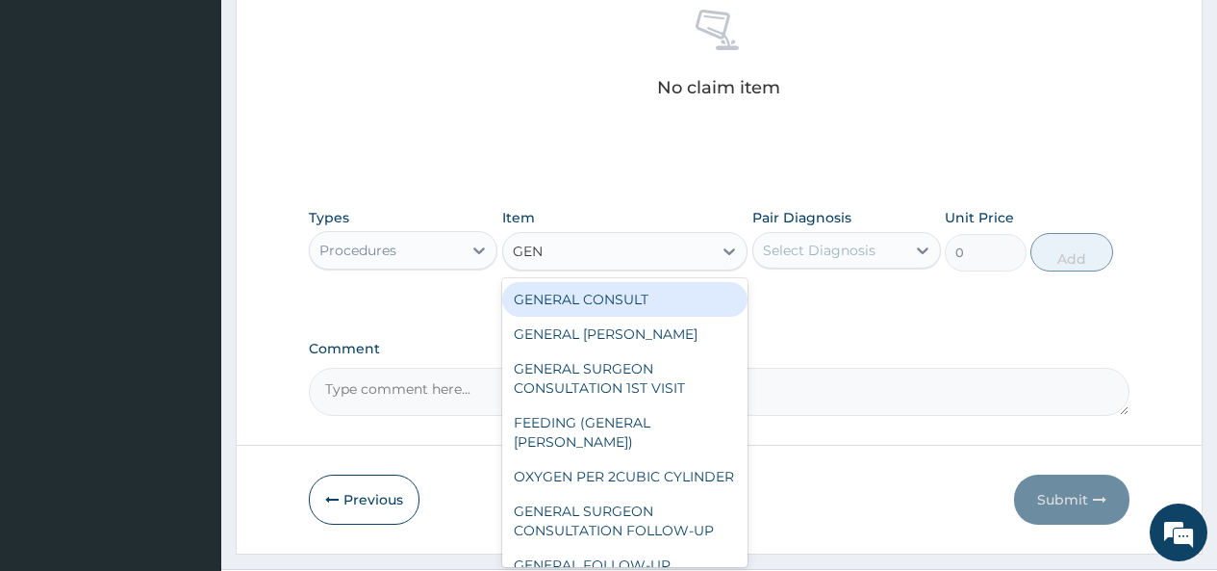
type input "GENE"
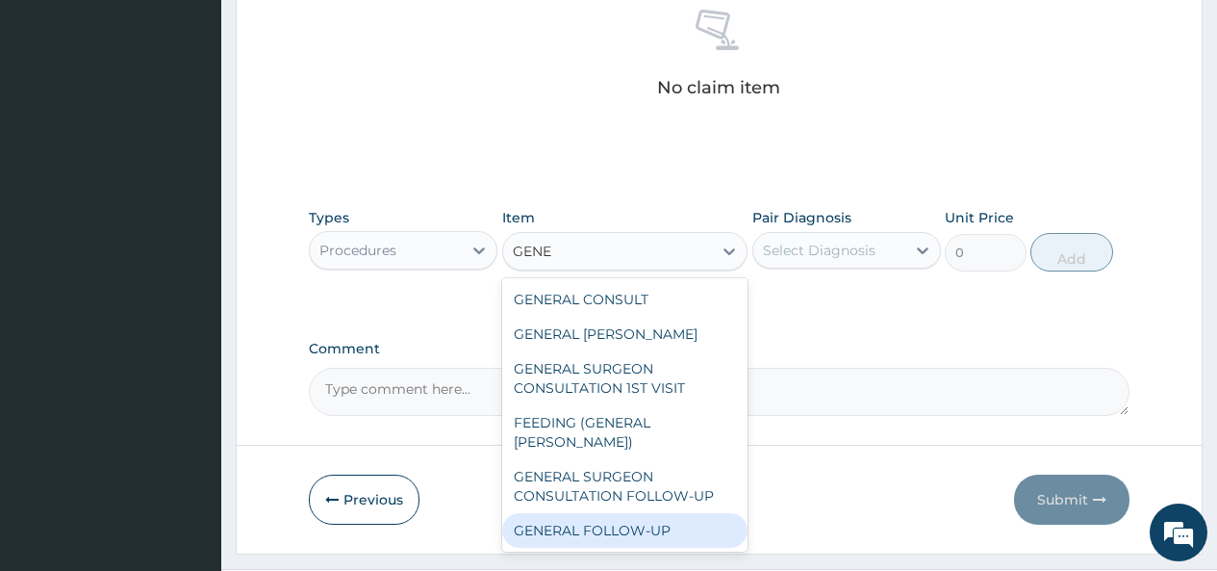
click at [591, 513] on div "GENERAL FOLLOW-UP" at bounding box center [625, 530] width 246 height 35
type input "2500"
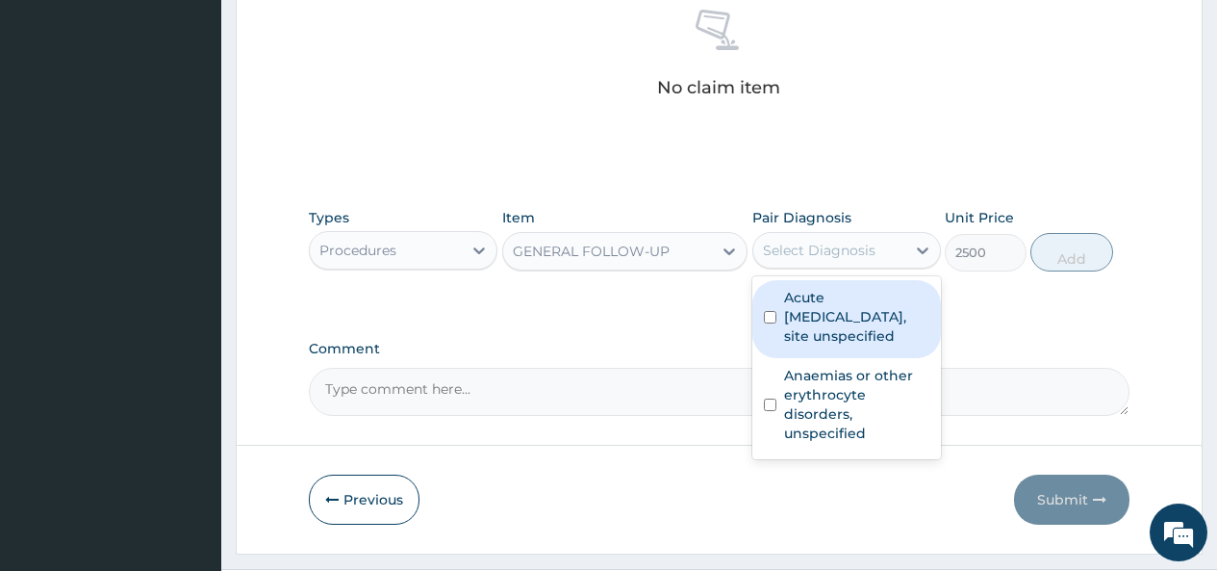
click at [875, 243] on div "Select Diagnosis" at bounding box center [829, 250] width 152 height 31
click at [813, 329] on label "Acute [MEDICAL_DATA], site unspecified" at bounding box center [856, 317] width 145 height 58
checkbox input "true"
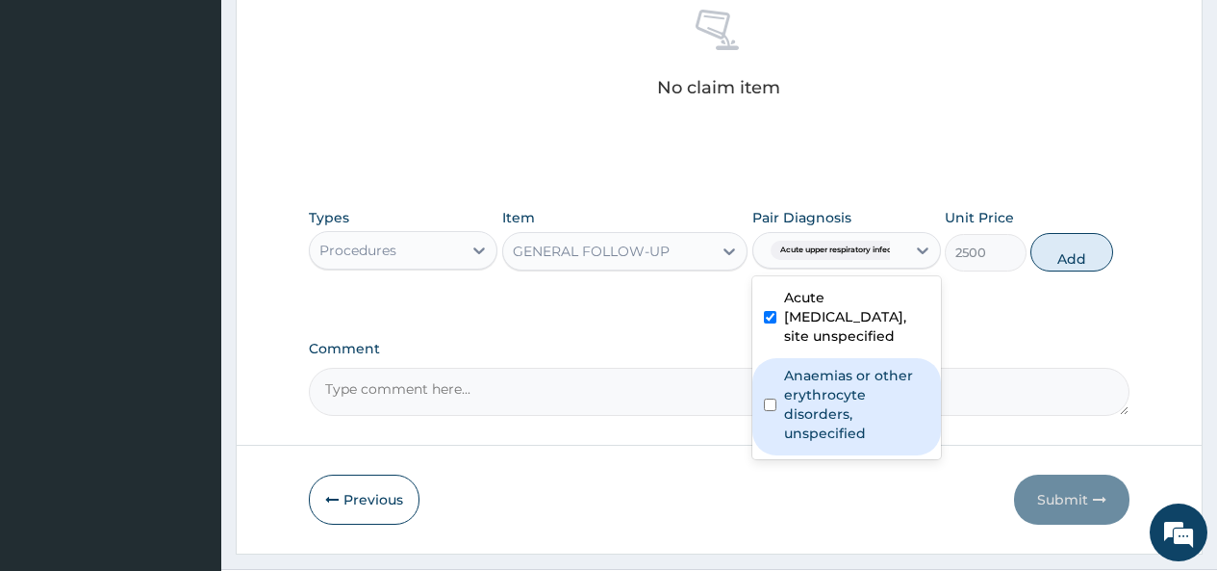
click at [794, 396] on label "Anaemias or other erythrocyte disorders, unspecified" at bounding box center [856, 404] width 145 height 77
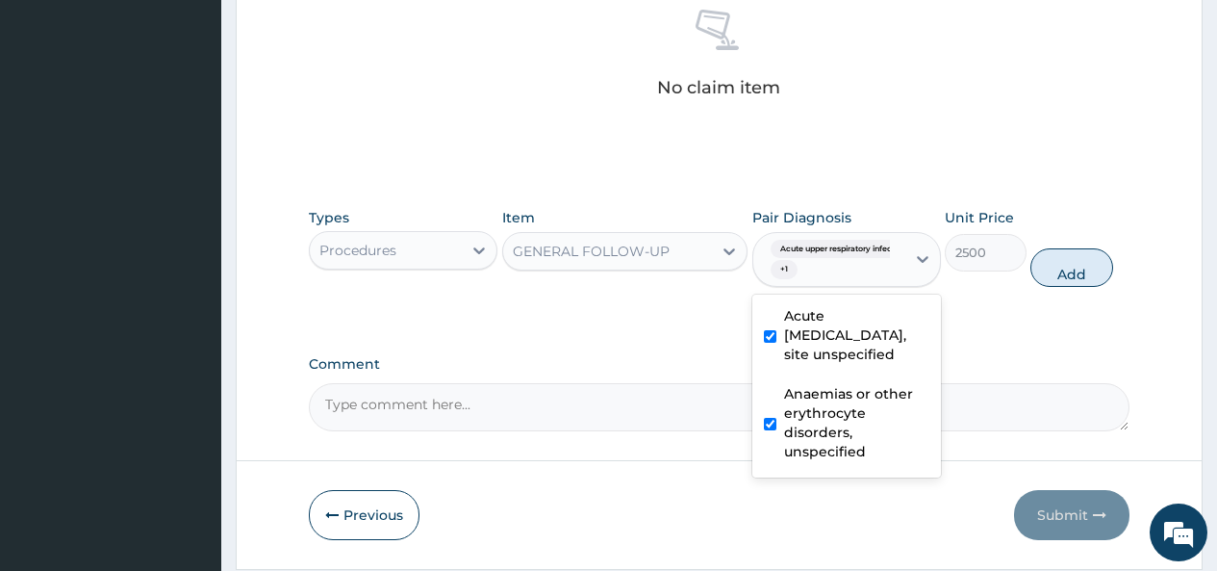
checkbox input "true"
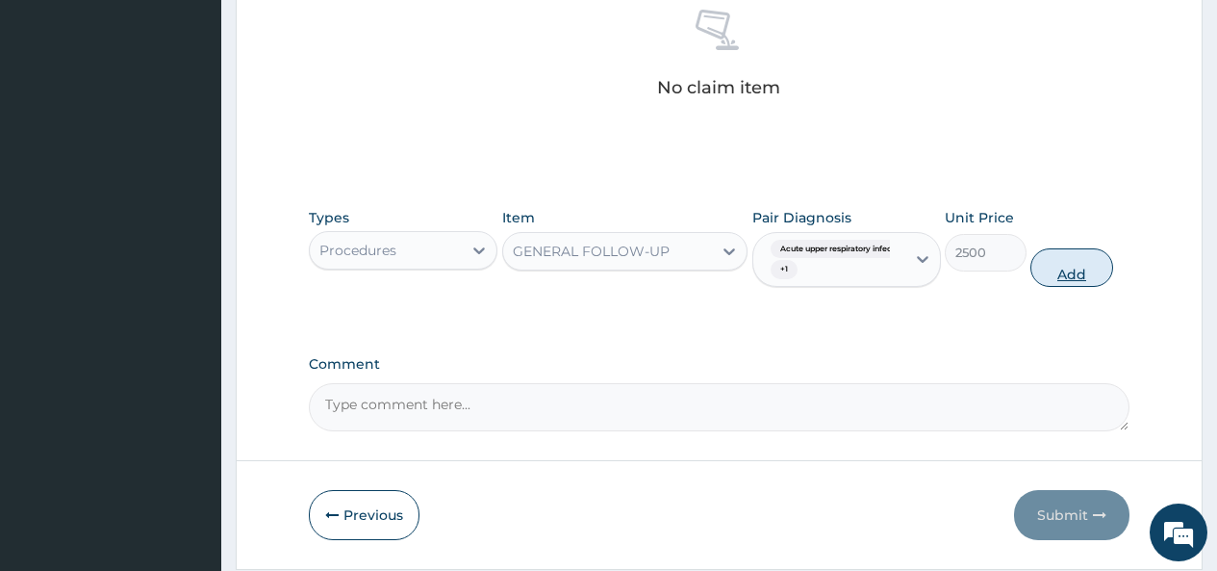
click at [1072, 267] on button "Add" at bounding box center [1072, 267] width 82 height 38
type input "0"
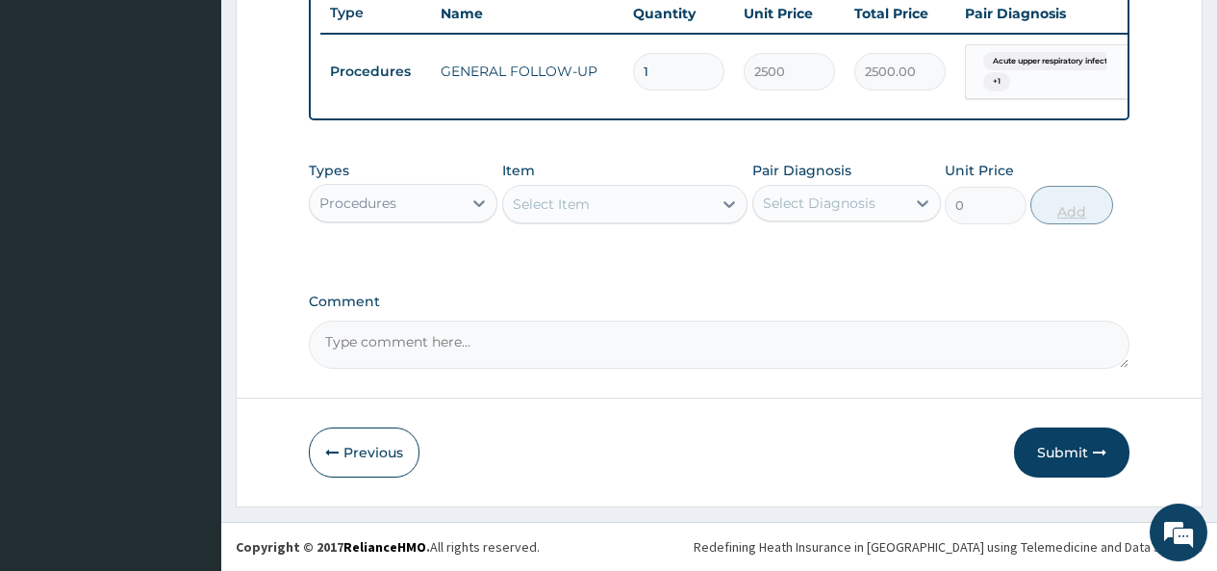
scroll to position [748, 0]
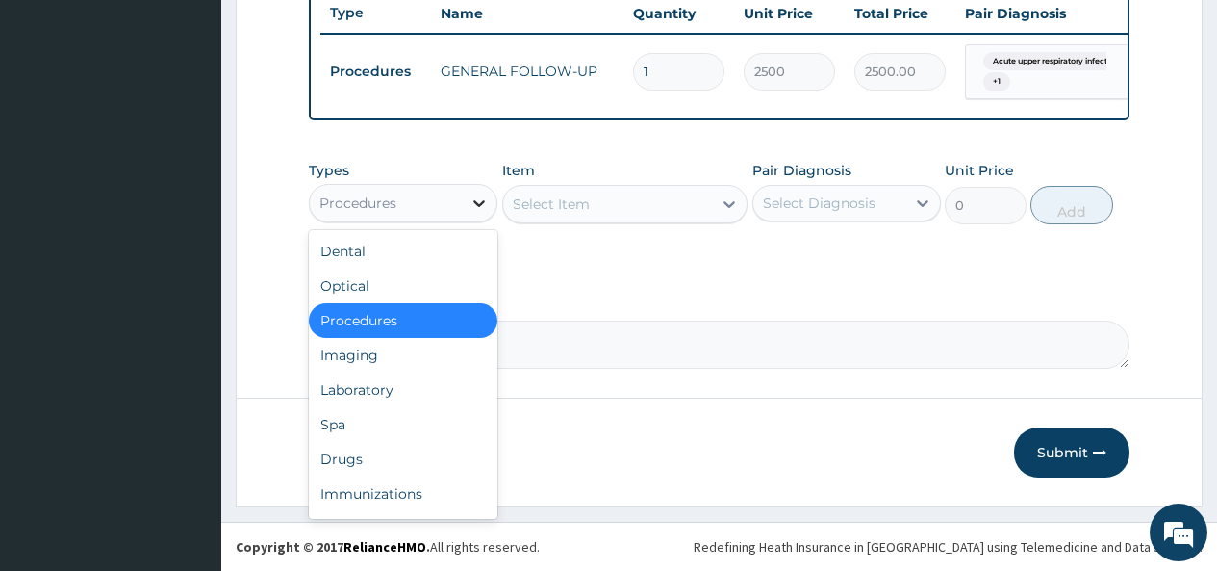
click at [467, 194] on div at bounding box center [479, 203] width 35 height 35
click at [353, 462] on div "Drugs" at bounding box center [403, 459] width 189 height 35
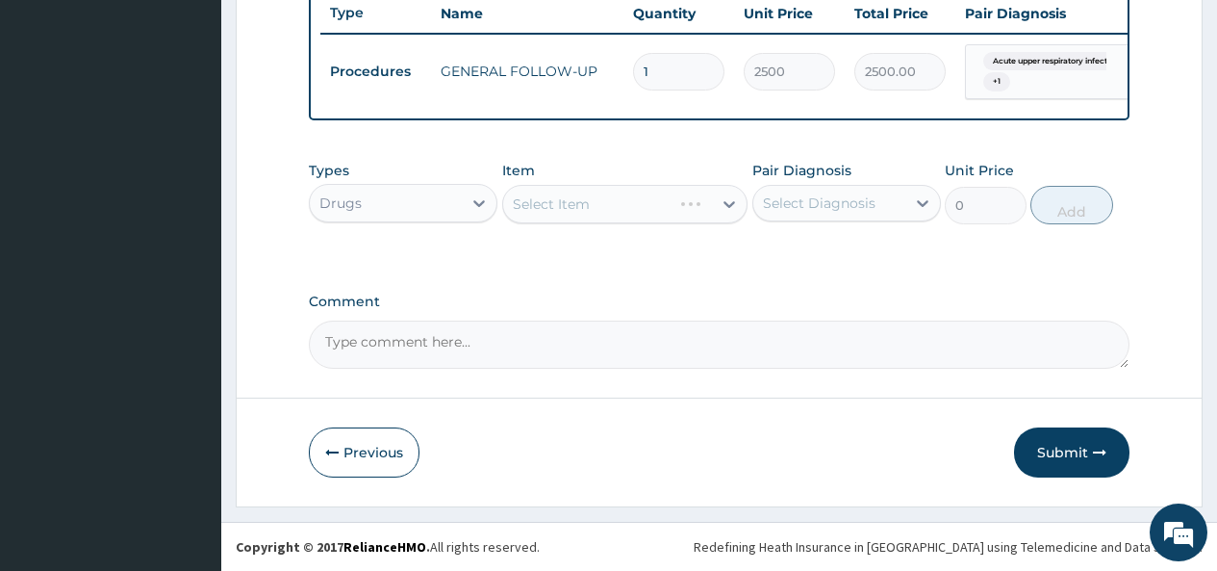
click at [681, 201] on div "Select Item" at bounding box center [625, 204] width 246 height 38
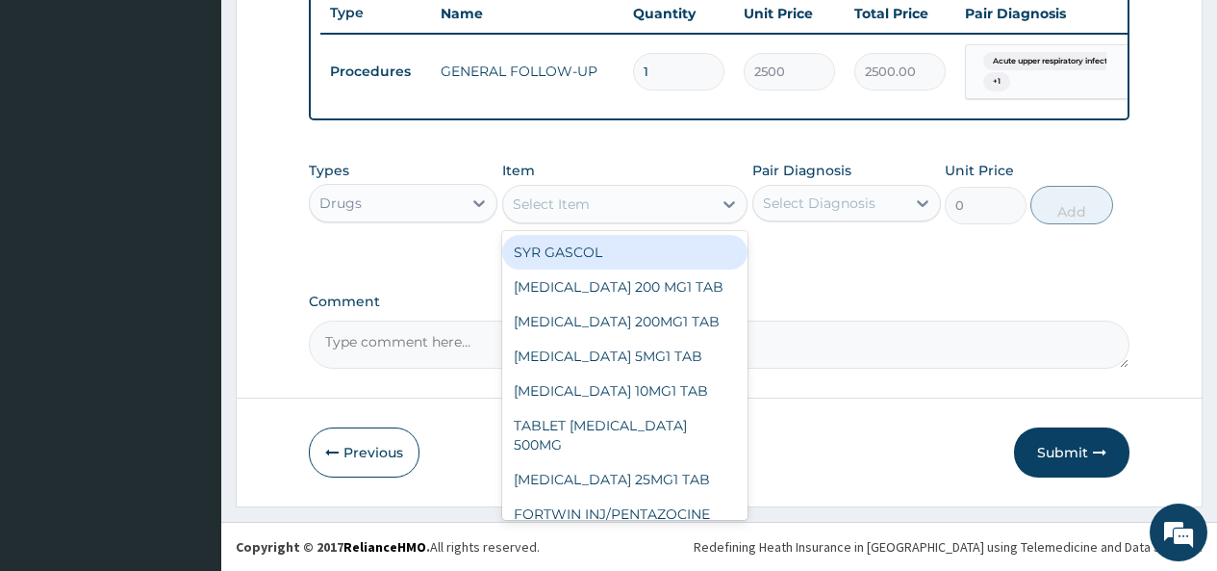
click at [672, 194] on div "Select Item" at bounding box center [608, 204] width 210 height 31
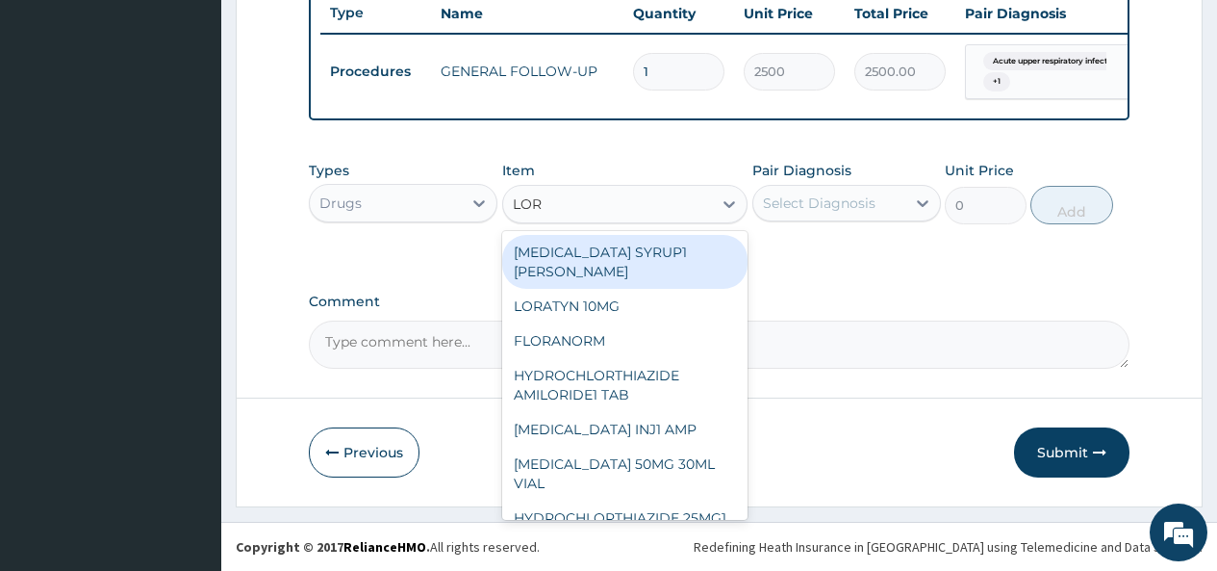
type input "[PERSON_NAME]"
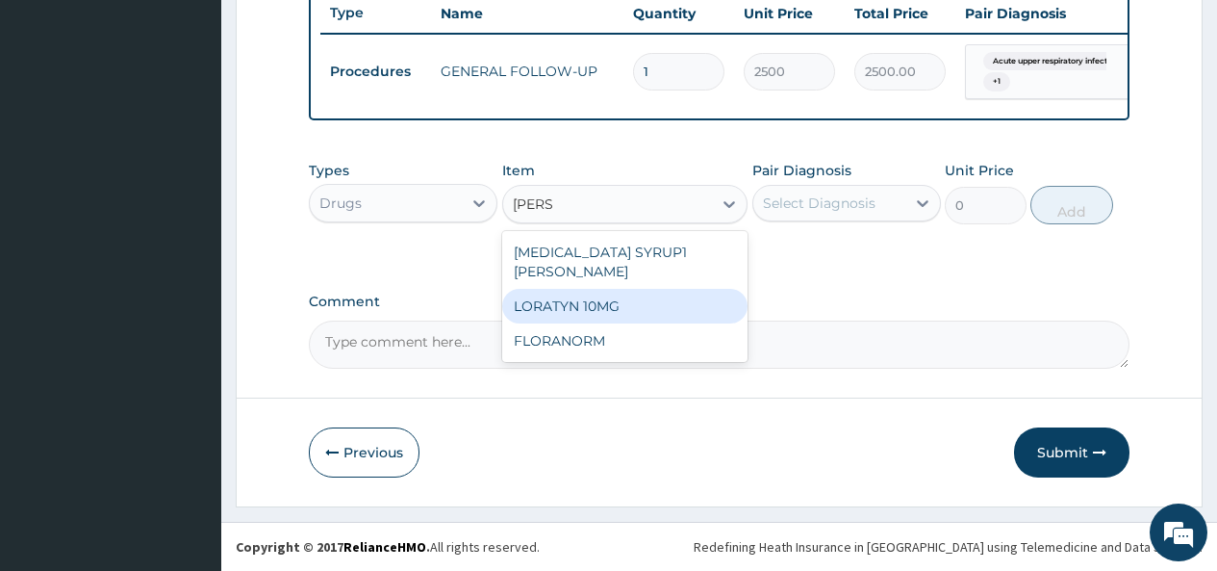
click at [635, 293] on div "LORATYN 10MG" at bounding box center [625, 306] width 246 height 35
type input "34"
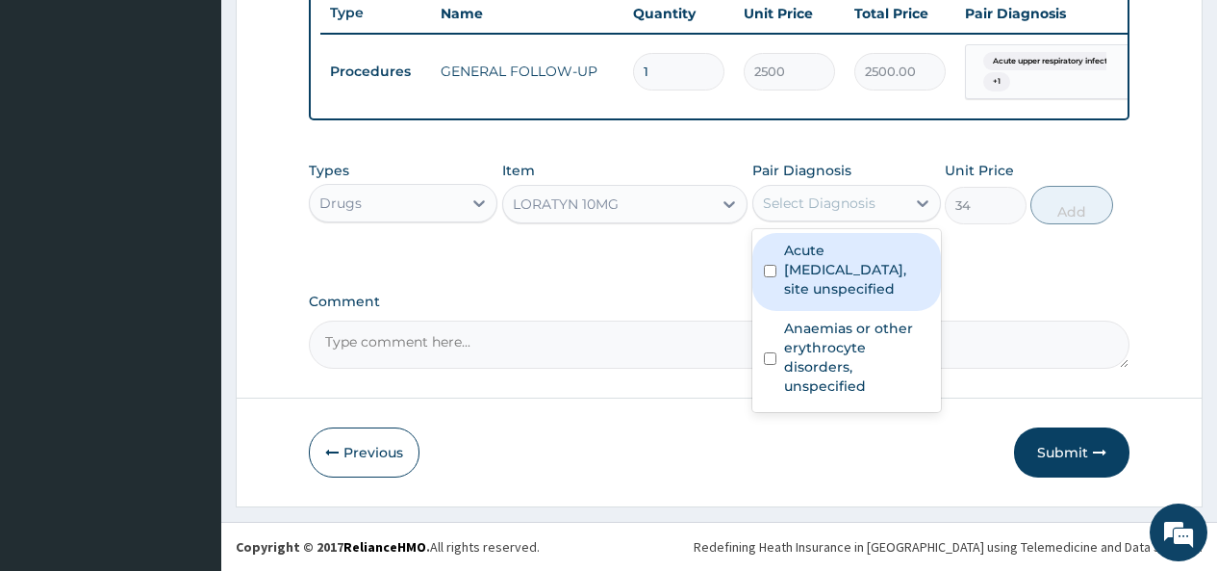
drag, startPoint x: 855, startPoint y: 201, endPoint x: 833, endPoint y: 237, distance: 41.9
click at [855, 200] on div "Select Diagnosis" at bounding box center [819, 202] width 113 height 19
click at [824, 281] on label "Acute [MEDICAL_DATA], site unspecified" at bounding box center [856, 270] width 145 height 58
checkbox input "true"
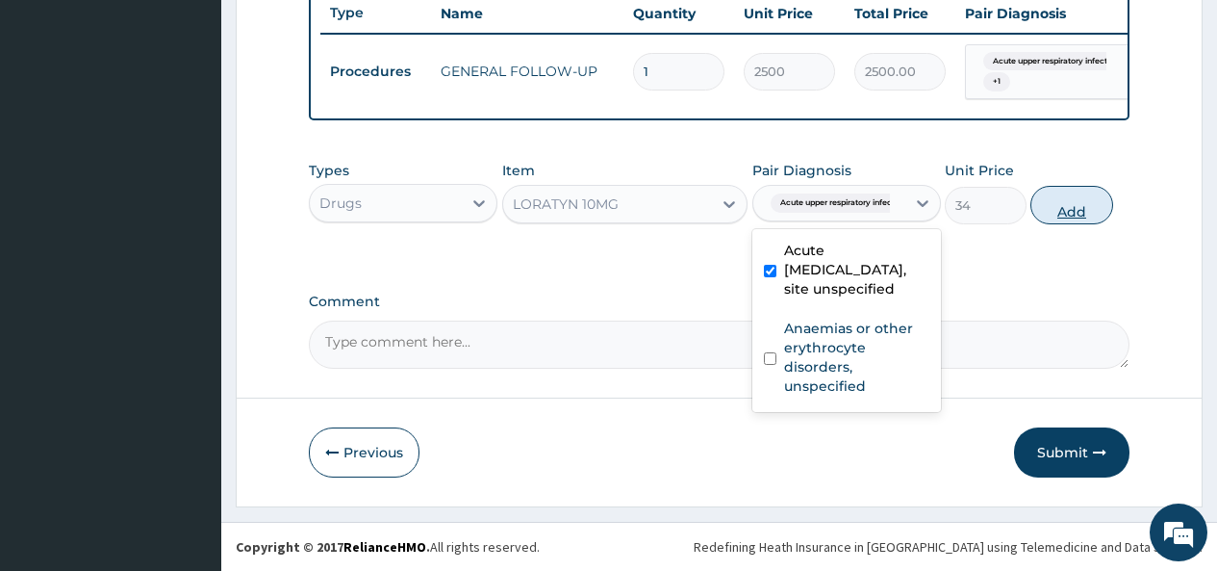
click at [1081, 208] on button "Add" at bounding box center [1072, 205] width 82 height 38
type input "0"
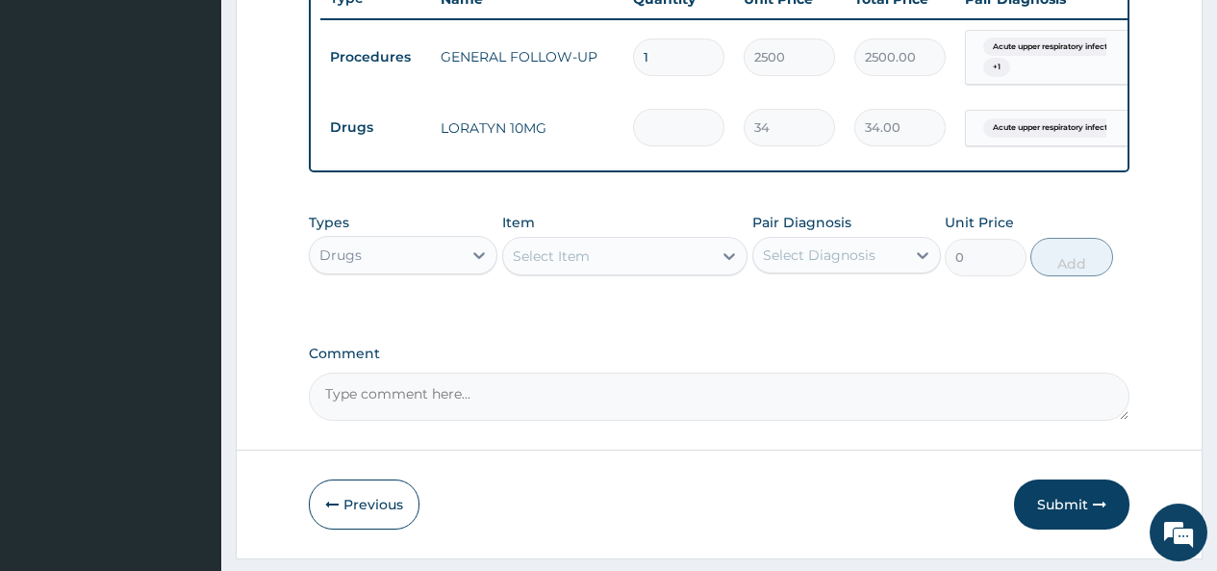
type input "0.00"
type input "3"
type input "102.00"
type input "3"
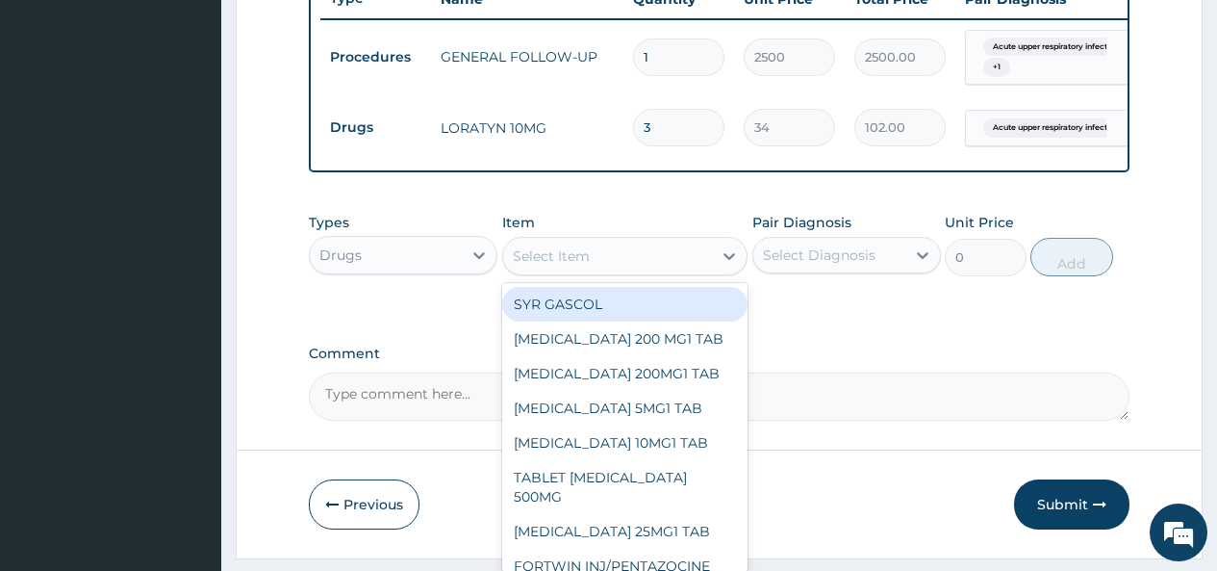
click at [591, 270] on div "Select Item" at bounding box center [608, 256] width 210 height 31
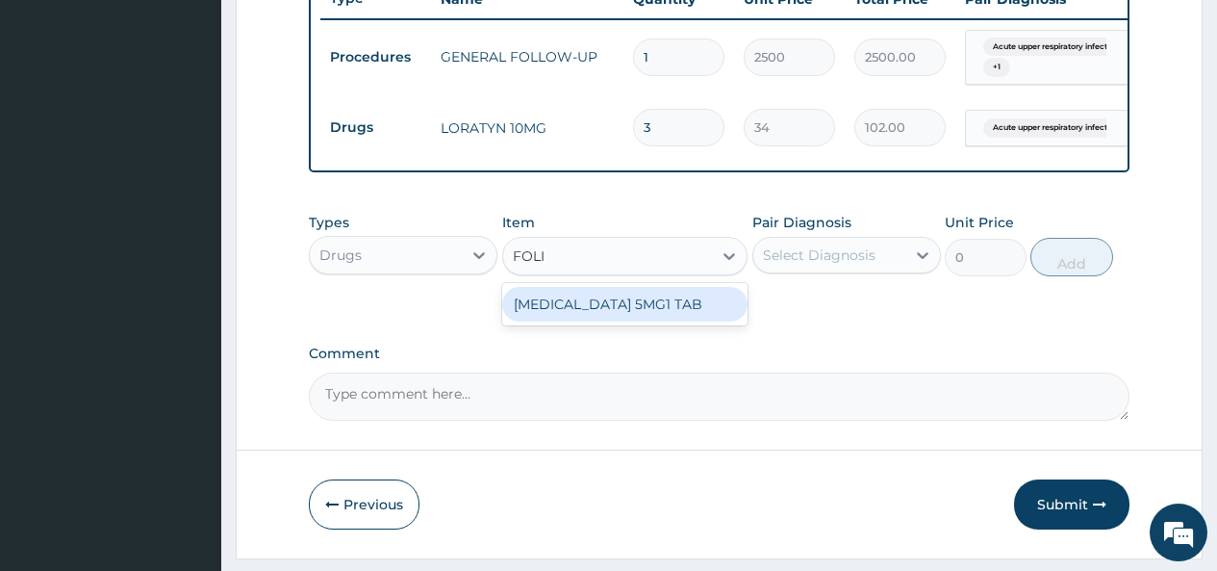
type input "FOLIC"
click at [580, 321] on div "[MEDICAL_DATA] 5MG1 TAB" at bounding box center [625, 304] width 246 height 35
type input "8"
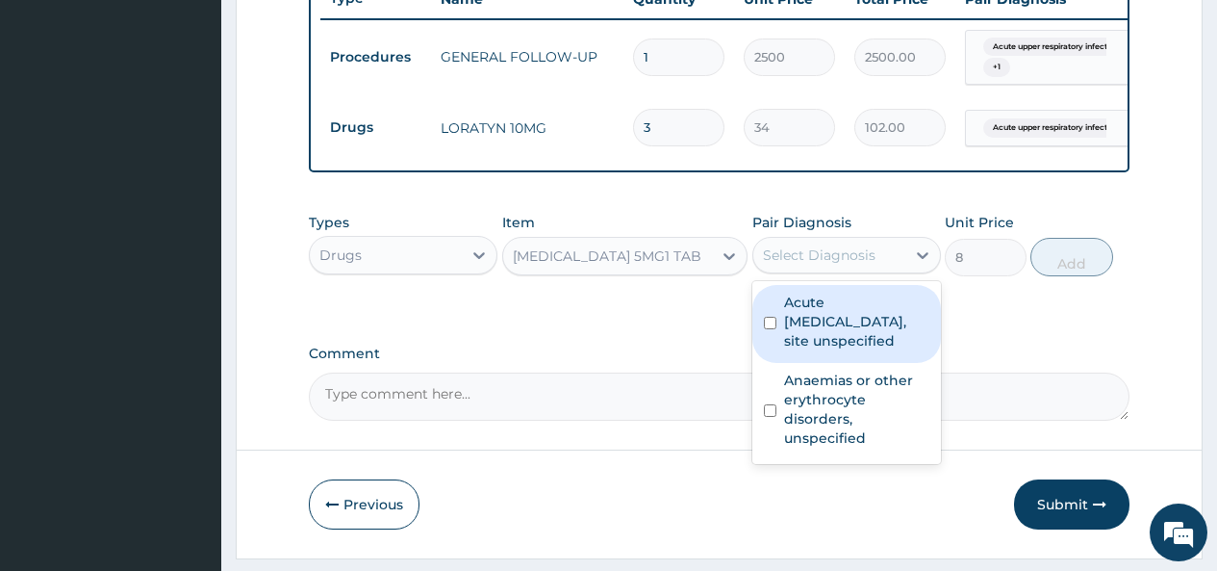
drag, startPoint x: 817, startPoint y: 259, endPoint x: 803, endPoint y: 293, distance: 37.5
click at [813, 263] on div "Select Diagnosis" at bounding box center [829, 255] width 152 height 31
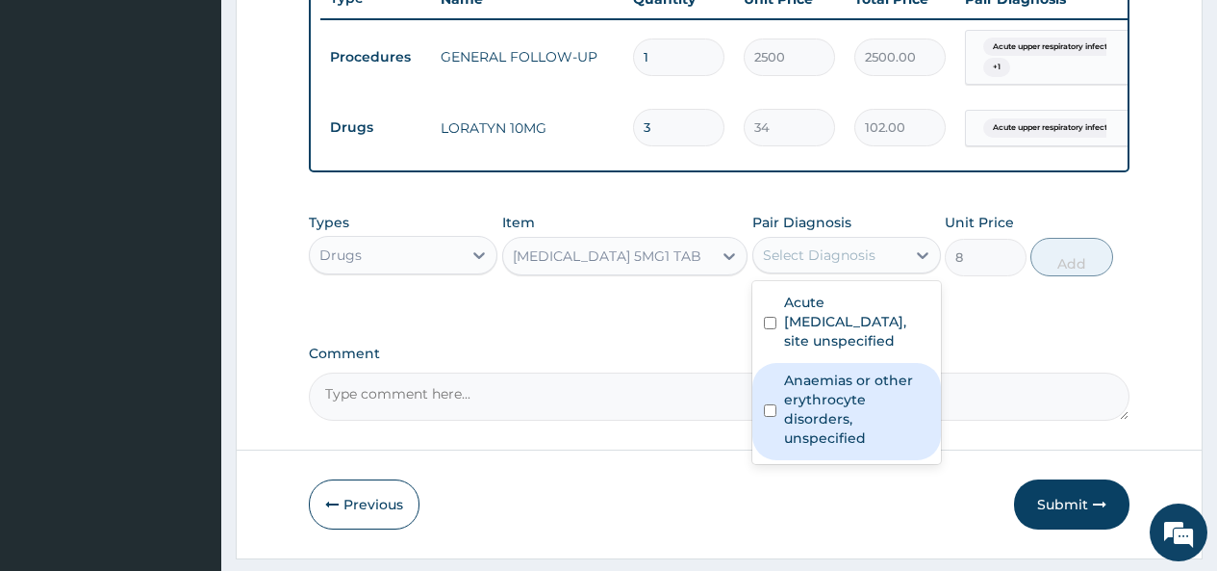
click at [796, 414] on label "Anaemias or other erythrocyte disorders, unspecified" at bounding box center [856, 408] width 145 height 77
checkbox input "true"
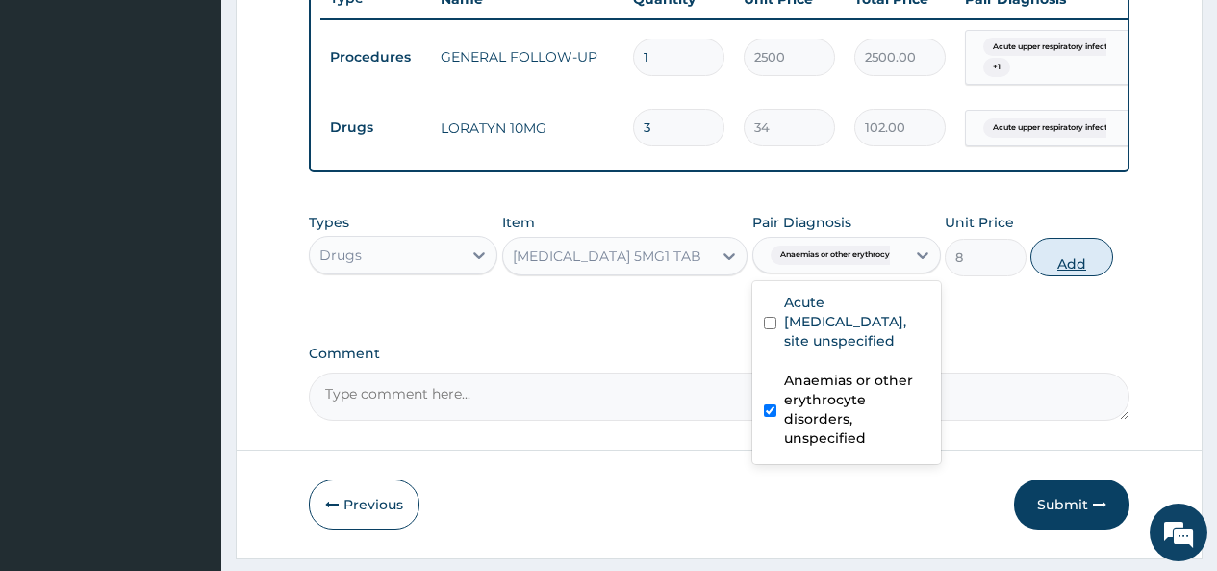
click at [1073, 272] on button "Add" at bounding box center [1072, 257] width 82 height 38
type input "0"
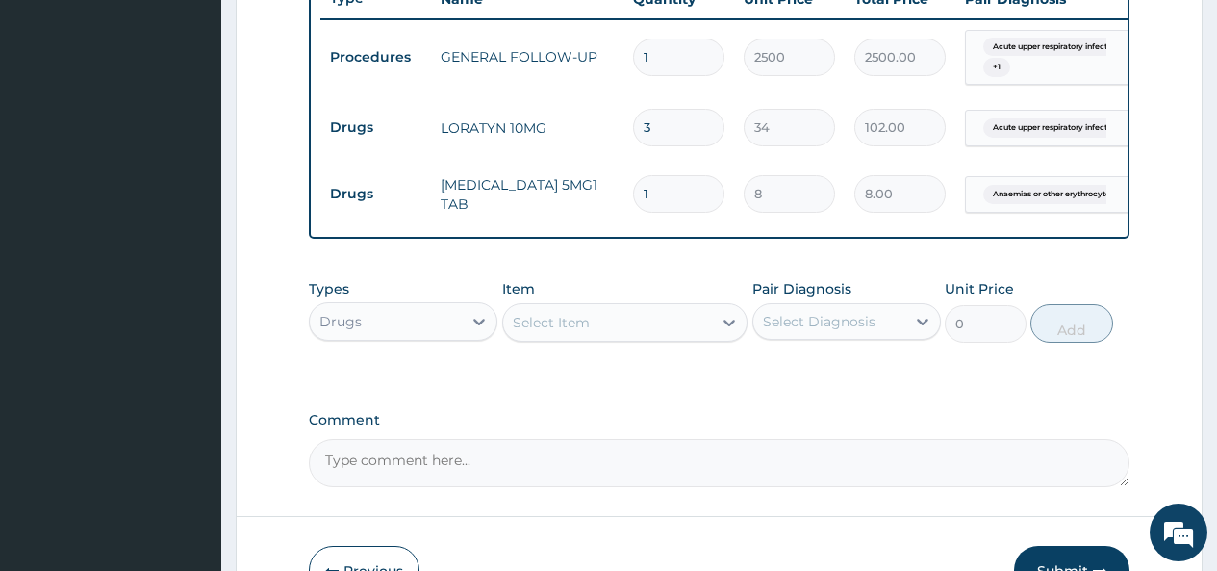
type input "0.00"
type input "2"
type input "16.00"
type input "21"
type input "168.00"
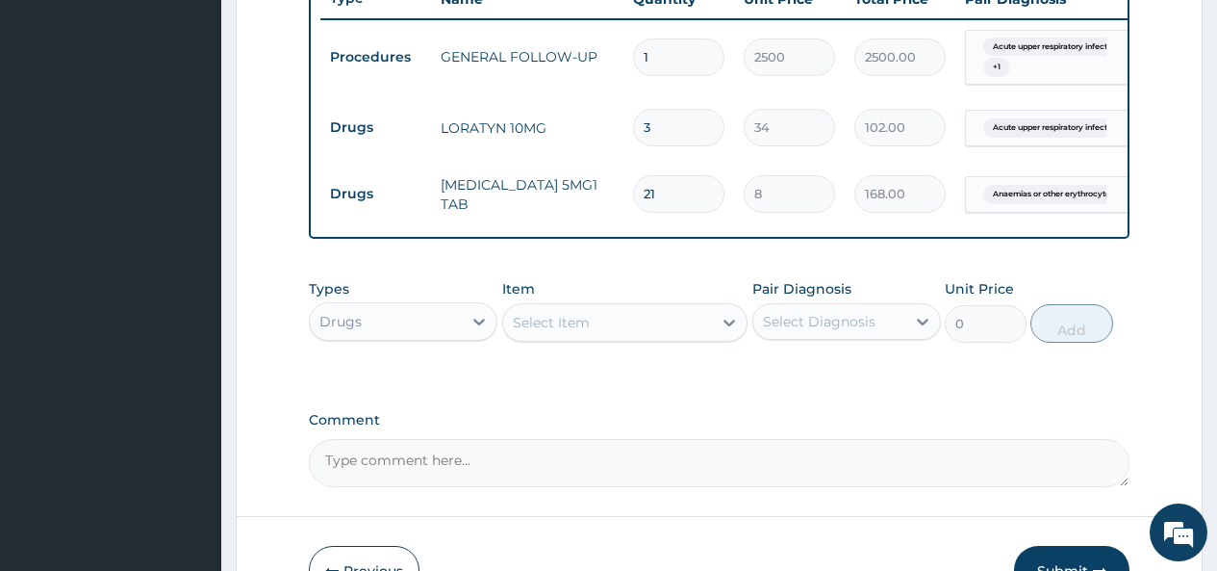
type input "21"
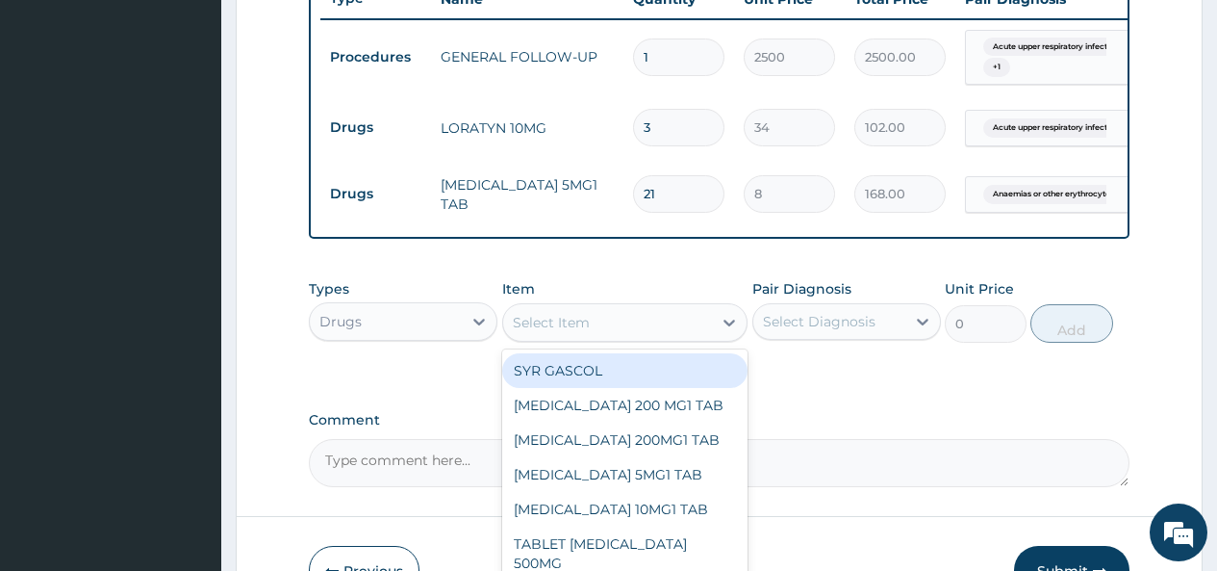
click at [661, 336] on div "Select Item" at bounding box center [608, 322] width 210 height 31
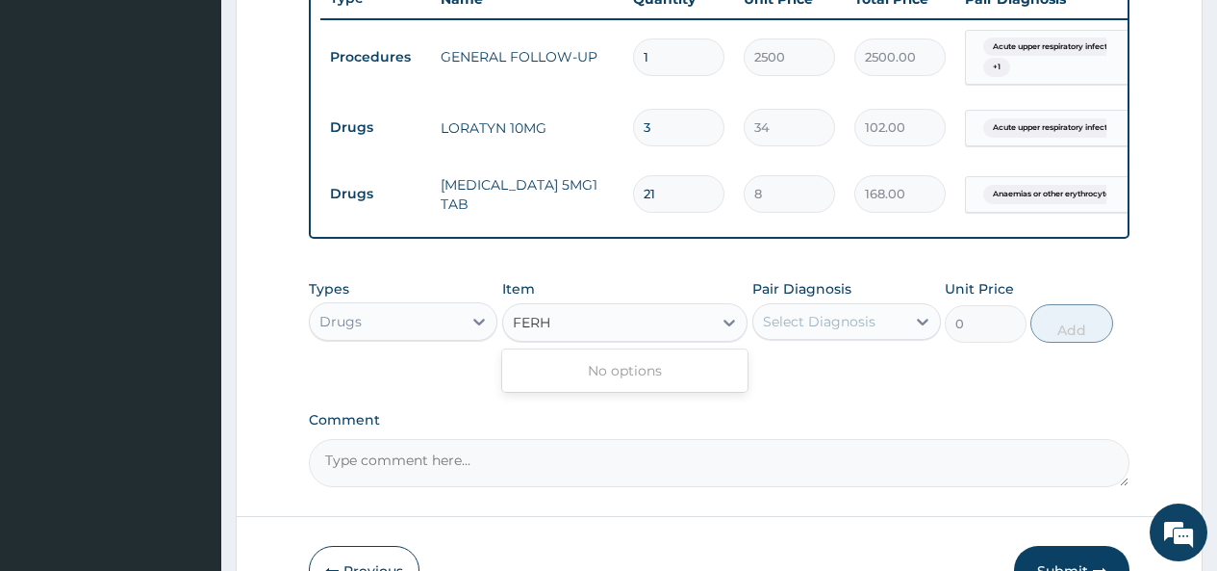
type input "FER"
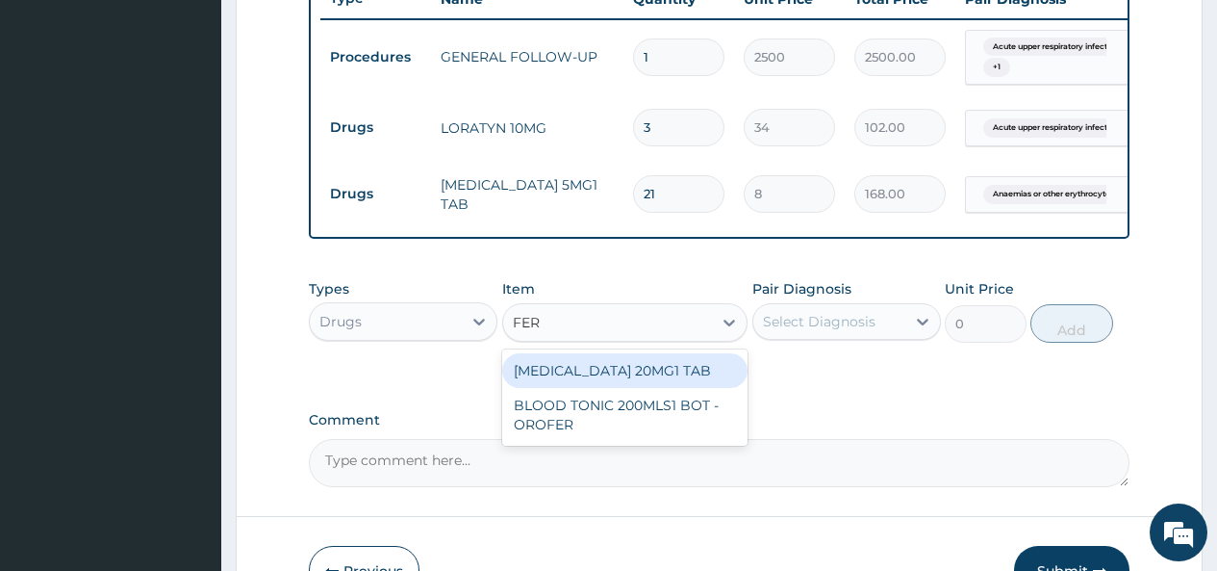
click at [660, 382] on div "FERROUS SULPHATE 20MG1 TAB" at bounding box center [625, 370] width 246 height 35
type input "50"
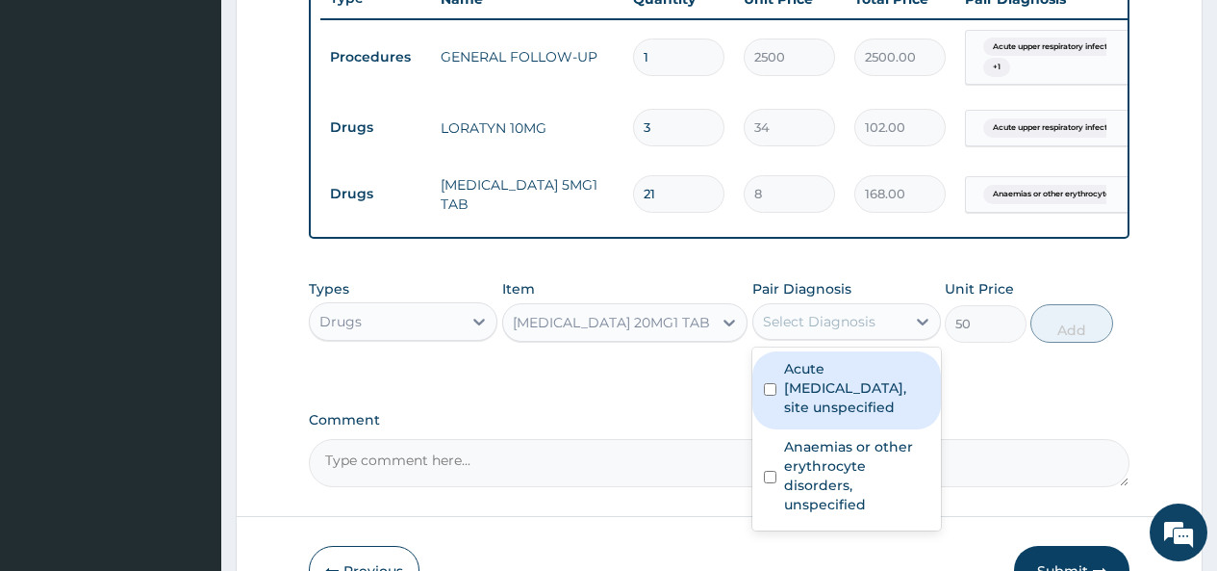
drag, startPoint x: 844, startPoint y: 331, endPoint x: 824, endPoint y: 356, distance: 32.2
click at [842, 331] on div "Select Diagnosis" at bounding box center [819, 321] width 113 height 19
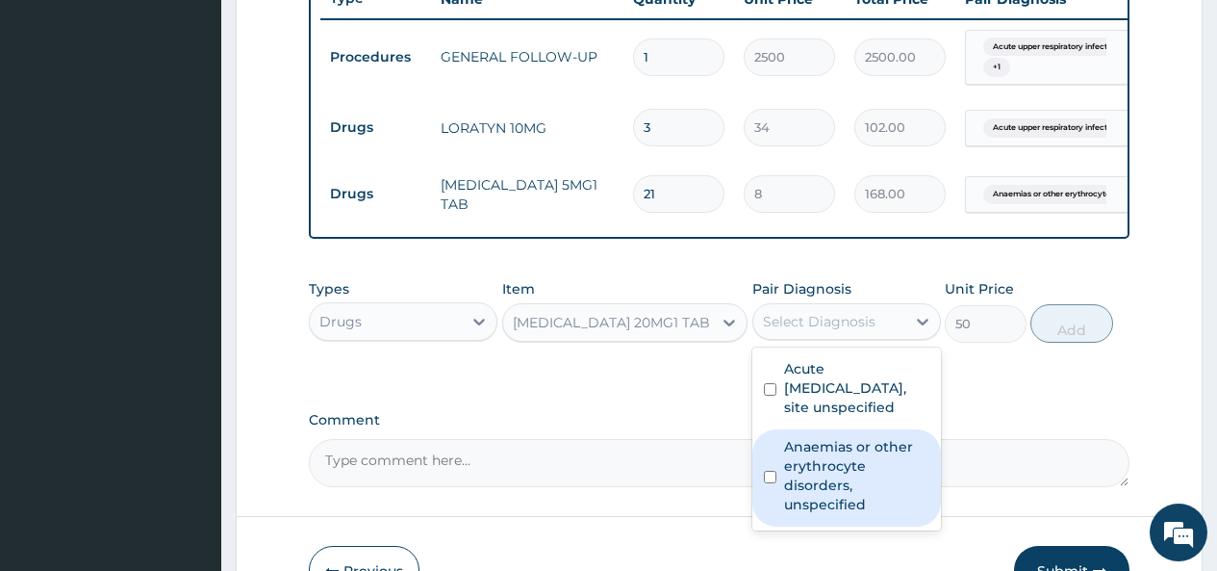
click at [798, 491] on label "Anaemias or other erythrocyte disorders, unspecified" at bounding box center [856, 475] width 145 height 77
checkbox input "true"
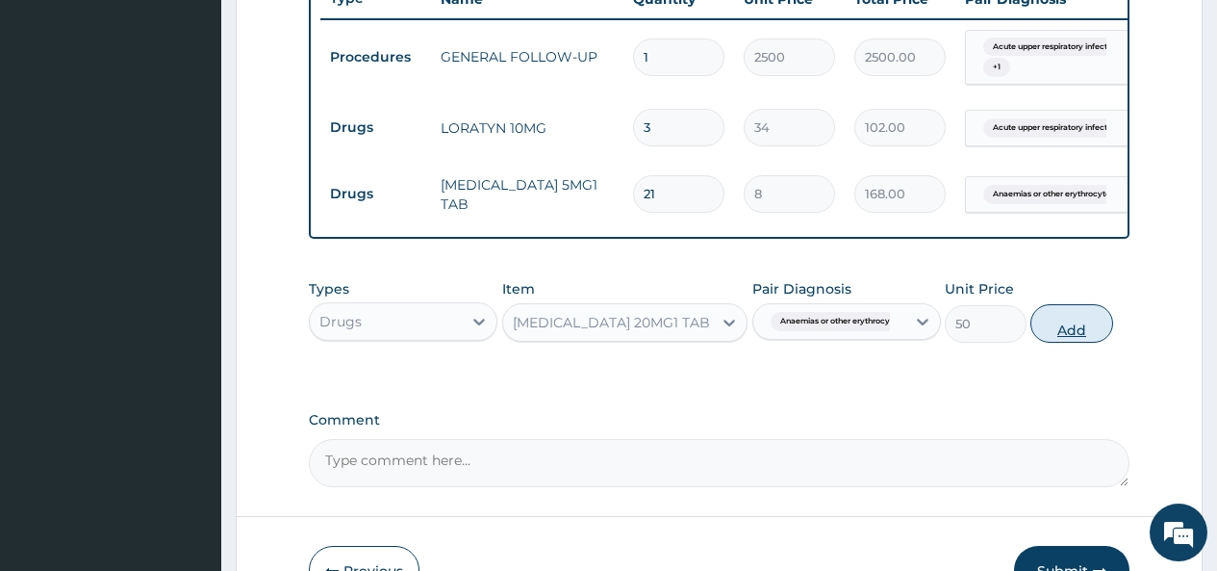
click at [1071, 338] on button "Add" at bounding box center [1072, 323] width 82 height 38
type input "0"
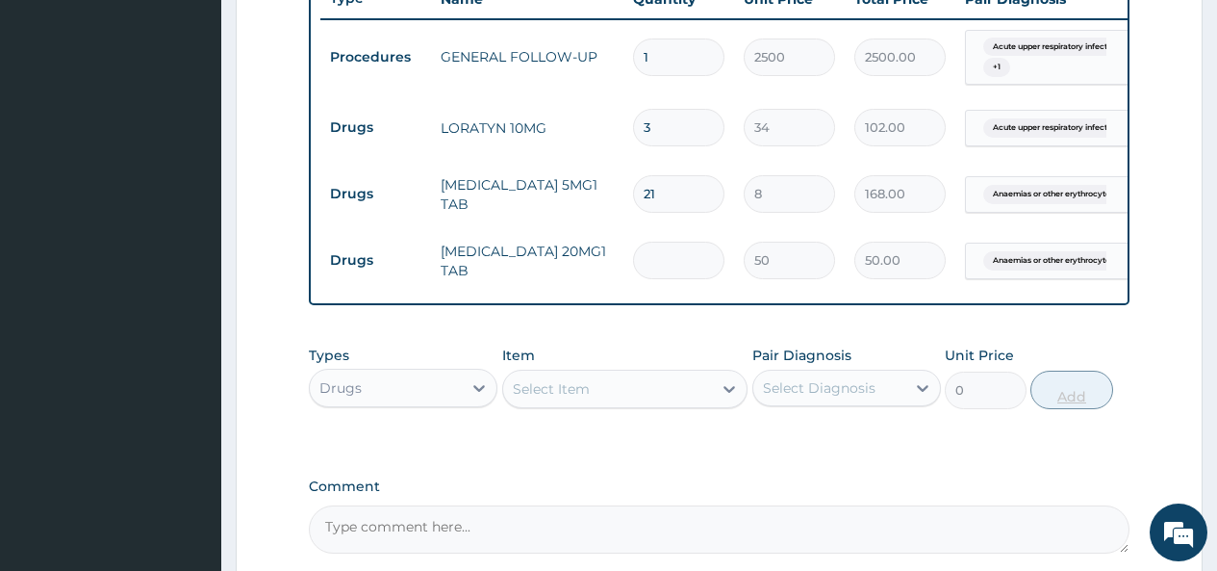
type input "0.00"
type input "6"
type input "300.00"
type input "63"
type input "3150.00"
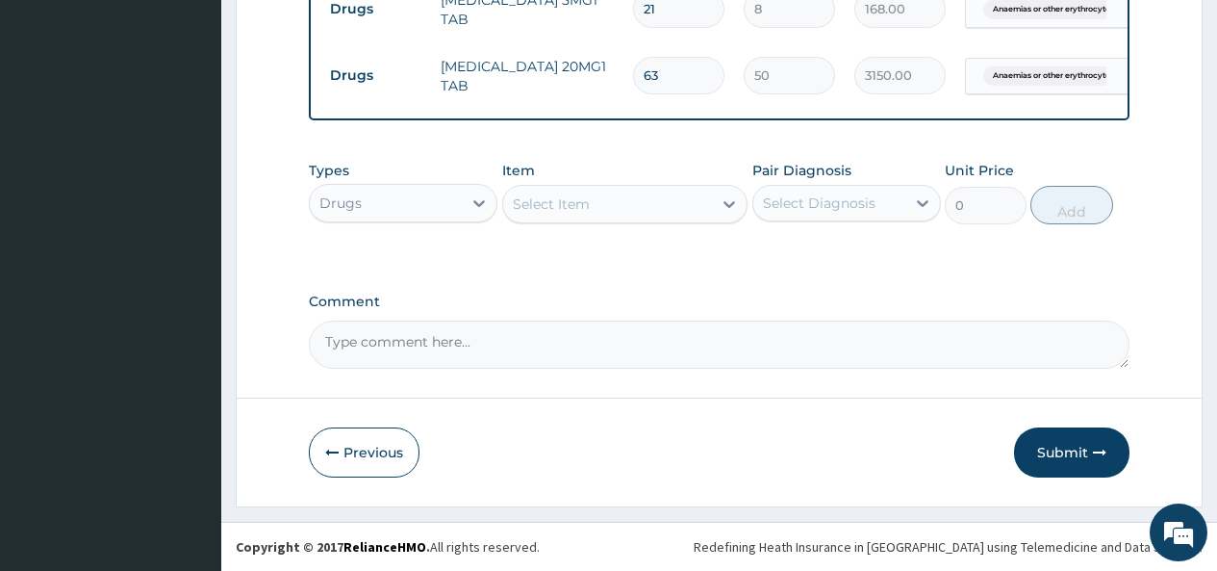
scroll to position [947, 0]
type input "63"
click at [1060, 456] on button "Submit" at bounding box center [1071, 452] width 115 height 50
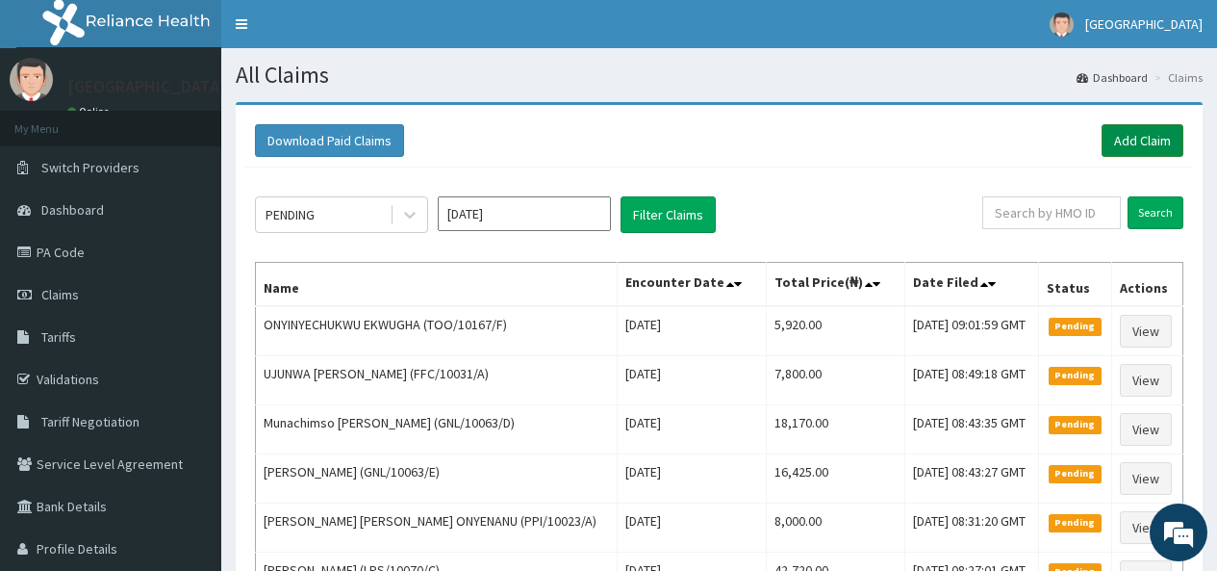
click at [1134, 137] on link "Add Claim" at bounding box center [1143, 140] width 82 height 33
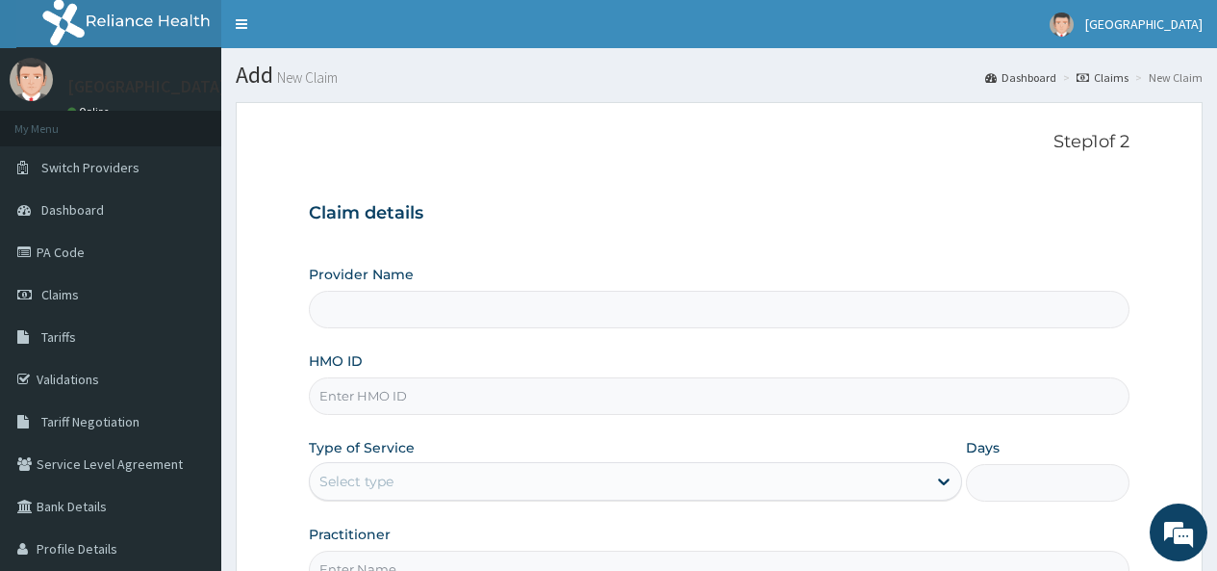
type input "[GEOGRAPHIC_DATA]"
click at [405, 384] on input "HMO ID" at bounding box center [719, 396] width 821 height 38
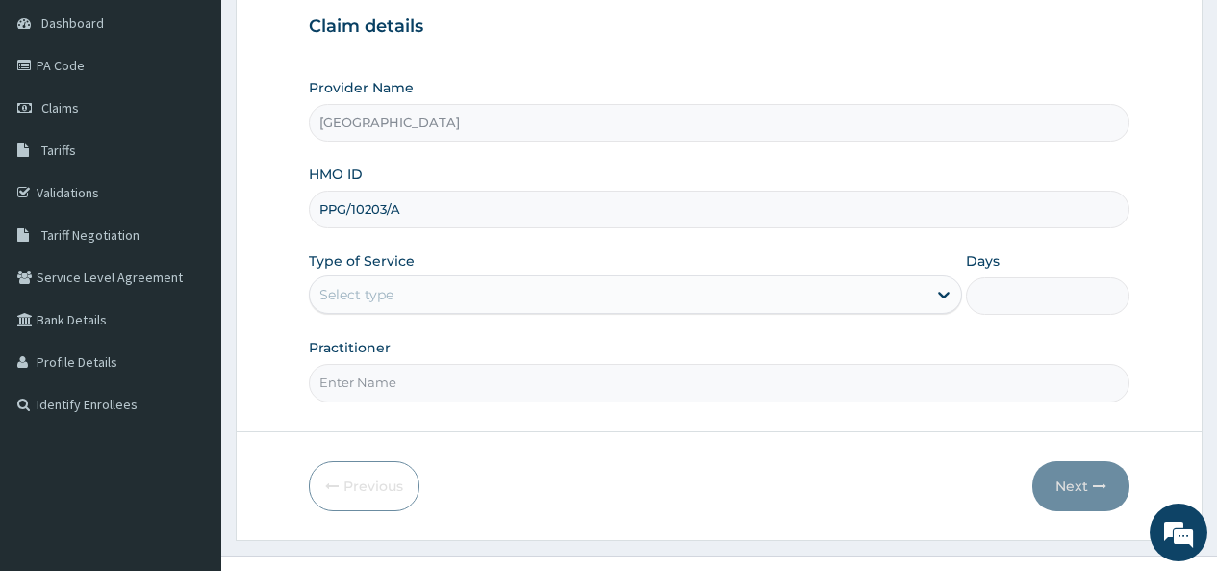
scroll to position [192, 0]
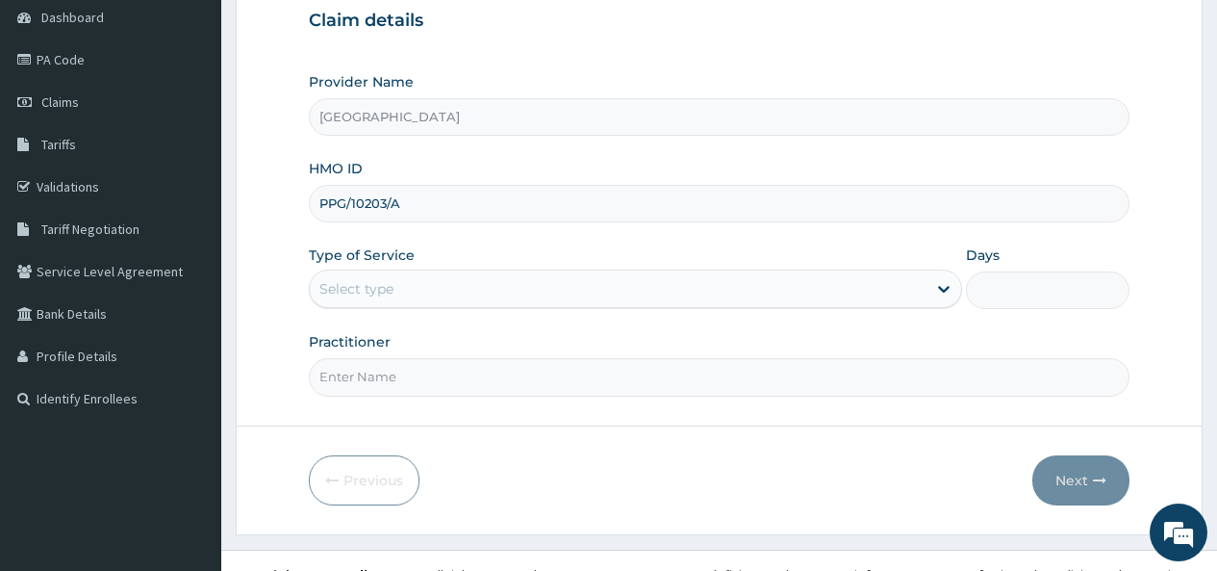
type input "PPG/10203/A"
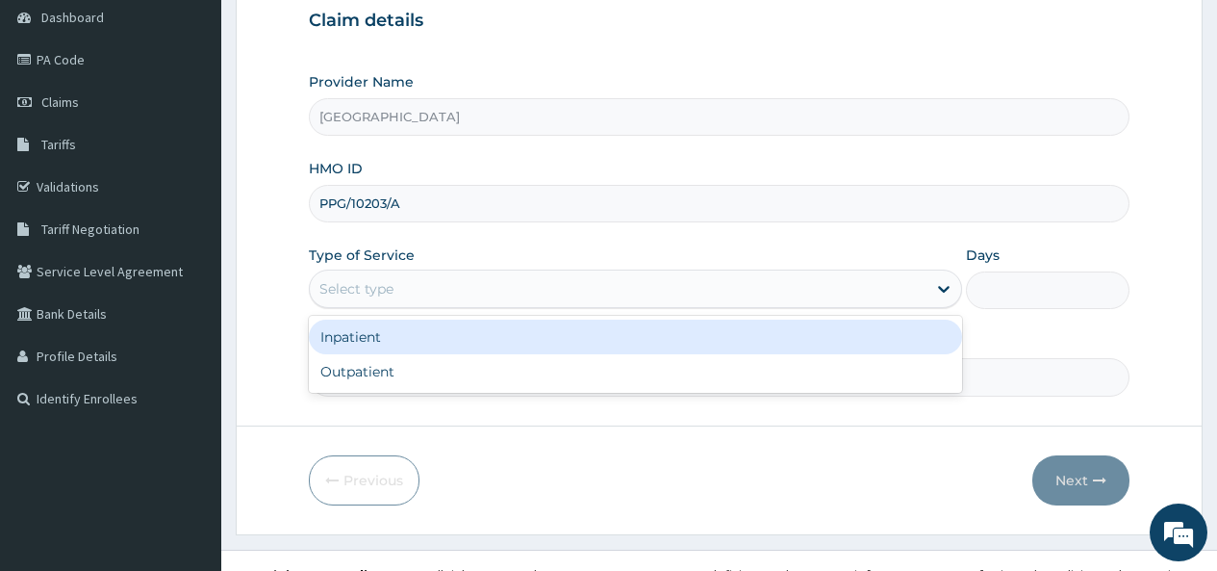
click at [384, 275] on div "Select type" at bounding box center [618, 288] width 617 height 31
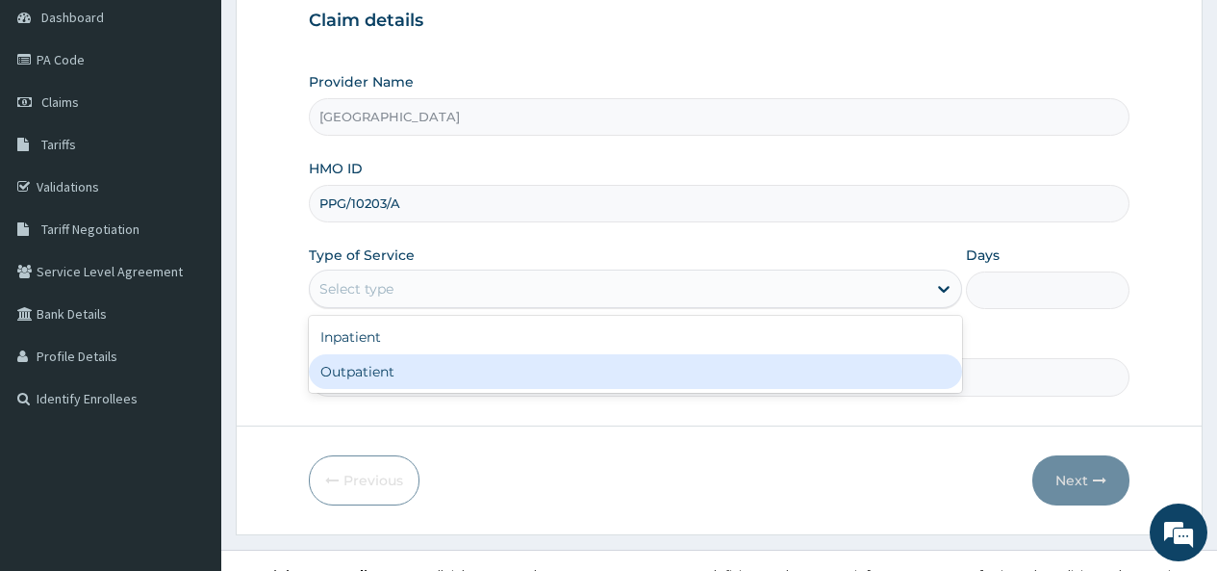
drag, startPoint x: 367, startPoint y: 359, endPoint x: 360, endPoint y: 371, distance: 14.2
click at [366, 359] on div "Outpatient" at bounding box center [635, 371] width 653 height 35
type input "1"
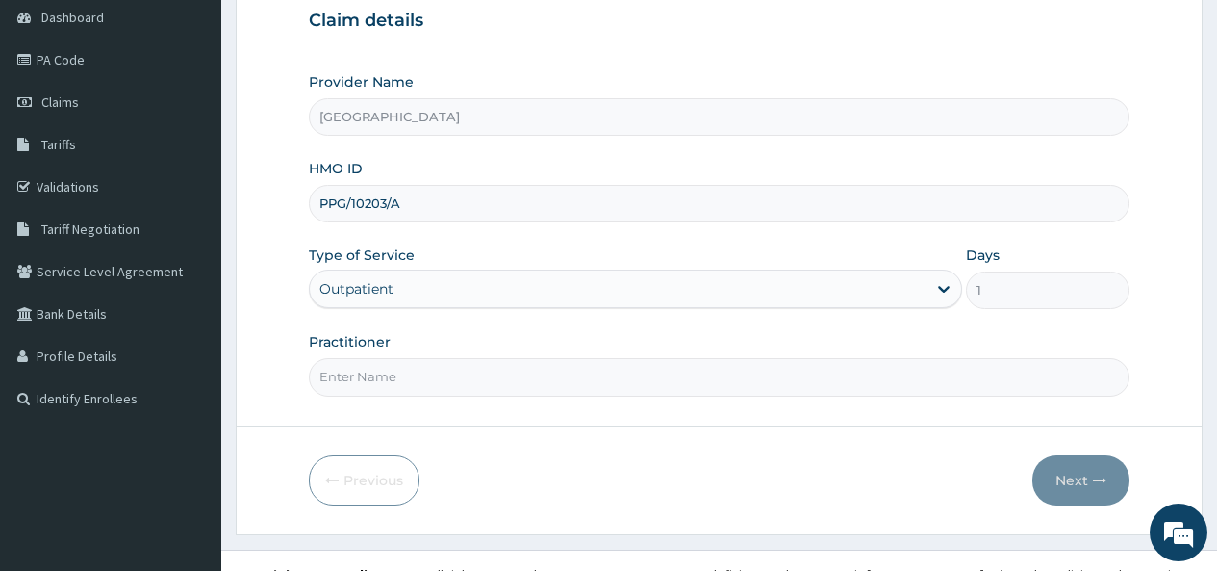
click at [361, 374] on input "Practitioner" at bounding box center [719, 377] width 821 height 38
type input "DR [PERSON_NAME]"
click at [1066, 472] on button "Next" at bounding box center [1081, 480] width 97 height 50
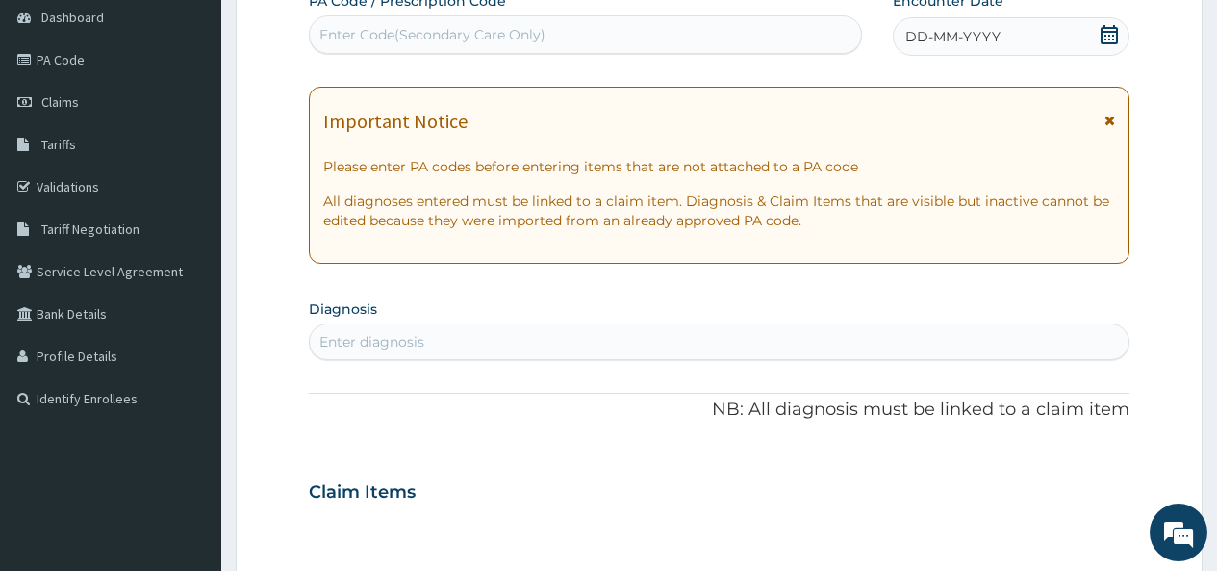
click at [343, 22] on div "Enter Code(Secondary Care Only)" at bounding box center [585, 34] width 550 height 31
paste input "PA/155FE0"
type input "PA/155FE0"
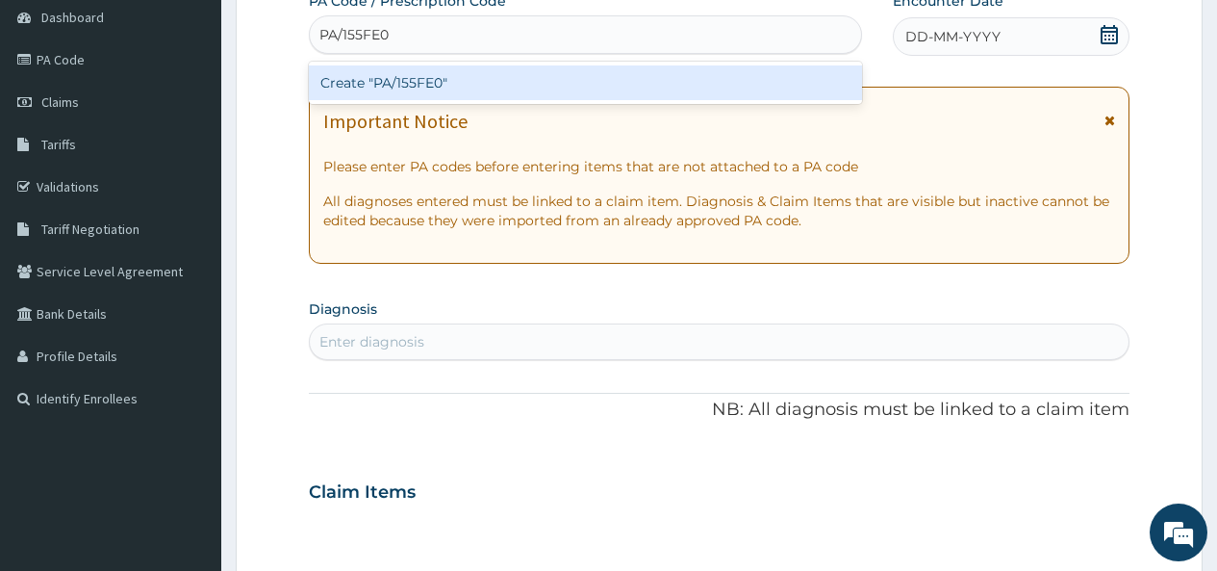
click at [409, 83] on div "Create "PA/155FE0"" at bounding box center [585, 82] width 552 height 35
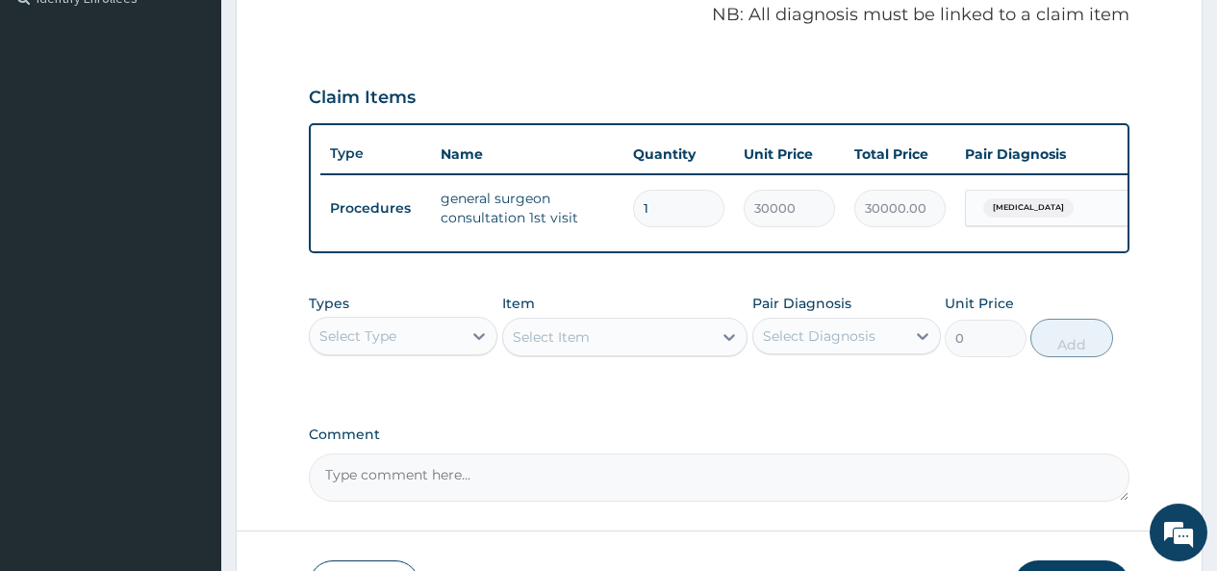
scroll to position [740, 0]
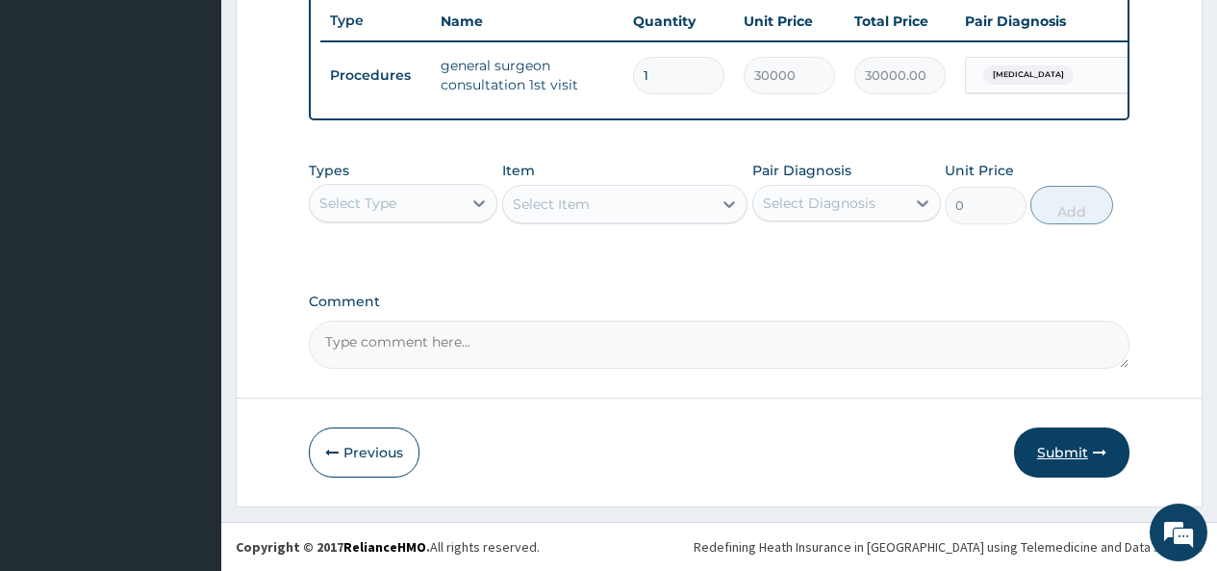
click at [1066, 450] on button "Submit" at bounding box center [1071, 452] width 115 height 50
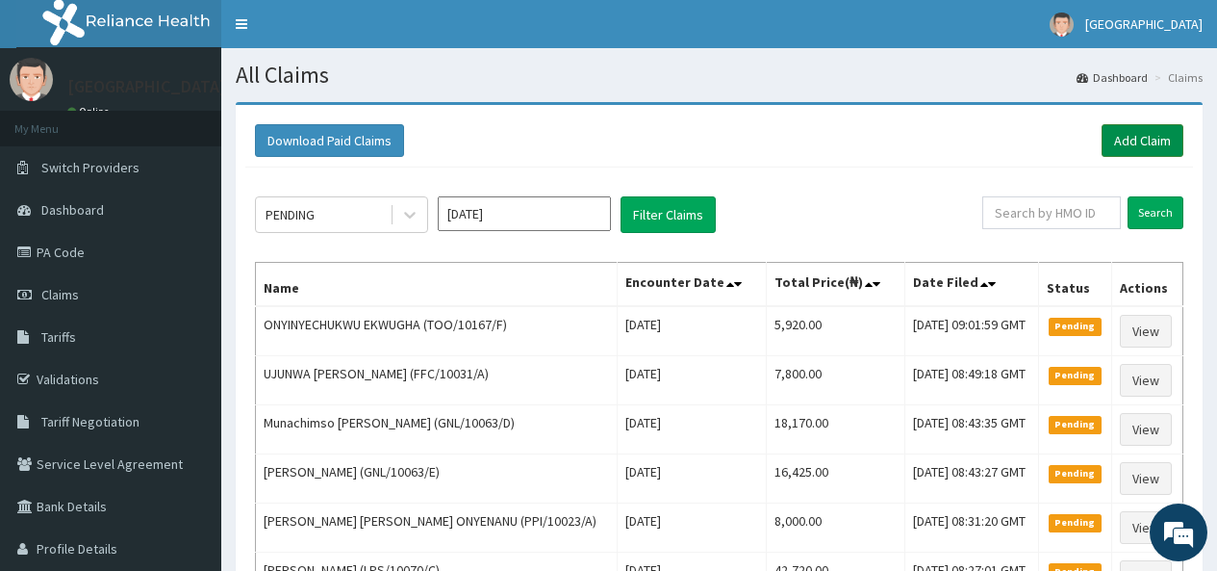
click at [1143, 138] on link "Add Claim" at bounding box center [1143, 140] width 82 height 33
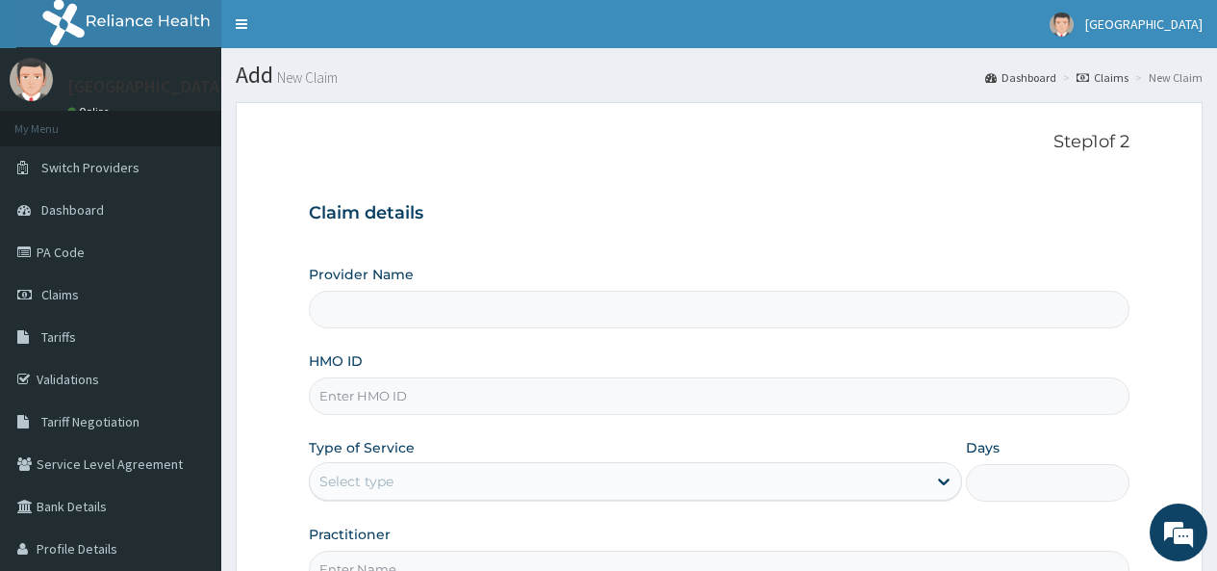
type input "[GEOGRAPHIC_DATA]"
click at [370, 390] on input "HMO ID" at bounding box center [719, 396] width 821 height 38
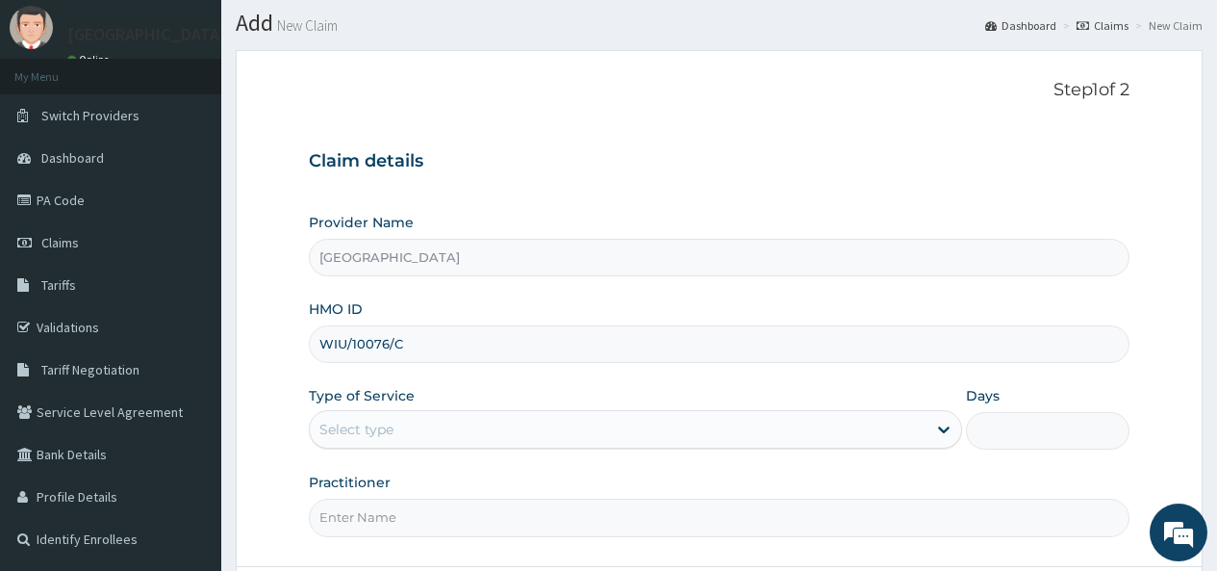
scroll to position [192, 0]
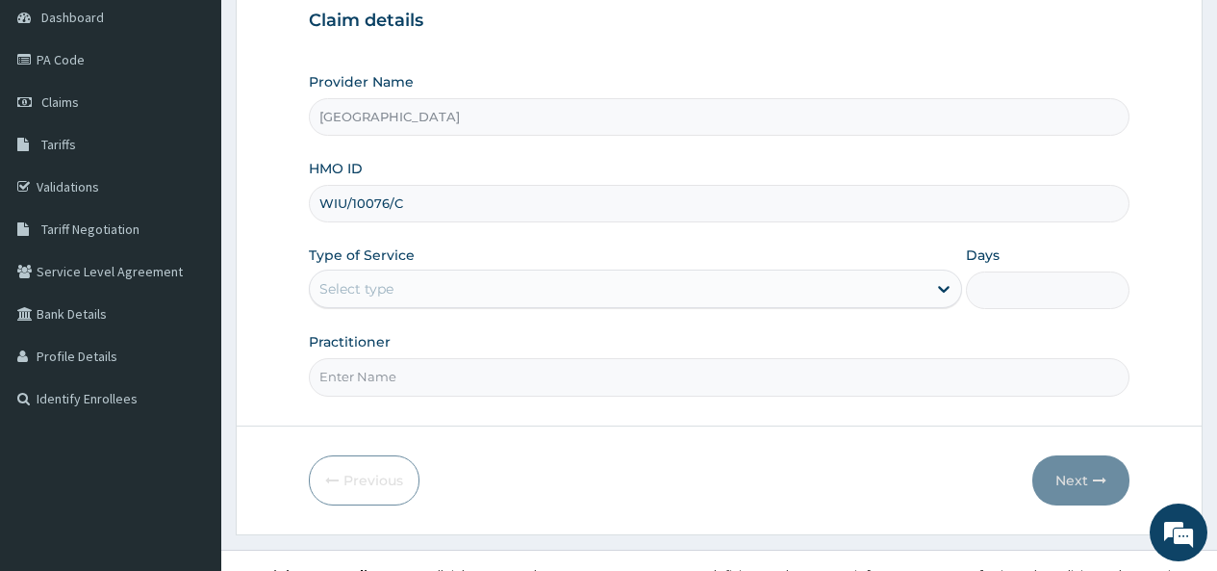
type input "WIU/10076/C"
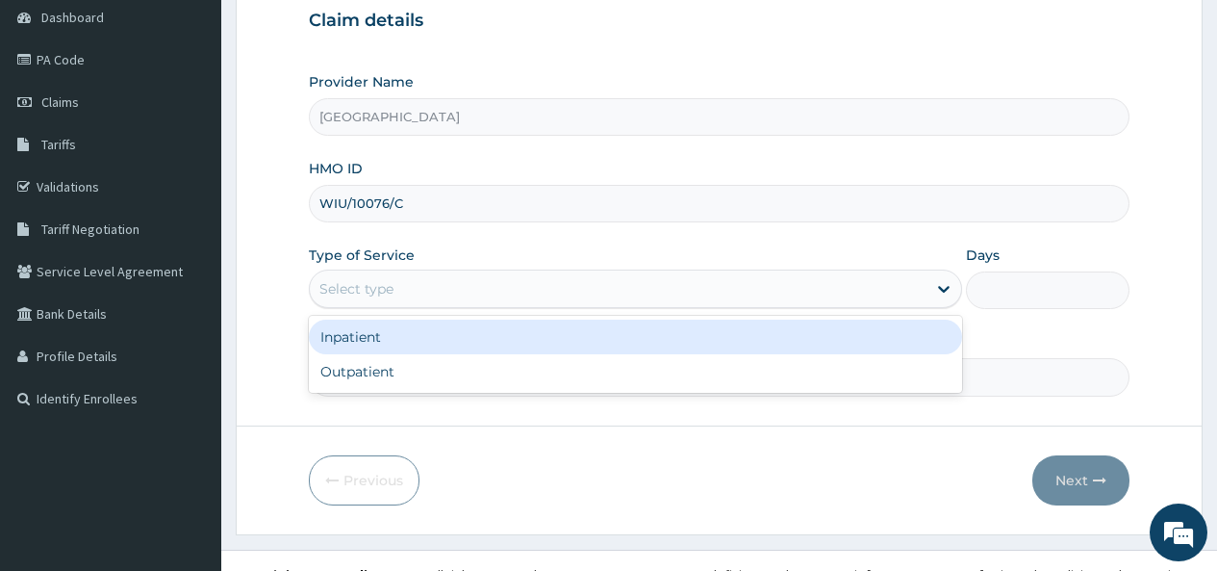
click at [406, 293] on div "Select type" at bounding box center [618, 288] width 617 height 31
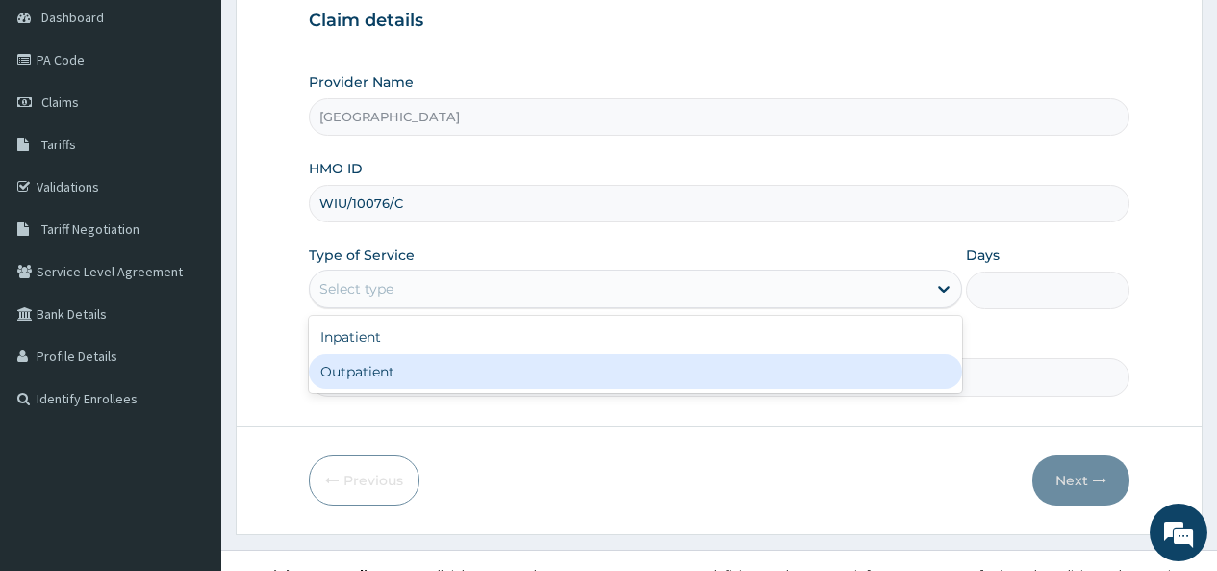
click at [373, 373] on div "Outpatient" at bounding box center [635, 371] width 653 height 35
type input "1"
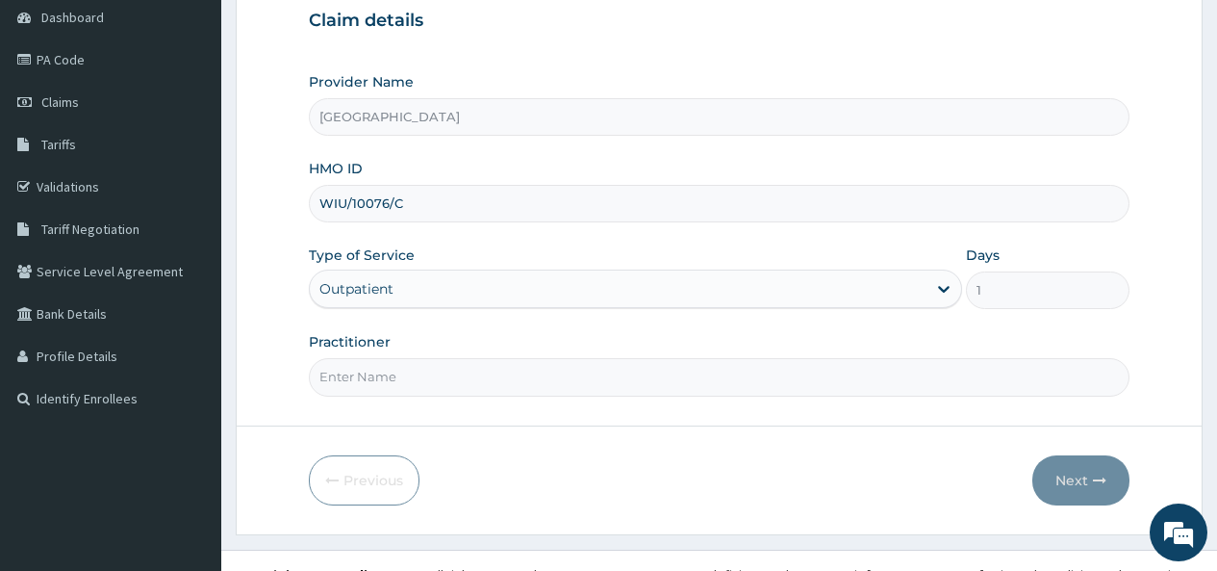
click at [378, 371] on input "Practitioner" at bounding box center [719, 377] width 821 height 38
type input "DR OKOH"
click at [1066, 485] on button "Next" at bounding box center [1081, 480] width 97 height 50
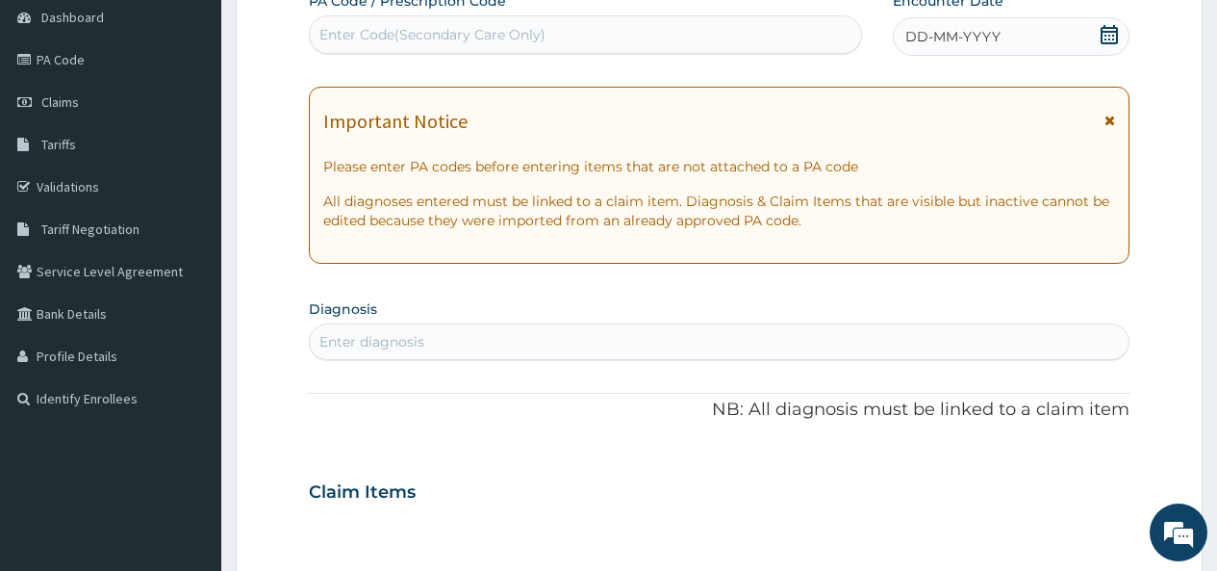
click at [1107, 33] on icon at bounding box center [1109, 34] width 19 height 19
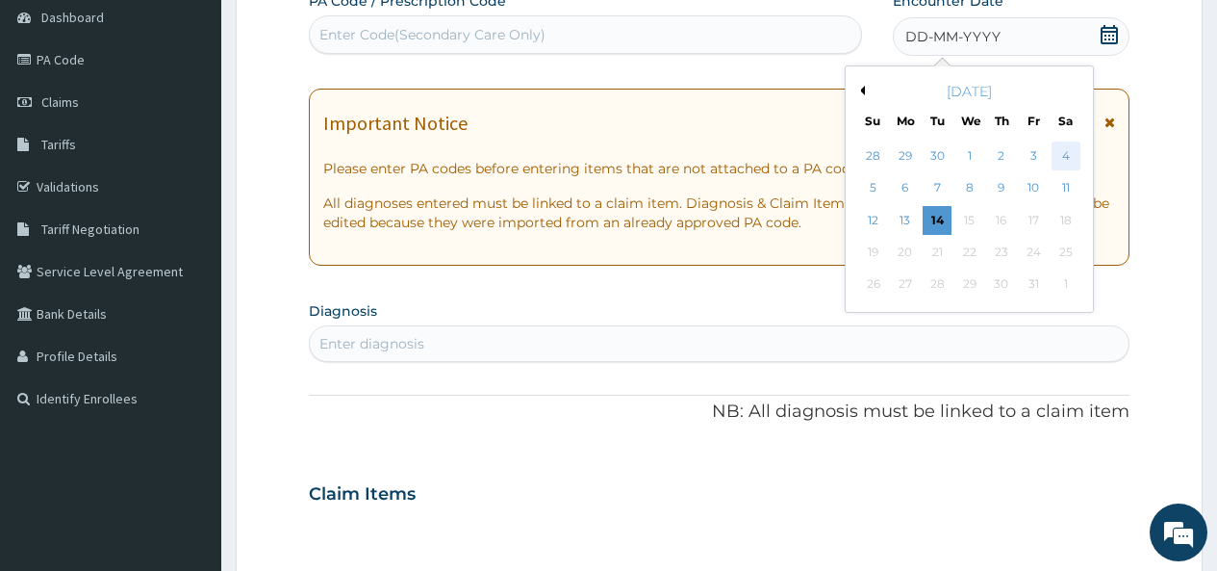
click at [1063, 153] on div "4" at bounding box center [1065, 155] width 29 height 29
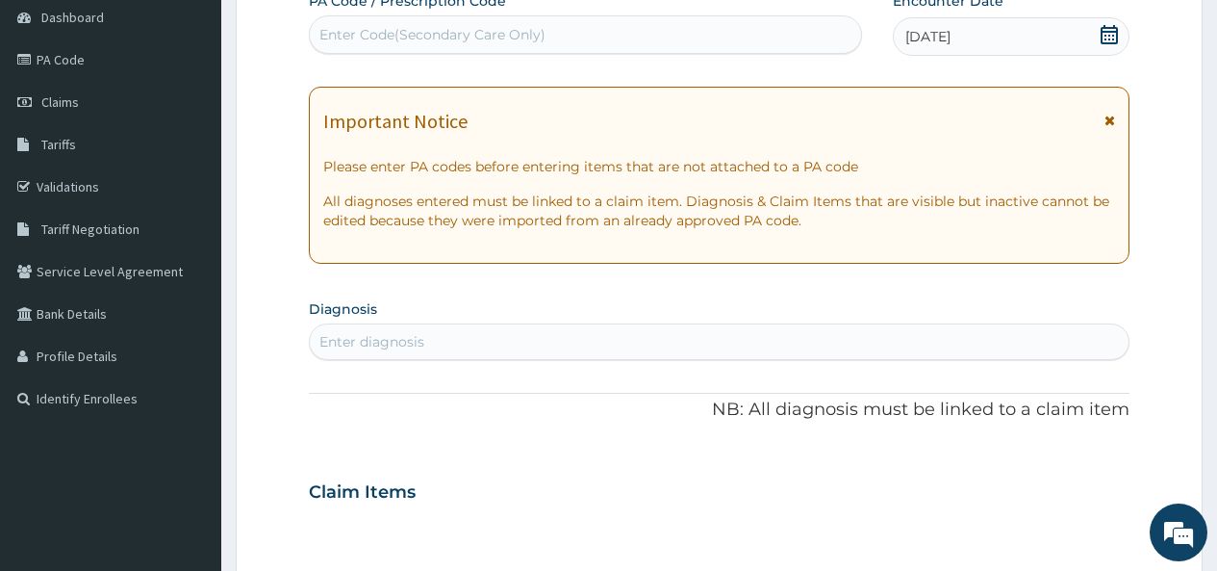
click at [1108, 22] on div "04-10-2025" at bounding box center [1011, 36] width 237 height 38
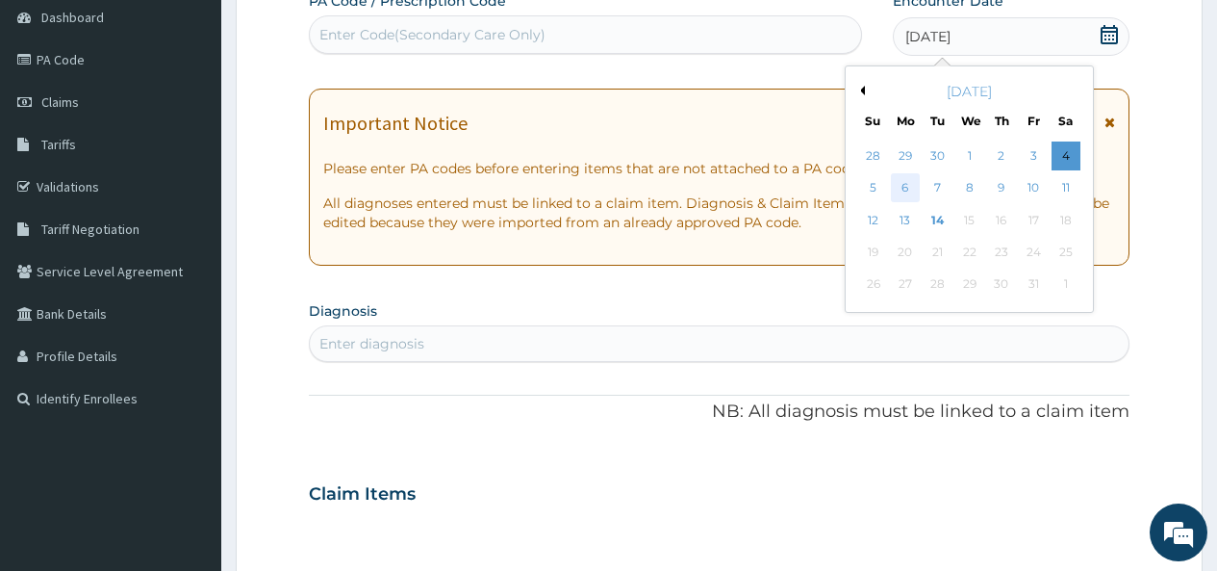
click at [905, 182] on div "6" at bounding box center [905, 188] width 29 height 29
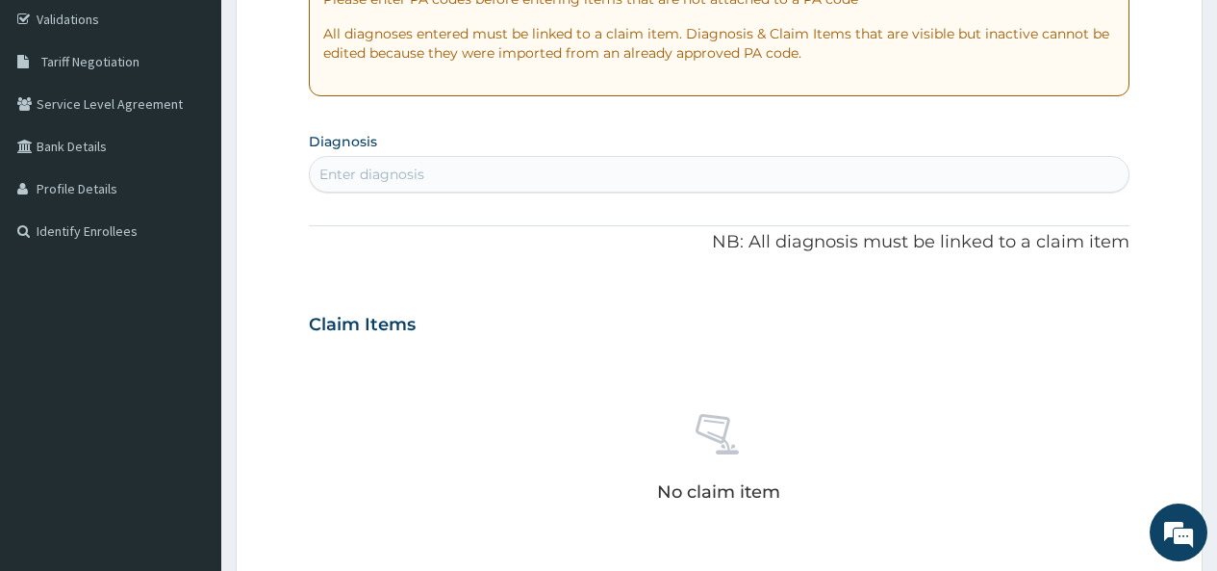
scroll to position [385, 0]
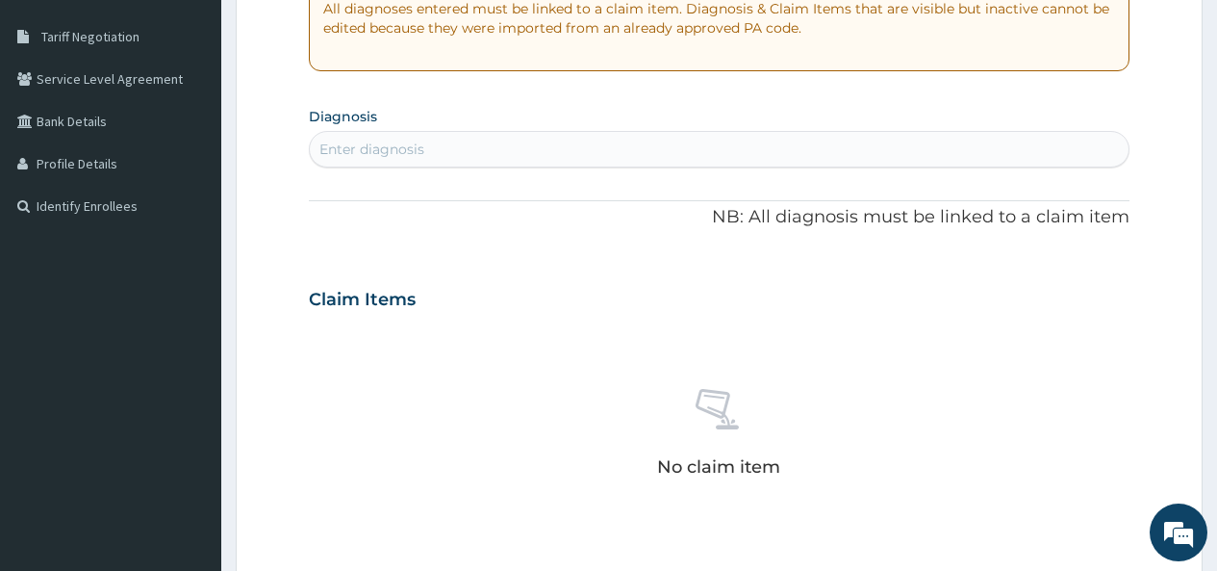
click at [437, 136] on div "Enter diagnosis" at bounding box center [719, 149] width 819 height 31
type input "SINUS"
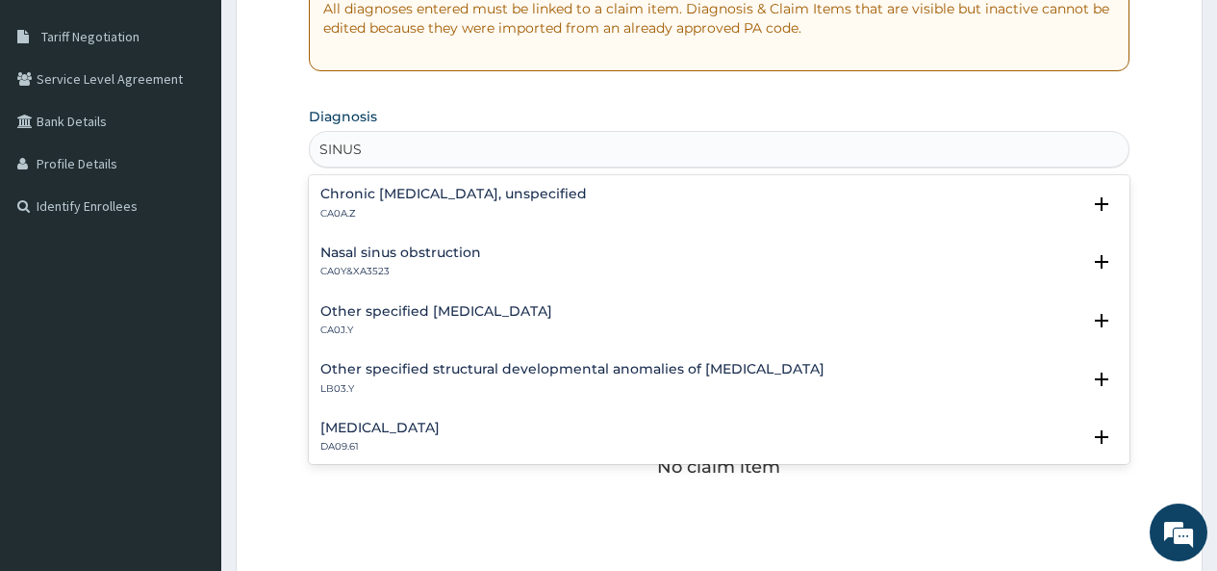
click at [419, 196] on h4 "Chronic rhinosinusitis, unspecified" at bounding box center [453, 194] width 267 height 14
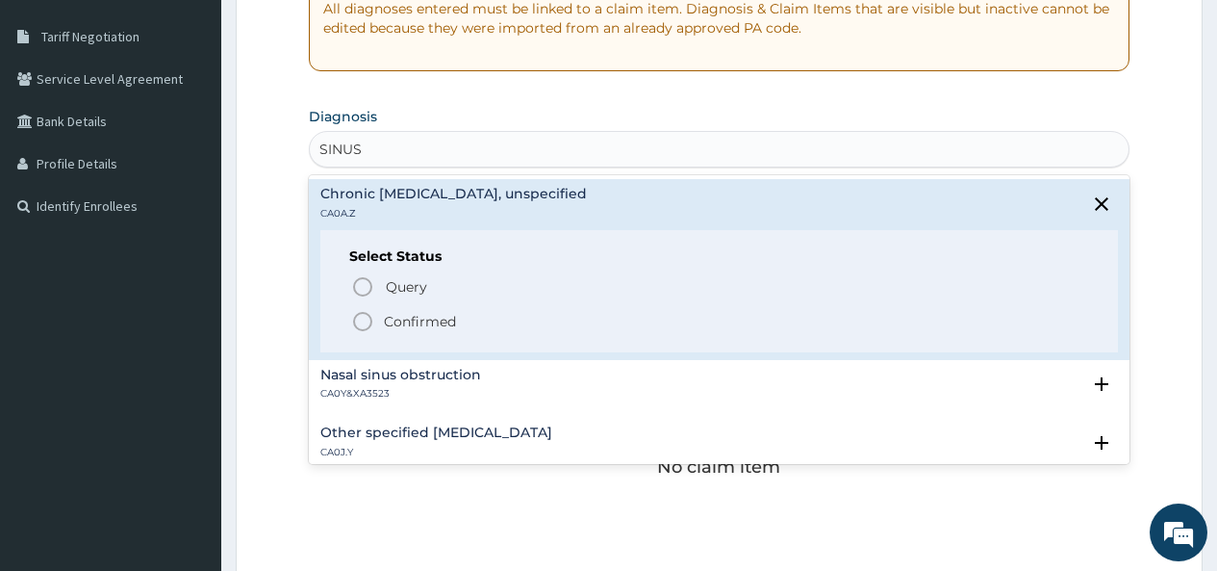
click at [369, 321] on icon "status option filled" at bounding box center [362, 321] width 23 height 23
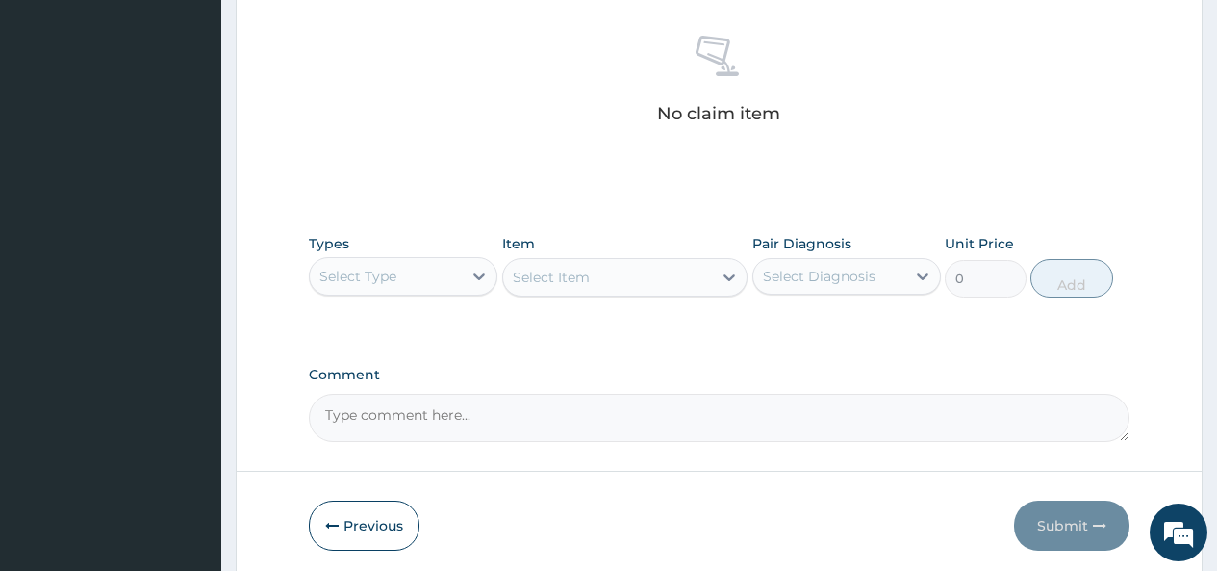
scroll to position [817, 0]
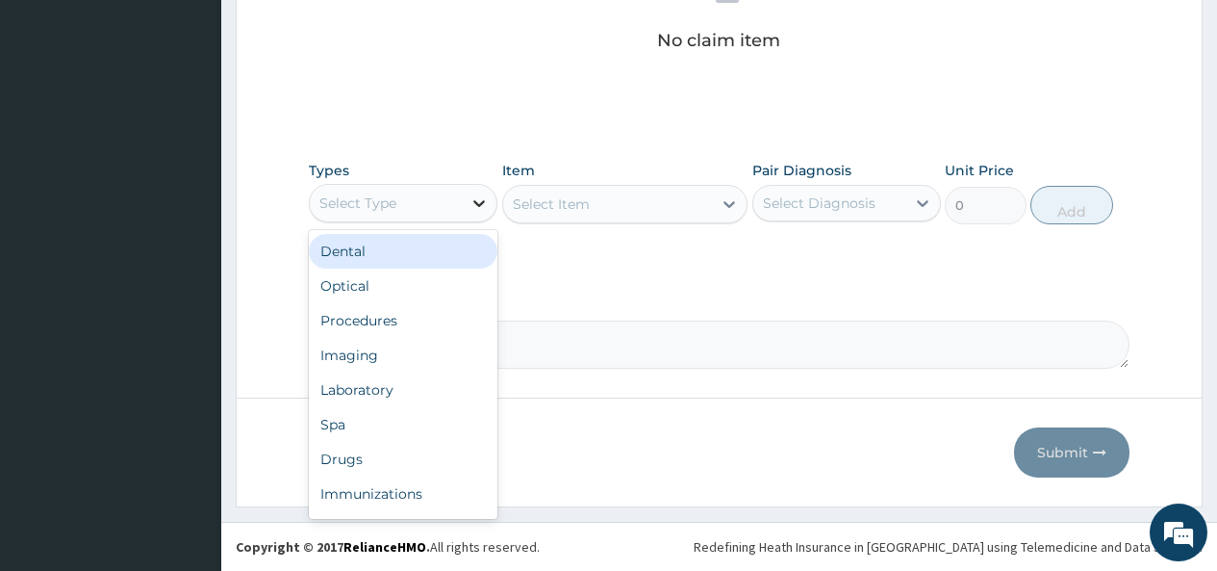
click at [474, 205] on icon at bounding box center [479, 202] width 19 height 19
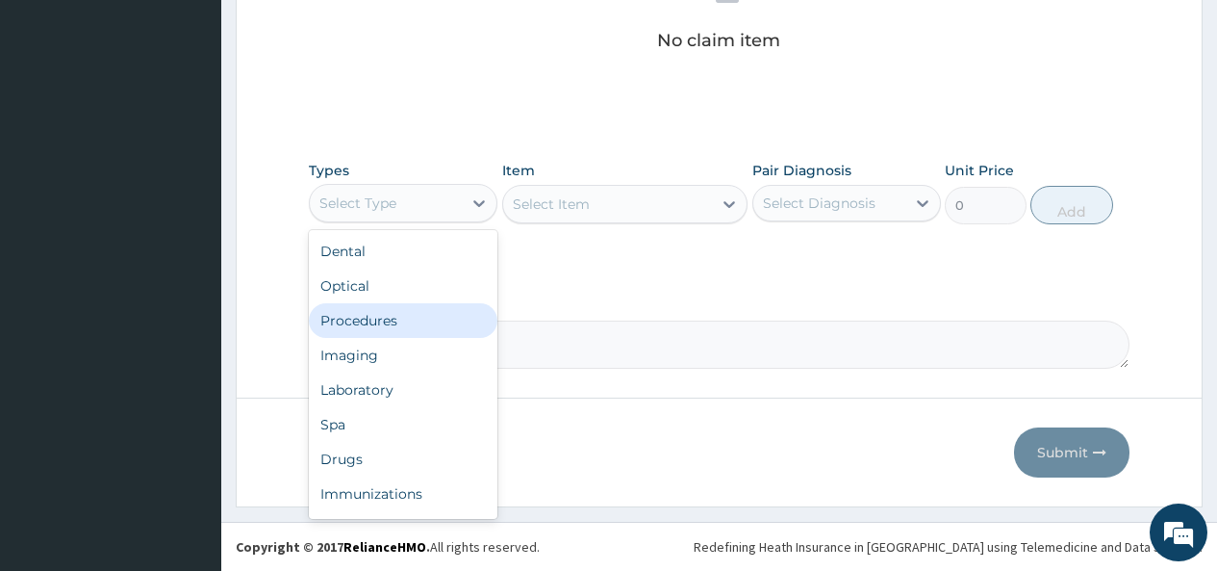
click at [375, 320] on div "Procedures" at bounding box center [403, 320] width 189 height 35
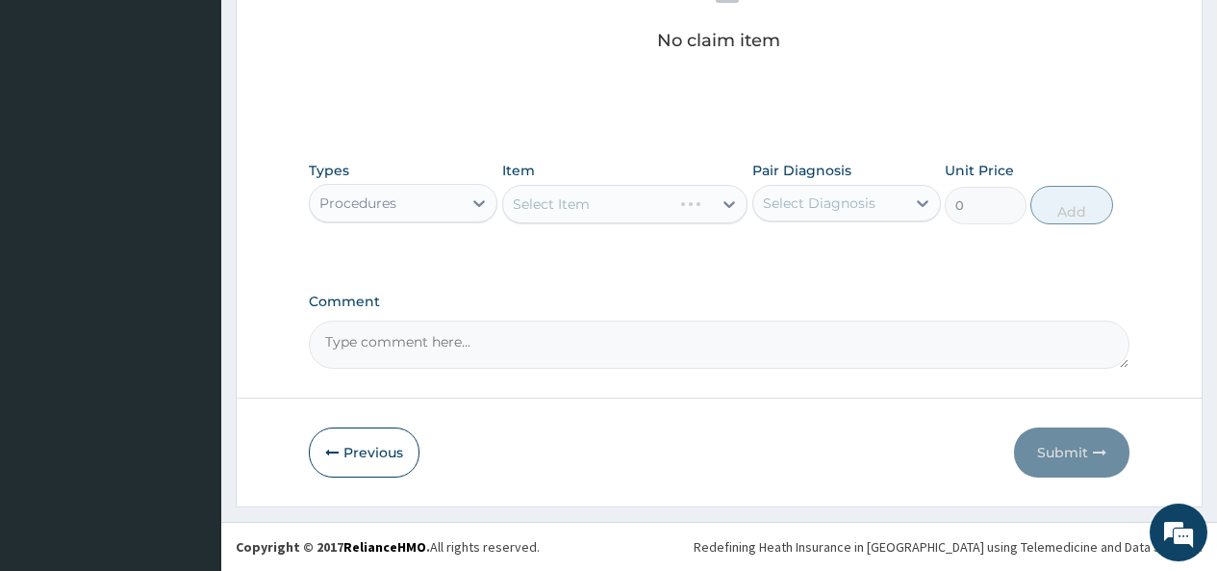
click at [676, 201] on div "Select Item" at bounding box center [625, 204] width 246 height 38
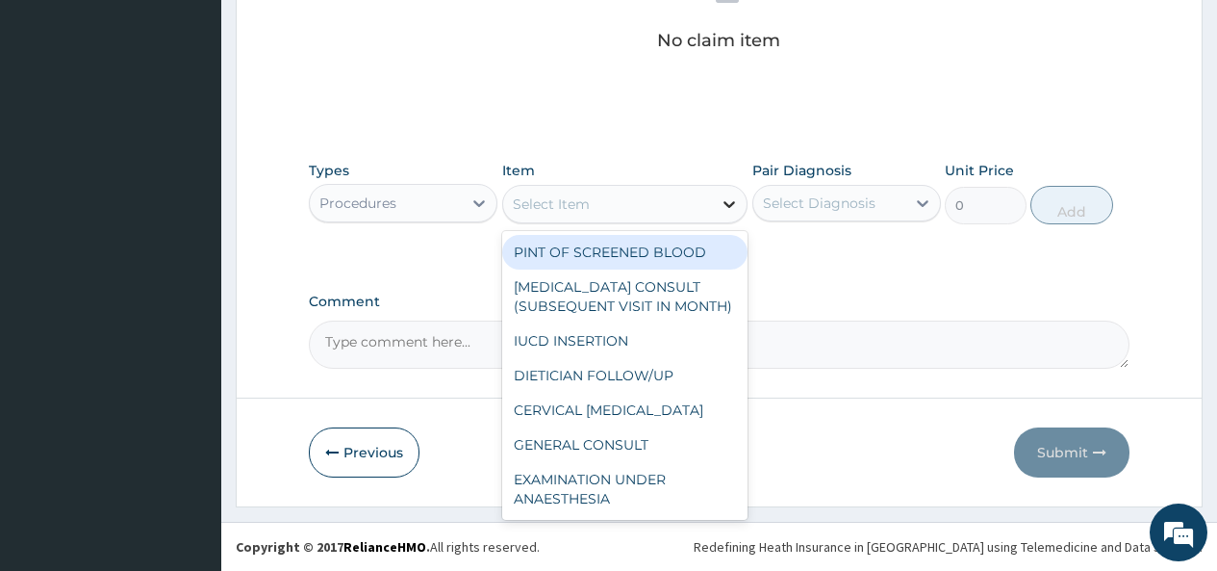
click at [721, 211] on icon at bounding box center [729, 203] width 19 height 19
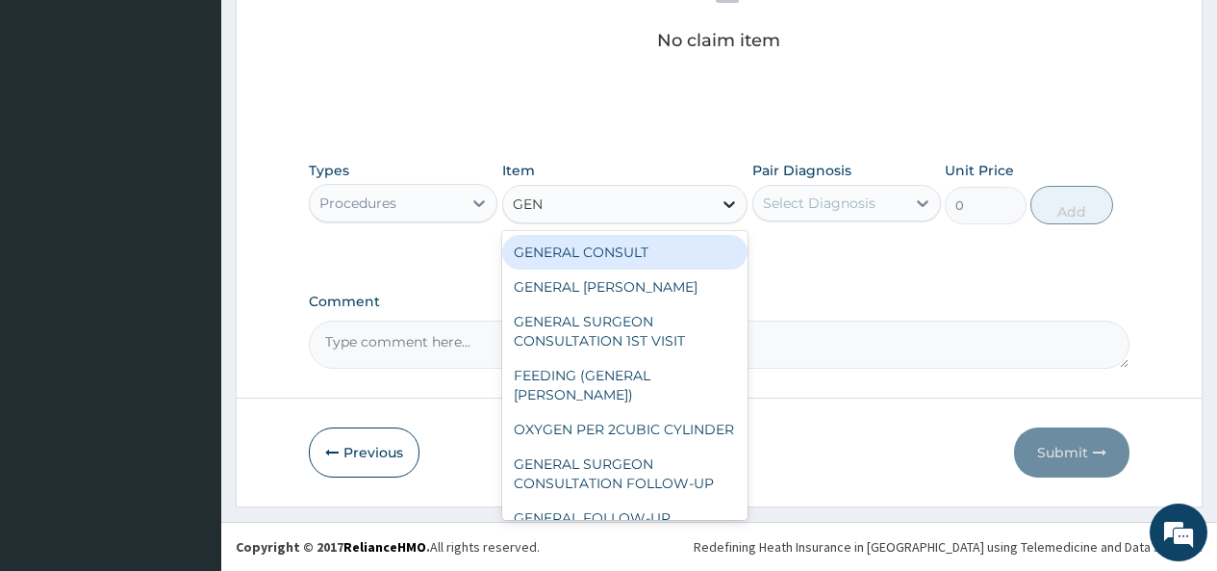
type input "GENE"
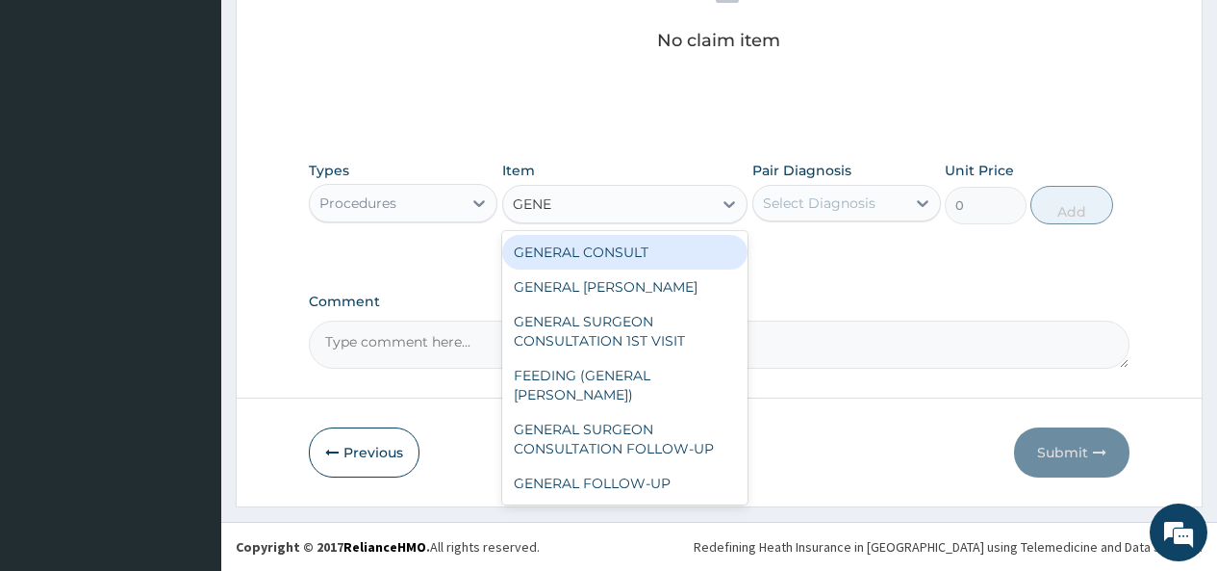
click at [675, 247] on div "GENERAL CONSULT" at bounding box center [625, 252] width 246 height 35
type input "5000"
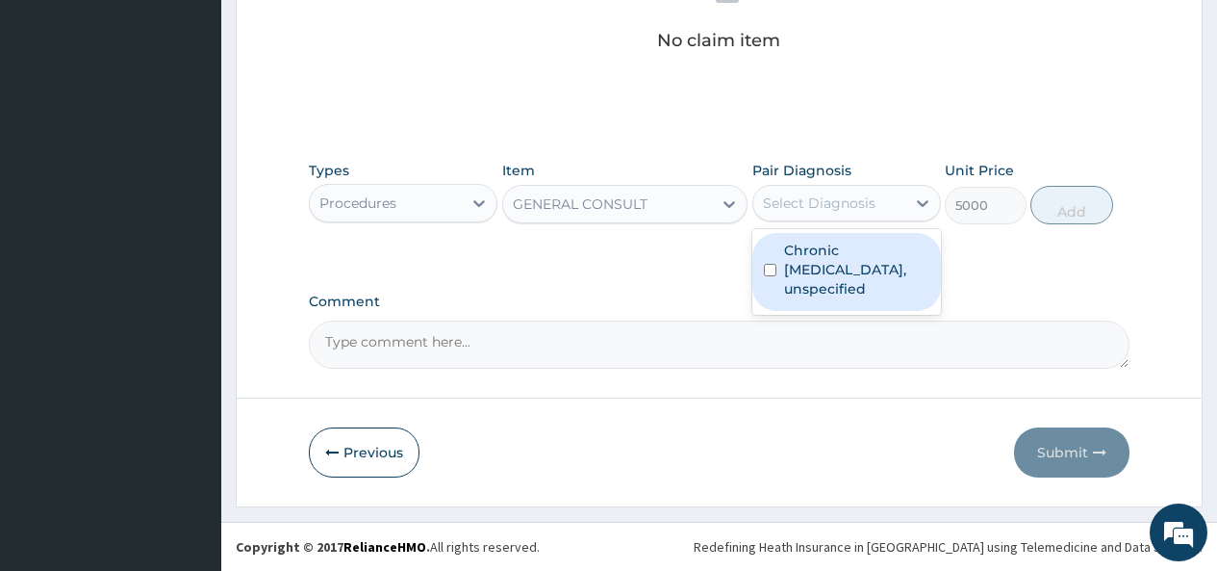
click at [777, 202] on div "Select Diagnosis" at bounding box center [819, 202] width 113 height 19
click at [776, 263] on div "Chronic rhinosinusitis, unspecified" at bounding box center [846, 272] width 189 height 78
checkbox input "true"
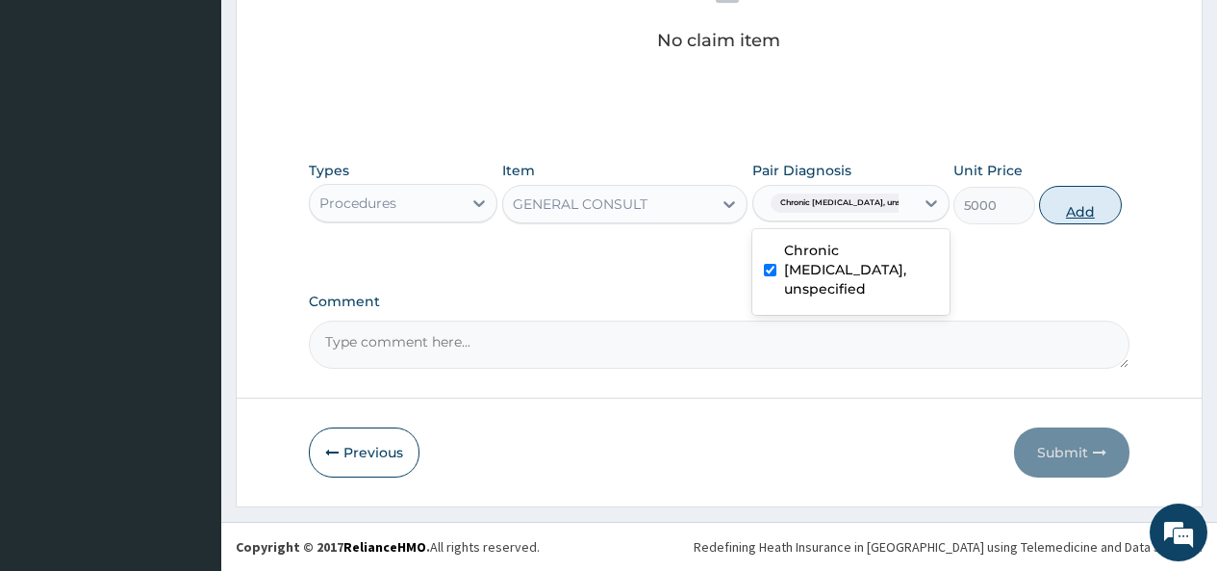
click at [1072, 198] on button "Add" at bounding box center [1080, 205] width 82 height 38
type input "0"
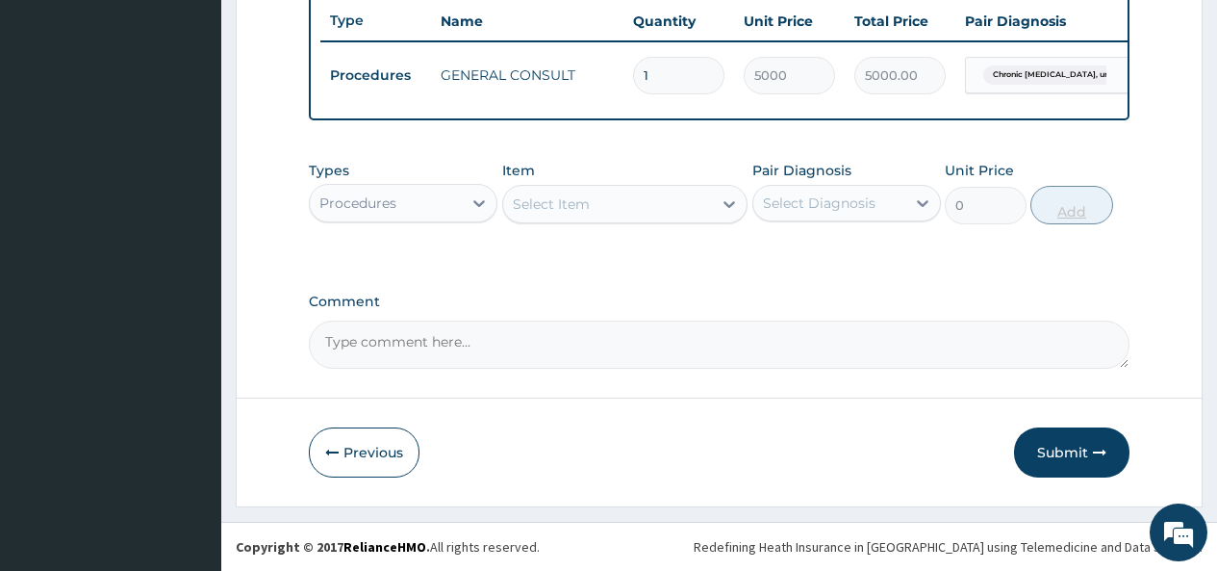
scroll to position [740, 0]
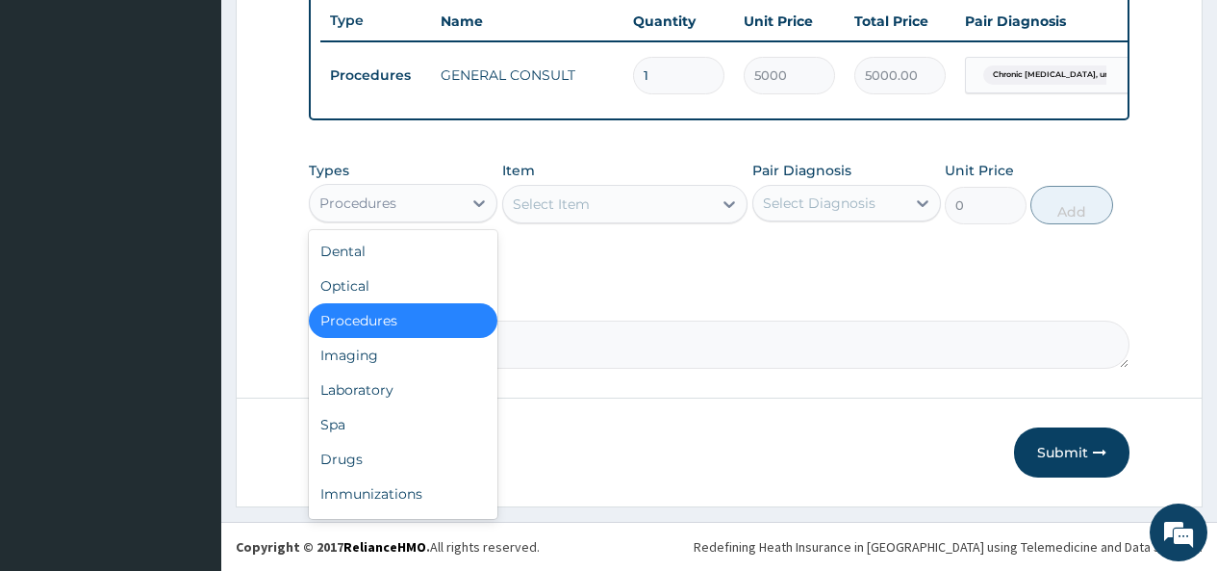
click at [451, 192] on div "Procedures" at bounding box center [386, 203] width 152 height 31
click at [325, 396] on div "Laboratory" at bounding box center [403, 389] width 189 height 35
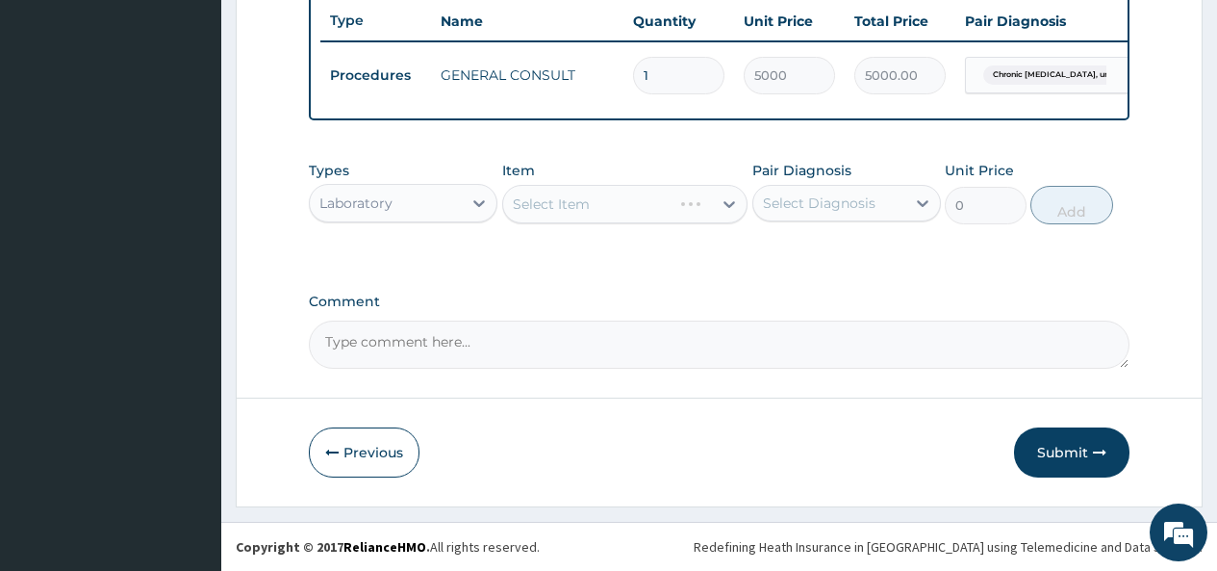
click at [693, 203] on div "Select Item" at bounding box center [625, 204] width 246 height 38
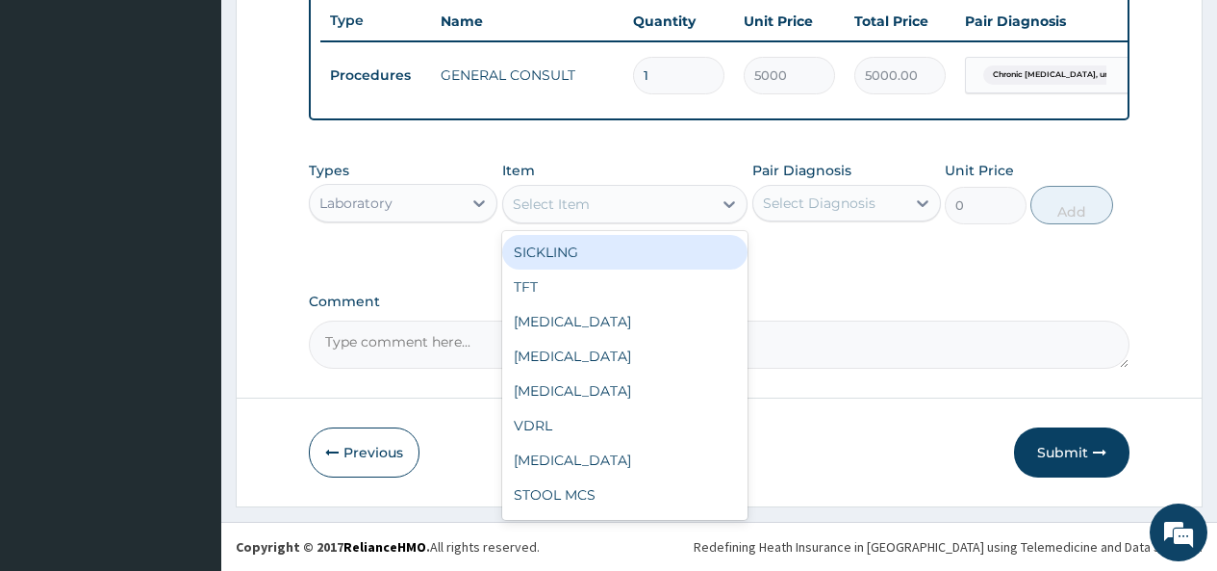
click at [690, 207] on div "Select Item" at bounding box center [608, 204] width 210 height 31
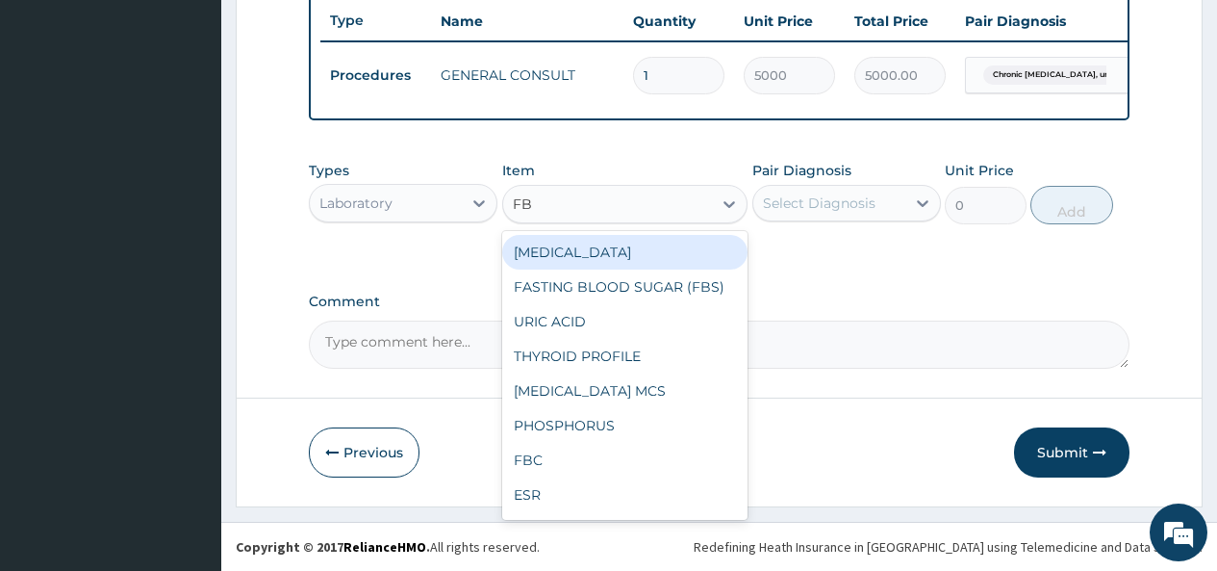
type input "FBC"
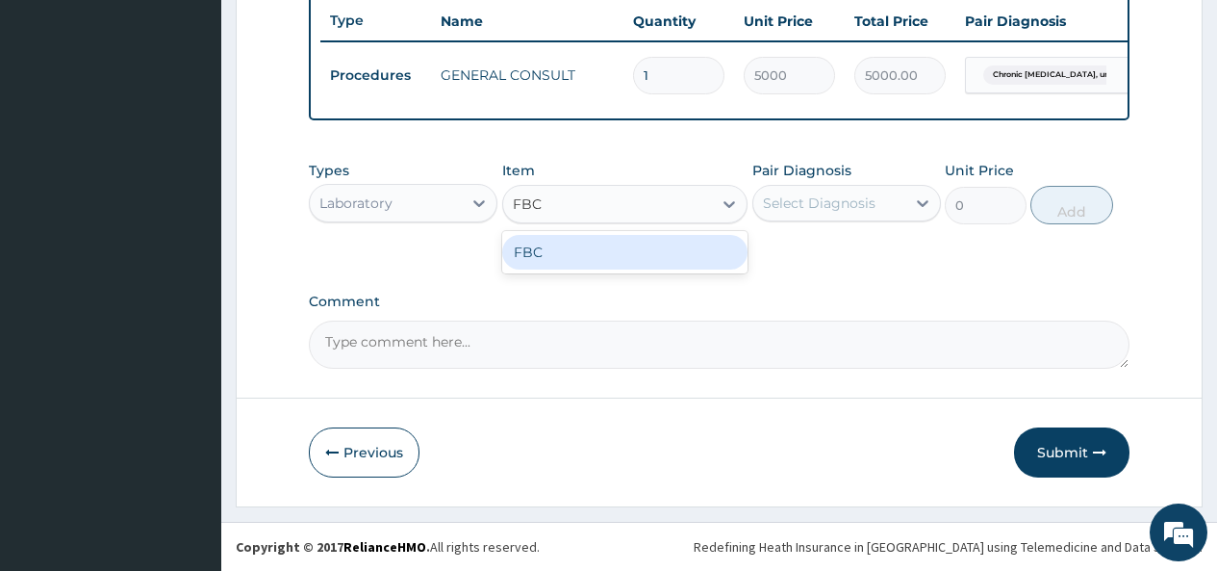
click at [695, 251] on div "FBC" at bounding box center [625, 252] width 246 height 35
type input "4500"
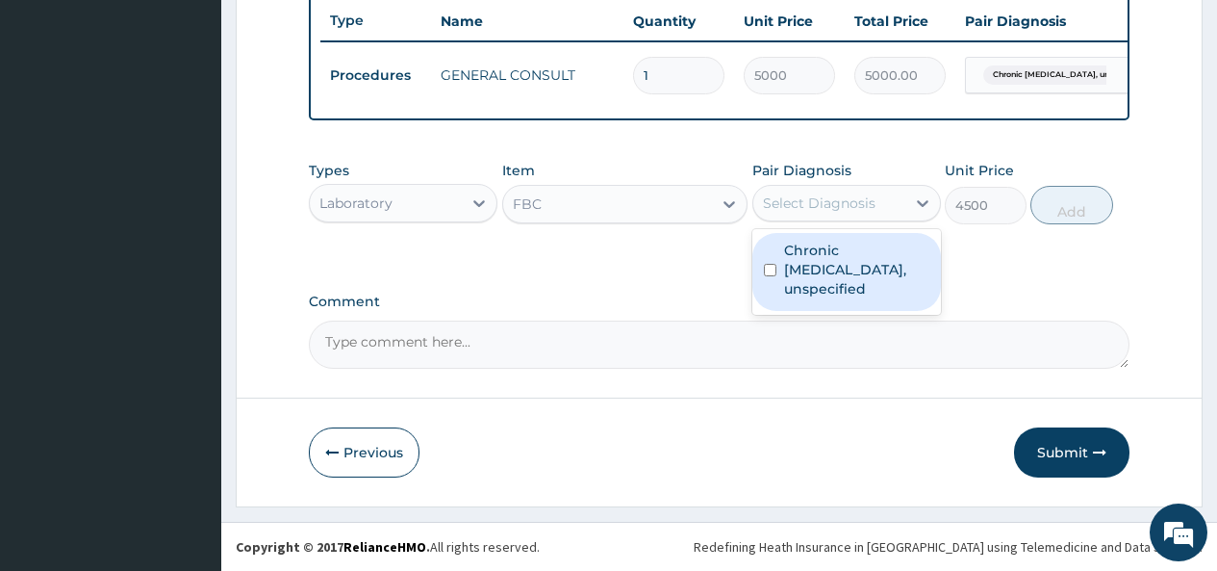
drag, startPoint x: 831, startPoint y: 187, endPoint x: 829, endPoint y: 202, distance: 15.7
click at [830, 191] on div "Select Diagnosis" at bounding box center [829, 203] width 152 height 31
click at [814, 277] on label "Chronic rhinosinusitis, unspecified" at bounding box center [856, 270] width 145 height 58
checkbox input "true"
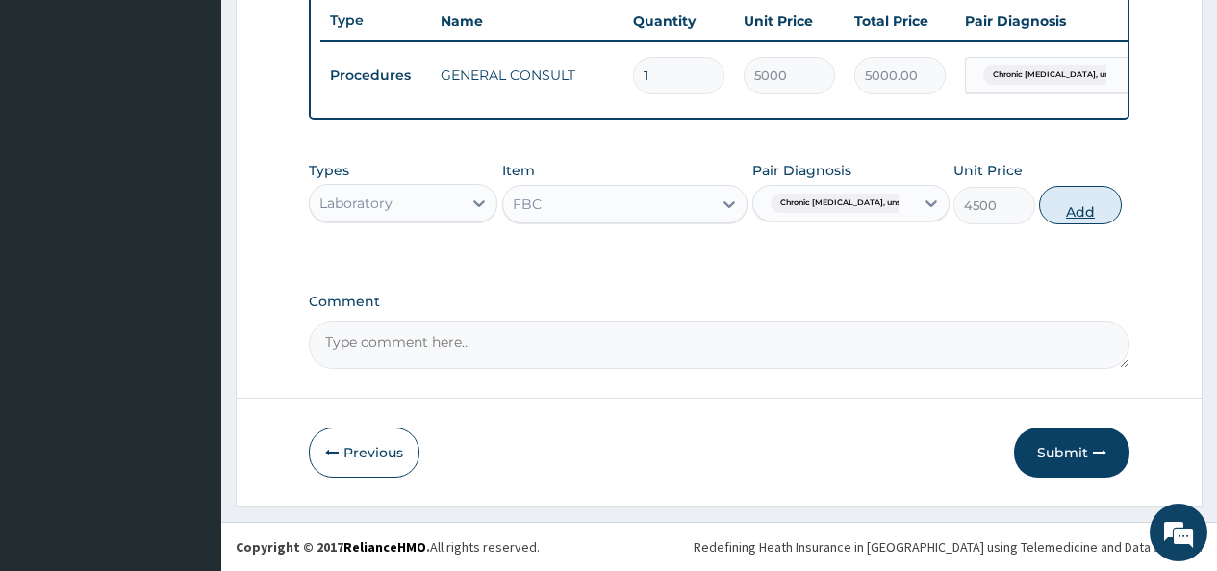
click at [1080, 206] on button "Add" at bounding box center [1080, 205] width 82 height 38
type input "0"
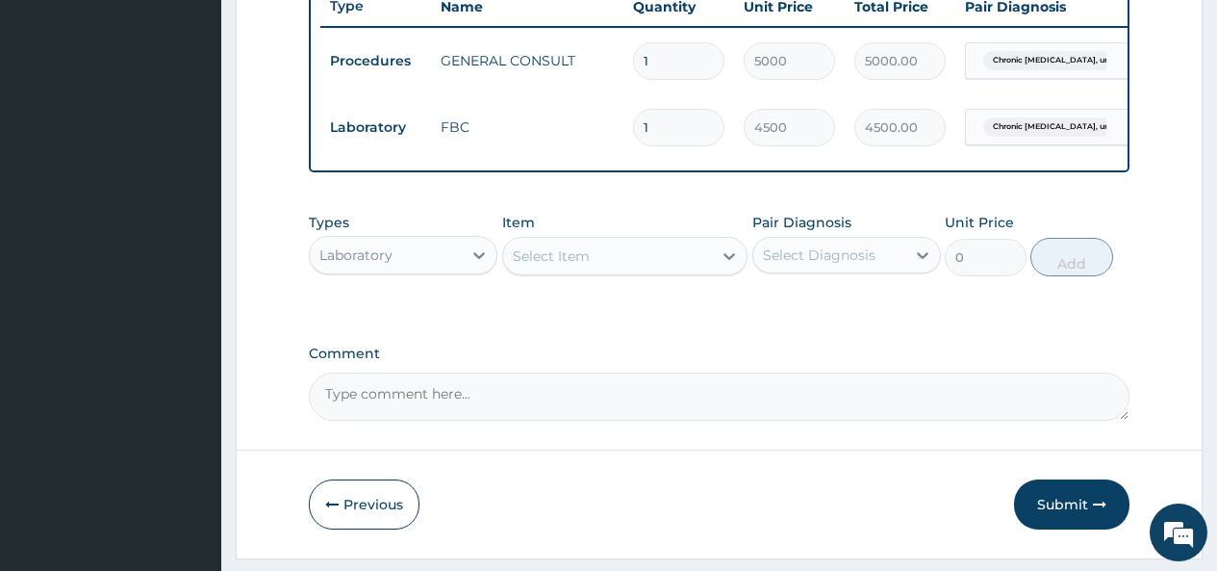
scroll to position [806, 0]
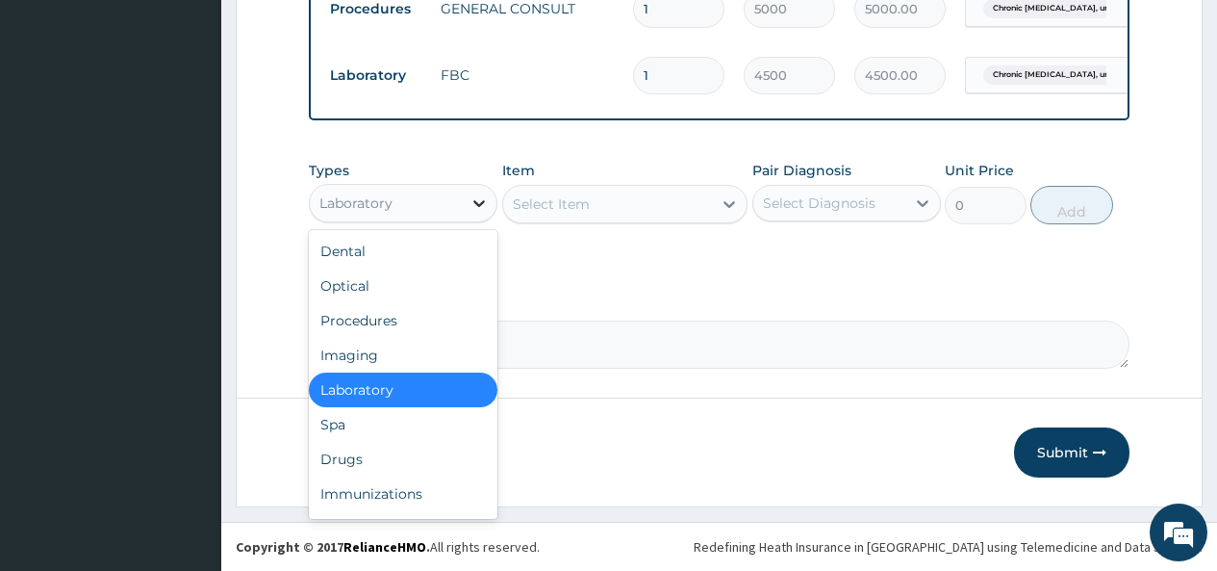
click at [472, 202] on icon at bounding box center [479, 202] width 19 height 19
drag, startPoint x: 337, startPoint y: 458, endPoint x: 339, endPoint y: 442, distance: 16.5
click at [336, 457] on div "Drugs" at bounding box center [403, 459] width 189 height 35
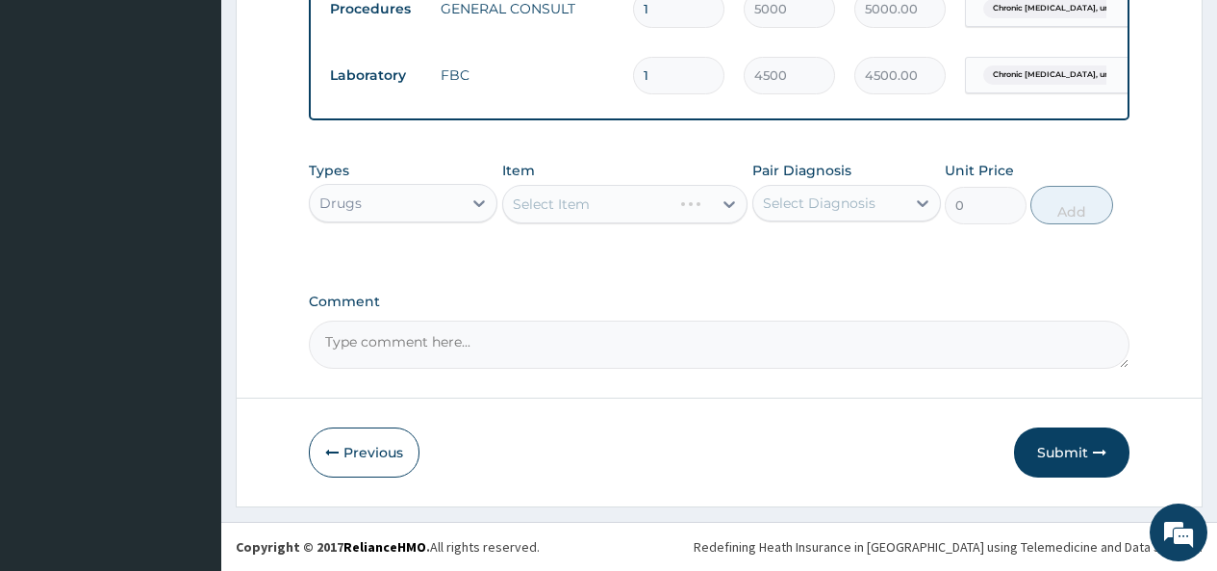
click at [681, 208] on div "Select Item" at bounding box center [625, 204] width 246 height 38
click at [693, 202] on div "Select Item" at bounding box center [625, 204] width 246 height 38
click at [701, 206] on div "Select Item" at bounding box center [608, 204] width 210 height 31
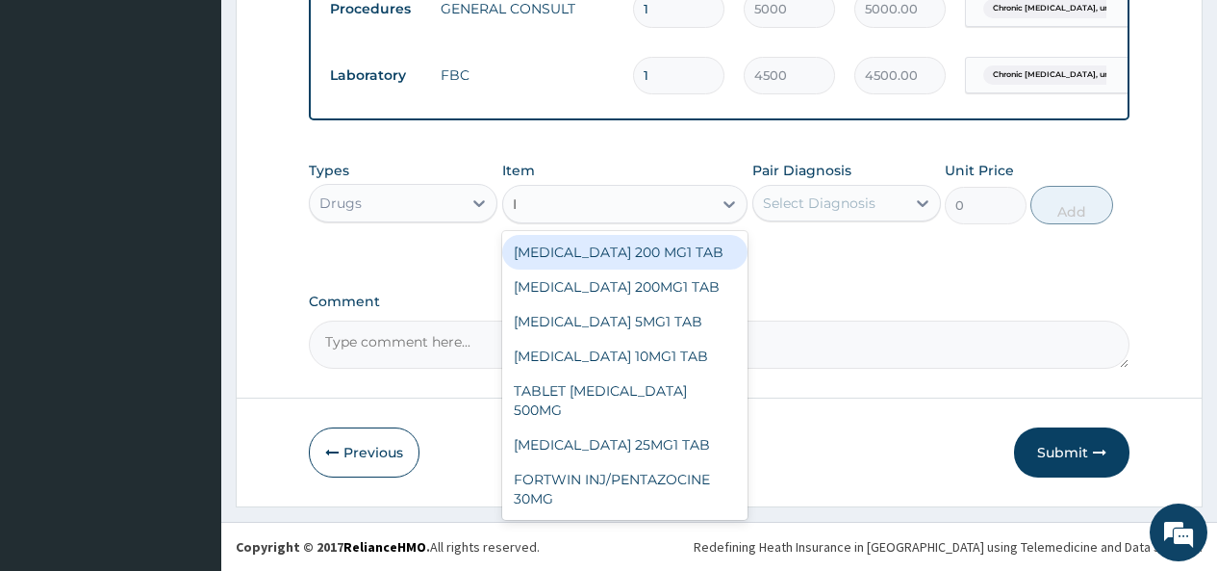
type input "IB"
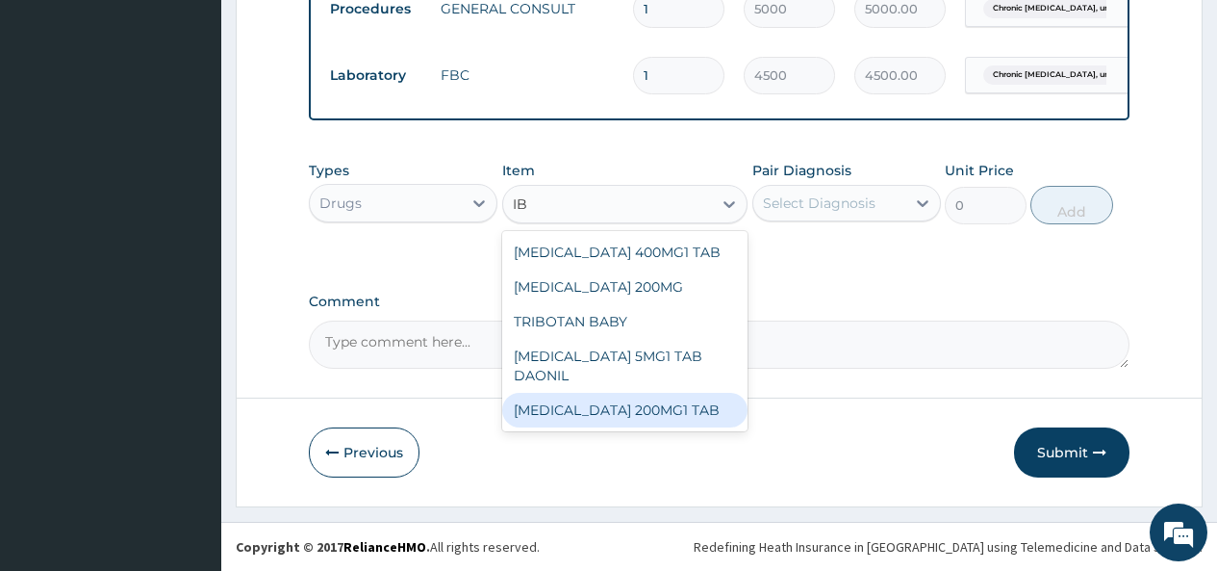
click at [626, 411] on div "IBUPROFEN 200MG1 TAB" at bounding box center [625, 410] width 246 height 35
type input "51"
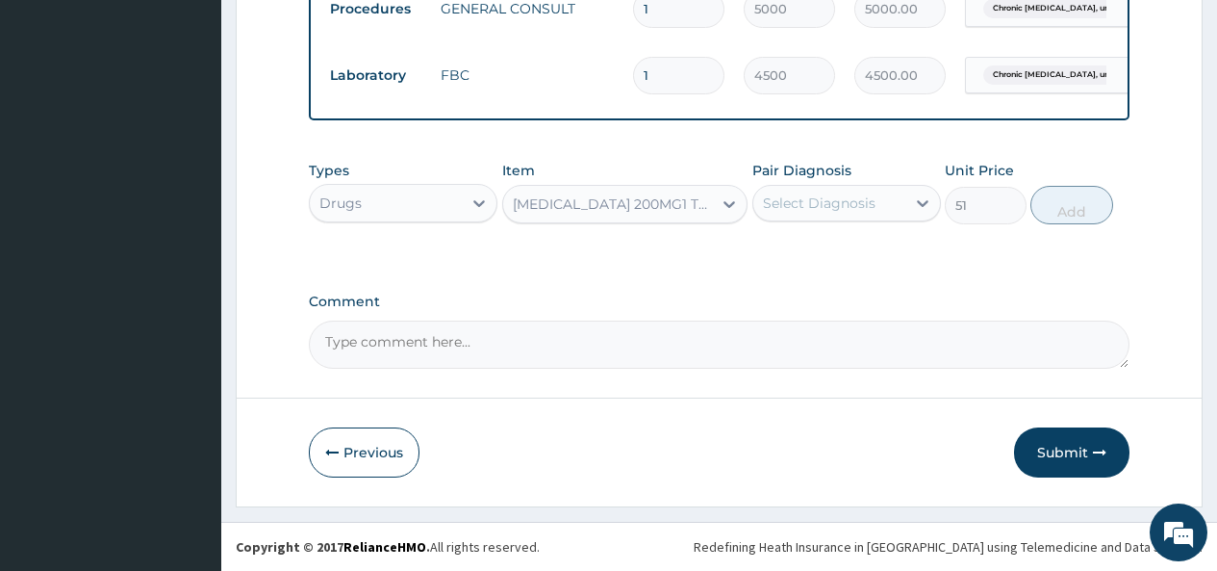
click at [869, 199] on div "Select Diagnosis" at bounding box center [819, 202] width 113 height 19
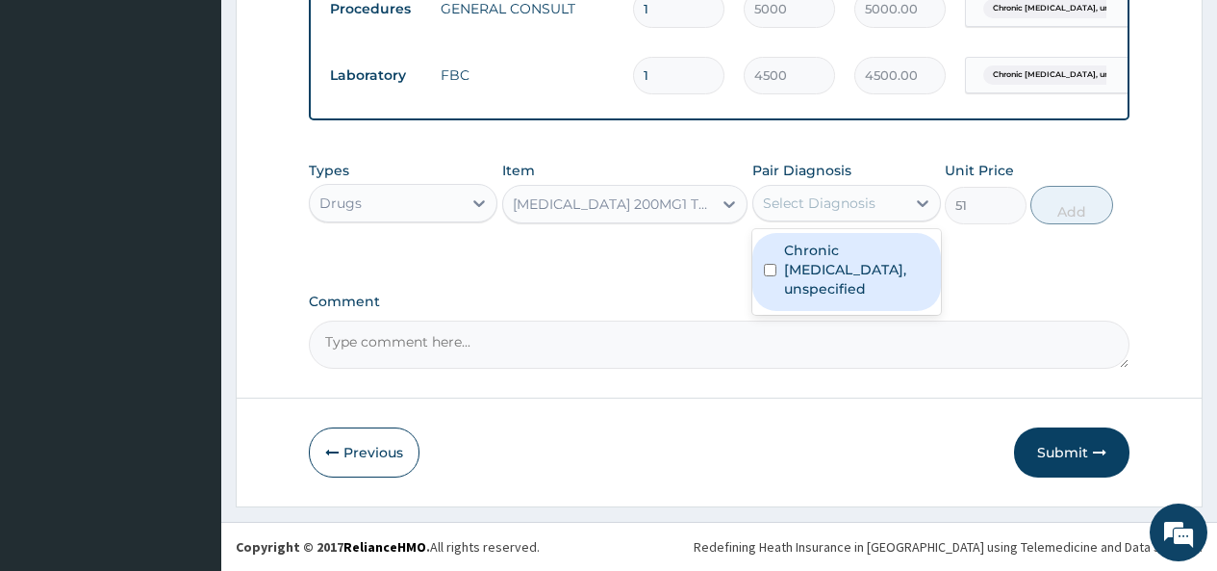
click at [829, 271] on label "Chronic rhinosinusitis, unspecified" at bounding box center [856, 270] width 145 height 58
checkbox input "true"
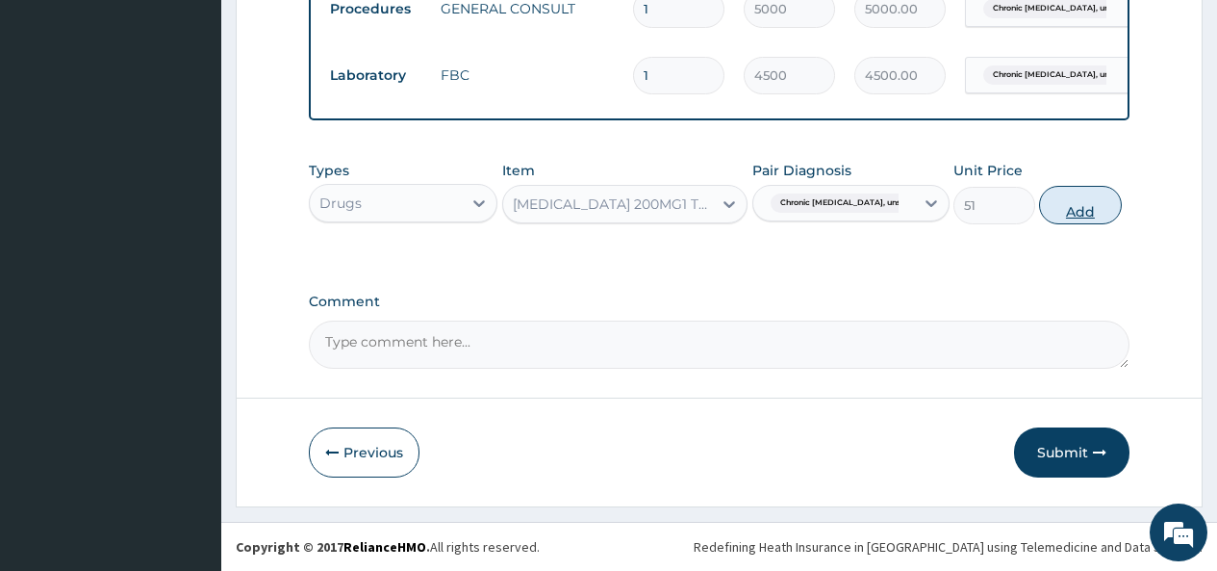
click at [1071, 204] on button "Add" at bounding box center [1080, 205] width 82 height 38
type input "0"
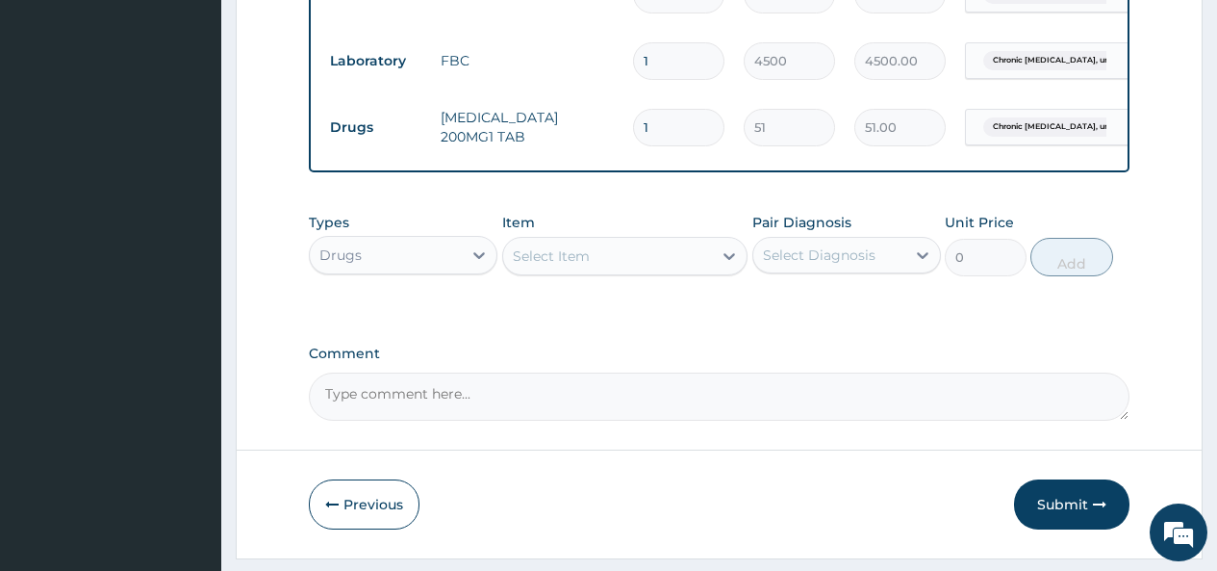
type input "0.00"
type input "6"
type input "306.00"
type input "6"
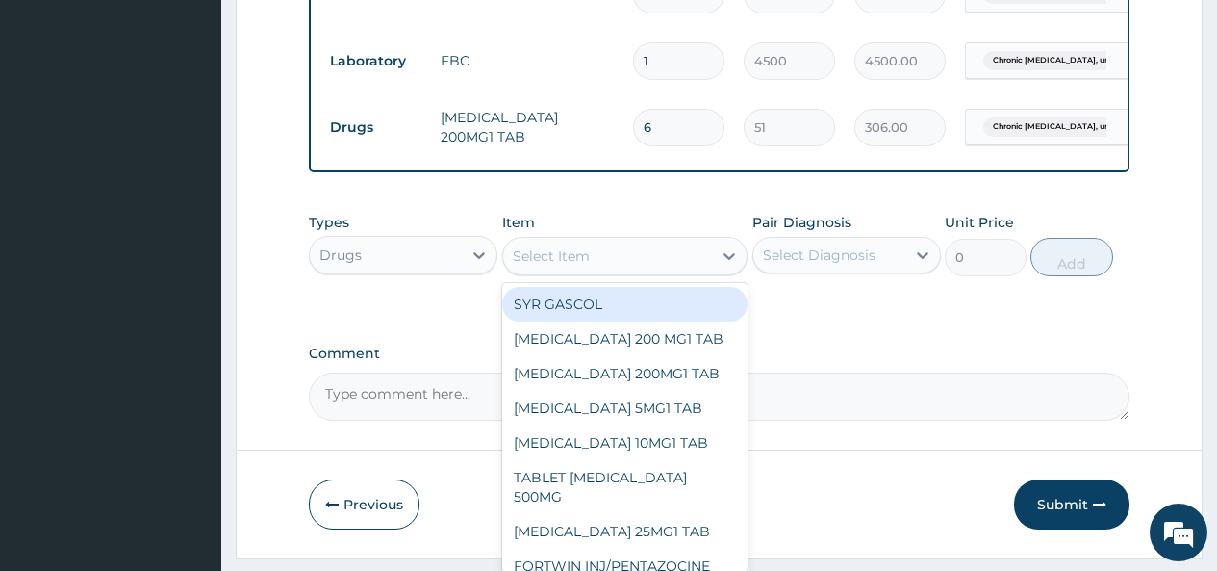
click at [567, 262] on div "Select Item" at bounding box center [551, 255] width 77 height 19
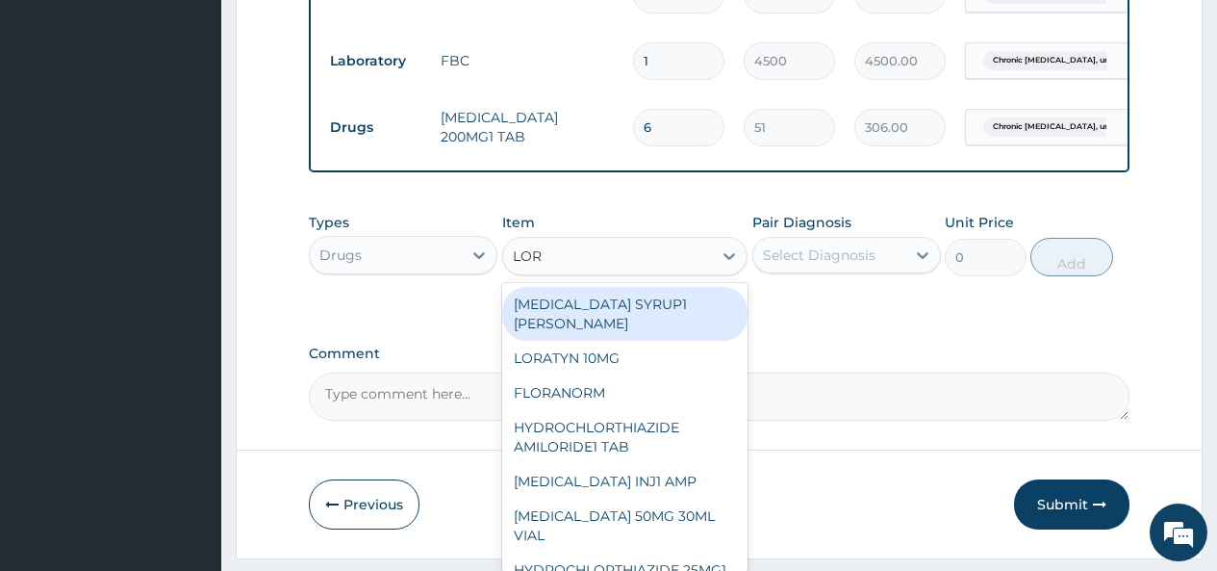
type input "LORA"
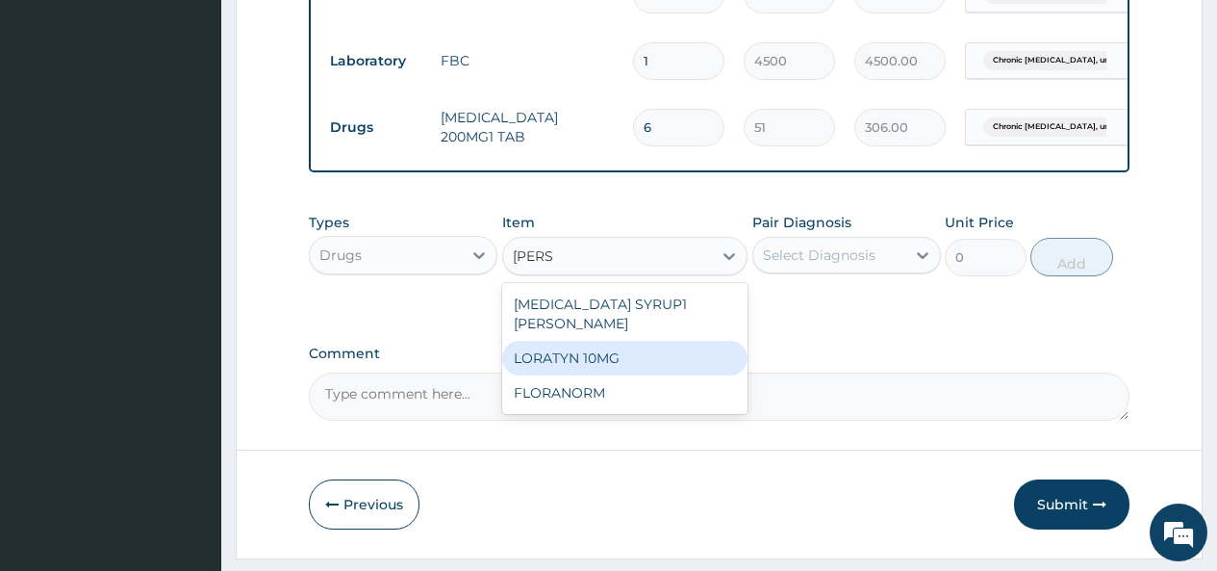
click at [590, 348] on div "LORATYN 10MG" at bounding box center [625, 358] width 246 height 35
type input "34"
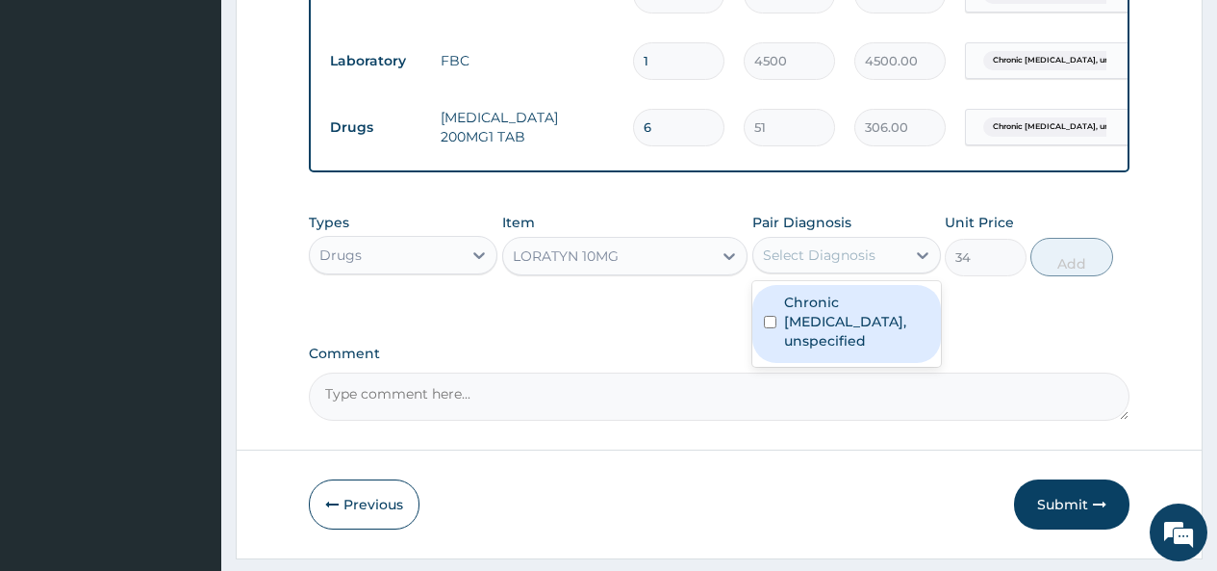
click at [813, 265] on div "Select Diagnosis" at bounding box center [819, 254] width 113 height 19
click at [801, 340] on label "Chronic rhinosinusitis, unspecified" at bounding box center [856, 322] width 145 height 58
checkbox input "true"
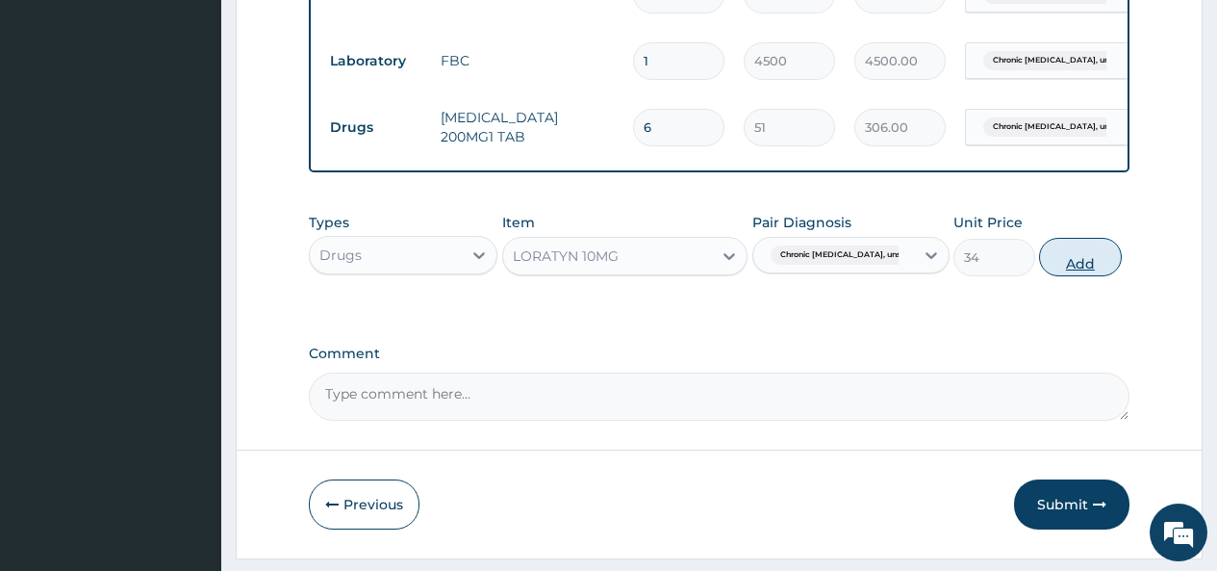
click at [1072, 269] on button "Add" at bounding box center [1080, 257] width 82 height 38
type input "0"
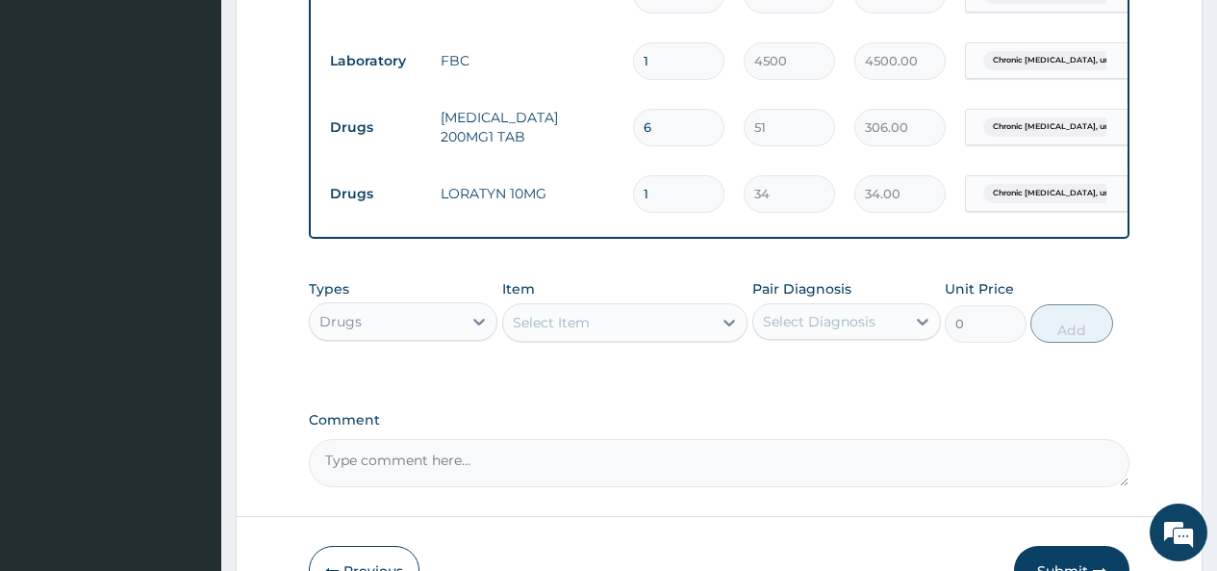
type input "0.00"
type input "5"
type input "170.00"
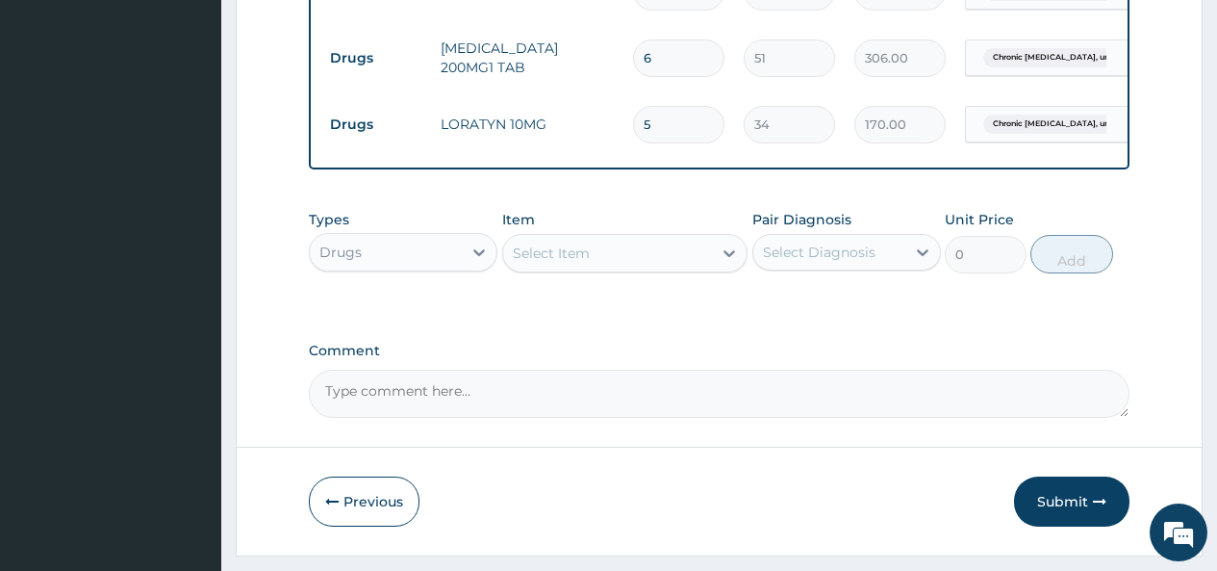
scroll to position [939, 0]
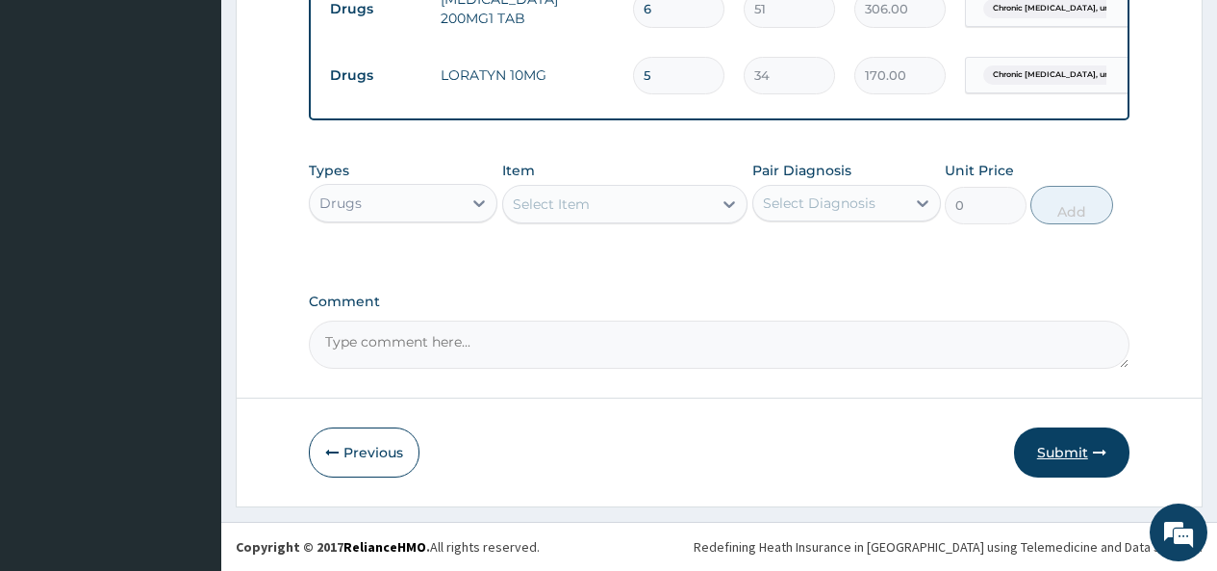
type input "5"
click at [1067, 457] on button "Submit" at bounding box center [1071, 452] width 115 height 50
click at [1058, 447] on button "Submit" at bounding box center [1071, 452] width 115 height 50
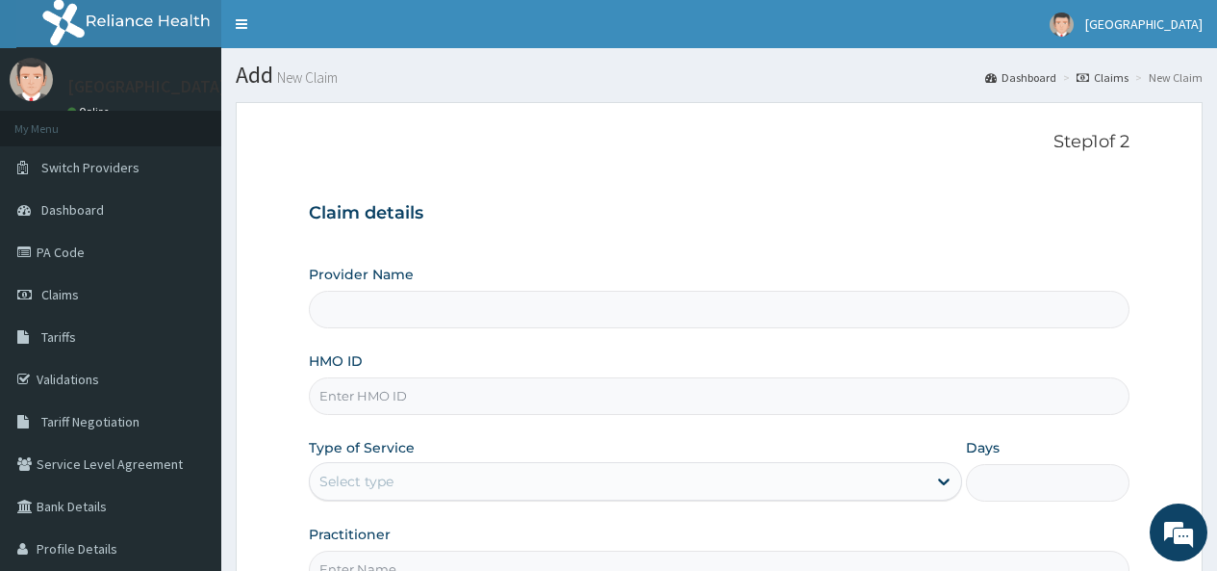
type input "[GEOGRAPHIC_DATA]"
click at [406, 393] on input "HMO ID" at bounding box center [719, 396] width 821 height 38
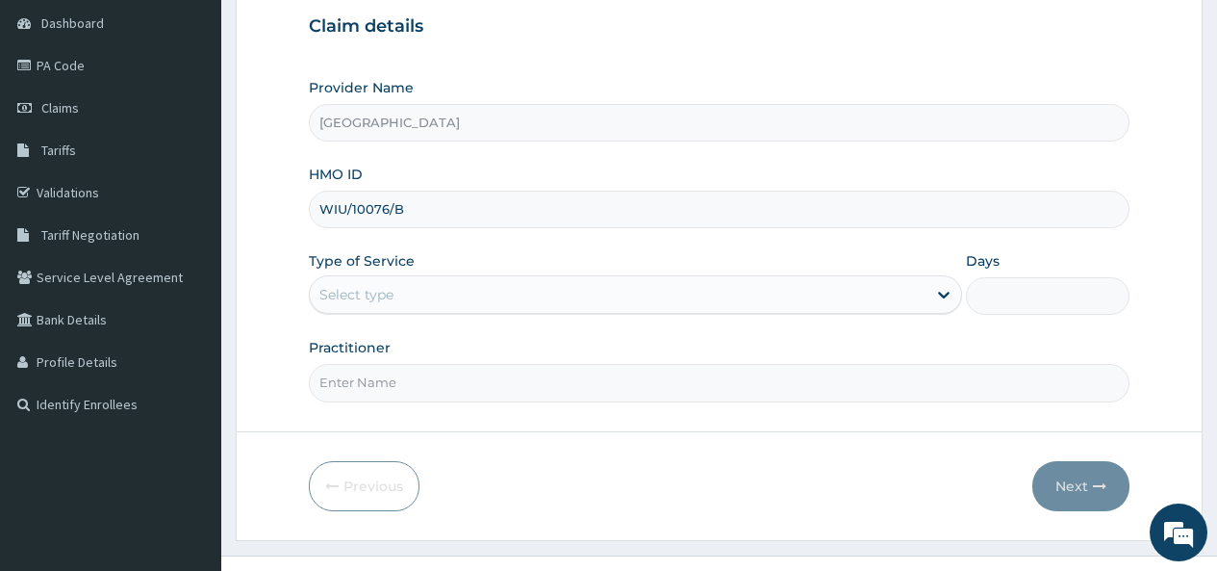
scroll to position [192, 0]
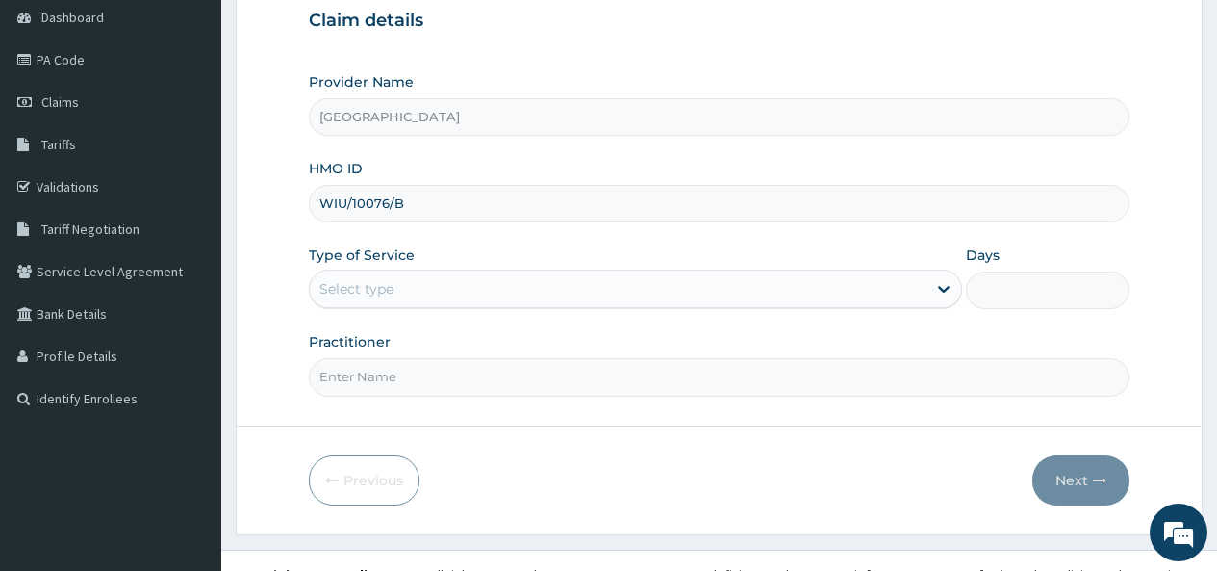
type input "WIU/10076/B"
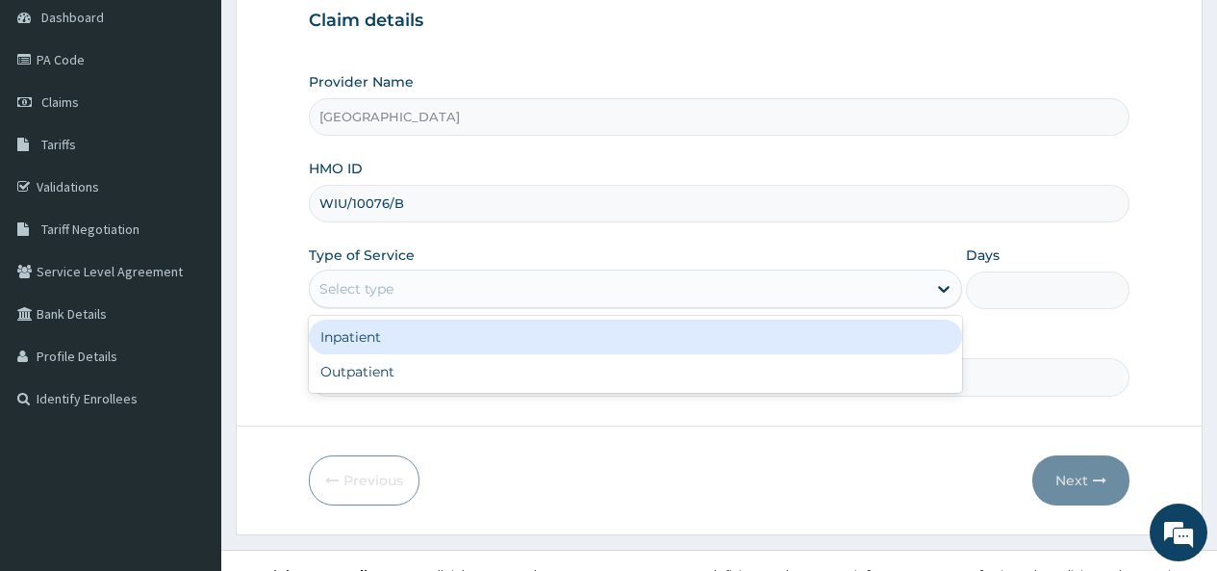
click at [402, 283] on div "Select type" at bounding box center [618, 288] width 617 height 31
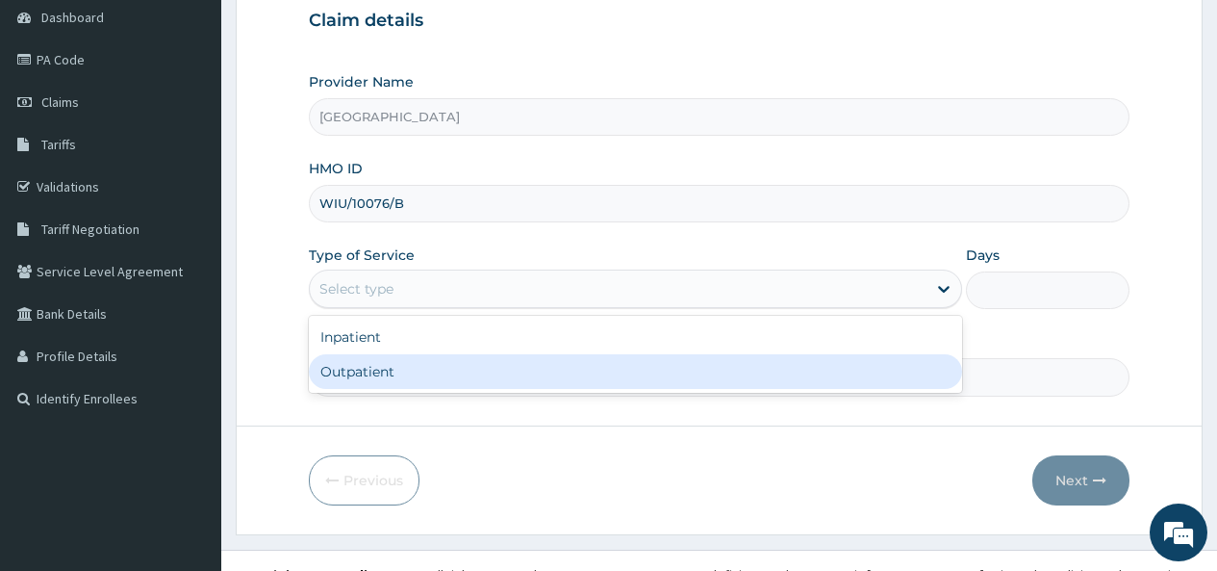
click at [398, 369] on div "Outpatient" at bounding box center [635, 371] width 653 height 35
type input "1"
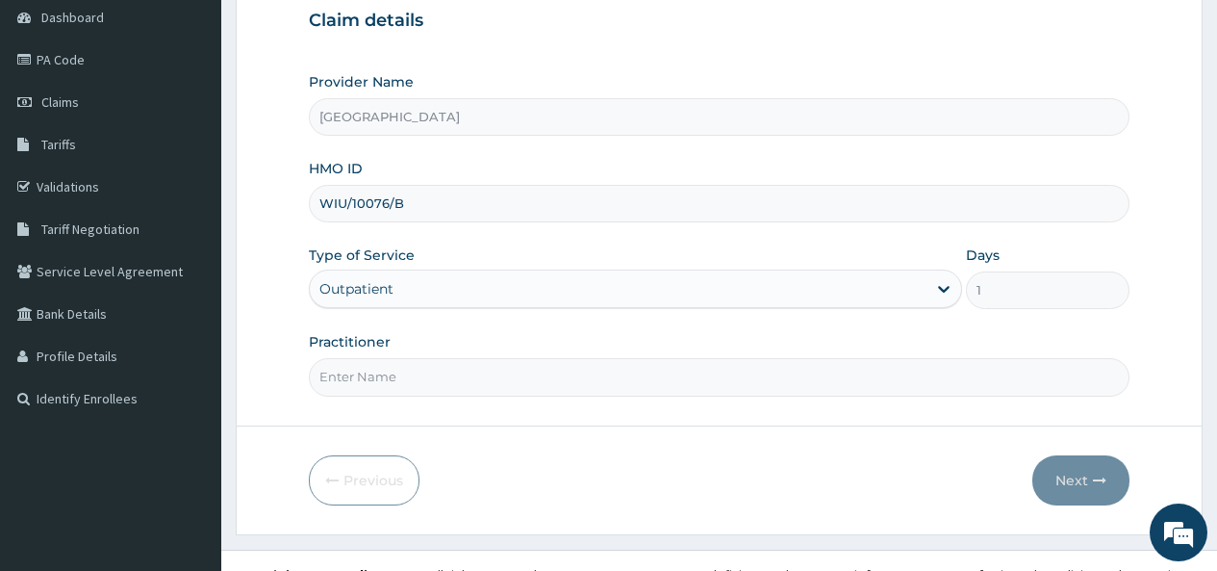
click at [386, 379] on input "Practitioner" at bounding box center [719, 377] width 821 height 38
type input "[PERSON_NAME]"
click at [1069, 475] on button "Next" at bounding box center [1081, 480] width 97 height 50
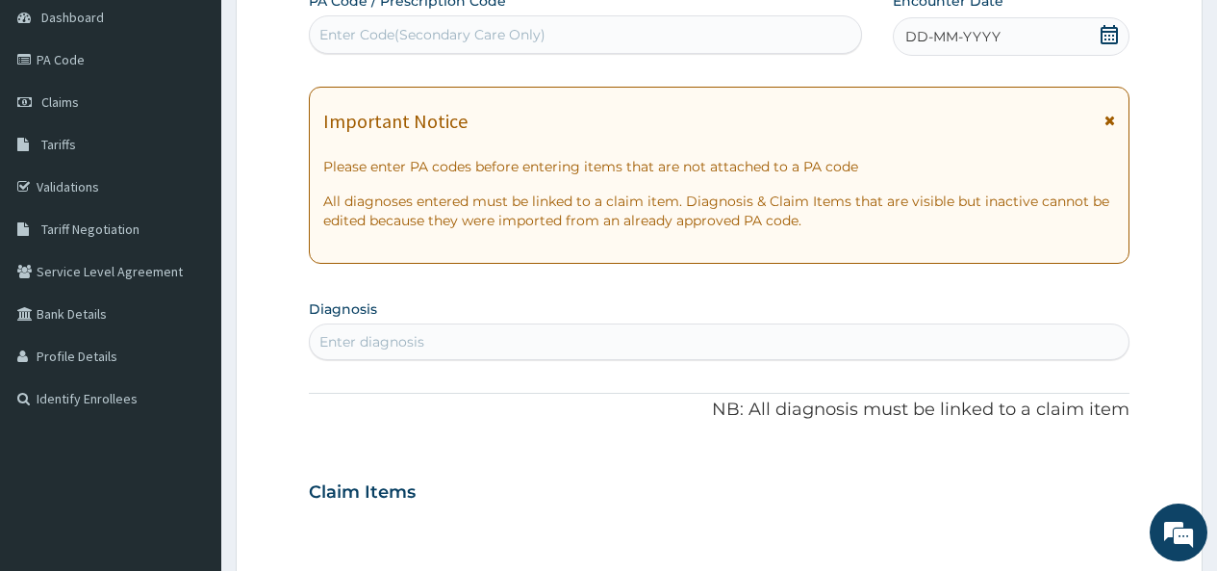
click at [429, 33] on div "Enter Code(Secondary Care Only)" at bounding box center [432, 34] width 226 height 19
paste input "PA/C88CA0"
type input "PA/C88CA0"
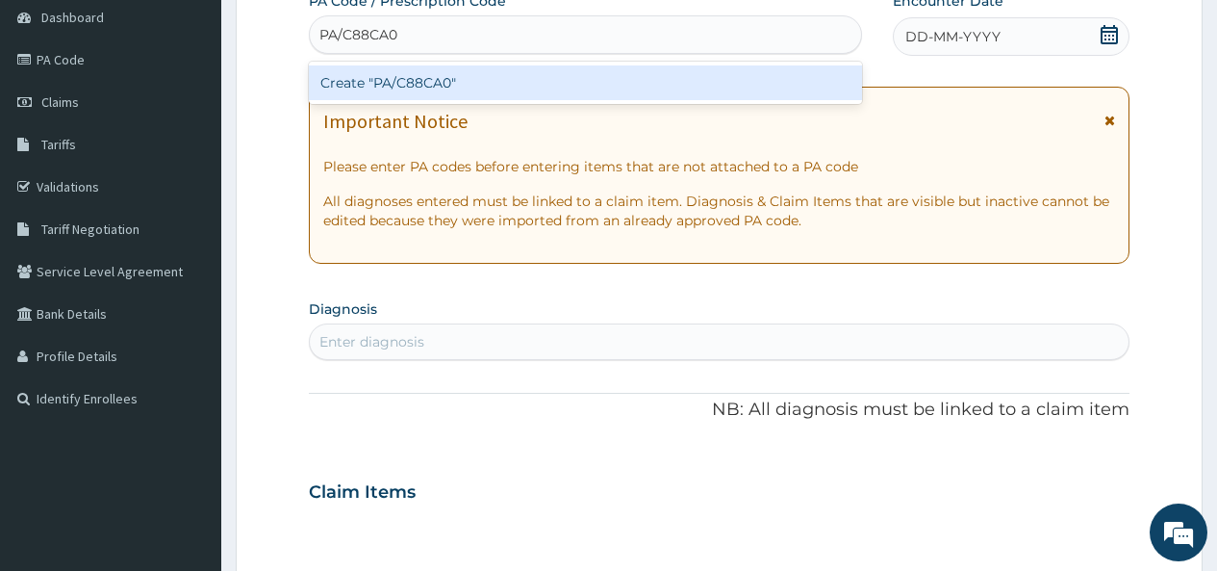
click at [414, 84] on div "Create "PA/C88CA0"" at bounding box center [585, 82] width 552 height 35
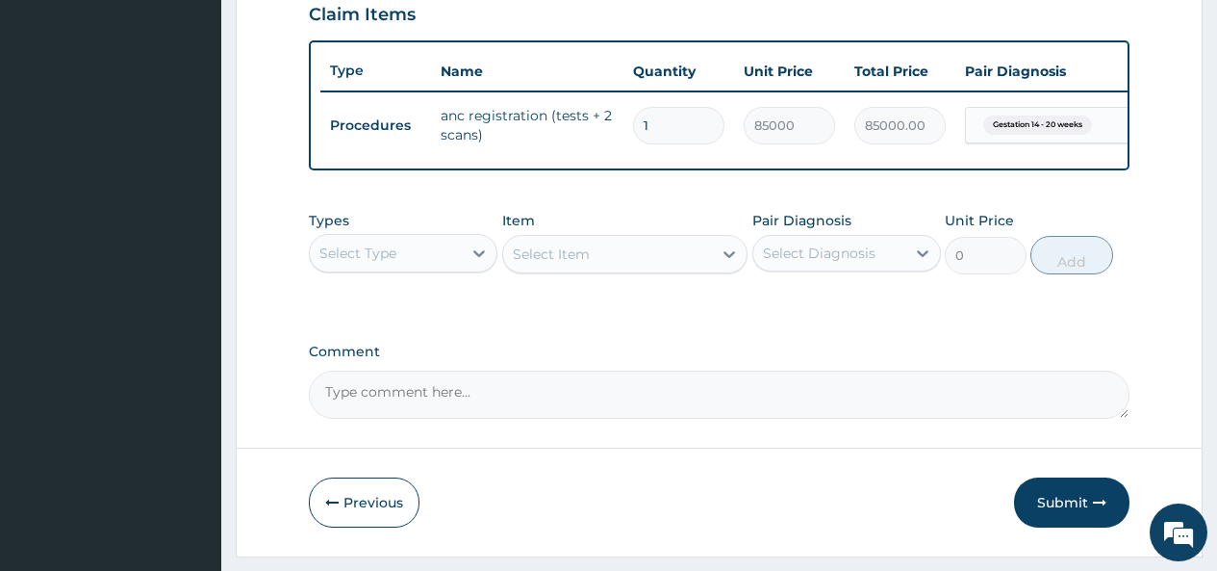
scroll to position [740, 0]
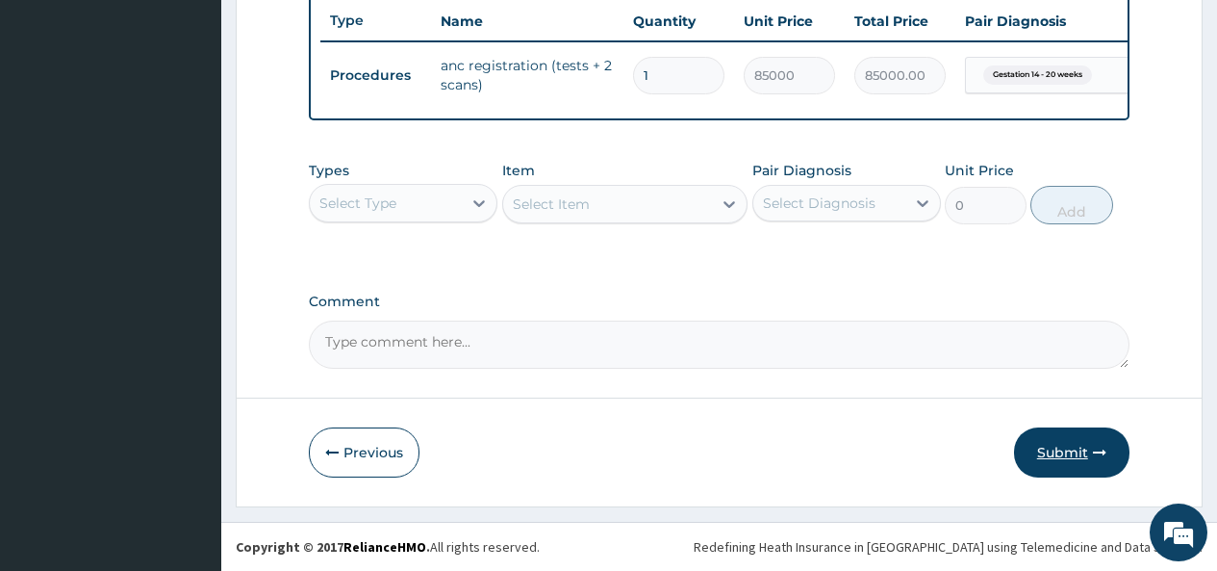
click at [1061, 448] on button "Submit" at bounding box center [1071, 452] width 115 height 50
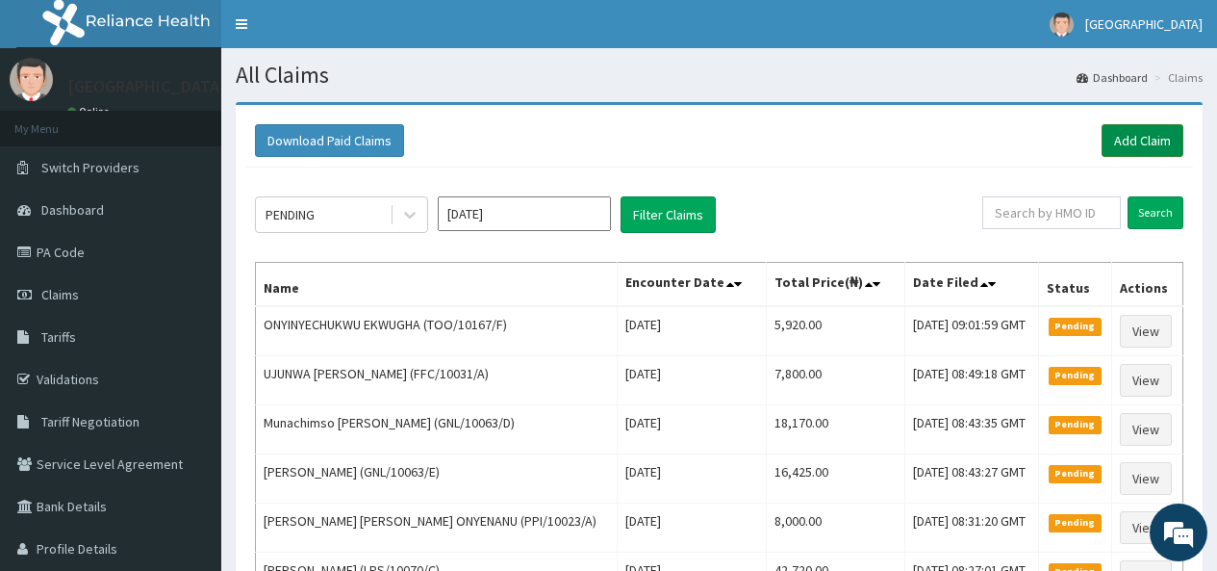
click at [1136, 140] on link "Add Claim" at bounding box center [1143, 140] width 82 height 33
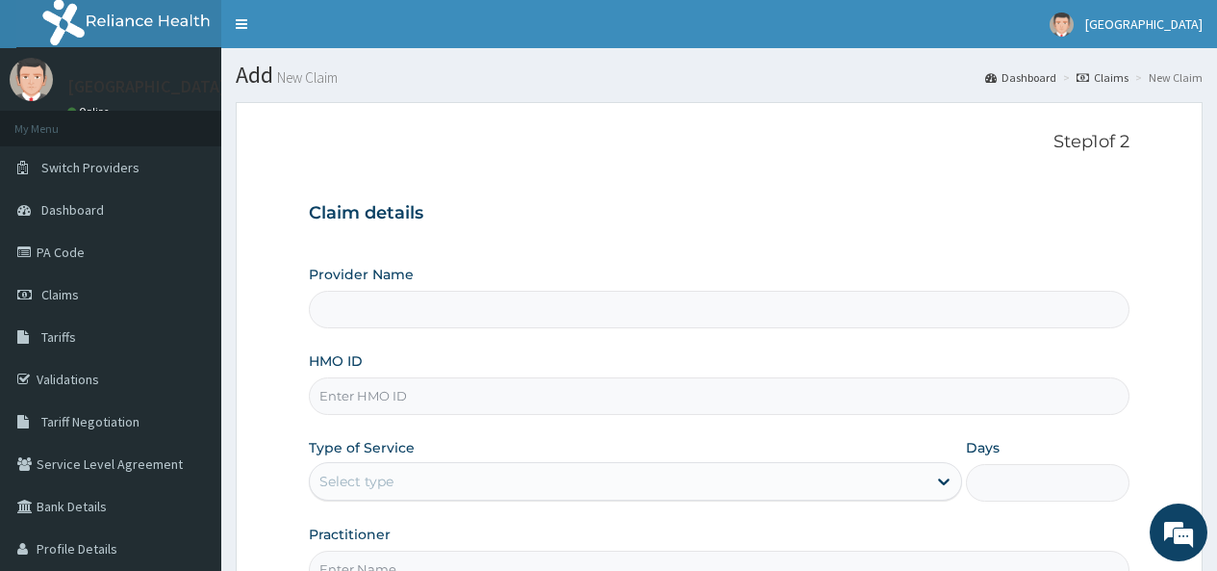
type input "[GEOGRAPHIC_DATA]"
click at [371, 398] on input "HMO ID" at bounding box center [719, 396] width 821 height 38
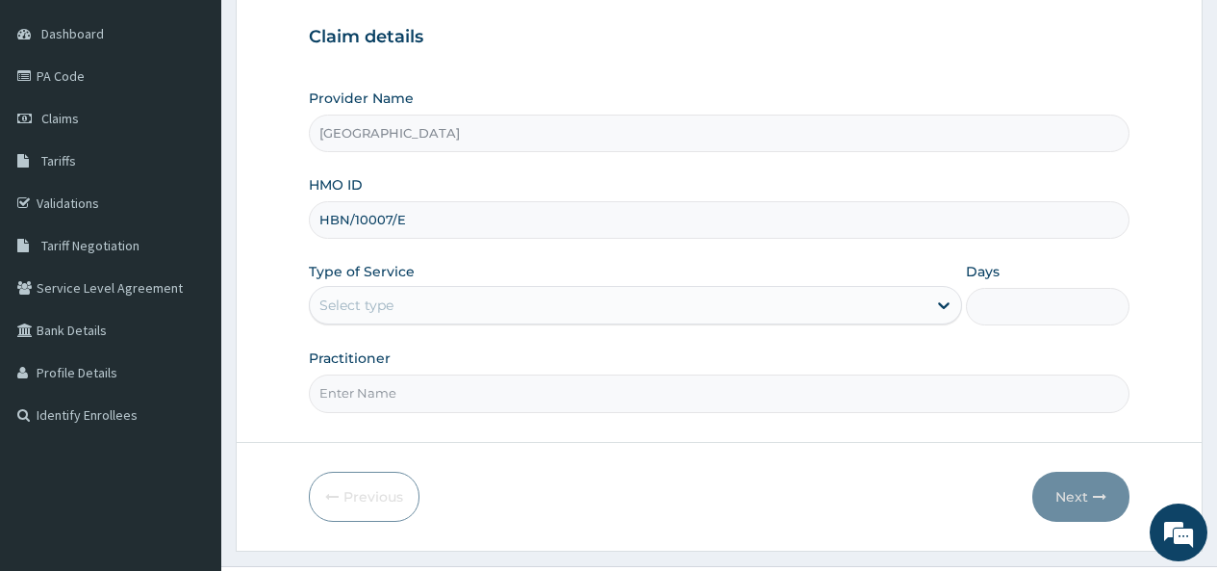
scroll to position [192, 0]
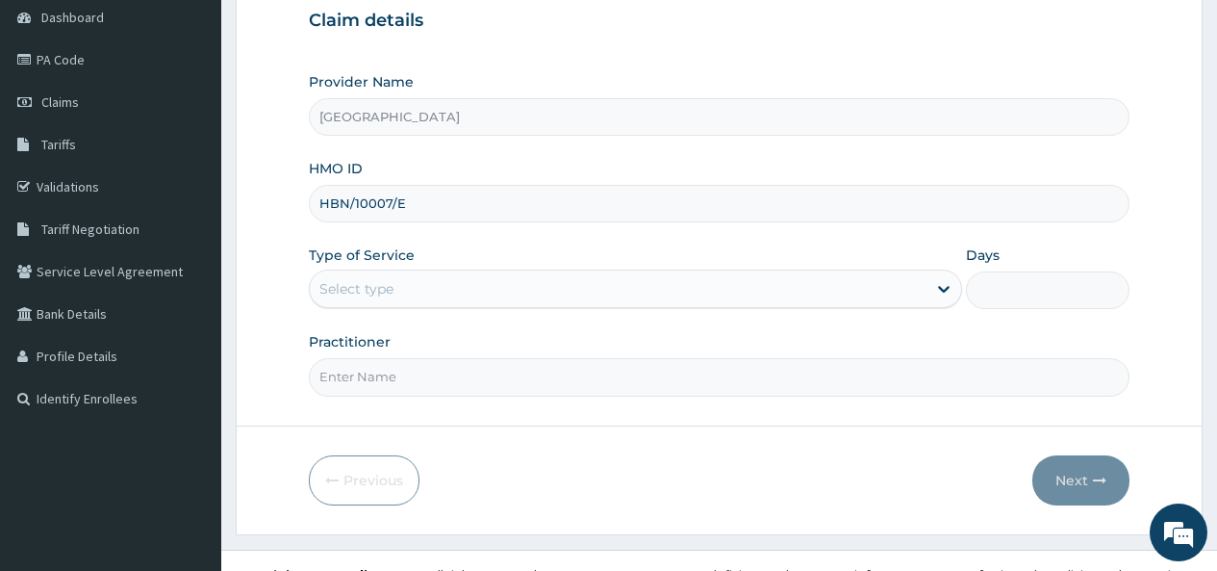
type input "HBN/10007/E"
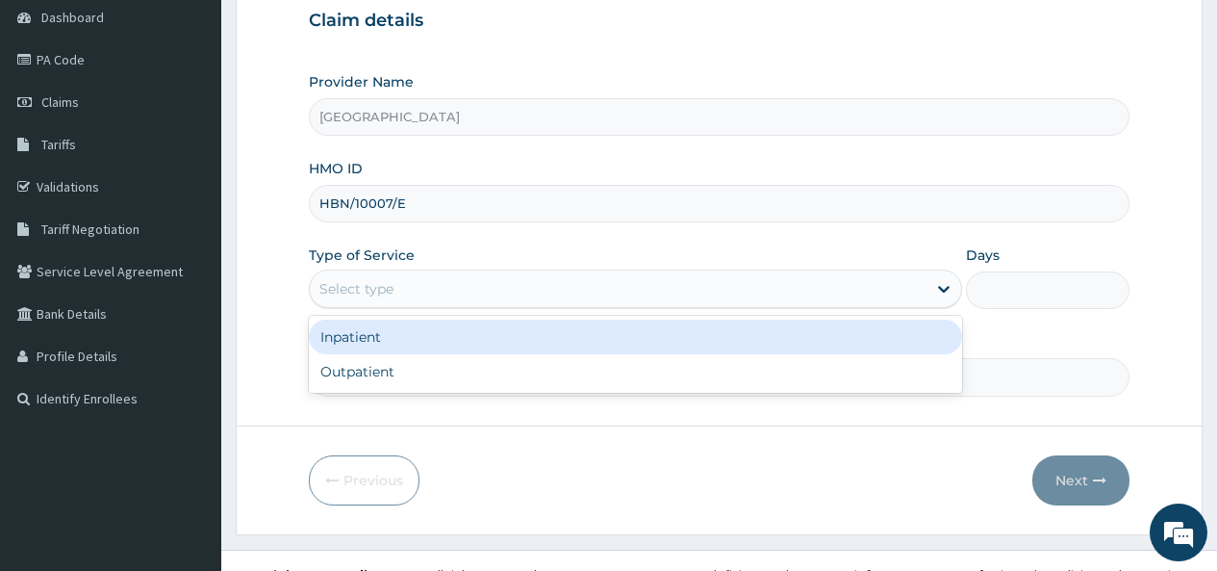
click at [421, 280] on div "Select type" at bounding box center [618, 288] width 617 height 31
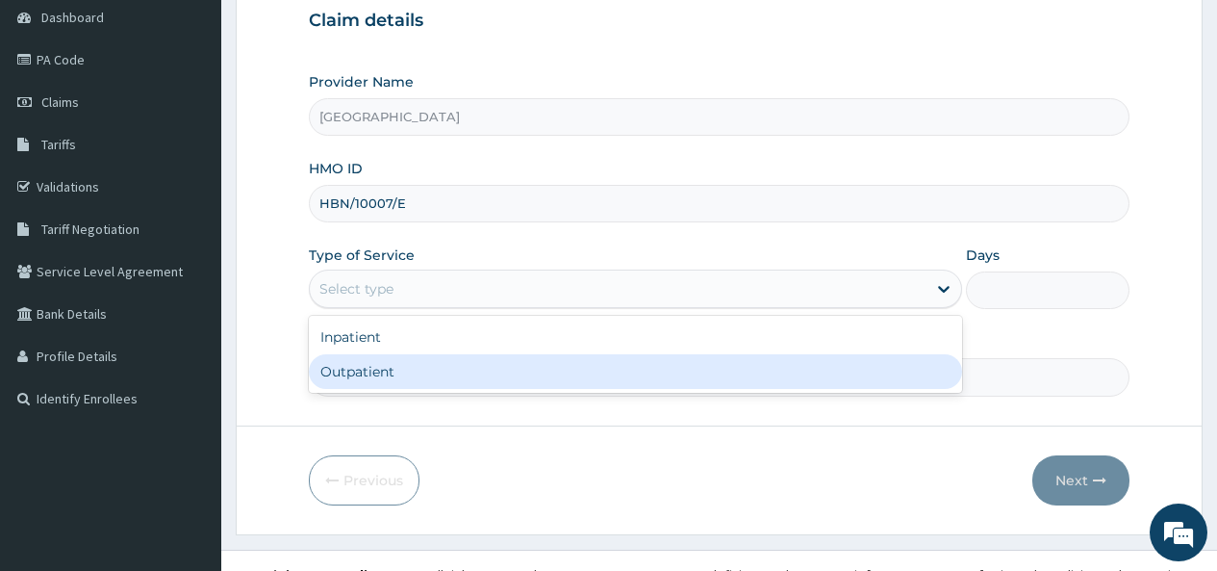
click at [378, 374] on div "Outpatient" at bounding box center [635, 371] width 653 height 35
type input "1"
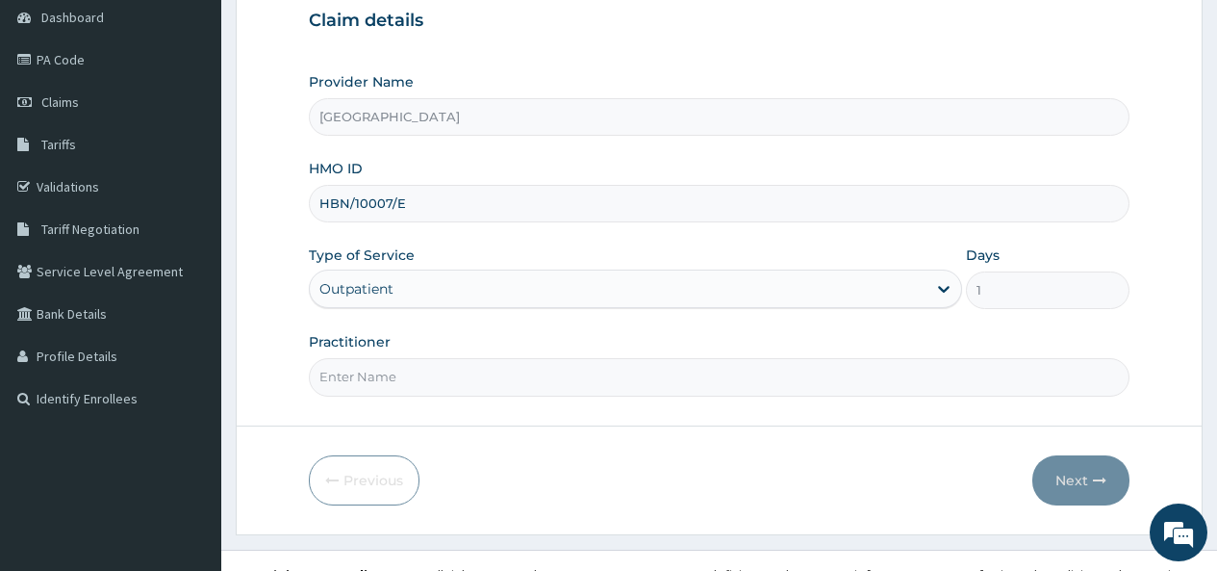
click at [378, 376] on input "Practitioner" at bounding box center [719, 377] width 821 height 38
type input "[PERSON_NAME]"
click at [1074, 475] on button "Next" at bounding box center [1081, 480] width 97 height 50
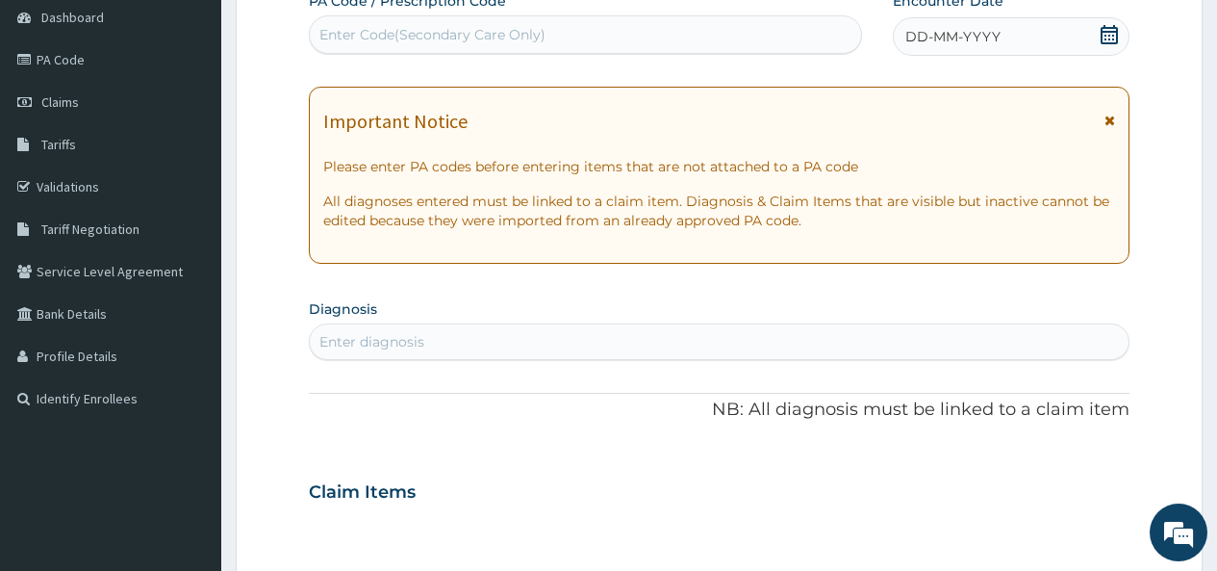
click at [1107, 30] on icon at bounding box center [1109, 34] width 19 height 19
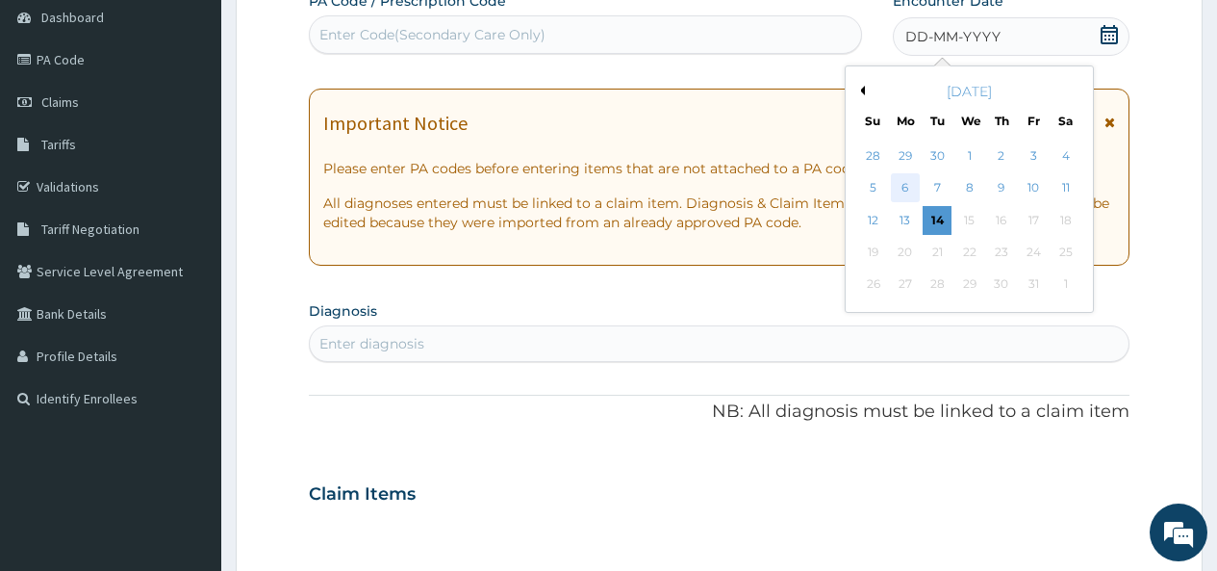
click at [905, 191] on div "6" at bounding box center [905, 188] width 29 height 29
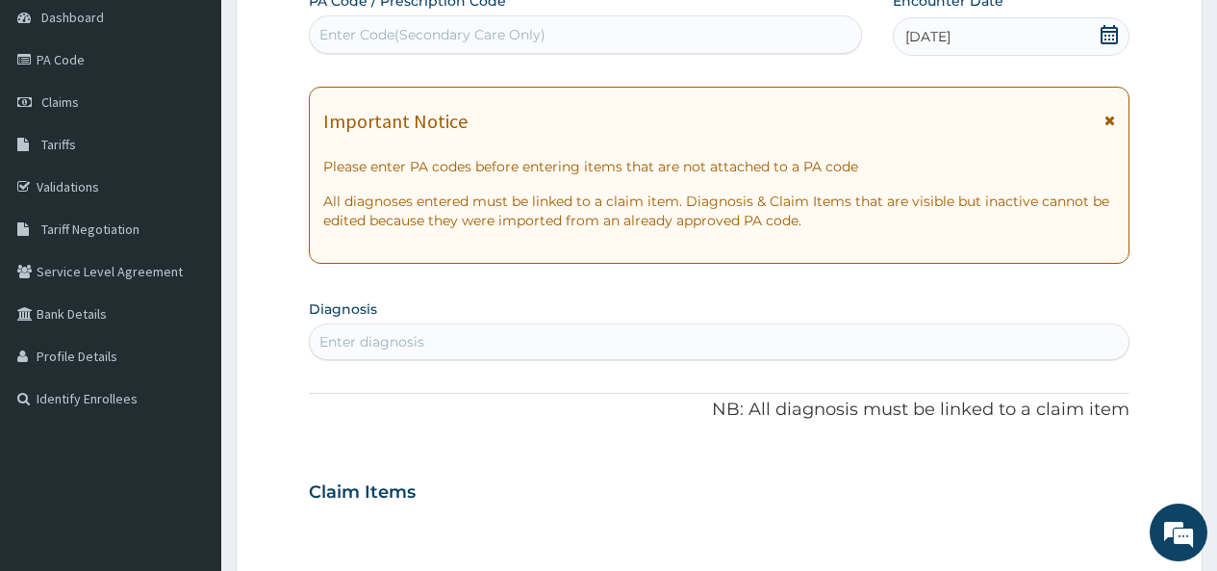
click at [396, 340] on div "Enter diagnosis" at bounding box center [371, 341] width 105 height 19
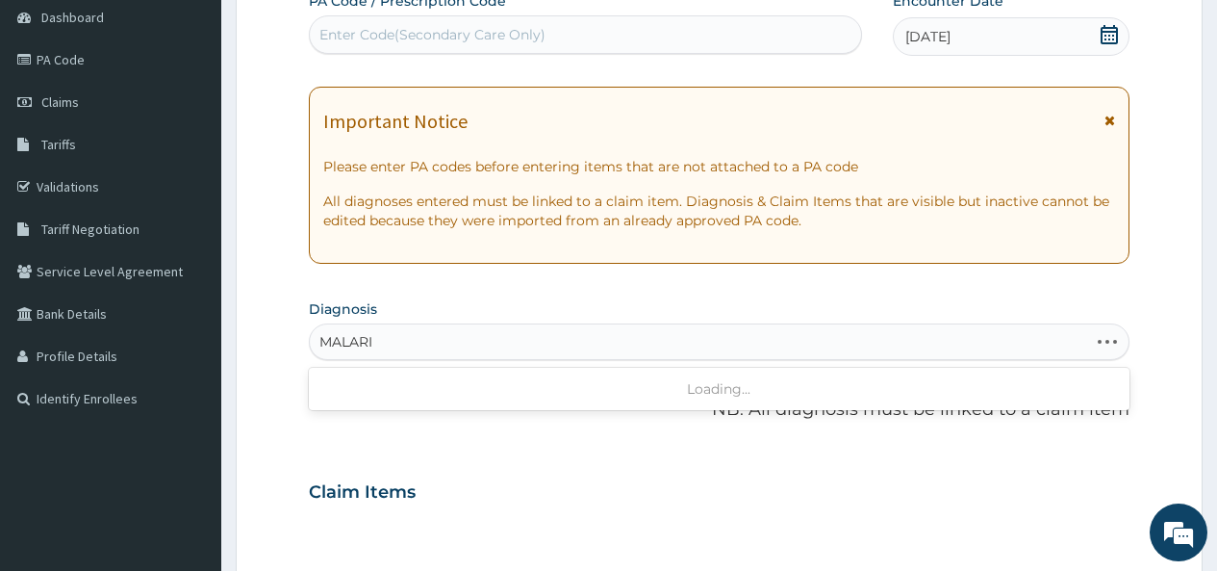
type input "MALARIA"
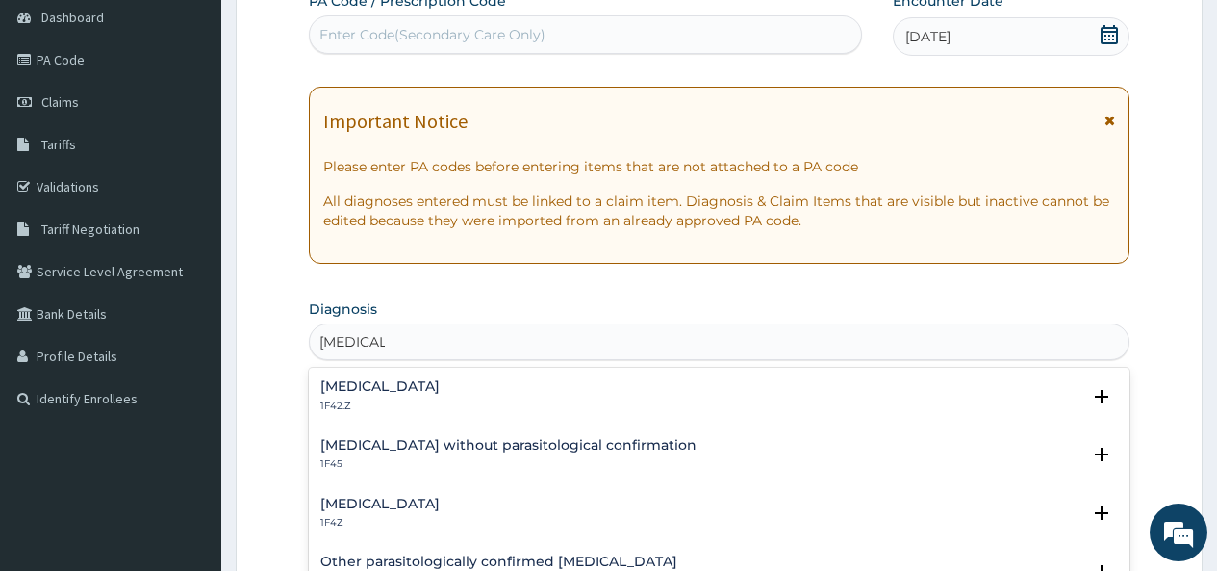
click at [347, 512] on div "Malaria, unspecified 1F4Z" at bounding box center [379, 514] width 119 height 34
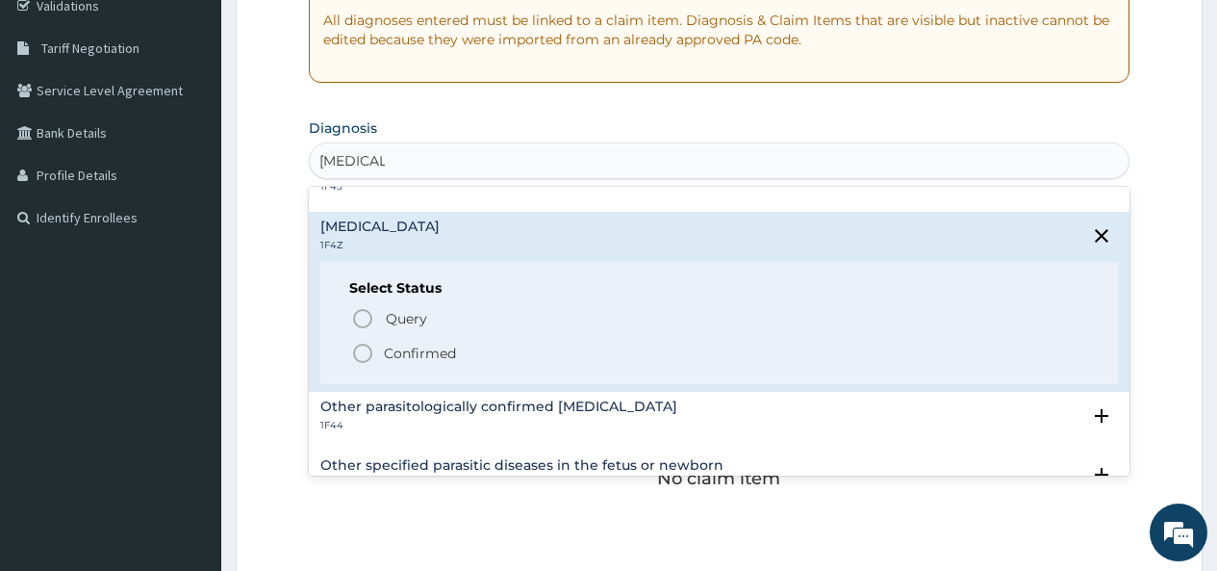
scroll to position [385, 0]
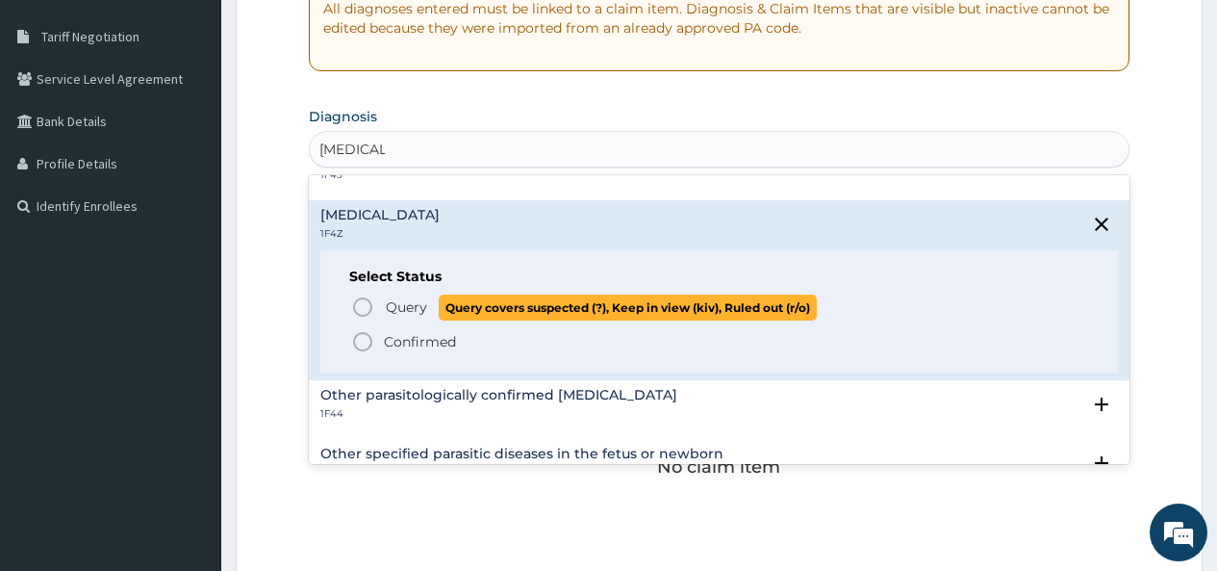
click at [361, 310] on icon "status option query" at bounding box center [362, 306] width 23 height 23
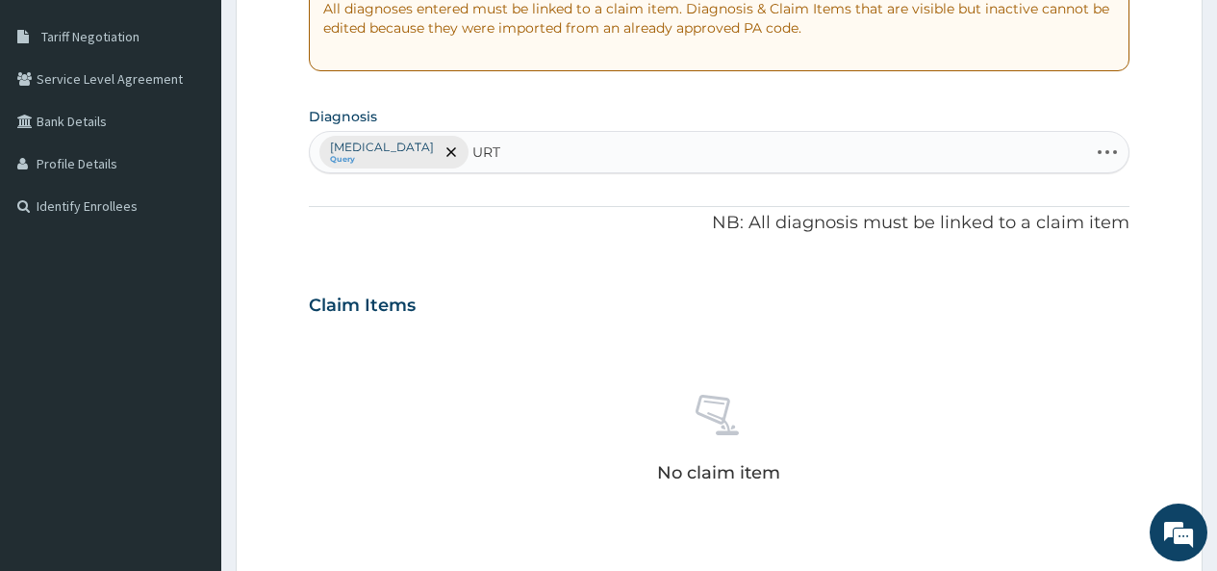
type input "URTI"
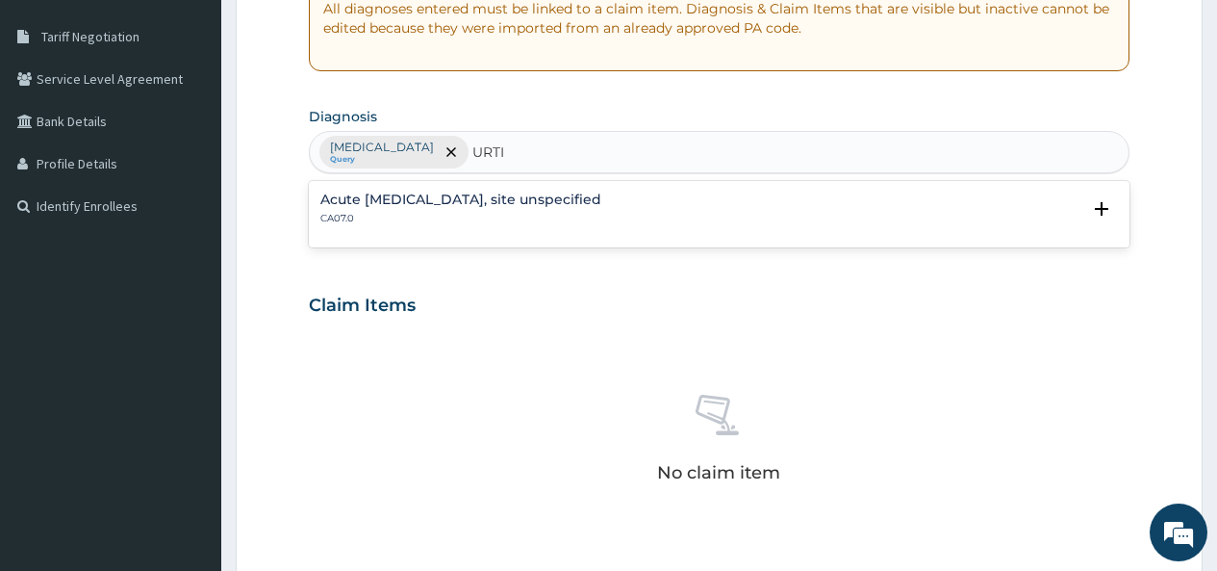
click at [439, 200] on h4 "Acute upper respiratory infection, site unspecified" at bounding box center [460, 199] width 281 height 14
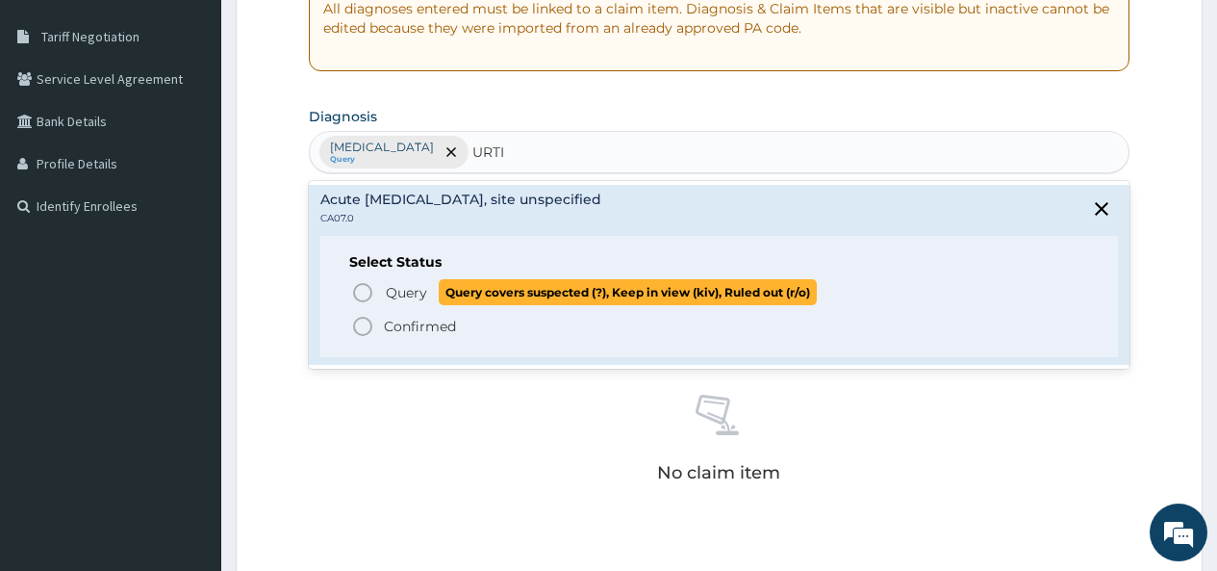
click at [361, 290] on icon "status option query" at bounding box center [362, 292] width 23 height 23
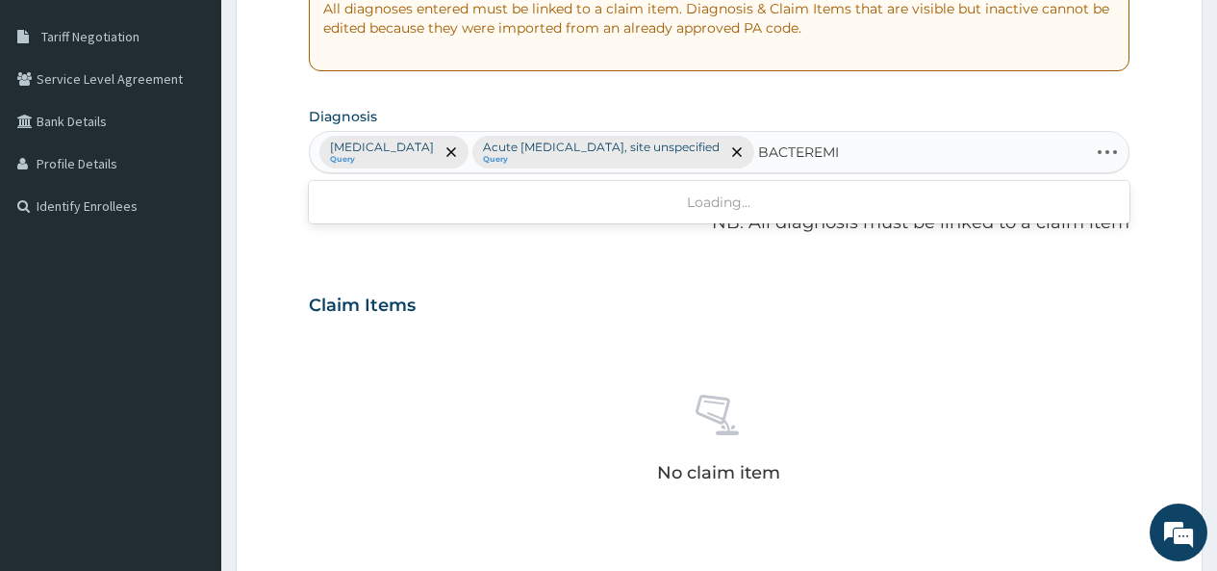
type input "BACTEREMIA"
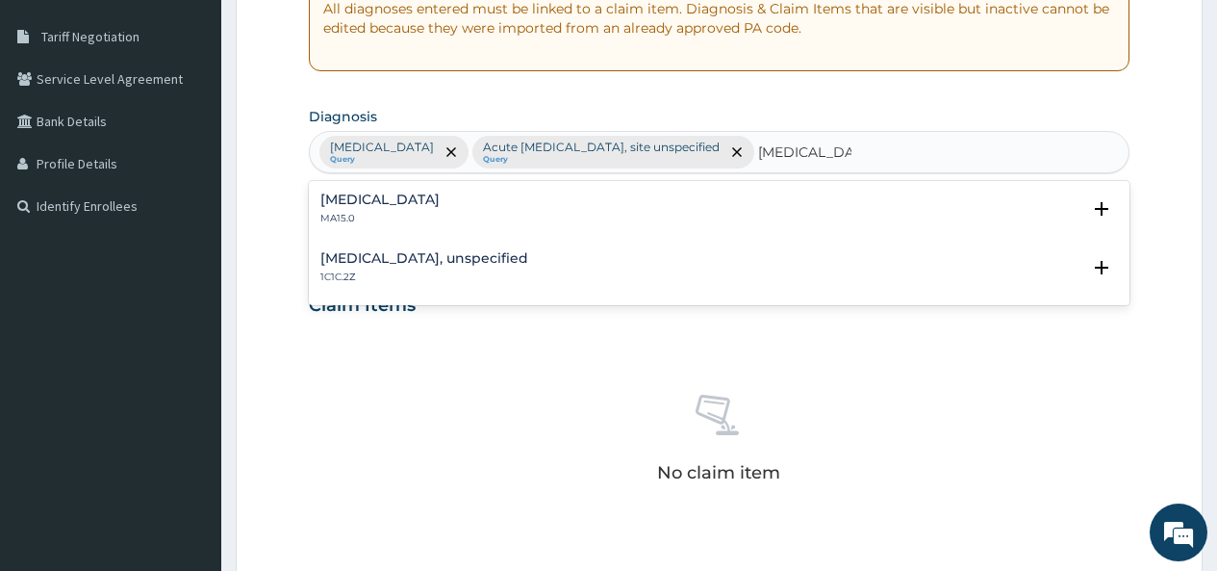
click at [344, 212] on p "MA15.0" at bounding box center [379, 218] width 119 height 13
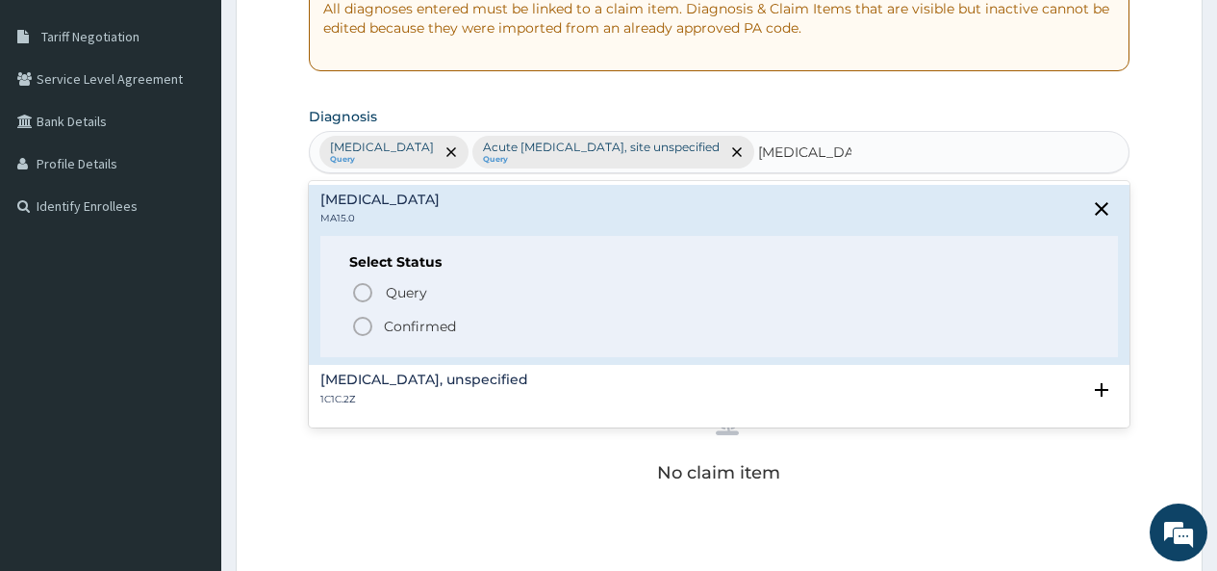
click at [366, 324] on icon "status option filled" at bounding box center [362, 326] width 23 height 23
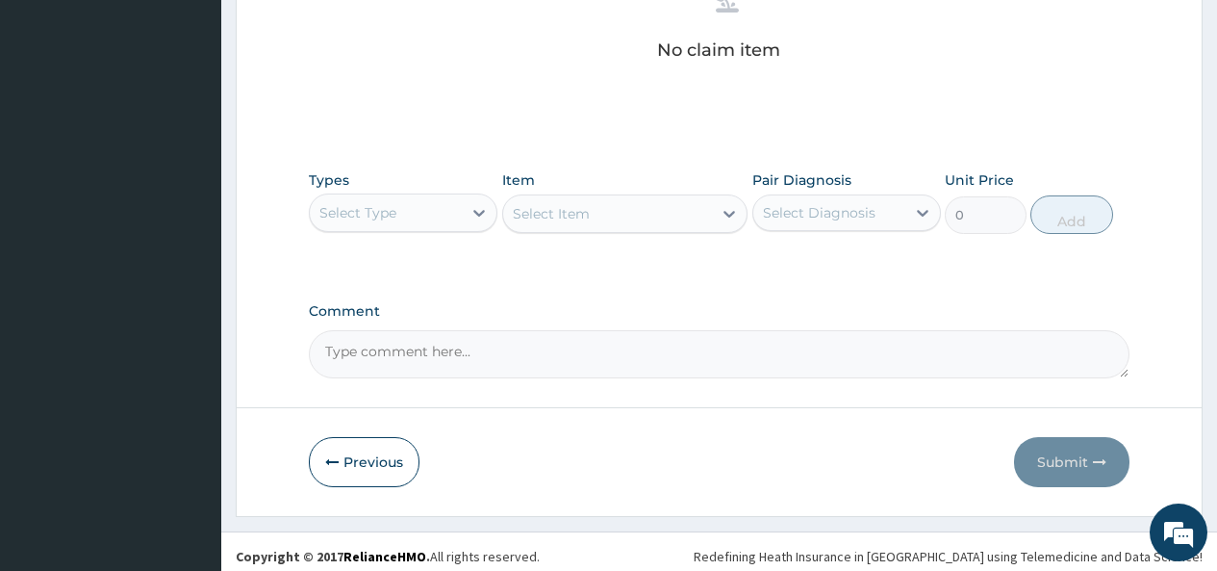
scroll to position [817, 0]
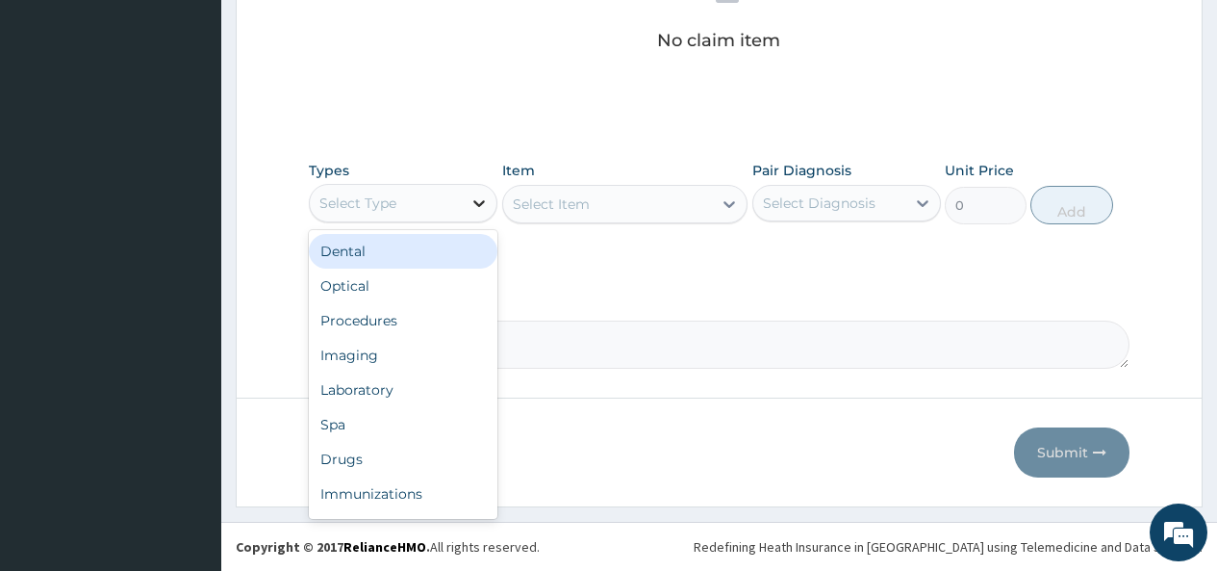
click at [475, 202] on icon at bounding box center [479, 203] width 12 height 7
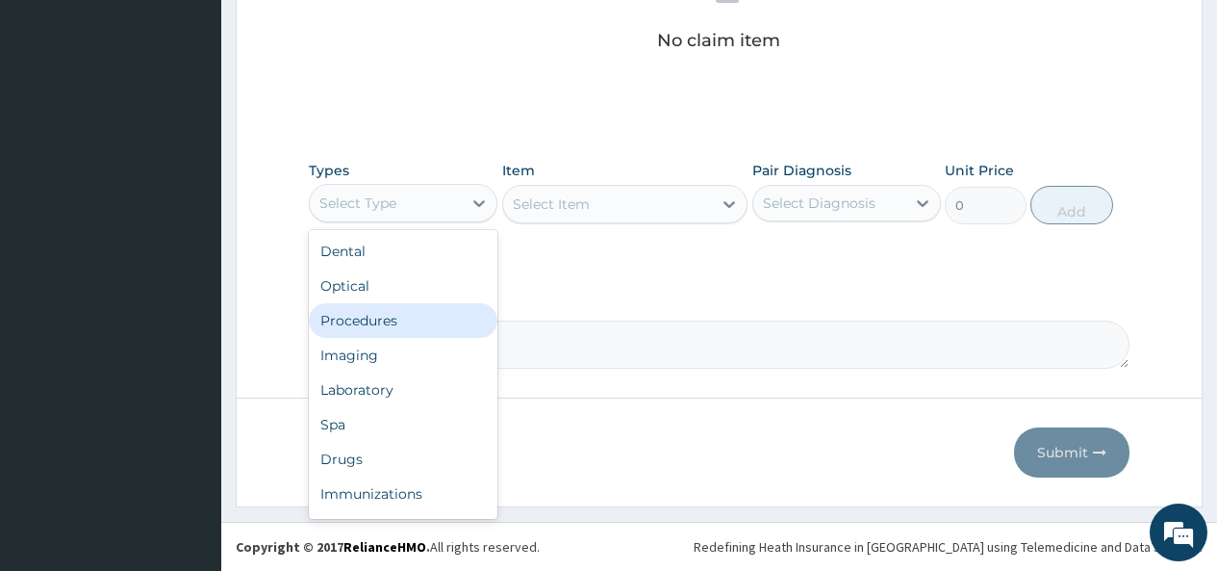
click at [378, 326] on div "Procedures" at bounding box center [403, 320] width 189 height 35
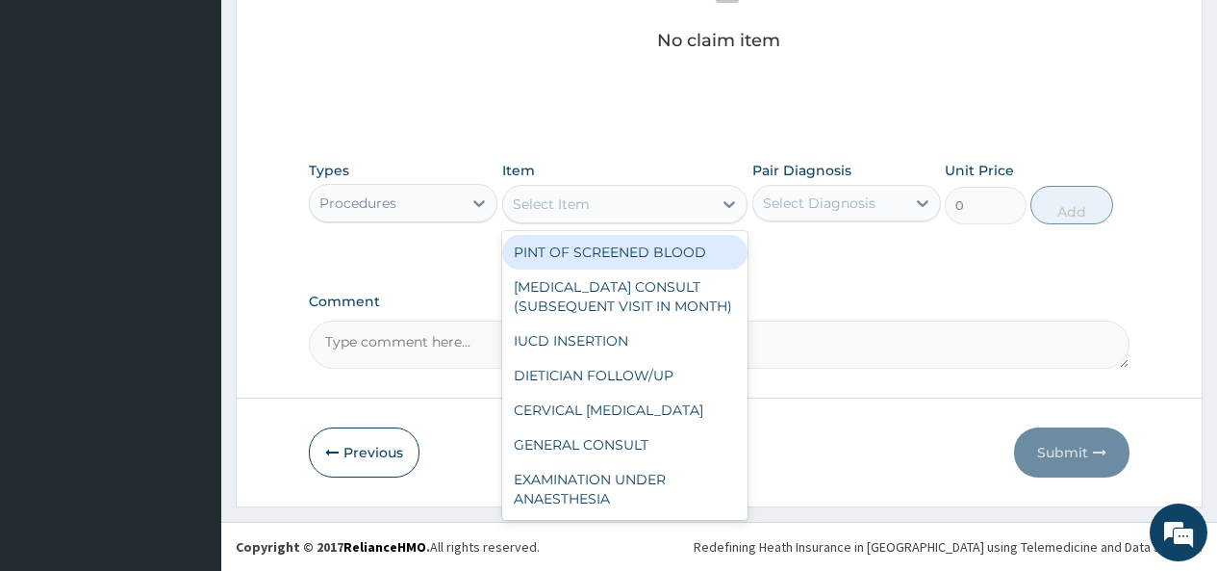
click at [677, 200] on div "Select Item" at bounding box center [608, 204] width 210 height 31
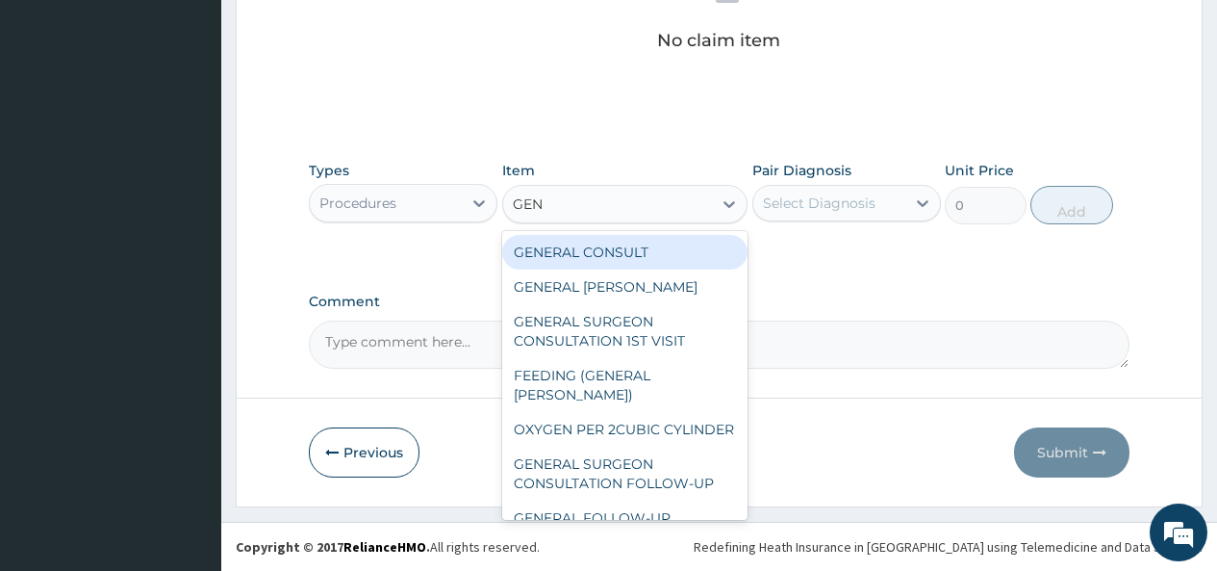
type input "GENE"
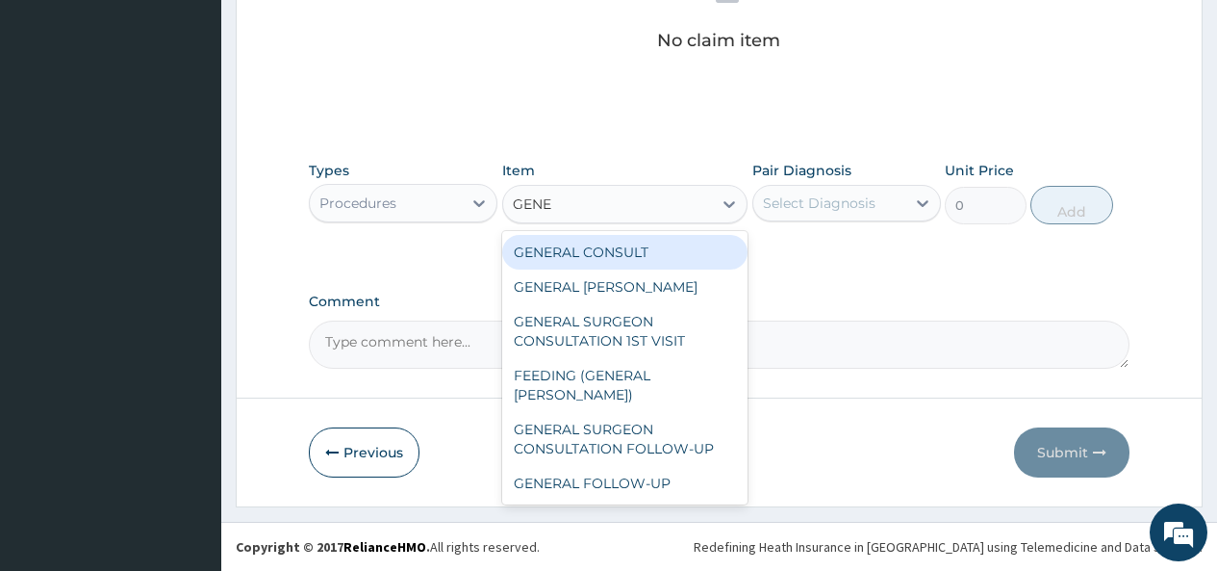
click at [634, 255] on div "GENERAL CONSULT" at bounding box center [625, 252] width 246 height 35
type input "5000"
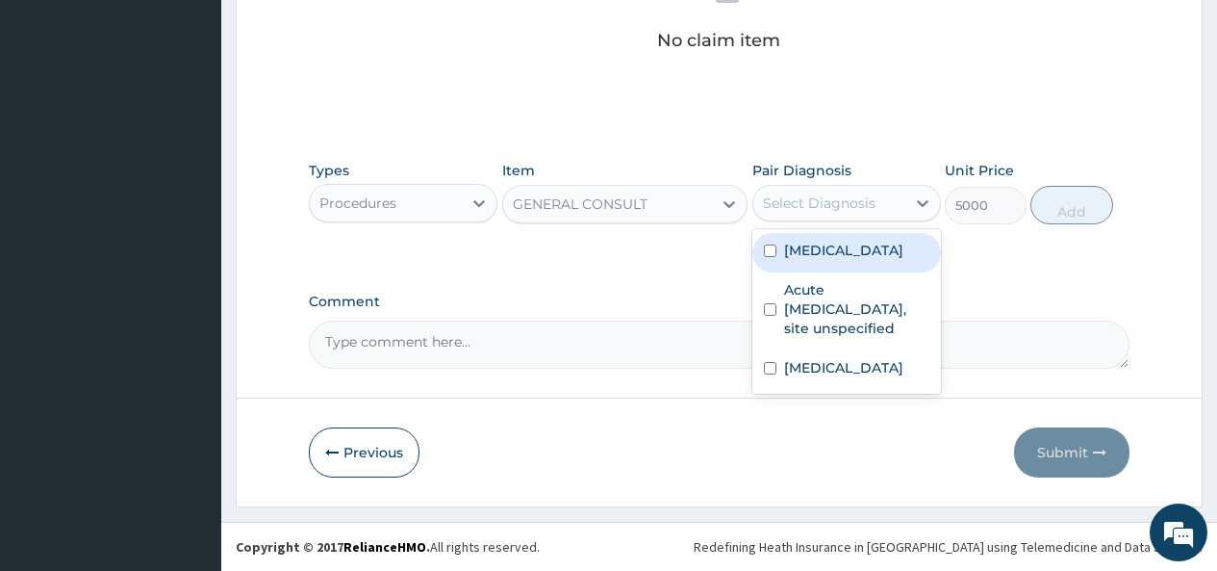
click at [847, 197] on div "Select Diagnosis" at bounding box center [819, 202] width 113 height 19
drag, startPoint x: 827, startPoint y: 251, endPoint x: 798, endPoint y: 302, distance: 58.6
click at [826, 252] on label "Malaria, unspecified" at bounding box center [843, 250] width 119 height 19
checkbox input "true"
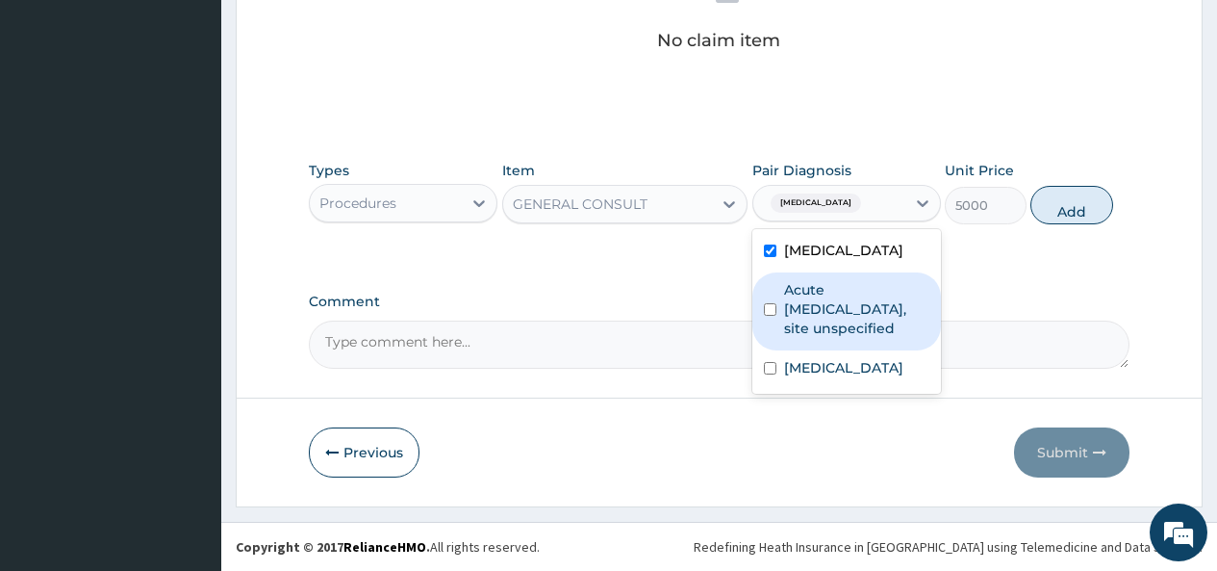
drag, startPoint x: 798, startPoint y: 302, endPoint x: 778, endPoint y: 352, distance: 53.6
click at [797, 303] on label "Acute upper respiratory infection, site unspecified" at bounding box center [856, 309] width 145 height 58
checkbox input "true"
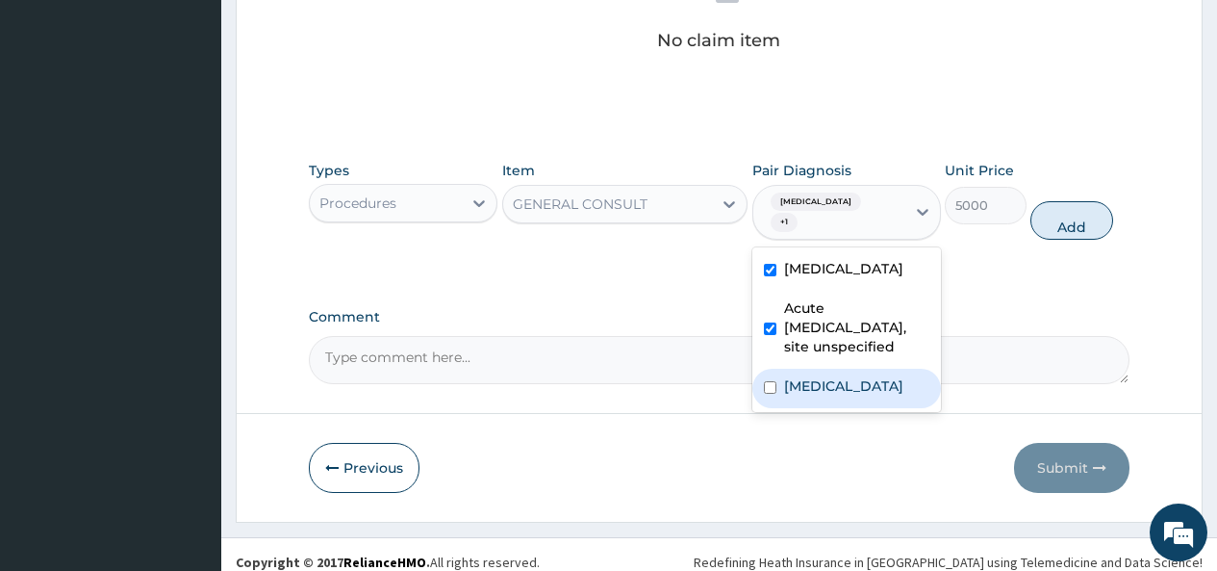
click at [777, 395] on div "Bacteraemia" at bounding box center [846, 388] width 189 height 39
checkbox input "true"
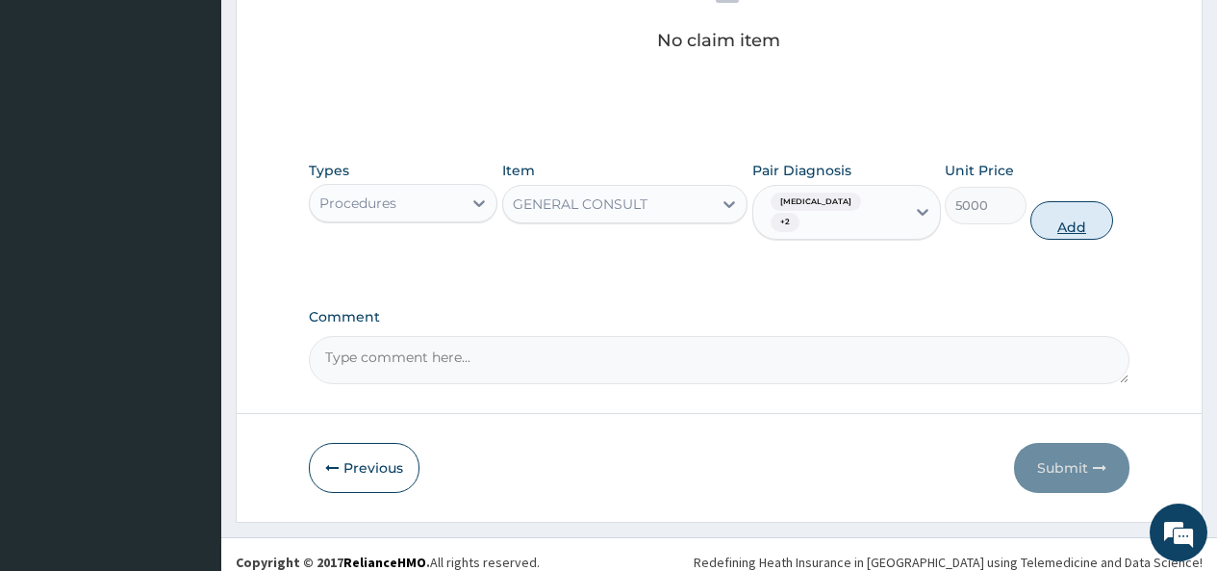
click at [1084, 222] on button "Add" at bounding box center [1072, 220] width 82 height 38
type input "0"
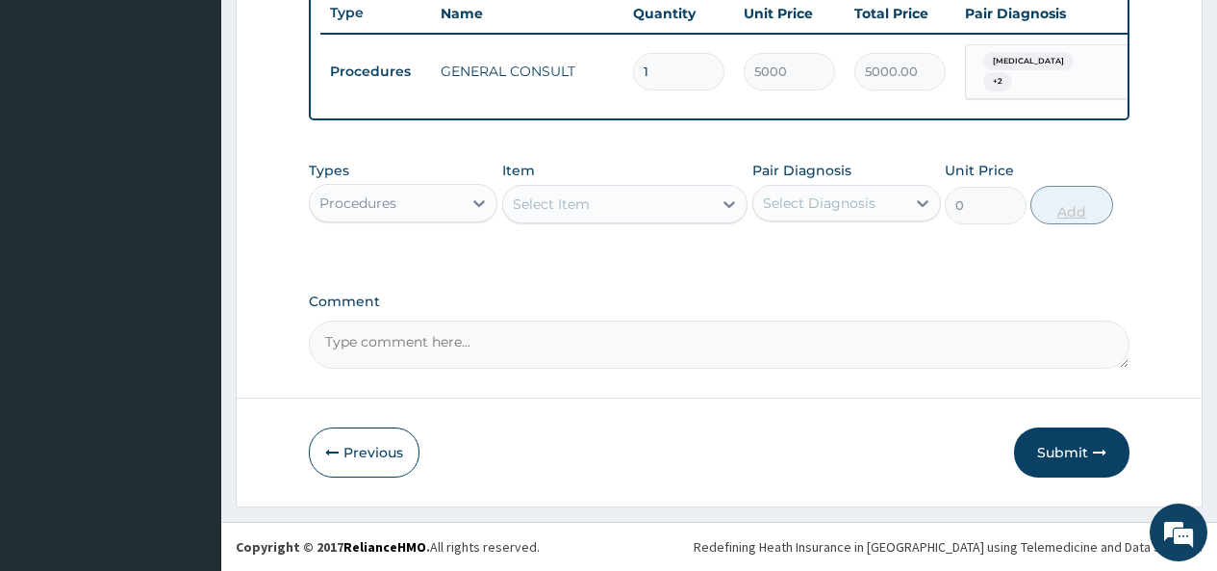
scroll to position [748, 0]
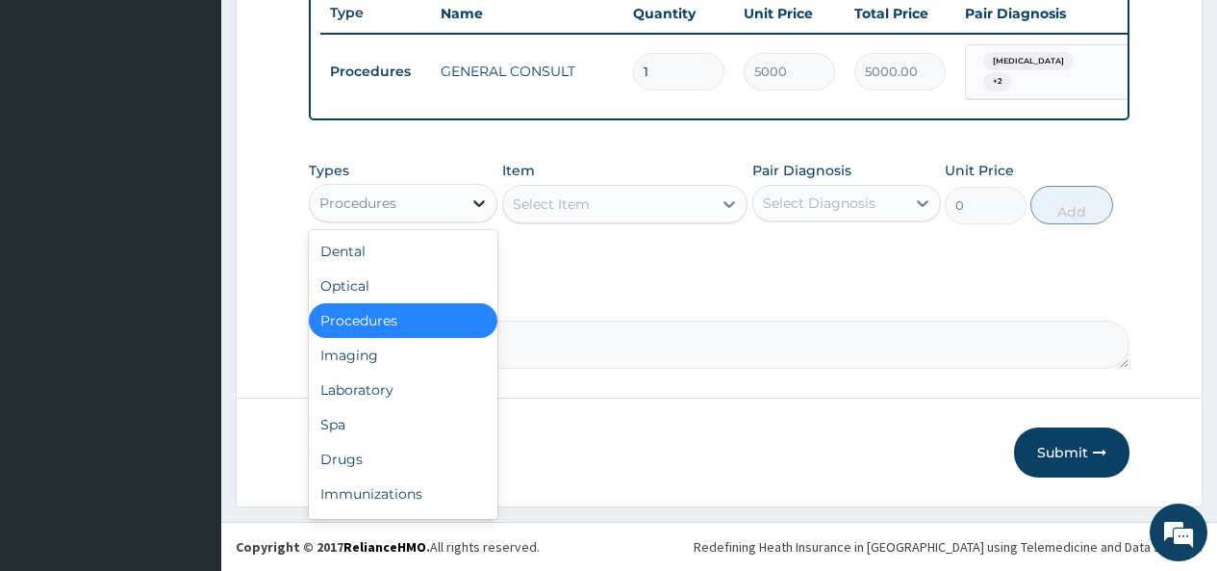
click at [476, 199] on icon at bounding box center [479, 202] width 19 height 19
click at [359, 392] on div "Laboratory" at bounding box center [403, 389] width 189 height 35
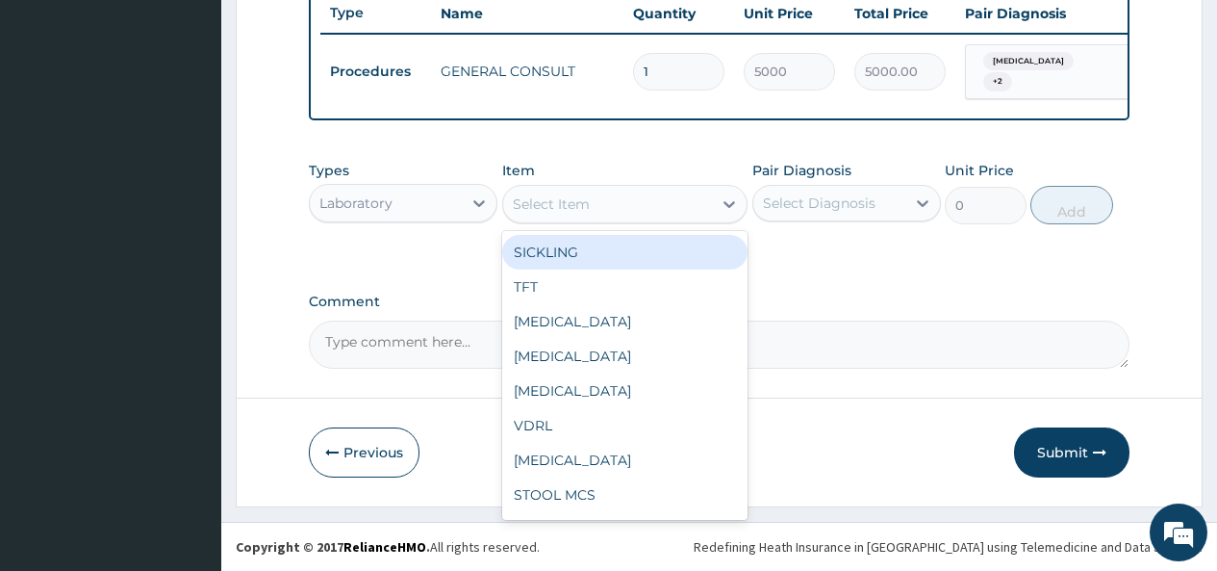
click at [694, 209] on div "Select Item" at bounding box center [608, 204] width 210 height 31
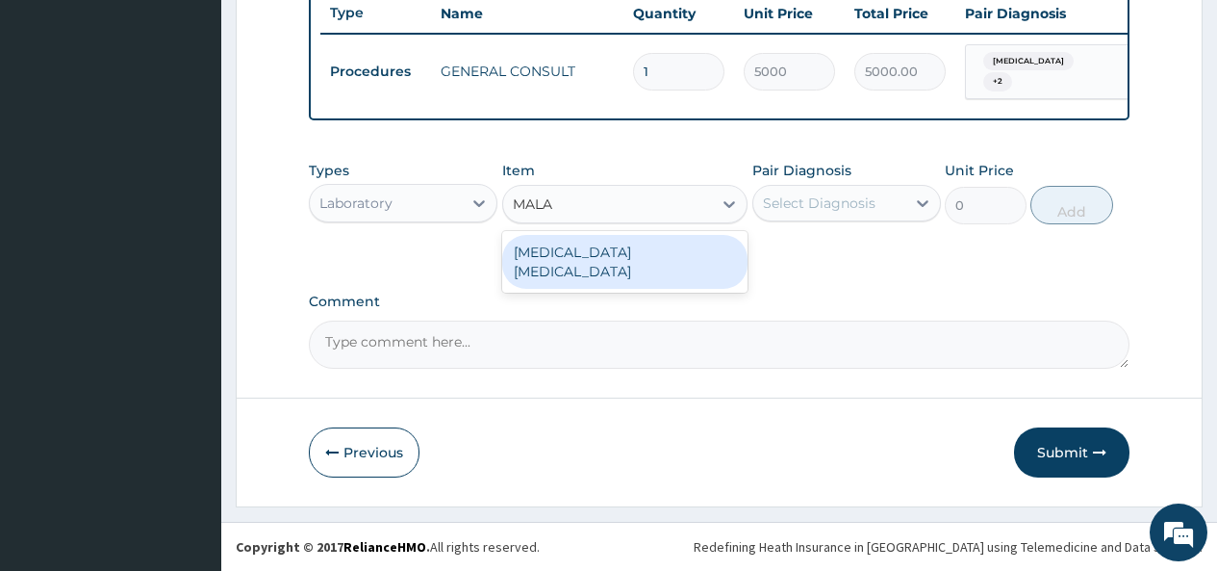
type input "MALAR"
click at [640, 267] on div "MALARIA PARASITE" at bounding box center [625, 262] width 246 height 54
type input "2000"
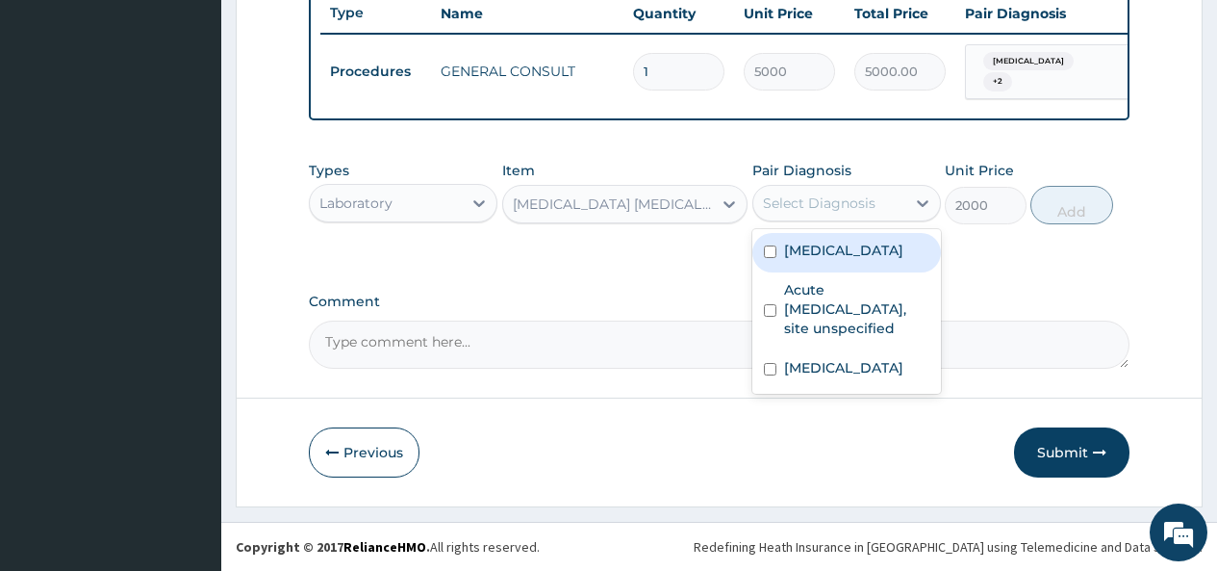
drag, startPoint x: 787, startPoint y: 194, endPoint x: 780, endPoint y: 242, distance: 48.6
click at [788, 194] on div "Select Diagnosis" at bounding box center [819, 202] width 113 height 19
click at [777, 258] on div "Malaria, unspecified" at bounding box center [846, 252] width 189 height 39
checkbox input "true"
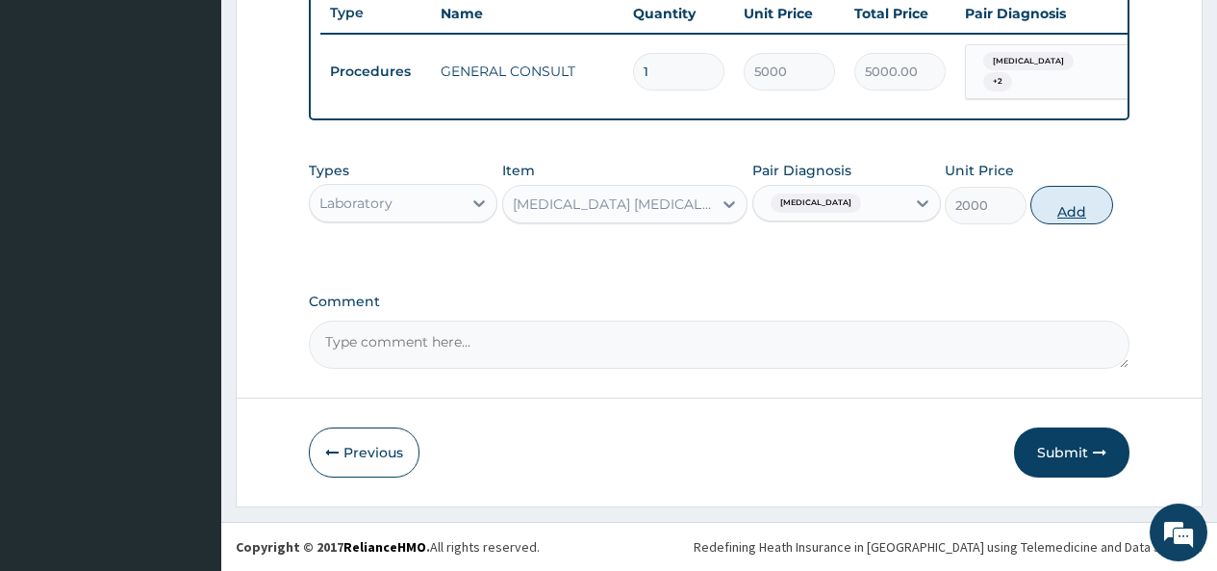
click at [1076, 210] on button "Add" at bounding box center [1072, 205] width 82 height 38
type input "0"
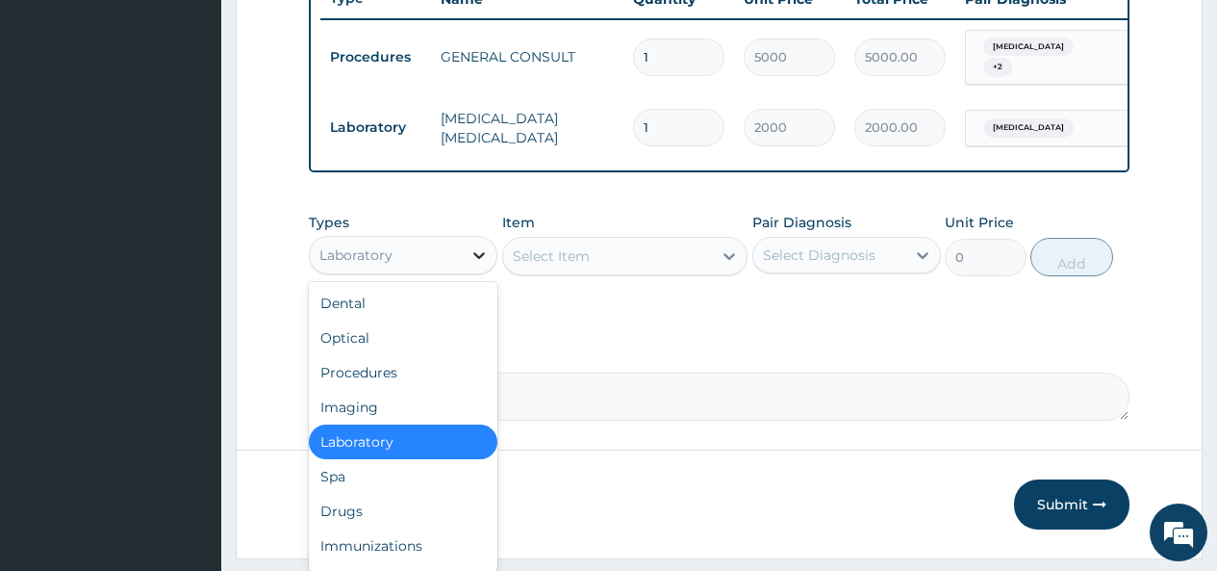
click at [472, 265] on icon at bounding box center [479, 254] width 19 height 19
click at [380, 454] on div "Laboratory" at bounding box center [403, 441] width 189 height 35
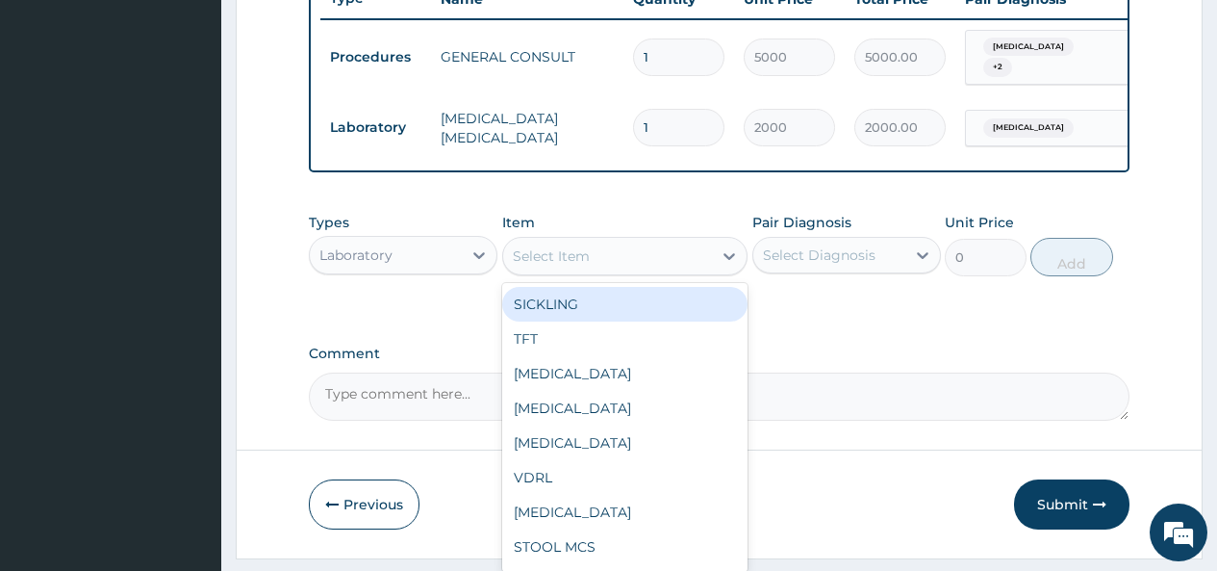
click at [678, 271] on div "Select Item" at bounding box center [608, 256] width 210 height 31
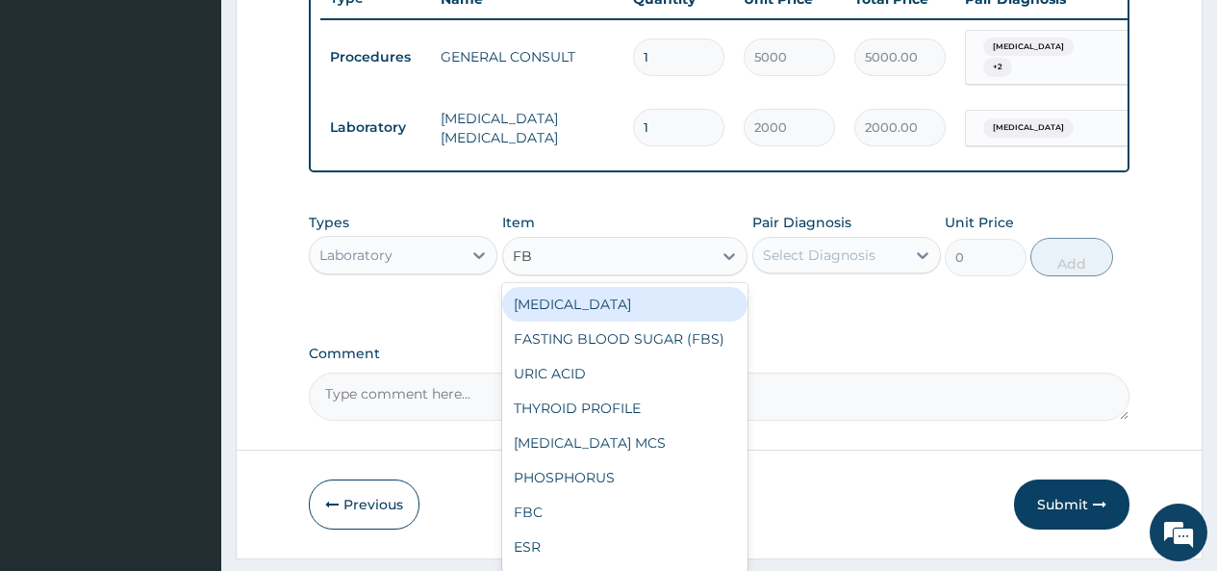
type input "FBC"
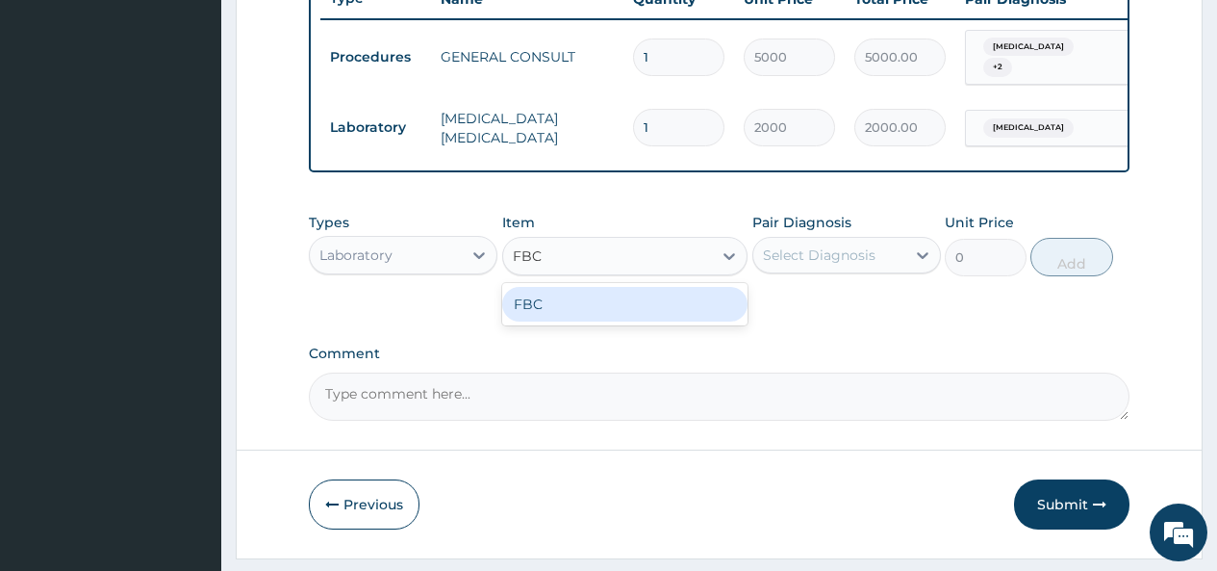
click at [649, 321] on div "FBC" at bounding box center [625, 304] width 246 height 35
type input "4500"
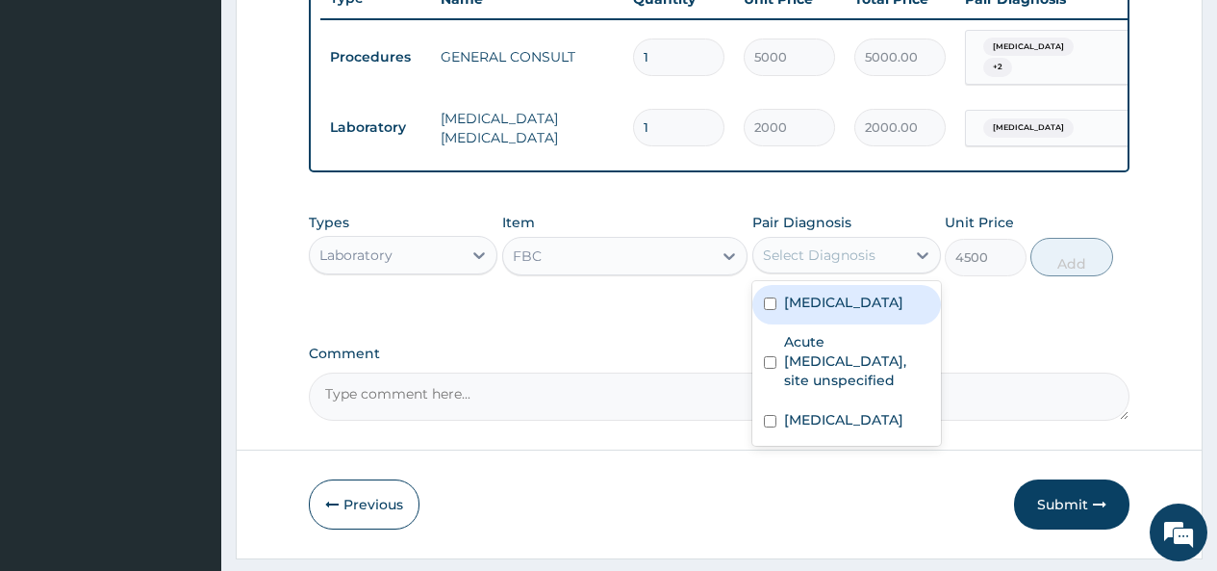
click at [812, 265] on div "Select Diagnosis" at bounding box center [819, 254] width 113 height 19
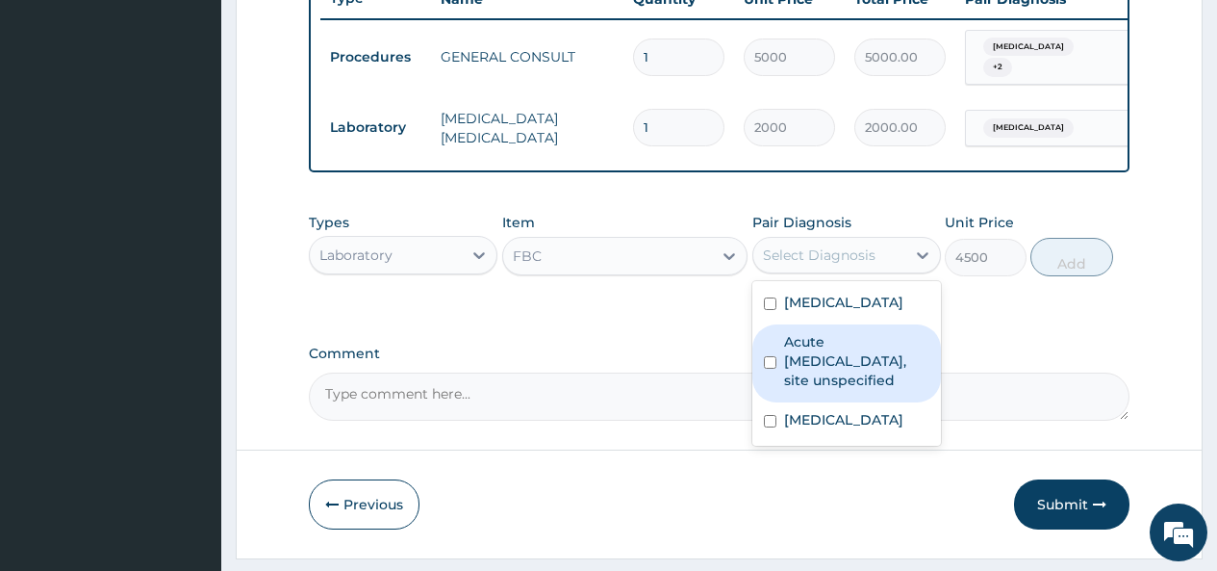
click at [787, 384] on label "Acute upper respiratory infection, site unspecified" at bounding box center [856, 361] width 145 height 58
checkbox input "true"
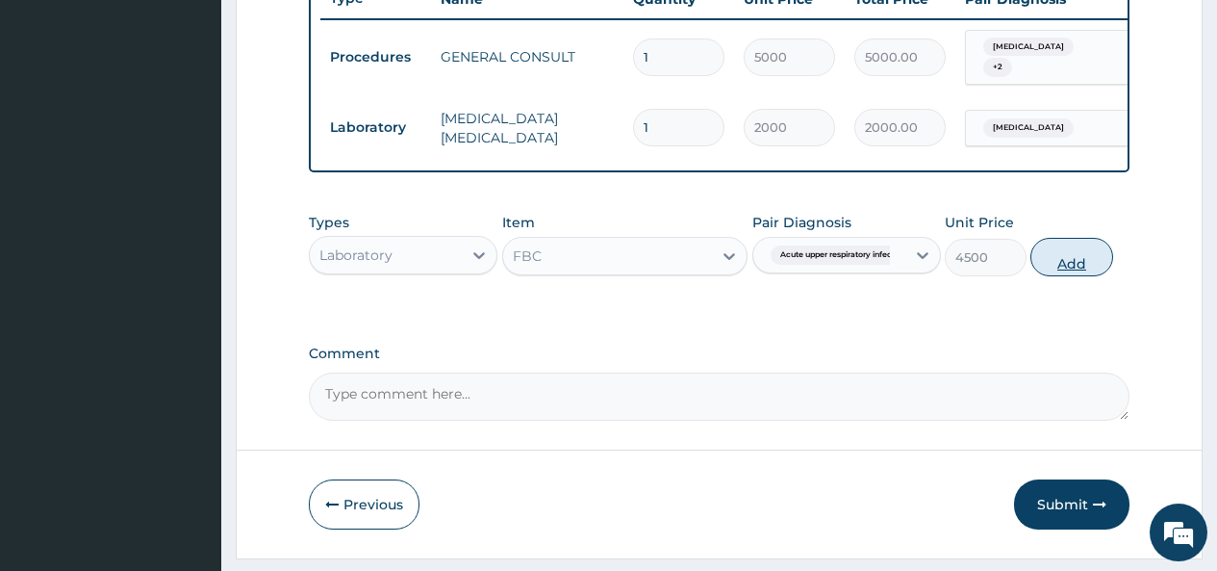
click at [1076, 271] on button "Add" at bounding box center [1072, 257] width 82 height 38
type input "0"
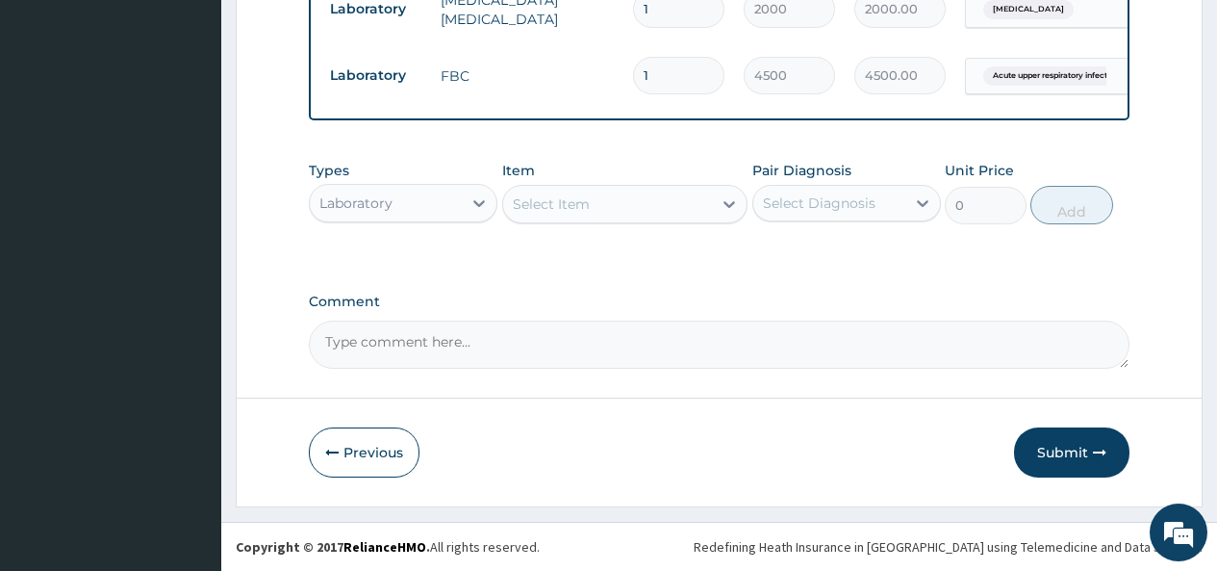
scroll to position [880, 0]
click at [1063, 447] on button "Submit" at bounding box center [1071, 452] width 115 height 50
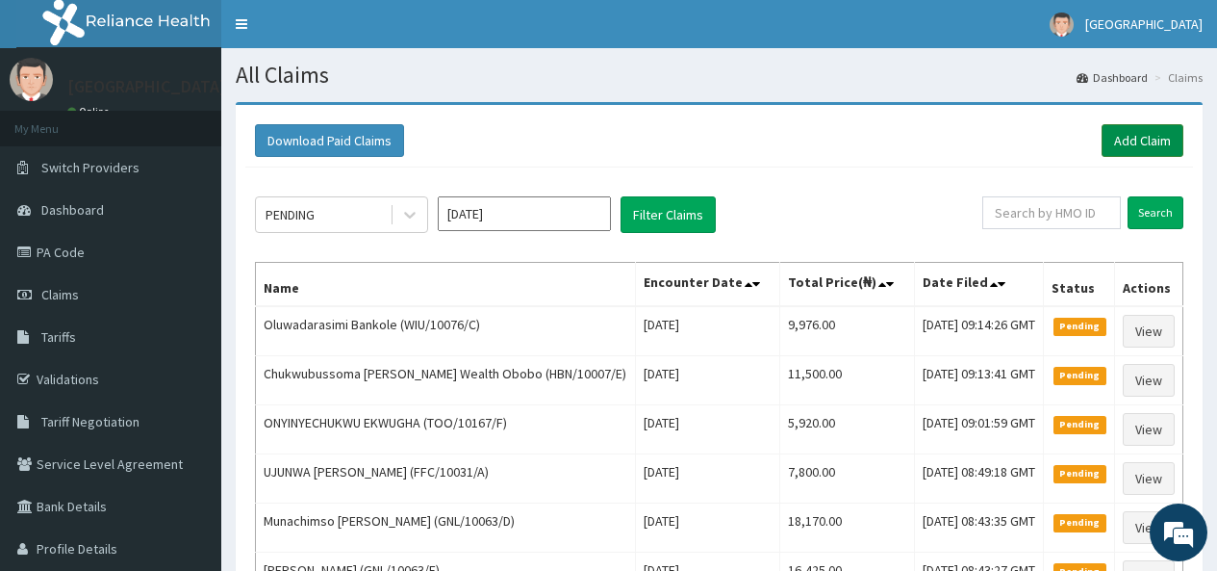
click at [1145, 136] on link "Add Claim" at bounding box center [1143, 140] width 82 height 33
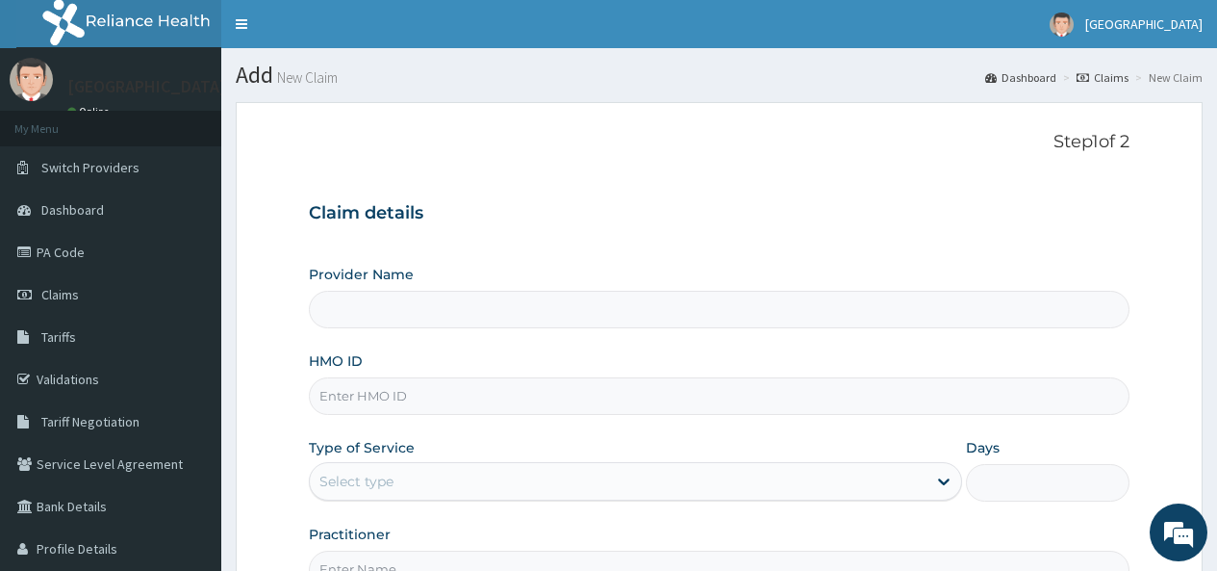
type input "[GEOGRAPHIC_DATA]"
click at [411, 397] on input "HMO ID" at bounding box center [719, 396] width 821 height 38
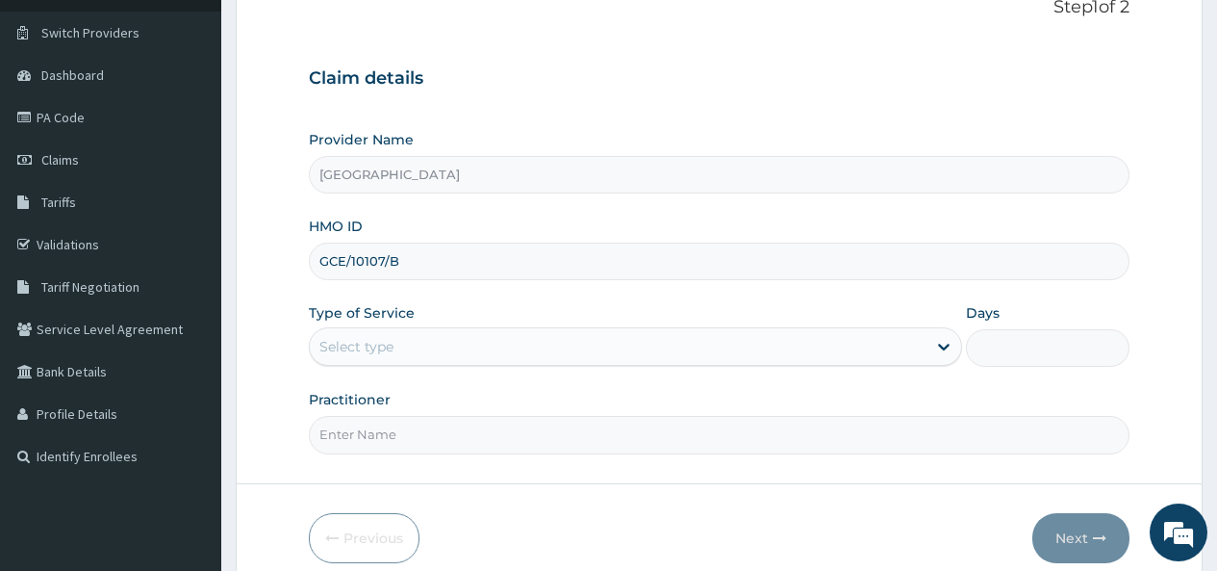
scroll to position [192, 0]
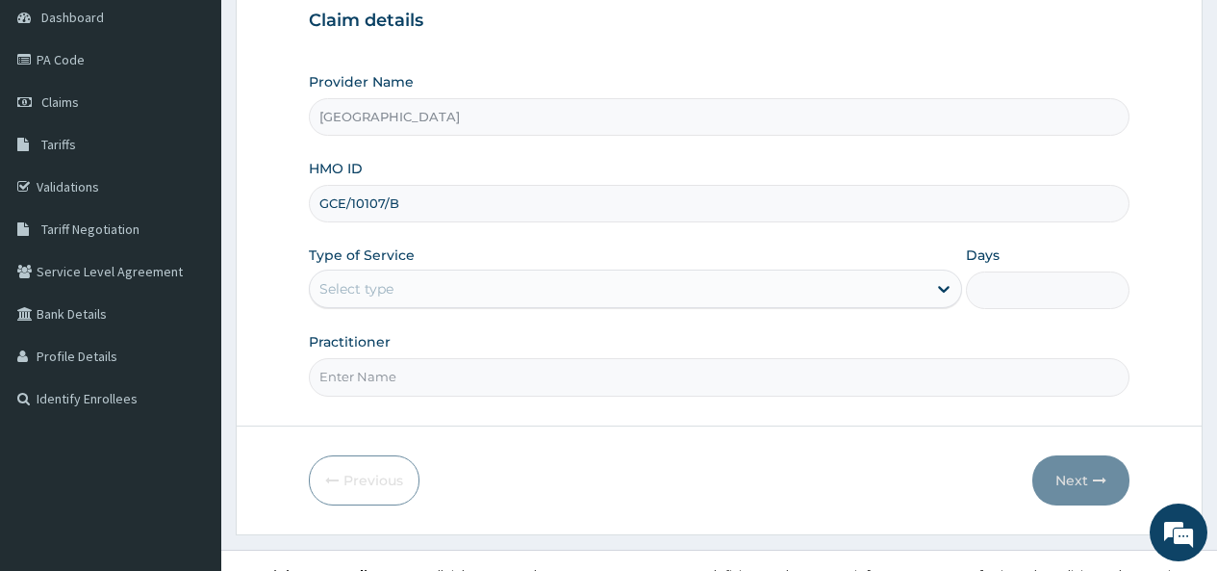
type input "GCE/10107/B"
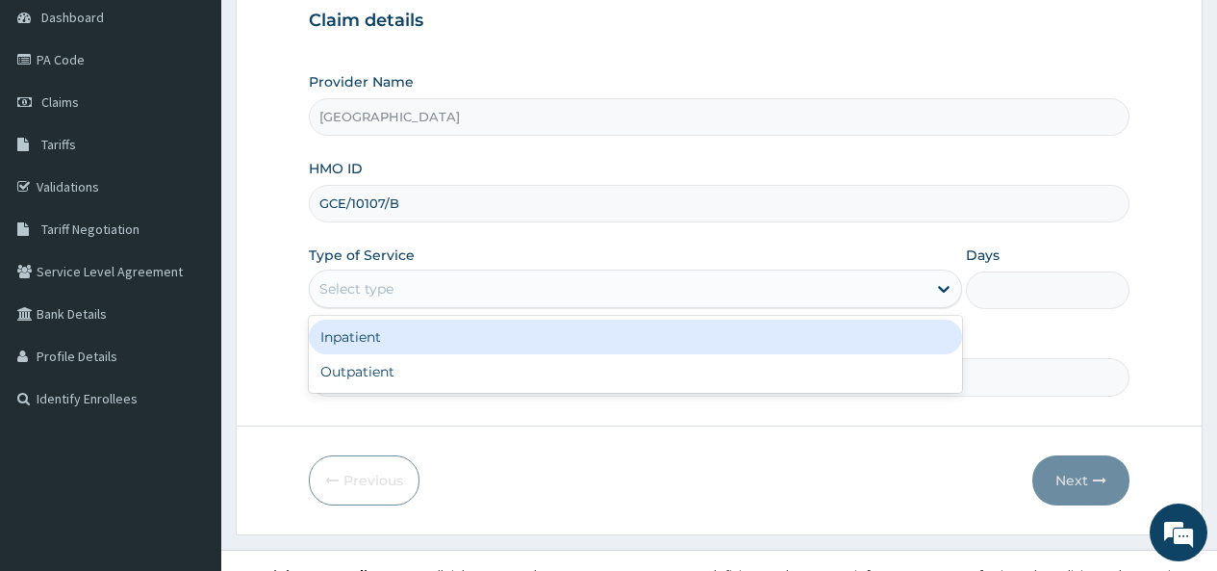
click at [421, 283] on div "Select type" at bounding box center [618, 288] width 617 height 31
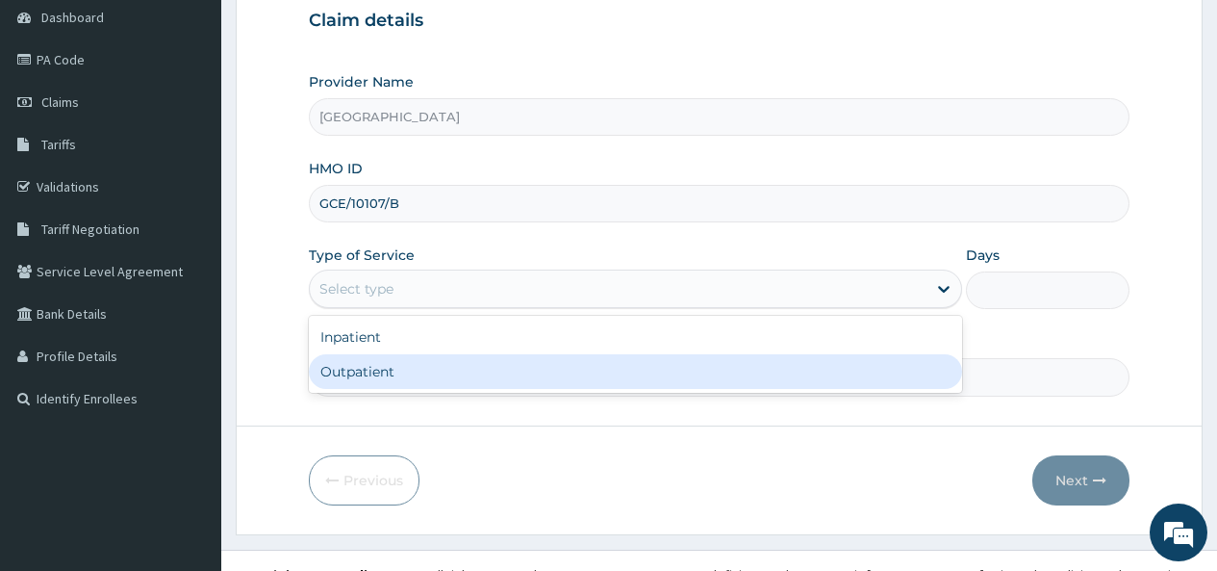
click at [403, 375] on div "Outpatient" at bounding box center [635, 371] width 653 height 35
type input "1"
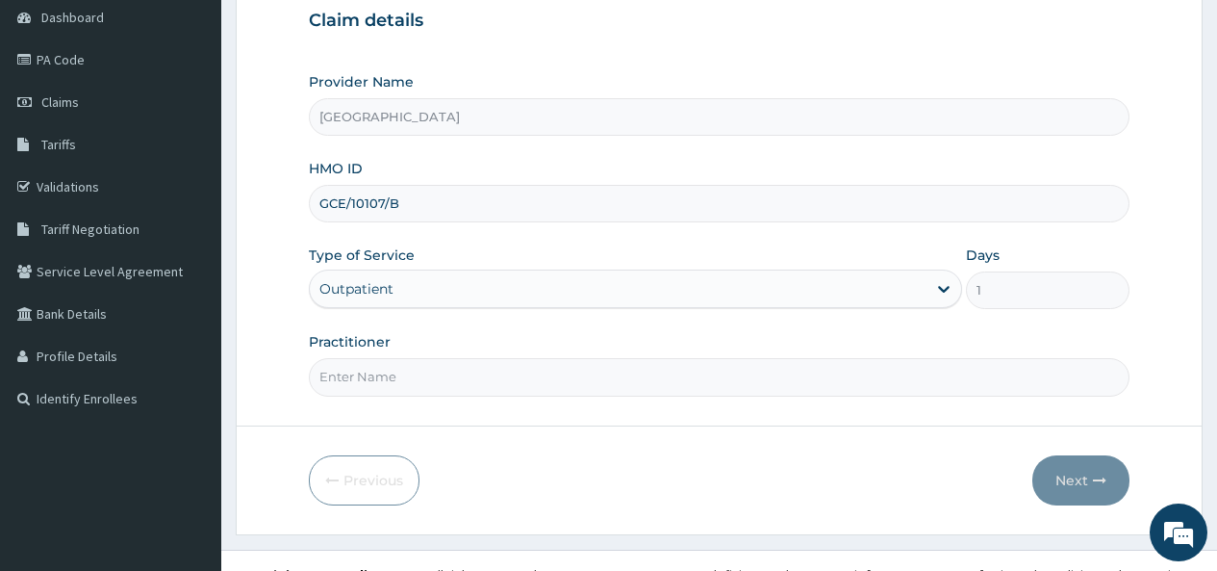
click at [402, 375] on input "Practitioner" at bounding box center [719, 377] width 821 height 38
type input "DR OKONKWO"
click at [1078, 471] on button "Next" at bounding box center [1081, 480] width 97 height 50
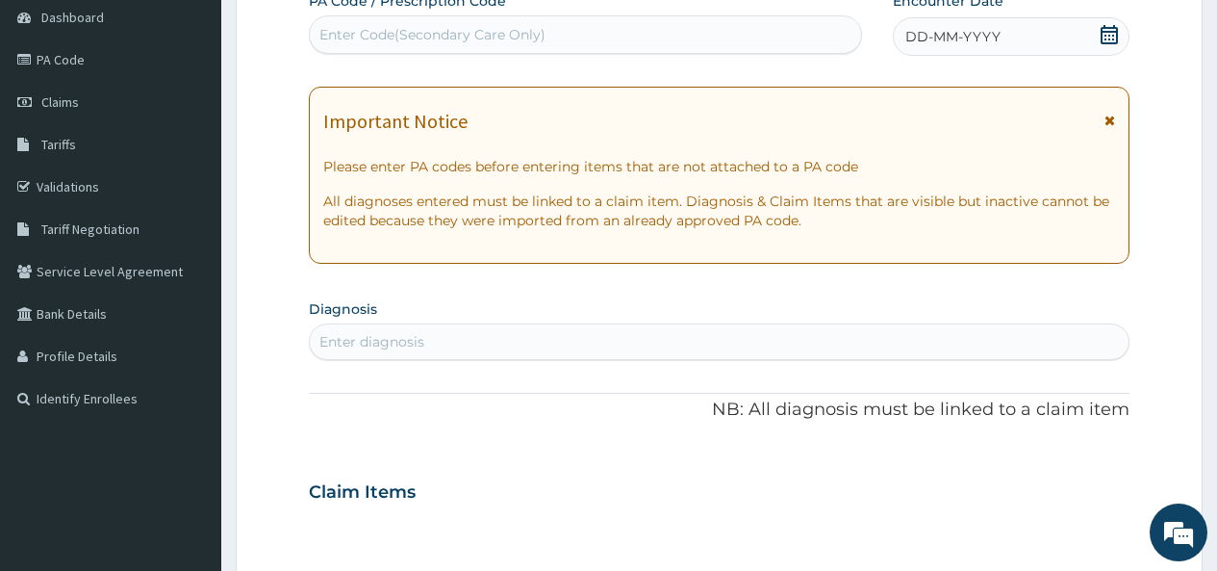
click at [385, 32] on div "Enter Code(Secondary Care Only)" at bounding box center [432, 34] width 226 height 19
paste input "PA/79F36B"
type input "PA/79F36B"
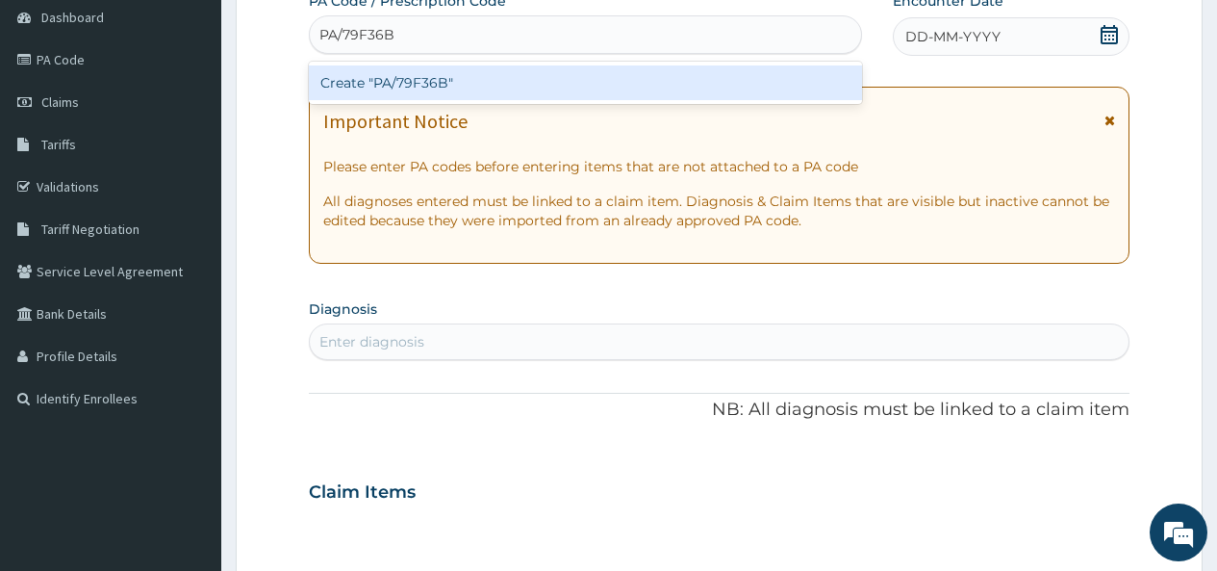
click at [446, 81] on div "Create "PA/79F36B"" at bounding box center [585, 82] width 552 height 35
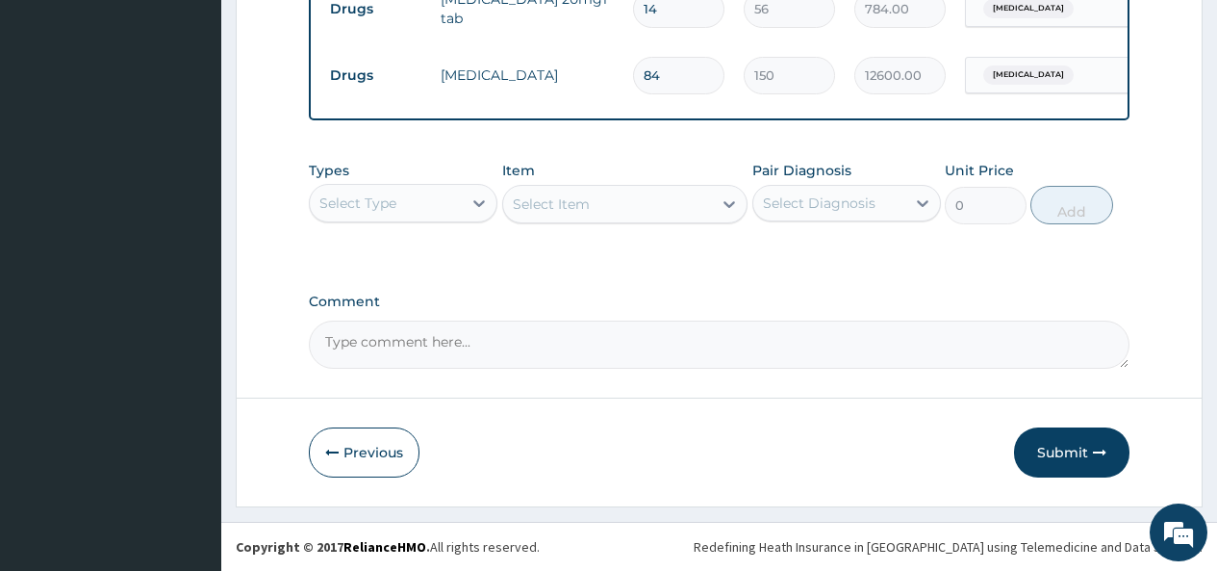
scroll to position [806, 0]
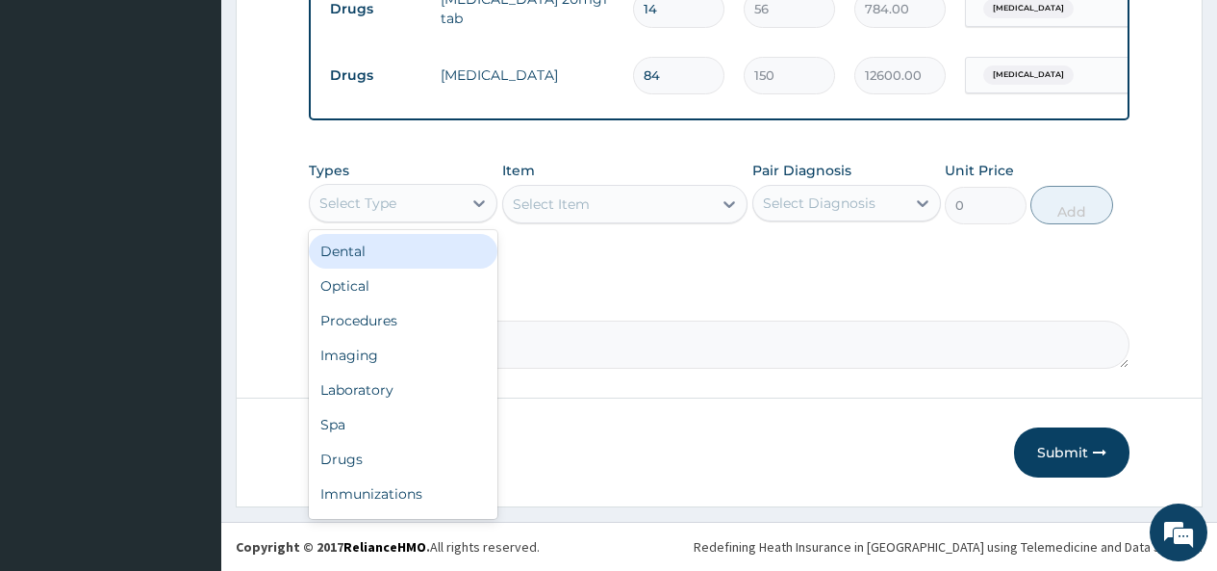
click at [458, 204] on div "Select Type" at bounding box center [386, 203] width 152 height 31
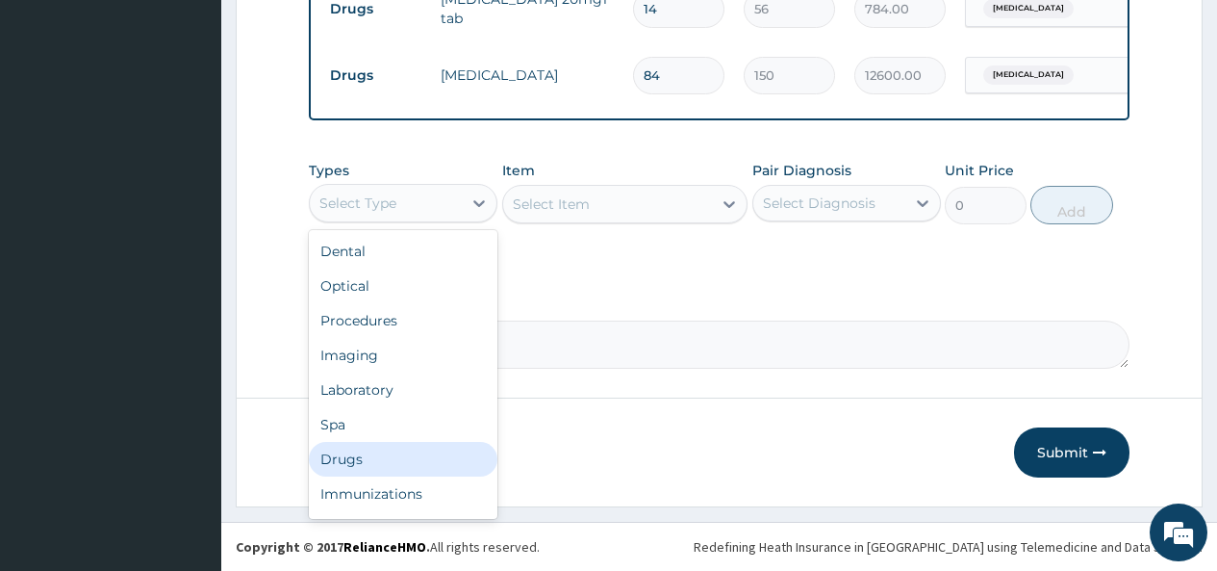
click at [342, 458] on div "Drugs" at bounding box center [403, 459] width 189 height 35
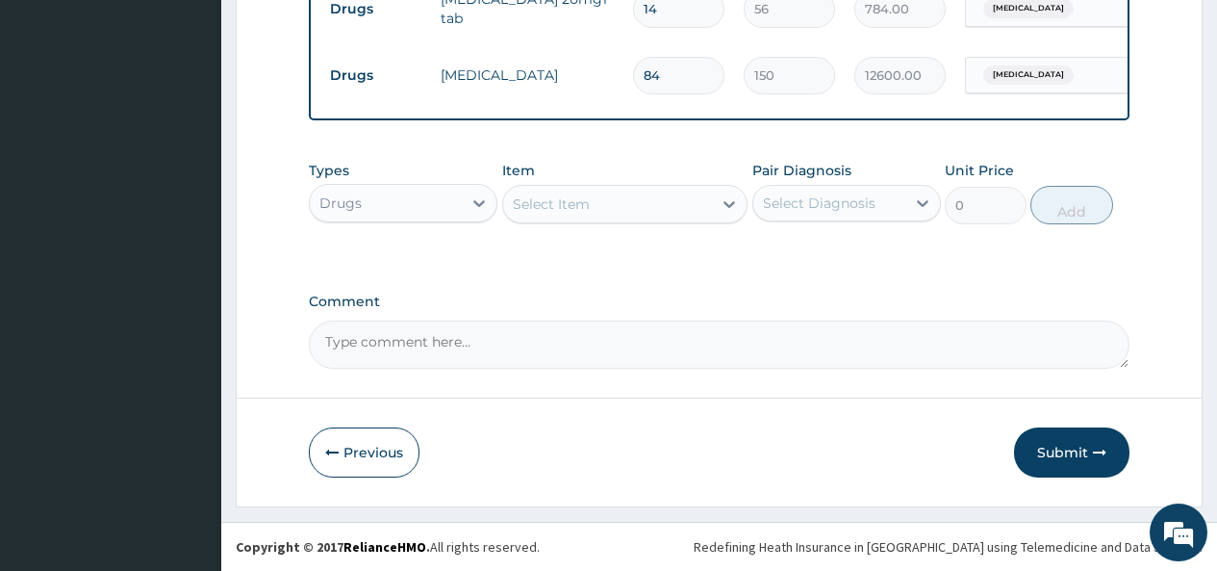
click at [695, 206] on div "Select Item" at bounding box center [608, 204] width 210 height 31
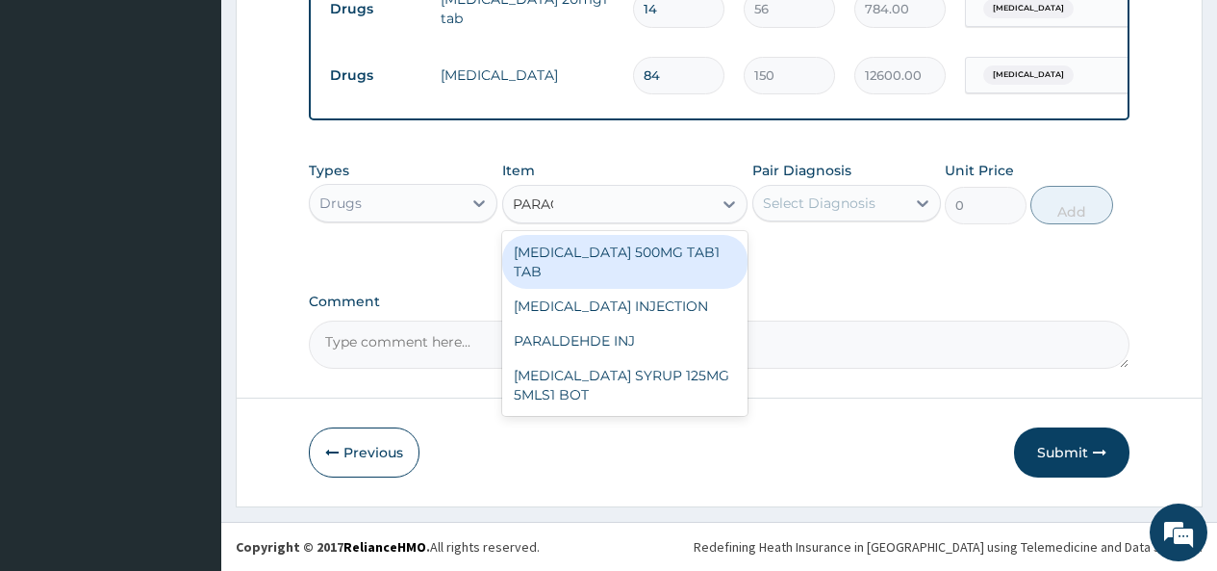
type input "PARACE"
click at [640, 262] on div "PARACETAMOL 500MG TAB1 TAB" at bounding box center [625, 262] width 246 height 54
type input "50"
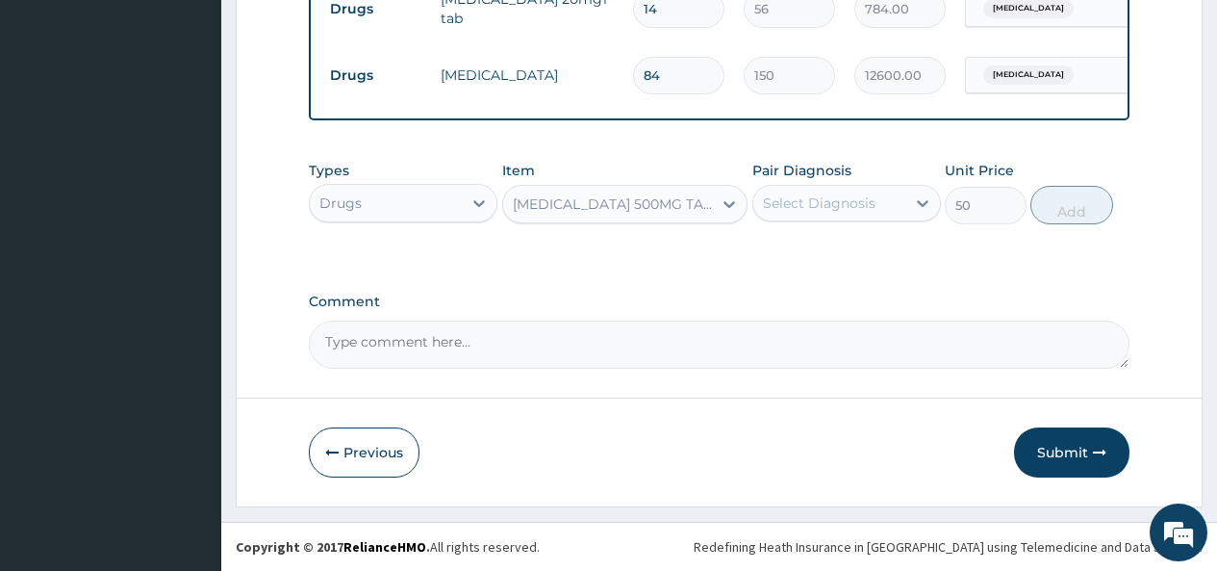
click at [805, 194] on div "Select Diagnosis" at bounding box center [819, 202] width 113 height 19
click at [782, 261] on div "Essential hypertension" at bounding box center [846, 252] width 189 height 39
checkbox input "true"
click at [1073, 203] on button "Add" at bounding box center [1072, 205] width 82 height 38
type input "0"
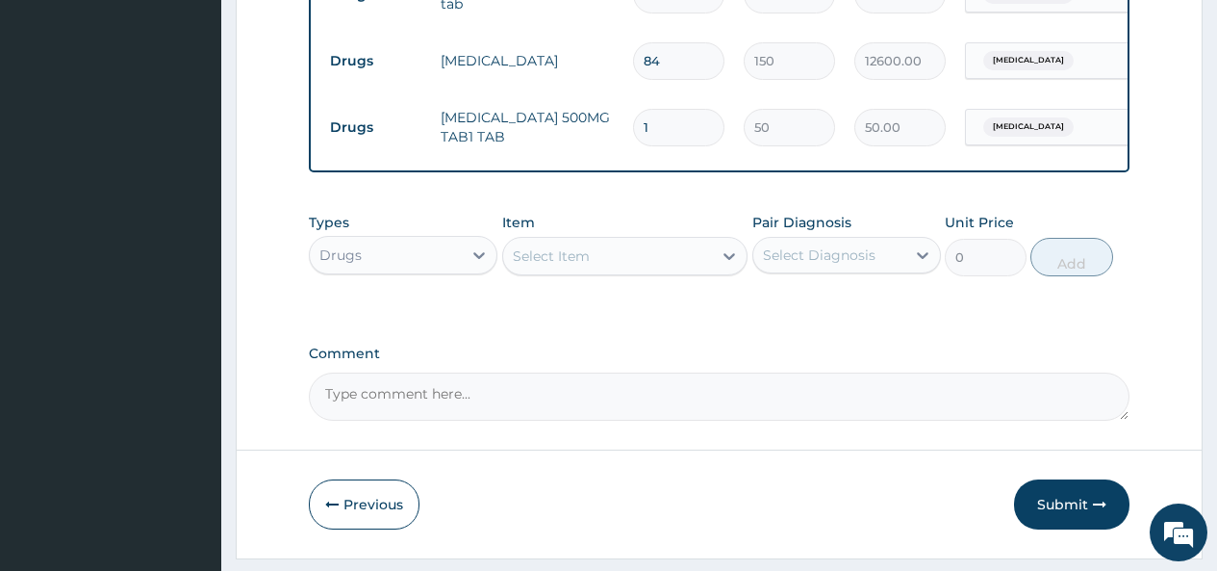
type input "18"
type input "900.00"
type input "18"
click at [1066, 516] on button "Submit" at bounding box center [1071, 504] width 115 height 50
